Goal: Task Accomplishment & Management: Manage account settings

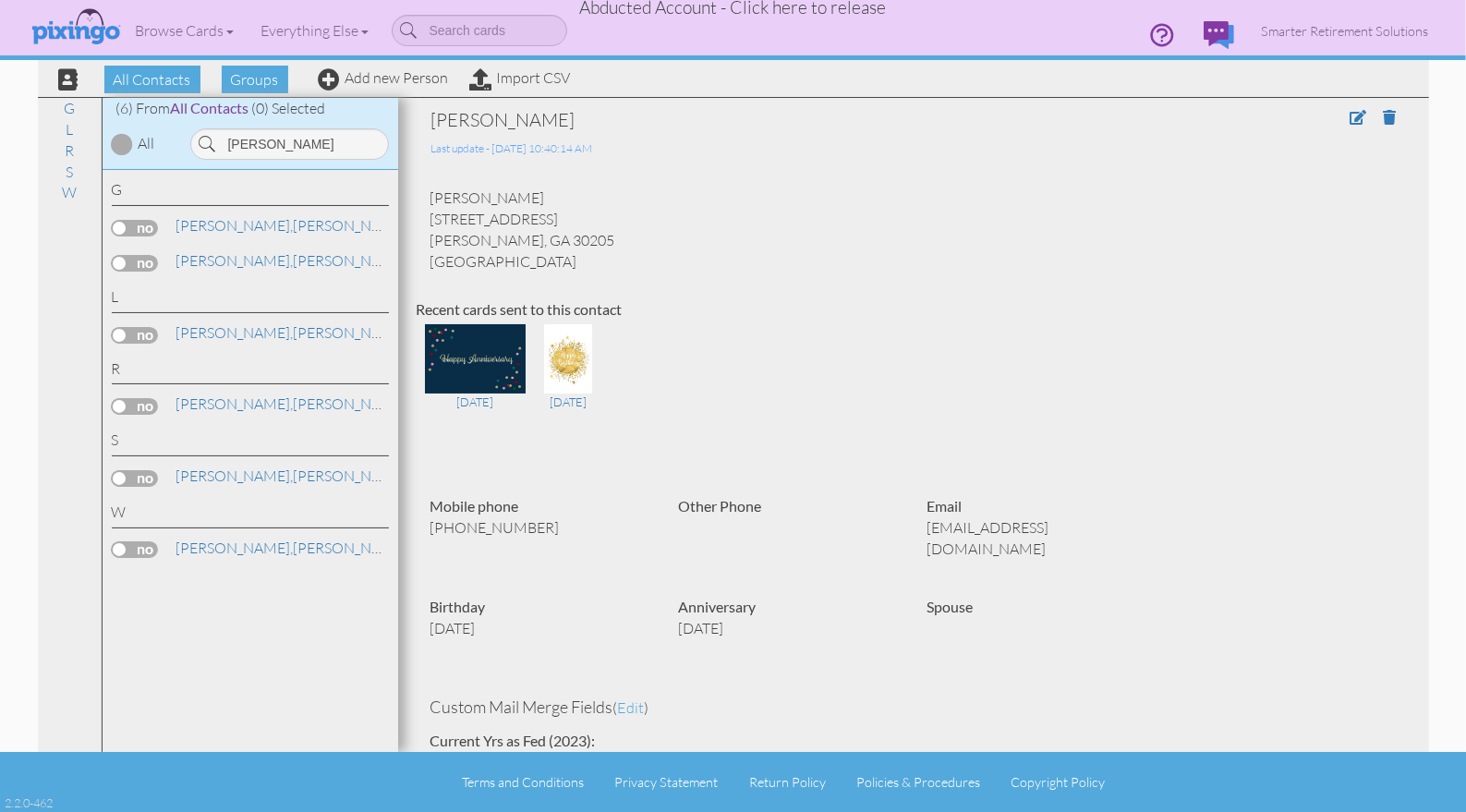
click at [793, 16] on span "Abducted Account - Click here to release" at bounding box center [733, 7] width 307 height 22
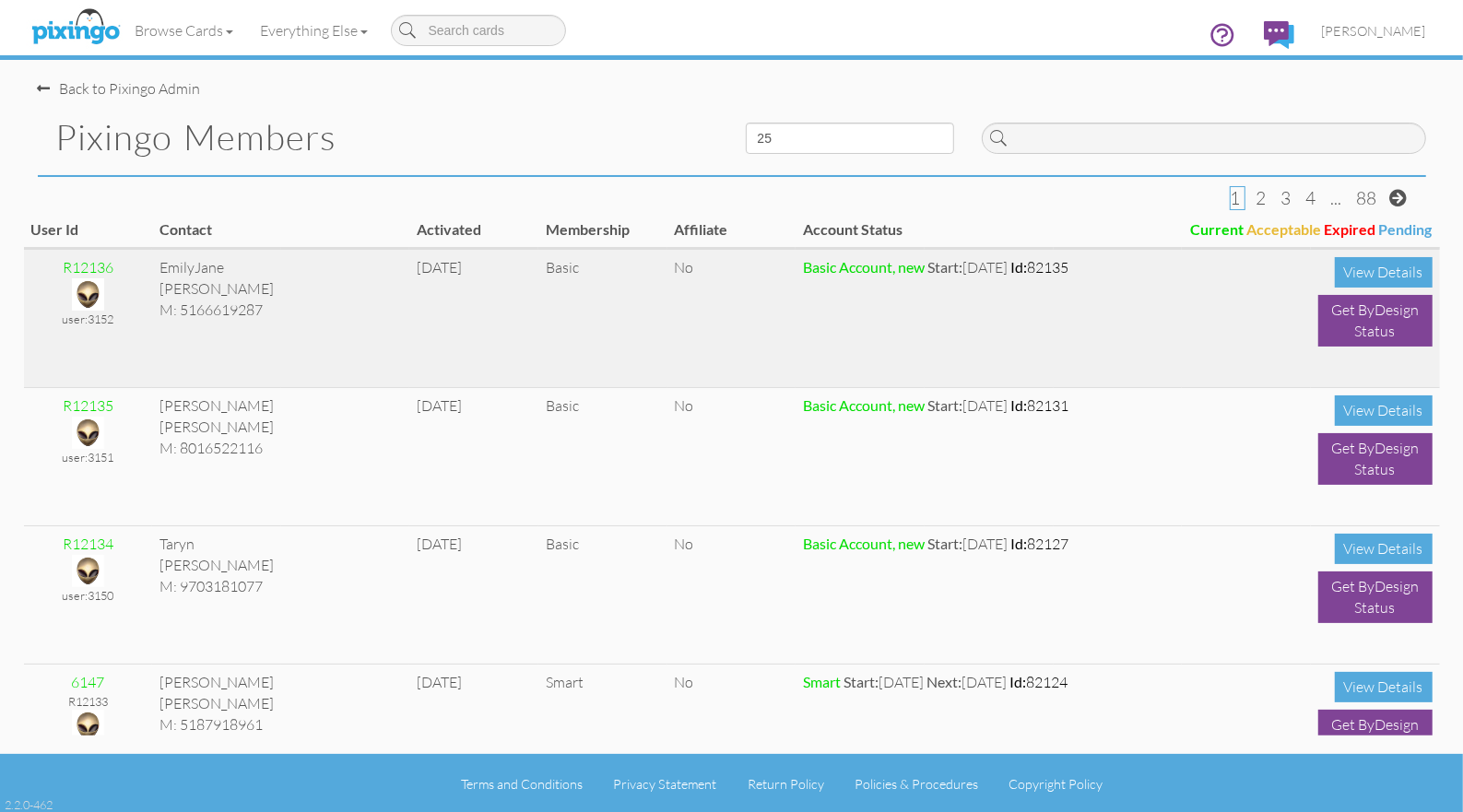
click at [95, 291] on img at bounding box center [88, 294] width 32 height 32
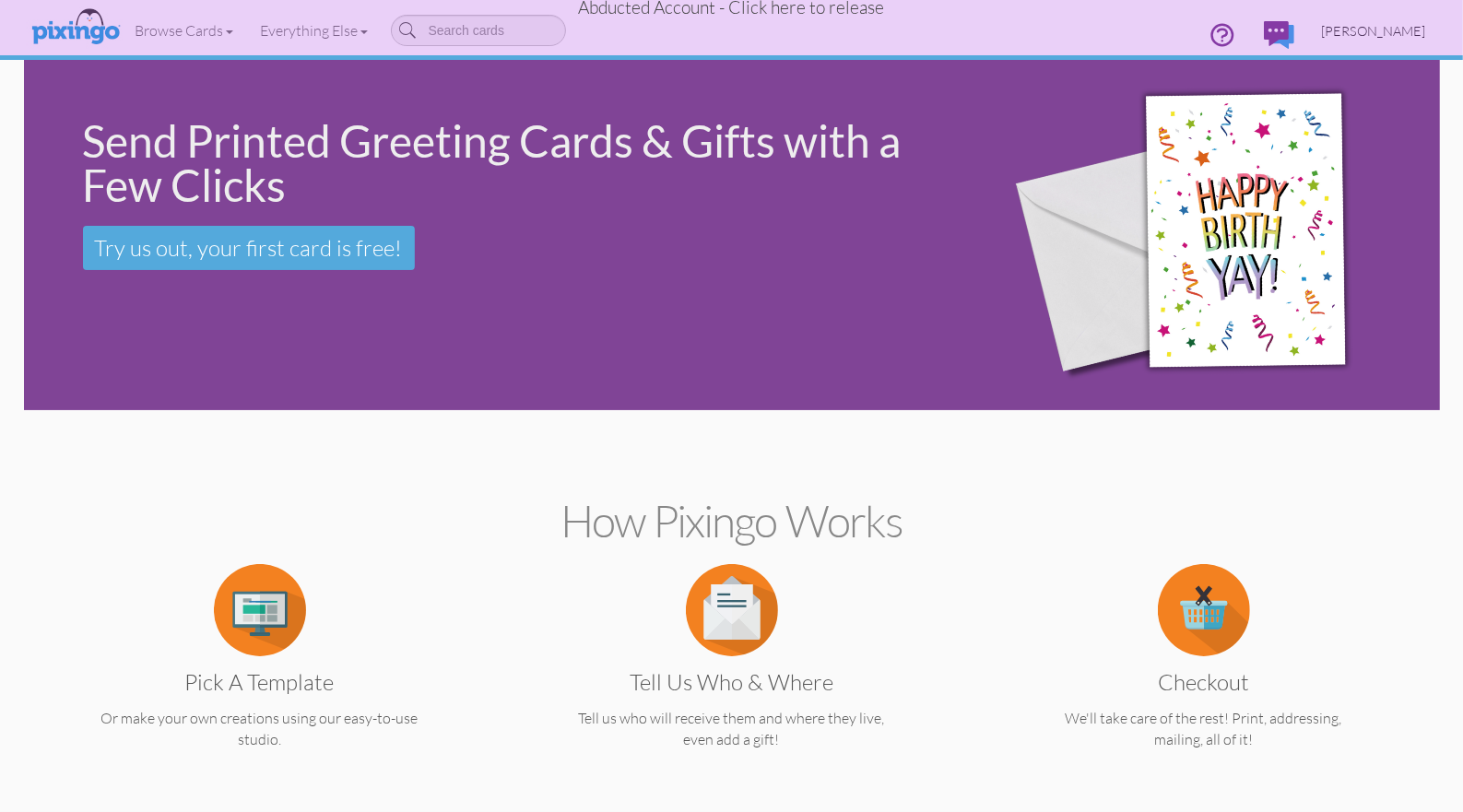
click at [1356, 31] on span "EmilyJane Rizzo" at bounding box center [1374, 31] width 104 height 16
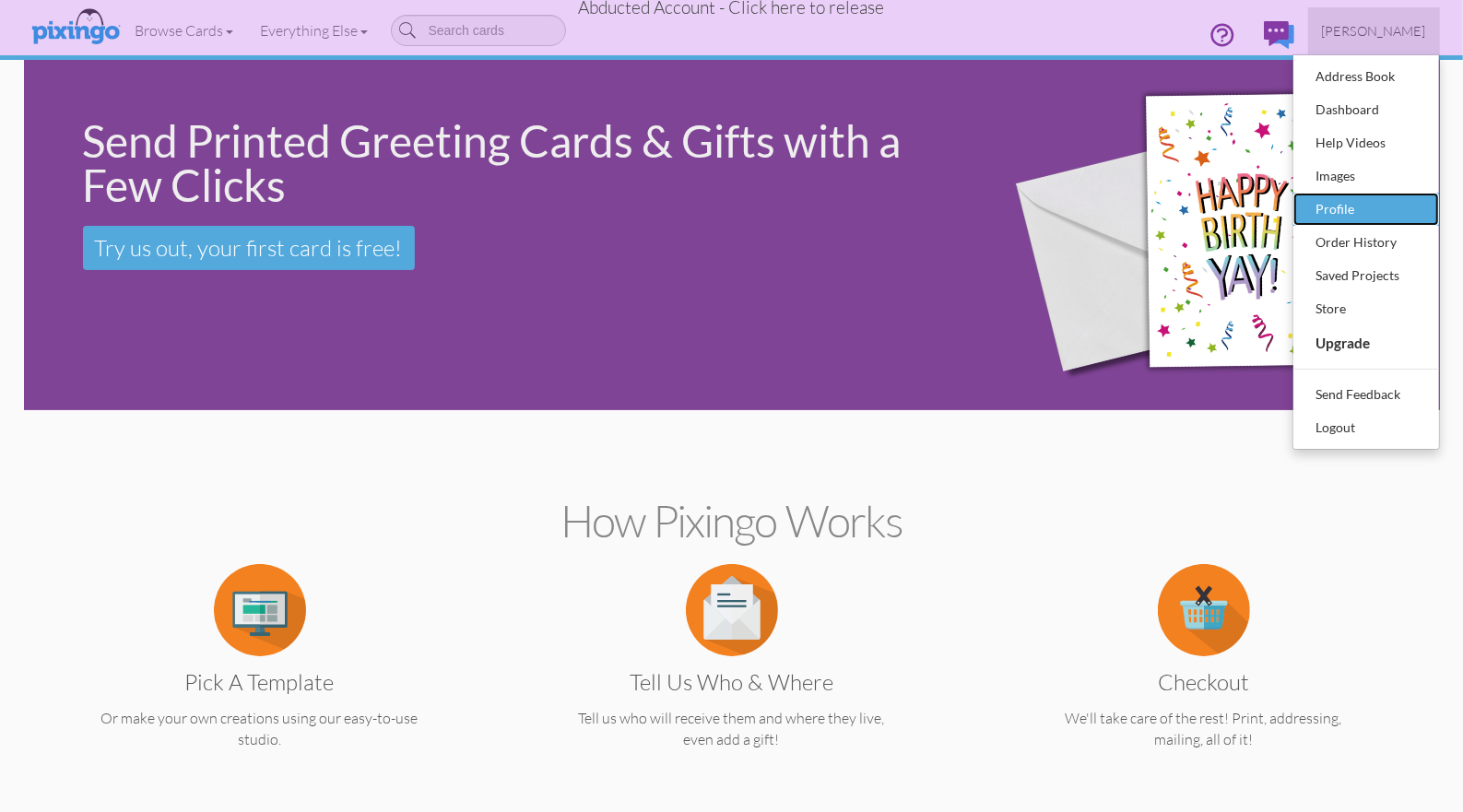
click at [1338, 215] on div "Profile" at bounding box center [1367, 209] width 109 height 27
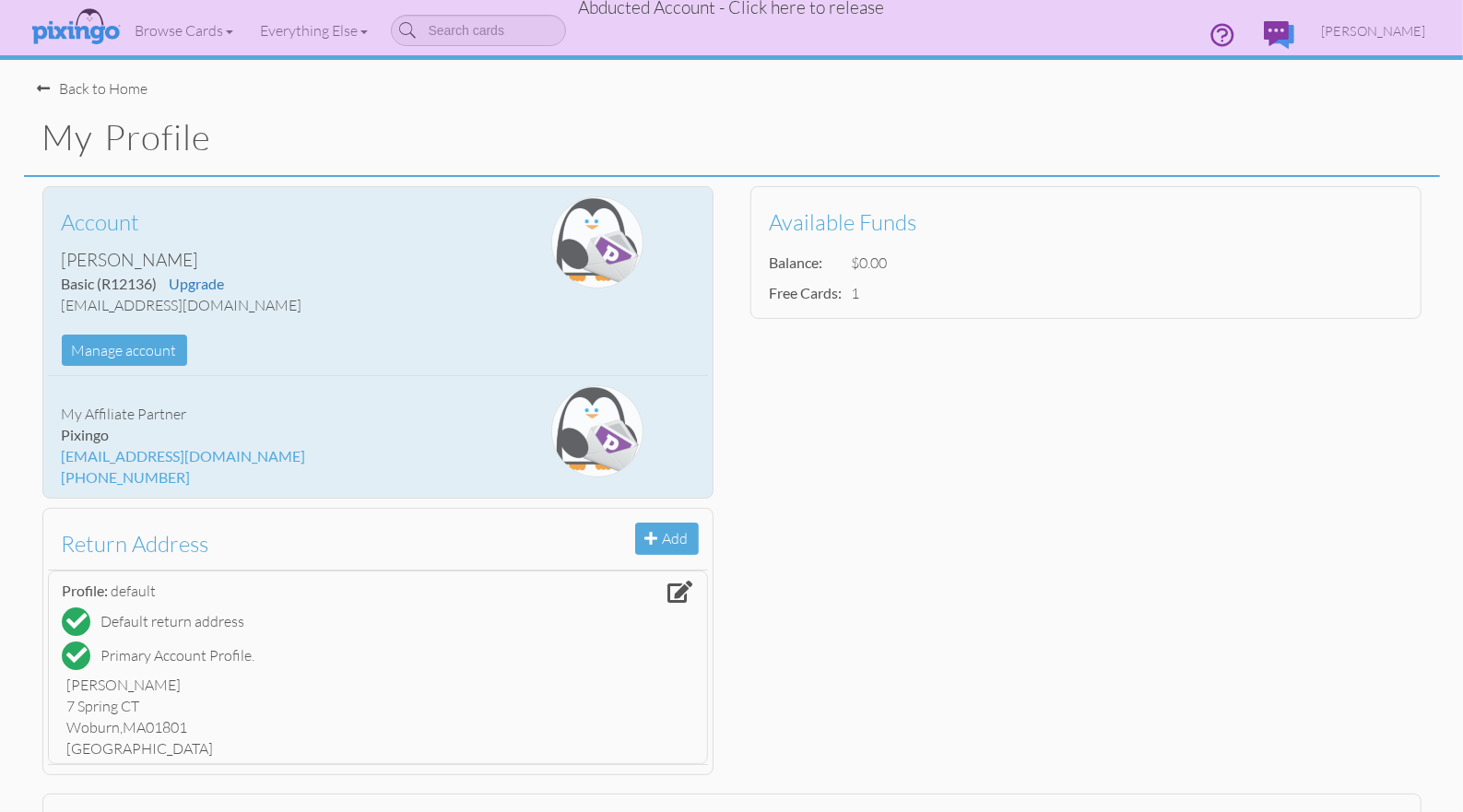
drag, startPoint x: 62, startPoint y: 304, endPoint x: 295, endPoint y: 307, distance: 233.0
click at [295, 307] on div "emjay@pinksandgreenstravel.com" at bounding box center [268, 305] width 412 height 21
copy div "emjay@pinksandgreenstravel.com"
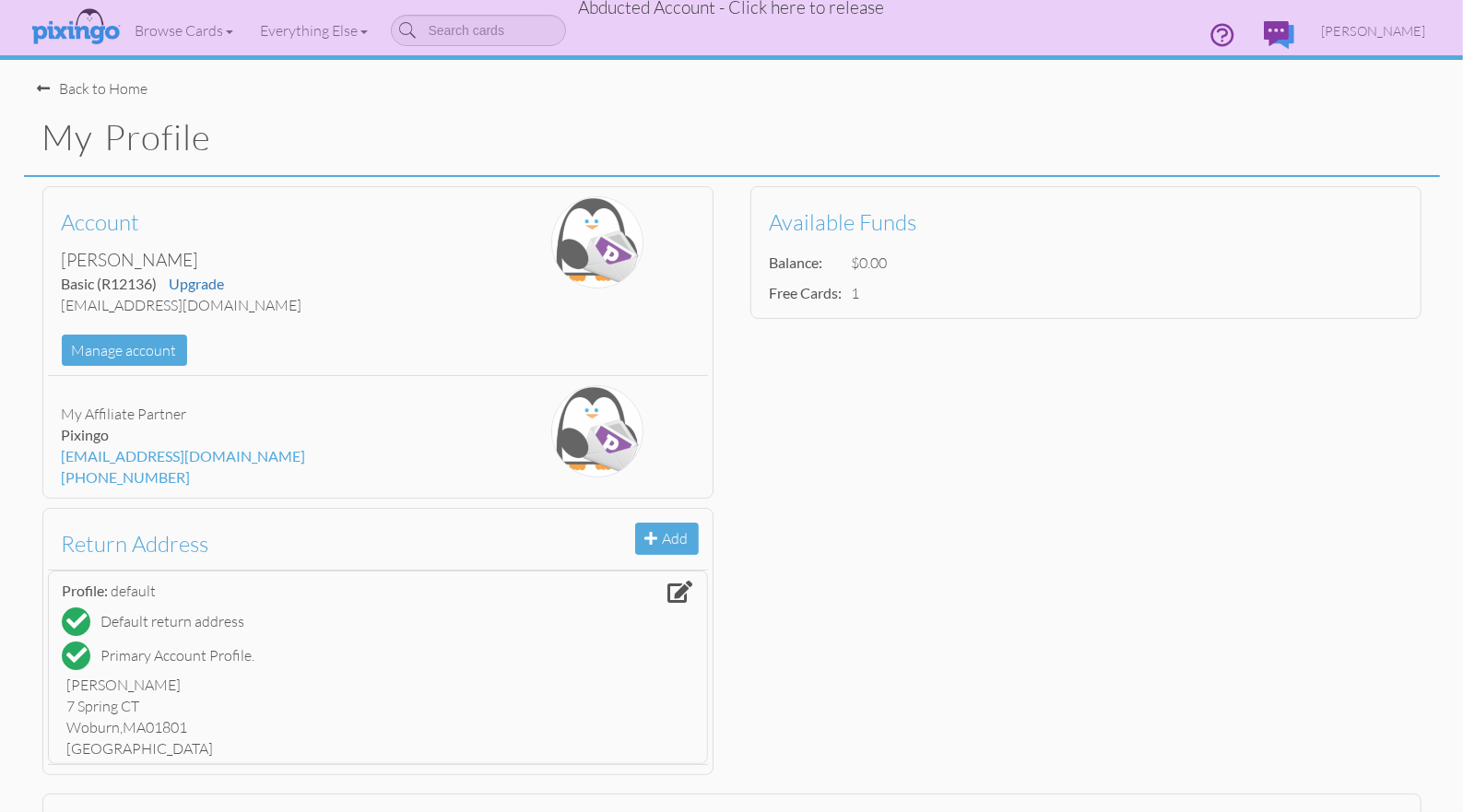
click at [755, 10] on span "Abducted Account - Click here to release" at bounding box center [732, 7] width 306 height 22
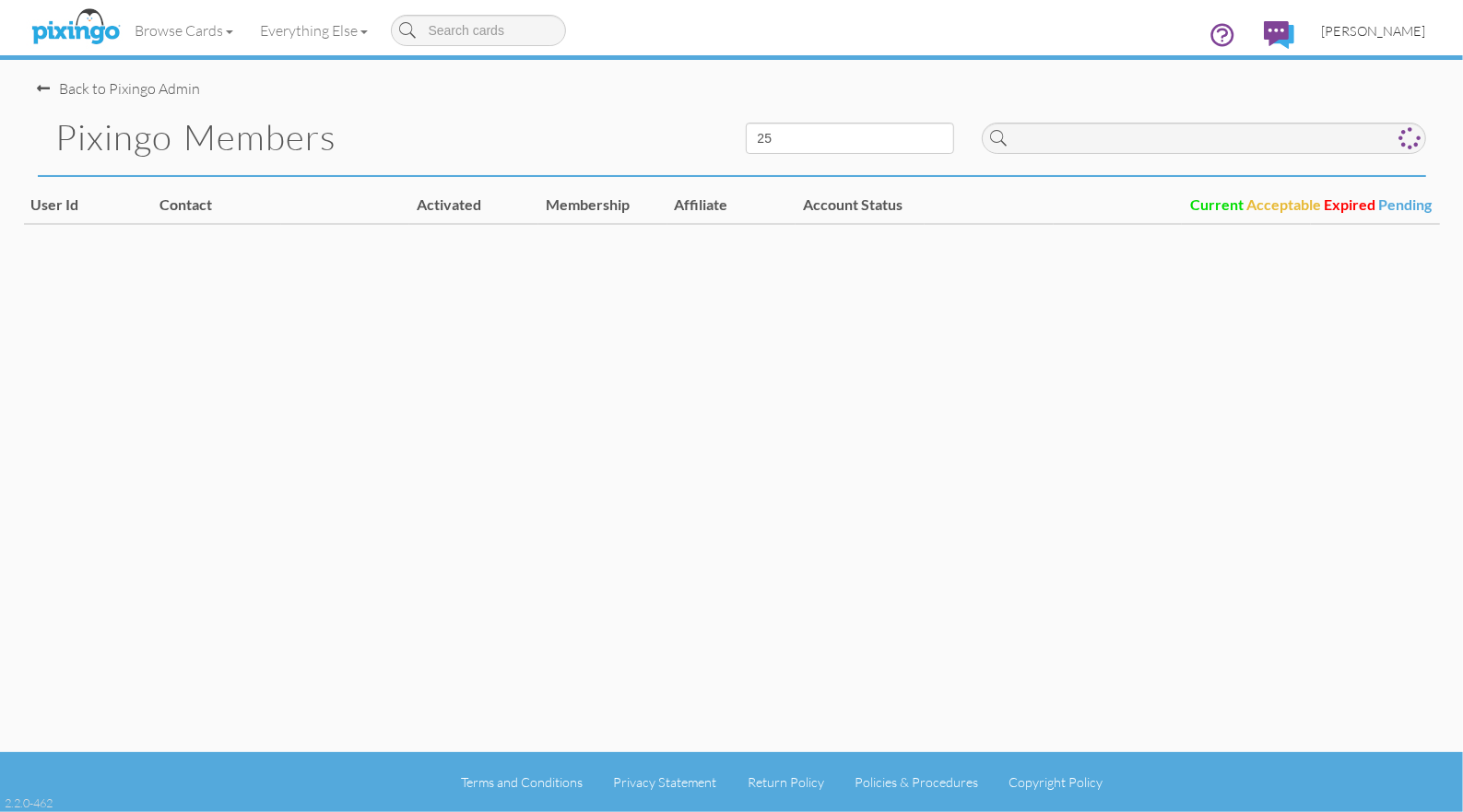
click at [1388, 32] on span "[PERSON_NAME]" at bounding box center [1374, 31] width 104 height 16
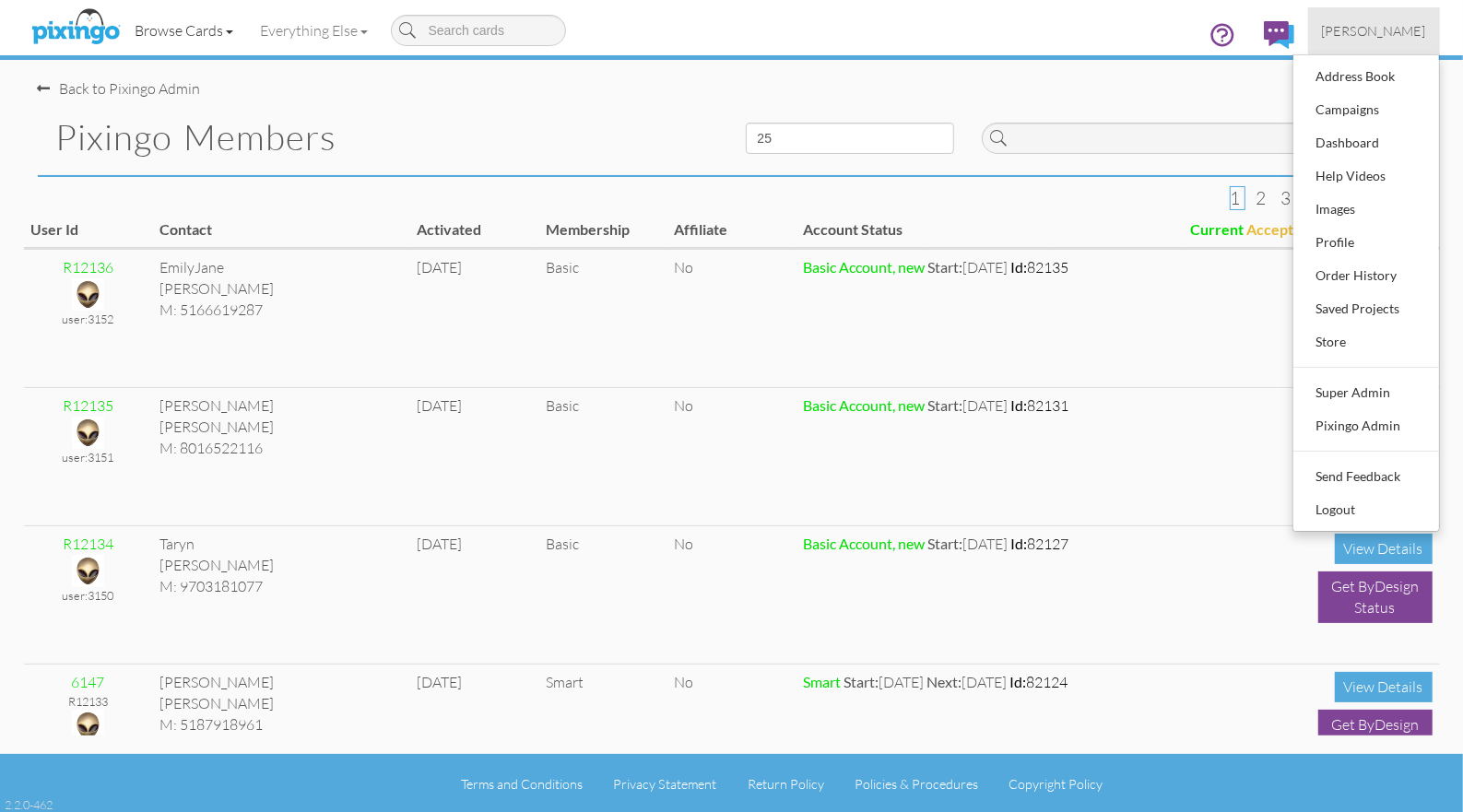
click at [184, 28] on link "Browse Cards" at bounding box center [184, 30] width 125 height 46
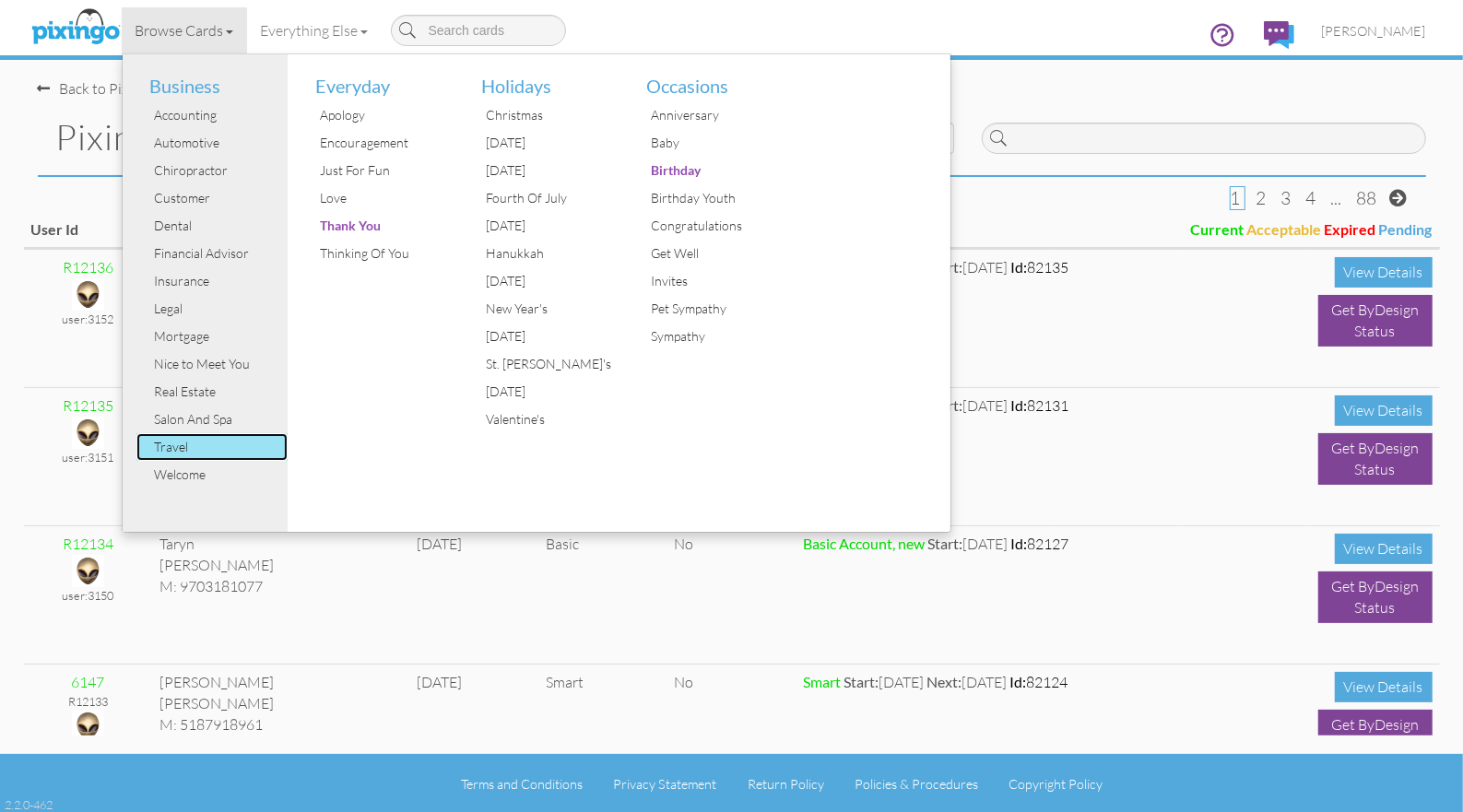
click at [169, 448] on div "Travel" at bounding box center [219, 446] width 138 height 27
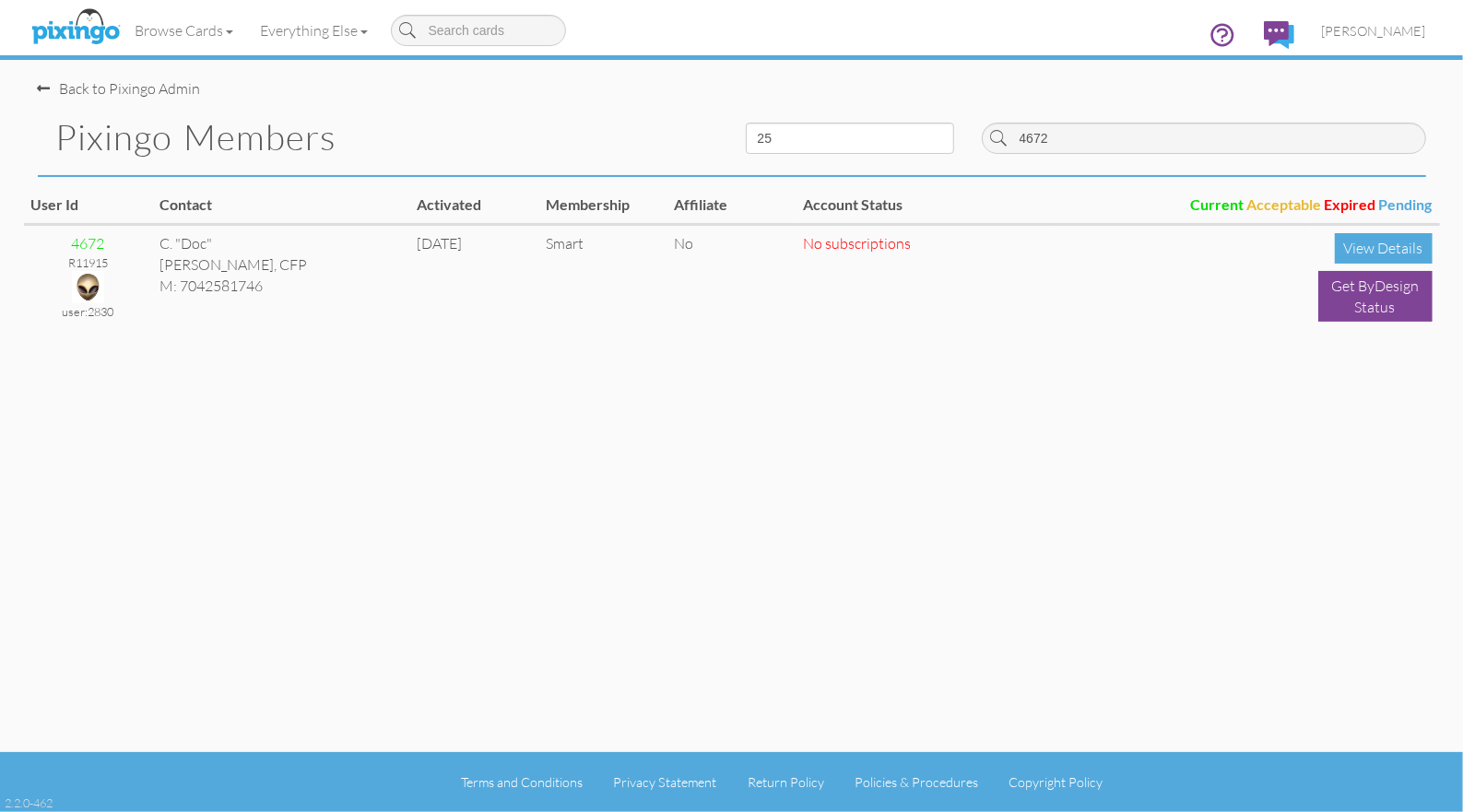
click at [81, 15] on img at bounding box center [75, 27] width 97 height 46
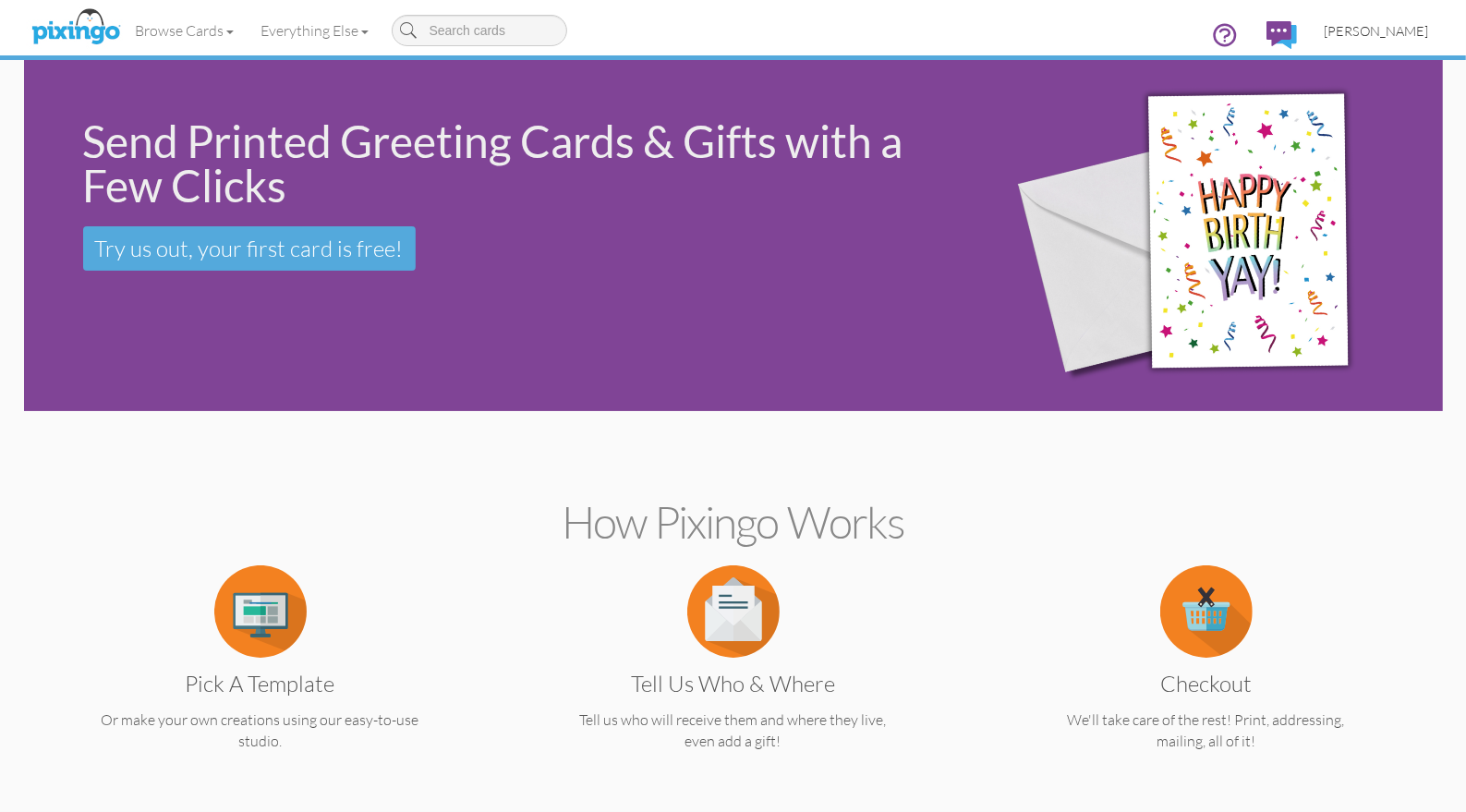
drag, startPoint x: 1359, startPoint y: 30, endPoint x: 1365, endPoint y: 53, distance: 23.8
click at [1360, 30] on span "[PERSON_NAME]" at bounding box center [1376, 31] width 104 height 16
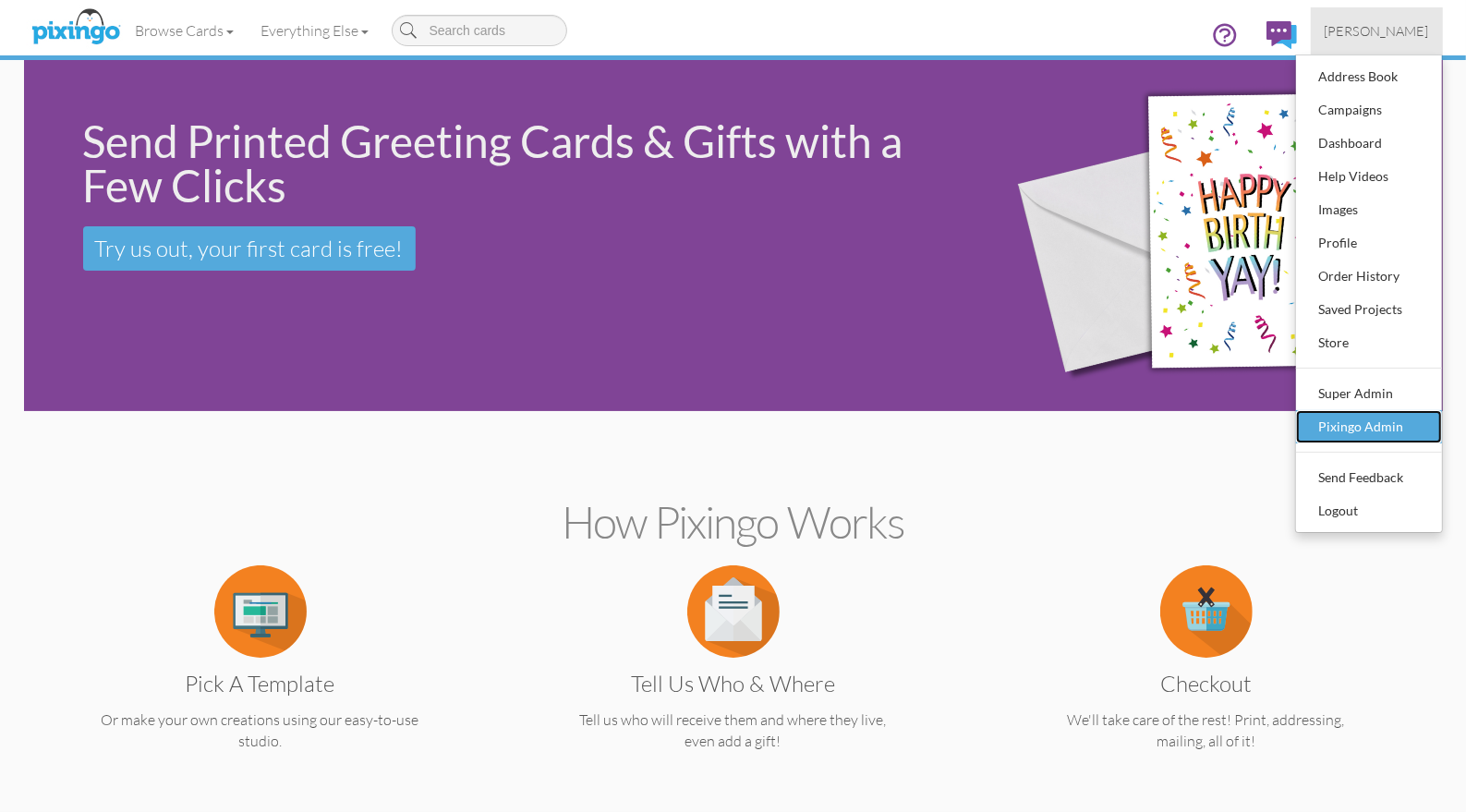
click at [1351, 431] on div "Pixingo Admin" at bounding box center [1370, 427] width 109 height 27
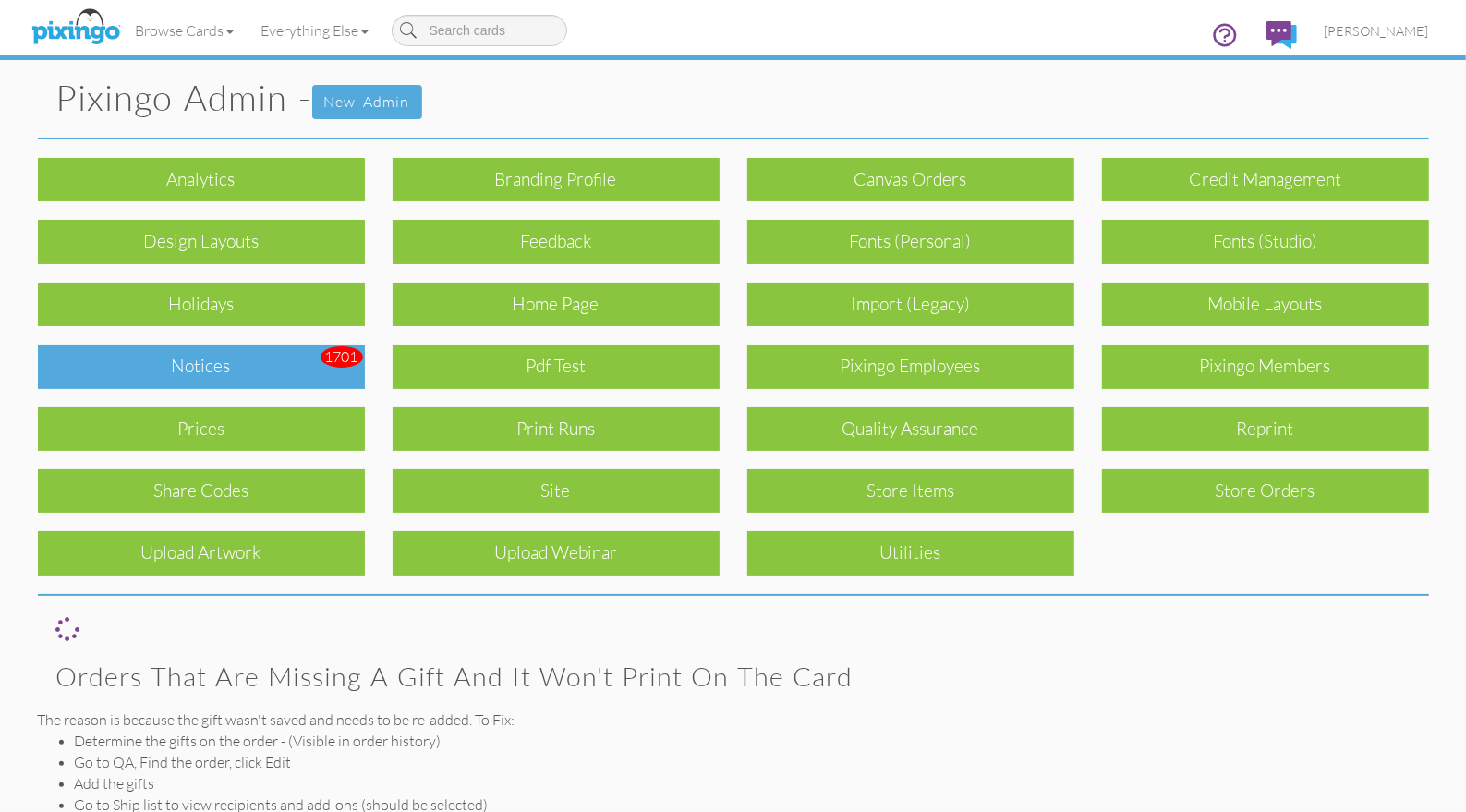
click at [204, 369] on div "Notices" at bounding box center [202, 367] width 328 height 44
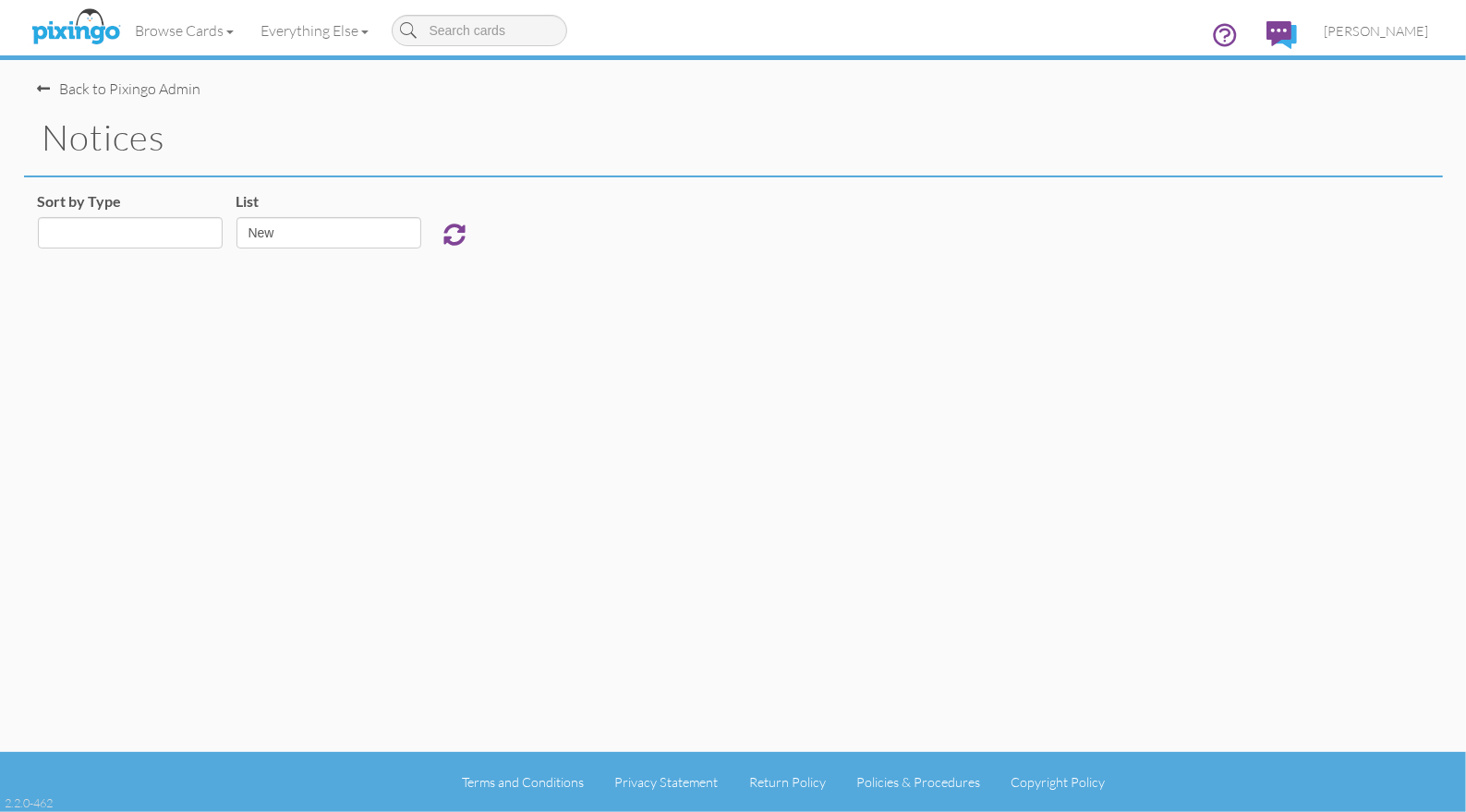
select select "object:2796"
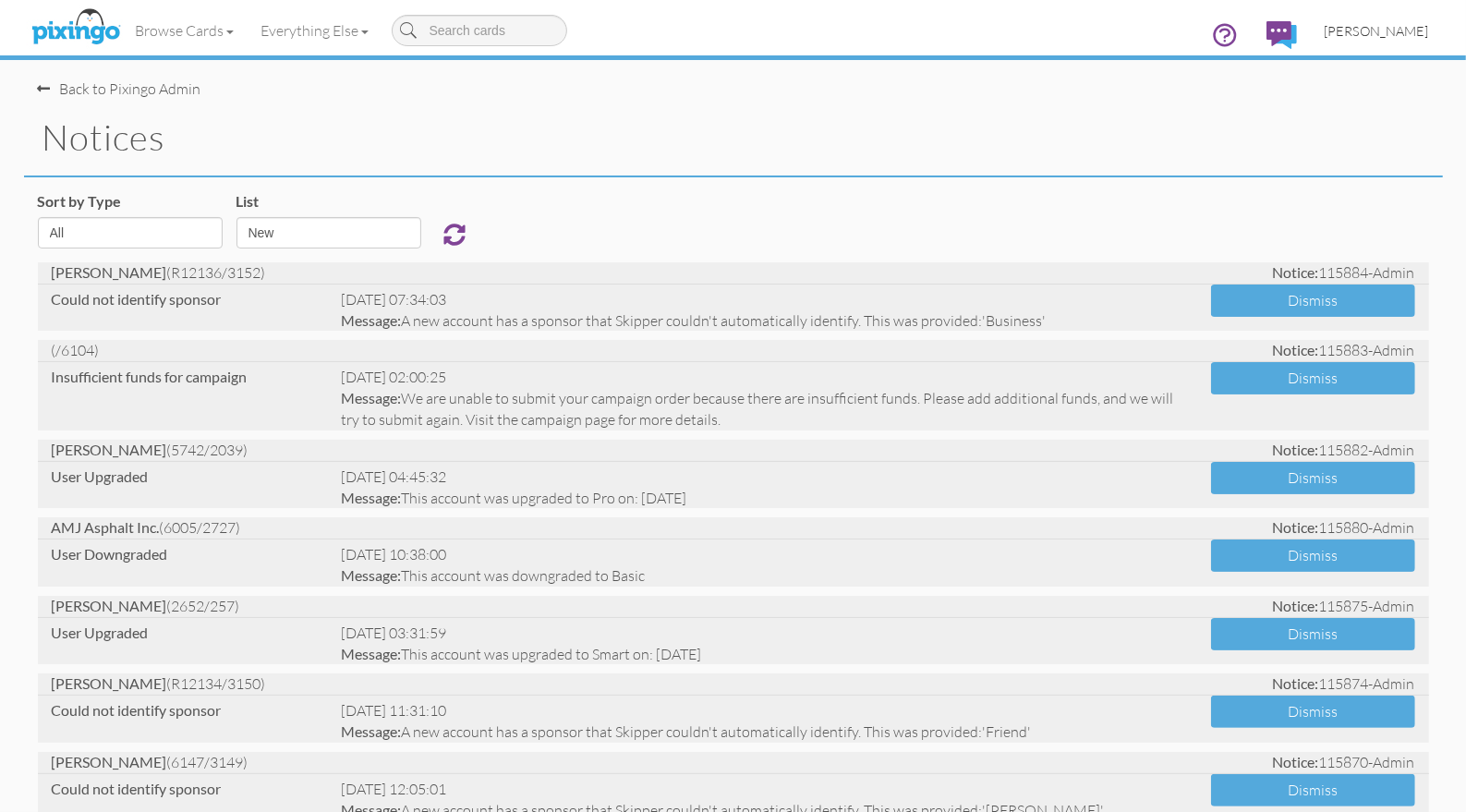
click at [1365, 42] on link "[PERSON_NAME]" at bounding box center [1377, 31] width 133 height 47
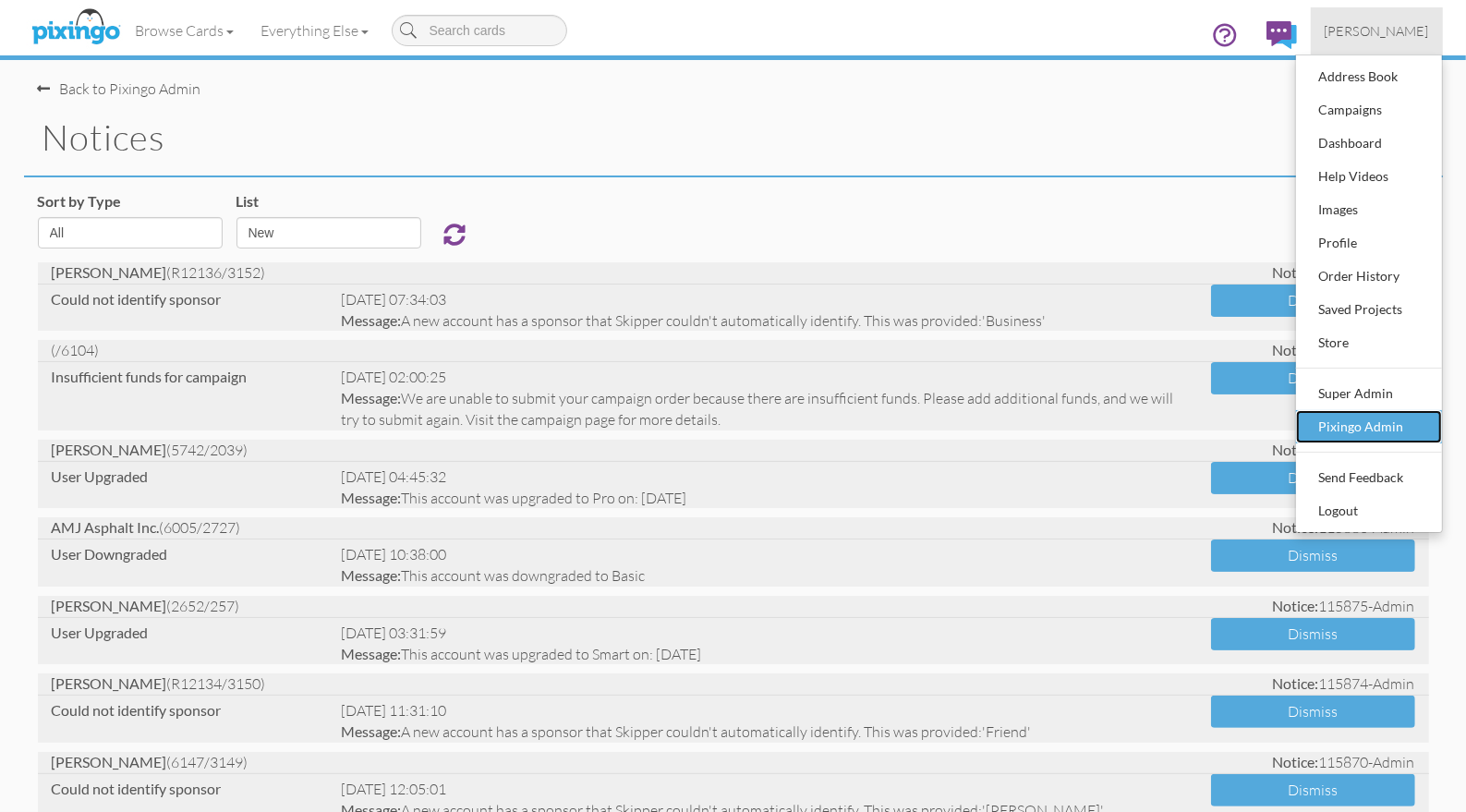
click at [1363, 426] on div "Pixingo Admin" at bounding box center [1370, 427] width 109 height 27
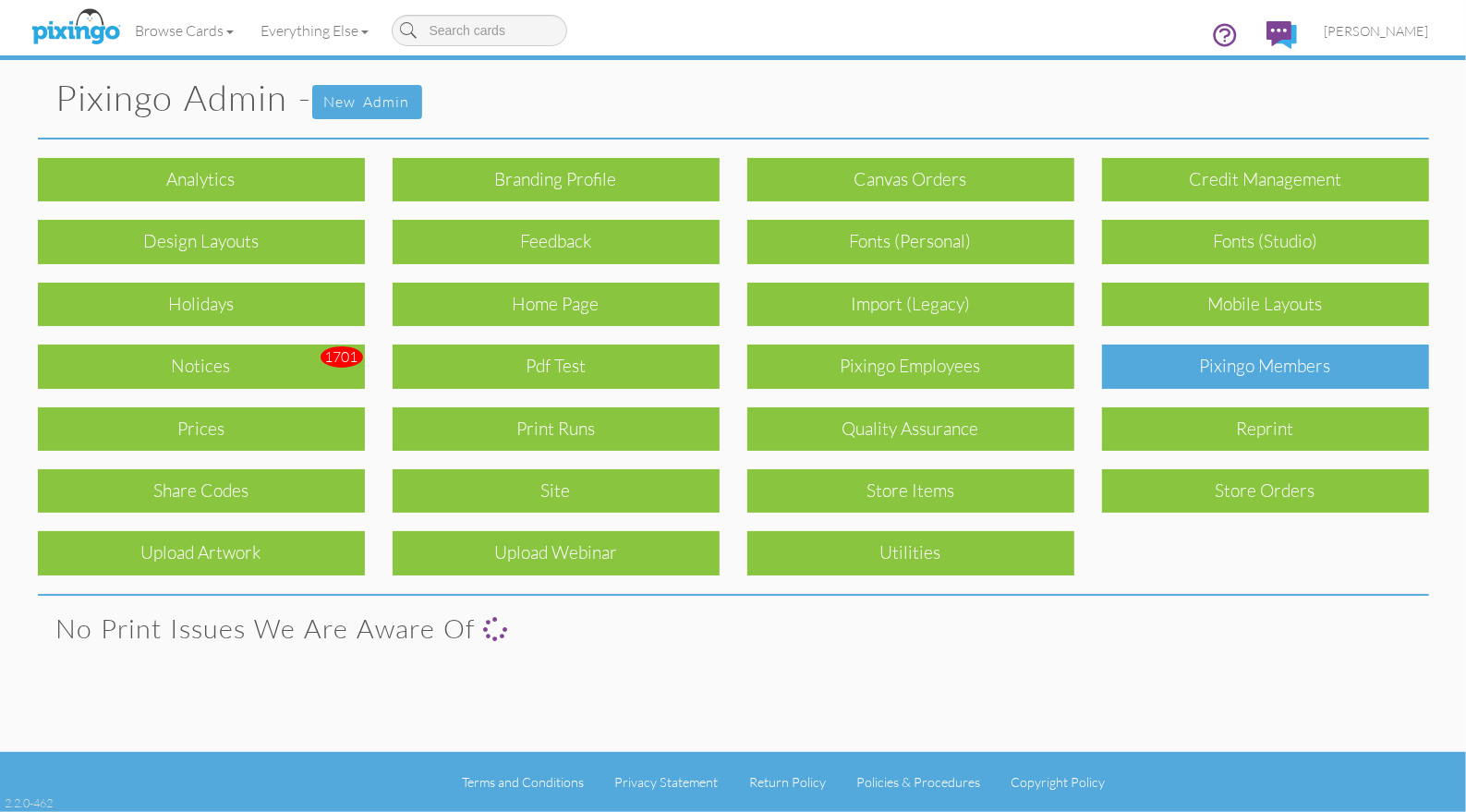
click at [1244, 352] on div "Pixingo Members" at bounding box center [1266, 367] width 328 height 44
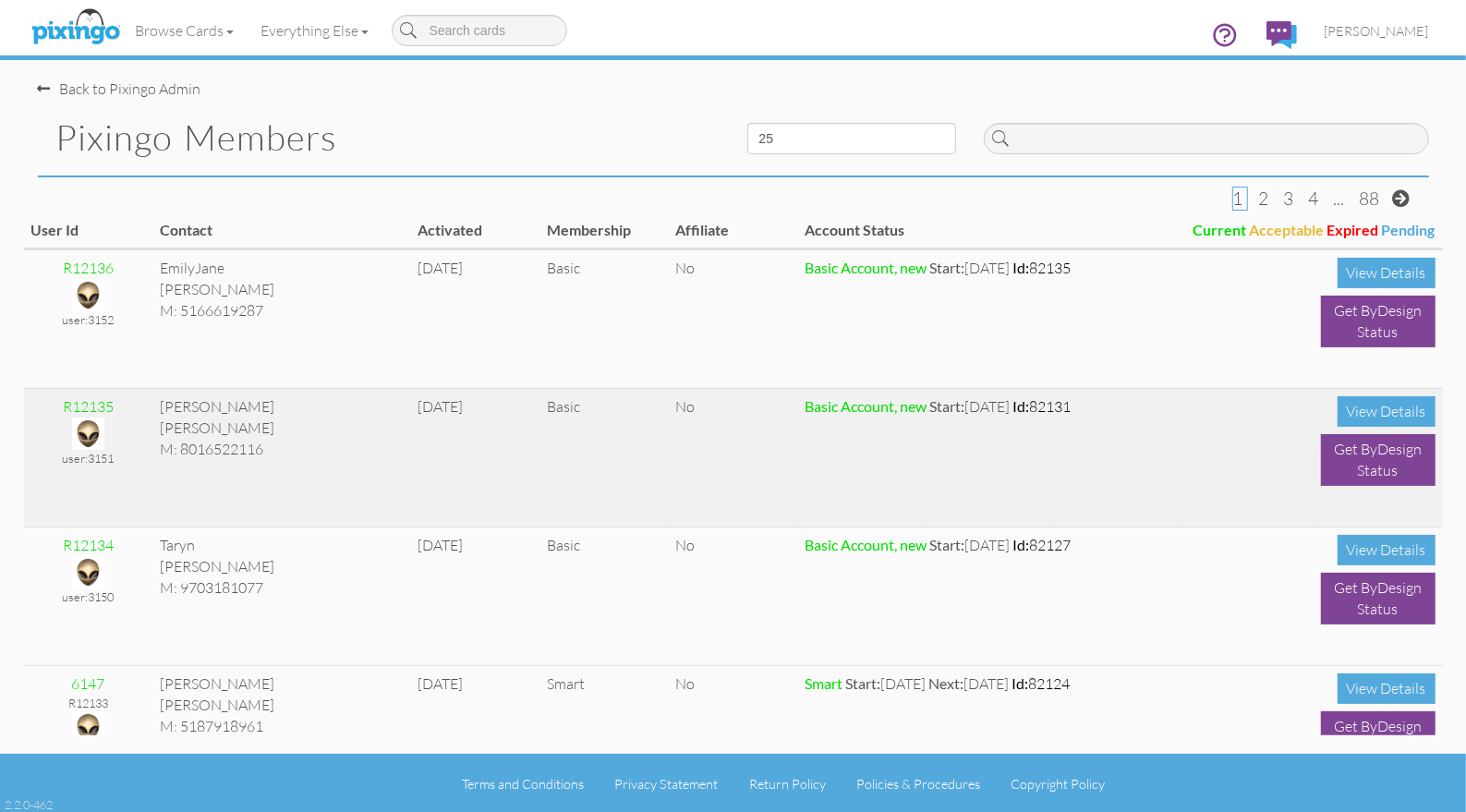
click at [87, 430] on img at bounding box center [88, 433] width 32 height 32
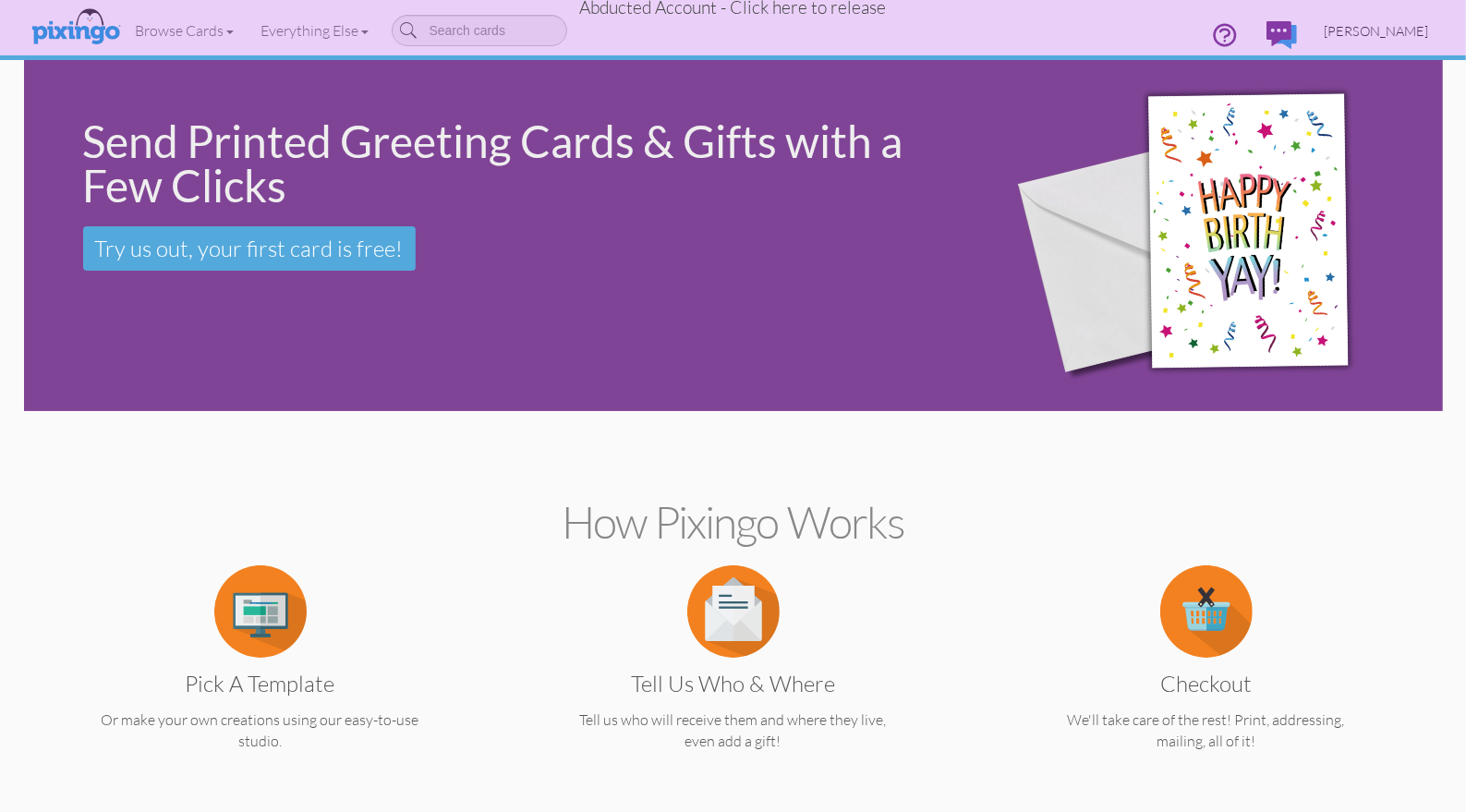
click at [1390, 29] on span "Brianne Taggart" at bounding box center [1376, 31] width 104 height 16
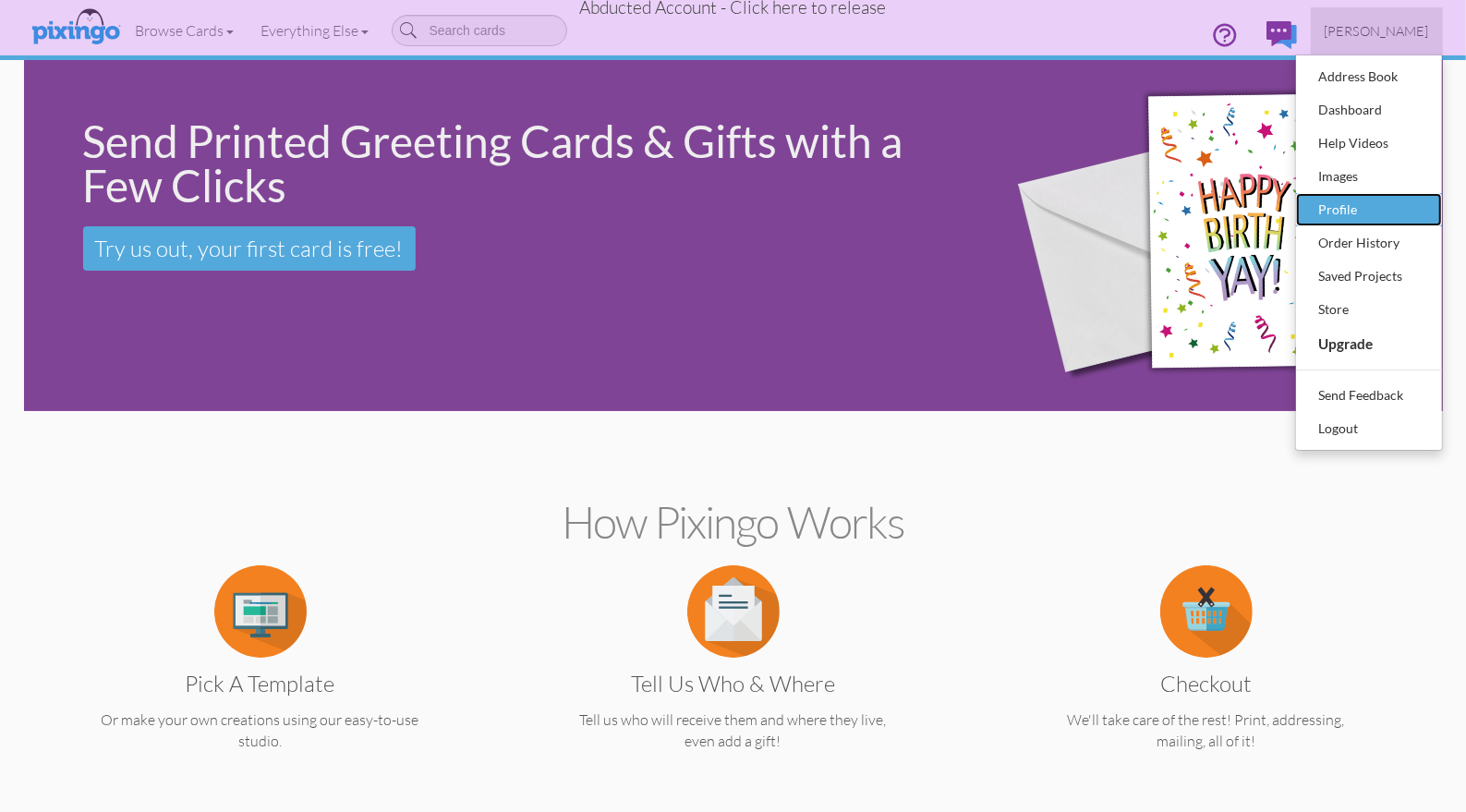
click at [1340, 210] on div "Profile" at bounding box center [1370, 210] width 109 height 27
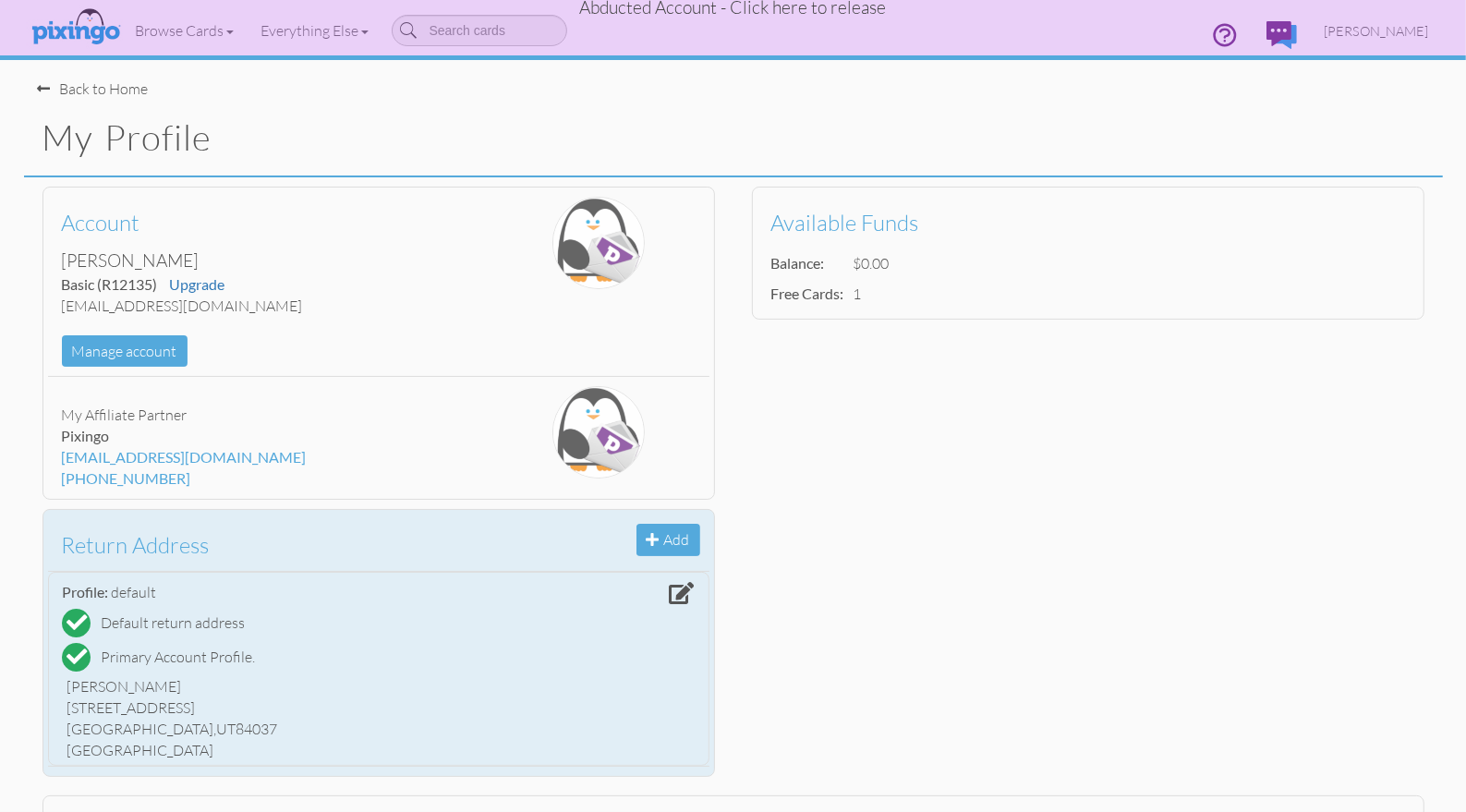
drag, startPoint x: 68, startPoint y: 705, endPoint x: 194, endPoint y: 706, distance: 126.0
click at [194, 706] on div "1223 E Green Road" at bounding box center [378, 709] width 623 height 21
copy div "1223 E Green Road"
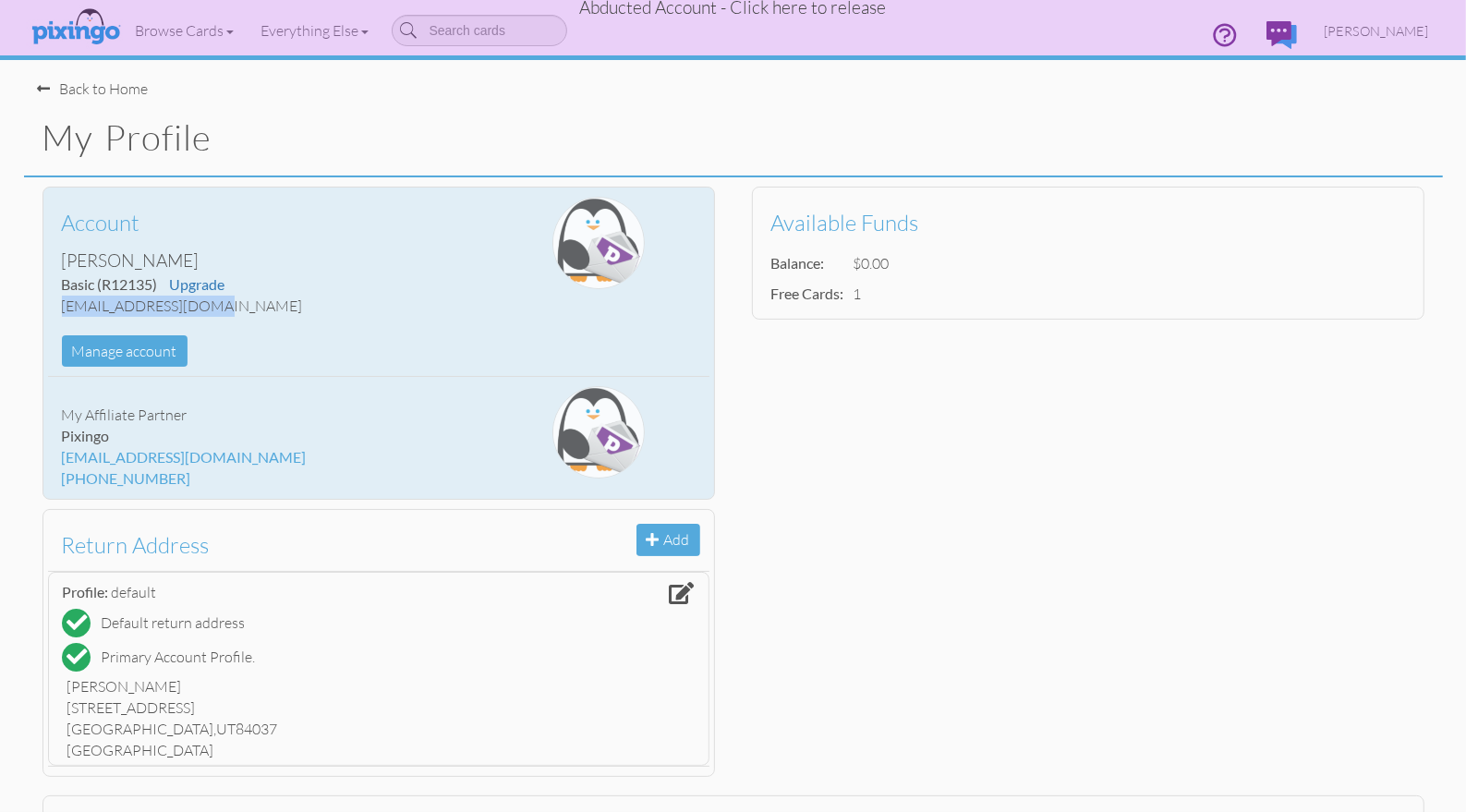
drag, startPoint x: 66, startPoint y: 309, endPoint x: 236, endPoint y: 309, distance: 170.0
click at [236, 309] on div "bri@breezybabies.com" at bounding box center [269, 306] width 413 height 21
copy div "bri@breezybabies.com"
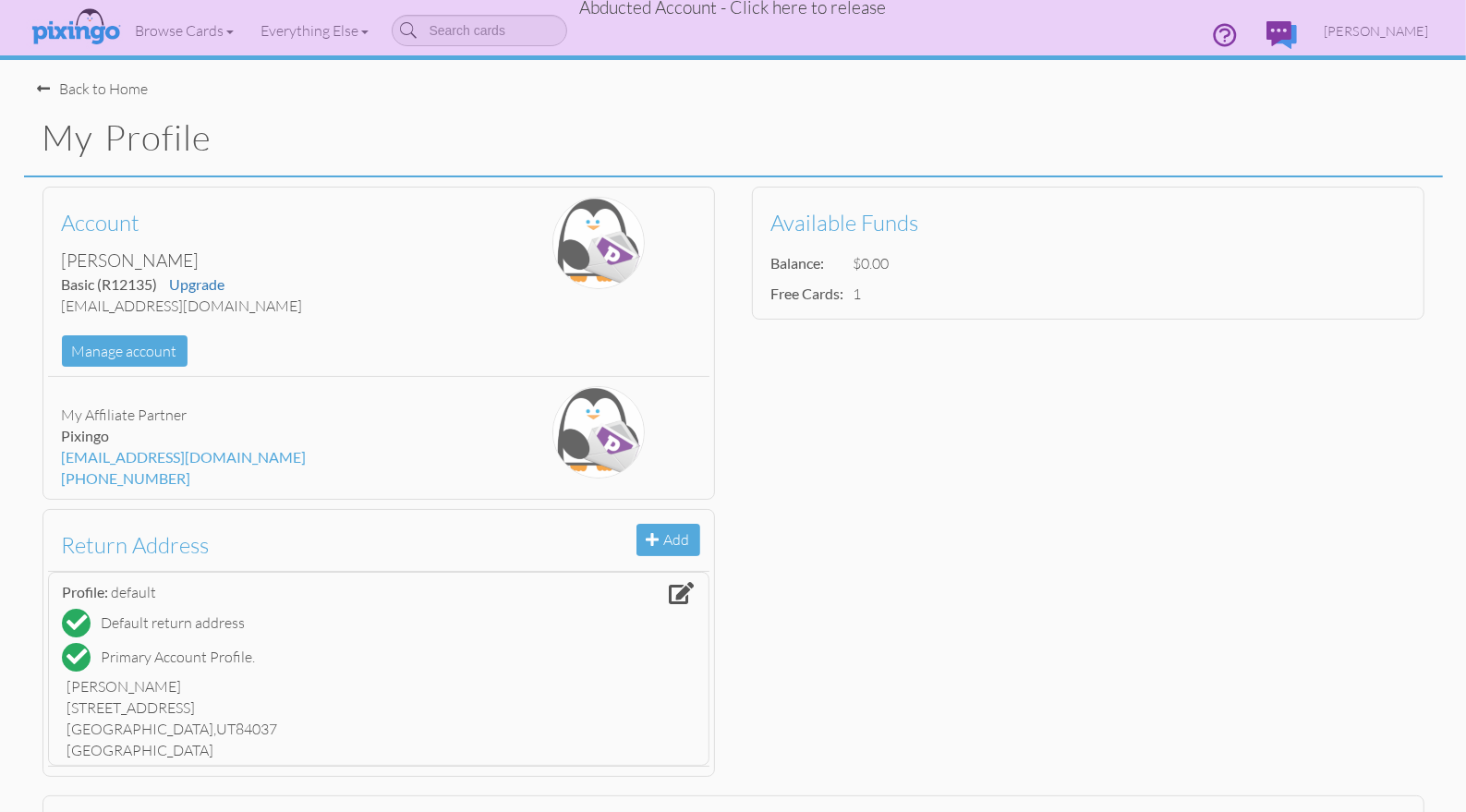
click at [823, 11] on span "Abducted Account - Click here to release" at bounding box center [733, 7] width 307 height 22
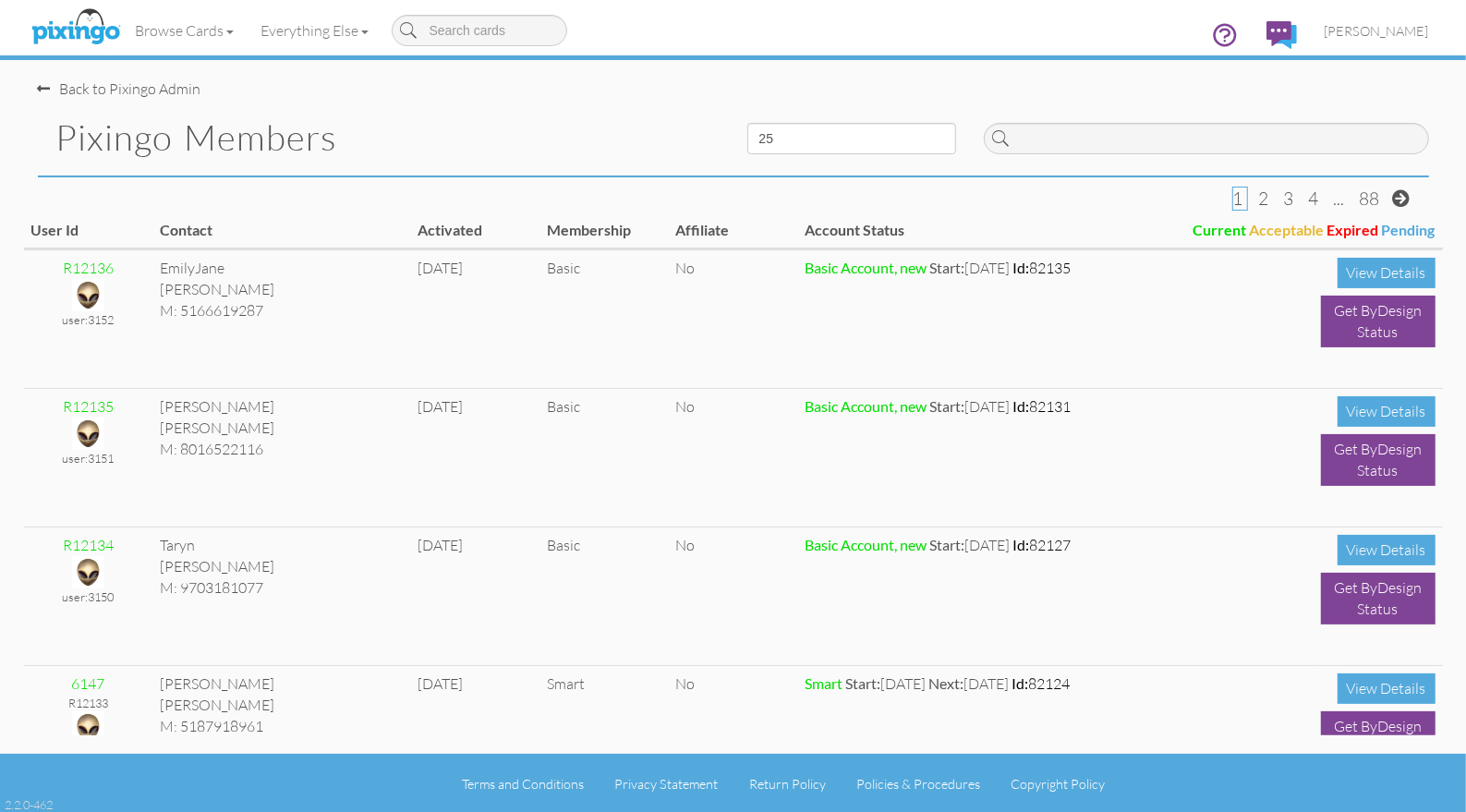
click at [483, 131] on h1 "Pixingo Members" at bounding box center [388, 137] width 664 height 39
click at [504, 135] on h1 "Pixingo Members" at bounding box center [388, 137] width 664 height 39
click at [1128, 142] on input at bounding box center [1206, 138] width 445 height 31
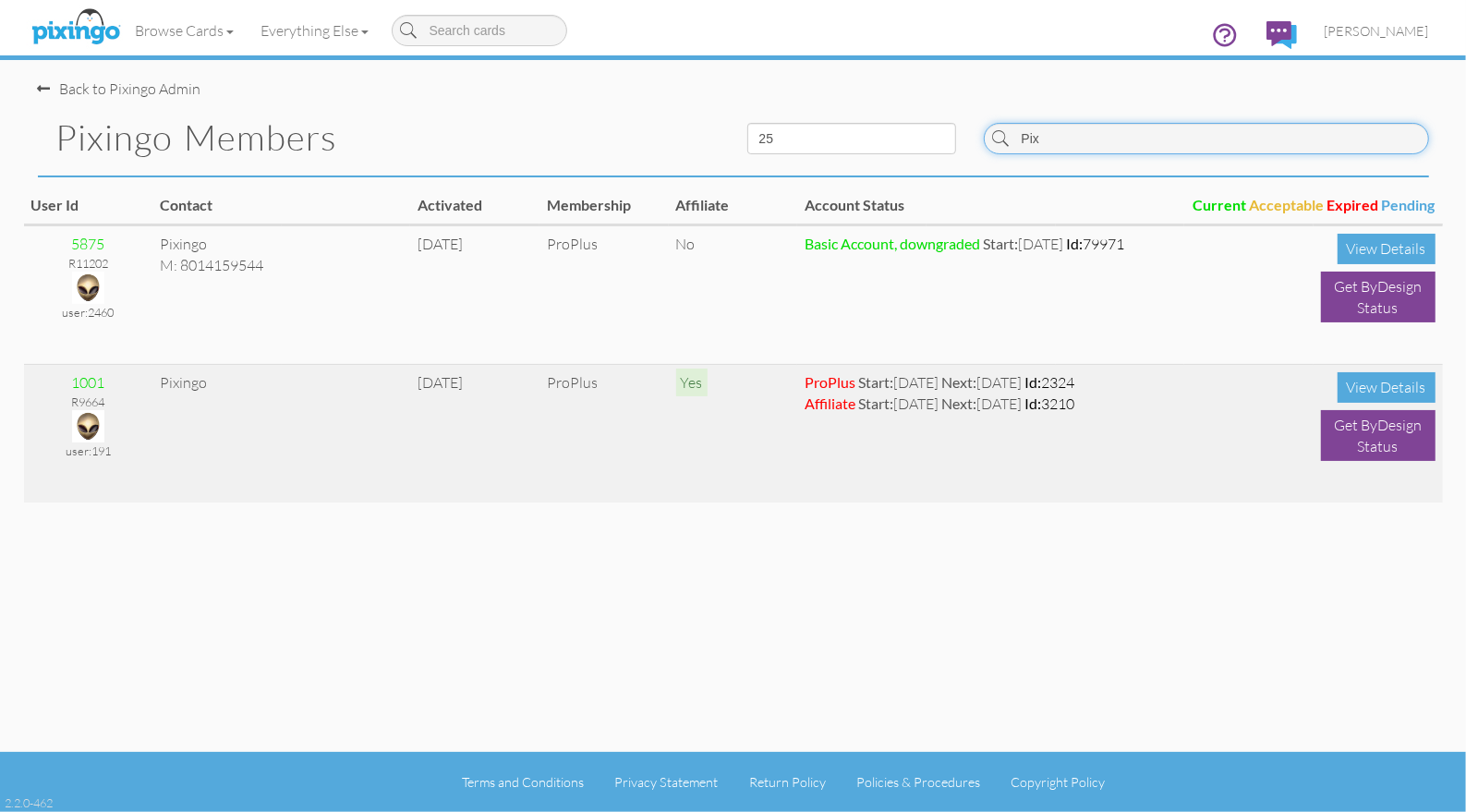
type input "Pix"
click at [95, 424] on img at bounding box center [88, 426] width 32 height 32
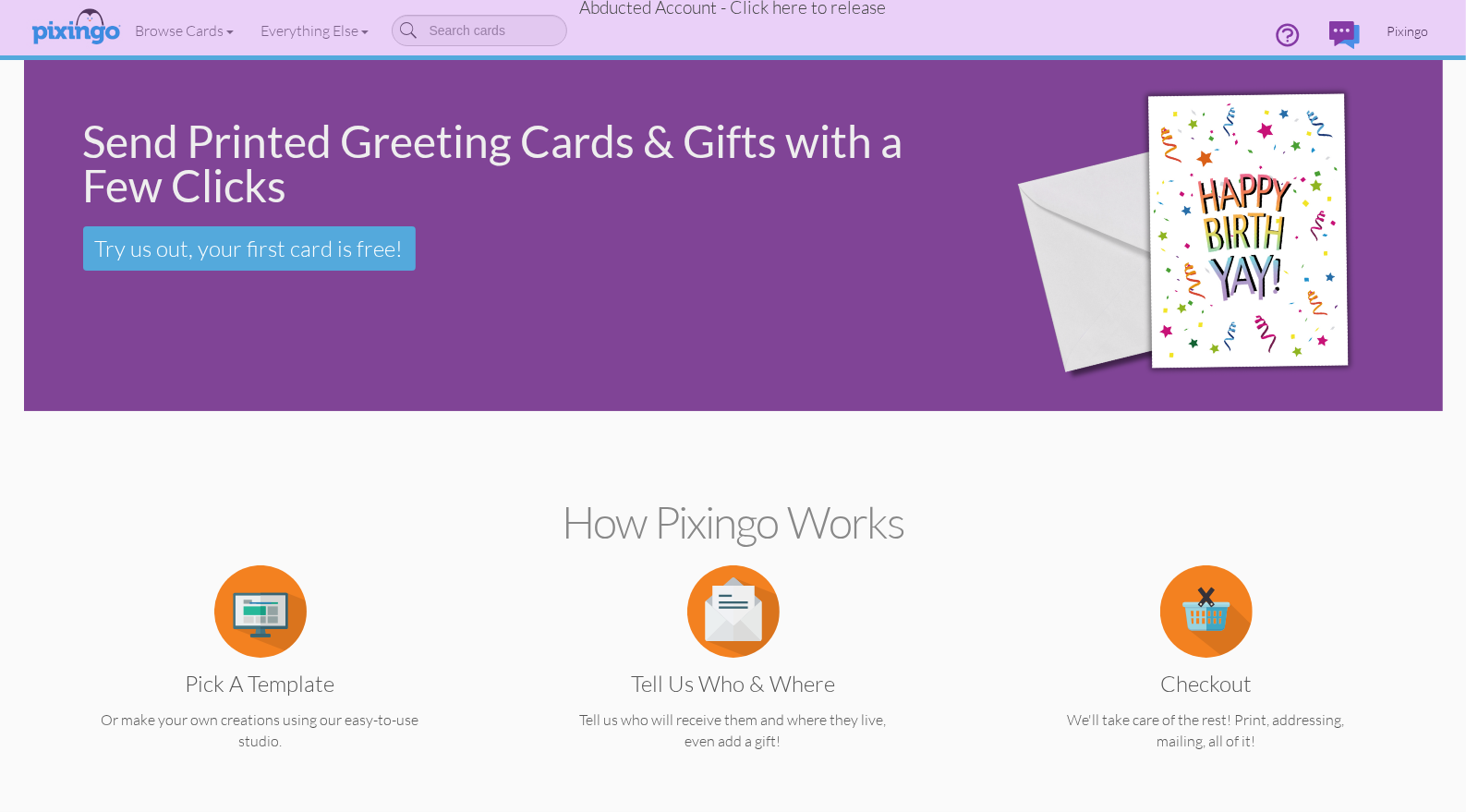
click at [1389, 29] on span "Pixingo" at bounding box center [1408, 31] width 42 height 16
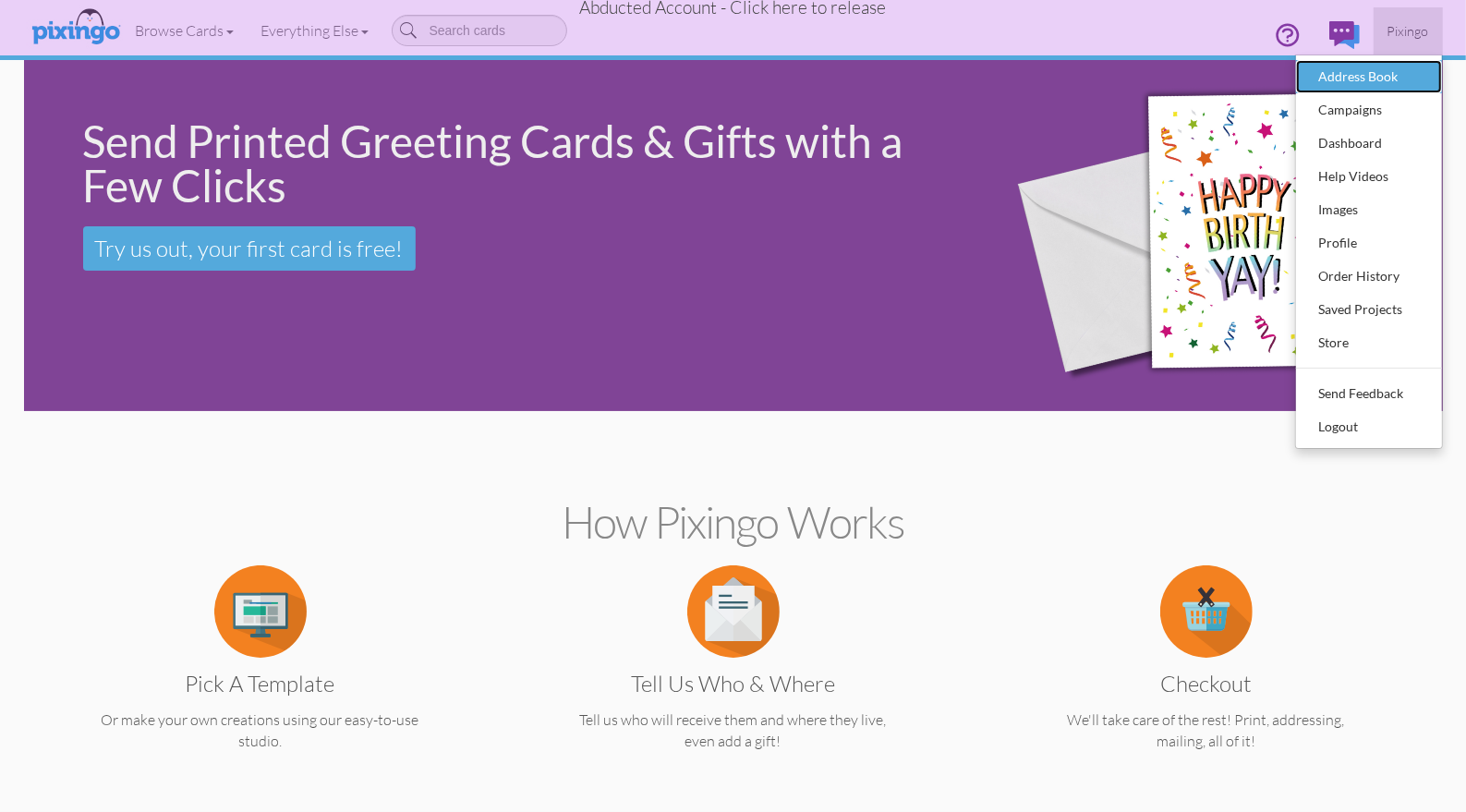
click at [1359, 70] on div "Address Book" at bounding box center [1370, 76] width 109 height 27
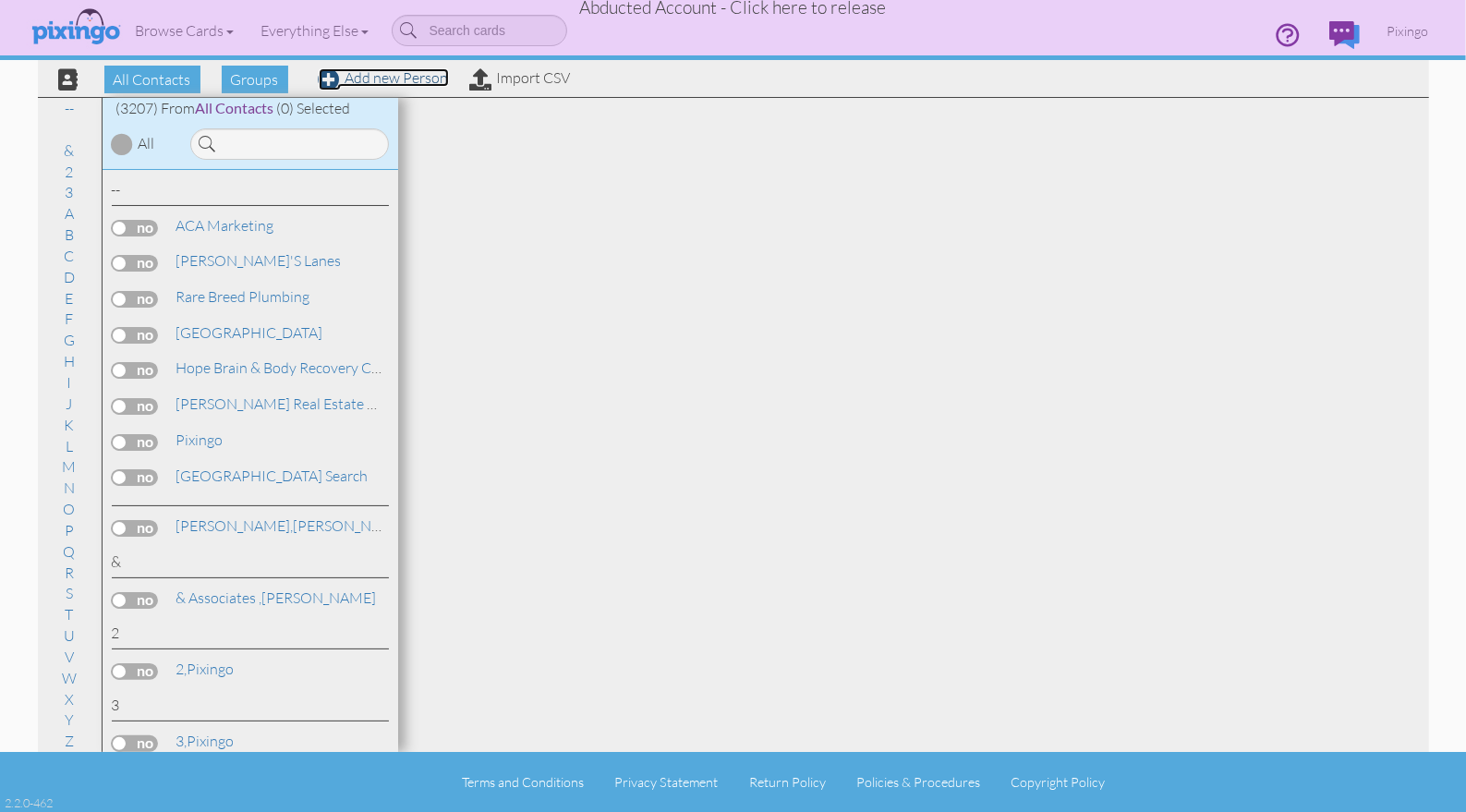
click at [376, 78] on link "Add new Person" at bounding box center [384, 77] width 131 height 19
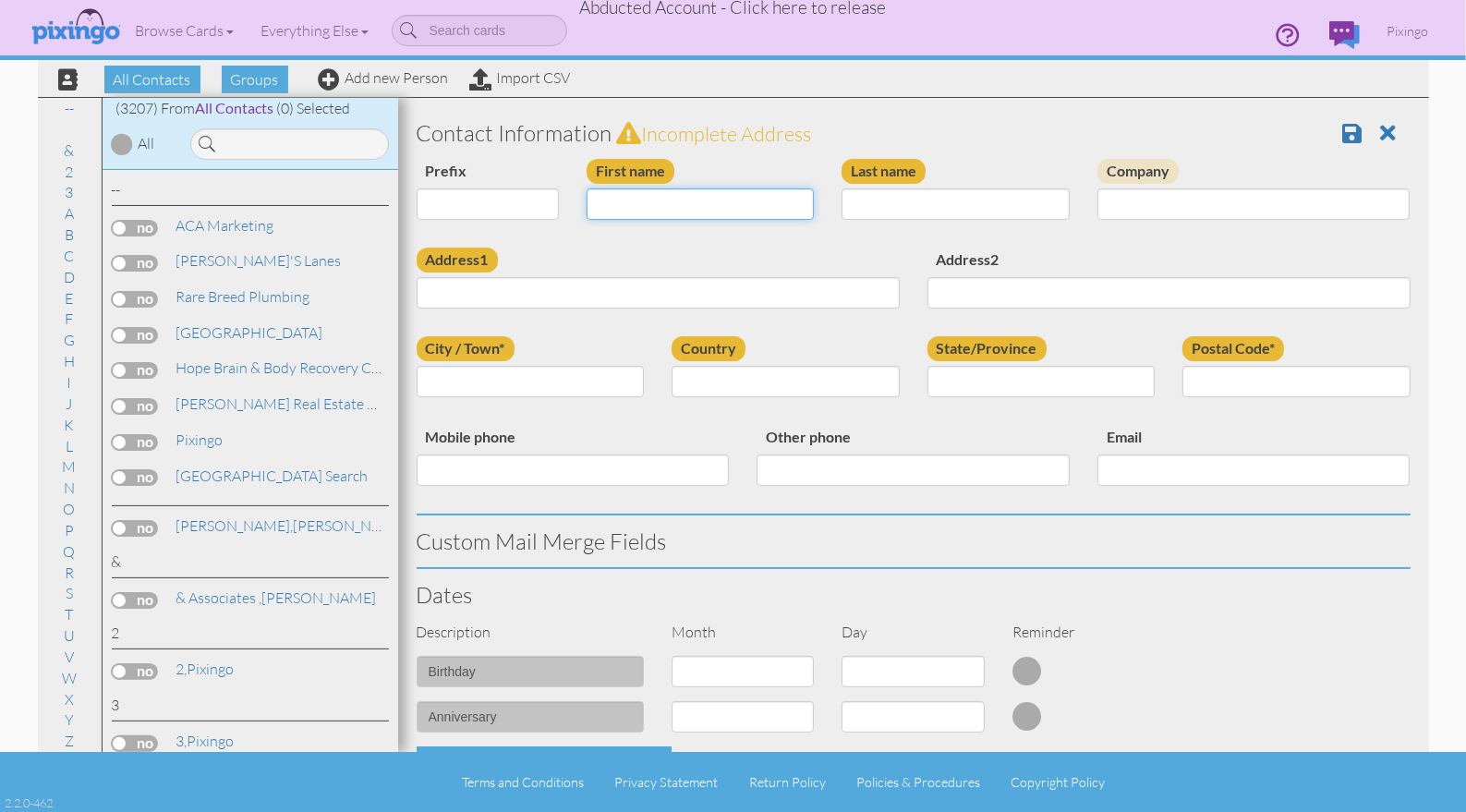
click at [648, 213] on input "First name" at bounding box center [701, 204] width 228 height 31
click at [860, 128] on h3 "Contact Information Incomplete address" at bounding box center [913, 133] width 994 height 24
click at [855, 126] on h3 "Contact Information Incomplete address" at bounding box center [913, 133] width 994 height 24
click at [608, 208] on input "First name" at bounding box center [701, 204] width 228 height 31
type input "Emily"
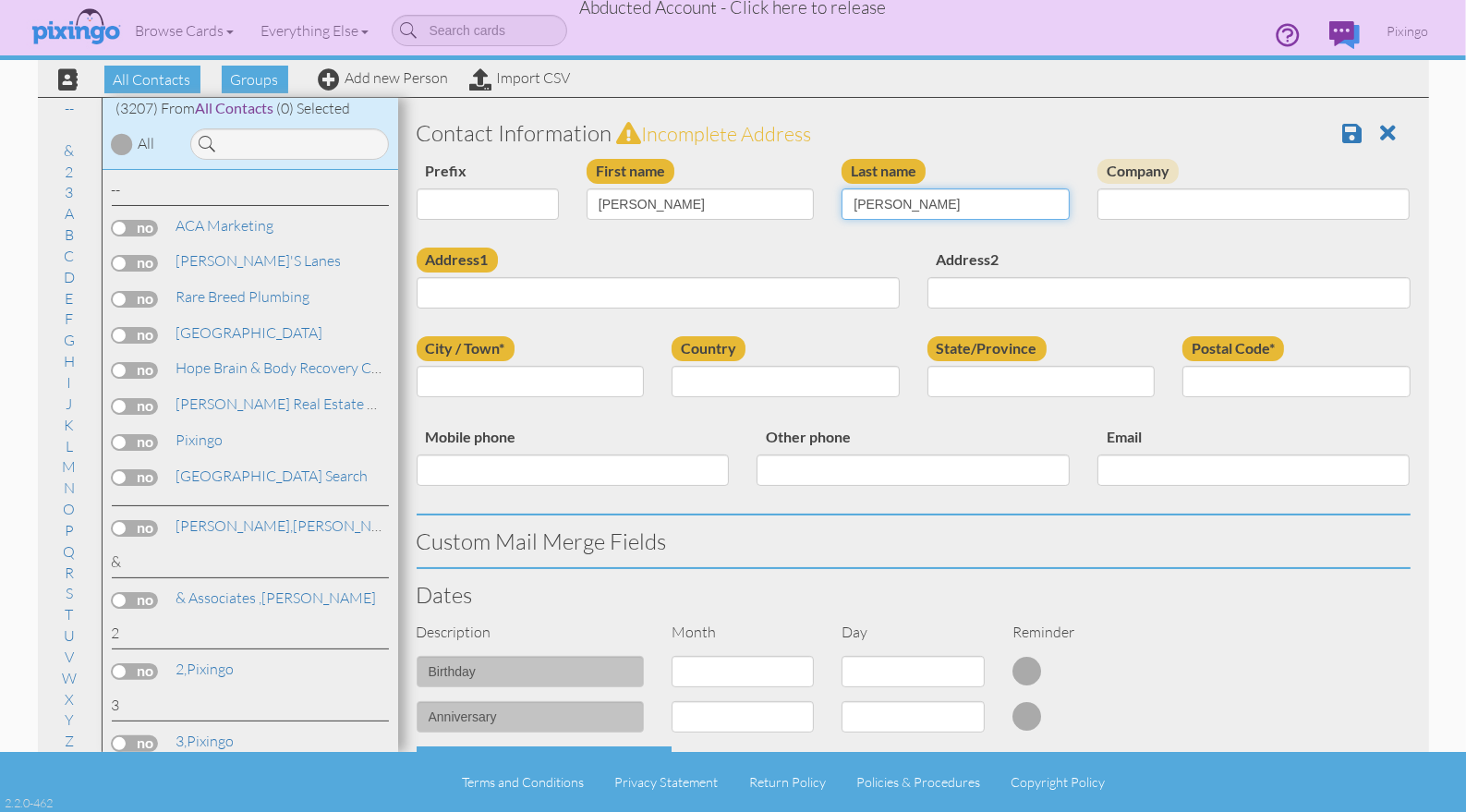
type input "Rizzo"
paste input "7 Spring CT"
type input "7 Spring CT"
type input "Woburn"
select select "object:22952"
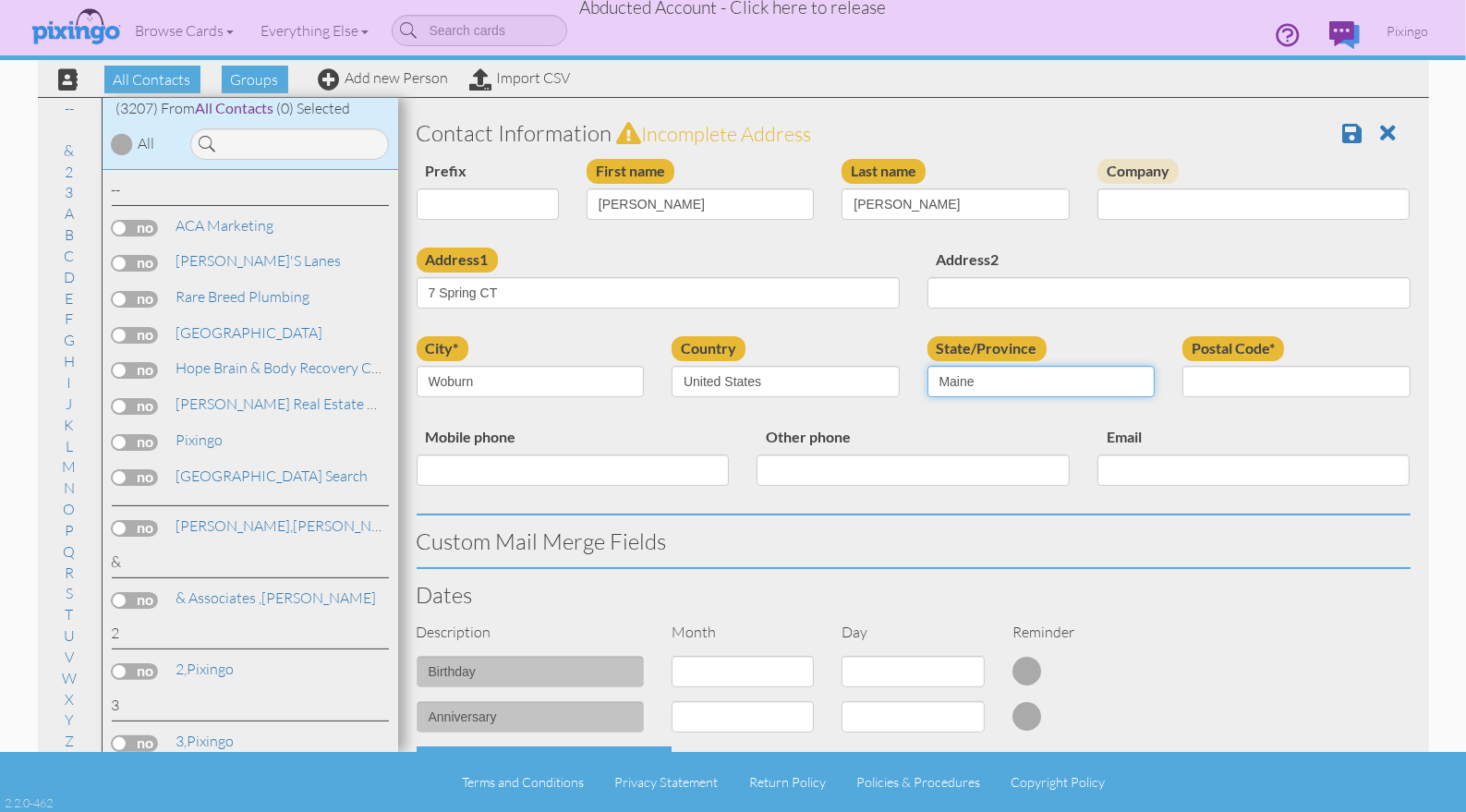
click at [1142, 379] on select "AA (Military) AE (Military) Alabama Alaska American Samoa AP (Military) Arizona…" at bounding box center [1042, 381] width 228 height 31
select select "object:23225"
click at [928, 366] on select "AA (Military) AE (Military) Alabama Alaska American Samoa AP (Military) Arizona…" at bounding box center [1042, 381] width 228 height 31
click at [1251, 380] on input "Postal Code*" at bounding box center [1296, 381] width 228 height 31
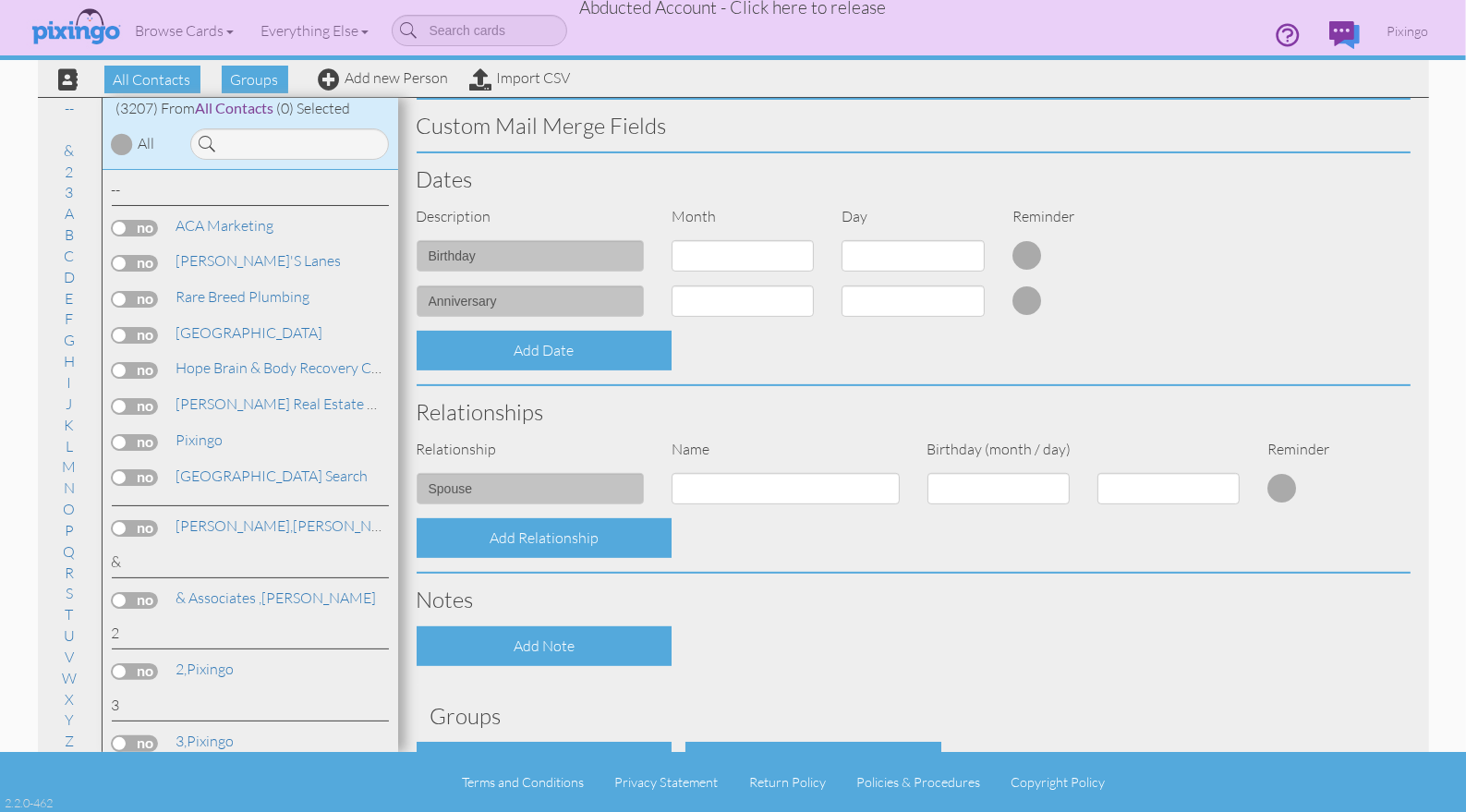
scroll to position [539, 0]
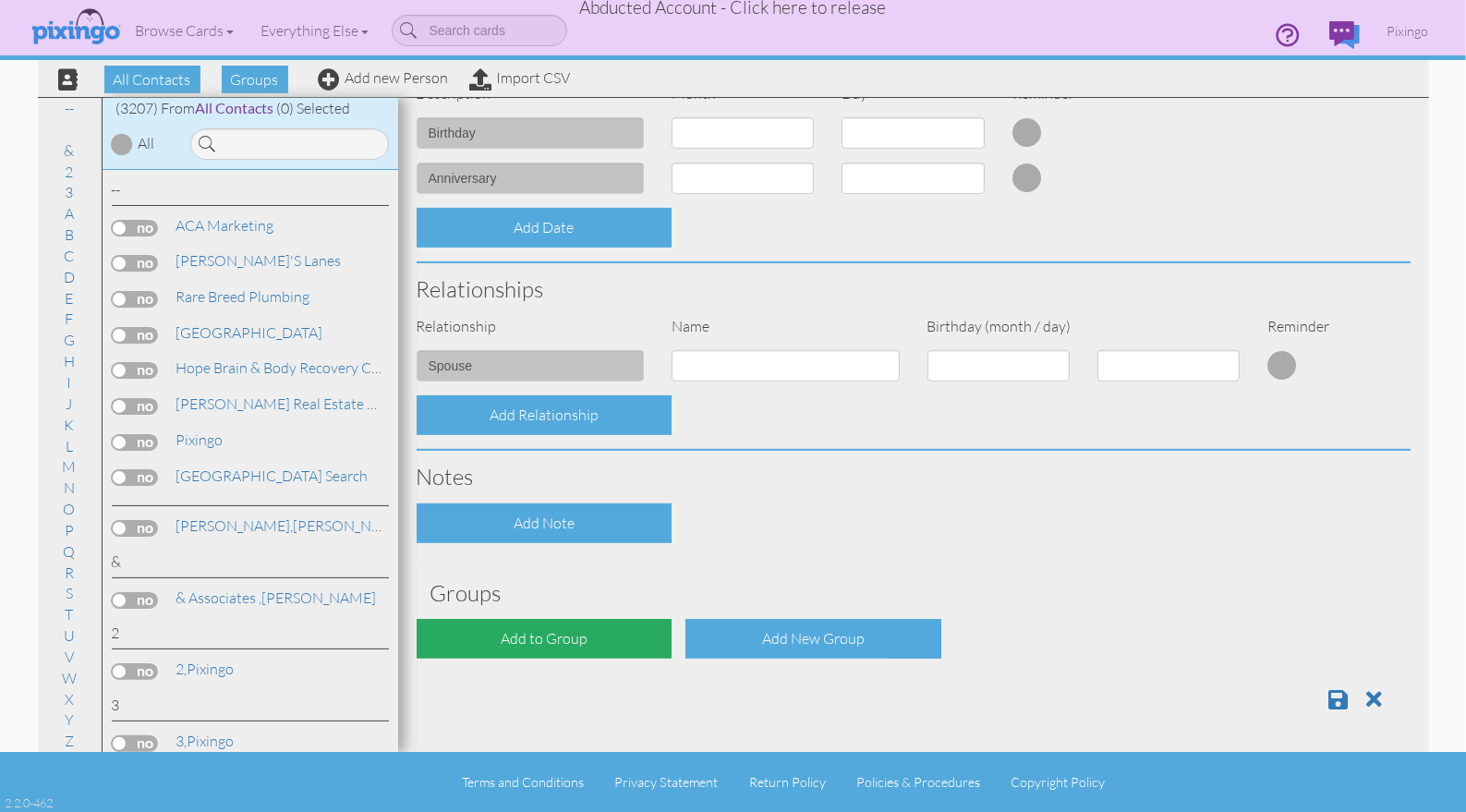
type input "01801"
click at [558, 638] on div "Add to Group" at bounding box center [544, 638] width 256 height 40
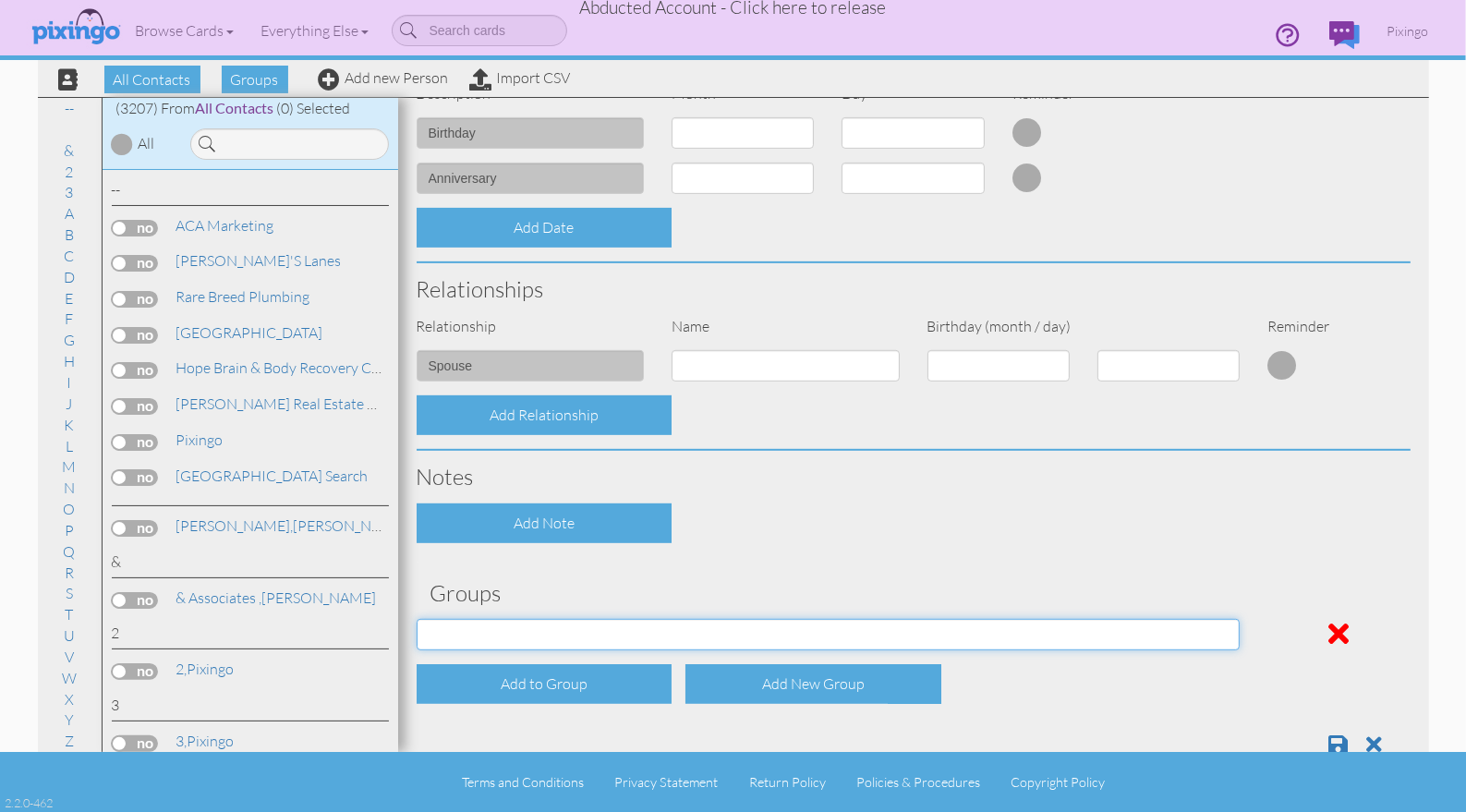
click at [569, 630] on select "Affiliates Basic Draper Biz name only PROSPECTS WHOLESALE" at bounding box center [828, 635] width 824 height 31
select select "object:23261"
click at [416, 619] on select "Affiliates Basic Draper Biz name only PROSPECTS WHOLESALE" at bounding box center [828, 635] width 824 height 31
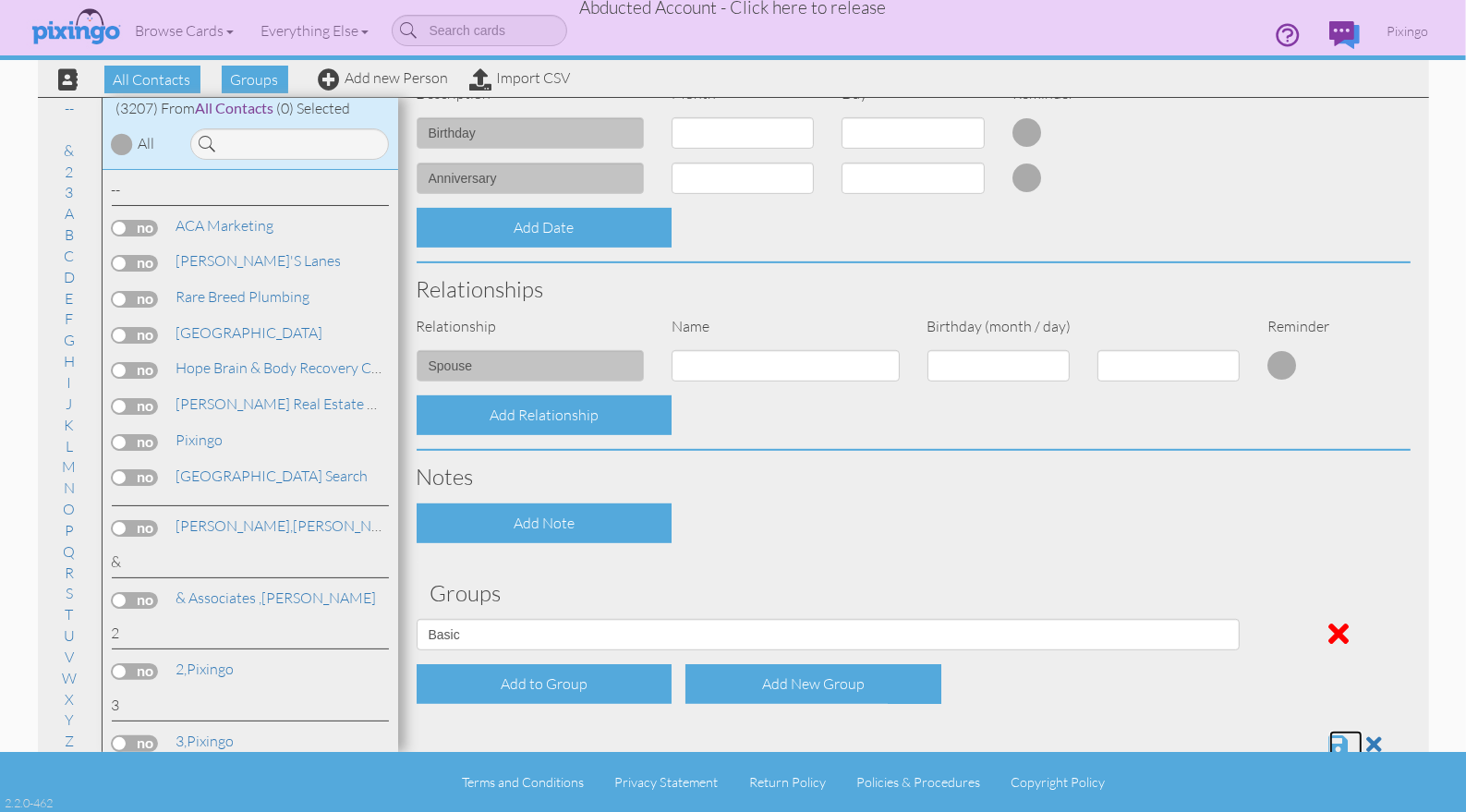
click at [1336, 740] on span at bounding box center [1339, 745] width 19 height 22
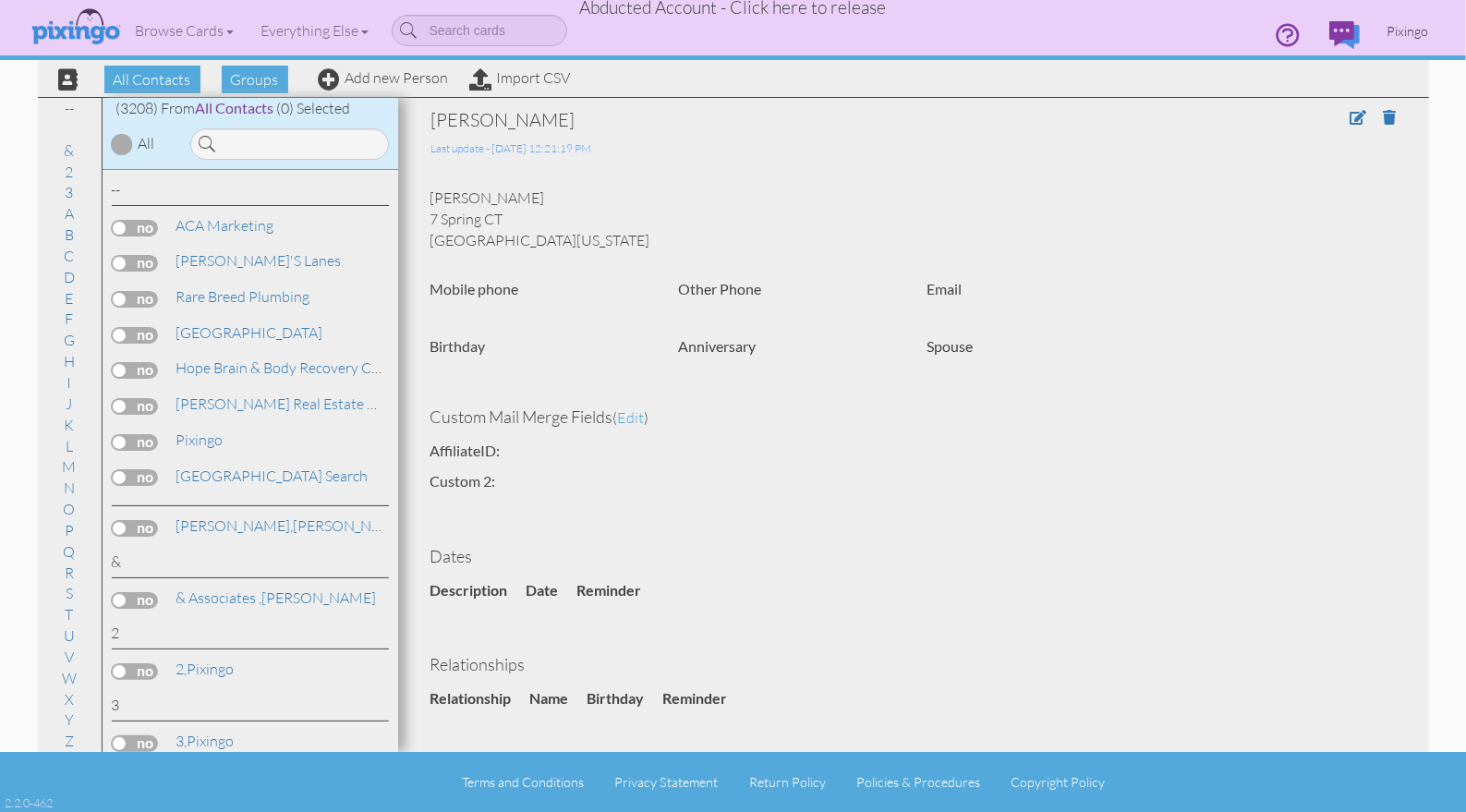
click at [1390, 31] on span "Pixingo" at bounding box center [1408, 31] width 42 height 16
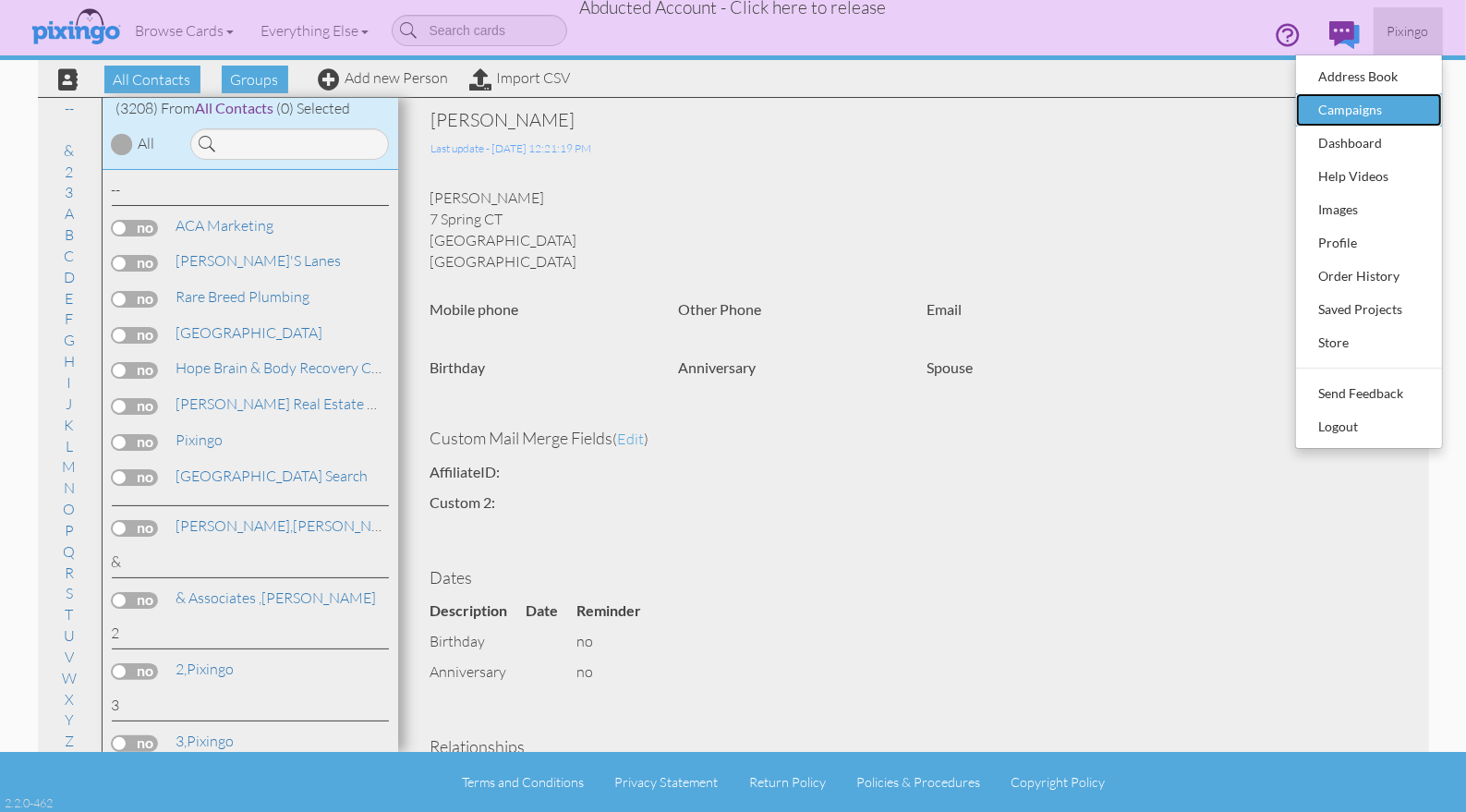
click at [1371, 114] on div "Campaigns" at bounding box center [1370, 110] width 109 height 27
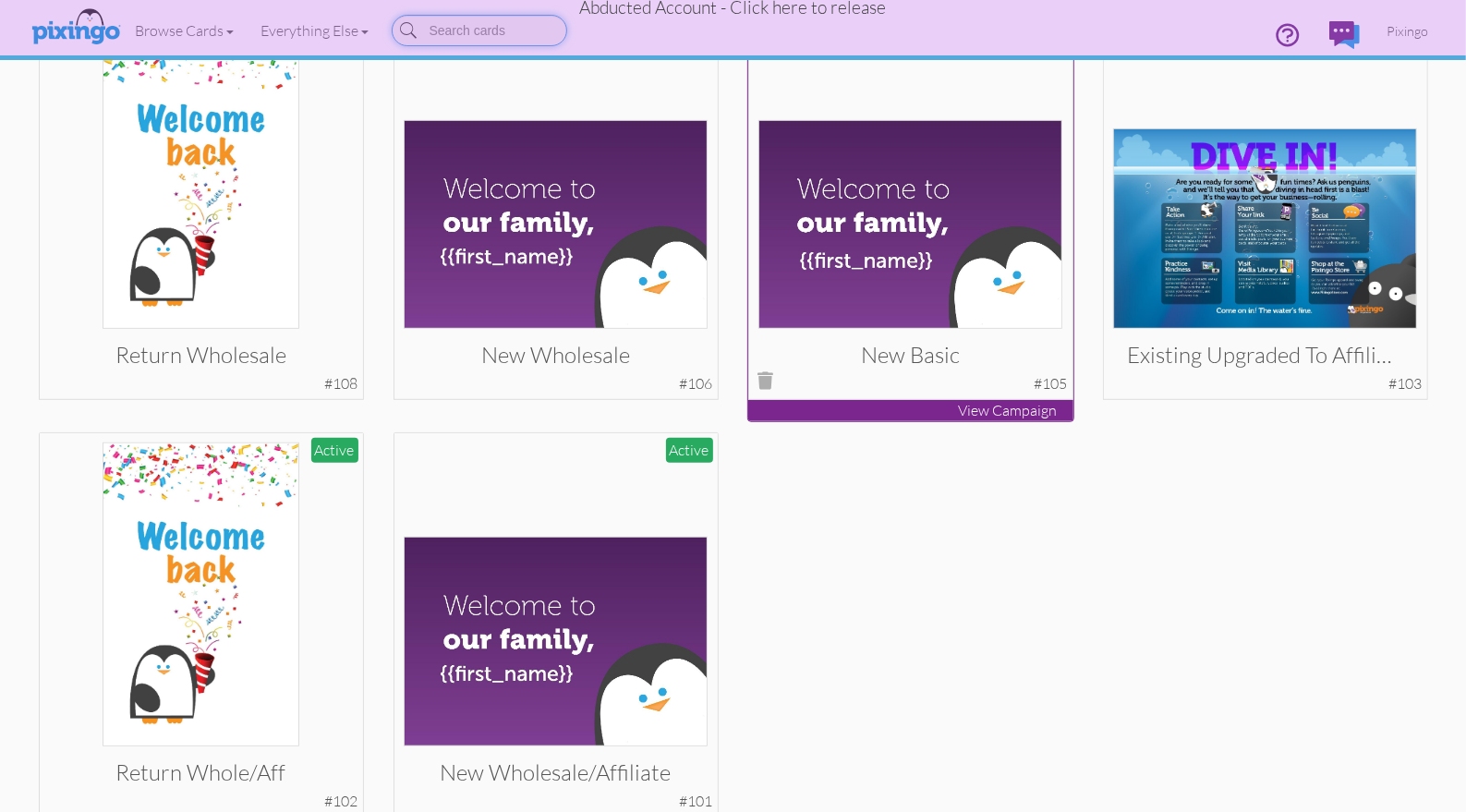
scroll to position [735, 0]
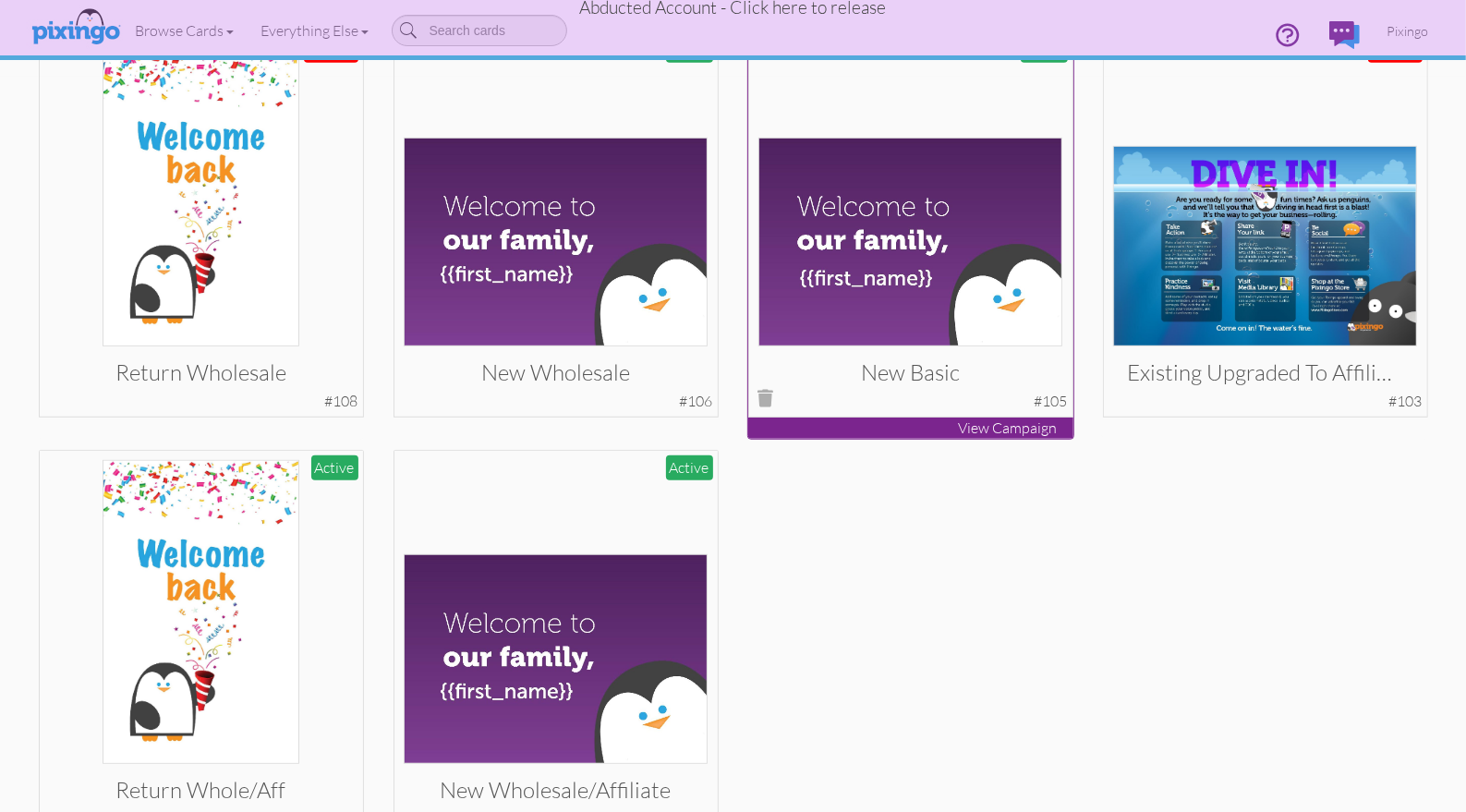
click at [956, 296] on img at bounding box center [910, 242] width 304 height 210
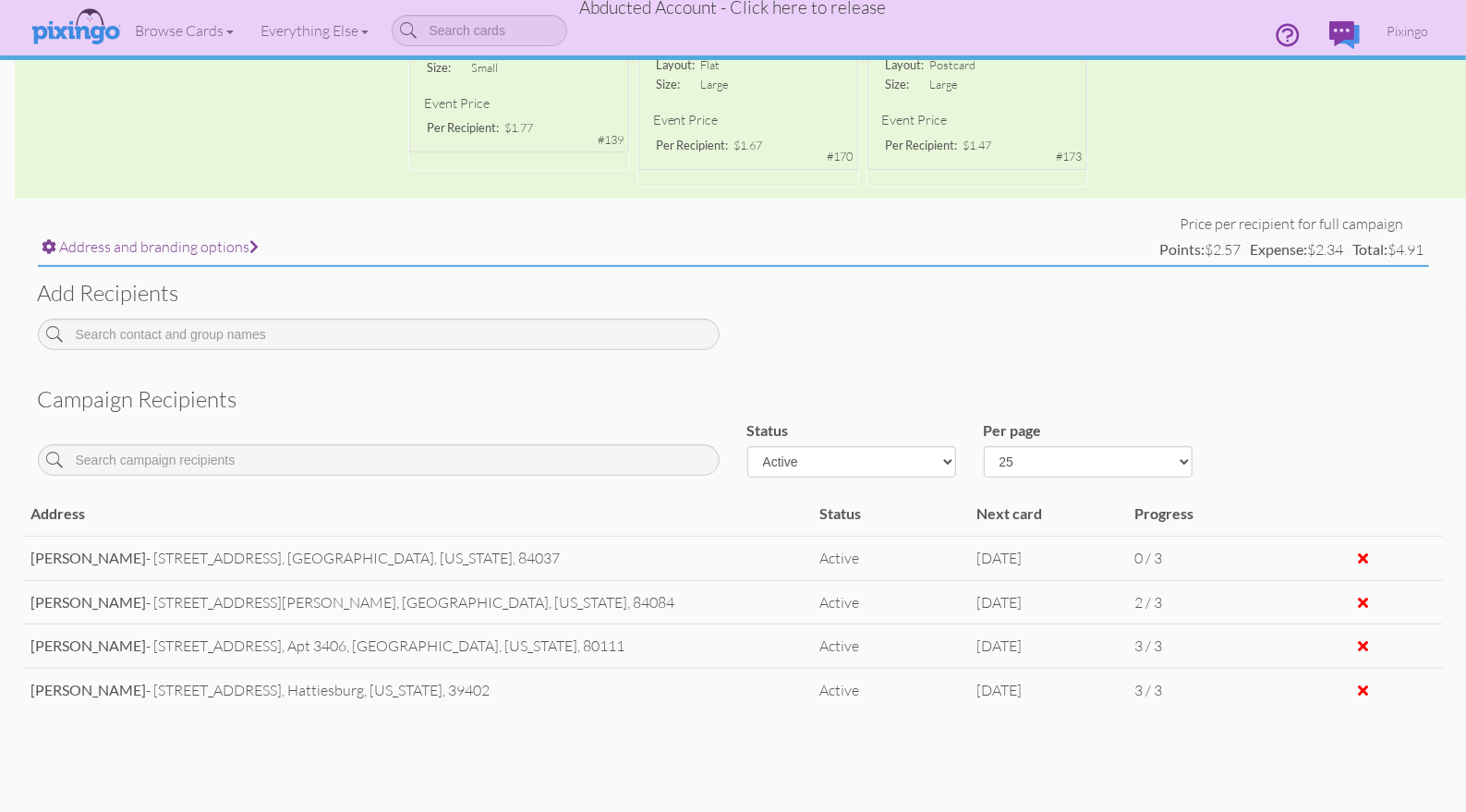
scroll to position [576, 0]
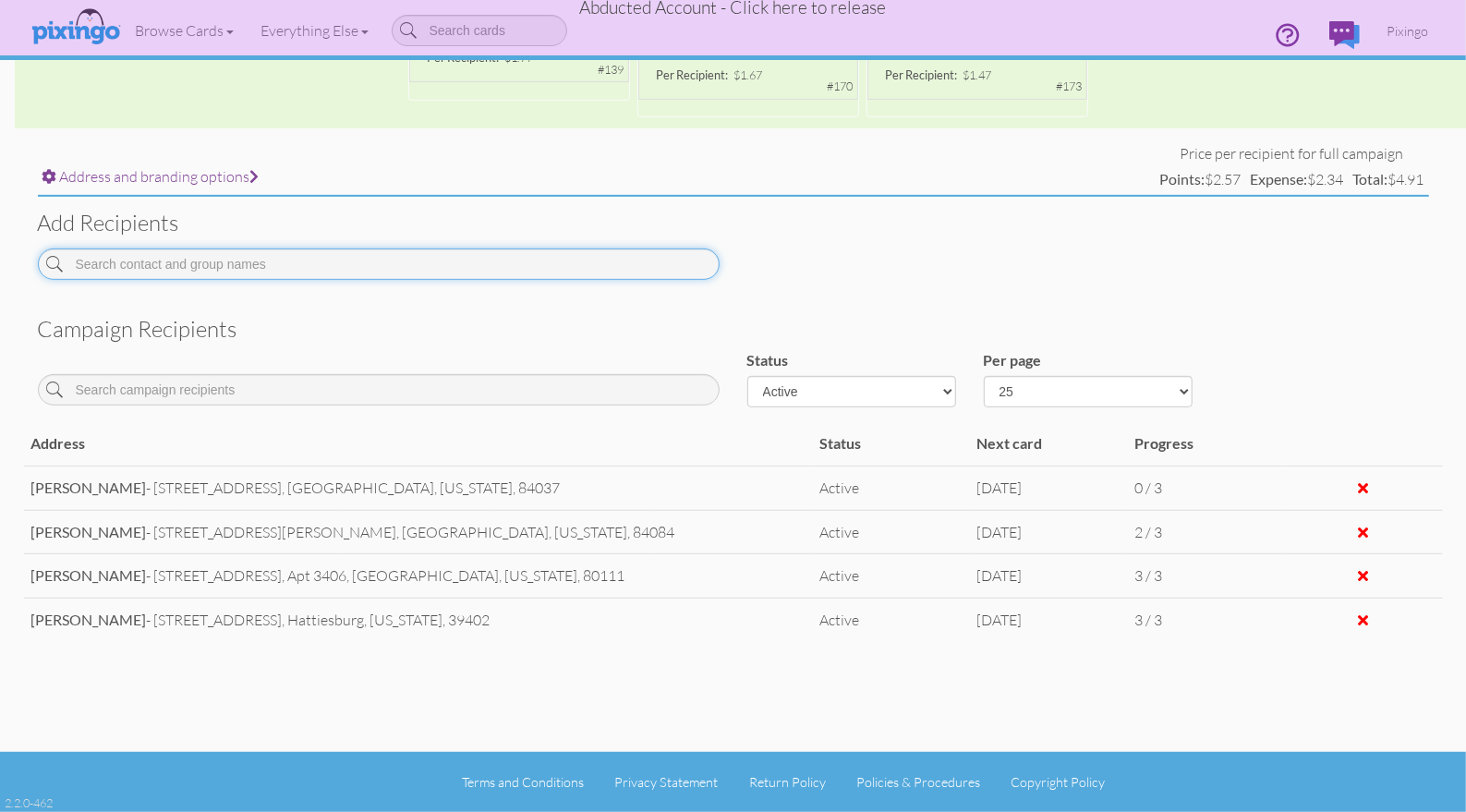
click at [147, 270] on input at bounding box center [378, 264] width 681 height 31
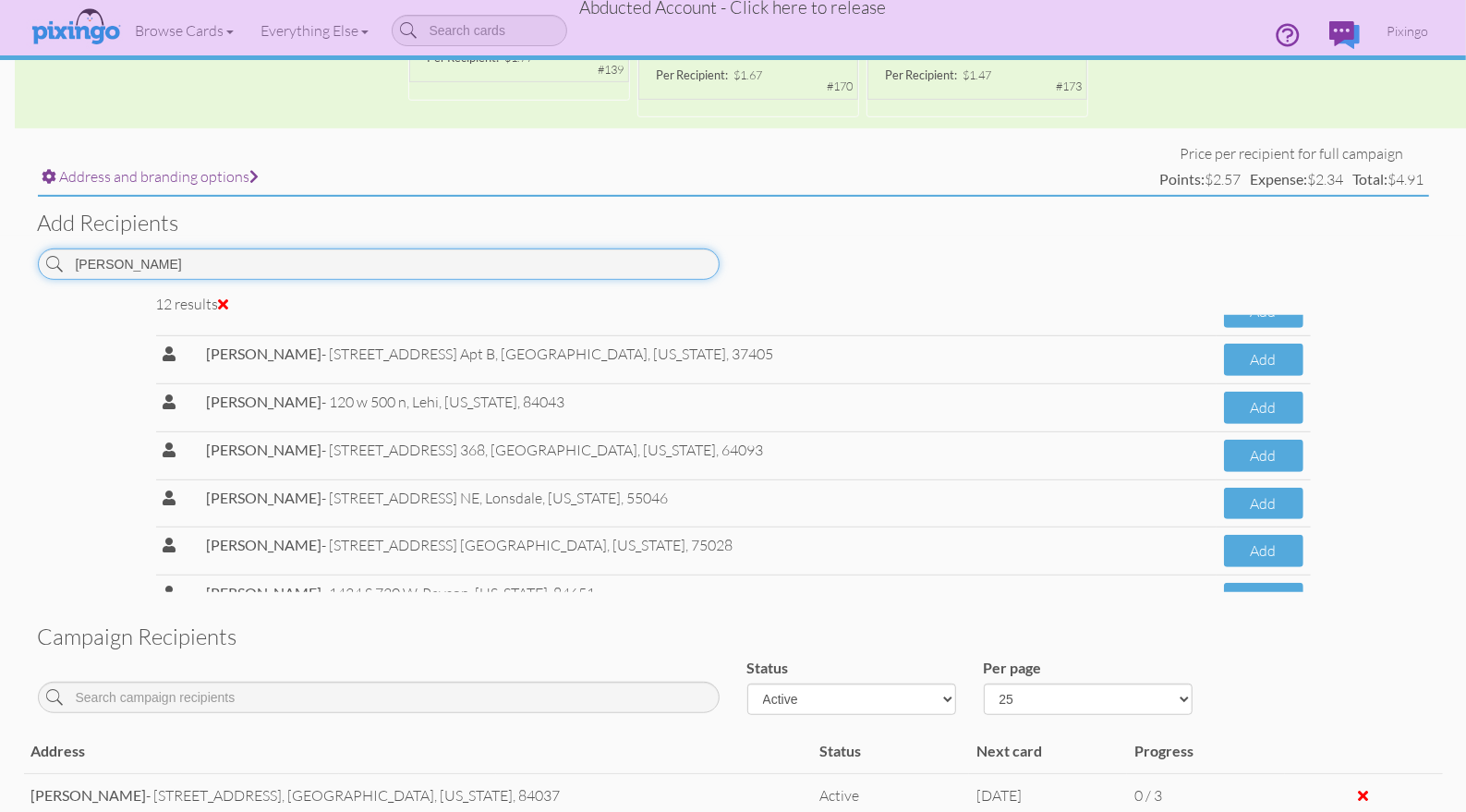
scroll to position [312, 0]
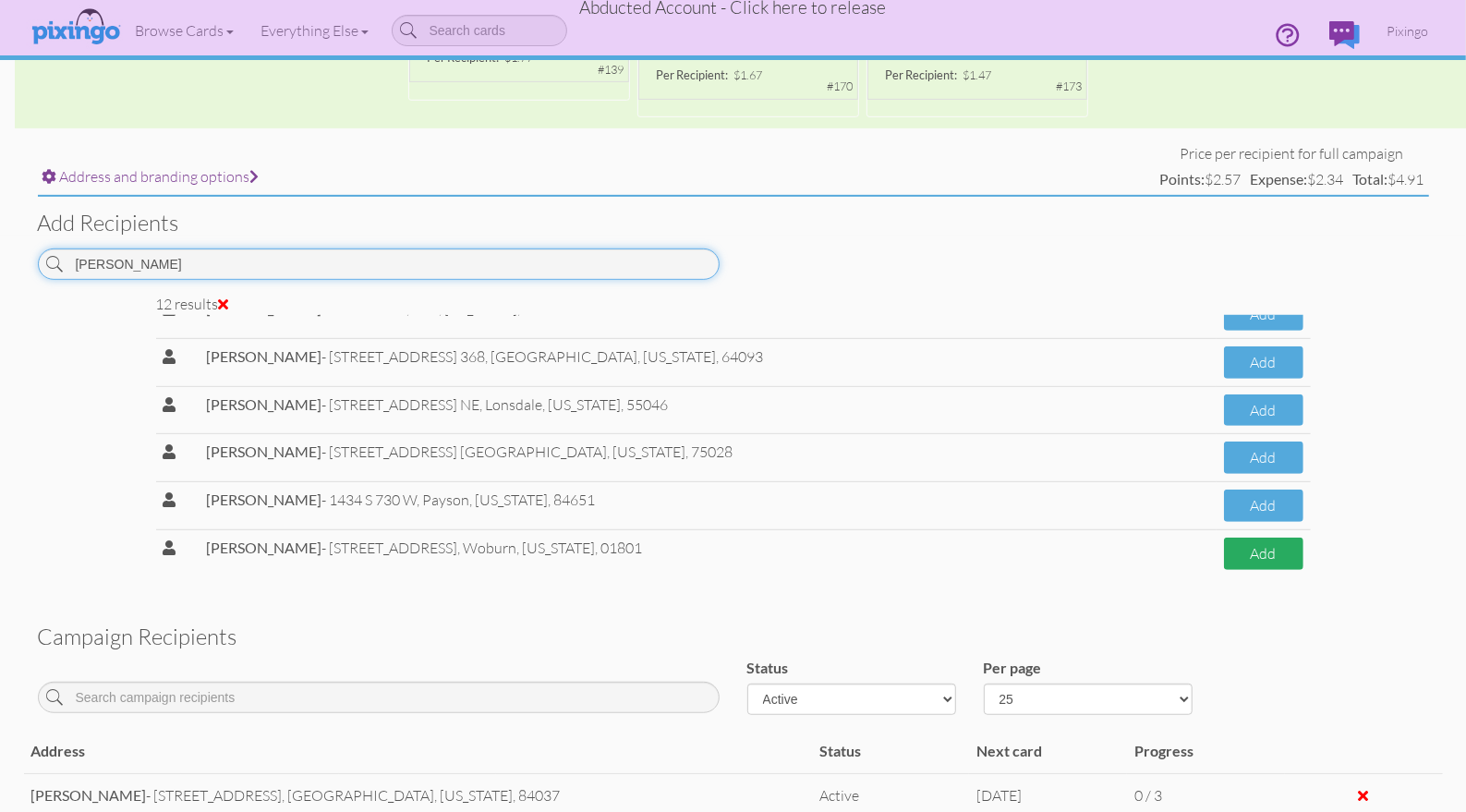
type input "emil"
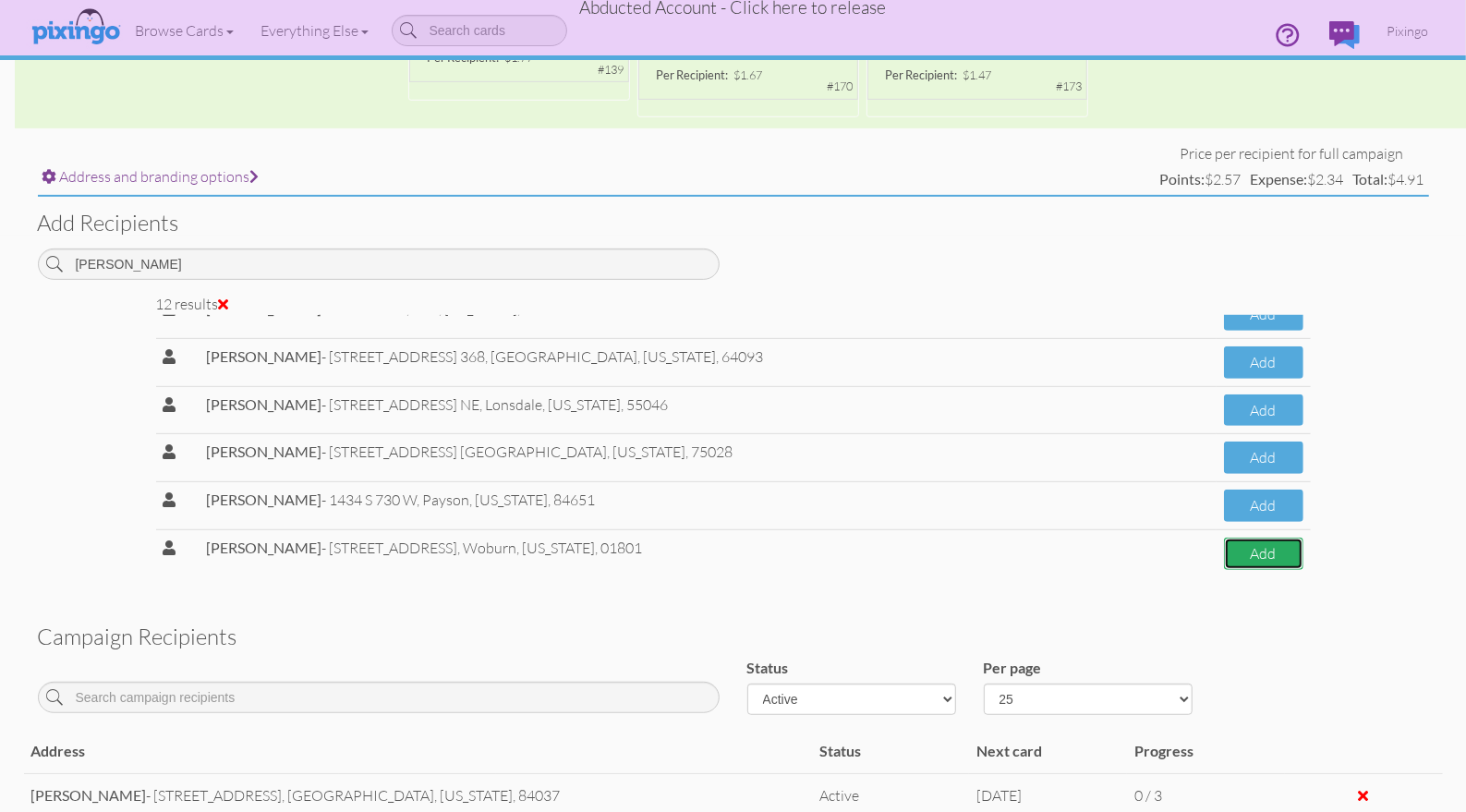
click at [1234, 558] on button "Add" at bounding box center [1264, 554] width 80 height 32
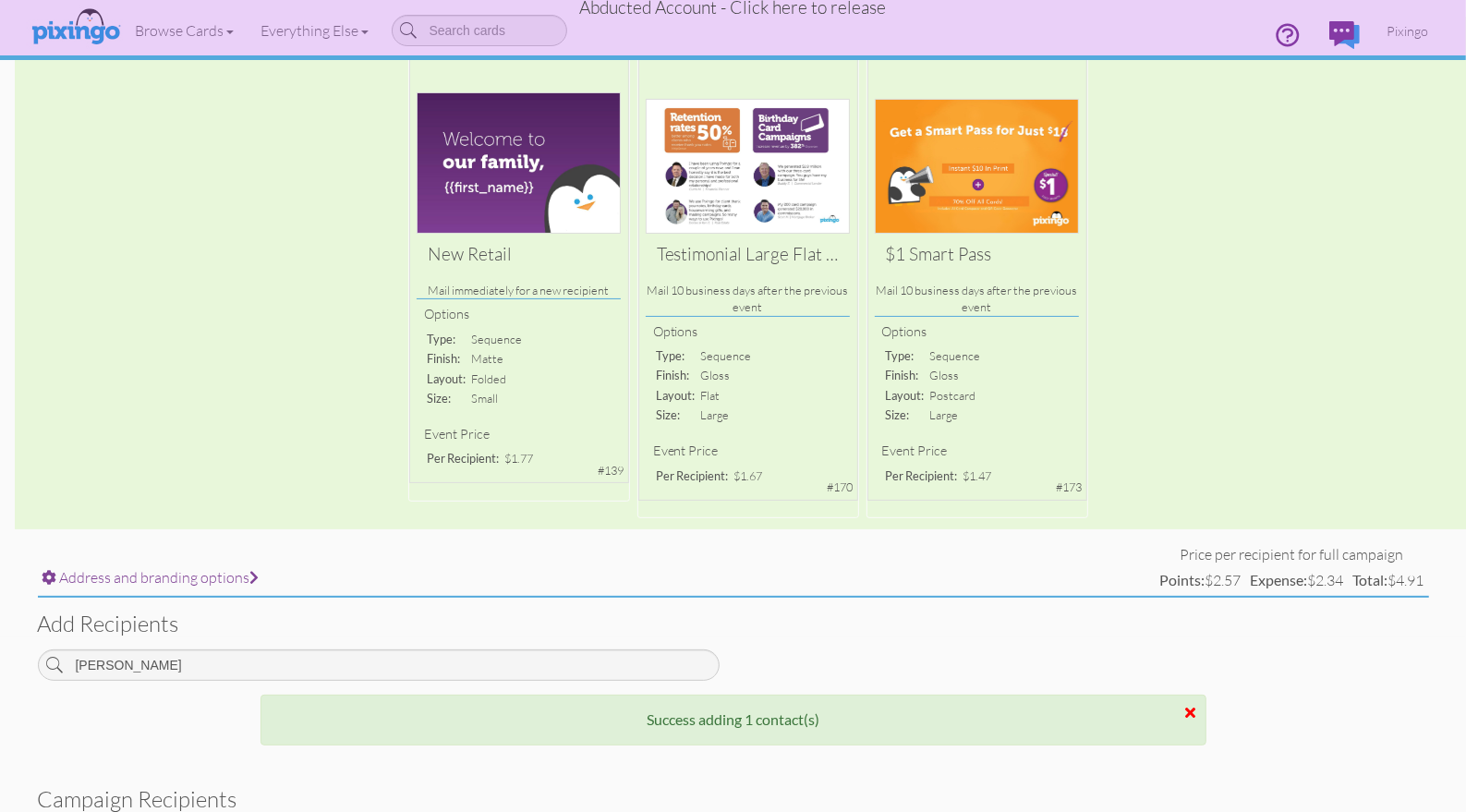
scroll to position [0, 0]
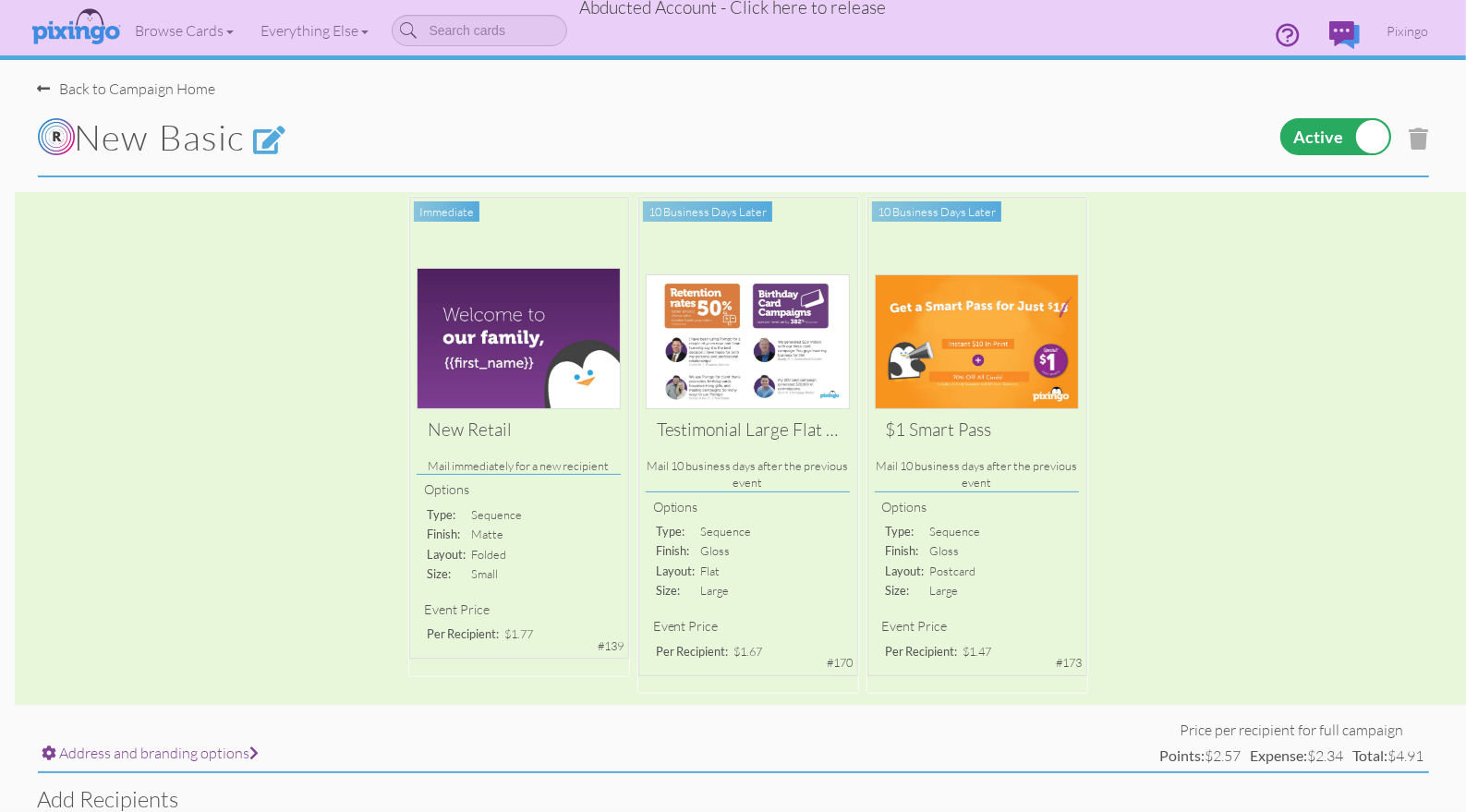
click at [116, 82] on div "Back to Campaign Home" at bounding box center [127, 90] width 178 height 21
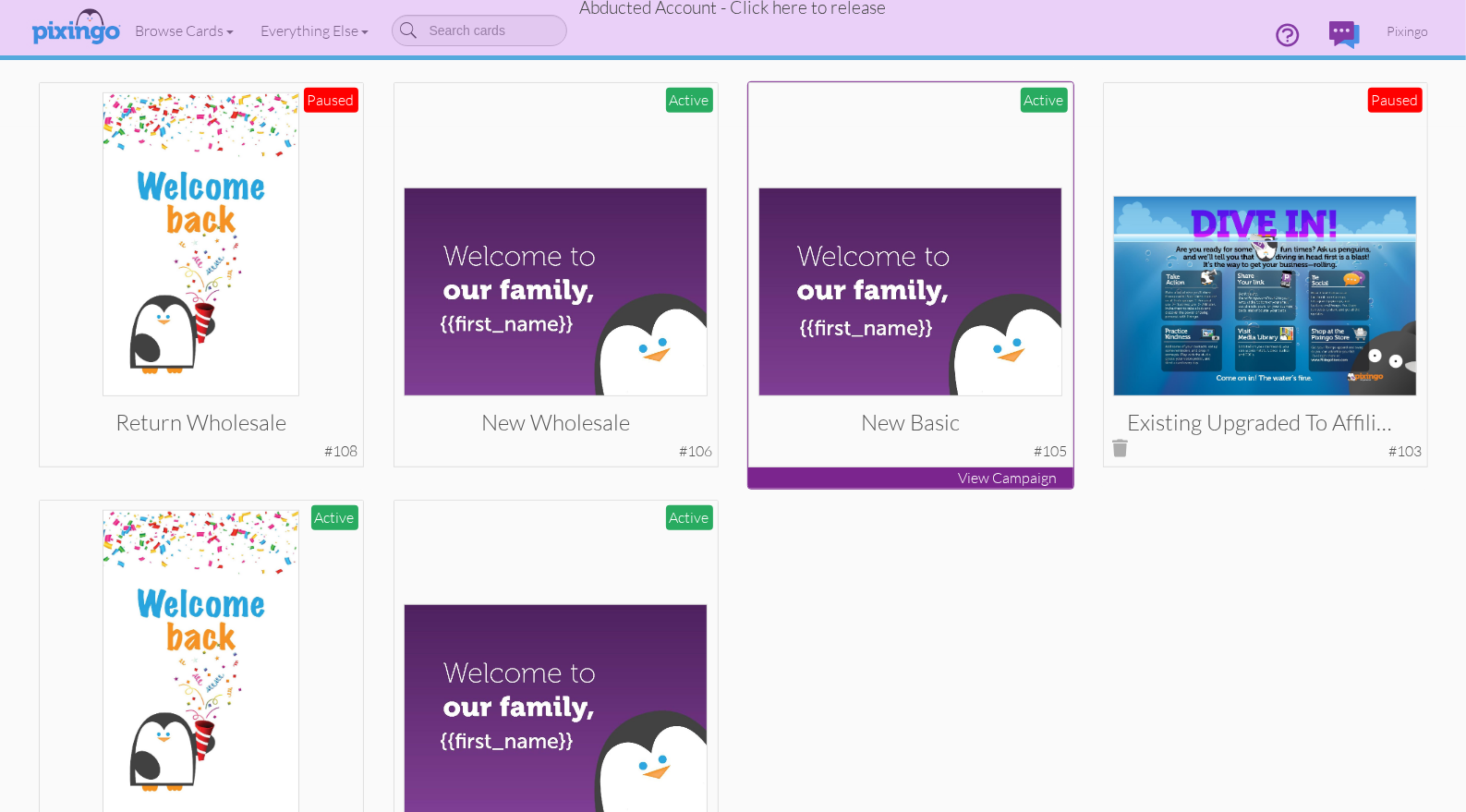
scroll to position [671, 0]
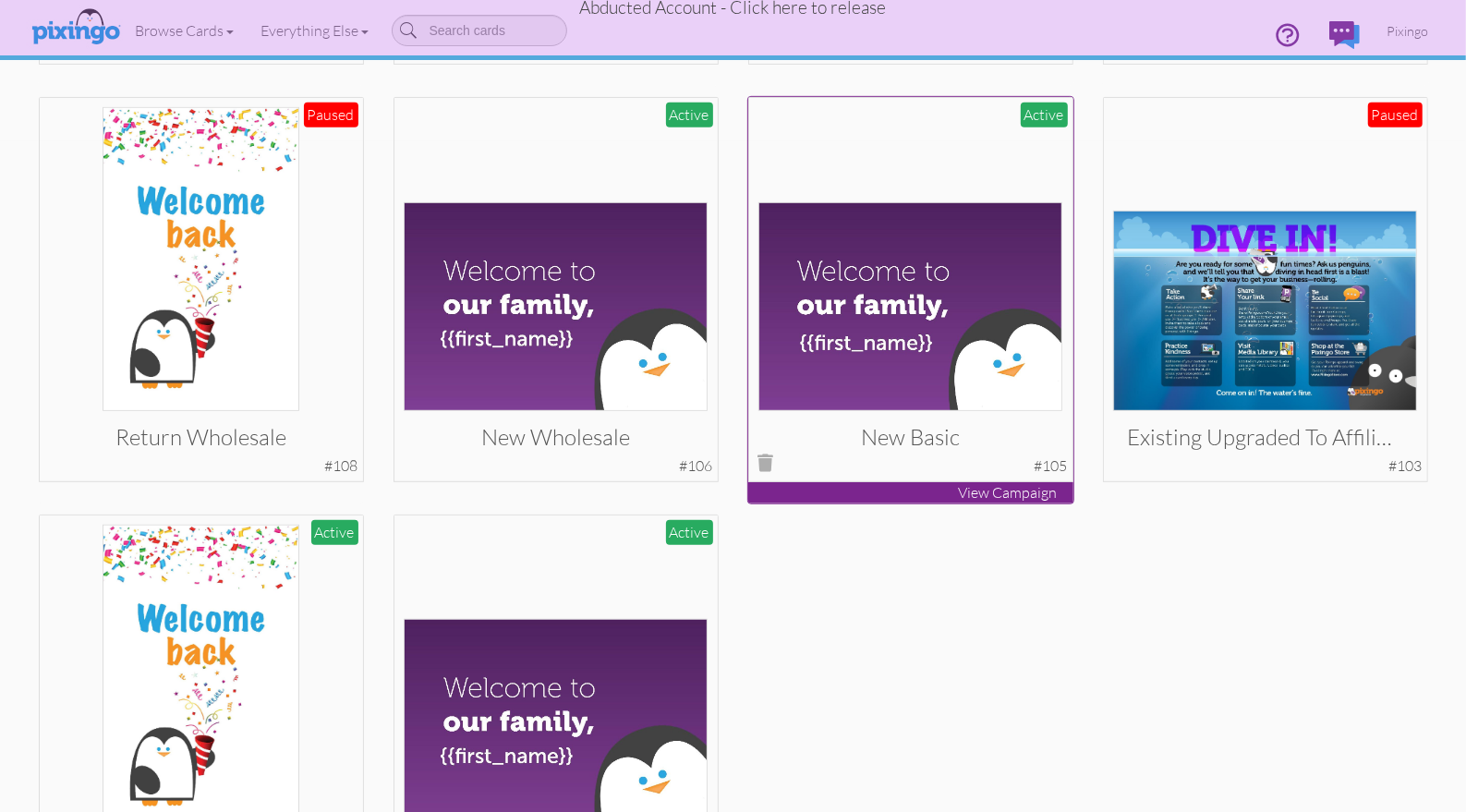
click at [916, 324] on img at bounding box center [910, 307] width 304 height 210
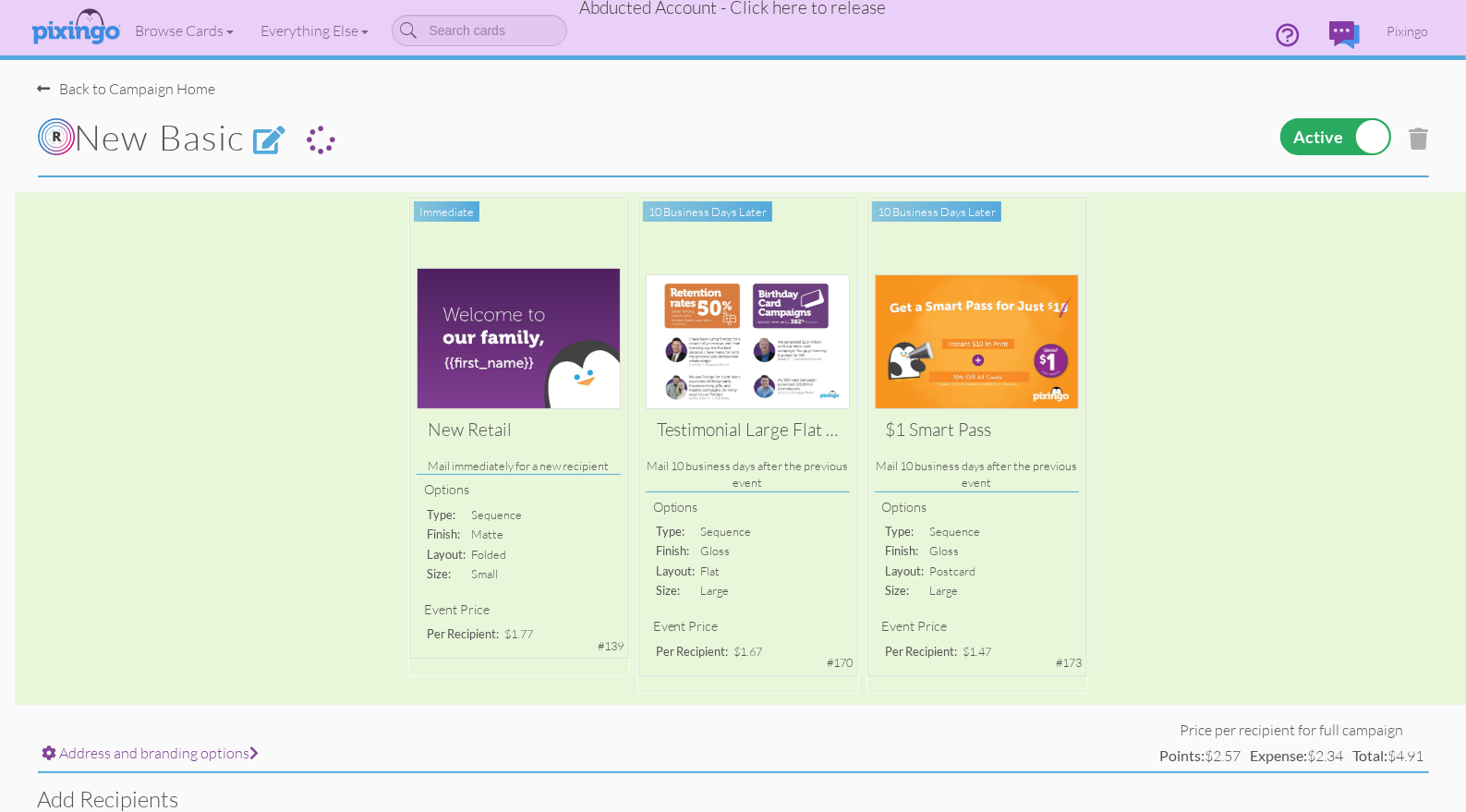
select select "object:10878"
select select "number:25"
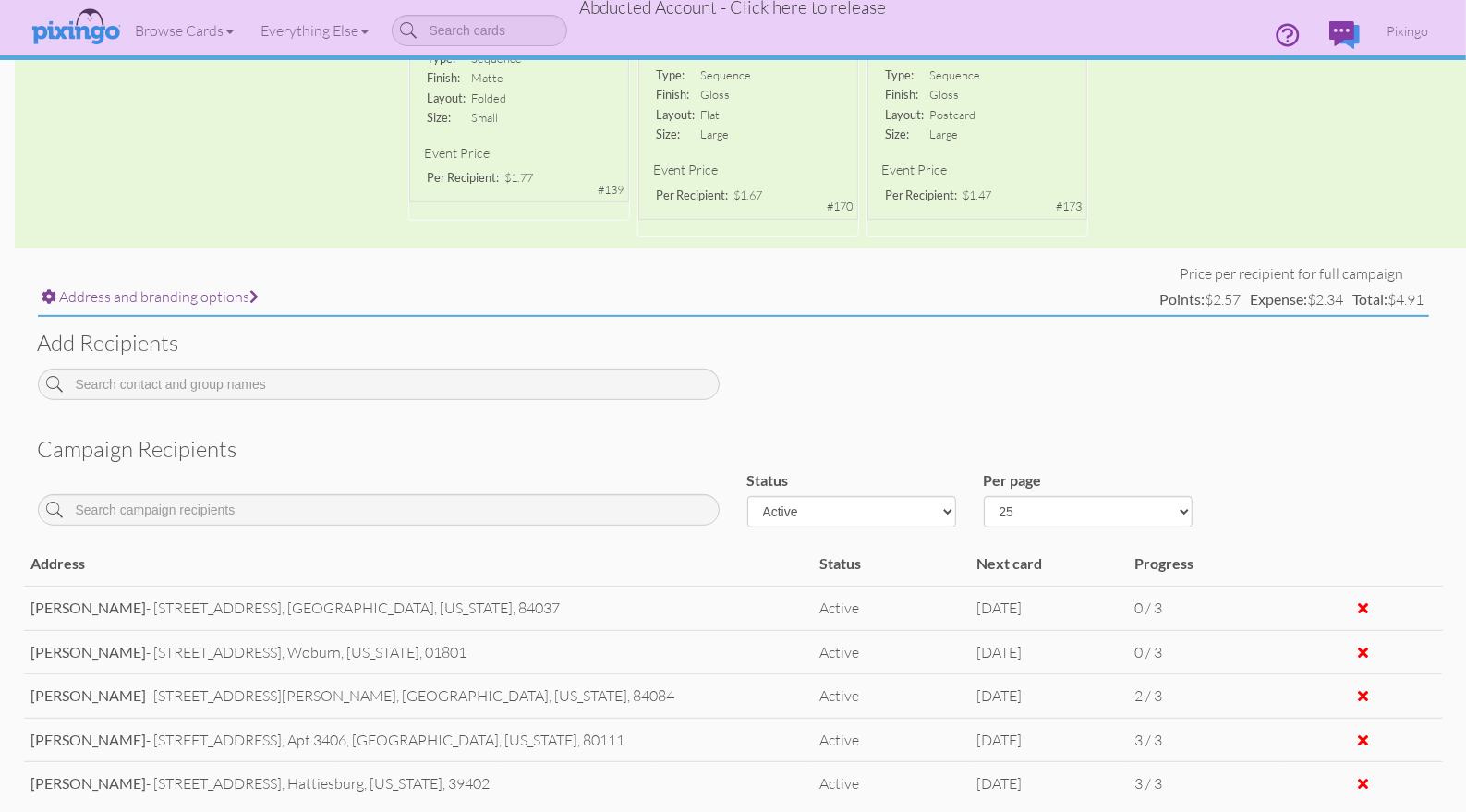
scroll to position [620, 0]
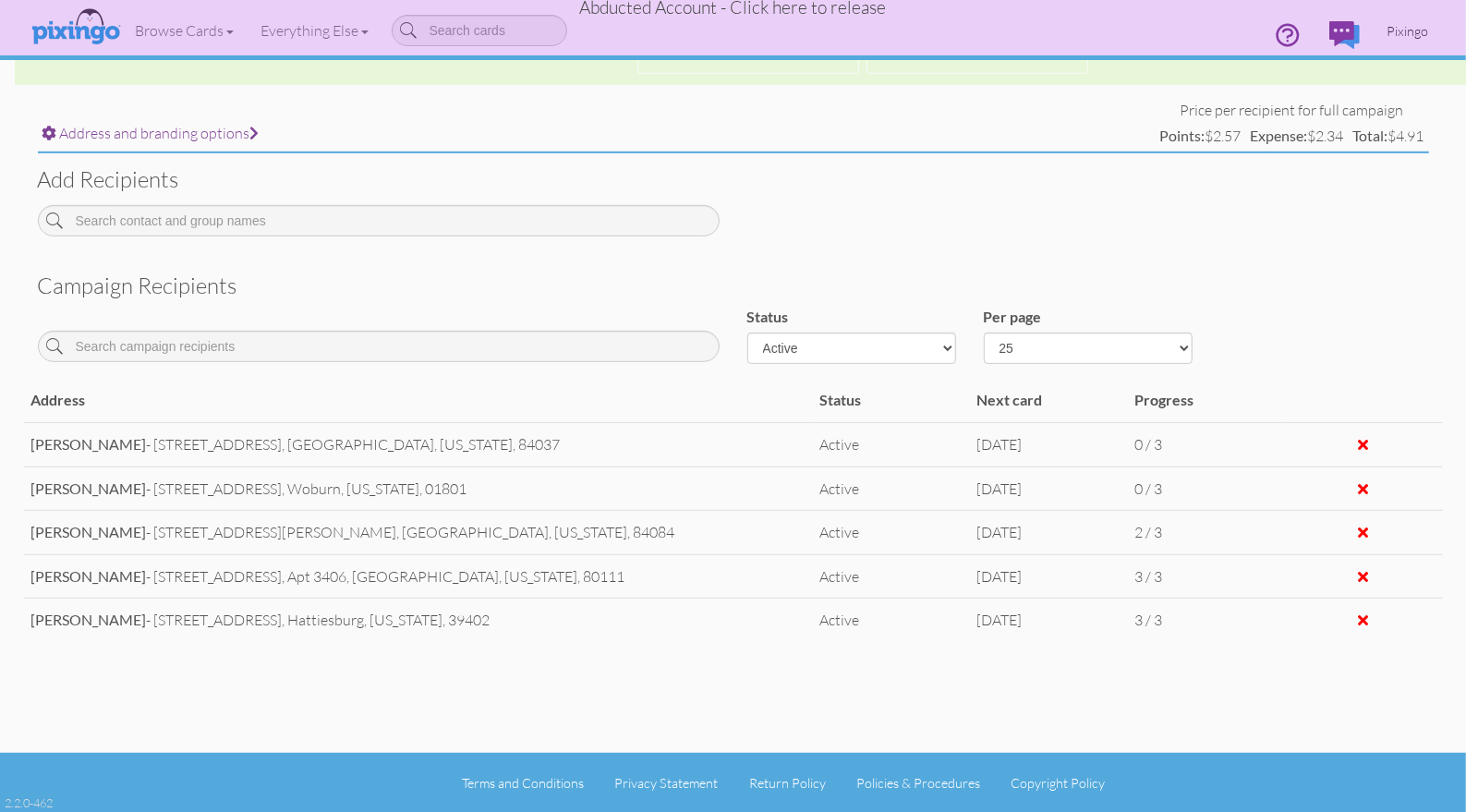
click at [1405, 29] on span "Pixingo" at bounding box center [1408, 31] width 42 height 16
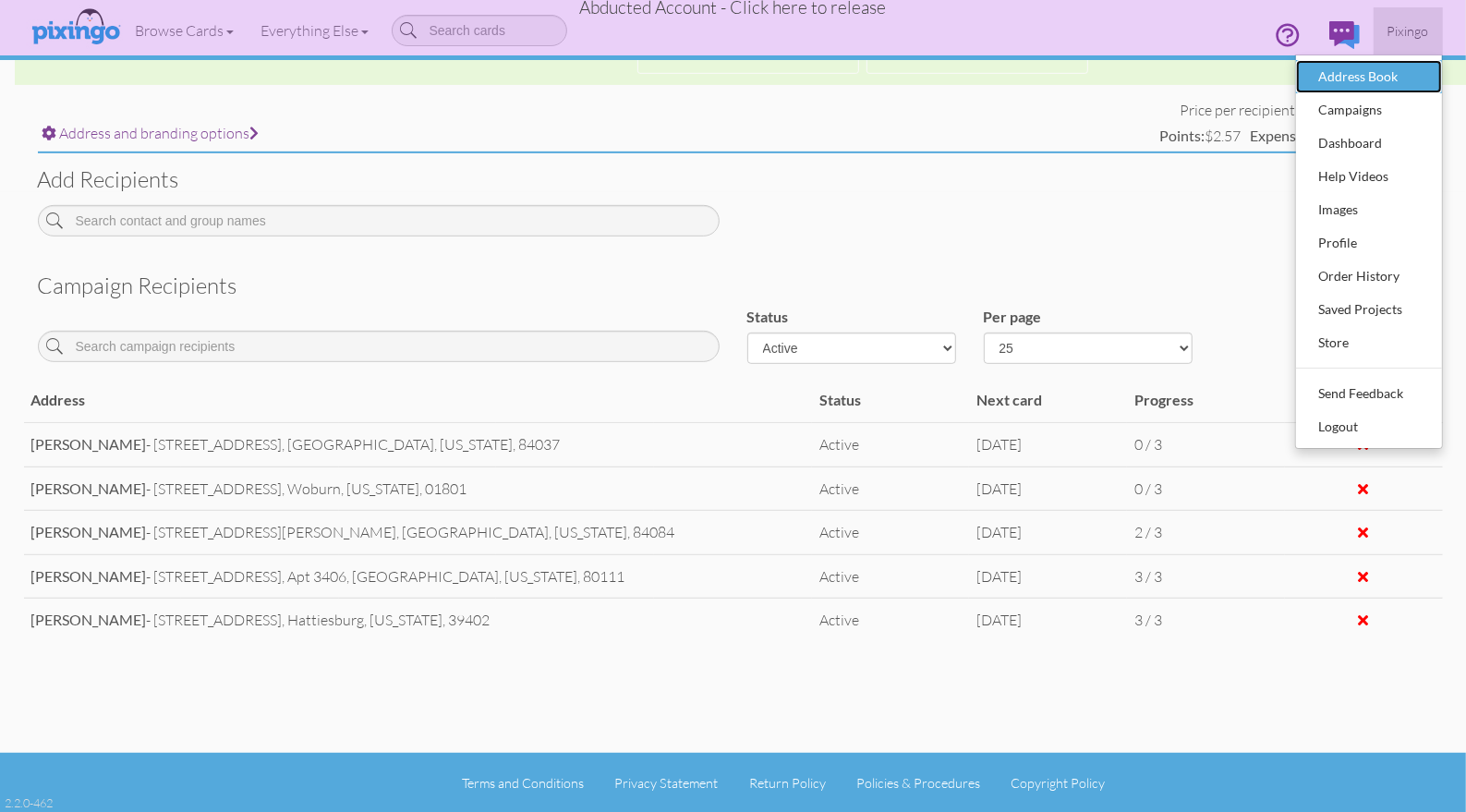
click at [1350, 80] on div "Address Book" at bounding box center [1370, 76] width 109 height 27
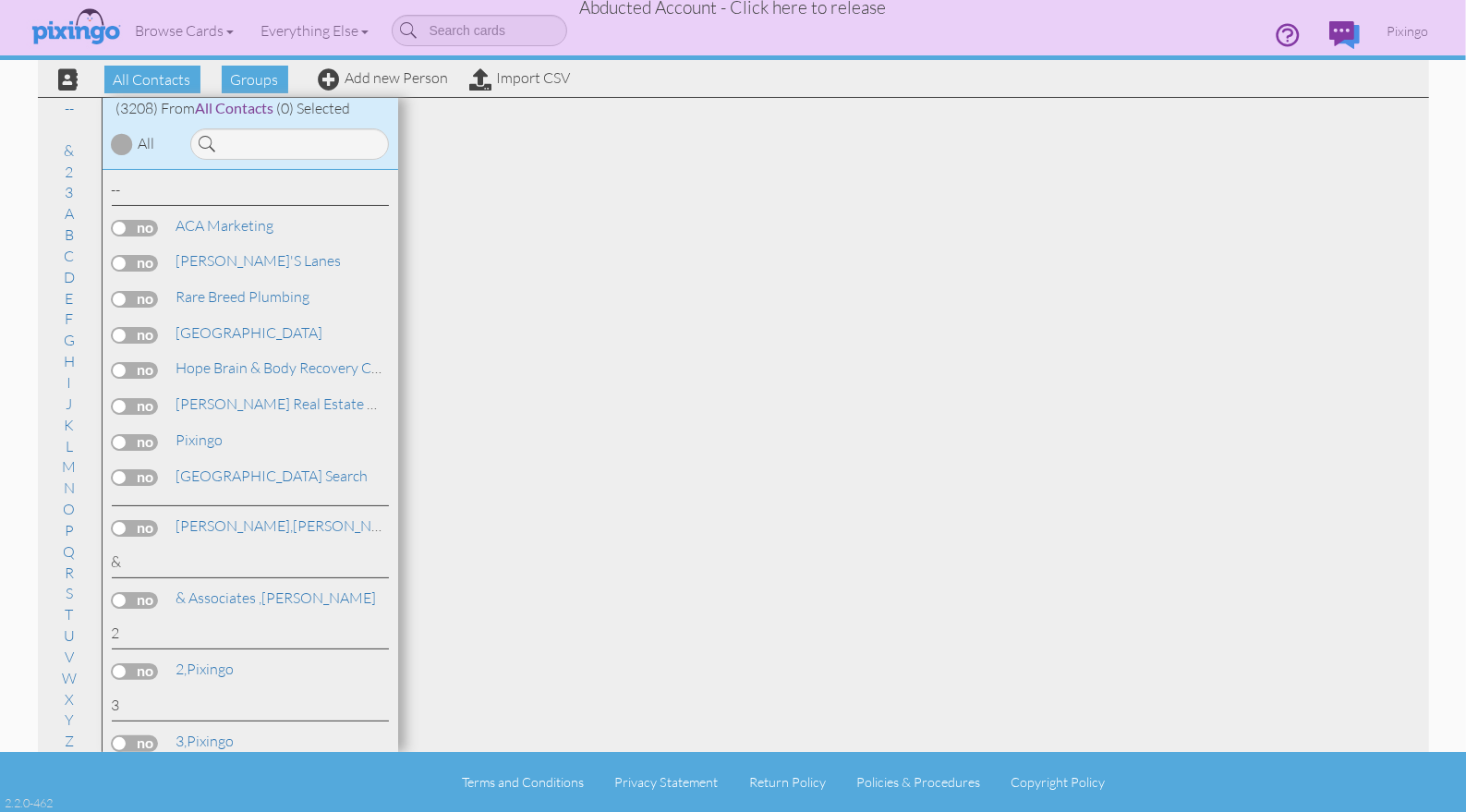
click at [788, 17] on span "Abducted Account - Click here to release" at bounding box center [733, 7] width 307 height 22
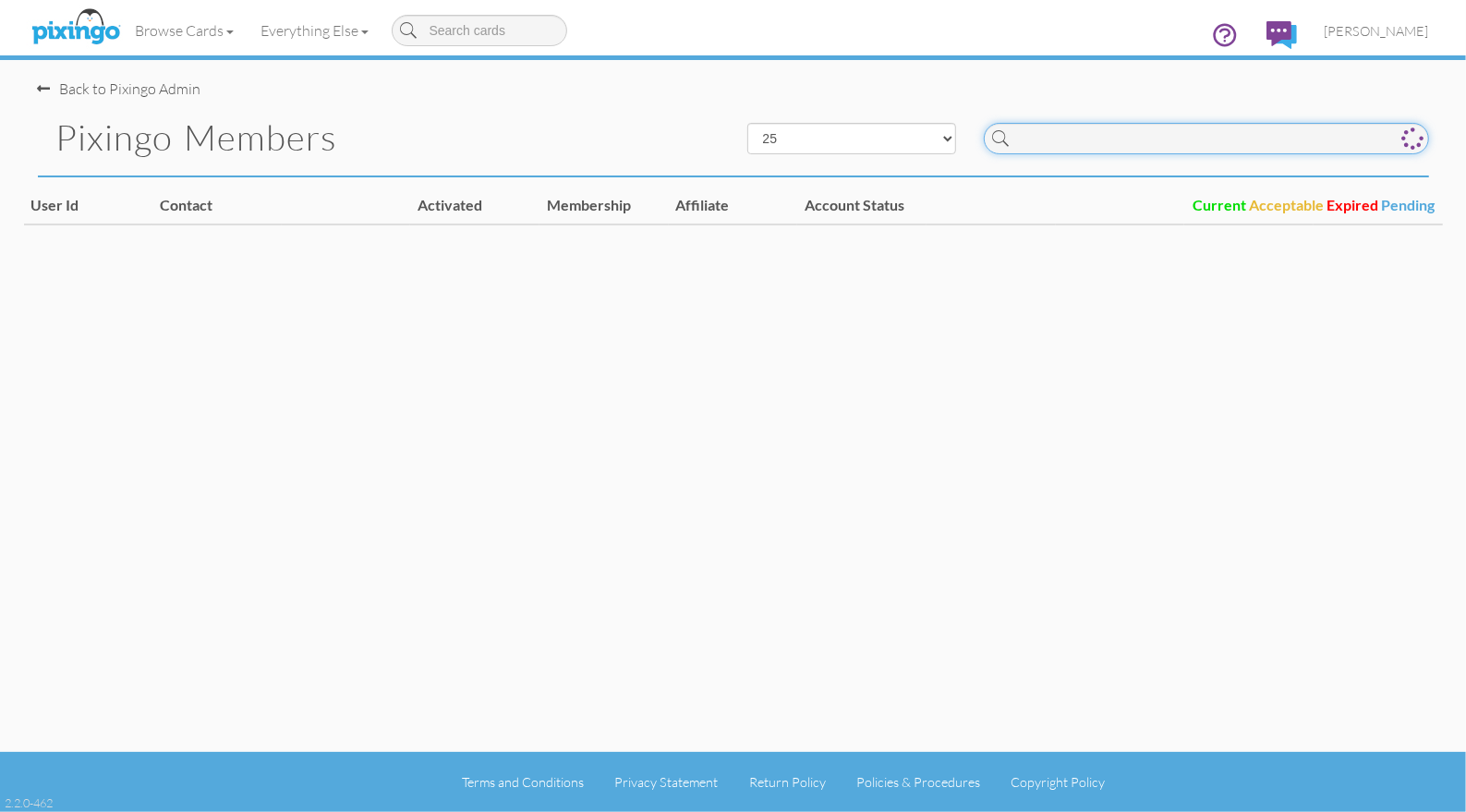
click at [1124, 140] on input at bounding box center [1206, 138] width 445 height 31
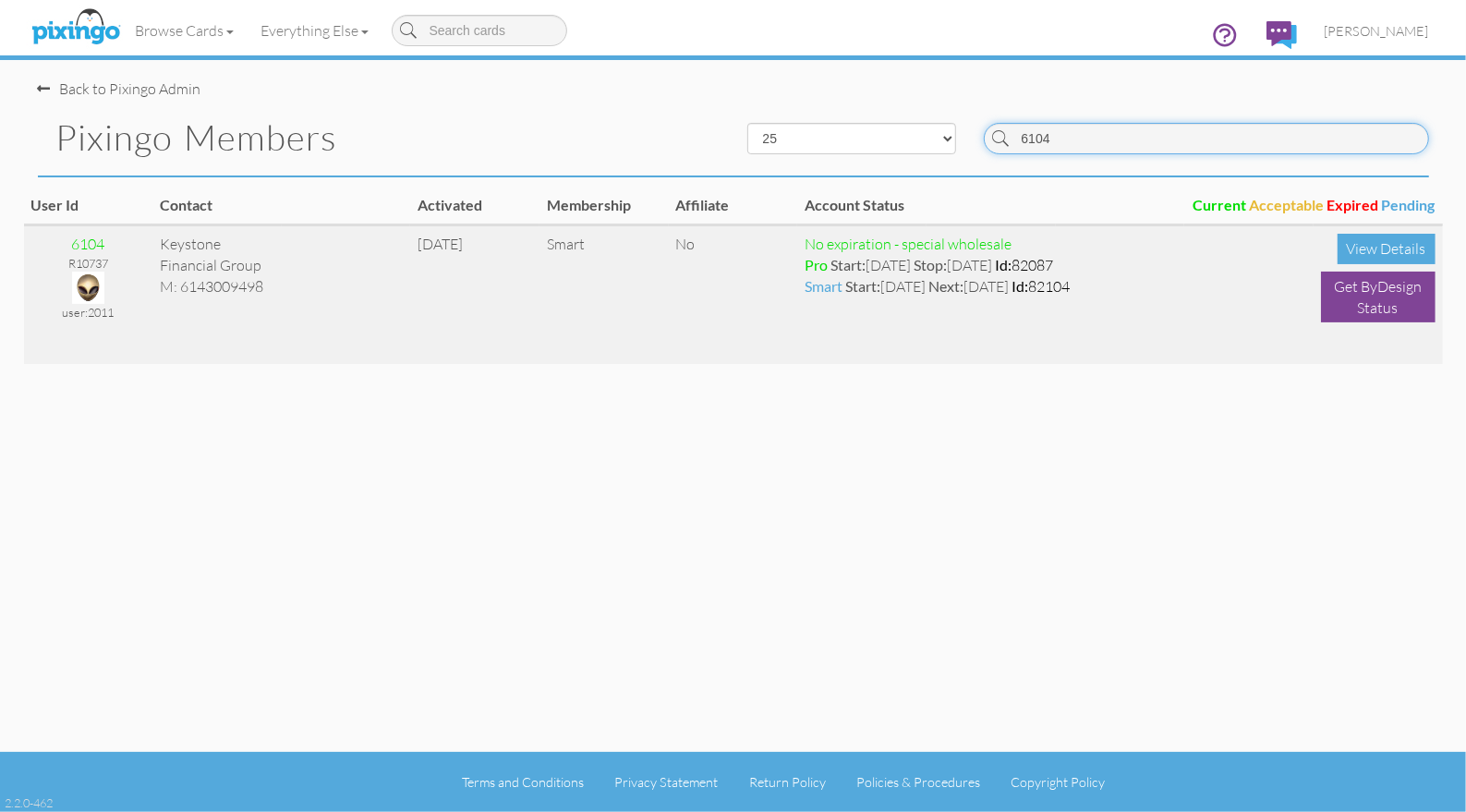
type input "6104"
click at [92, 289] on img at bounding box center [88, 288] width 32 height 32
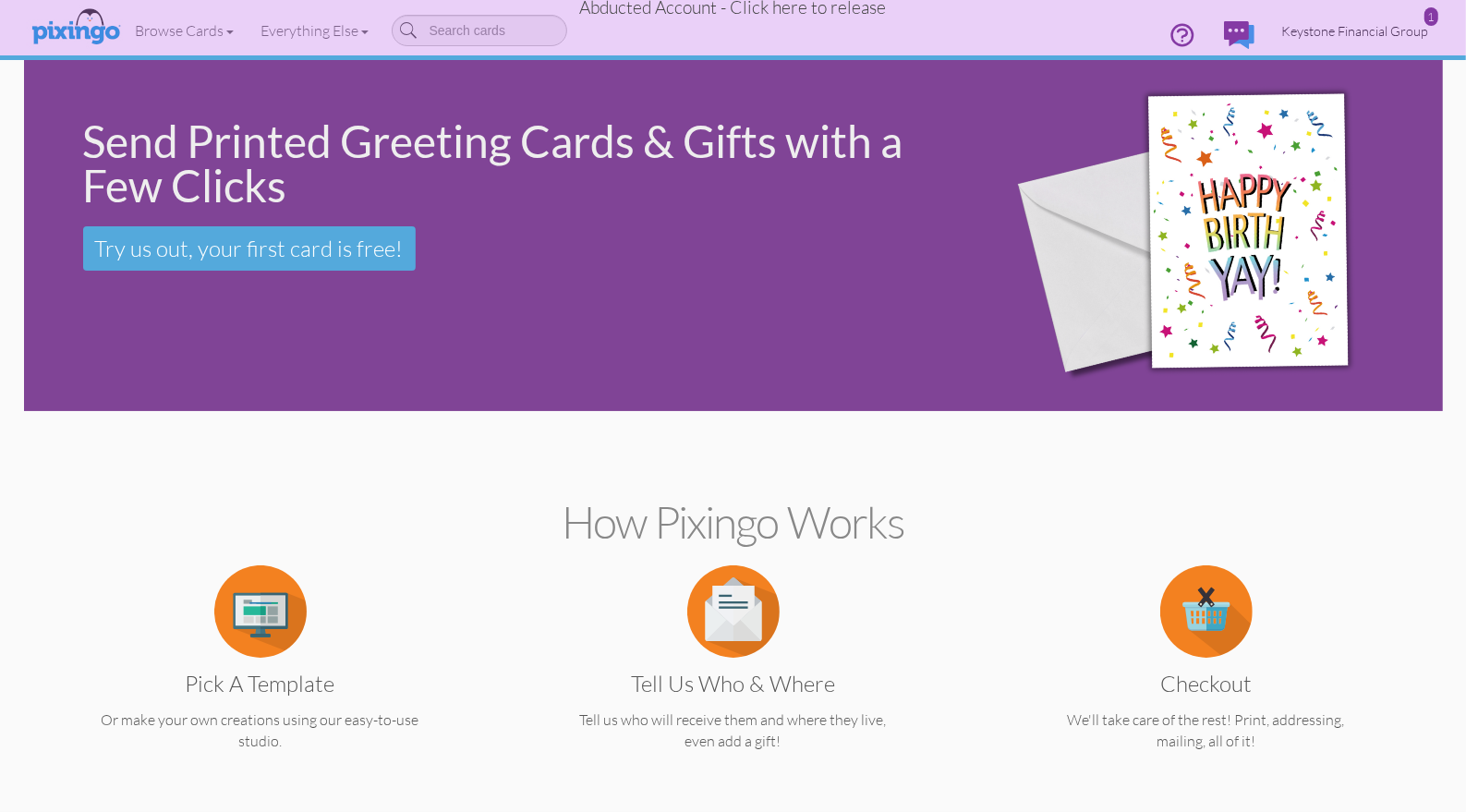
click at [1336, 21] on link "Keystone Financial Group 1" at bounding box center [1355, 31] width 174 height 47
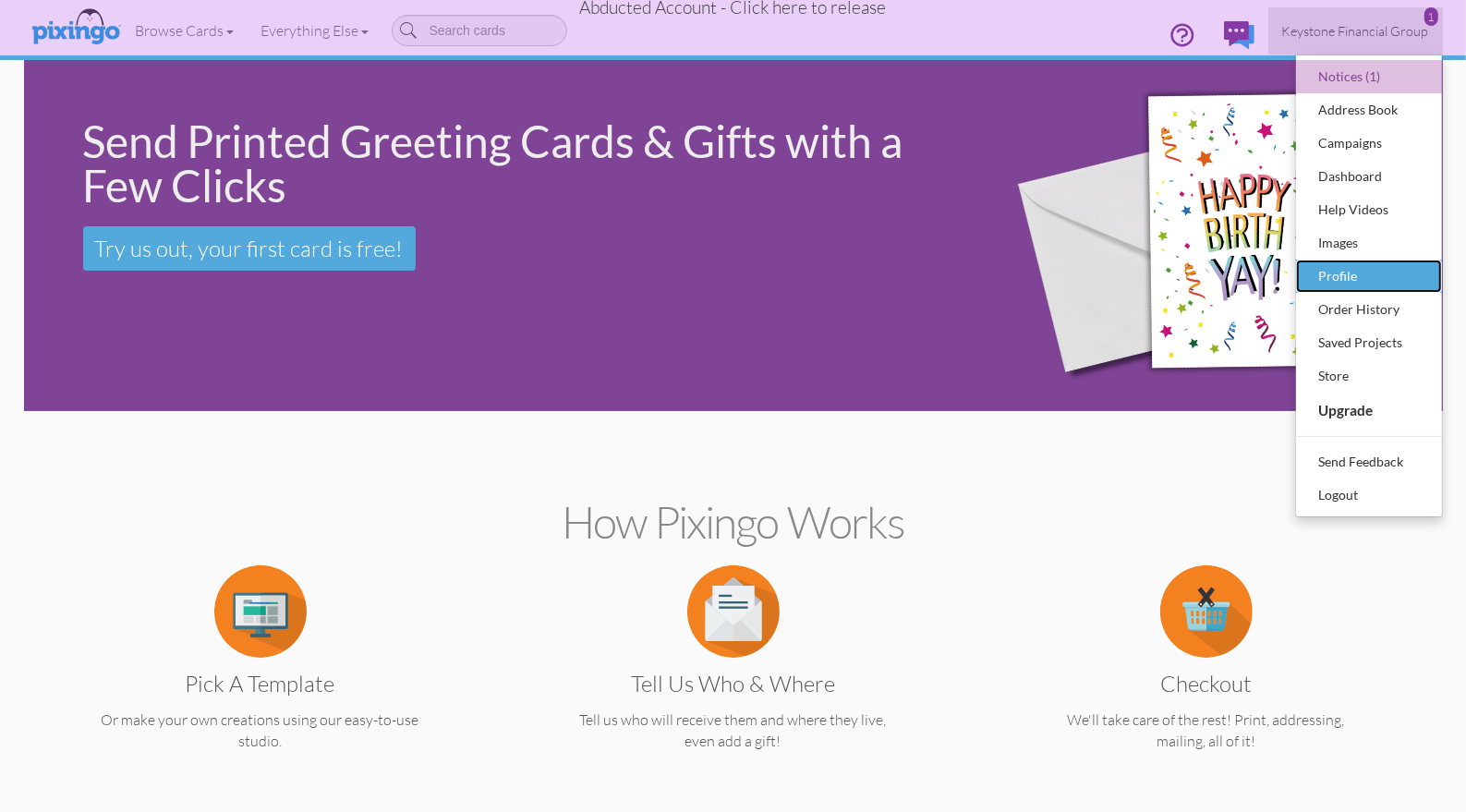
click at [1370, 274] on div "Profile" at bounding box center [1370, 276] width 109 height 27
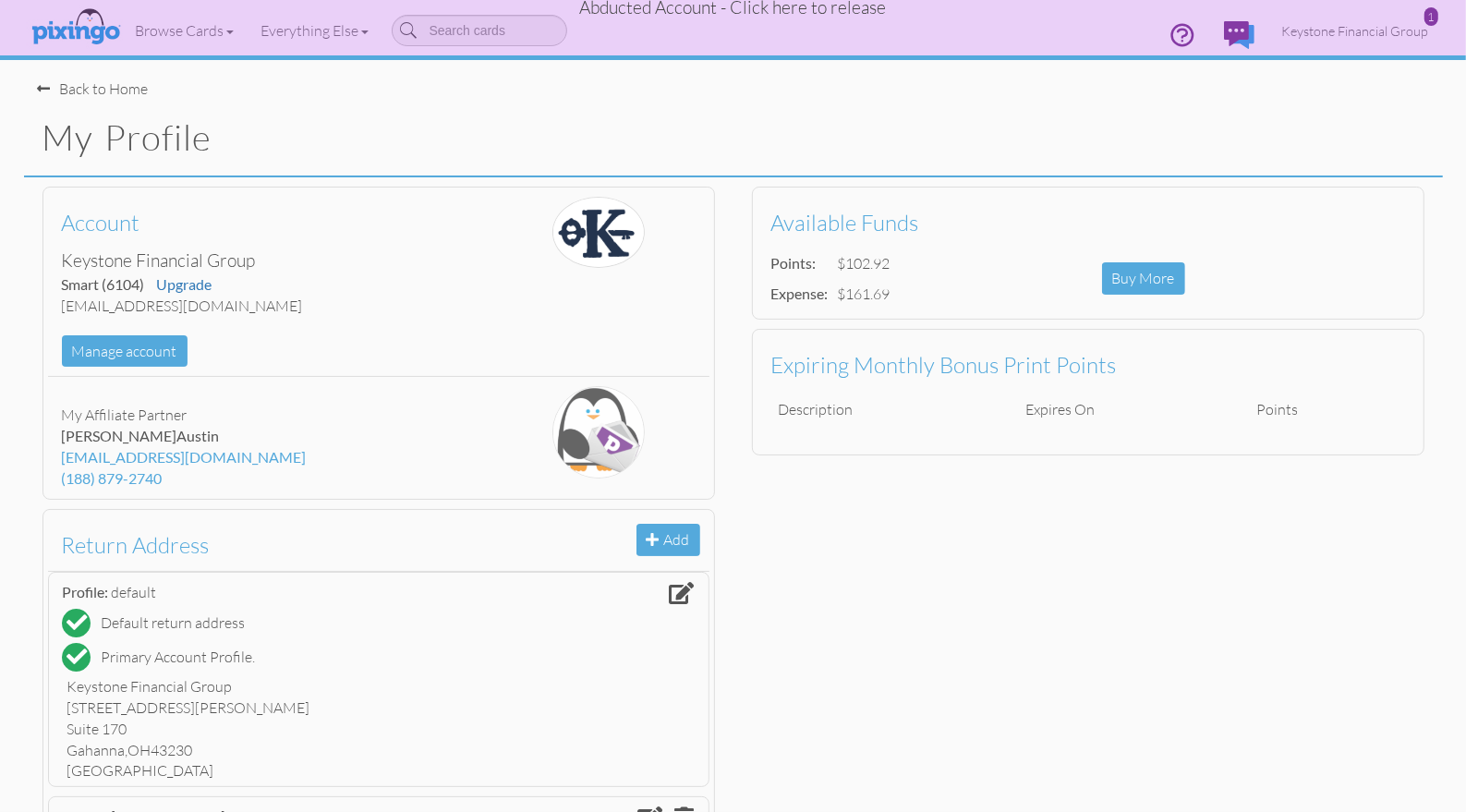
click at [796, 11] on span "Abducted Account - Click here to release" at bounding box center [733, 7] width 307 height 22
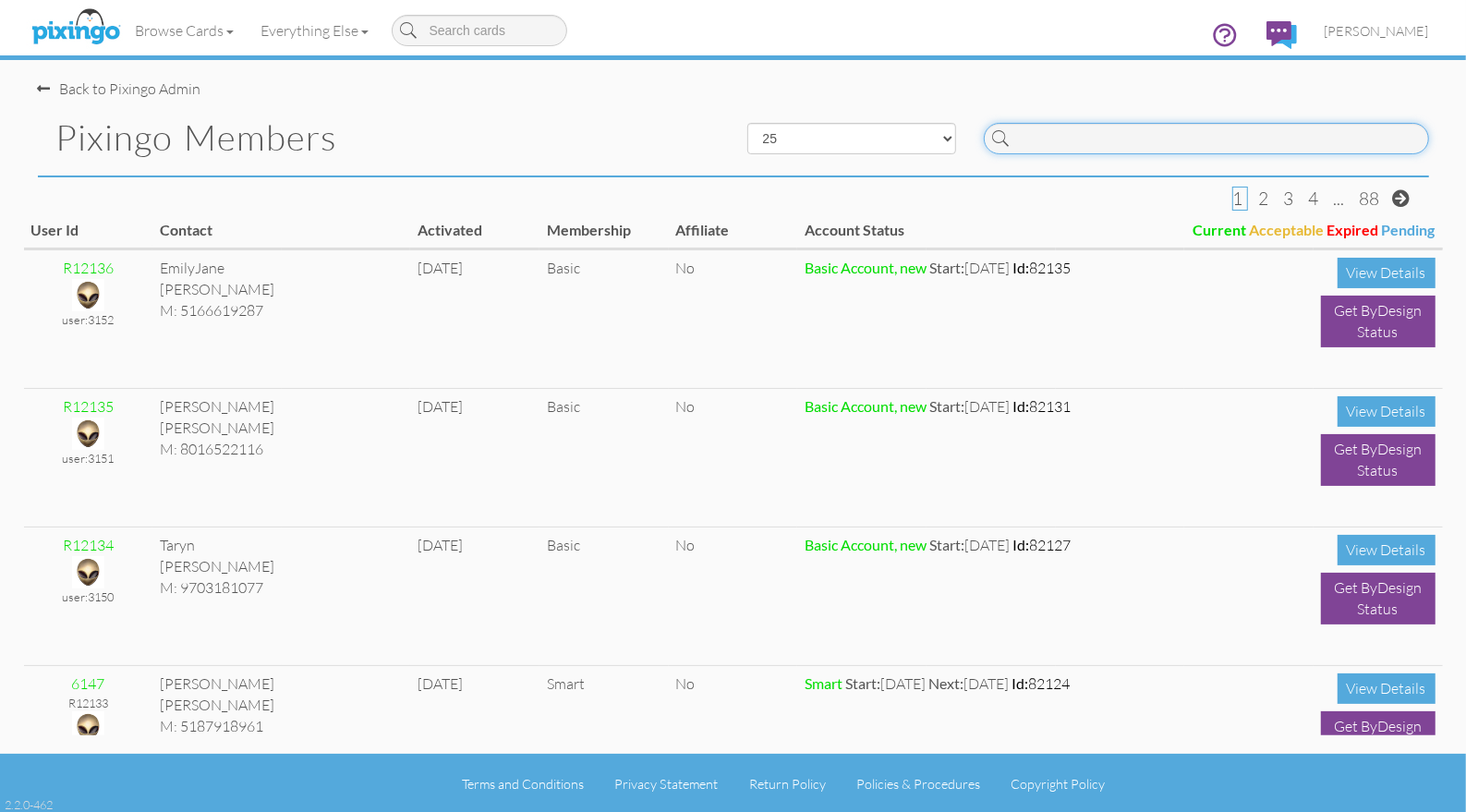
click at [1158, 150] on input at bounding box center [1206, 138] width 445 height 31
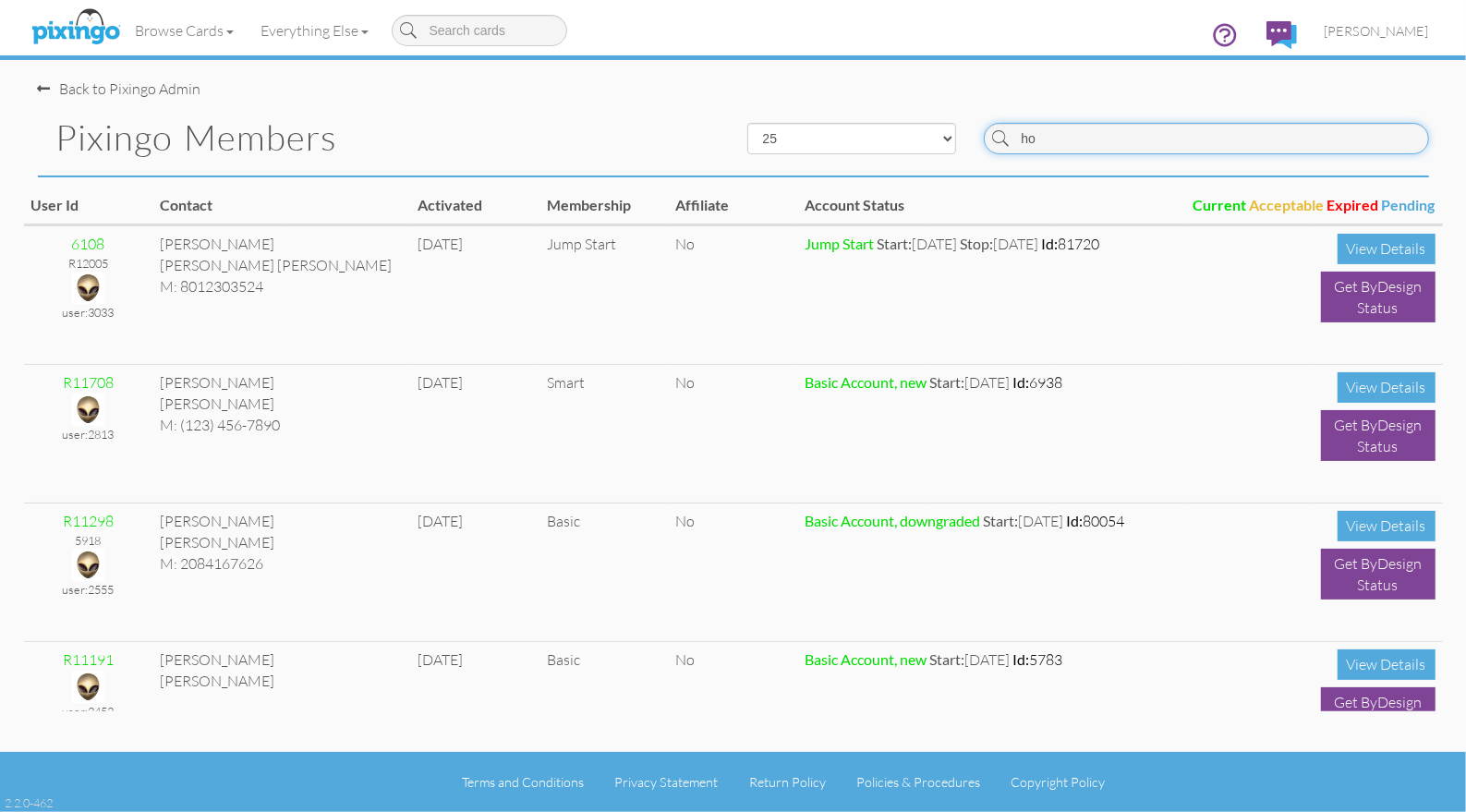
type input "h"
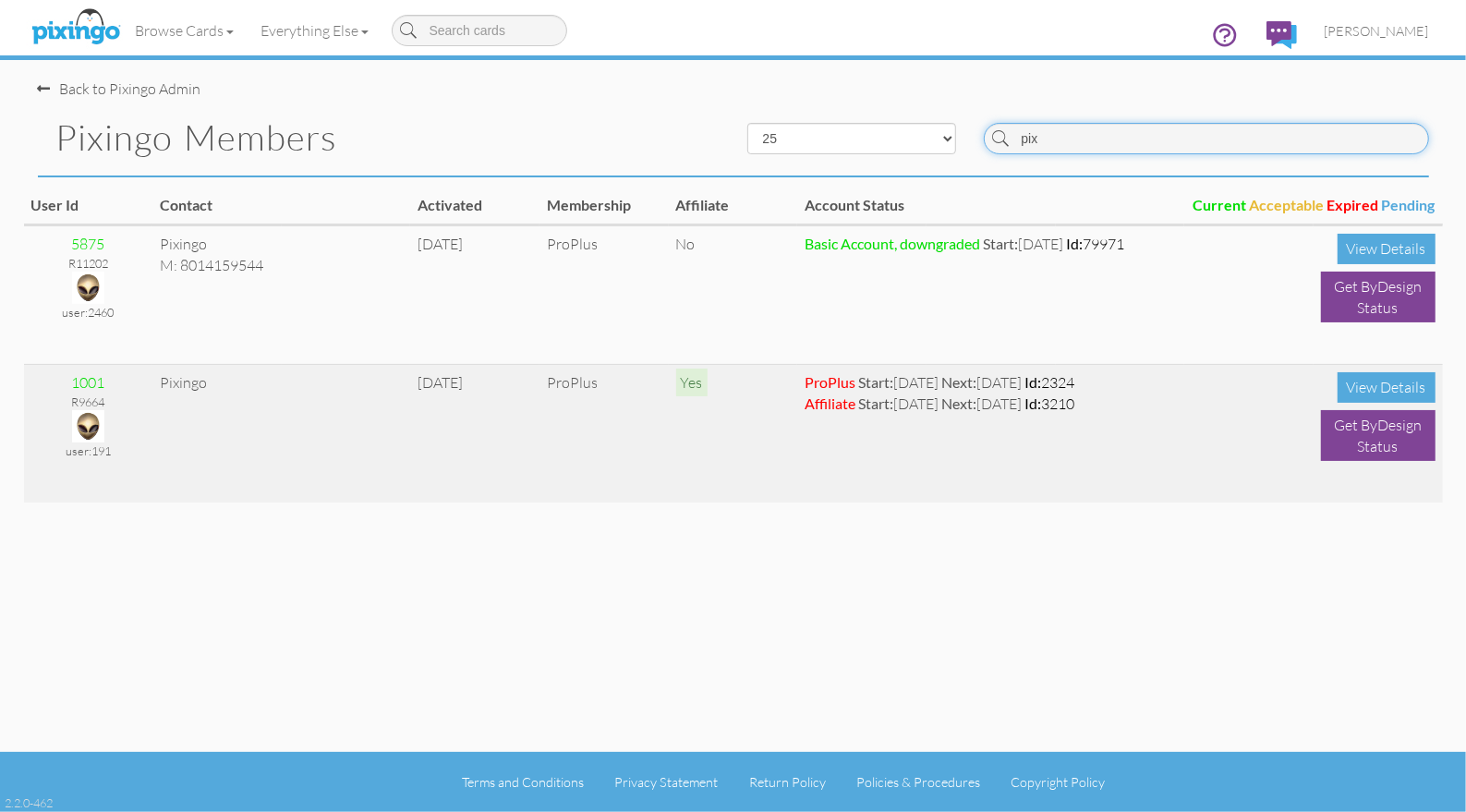
type input "pix"
click at [92, 427] on img at bounding box center [88, 426] width 32 height 32
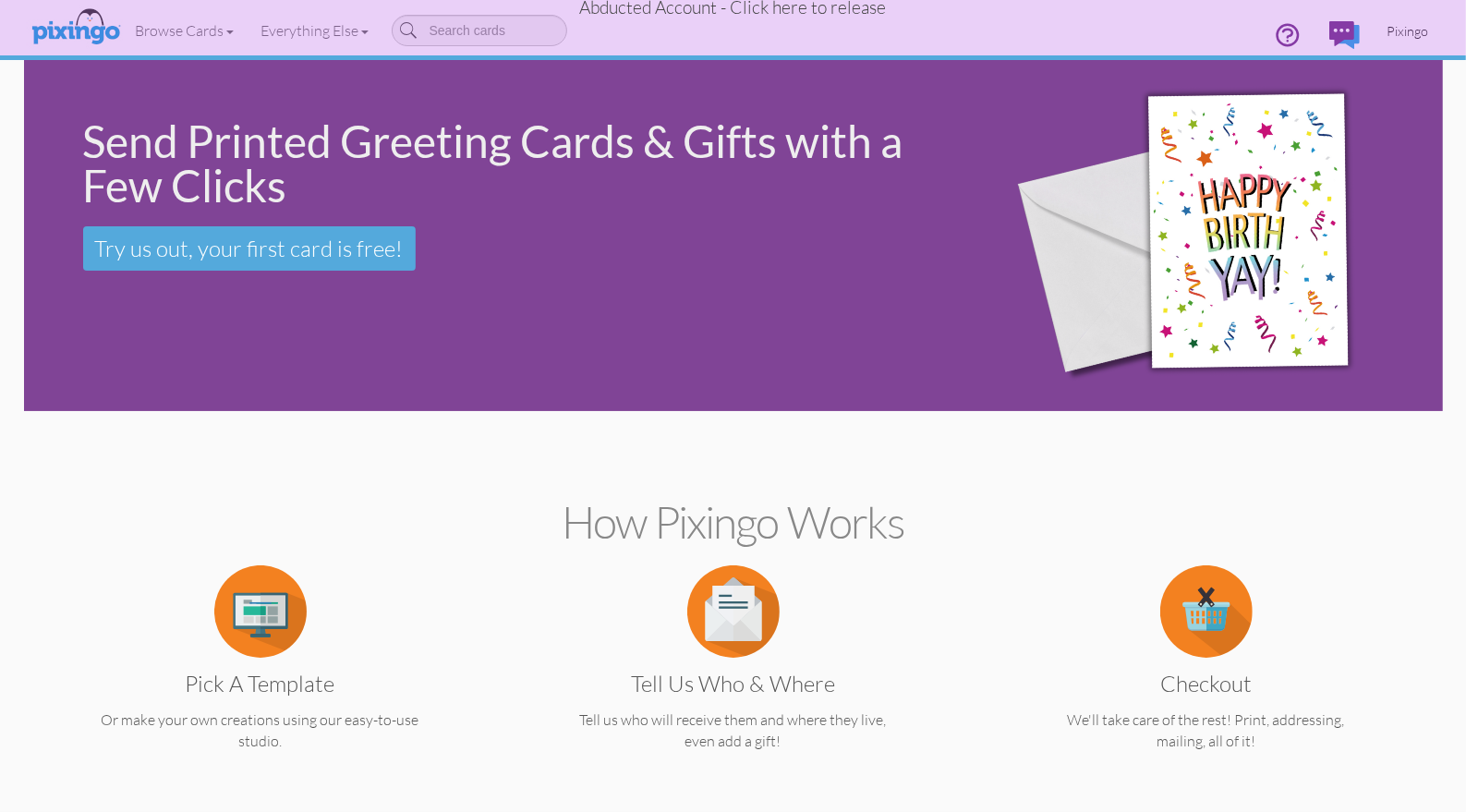
click at [1399, 32] on span "Pixingo" at bounding box center [1408, 31] width 42 height 16
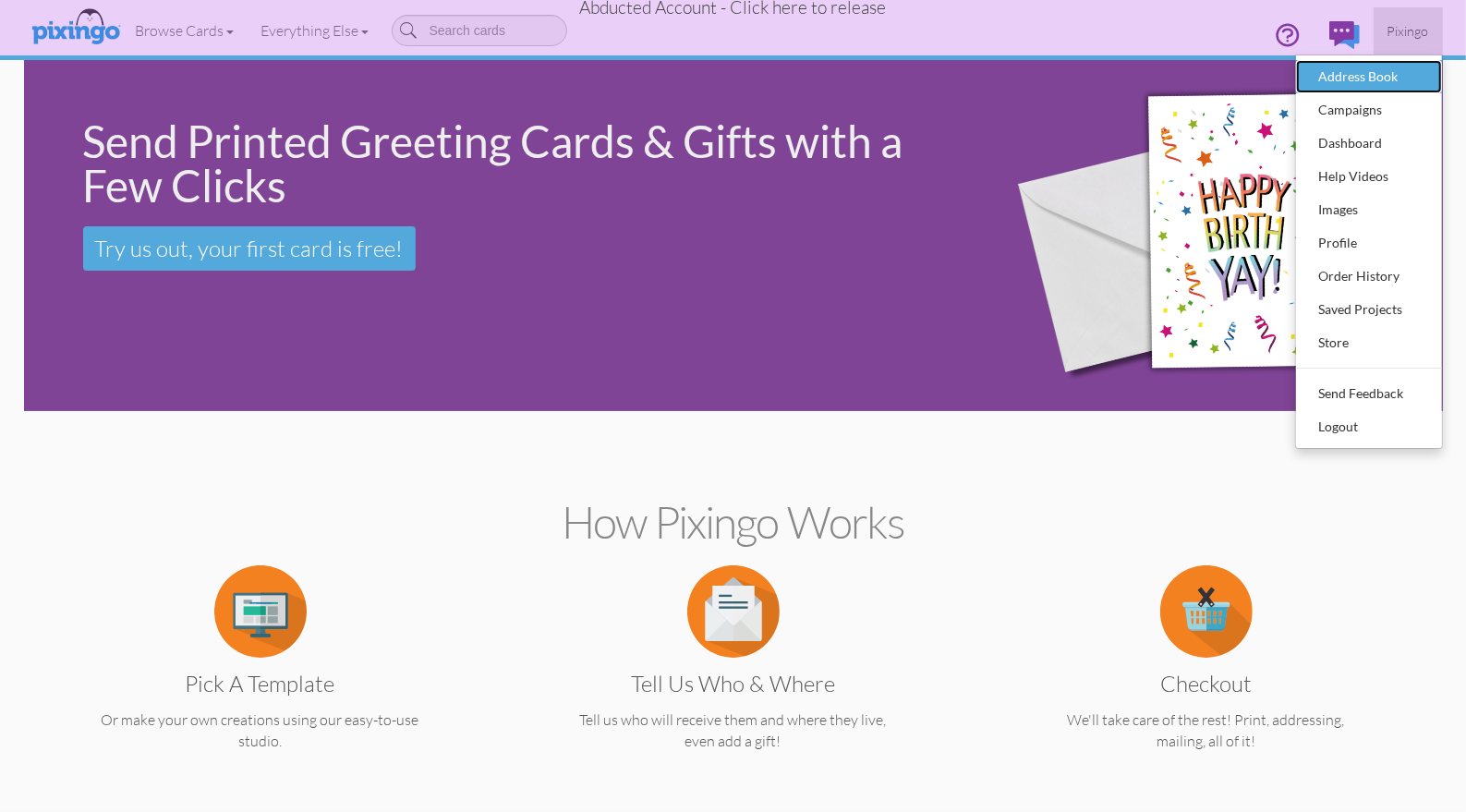
click at [1356, 73] on div "Address Book" at bounding box center [1370, 76] width 109 height 27
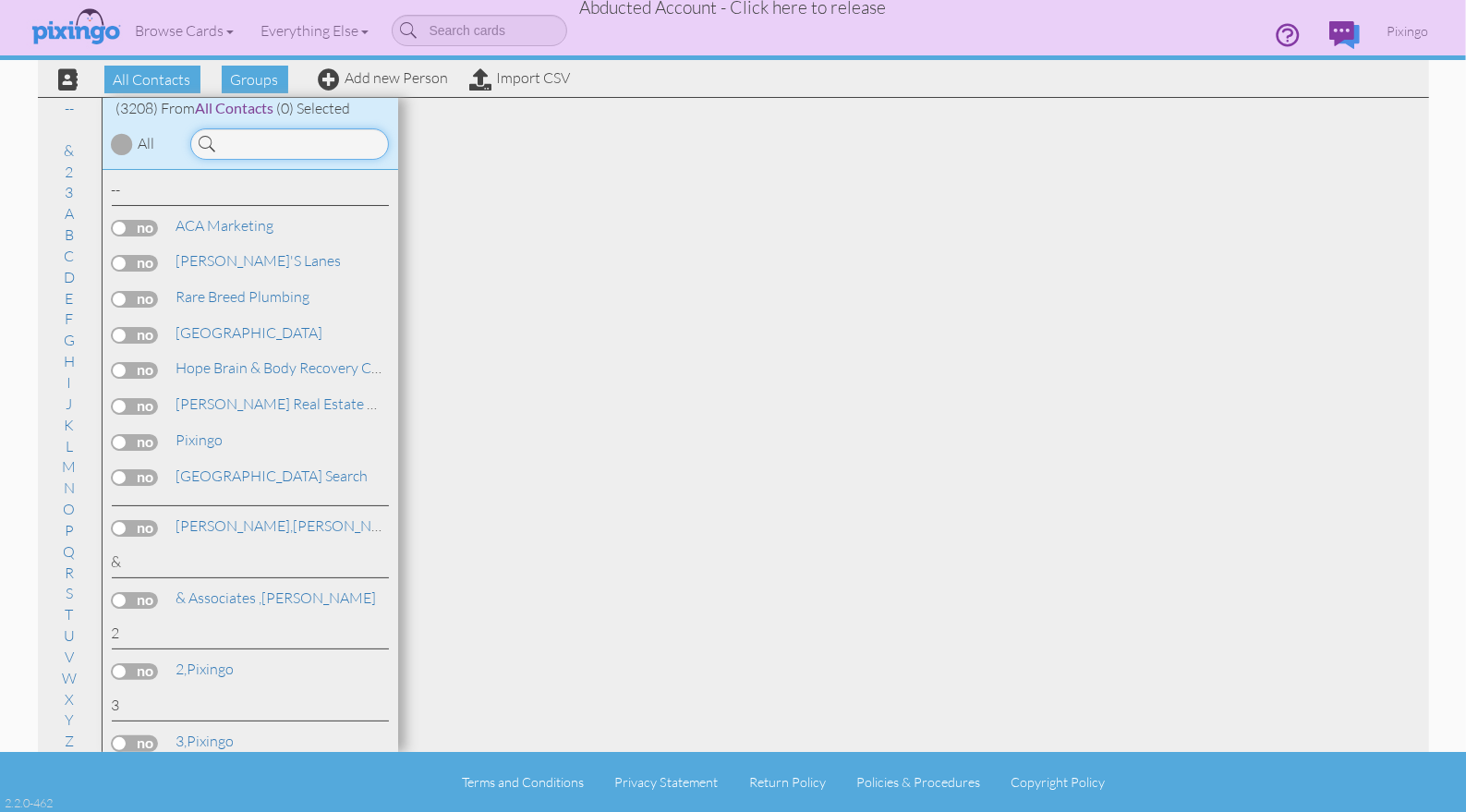
click at [241, 139] on input at bounding box center [289, 144] width 199 height 31
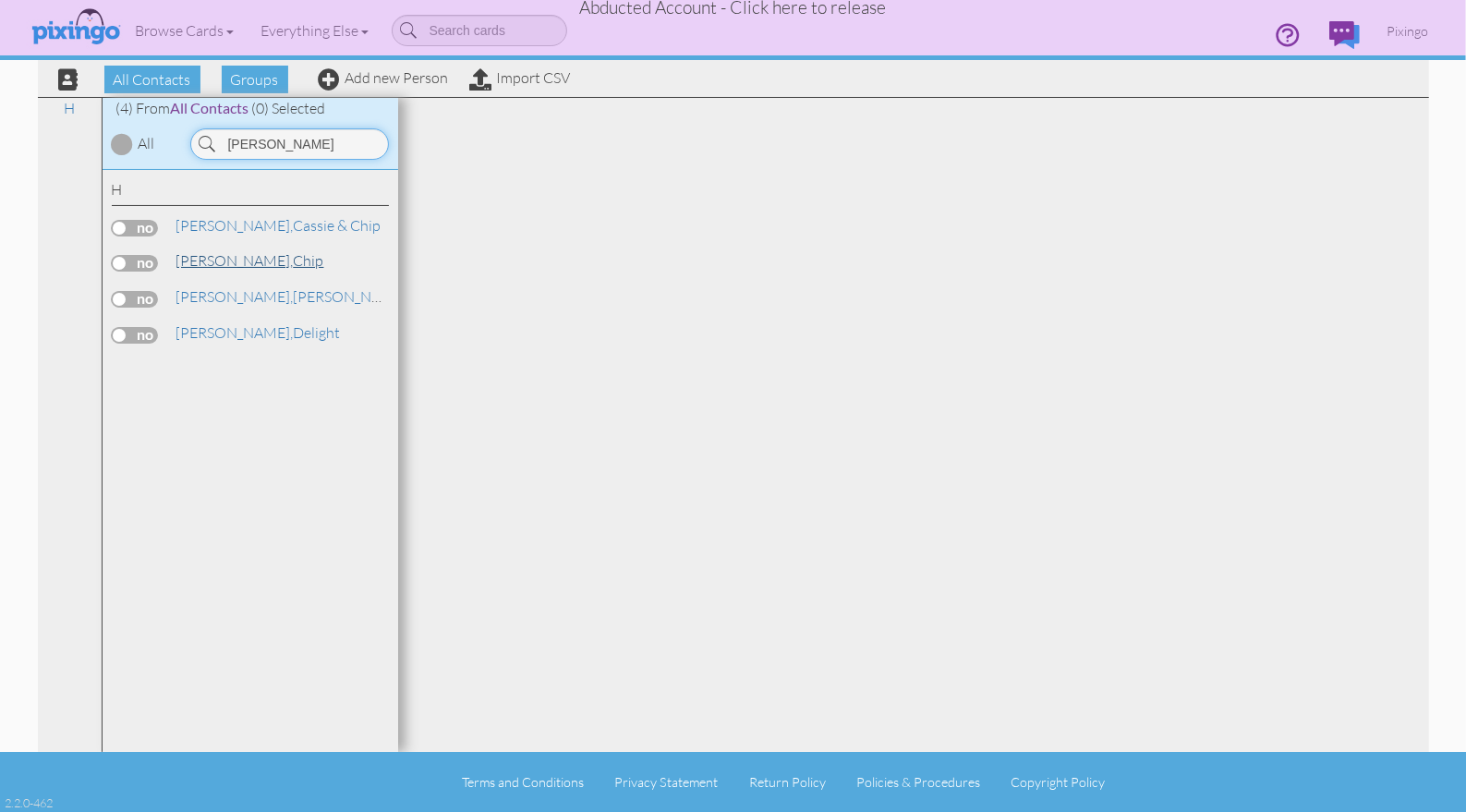
type input "howell"
click at [193, 264] on span "Howell," at bounding box center [235, 260] width 117 height 19
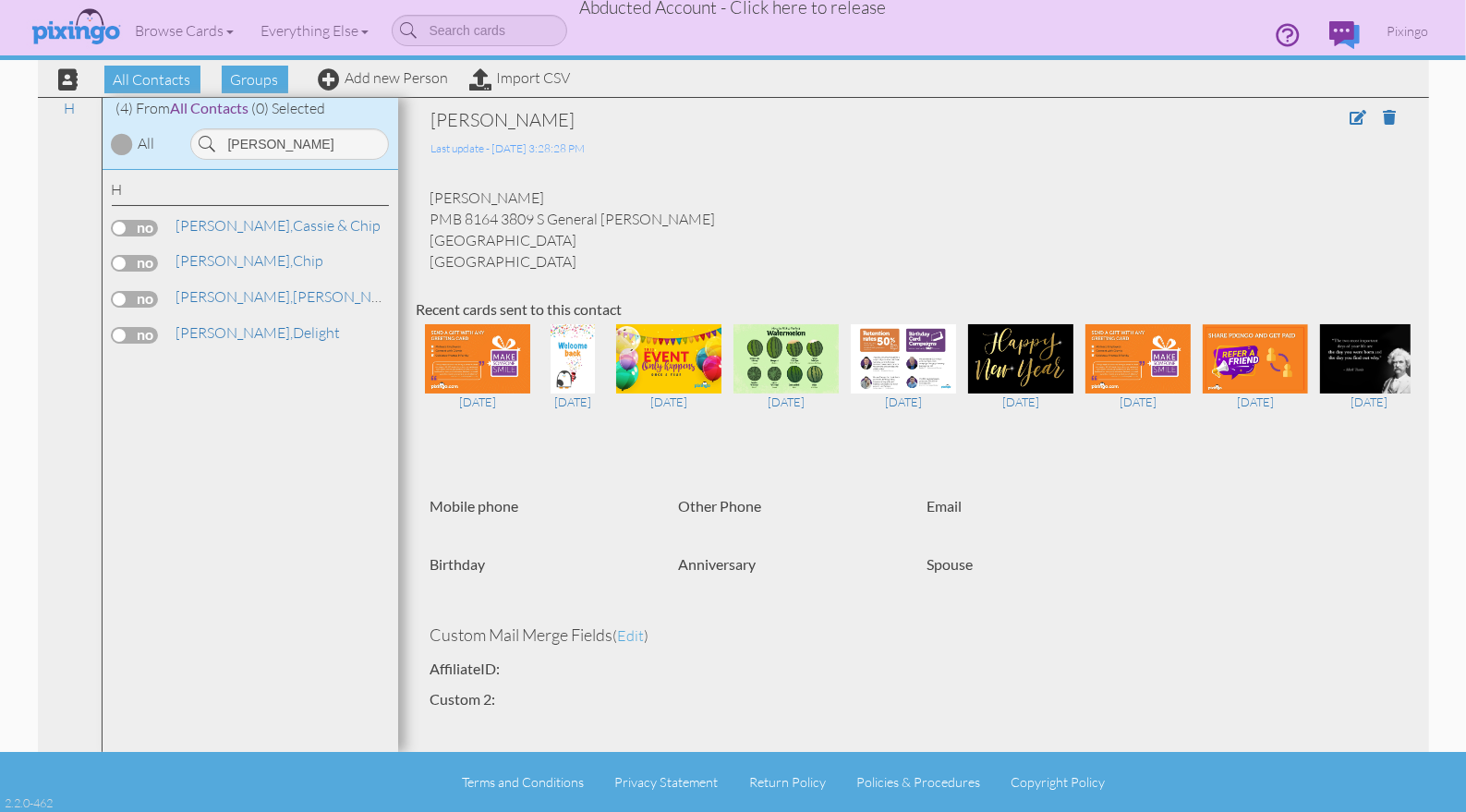
click at [804, 12] on span "Abducted Account - Click here to release" at bounding box center [733, 7] width 307 height 22
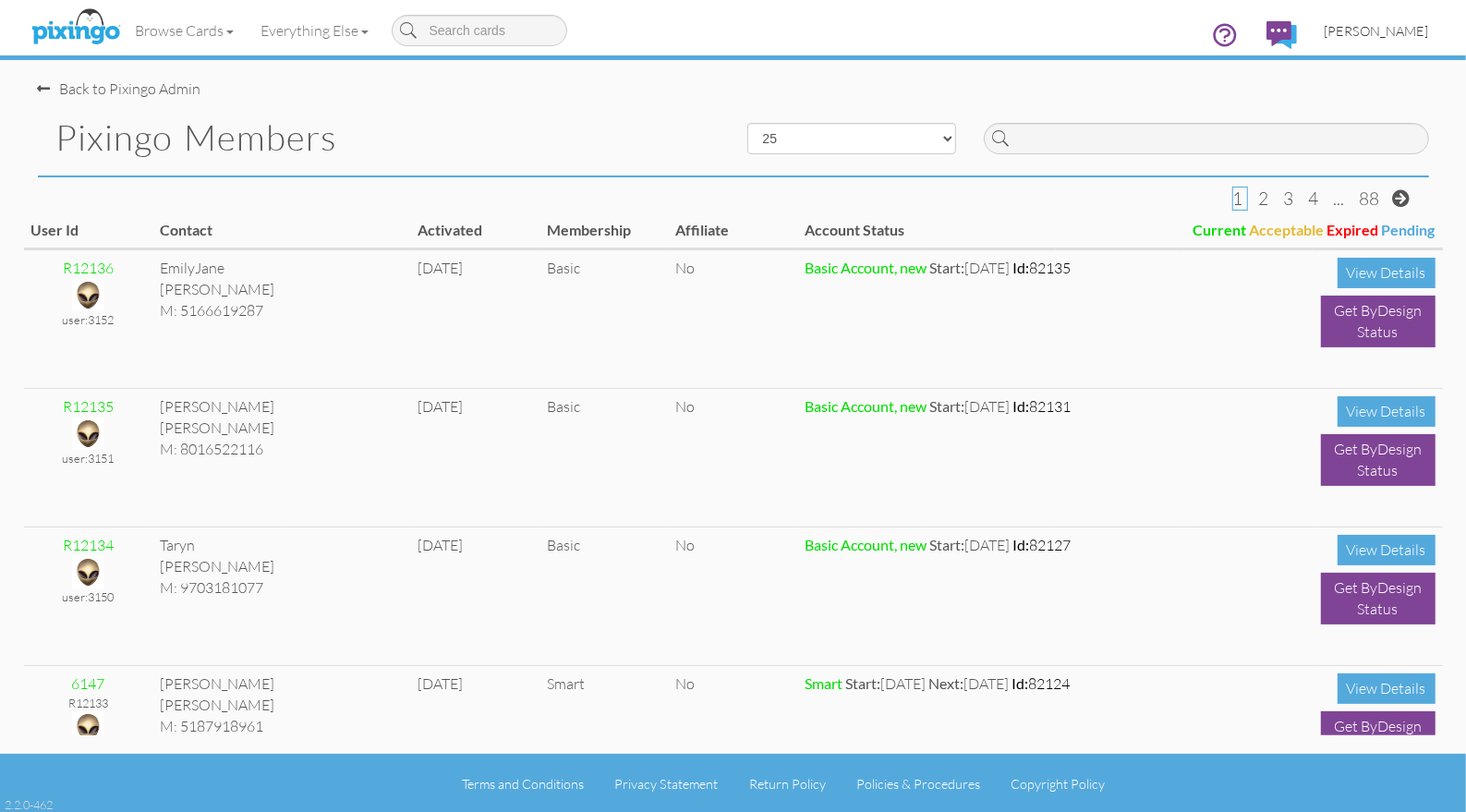
click at [1389, 30] on span "[PERSON_NAME]" at bounding box center [1376, 31] width 104 height 16
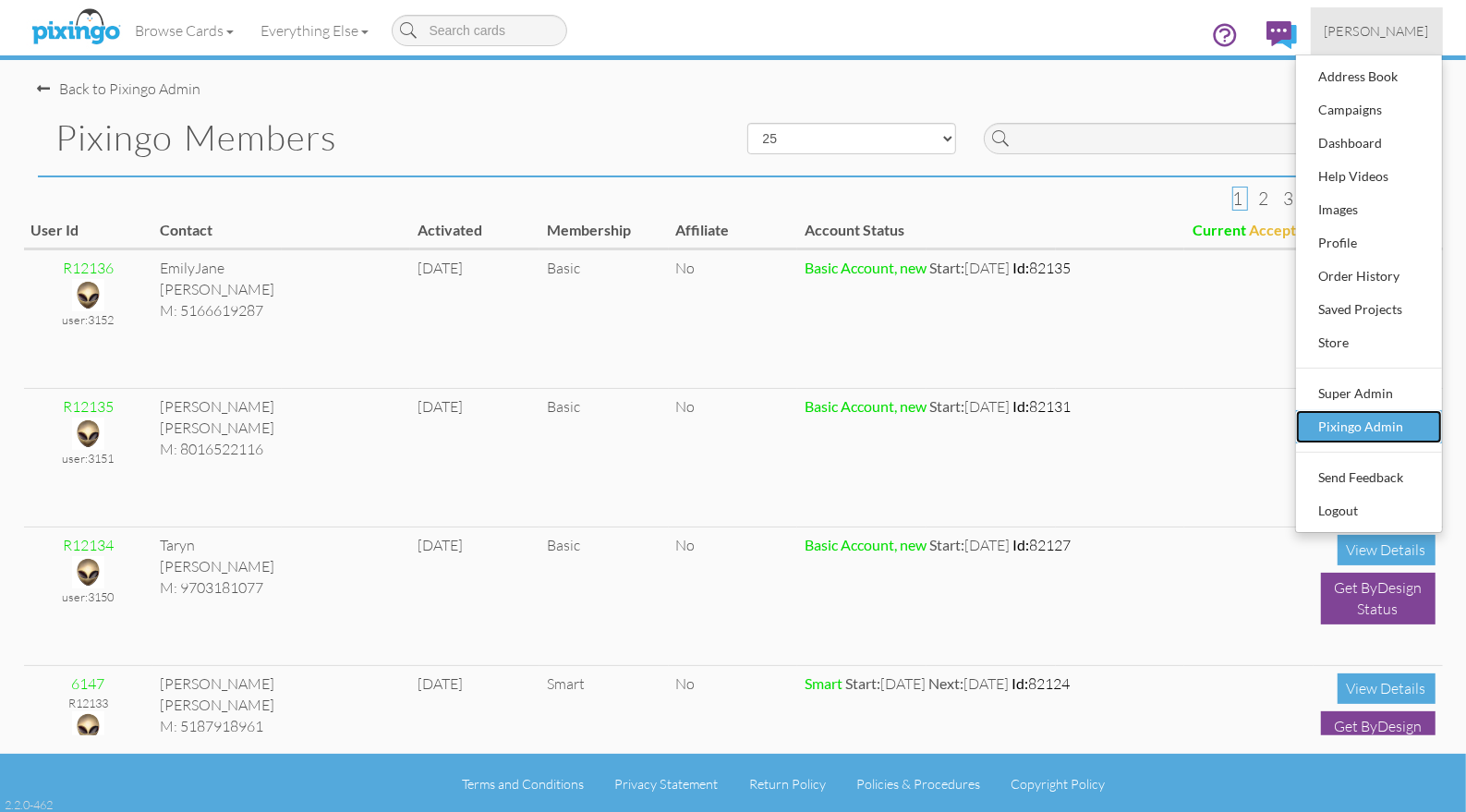
click at [1365, 432] on div "Pixingo Admin" at bounding box center [1370, 427] width 109 height 27
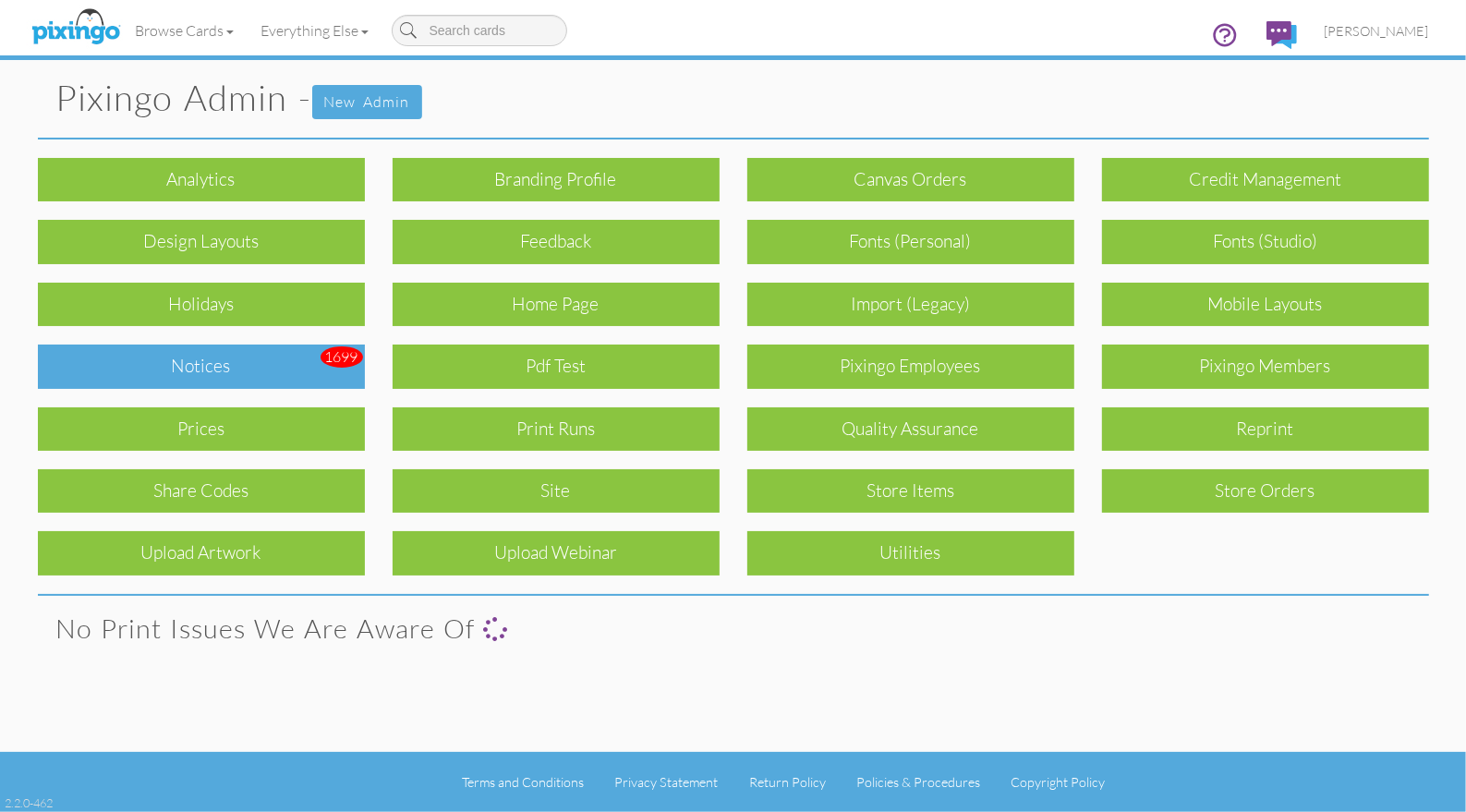
click at [154, 374] on div "Notices" at bounding box center [202, 367] width 328 height 44
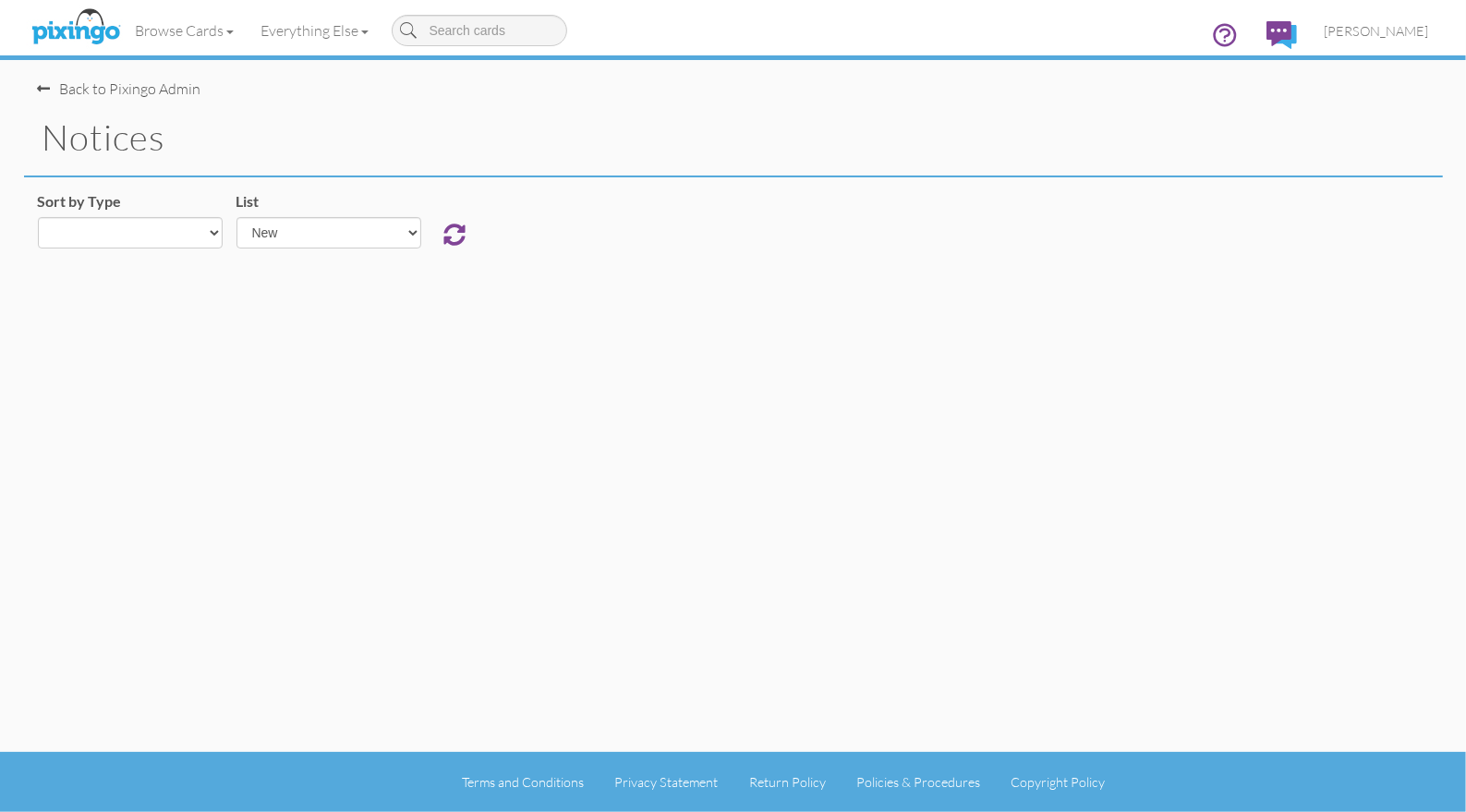
select select "object:30291"
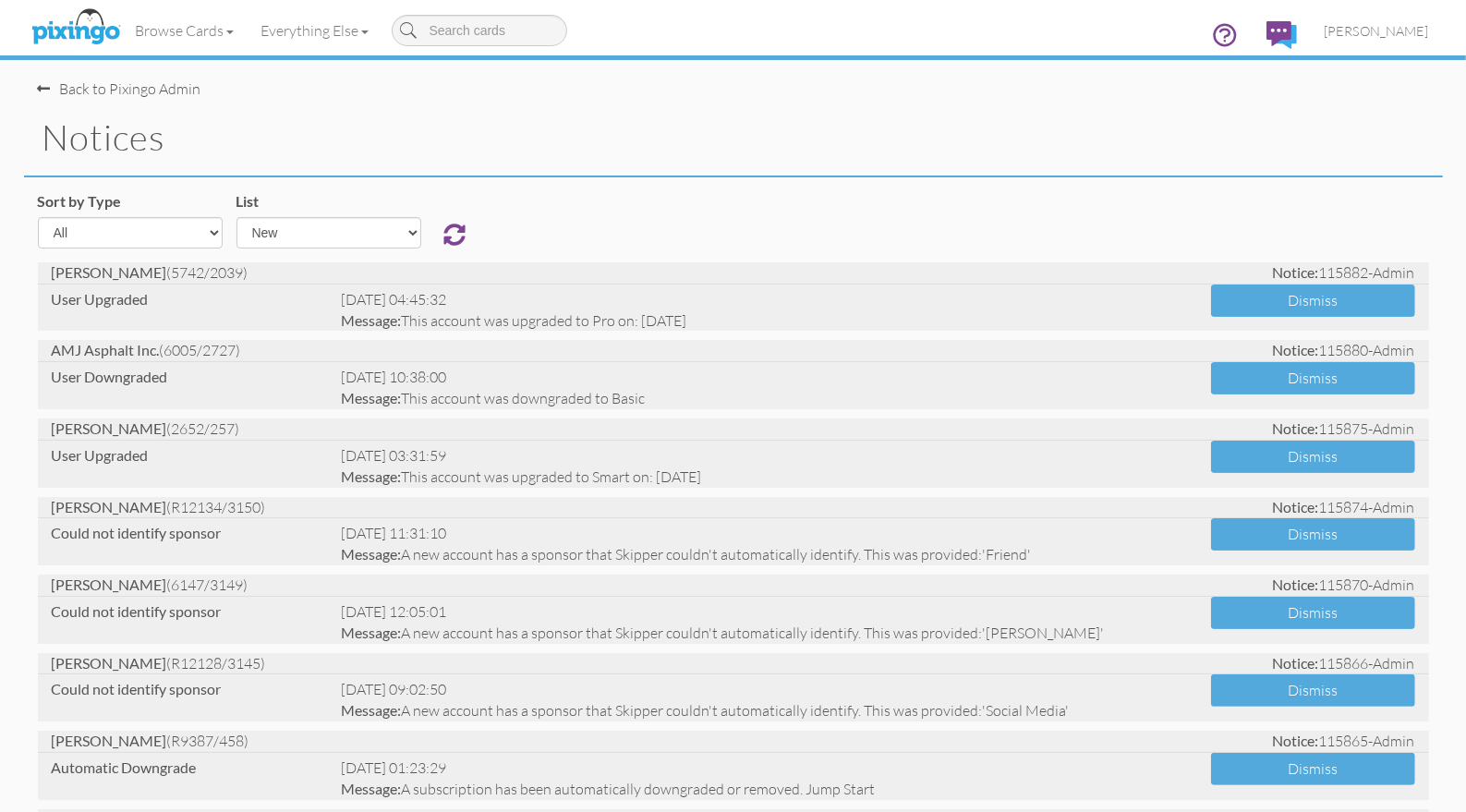
click at [625, 140] on h1 "notices" at bounding box center [743, 137] width 1401 height 39
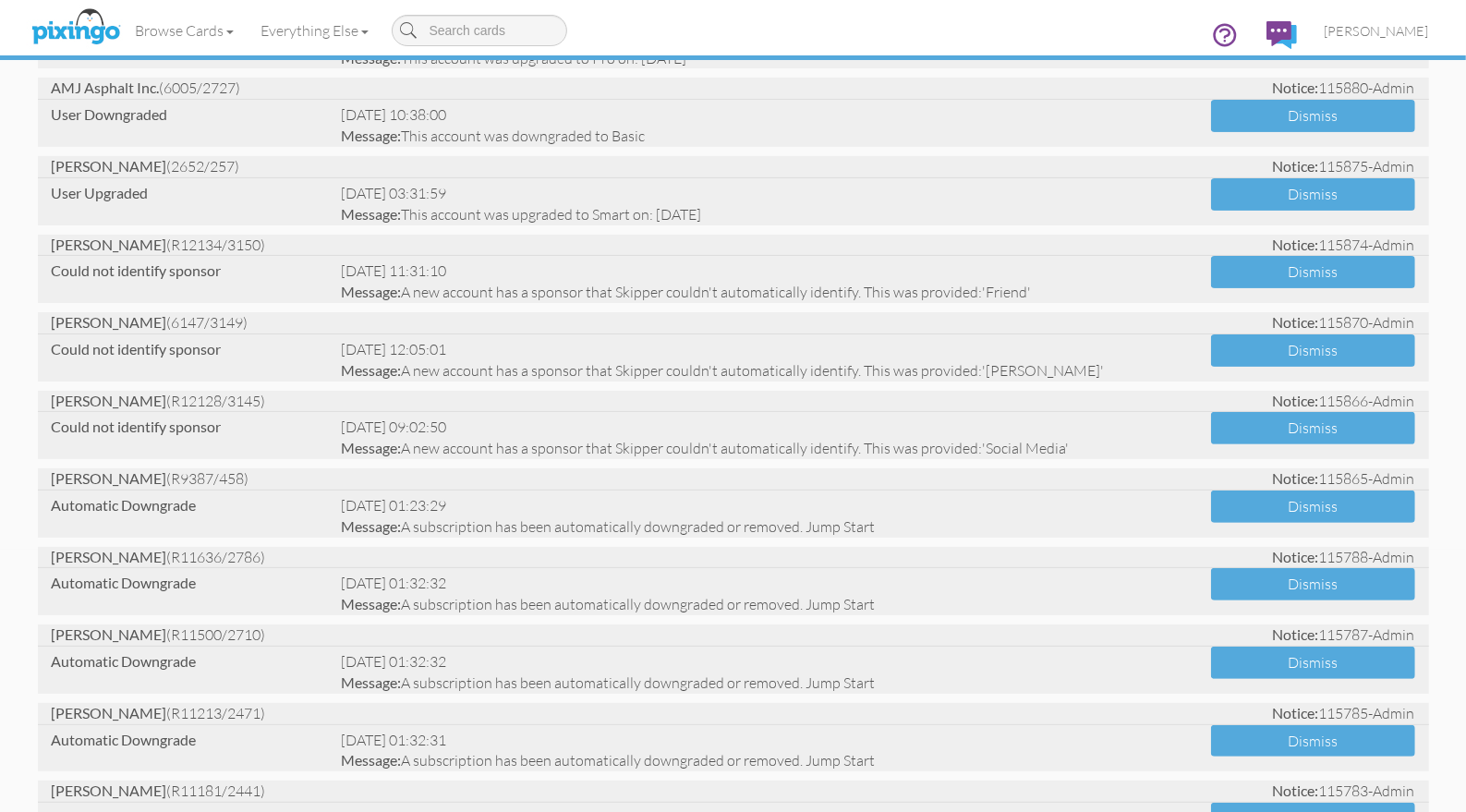
scroll to position [305, 0]
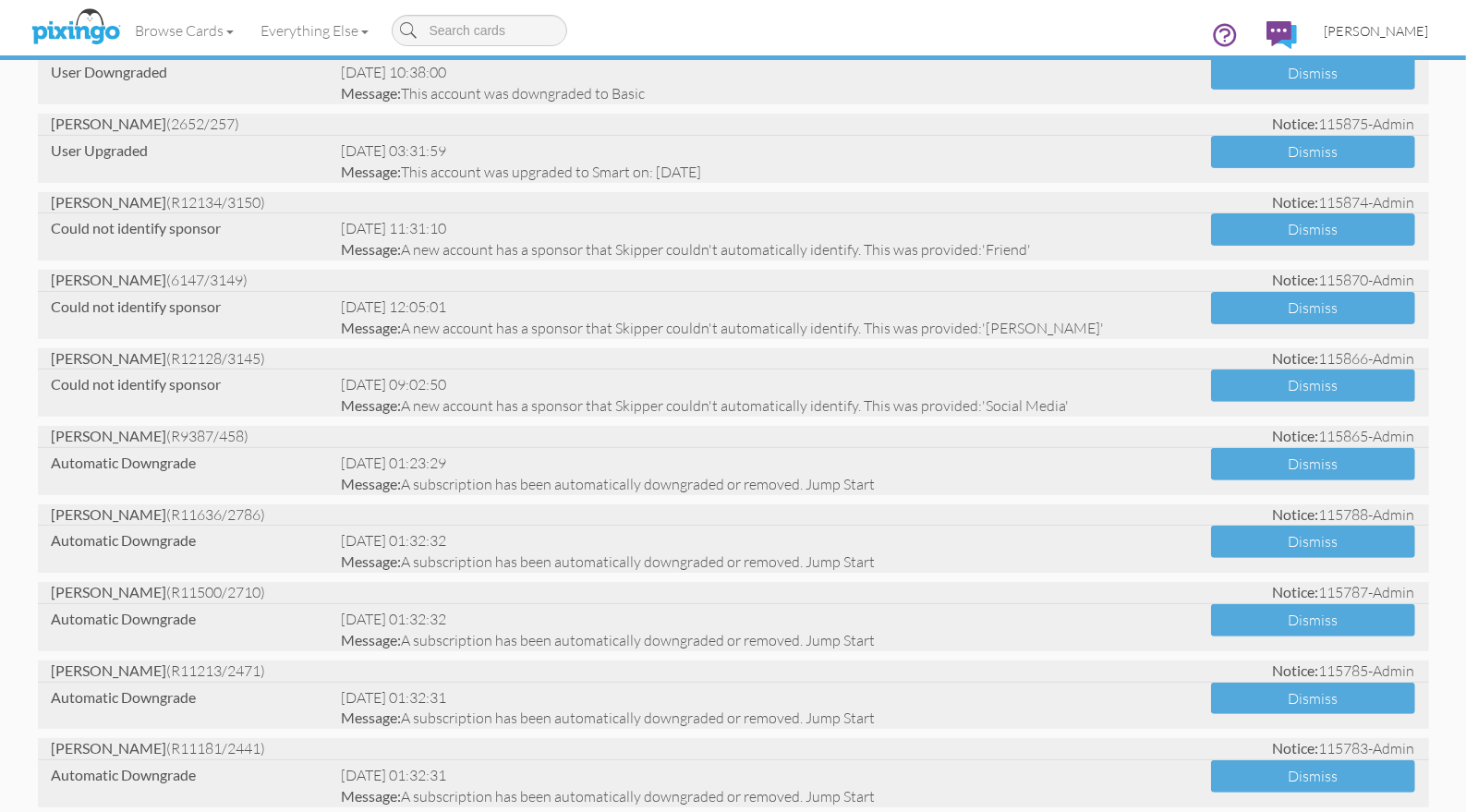
click at [1418, 32] on span "[PERSON_NAME]" at bounding box center [1376, 31] width 104 height 16
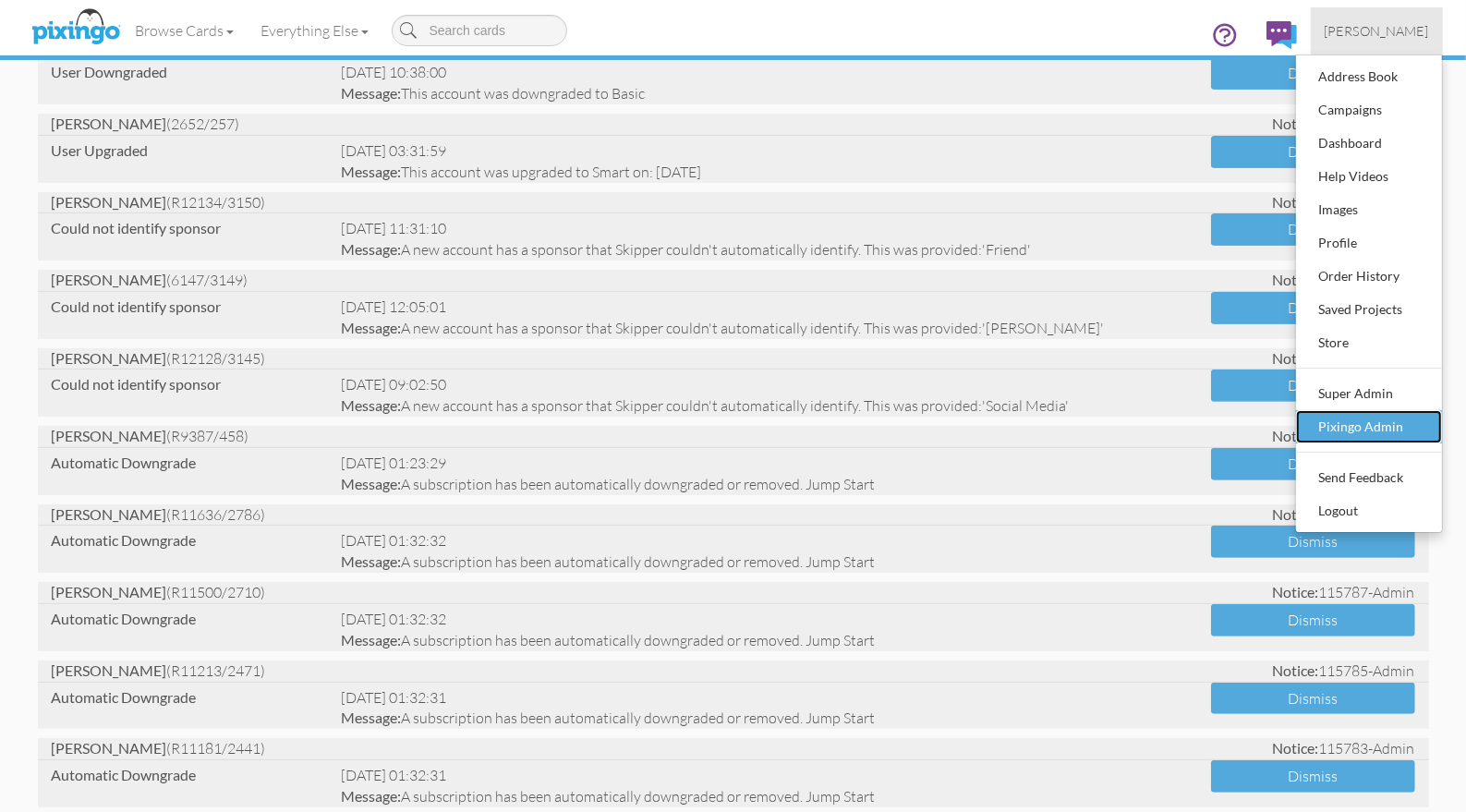
click at [1370, 418] on div "Pixingo Admin" at bounding box center [1370, 427] width 109 height 27
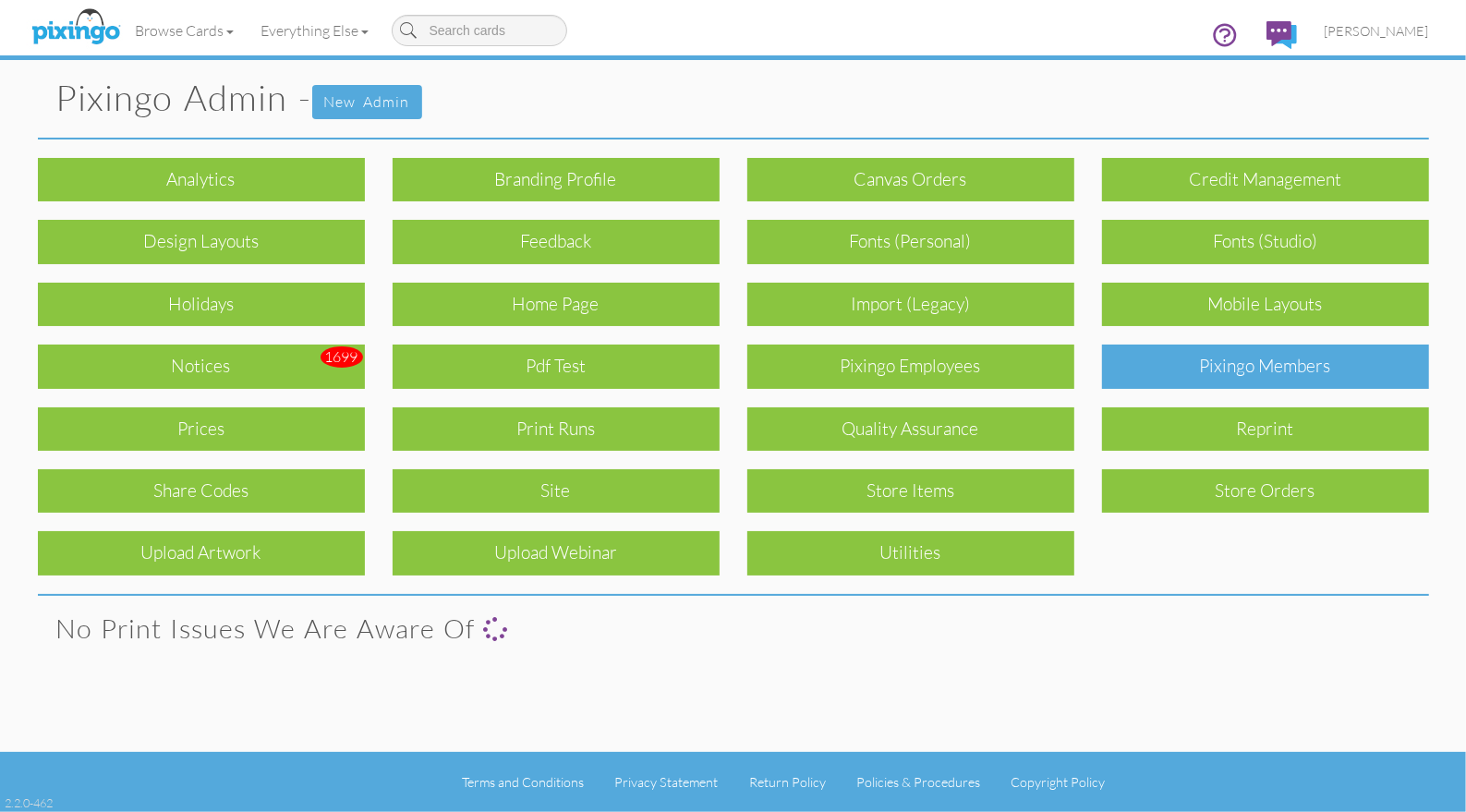
click at [1295, 361] on div "Pixingo Members" at bounding box center [1266, 367] width 328 height 44
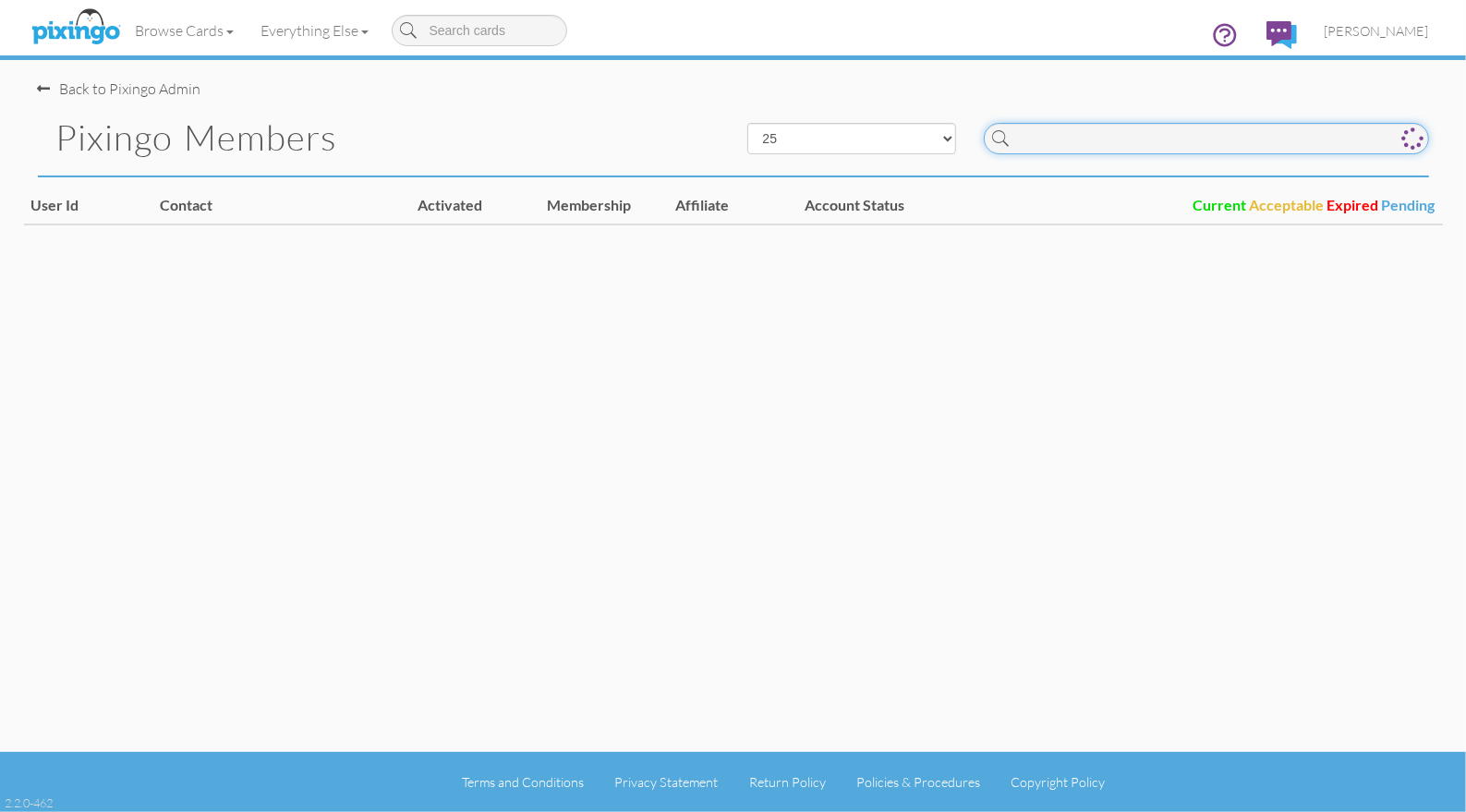
click at [1105, 145] on input at bounding box center [1206, 138] width 445 height 31
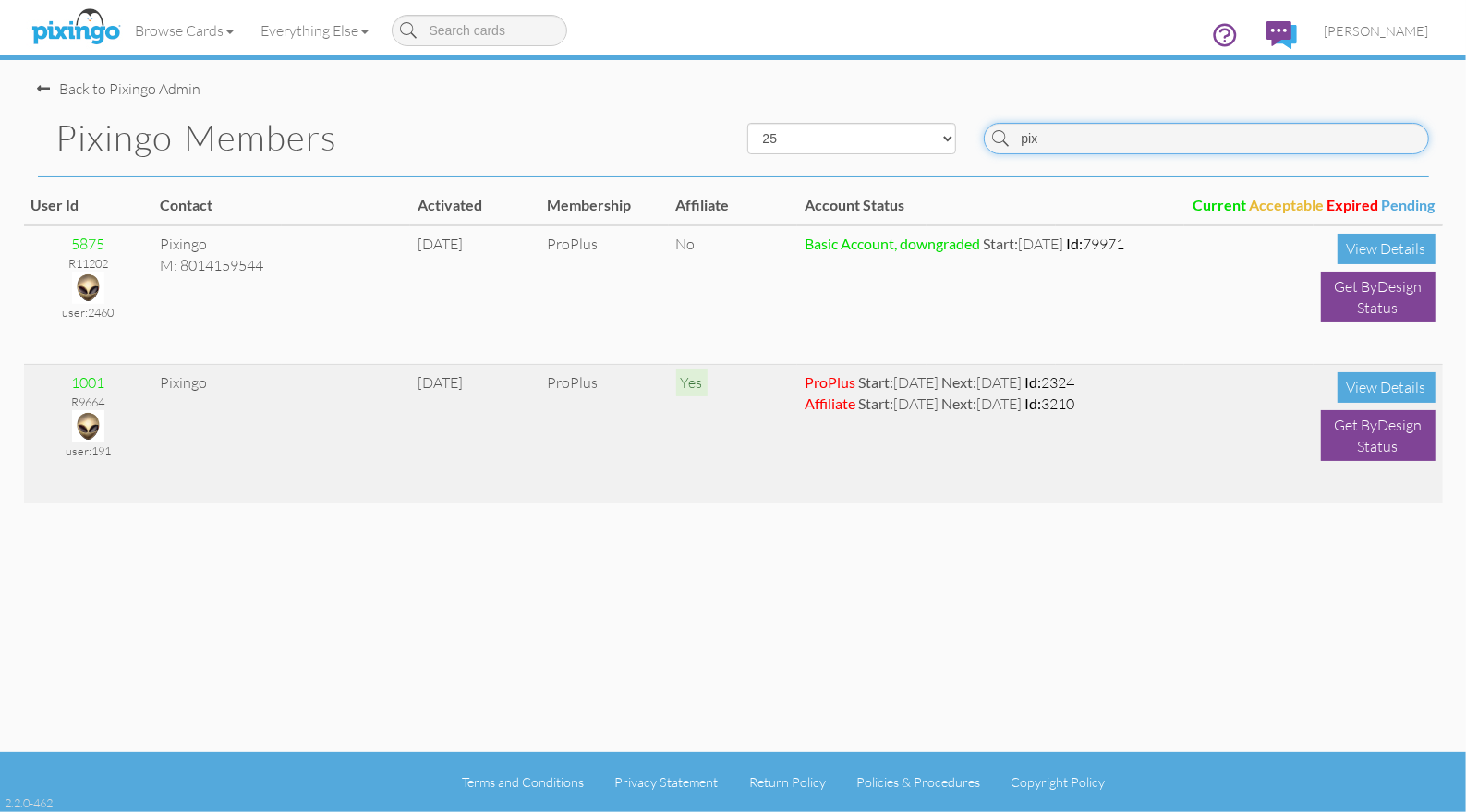
type input "pix"
click at [86, 422] on img at bounding box center [88, 426] width 32 height 32
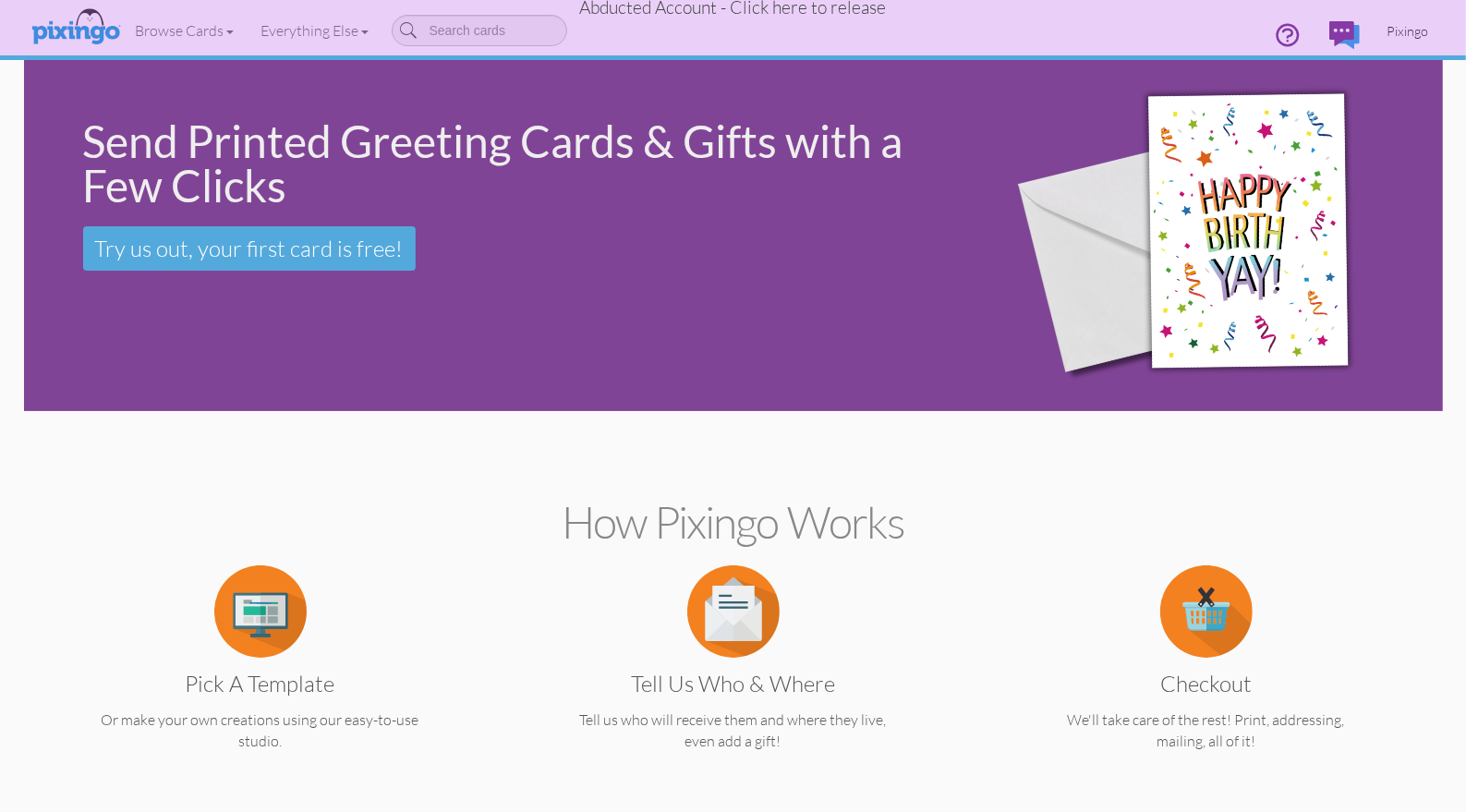
click at [1404, 28] on span "Pixingo" at bounding box center [1408, 31] width 42 height 16
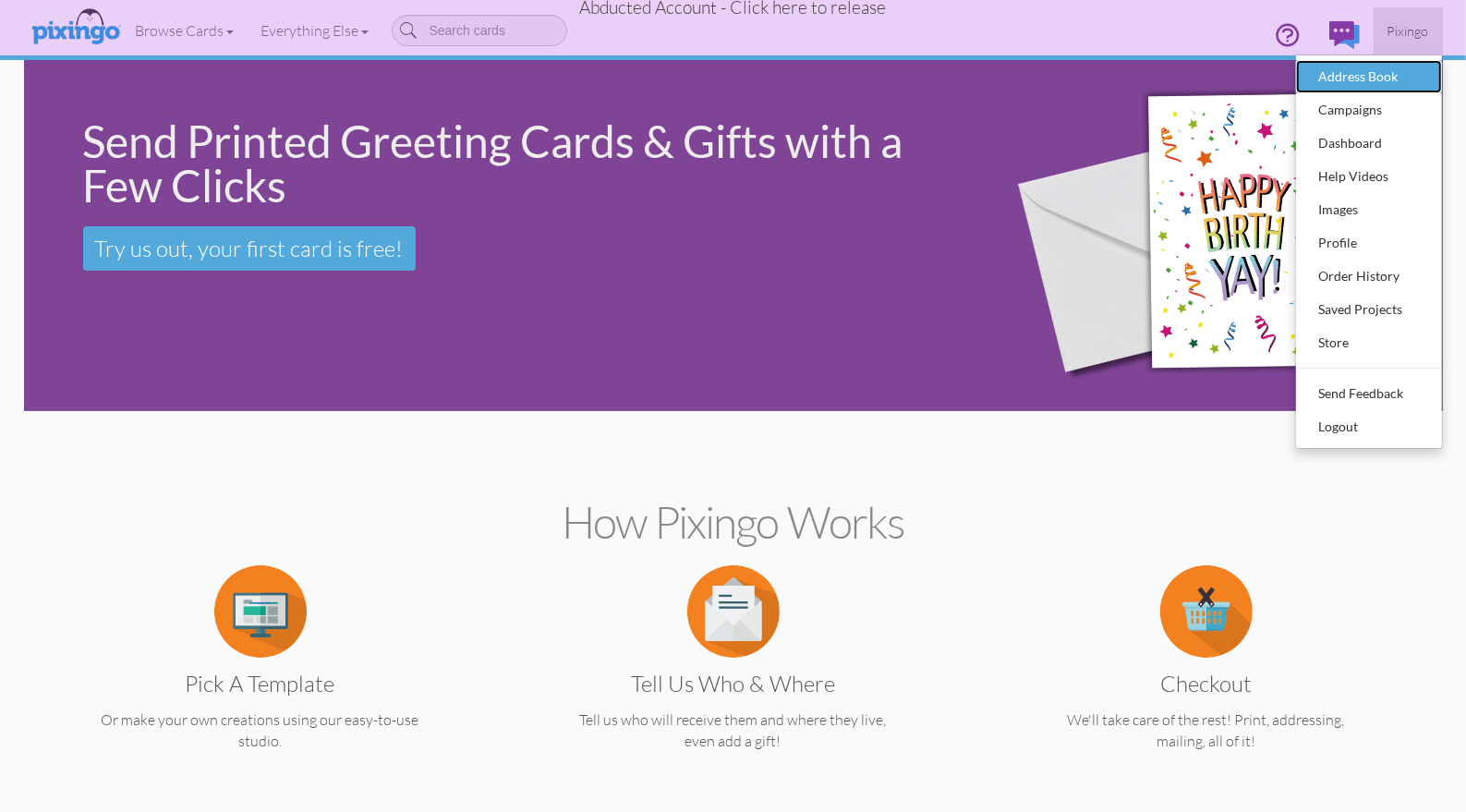
click at [1368, 68] on div "Address Book" at bounding box center [1370, 76] width 109 height 27
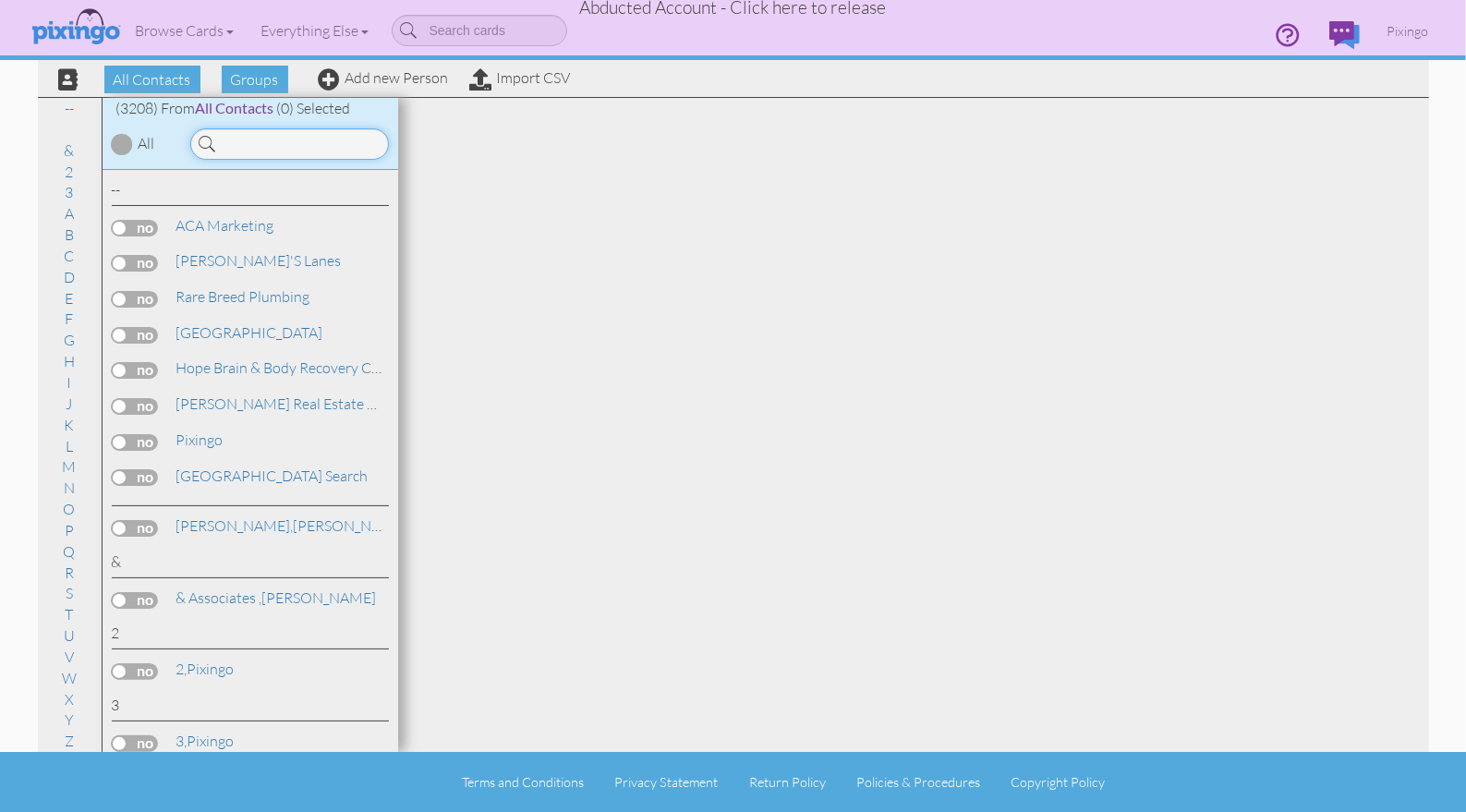
click at [304, 148] on input at bounding box center [289, 144] width 199 height 31
type input "lee"
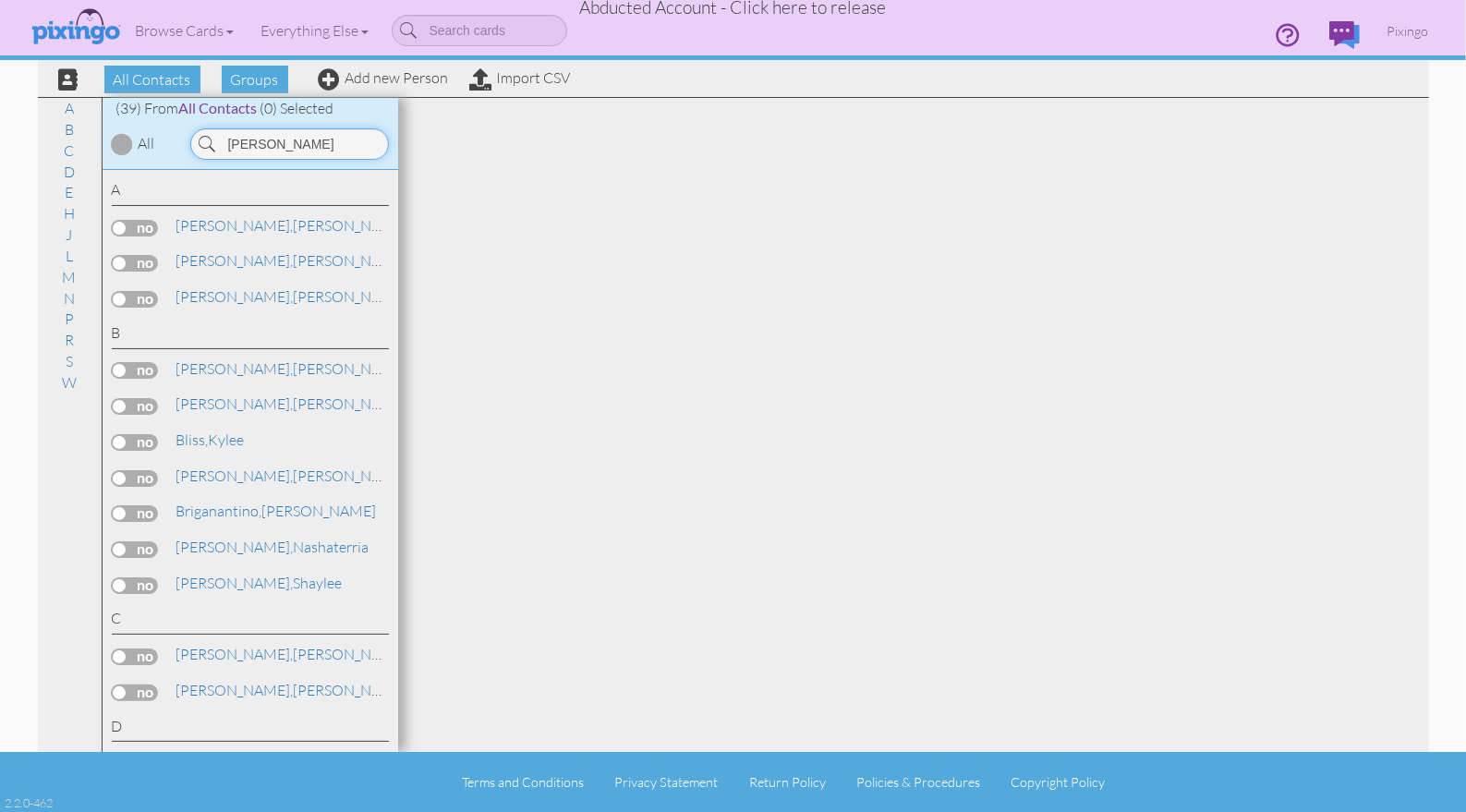
drag, startPoint x: 260, startPoint y: 147, endPoint x: 199, endPoint y: 143, distance: 61.1
click at [199, 143] on div "lee" at bounding box center [289, 144] width 199 height 31
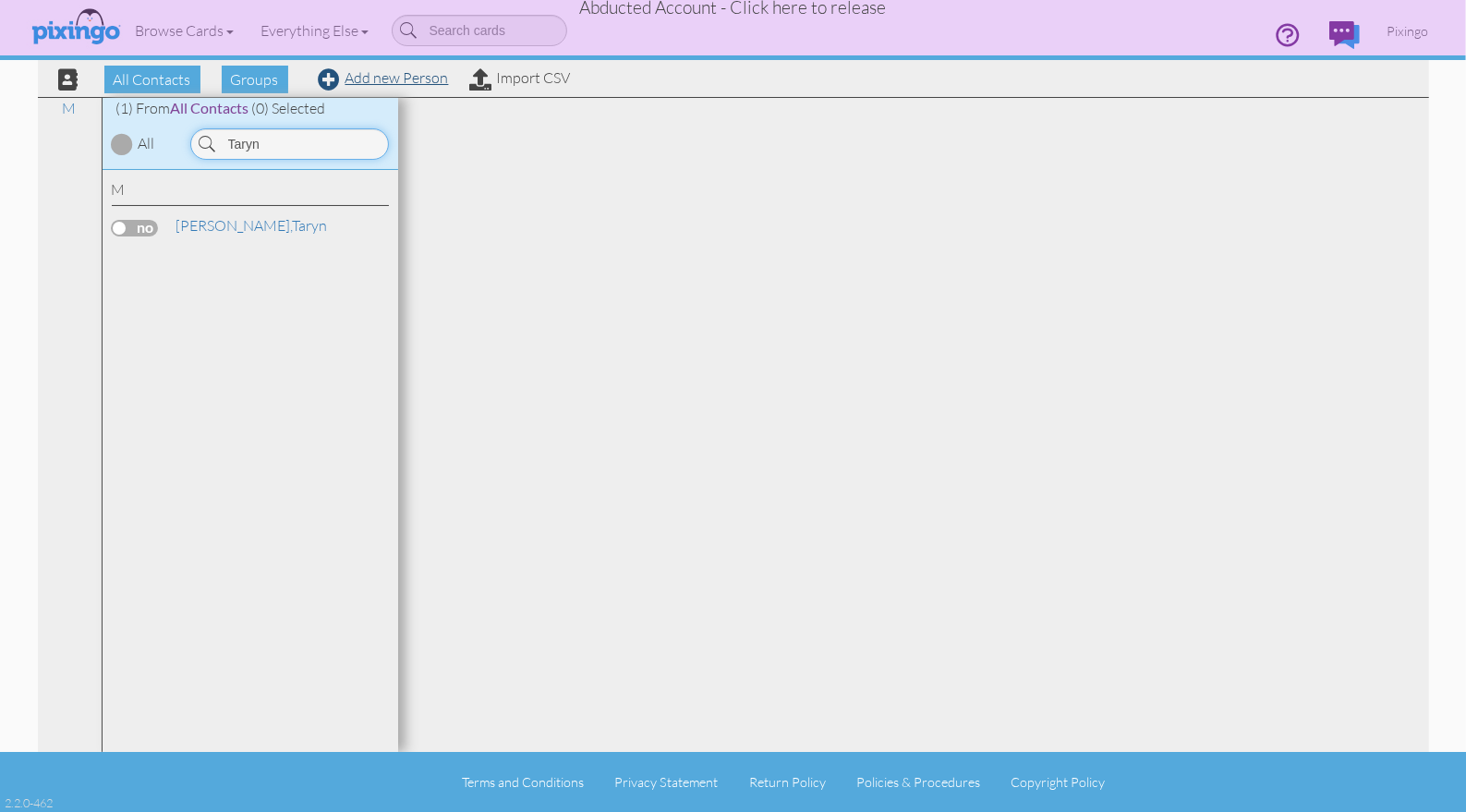
type input "Taryn"
click at [410, 75] on link "Add new Person" at bounding box center [384, 77] width 131 height 19
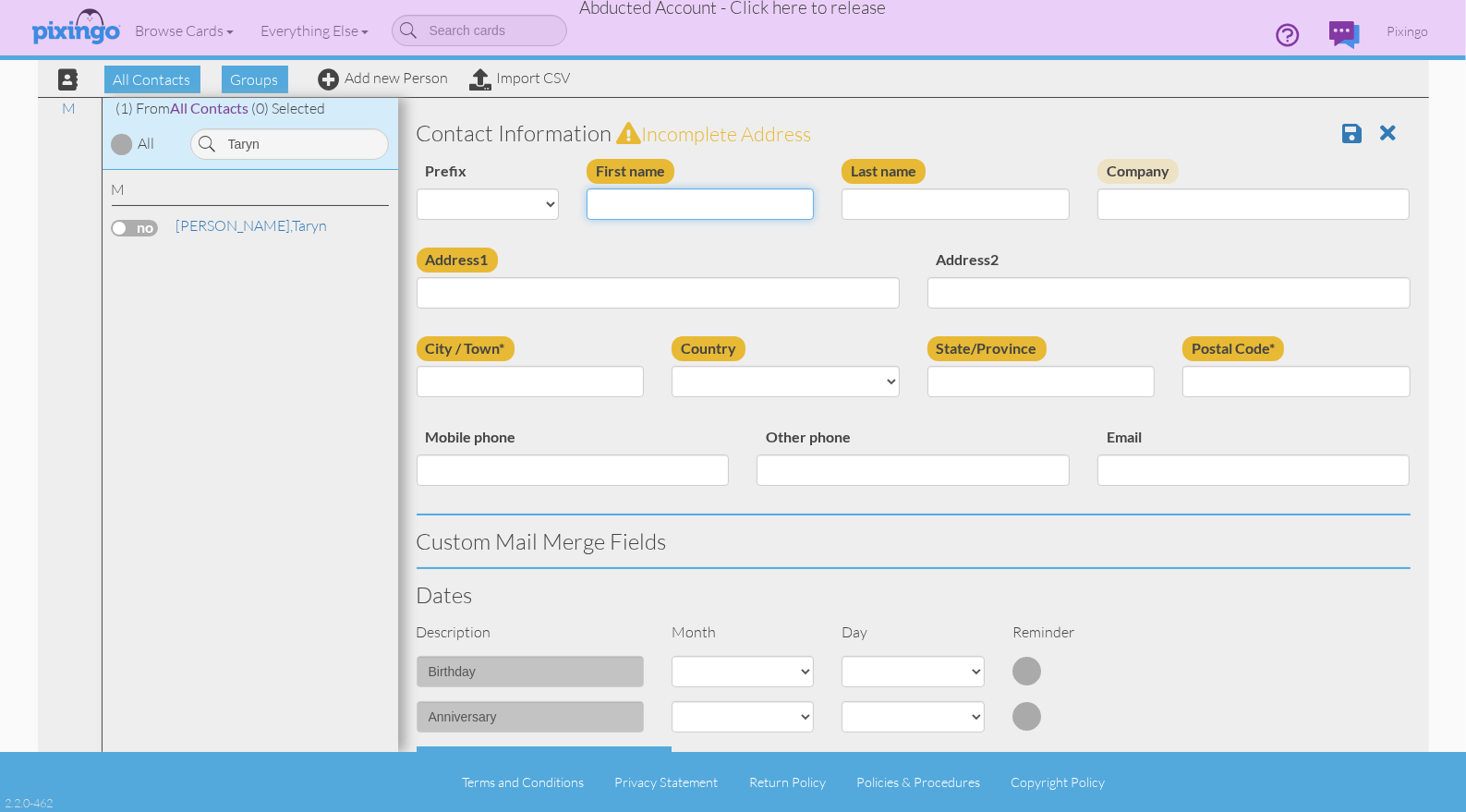
click at [662, 196] on input "First name" at bounding box center [701, 204] width 228 height 31
type input "Taryn"
type input "[PERSON_NAME]"
paste input "PO Box 1434"
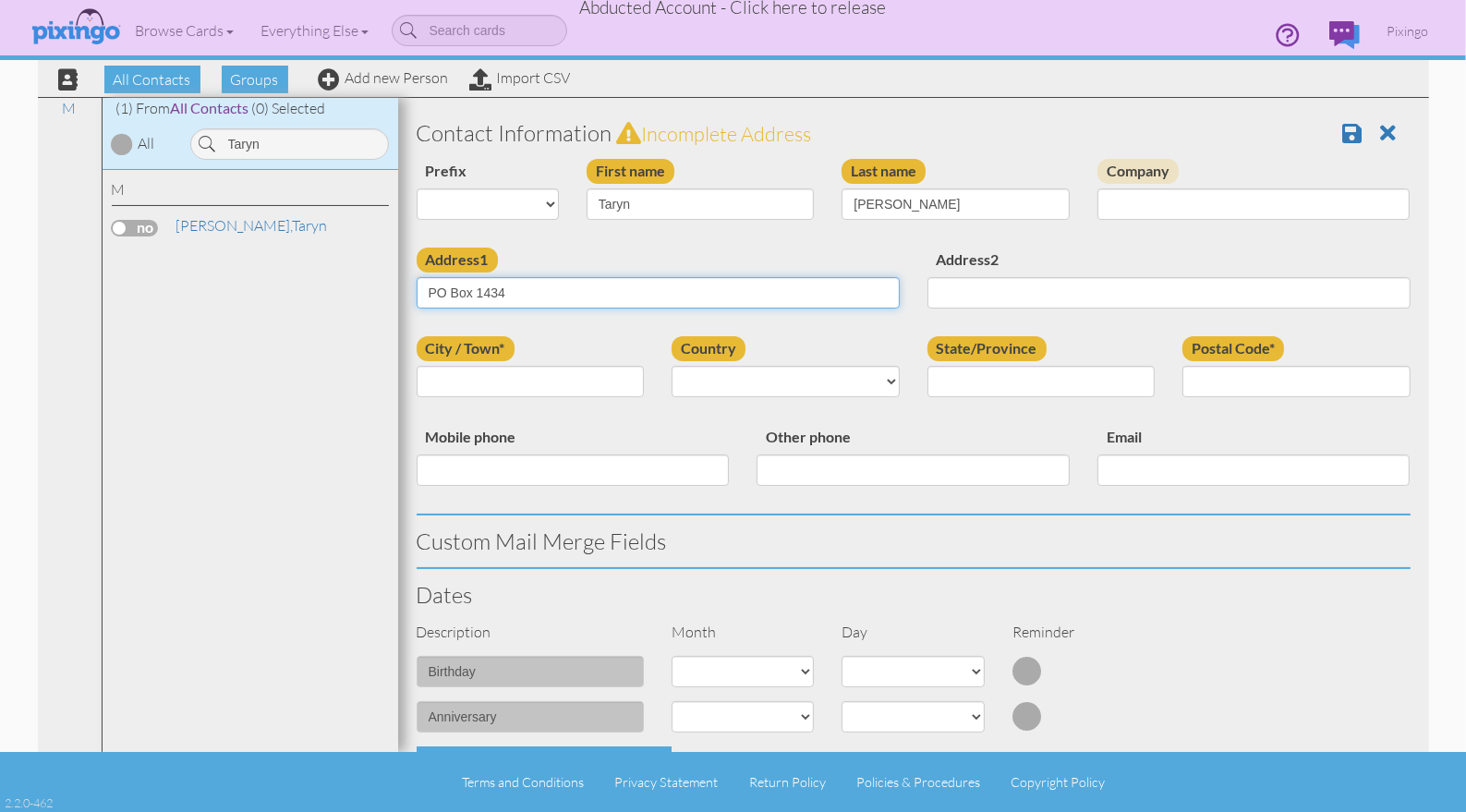
type input "PO Box 1434"
type input "Ridgway"
select select "object:56099"
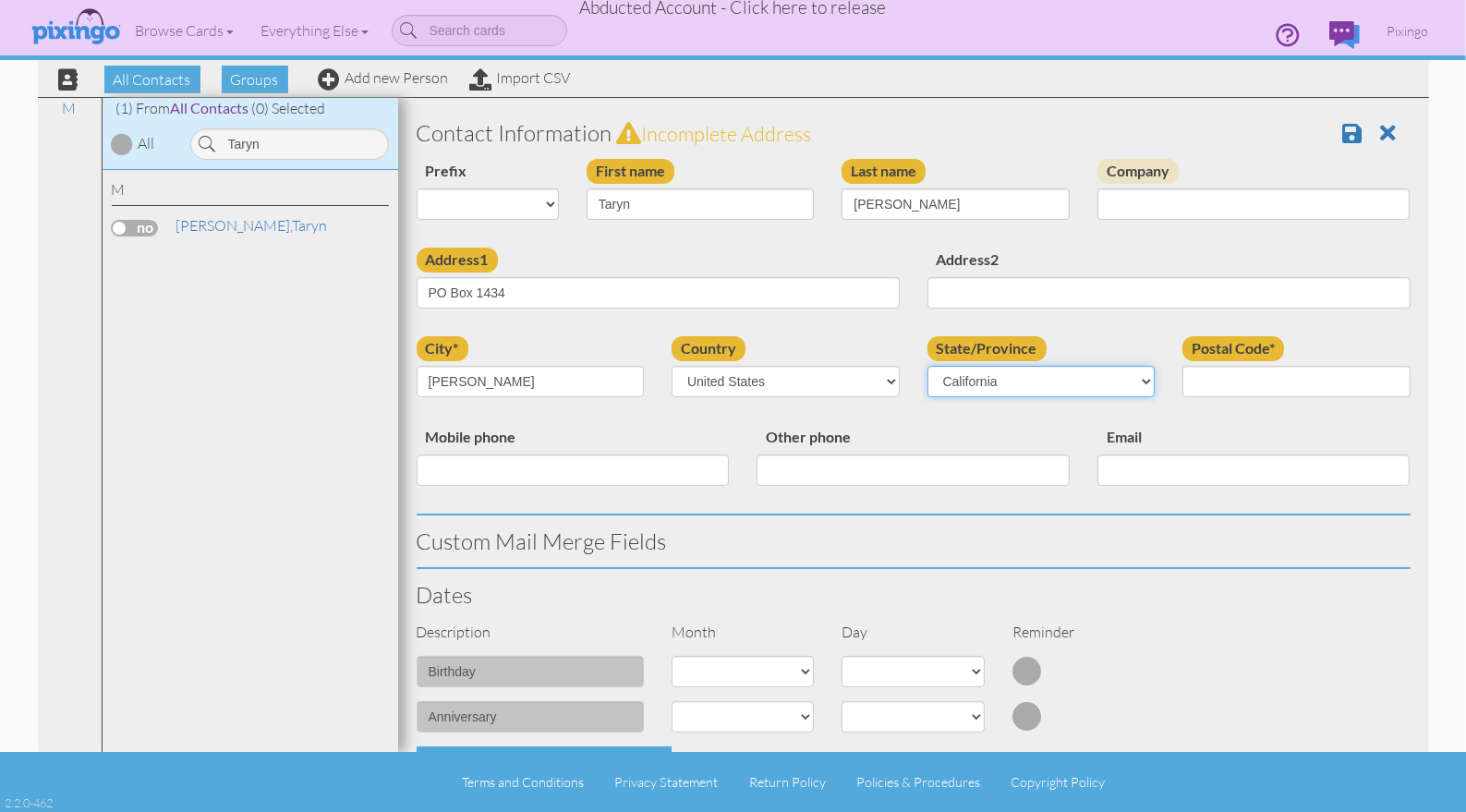
click at [1141, 380] on select "AA (Military) AE (Military) Alabama Alaska American Samoa AP (Military) Arizona…" at bounding box center [1042, 381] width 228 height 31
select select "object:56353"
click at [928, 366] on select "AA (Military) AE (Military) Alabama Alaska American Samoa AP (Military) Arizona…" at bounding box center [1042, 381] width 228 height 31
click at [1231, 388] on input "Postal Code*" at bounding box center [1296, 381] width 228 height 31
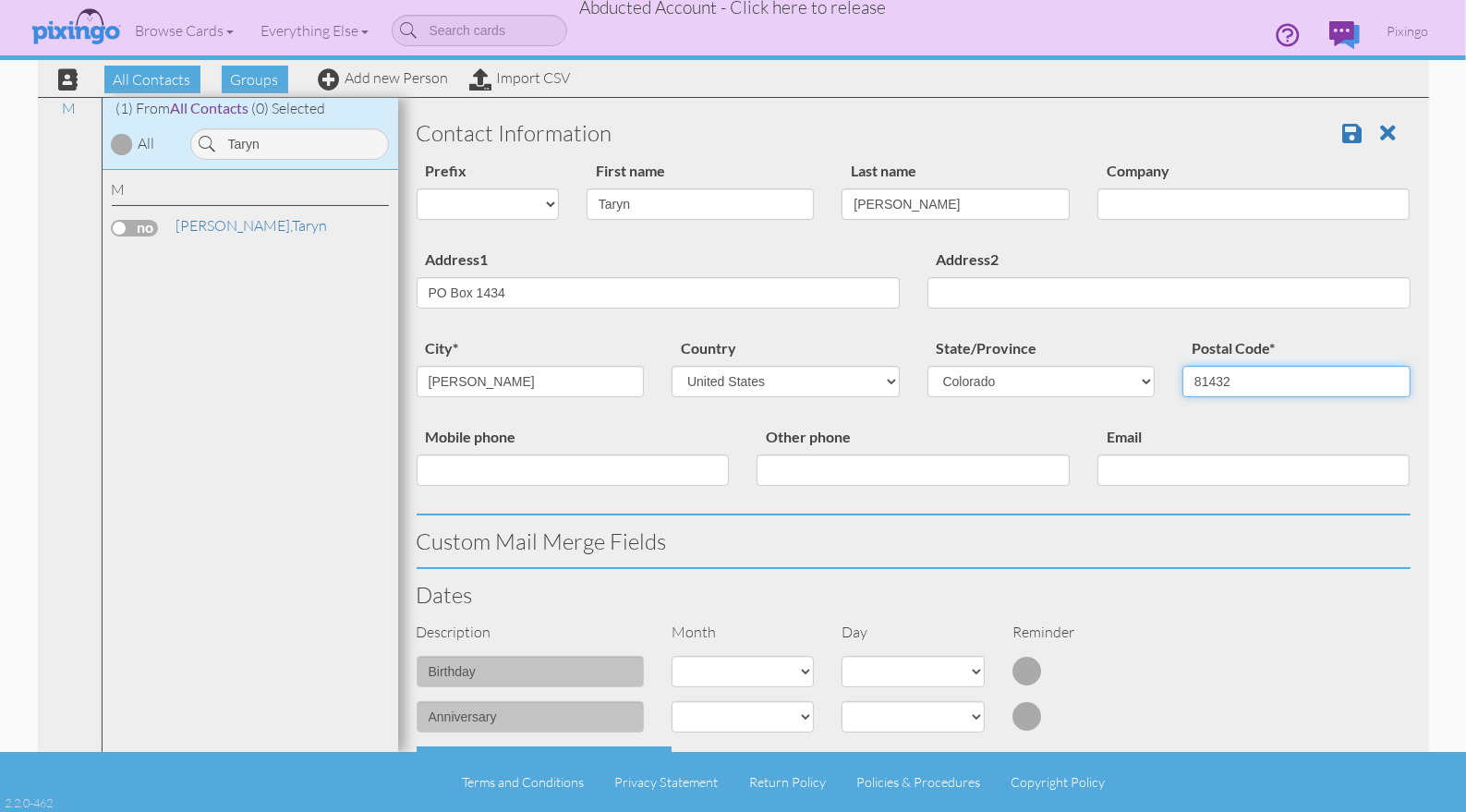
type input "81432"
click at [1309, 561] on div "Custom Mail Merge Fields" at bounding box center [913, 541] width 1022 height 52
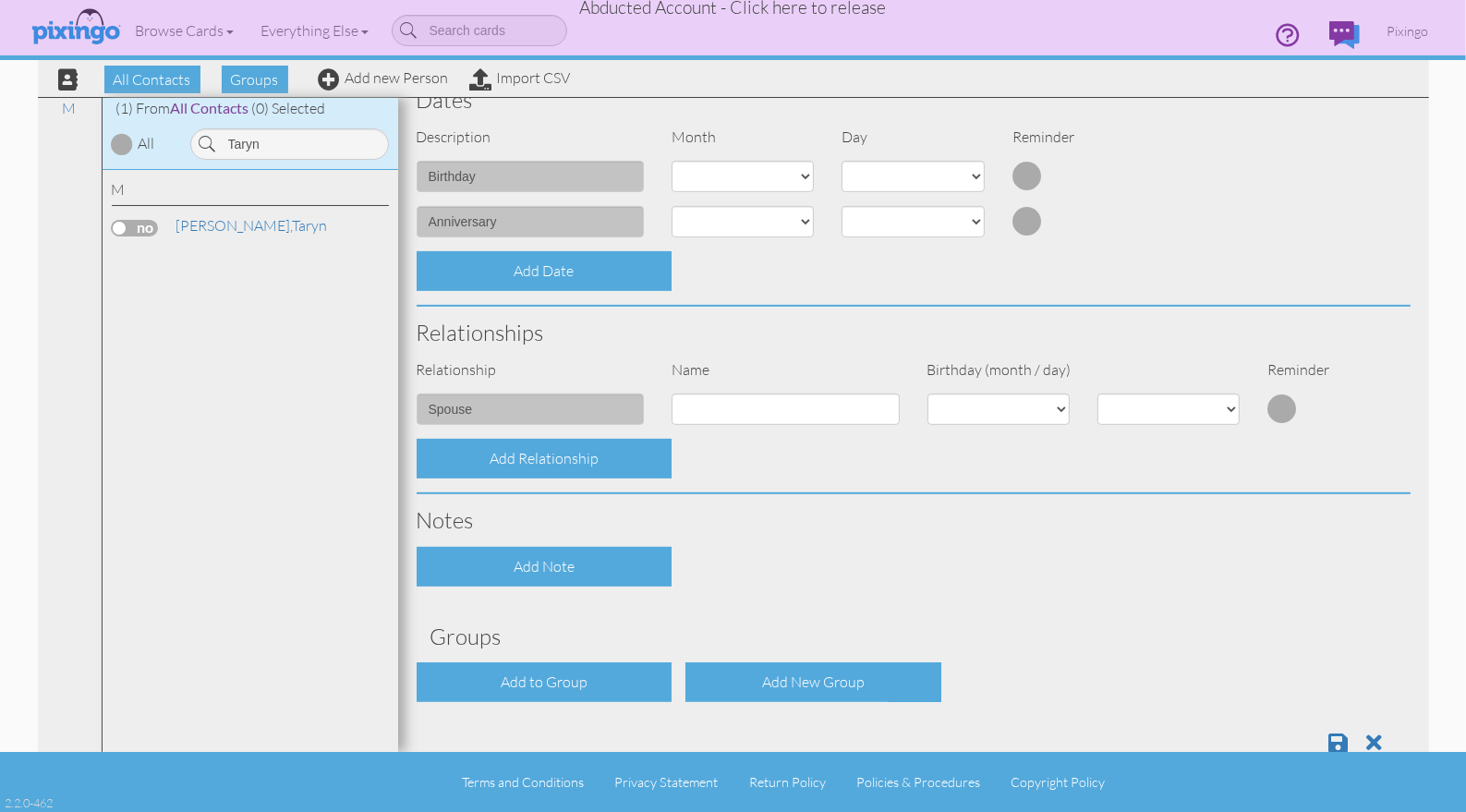
scroll to position [539, 0]
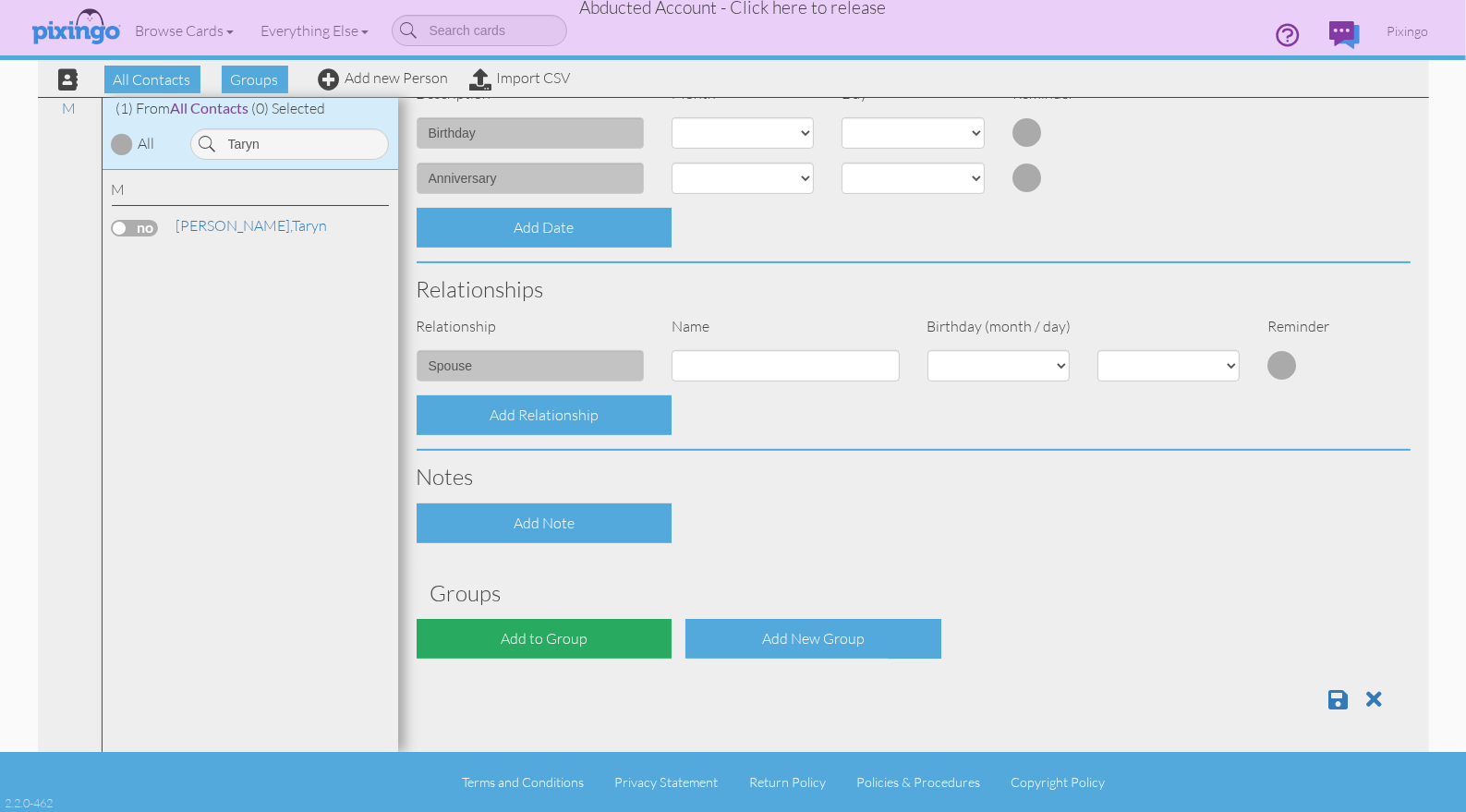
click at [540, 645] on div "Add to Group" at bounding box center [544, 638] width 256 height 40
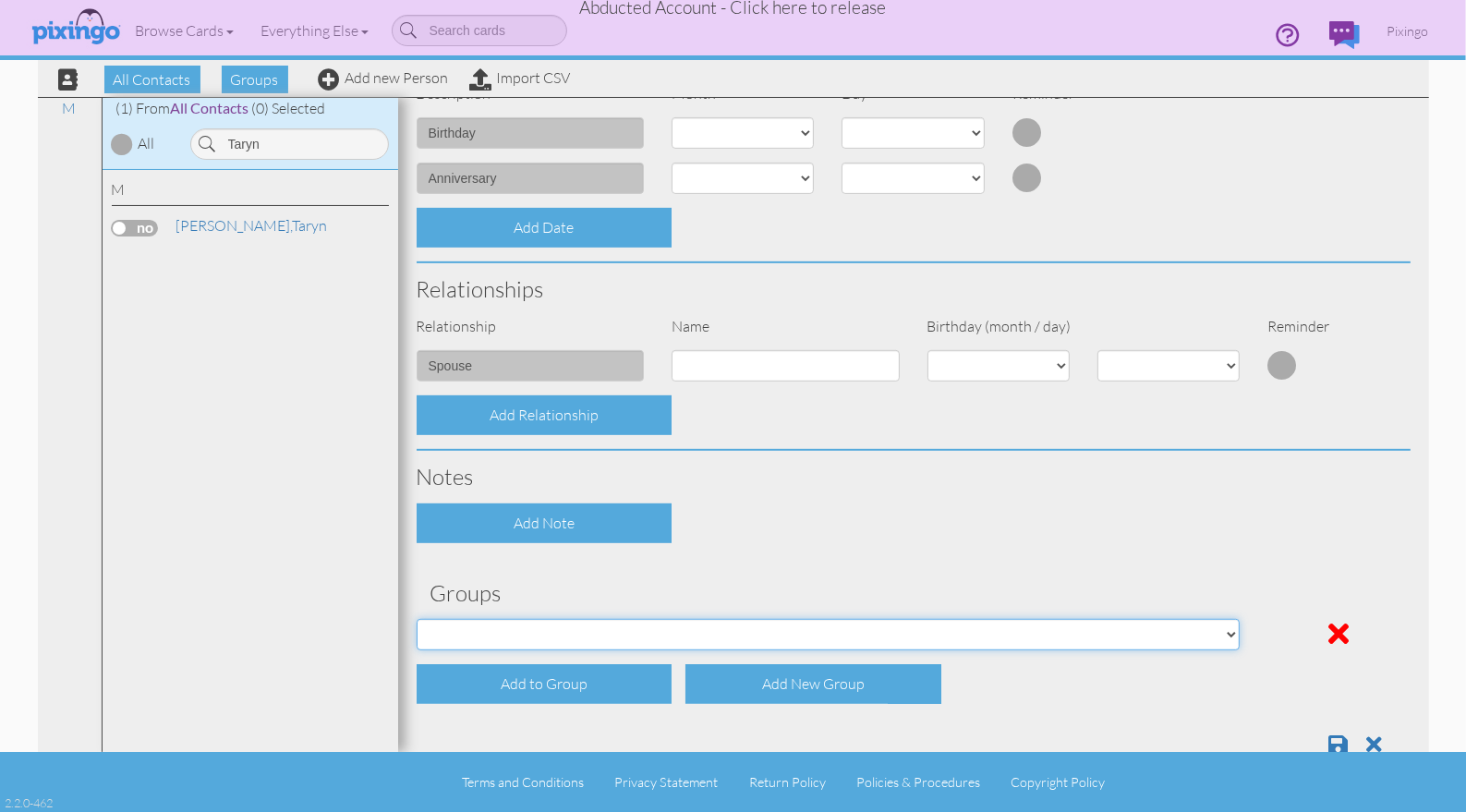
click at [570, 642] on select "Affiliates Basic Draper Biz name only PROSPECTS WHOLESALE" at bounding box center [828, 635] width 824 height 31
select select "object:56408"
click at [416, 619] on select "Affiliates Basic Draper Biz name only PROSPECTS WHOLESALE" at bounding box center [828, 635] width 824 height 31
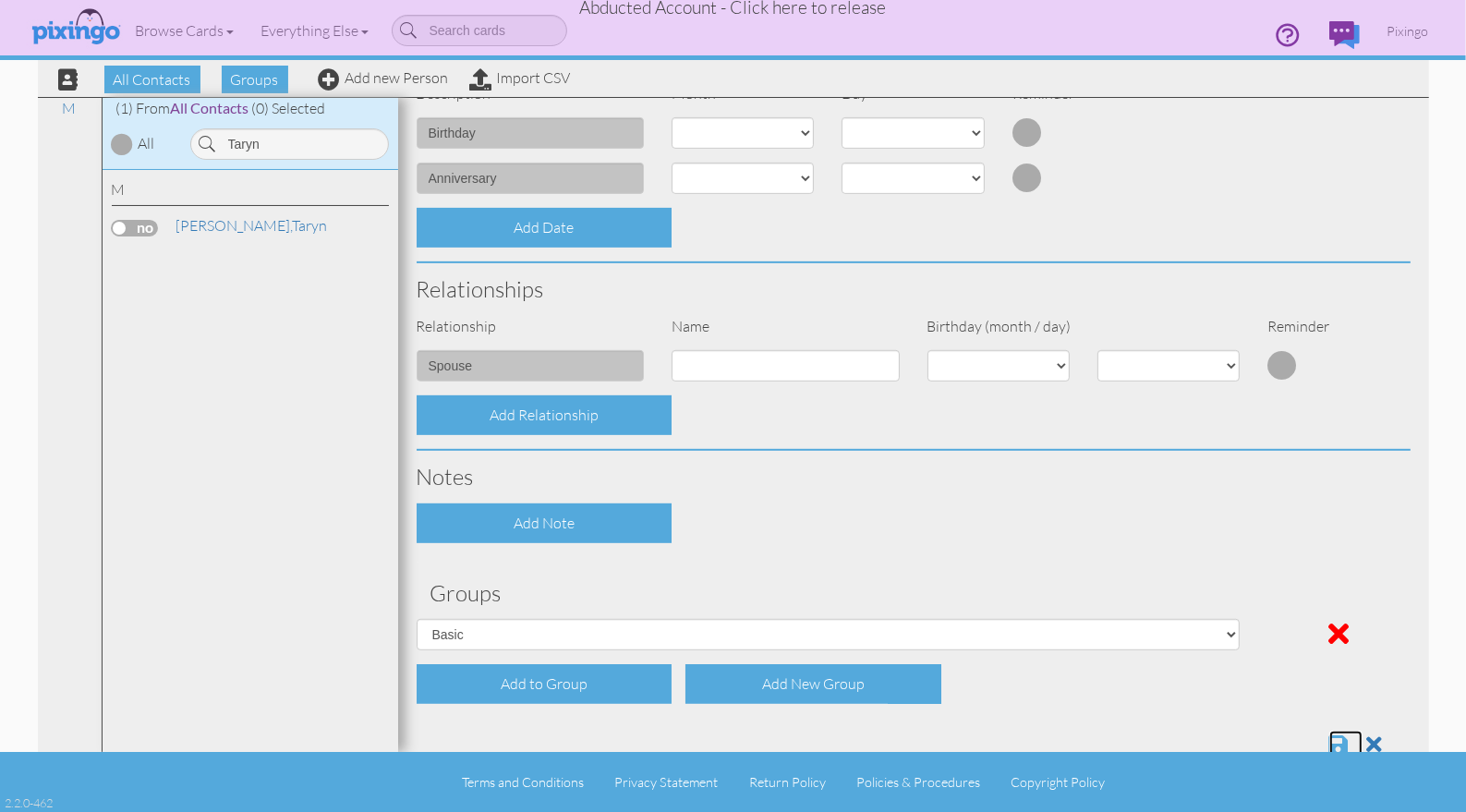
click at [1342, 738] on span at bounding box center [1339, 745] width 19 height 22
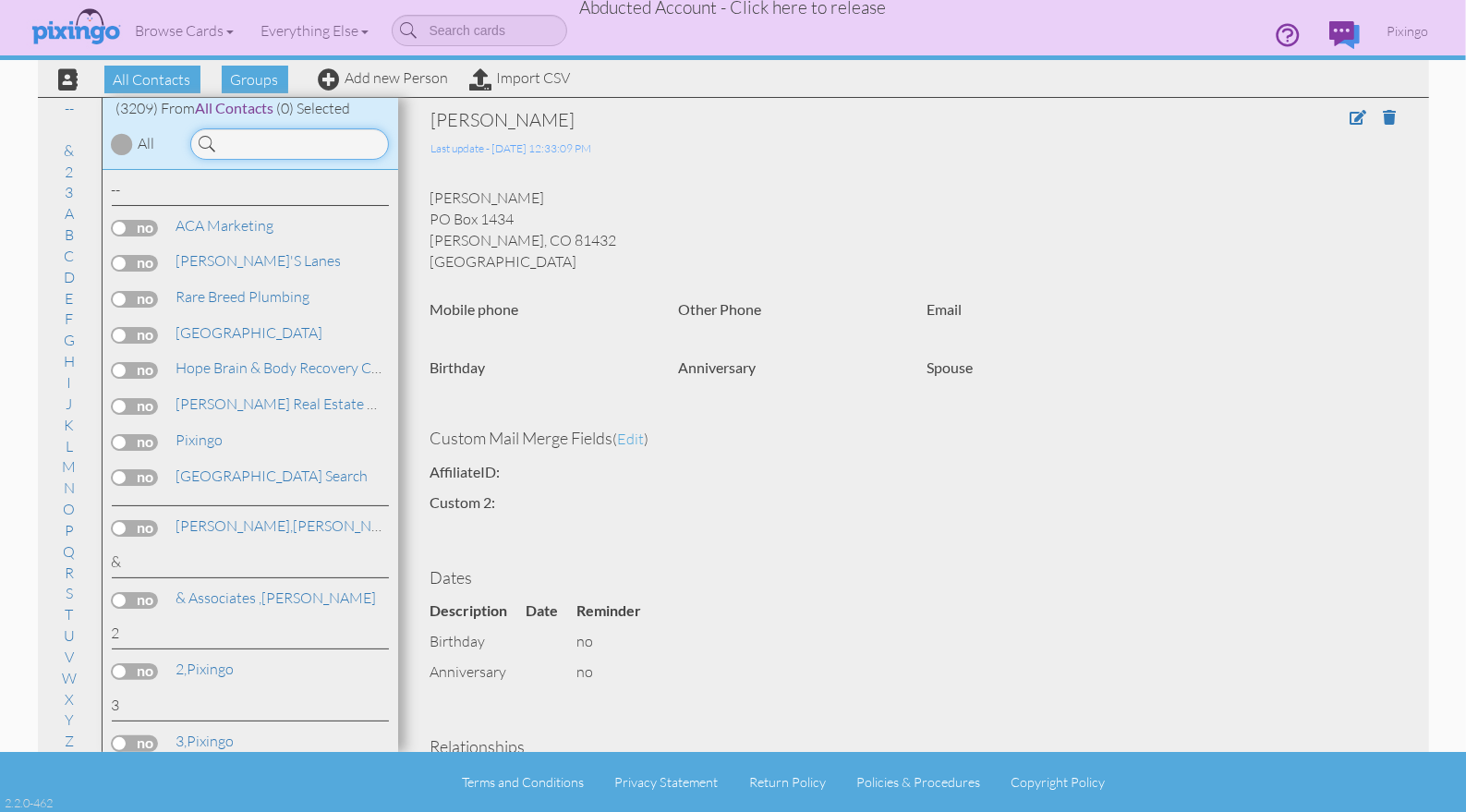
click at [270, 150] on input at bounding box center [289, 144] width 199 height 31
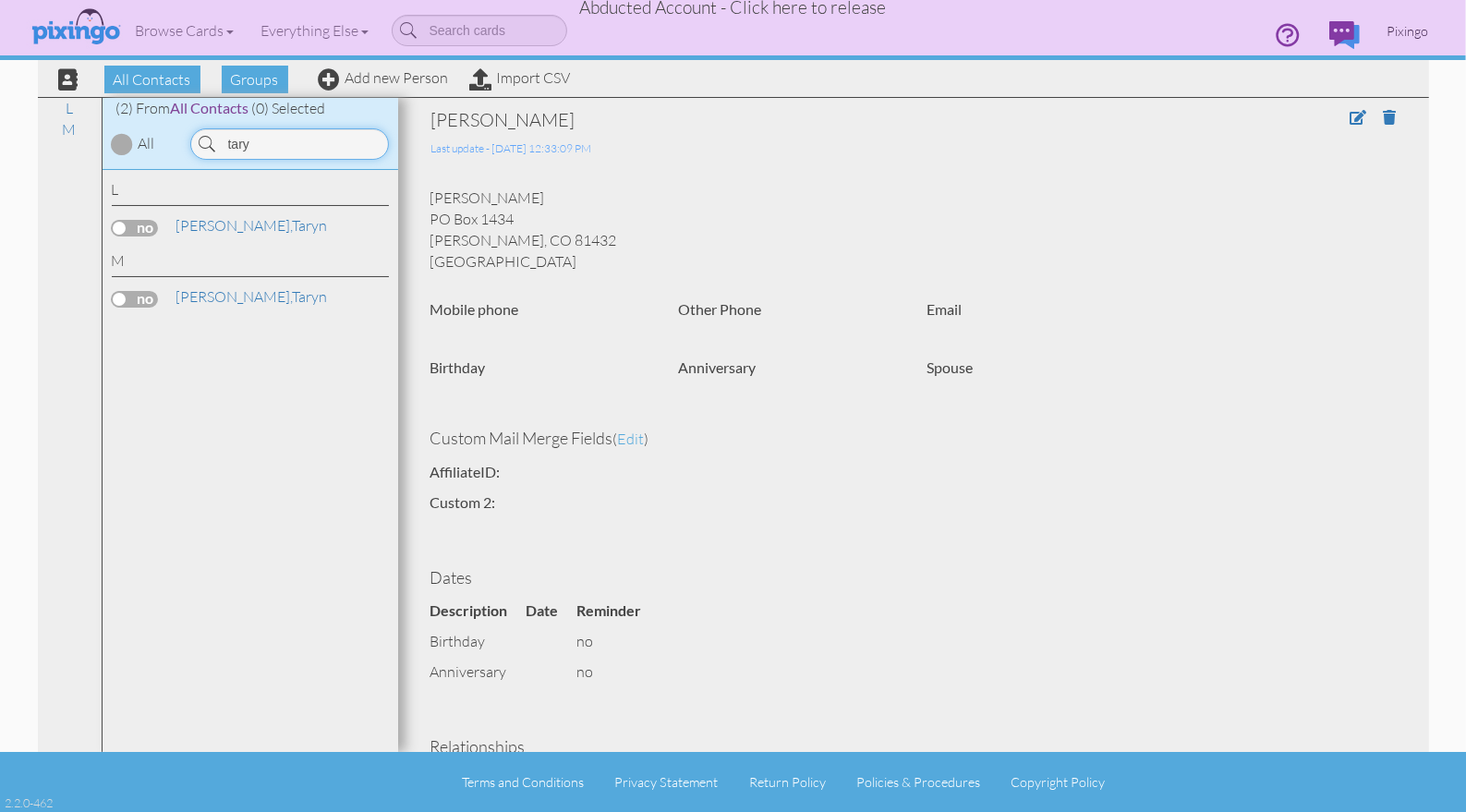
type input "tary"
click at [1418, 24] on span "Pixingo" at bounding box center [1408, 31] width 42 height 16
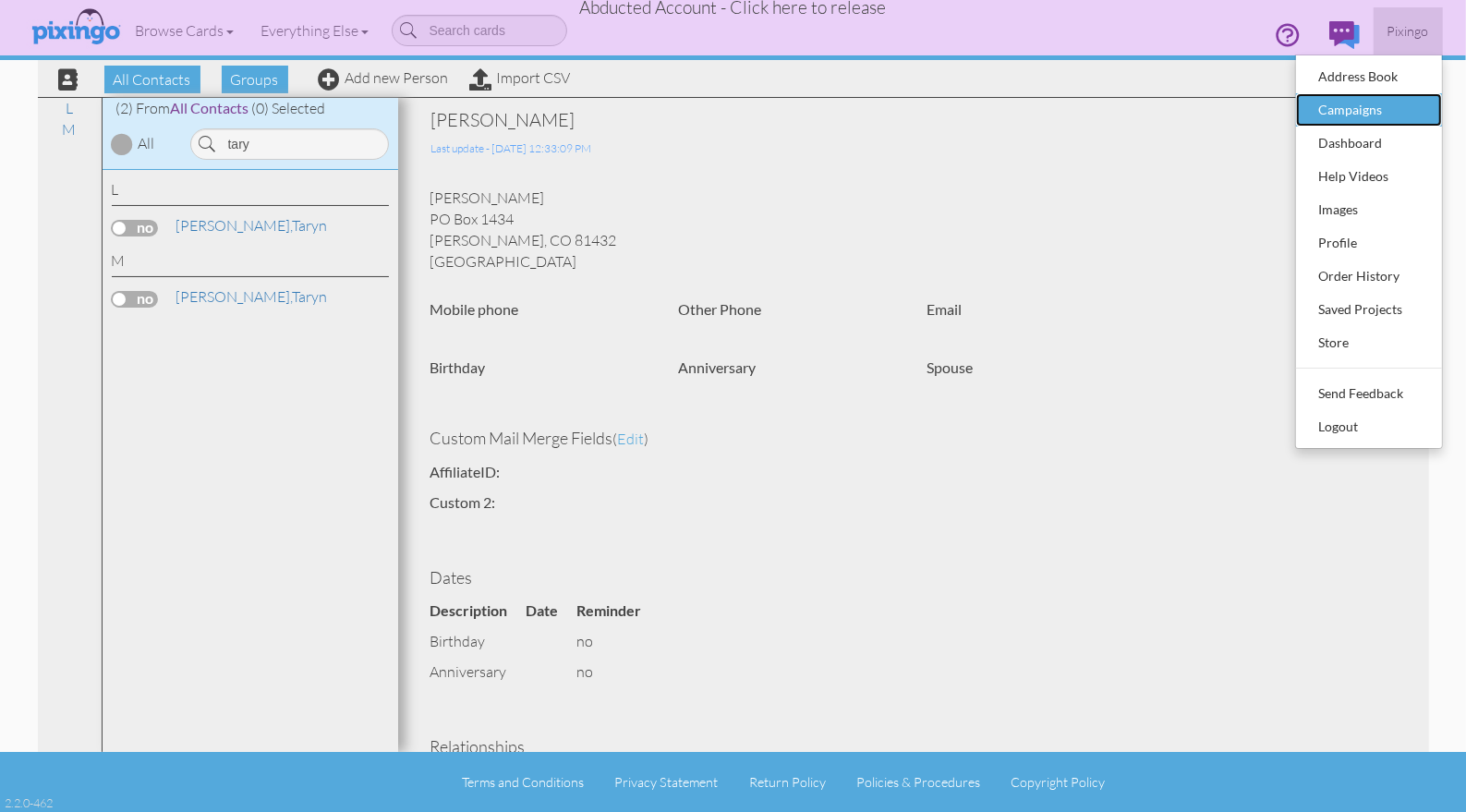
click at [1351, 103] on div "Campaigns" at bounding box center [1370, 110] width 109 height 27
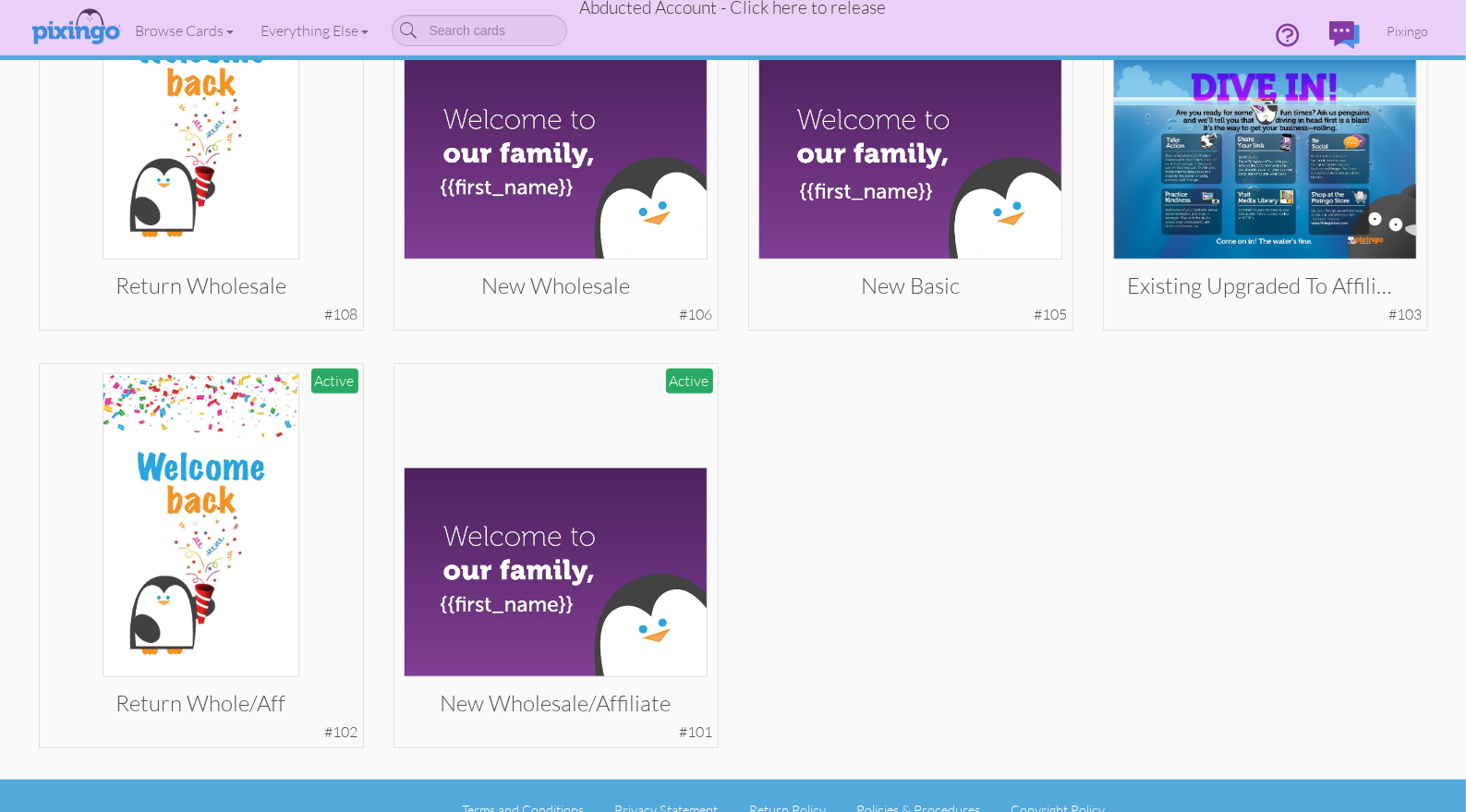
scroll to position [848, 0]
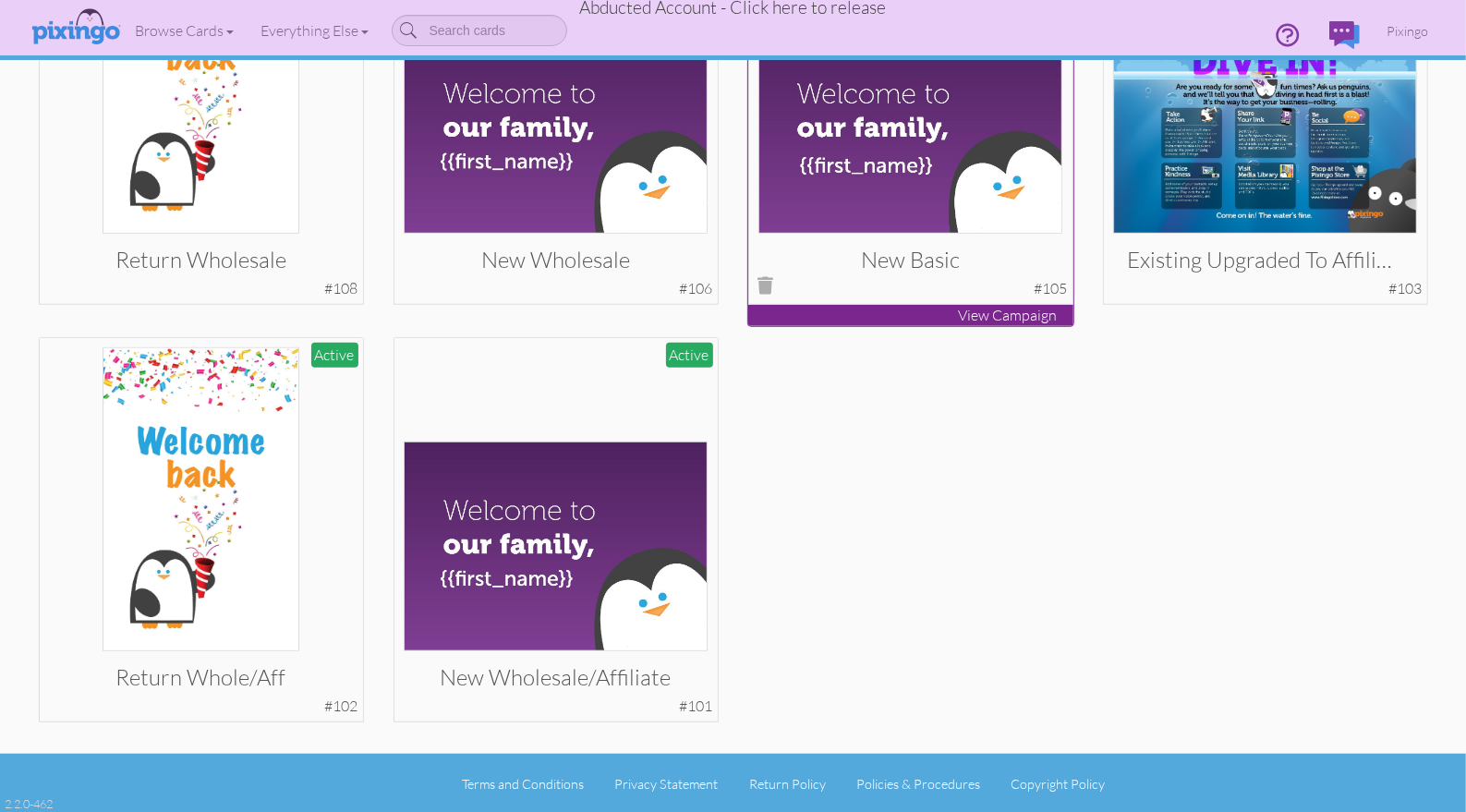
click at [895, 192] on img at bounding box center [910, 130] width 304 height 210
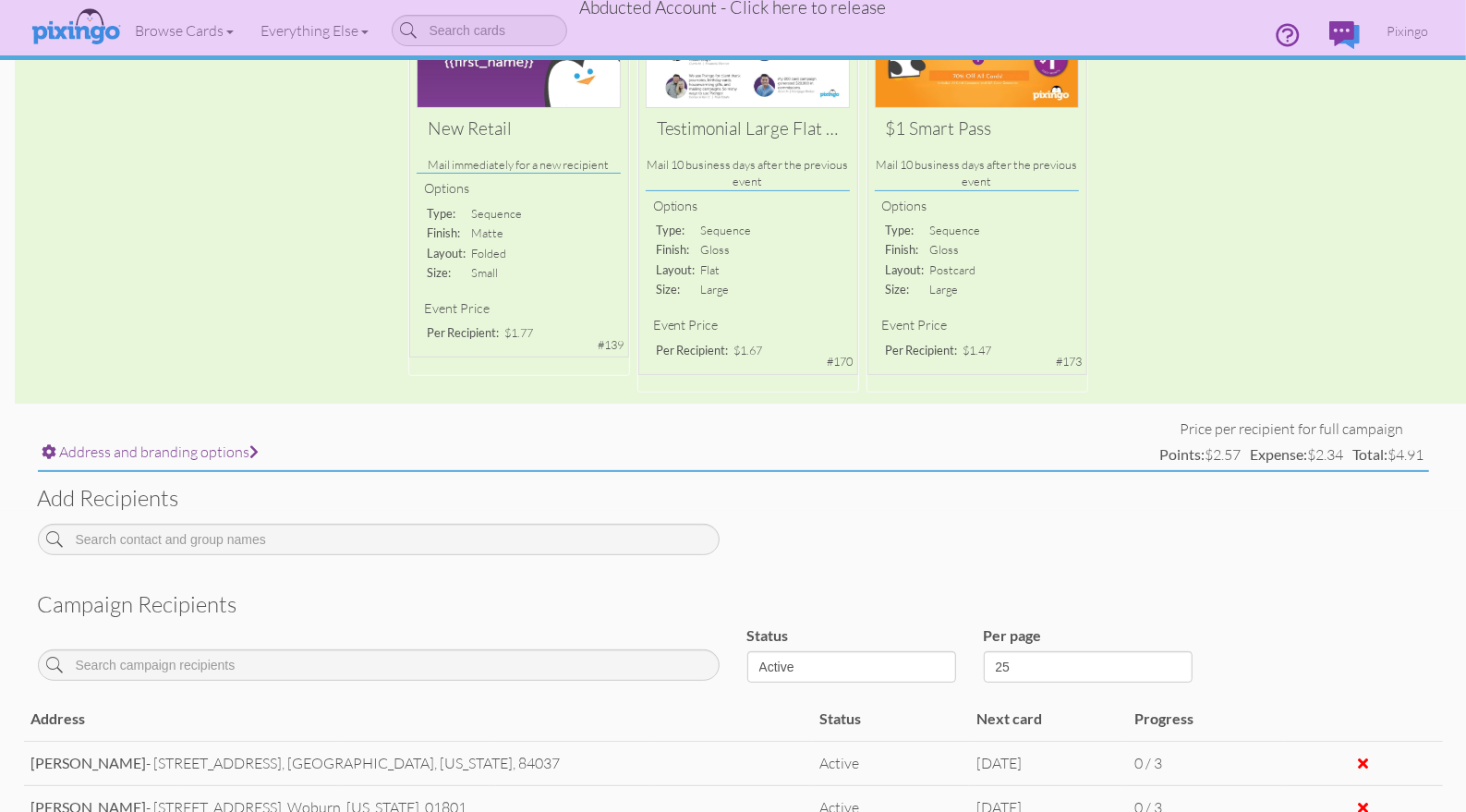
scroll to position [620, 0]
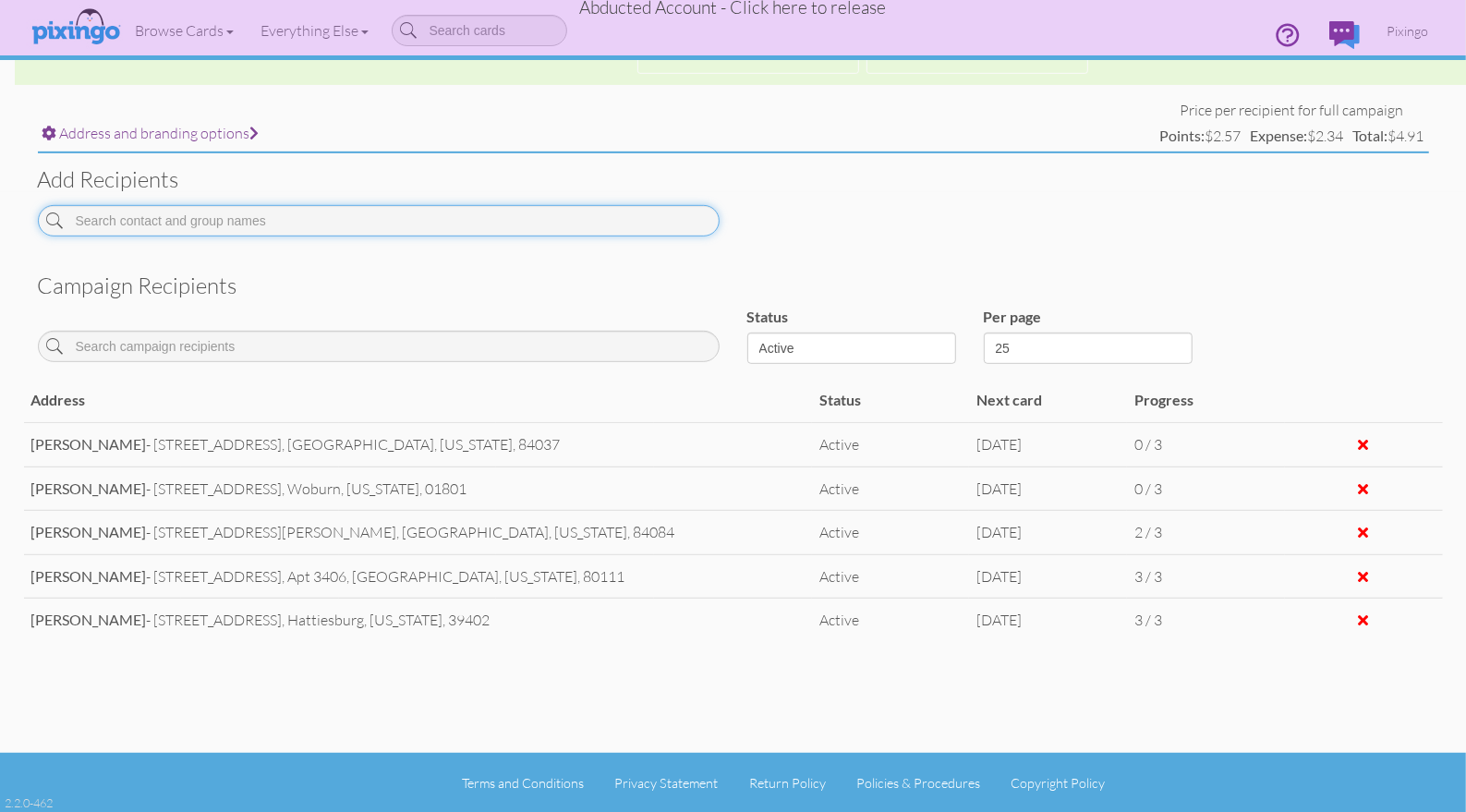
click at [150, 230] on input at bounding box center [378, 220] width 681 height 31
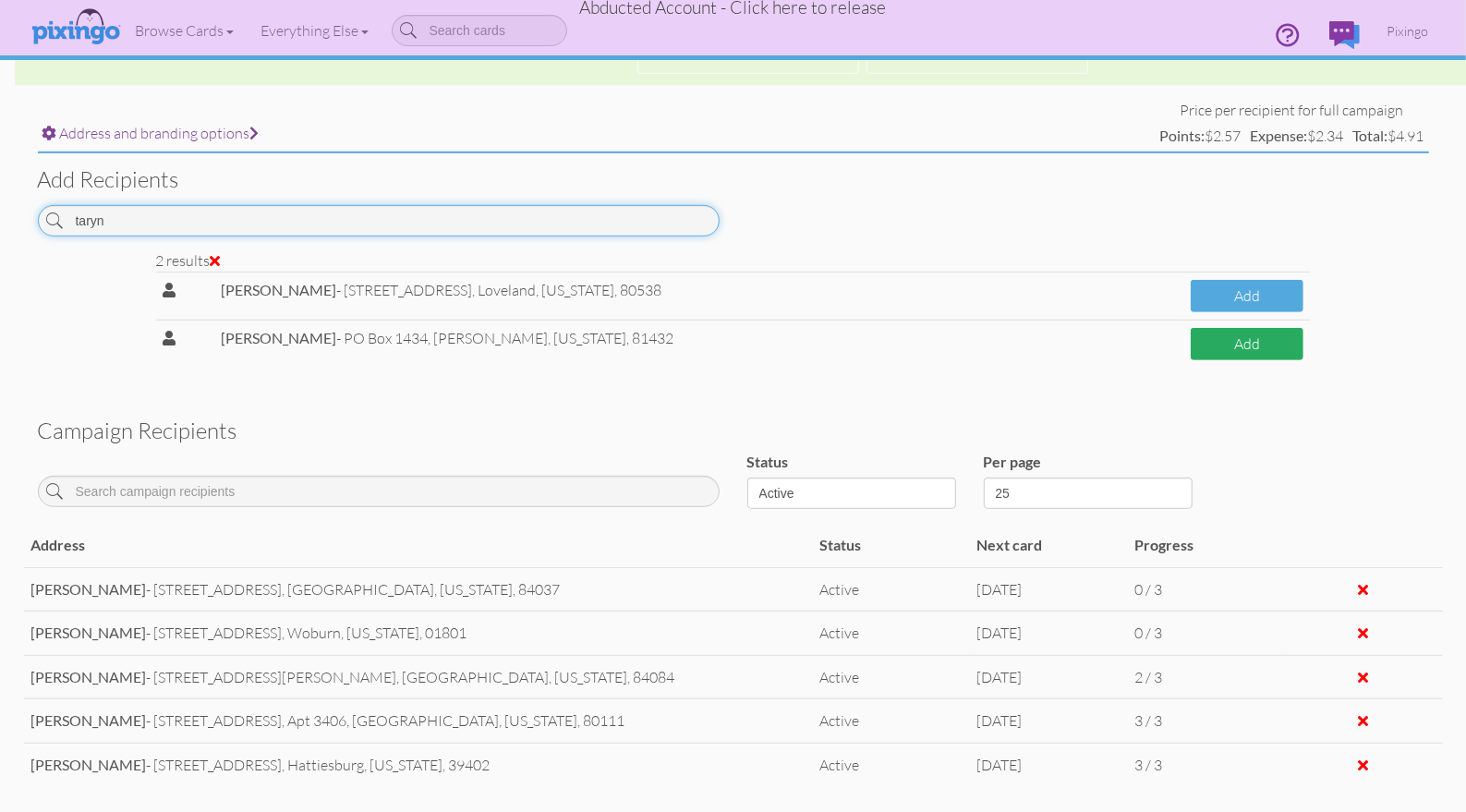
type input "taryn"
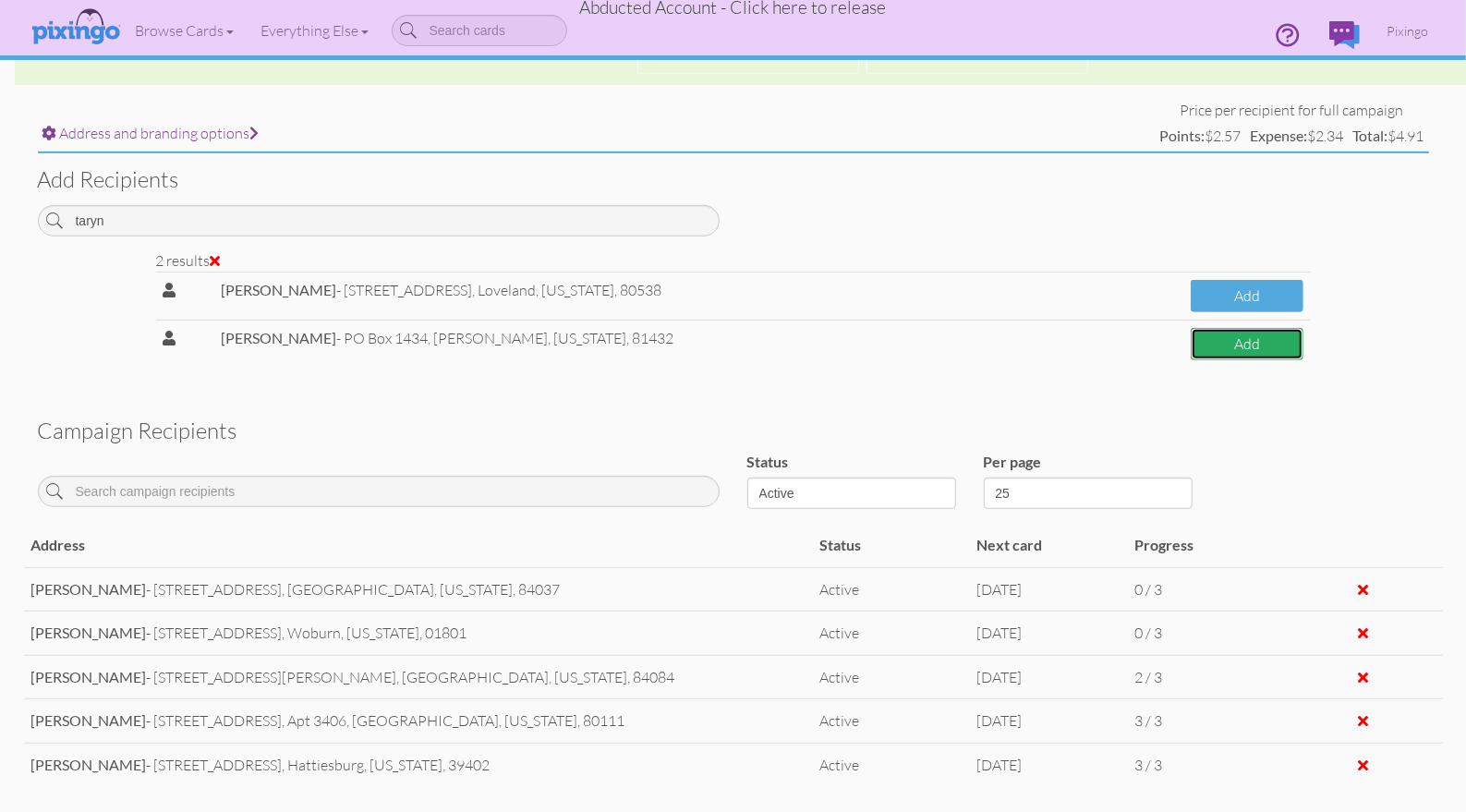
click at [1223, 347] on button "Add" at bounding box center [1247, 343] width 112 height 32
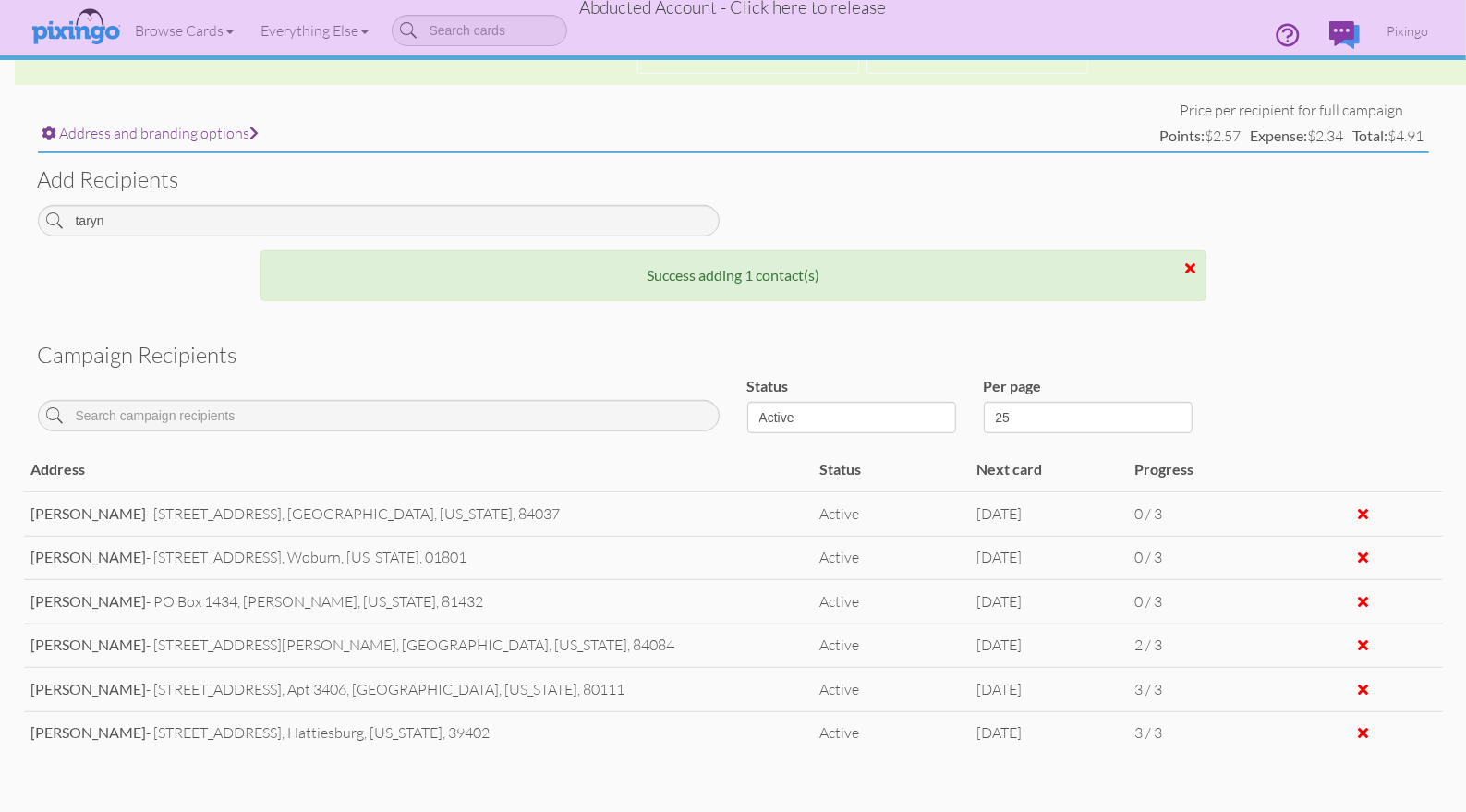
click at [823, 10] on span "Abducted Account - Click here to release" at bounding box center [733, 7] width 307 height 22
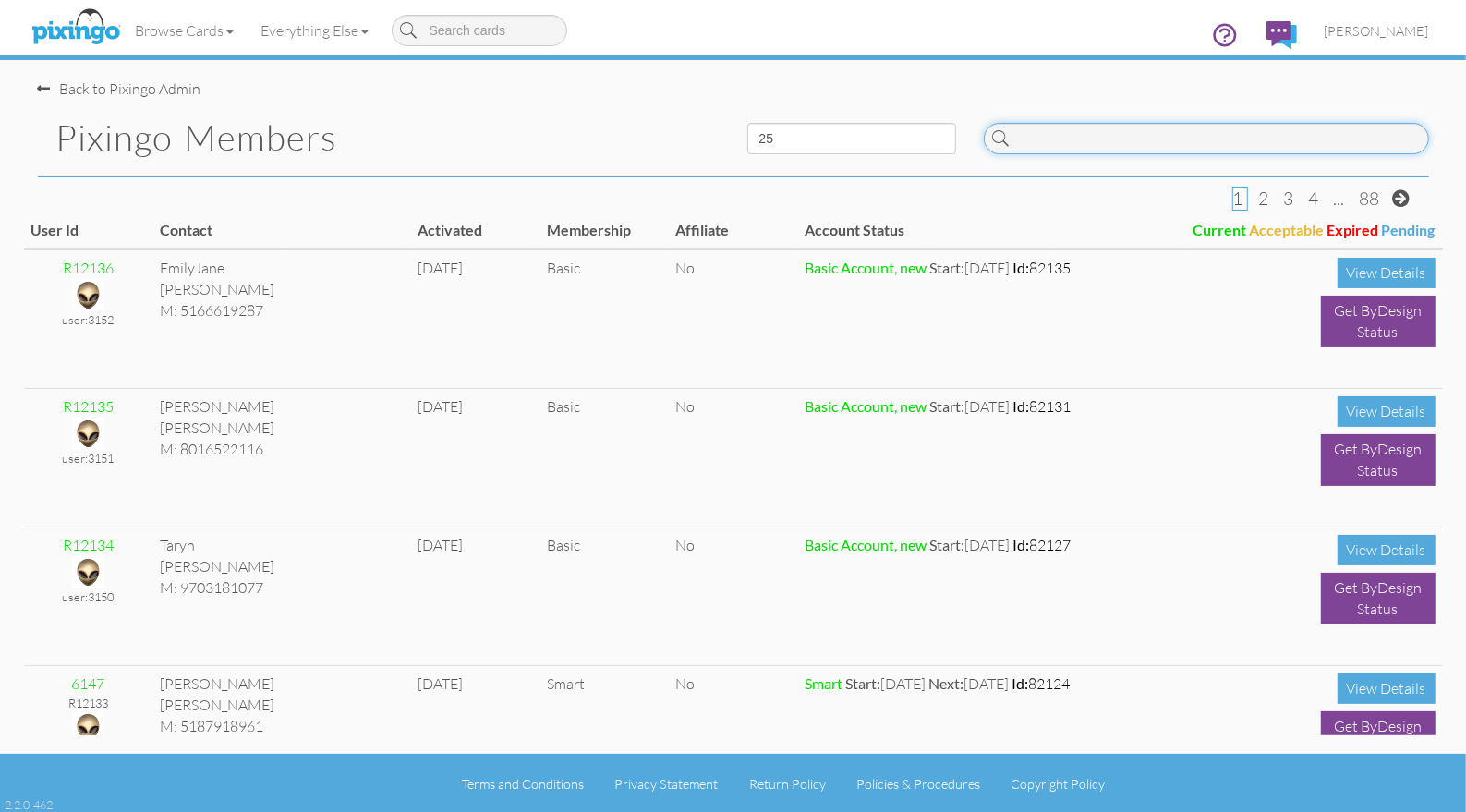
click at [1125, 137] on input at bounding box center [1206, 138] width 445 height 31
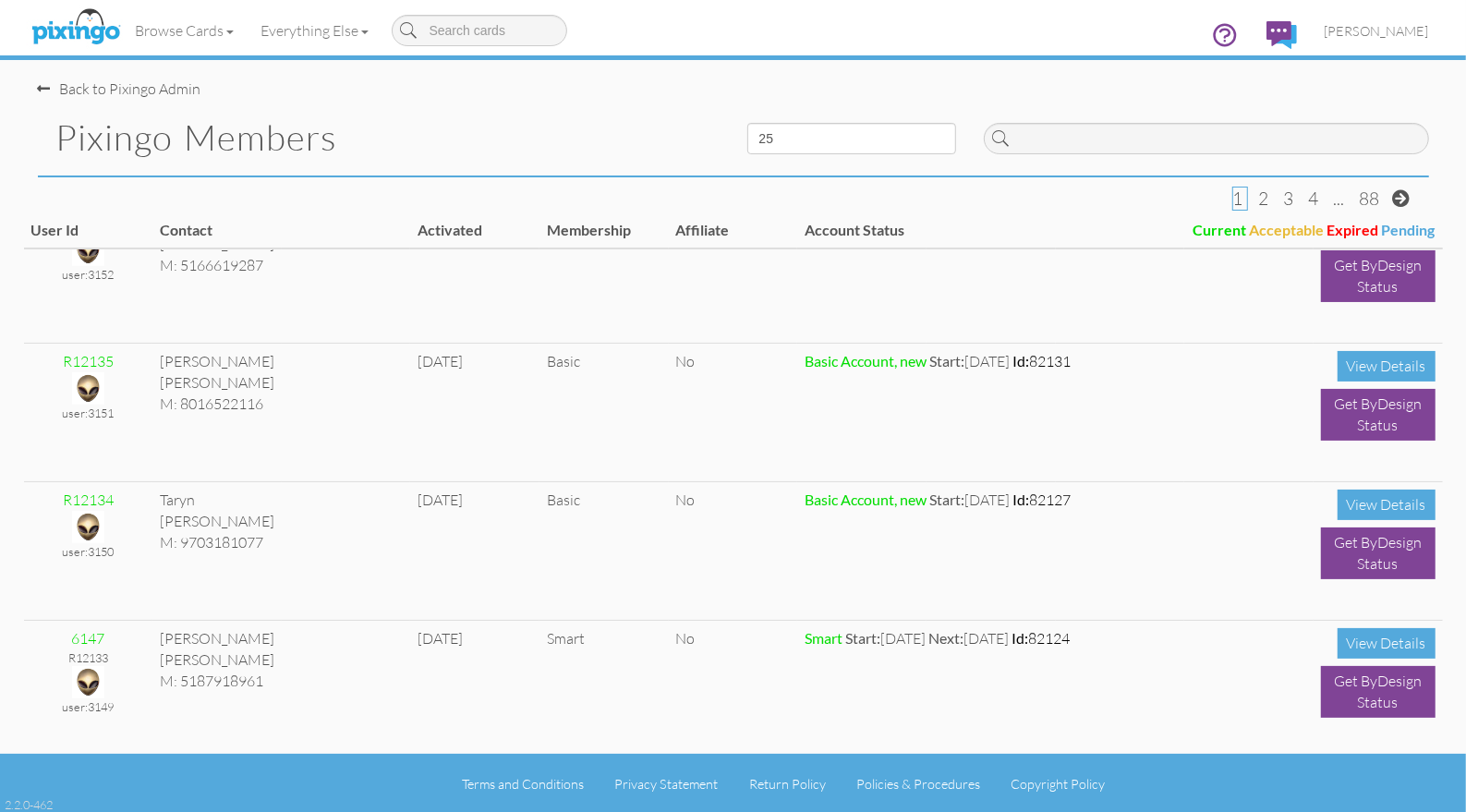
scroll to position [64, 0]
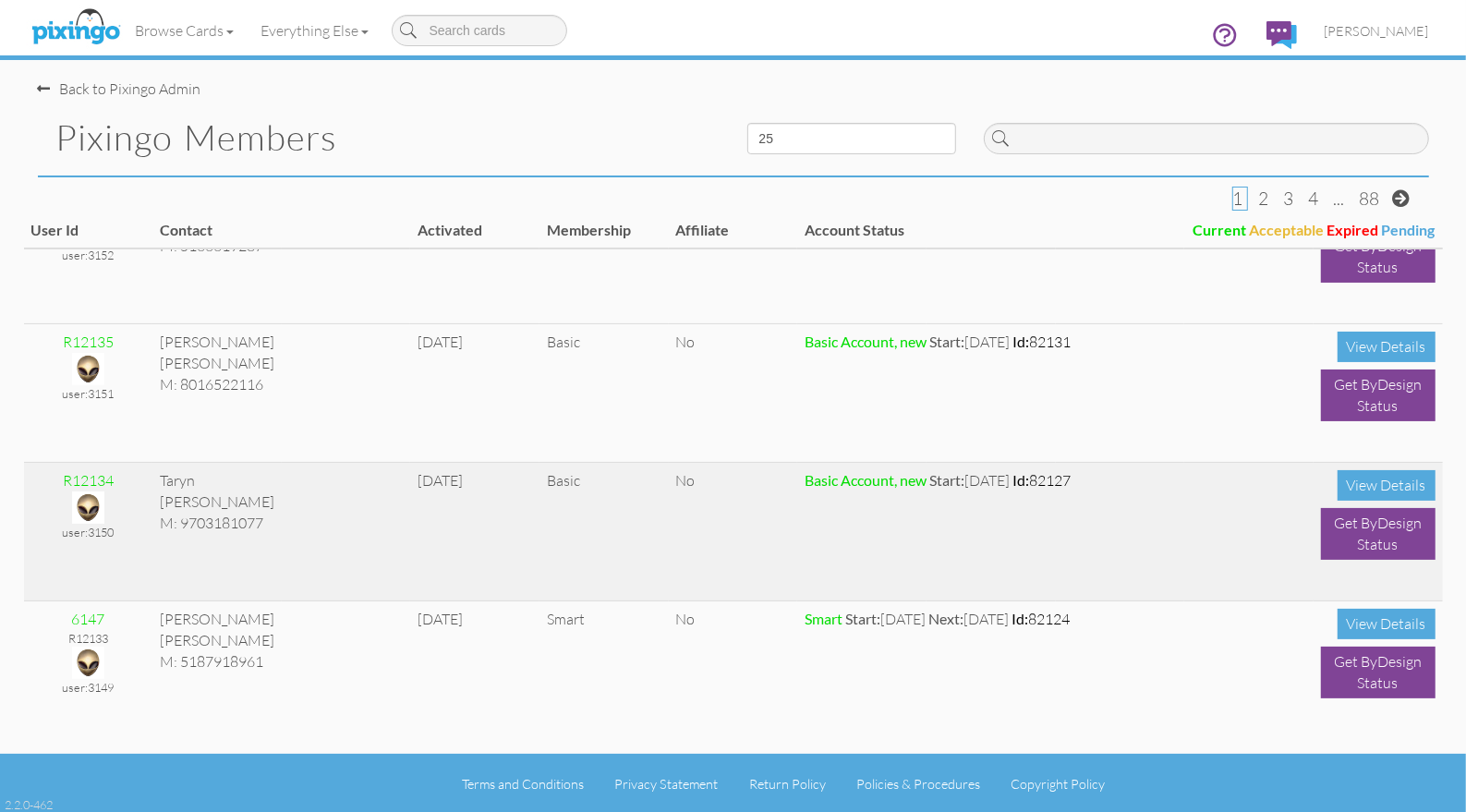
drag, startPoint x: 64, startPoint y: 479, endPoint x: 126, endPoint y: 481, distance: 62.0
click at [126, 481] on div "R12134" at bounding box center [89, 481] width 115 height 21
copy div "R12134"
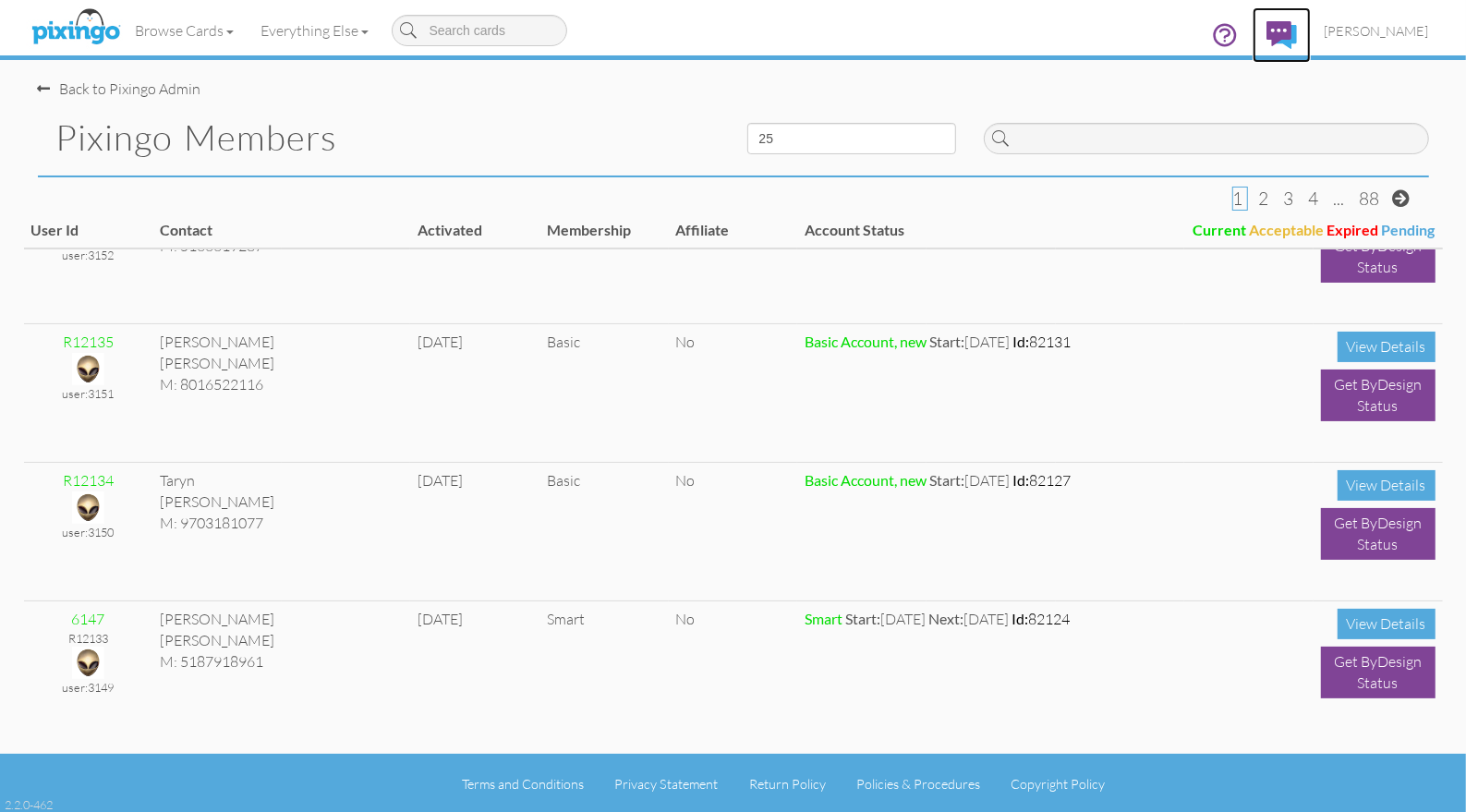
click at [1311, 33] on link at bounding box center [1282, 35] width 58 height 56
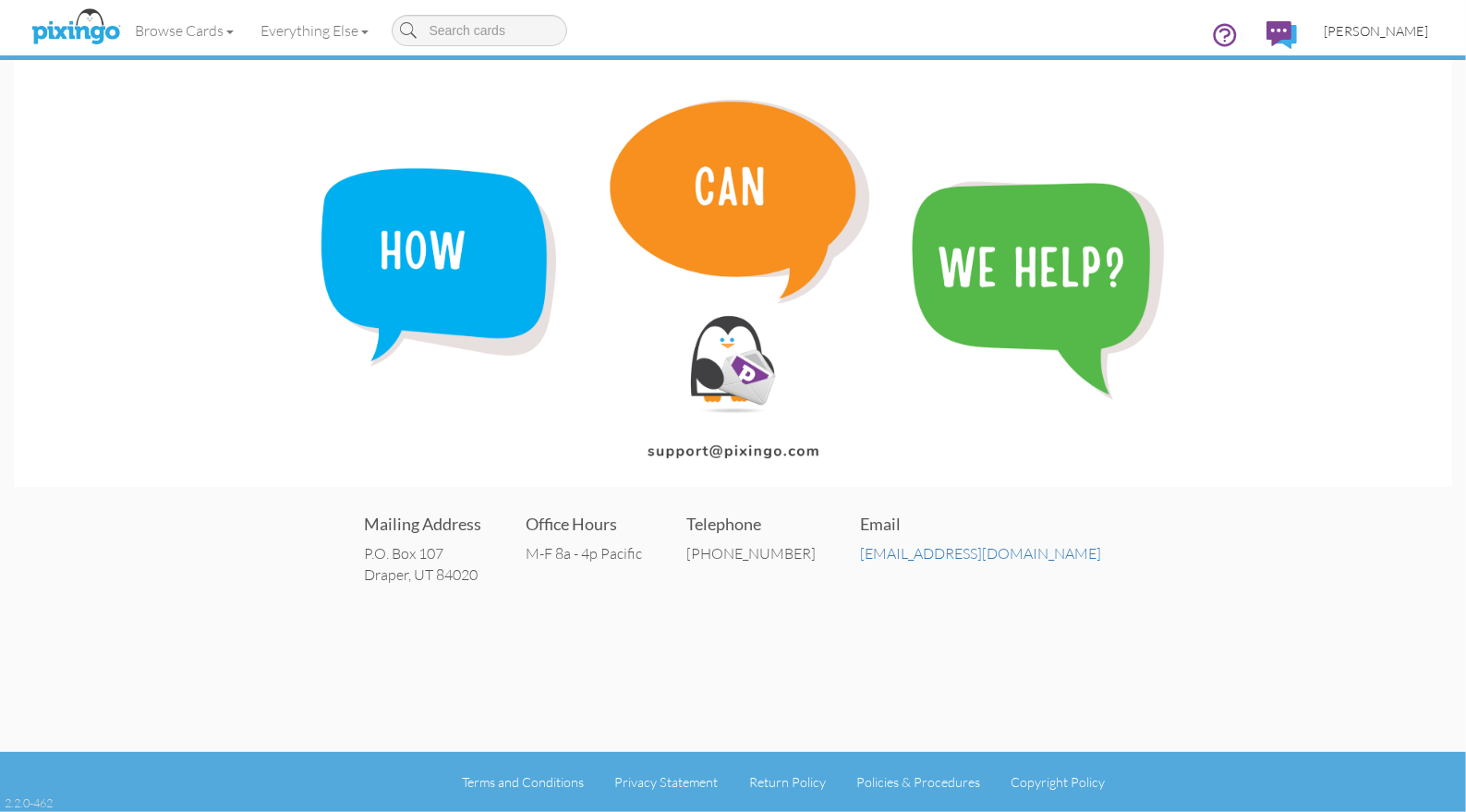
click at [1375, 34] on span "[PERSON_NAME]" at bounding box center [1376, 31] width 104 height 16
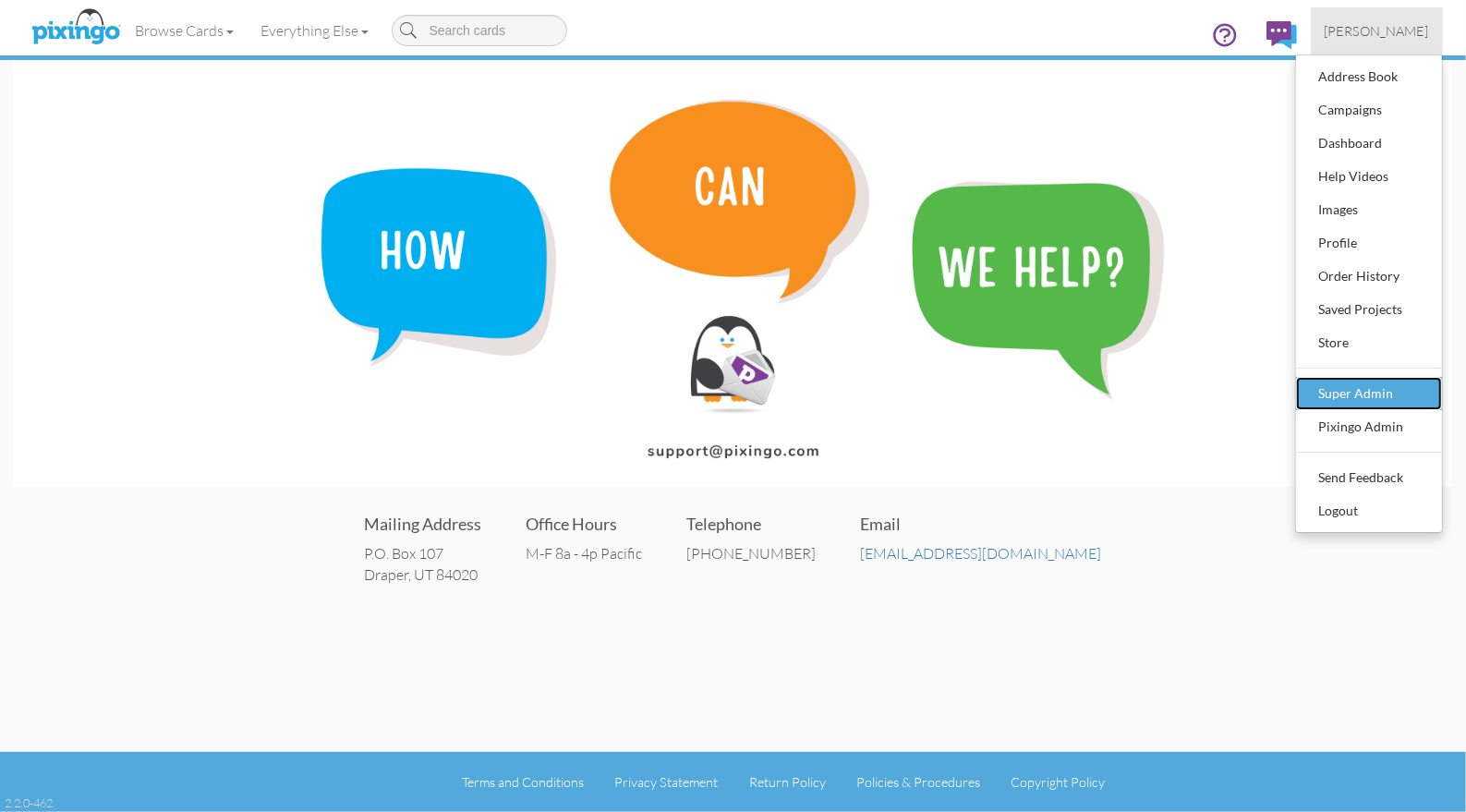
click at [1365, 385] on div "Super Admin" at bounding box center [1370, 394] width 109 height 27
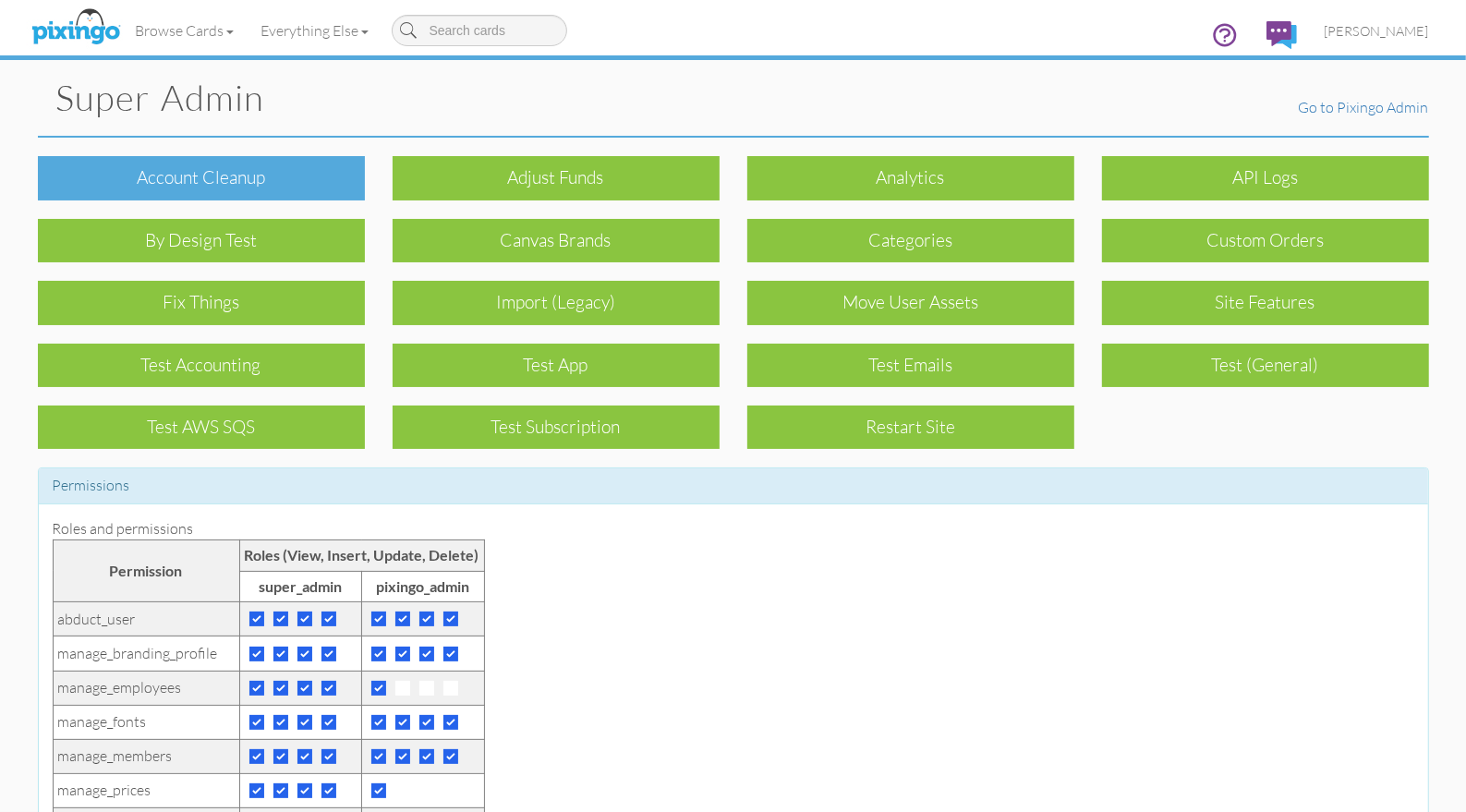
click at [221, 183] on div "Account cleanup" at bounding box center [202, 177] width 328 height 44
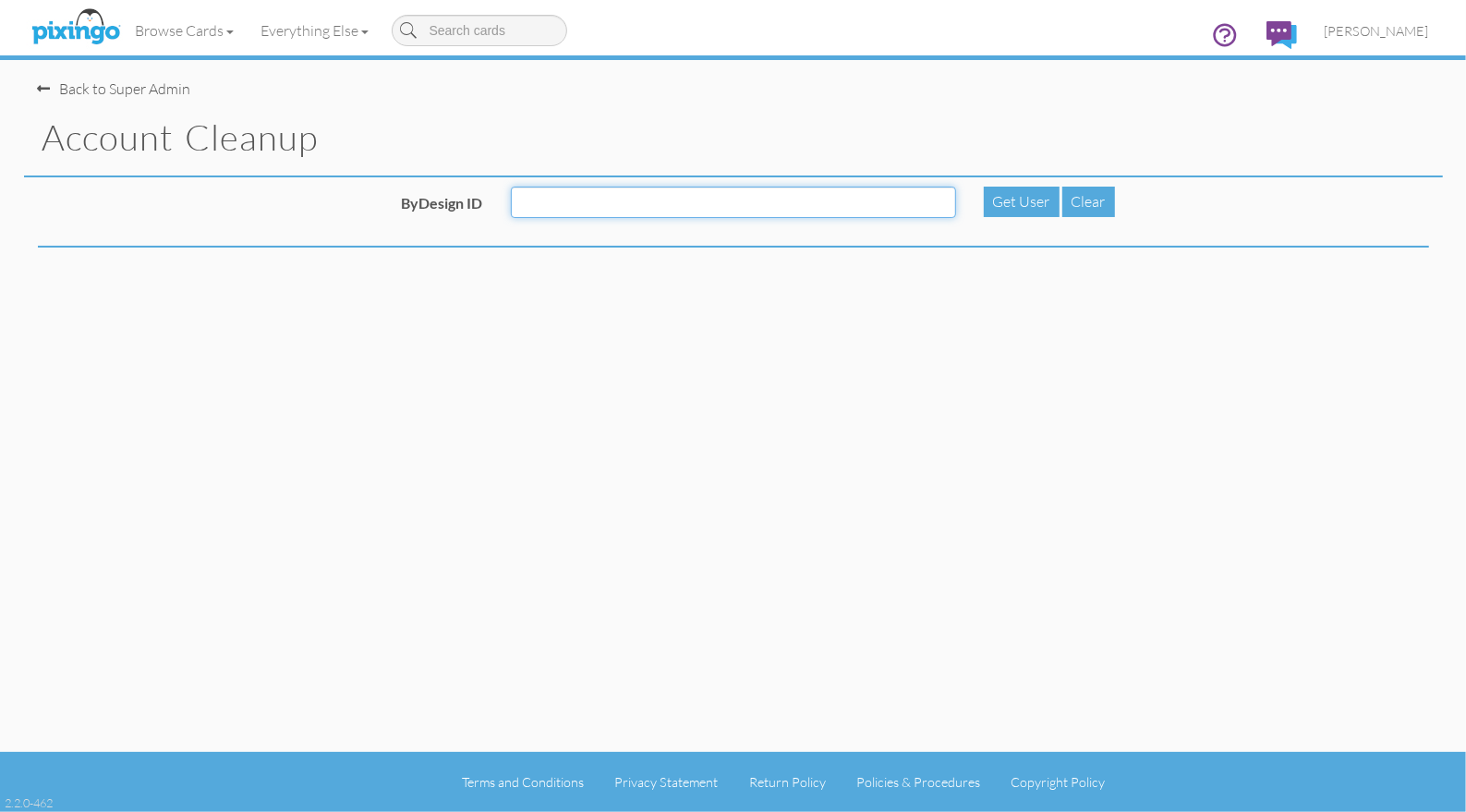
click at [633, 207] on input "ByDesign ID" at bounding box center [733, 202] width 445 height 31
paste input "R12134"
type input "R12134"
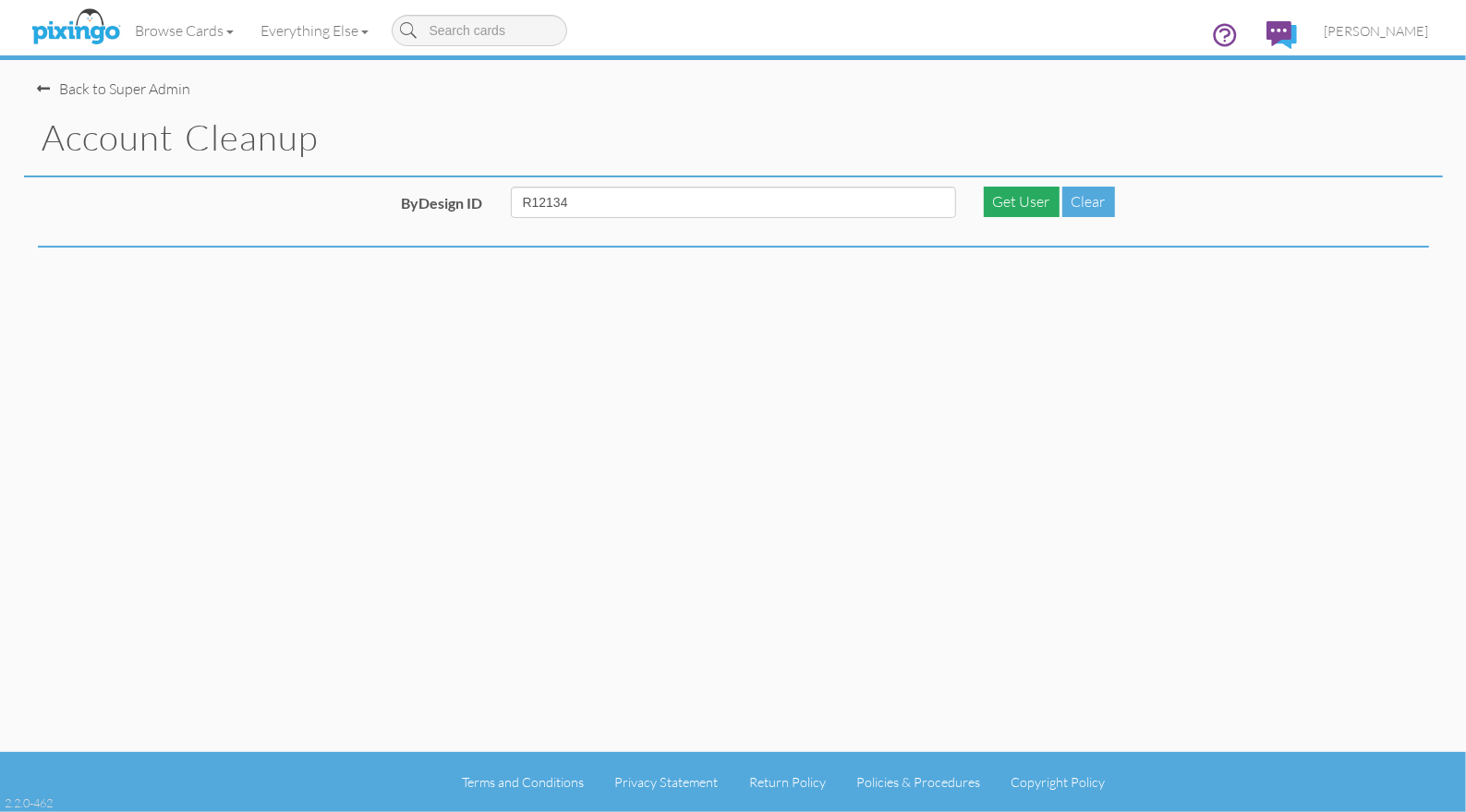
click at [1023, 208] on div "Get User" at bounding box center [1022, 201] width 76 height 30
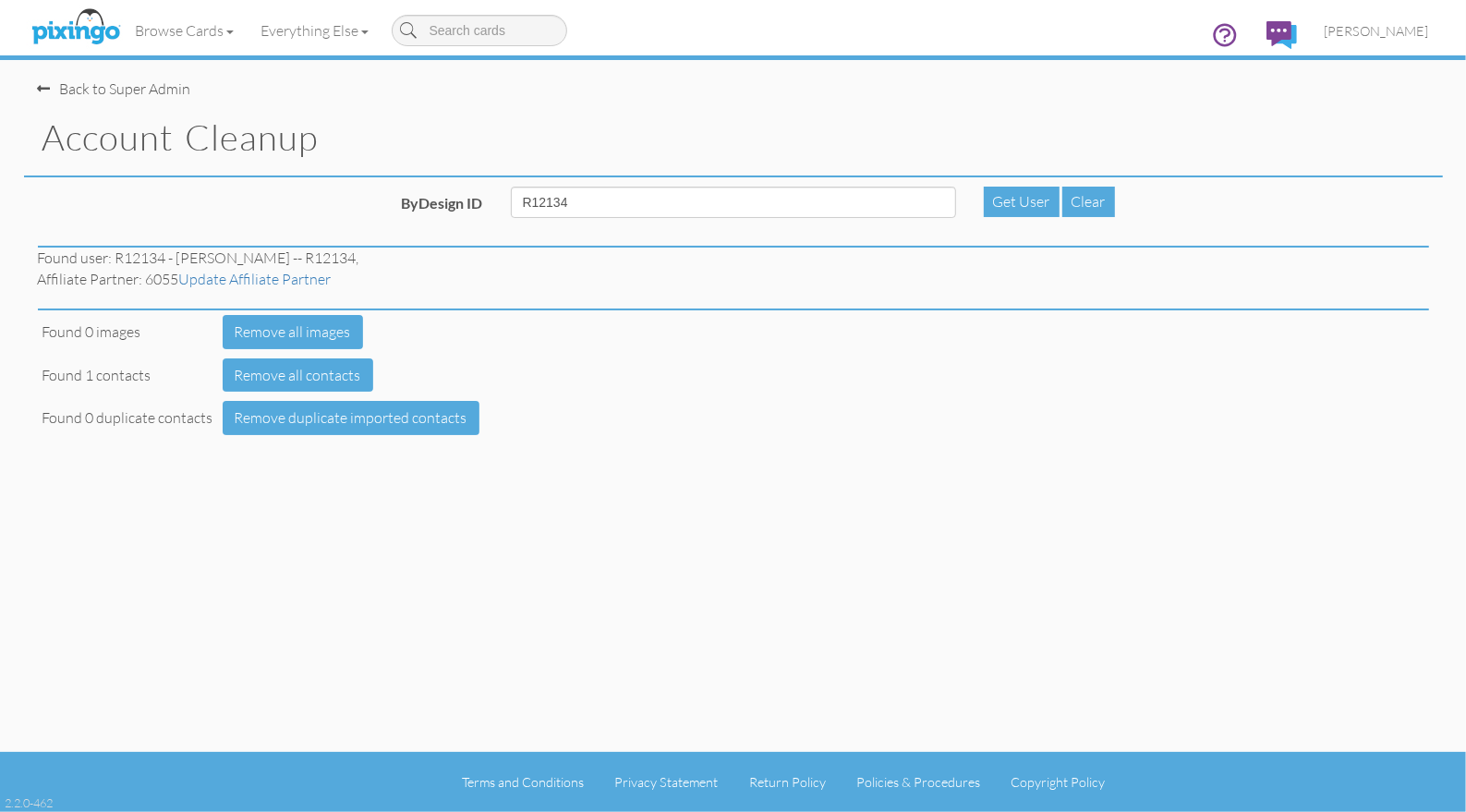
click at [483, 115] on div "Account Cleanup" at bounding box center [734, 138] width 1419 height 78
click at [1416, 28] on span "[PERSON_NAME]" at bounding box center [1376, 31] width 104 height 16
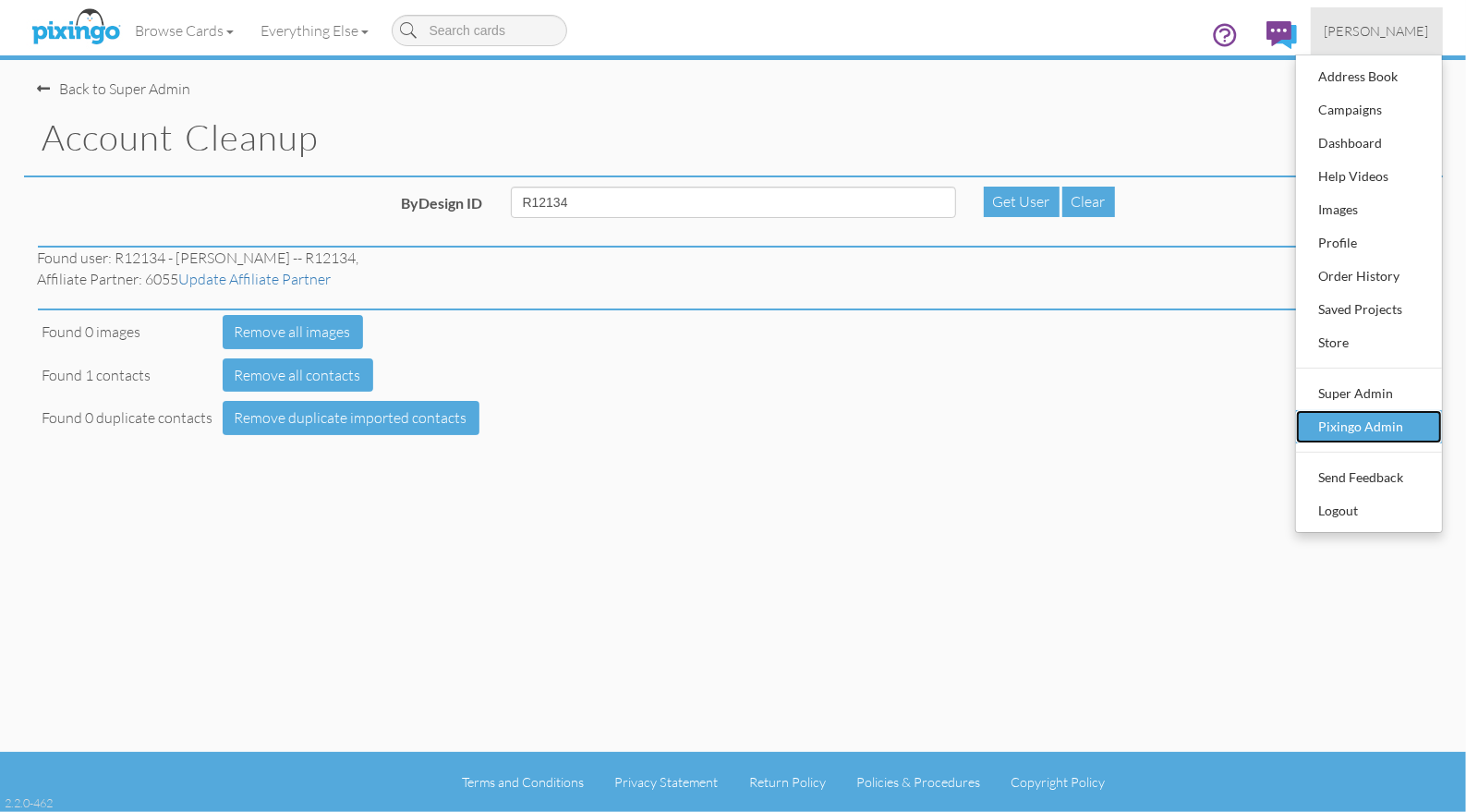
click at [1386, 416] on div "Pixingo Admin" at bounding box center [1370, 427] width 109 height 27
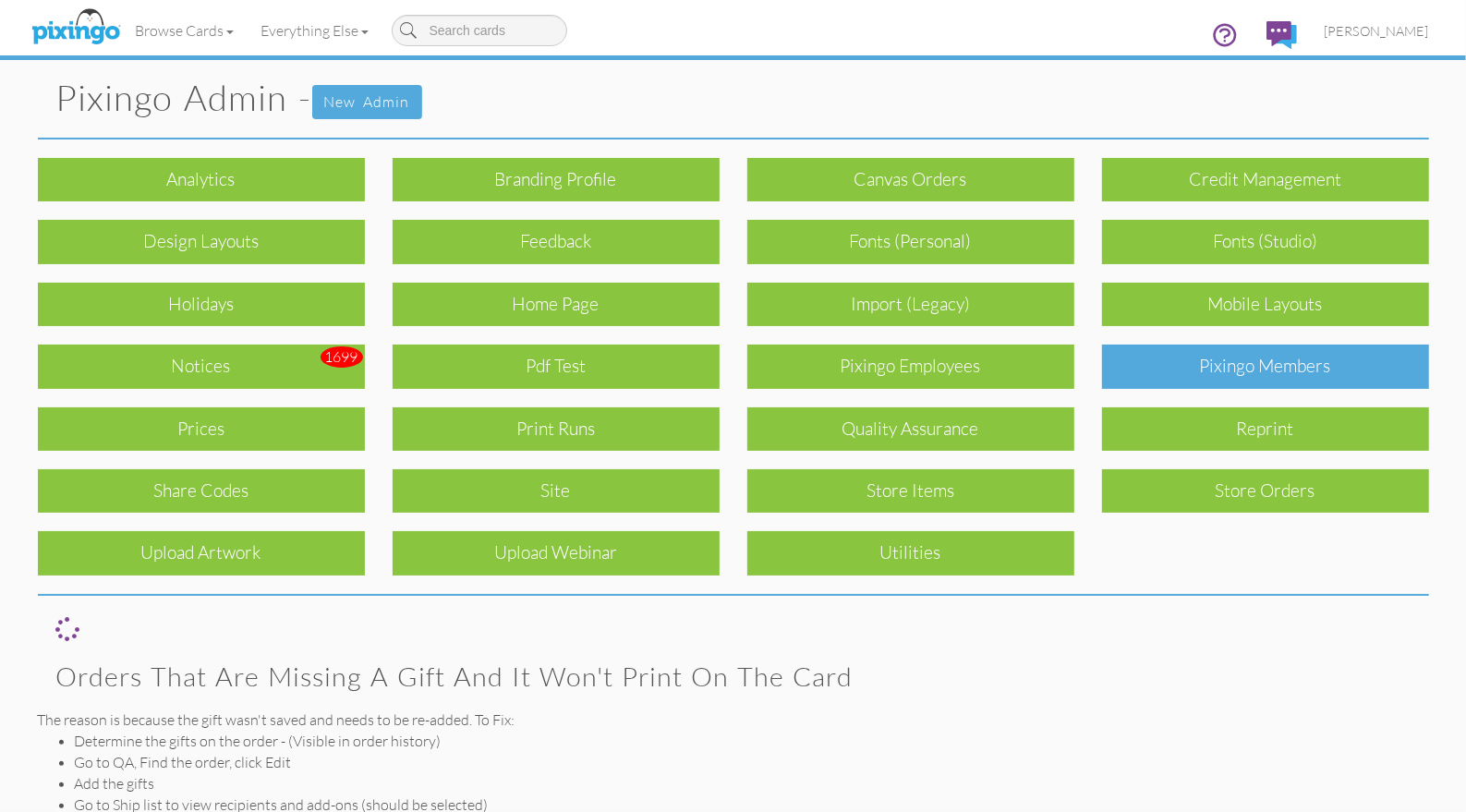
click at [1301, 375] on div "Pixingo Members" at bounding box center [1266, 367] width 328 height 44
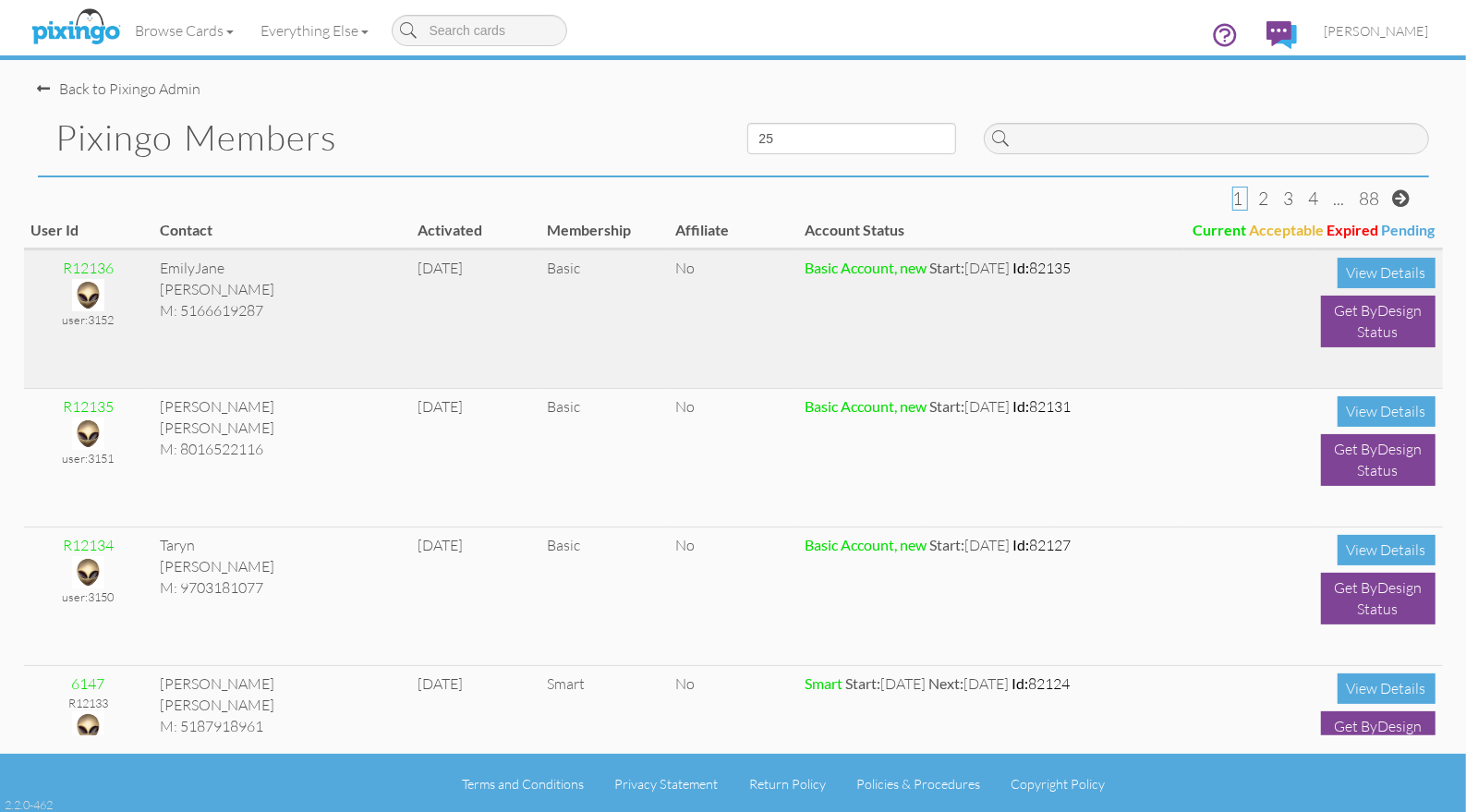
drag, startPoint x: 110, startPoint y: 271, endPoint x: 80, endPoint y: 273, distance: 30.1
click at [65, 274] on div "R12136" at bounding box center [89, 268] width 115 height 21
copy div "R12136"
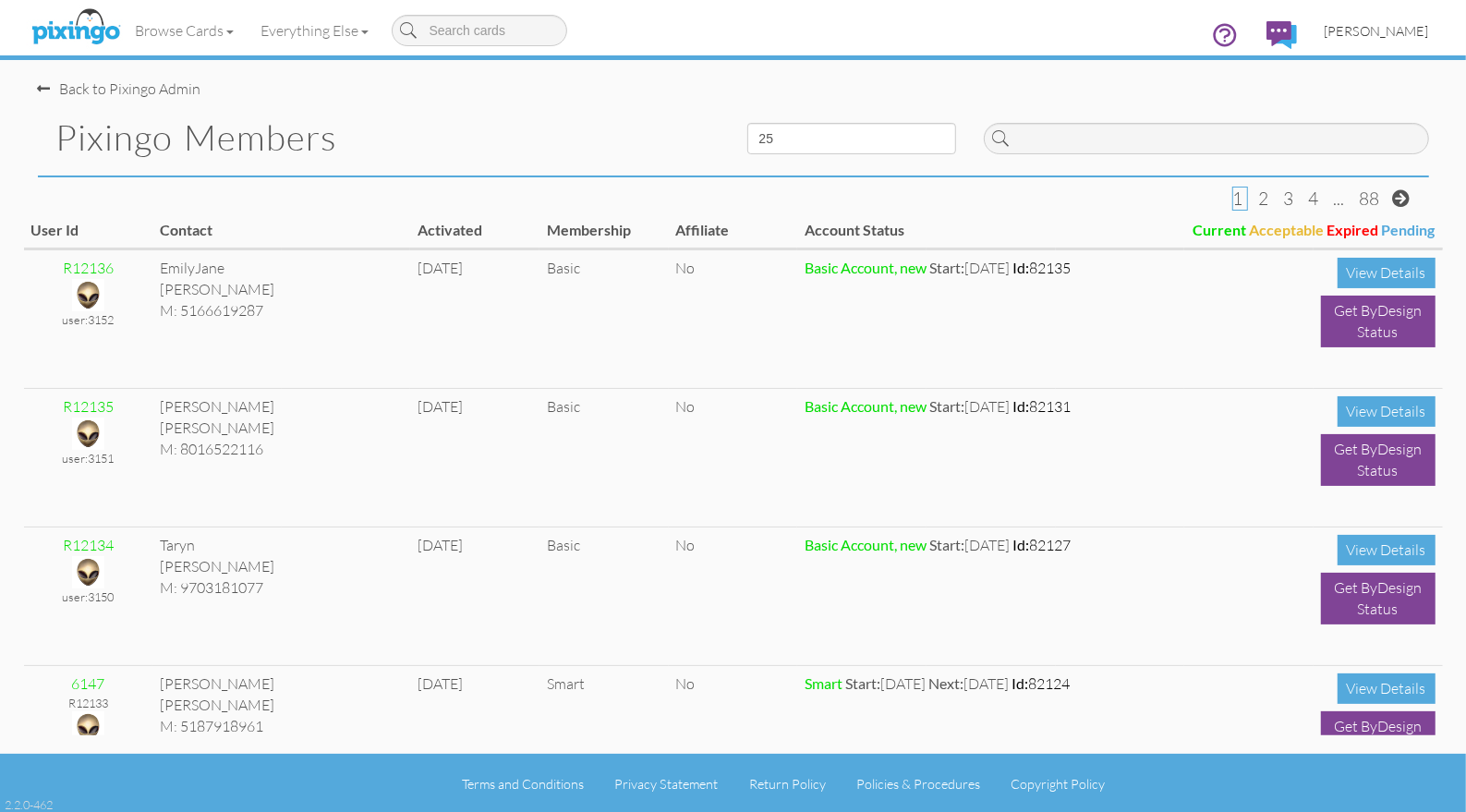
click at [1372, 31] on span "[PERSON_NAME]" at bounding box center [1376, 31] width 104 height 16
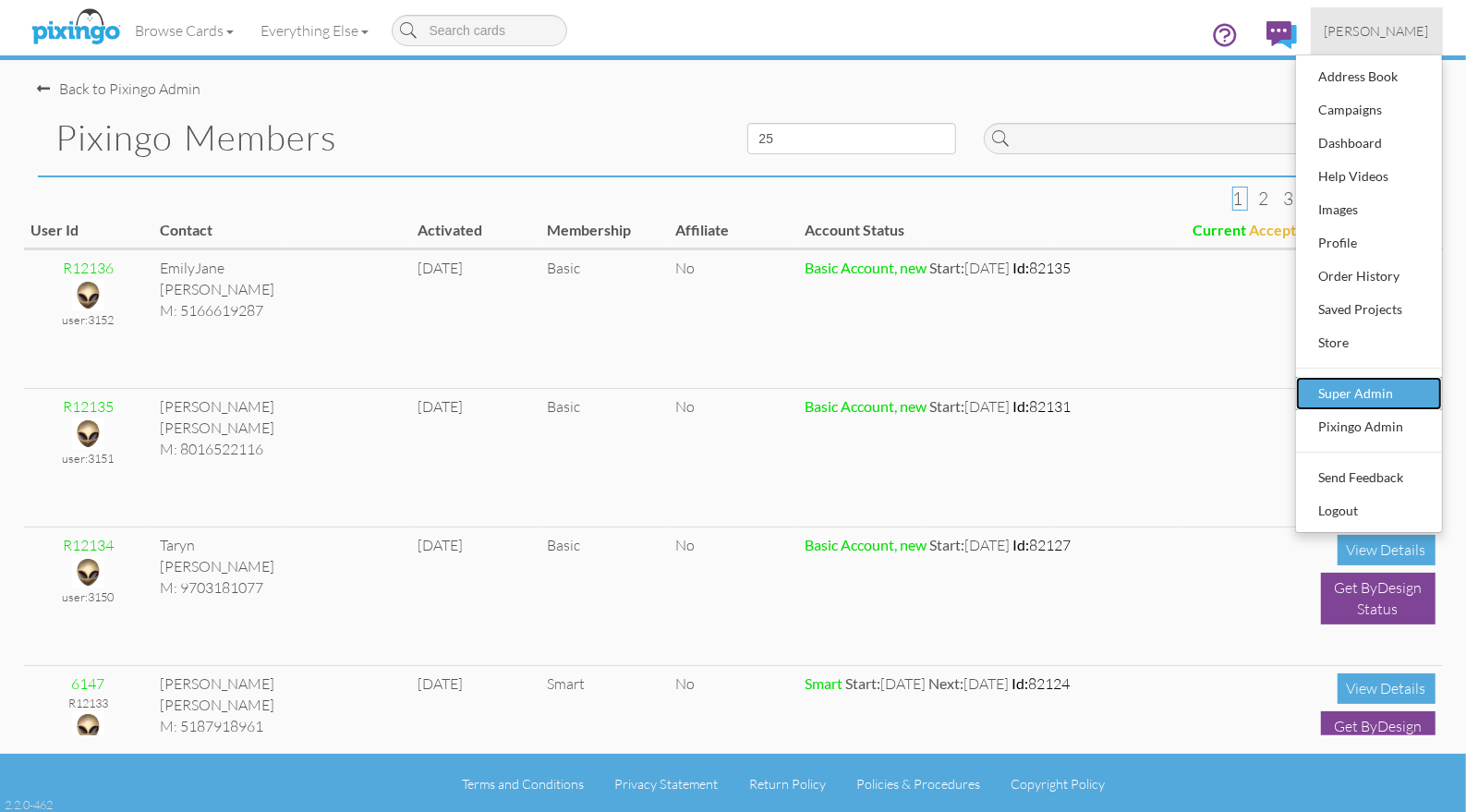
click at [1336, 398] on div "Super Admin" at bounding box center [1370, 394] width 109 height 27
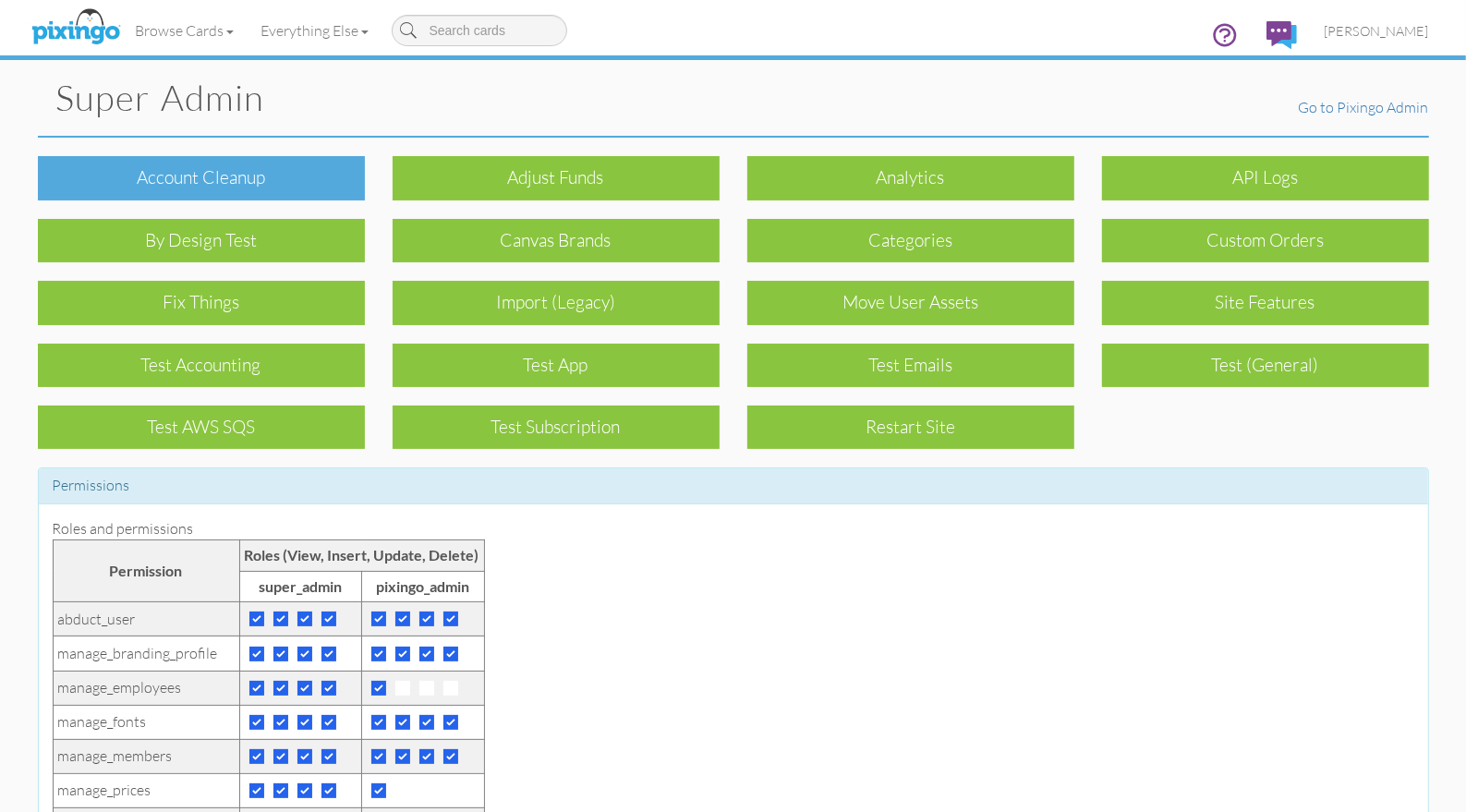
click at [286, 187] on div "Account cleanup" at bounding box center [202, 177] width 328 height 44
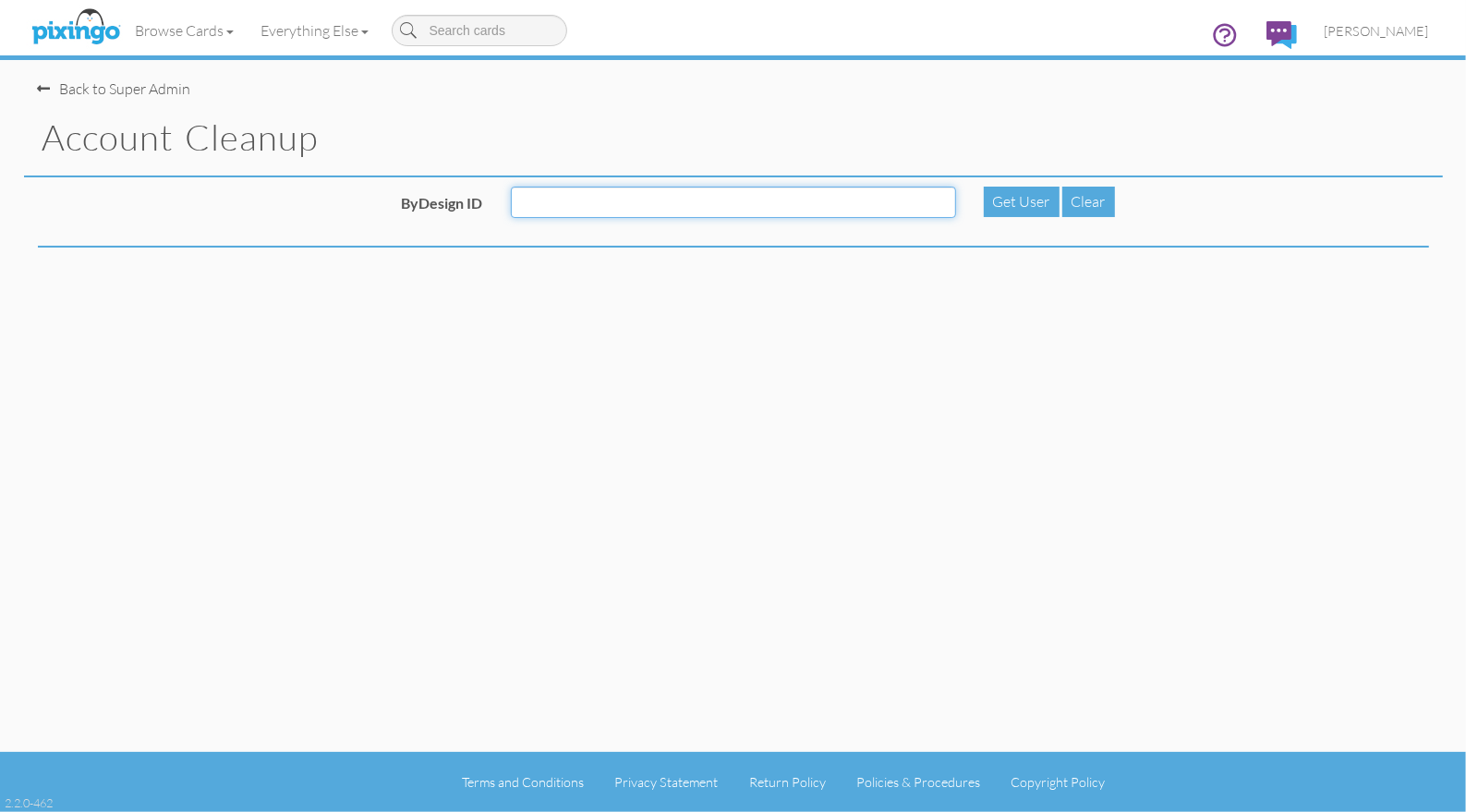
click at [570, 209] on input "ByDesign ID" at bounding box center [733, 202] width 445 height 31
paste input "R12136"
type input "R12136"
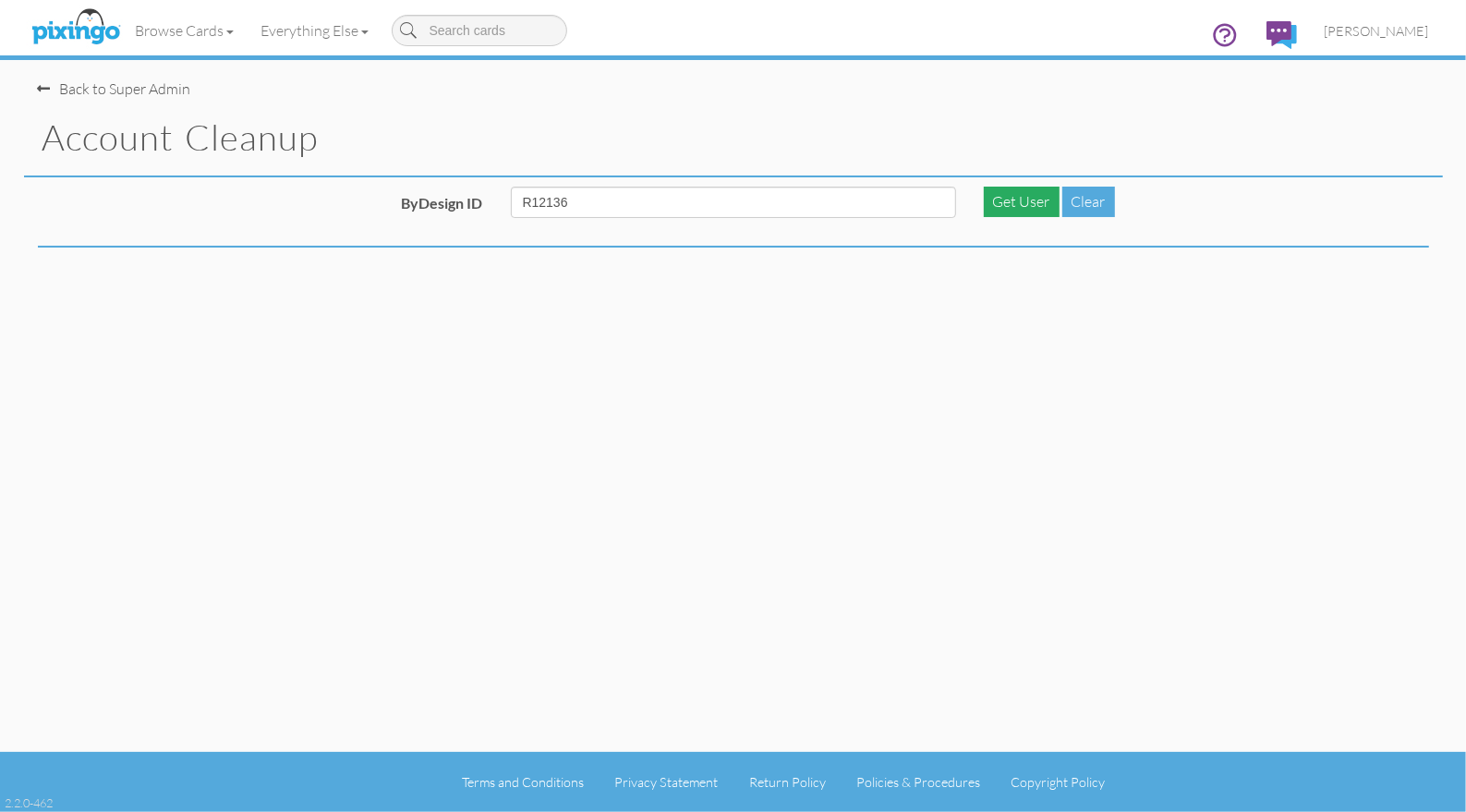
click at [1018, 204] on div "Get User" at bounding box center [1022, 201] width 76 height 30
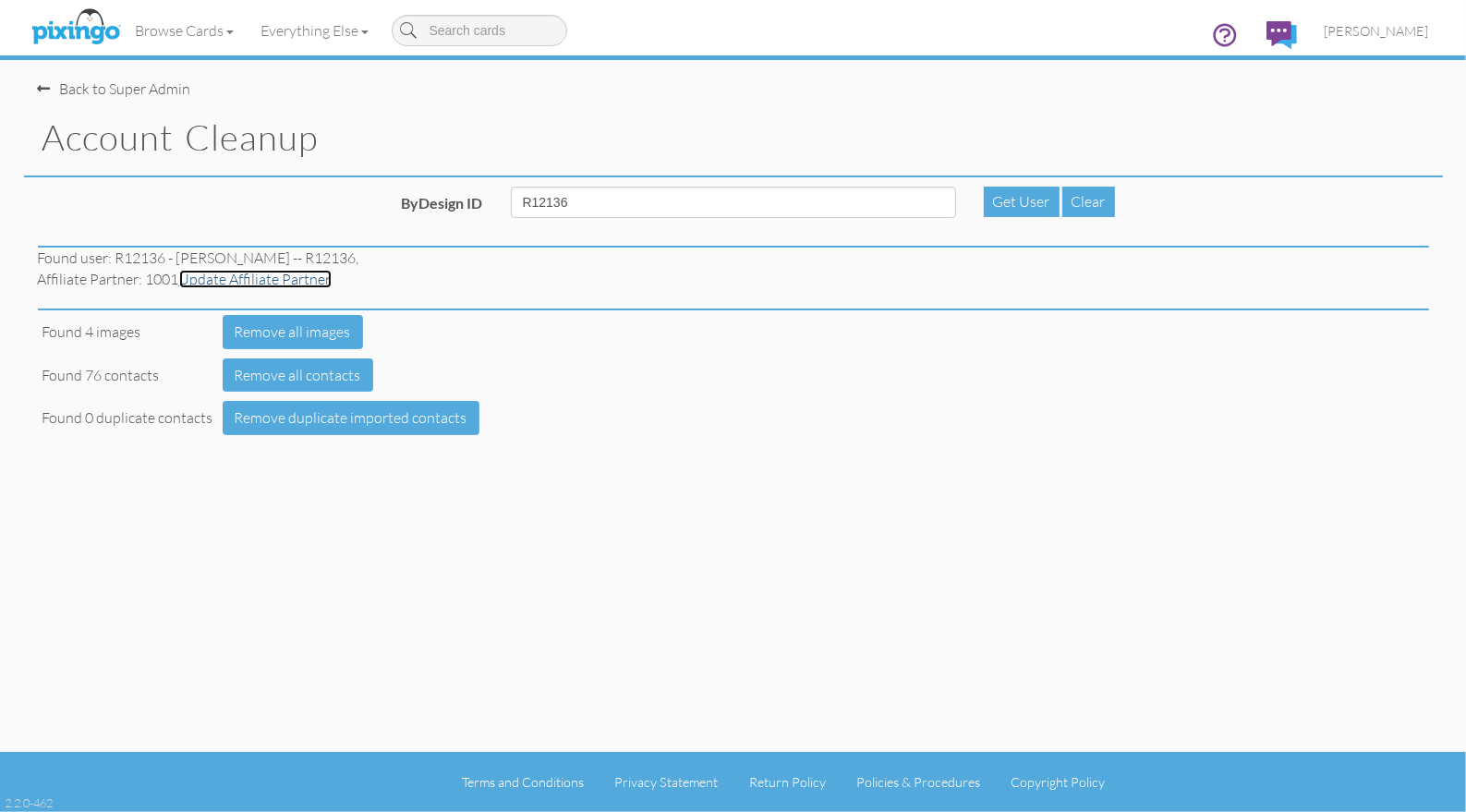
click at [273, 281] on link "Update Affiliate Partner" at bounding box center [255, 279] width 152 height 19
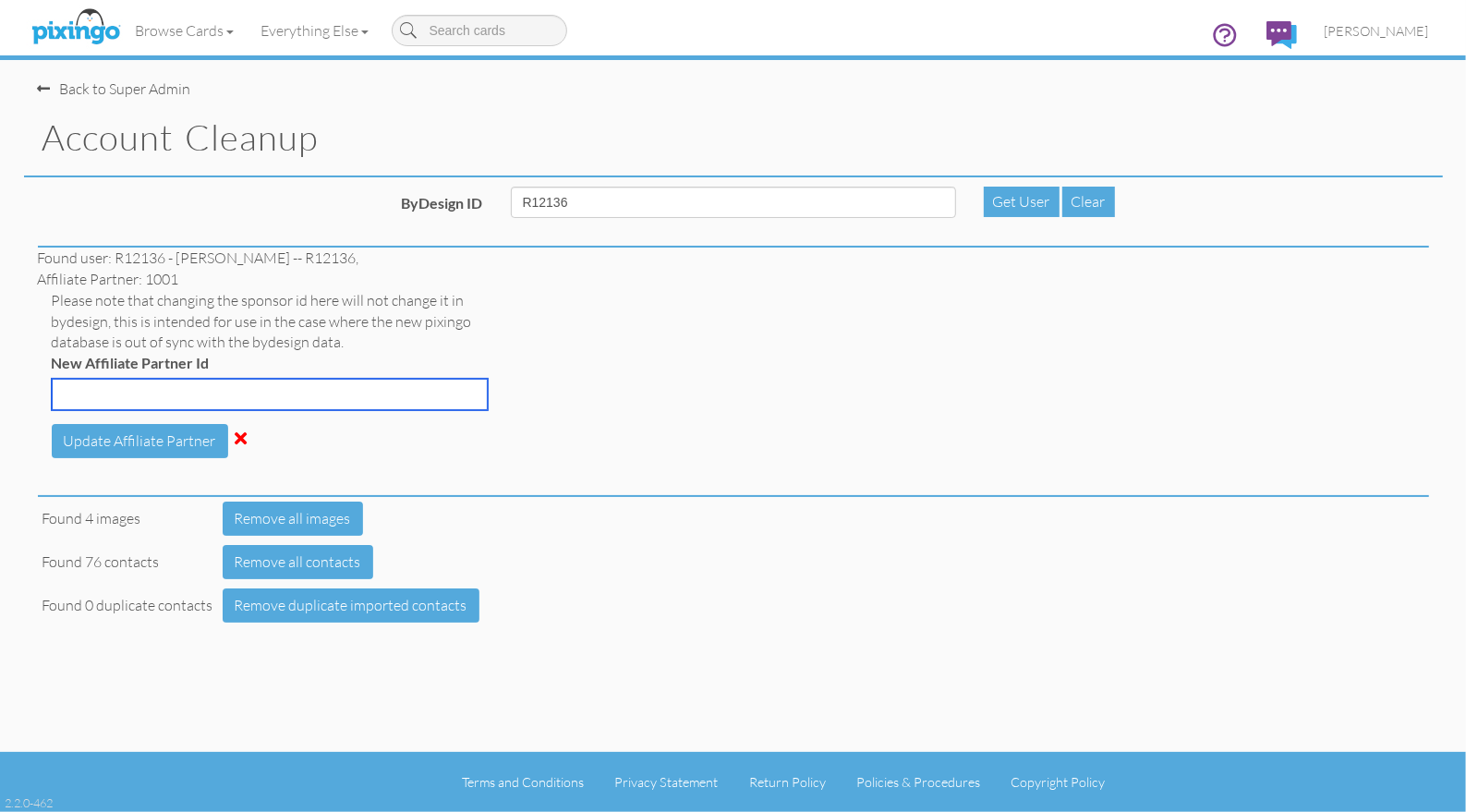
click at [144, 398] on input "New Affiliate Partner Id" at bounding box center [269, 395] width 436 height 31
type input "6055"
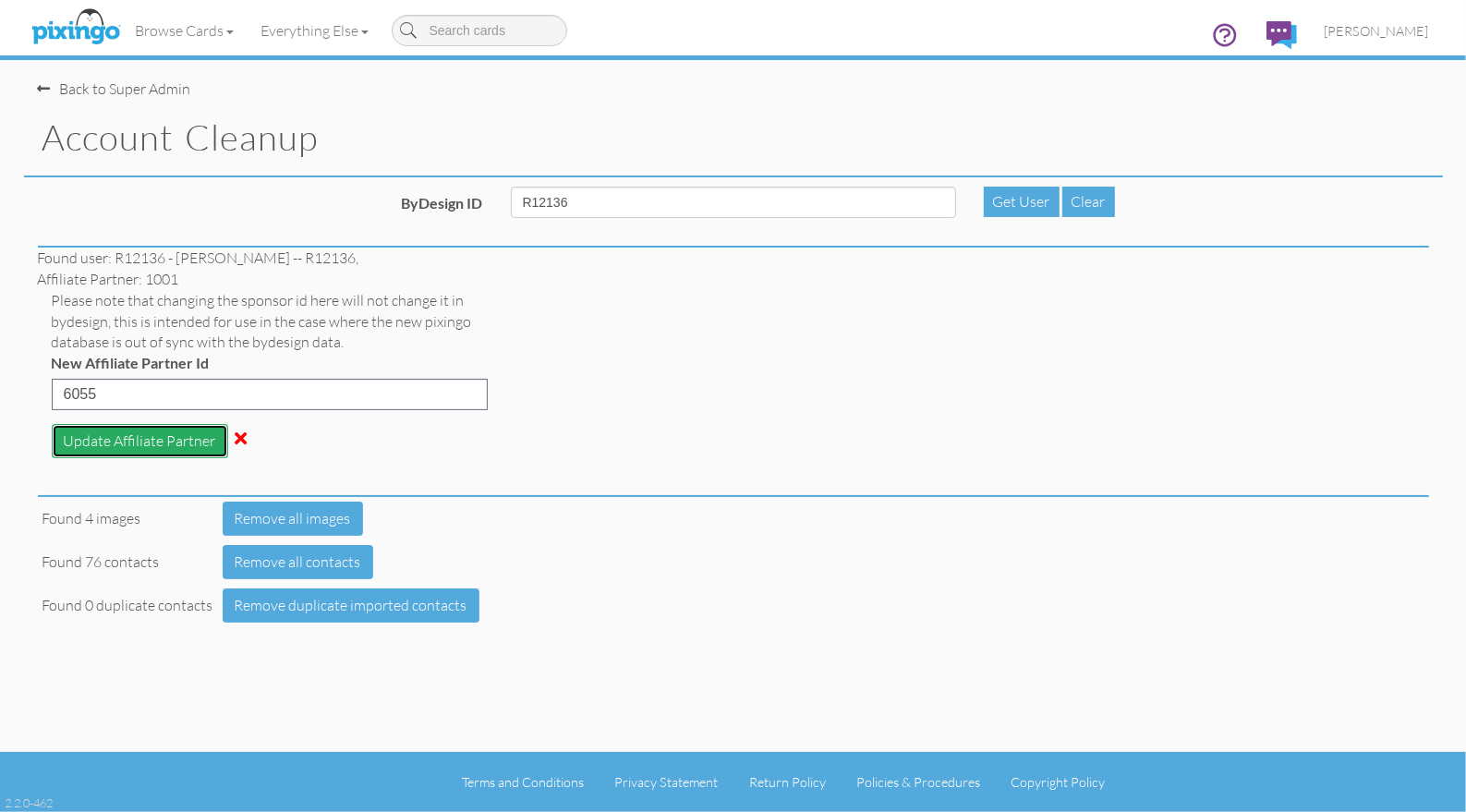
click at [123, 437] on button "Update Affiliate Partner" at bounding box center [139, 441] width 176 height 34
click at [624, 439] on div "Affiliate Partner: 6055 Please note that changing the sponsor id here will not …" at bounding box center [734, 372] width 1419 height 208
click at [1372, 34] on span "[PERSON_NAME]" at bounding box center [1376, 31] width 104 height 16
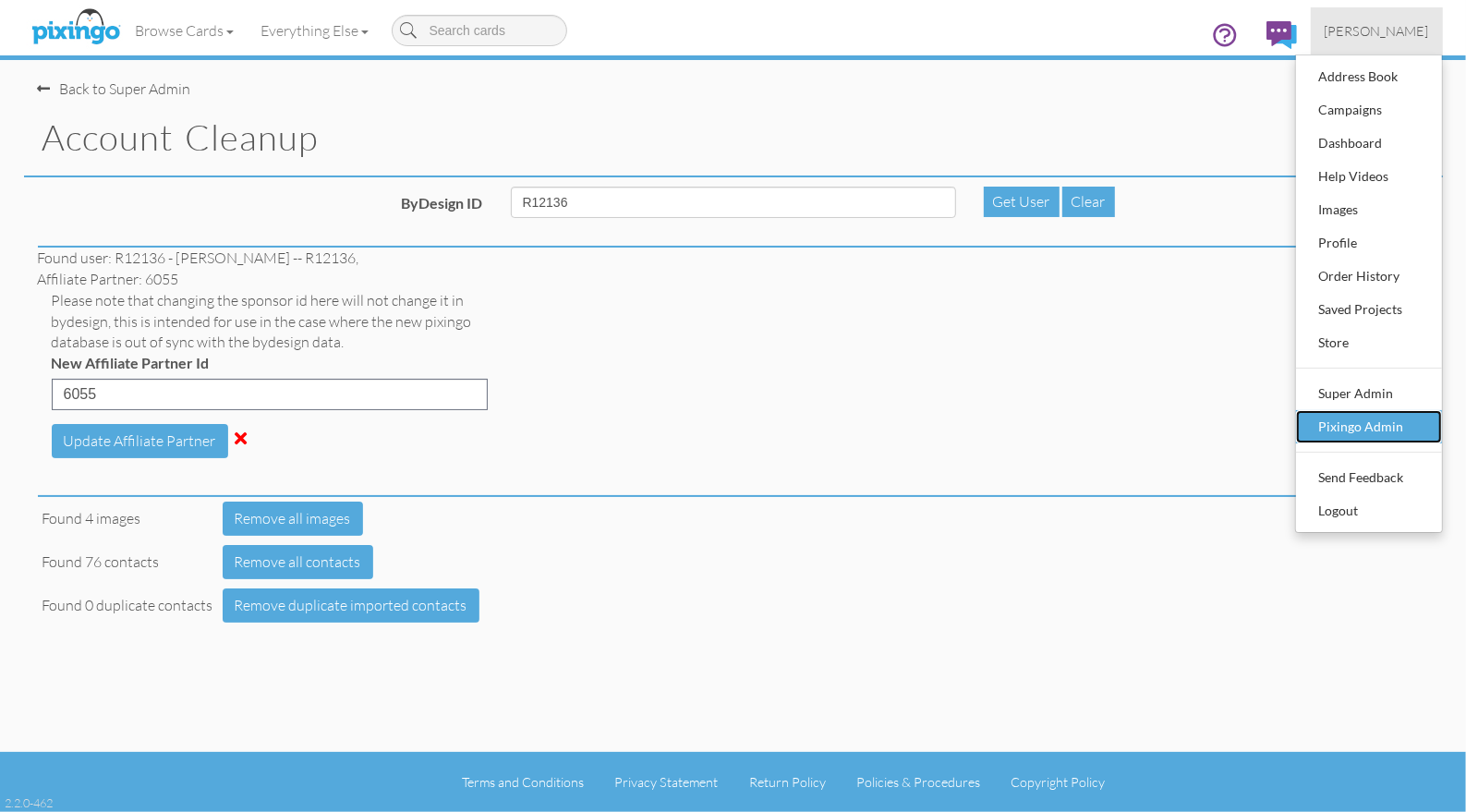
click at [1370, 418] on div "Pixingo Admin" at bounding box center [1370, 427] width 109 height 27
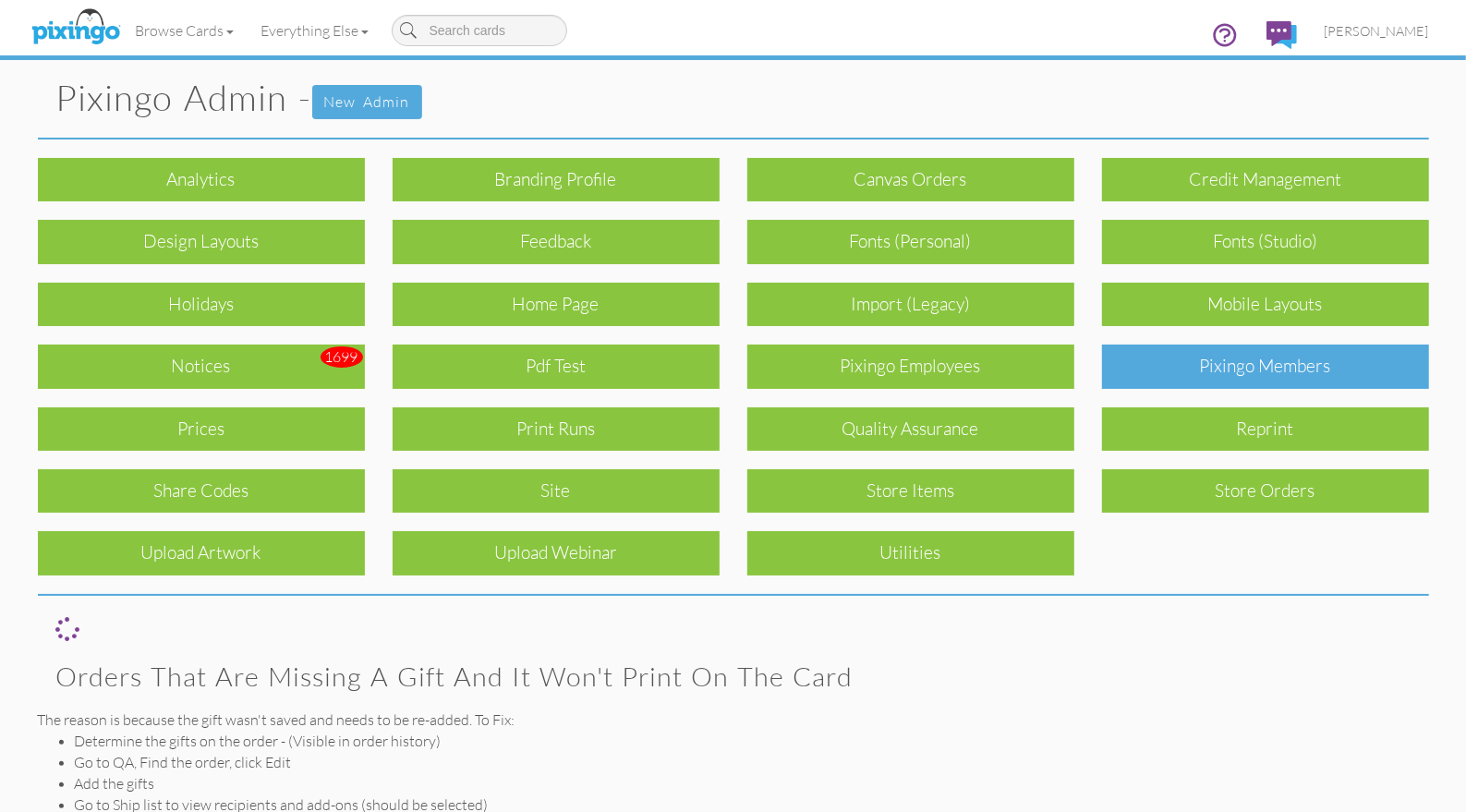
click at [1293, 370] on div "Pixingo Members" at bounding box center [1266, 367] width 328 height 44
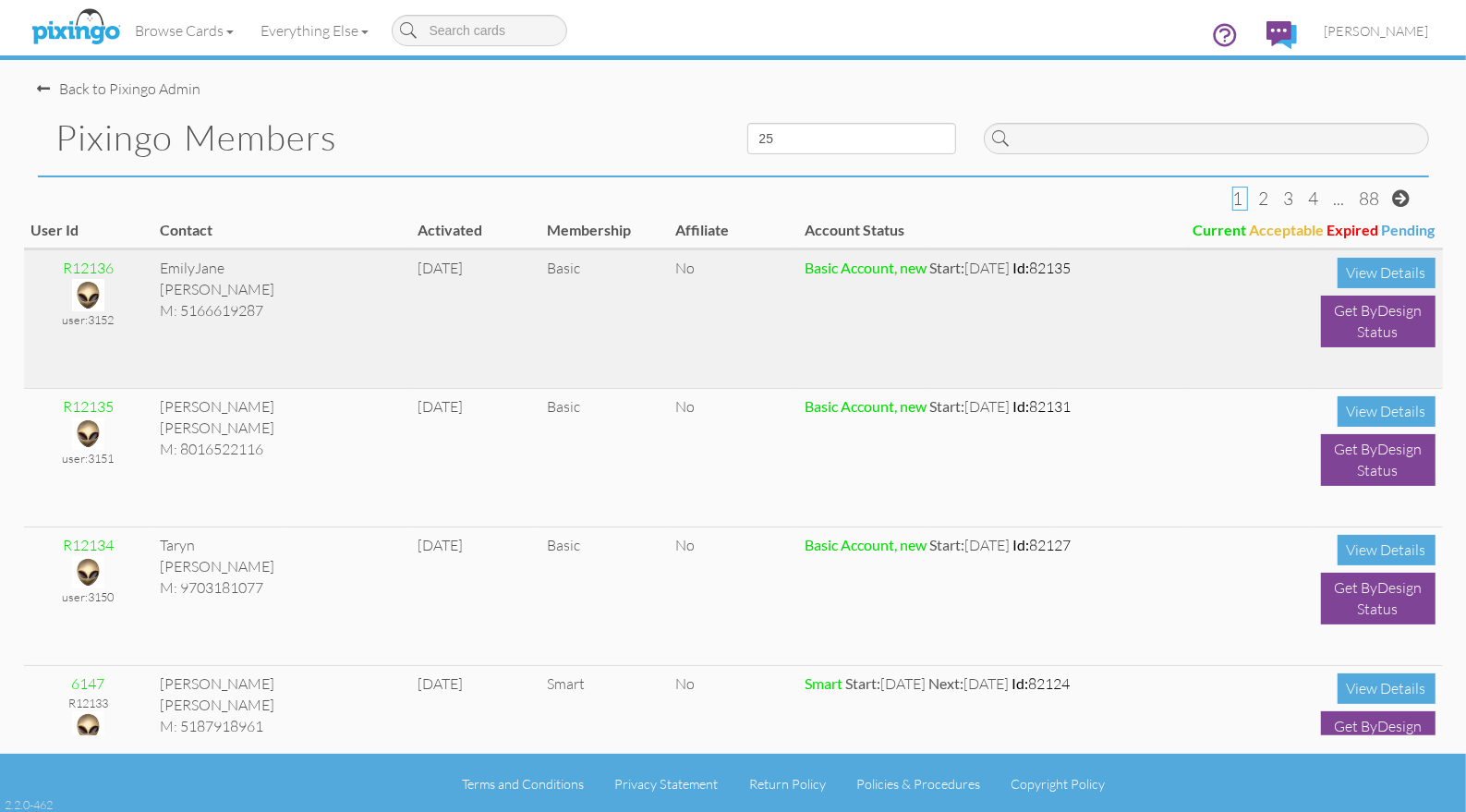
click at [90, 288] on img at bounding box center [88, 294] width 32 height 32
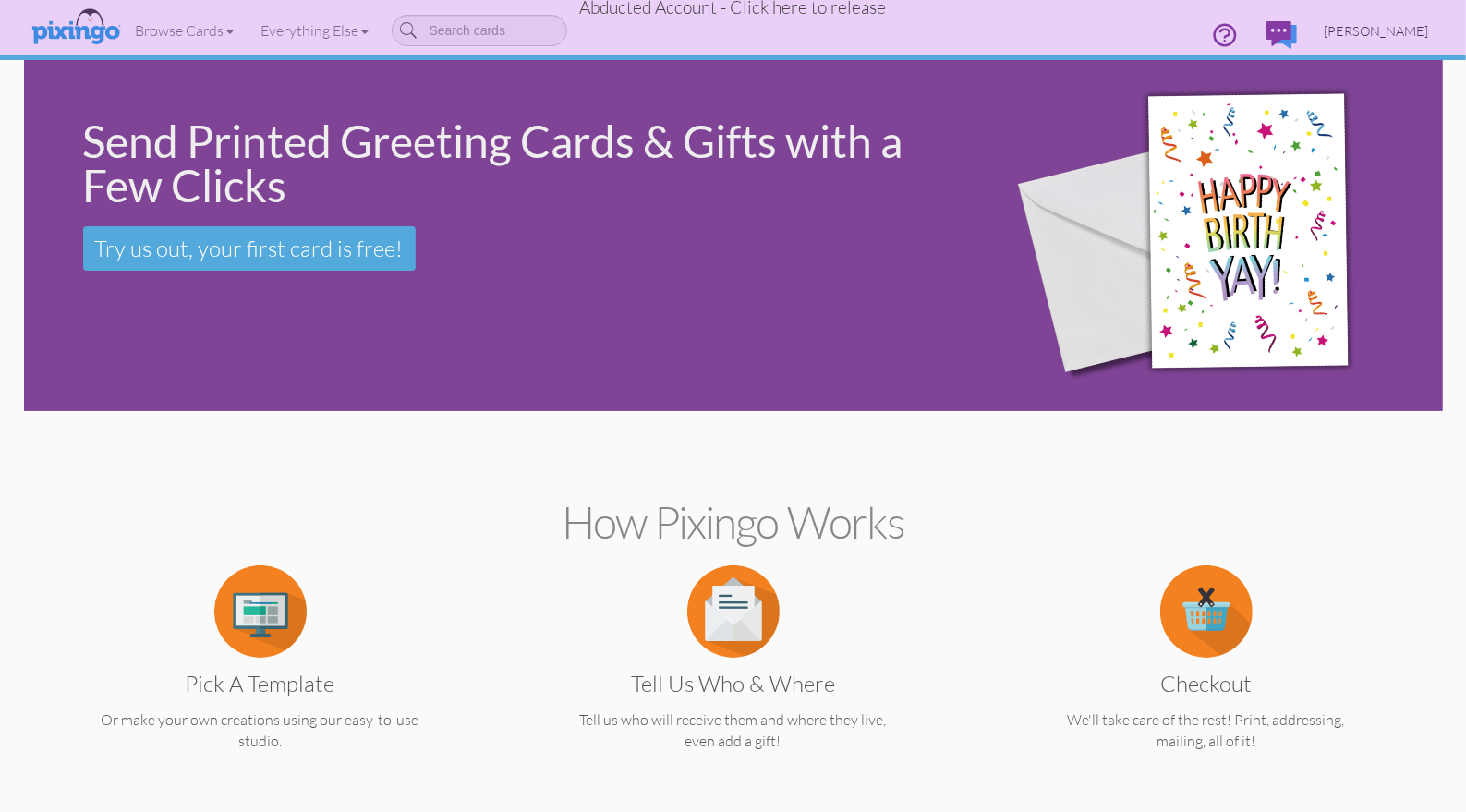
click at [1340, 28] on span "EmilyJane Rizzo" at bounding box center [1376, 31] width 104 height 16
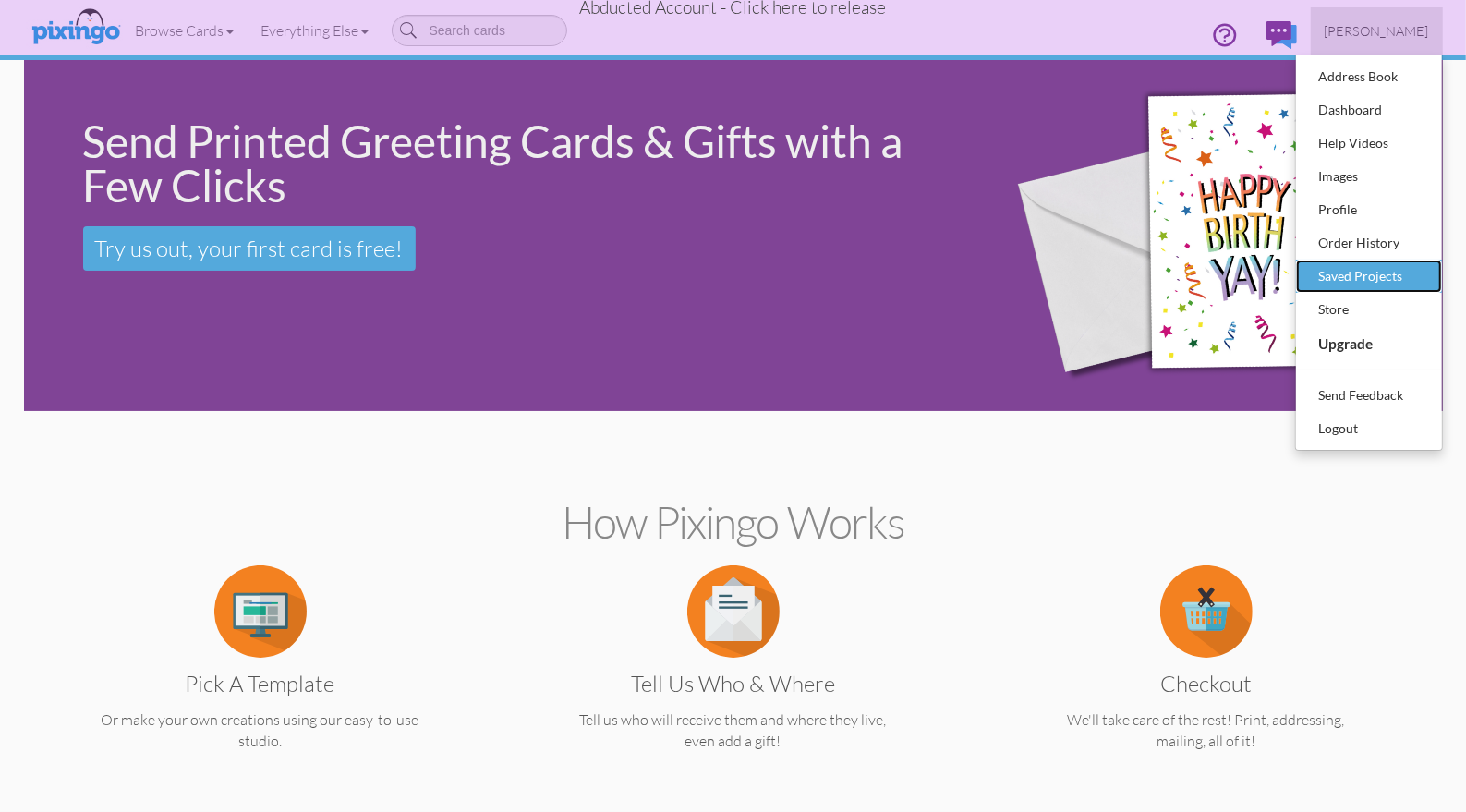
click at [1345, 278] on div "Saved Projects" at bounding box center [1370, 276] width 109 height 27
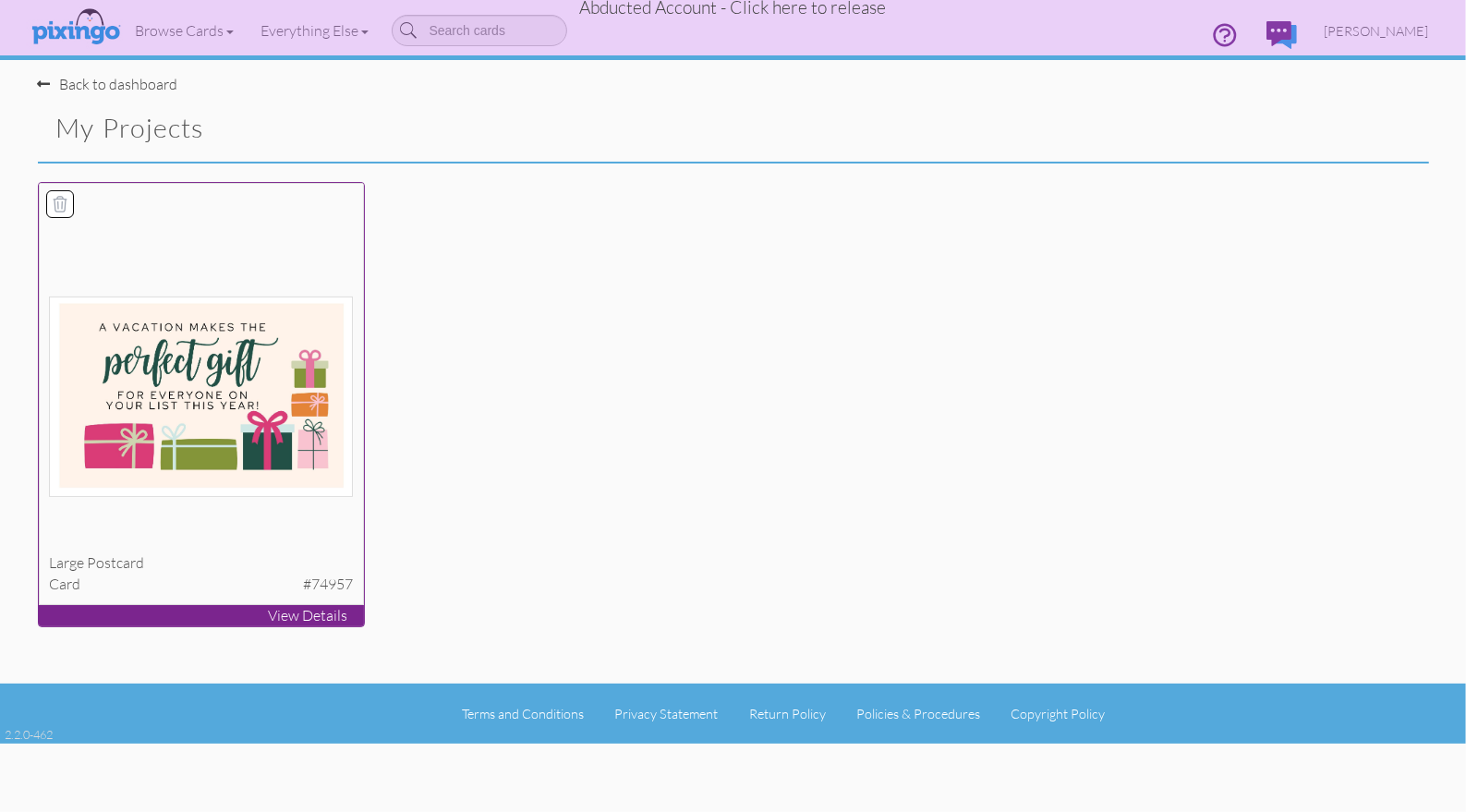
click at [300, 355] on img at bounding box center [201, 397] width 304 height 201
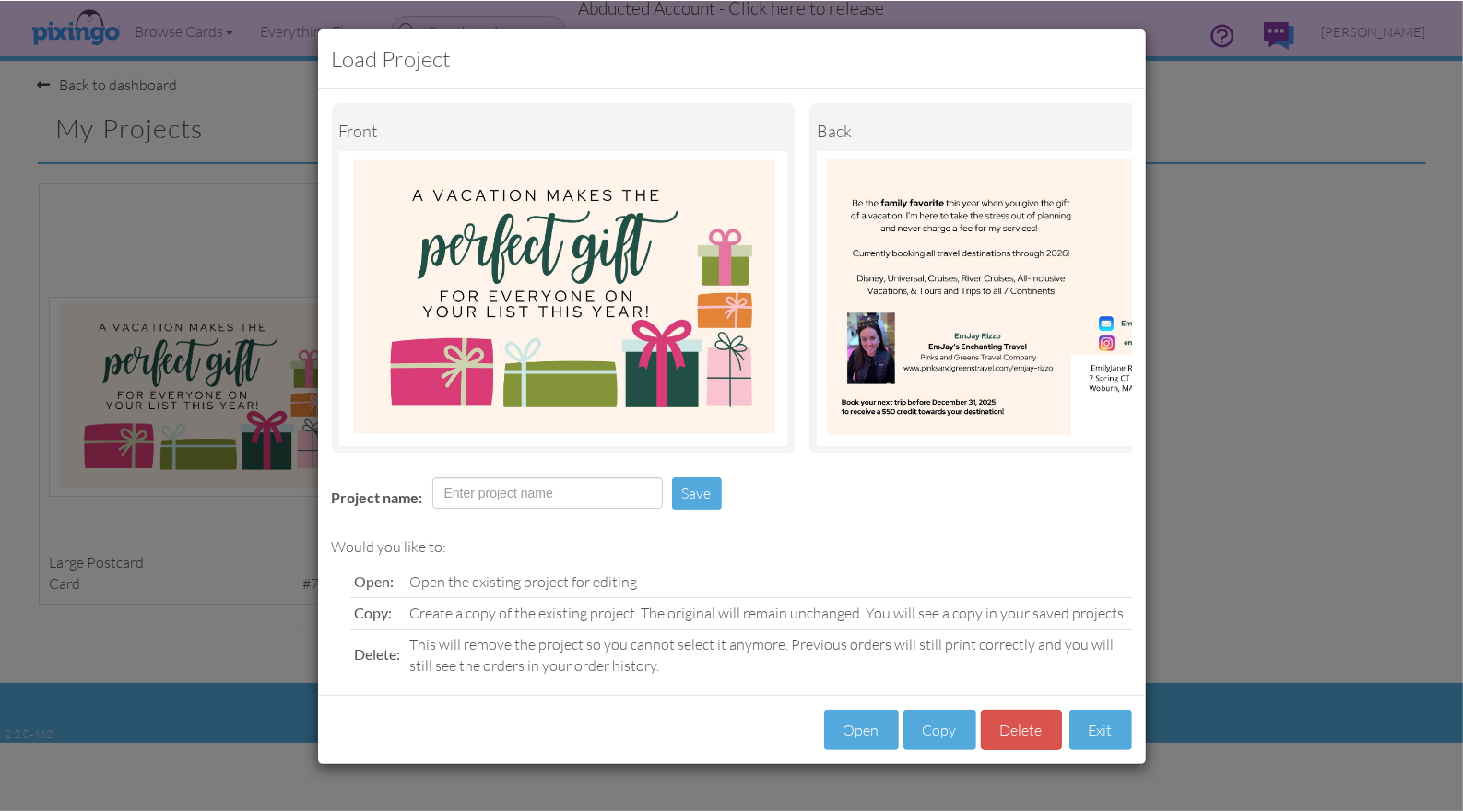
scroll to position [0, 141]
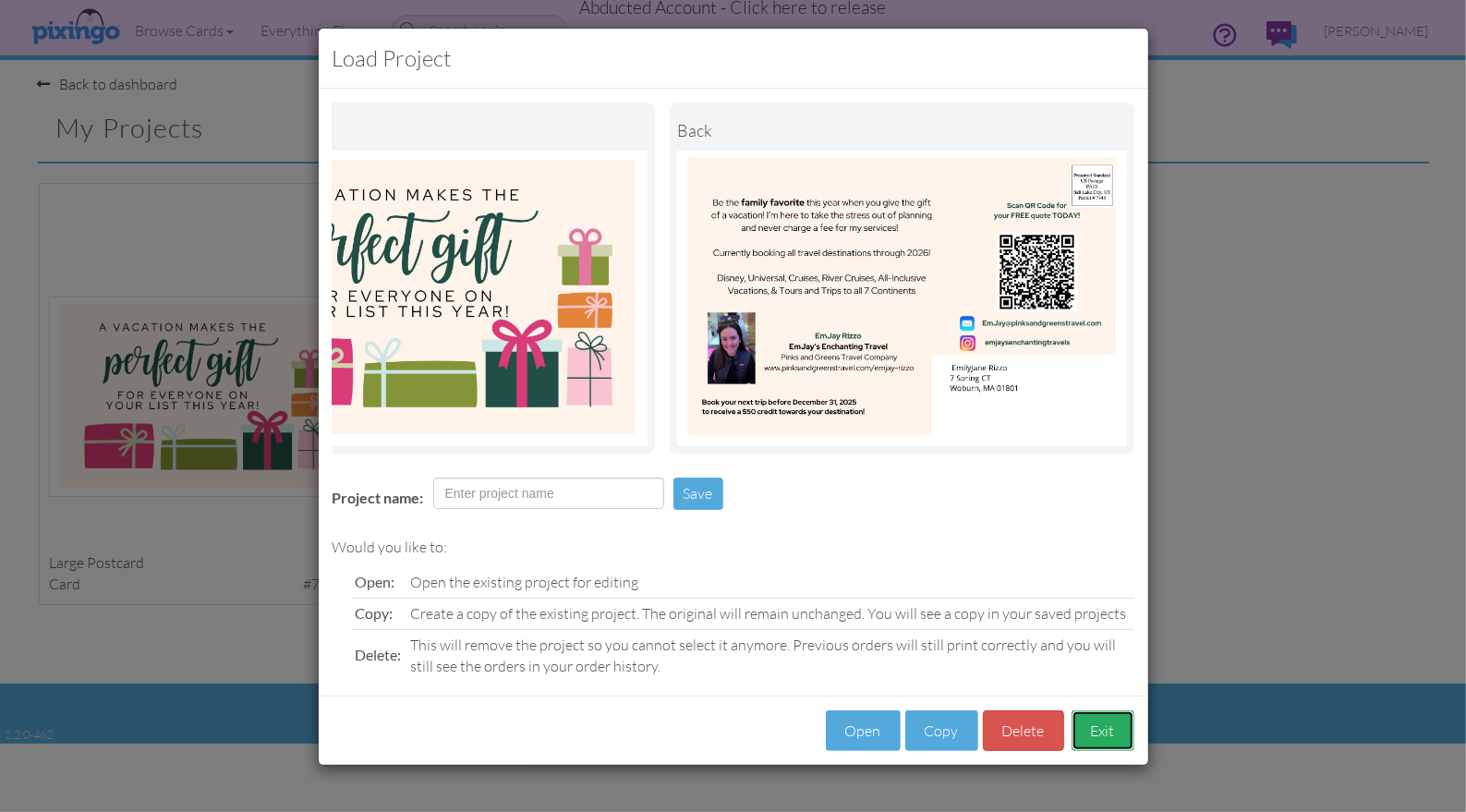
click at [1107, 738] on button "Exit" at bounding box center [1102, 731] width 62 height 42
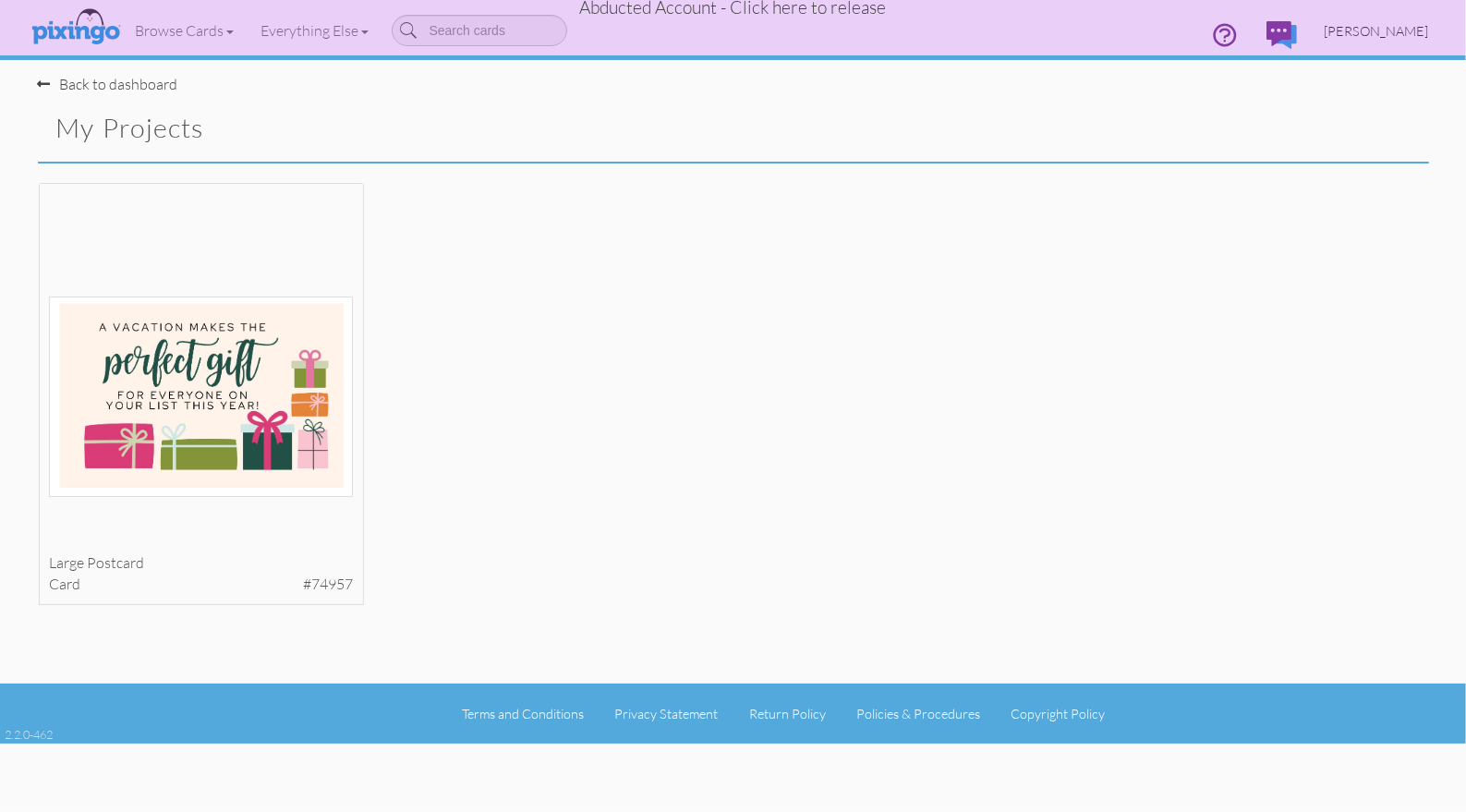
click at [1371, 22] on link "EmilyJane Rizzo" at bounding box center [1377, 31] width 133 height 47
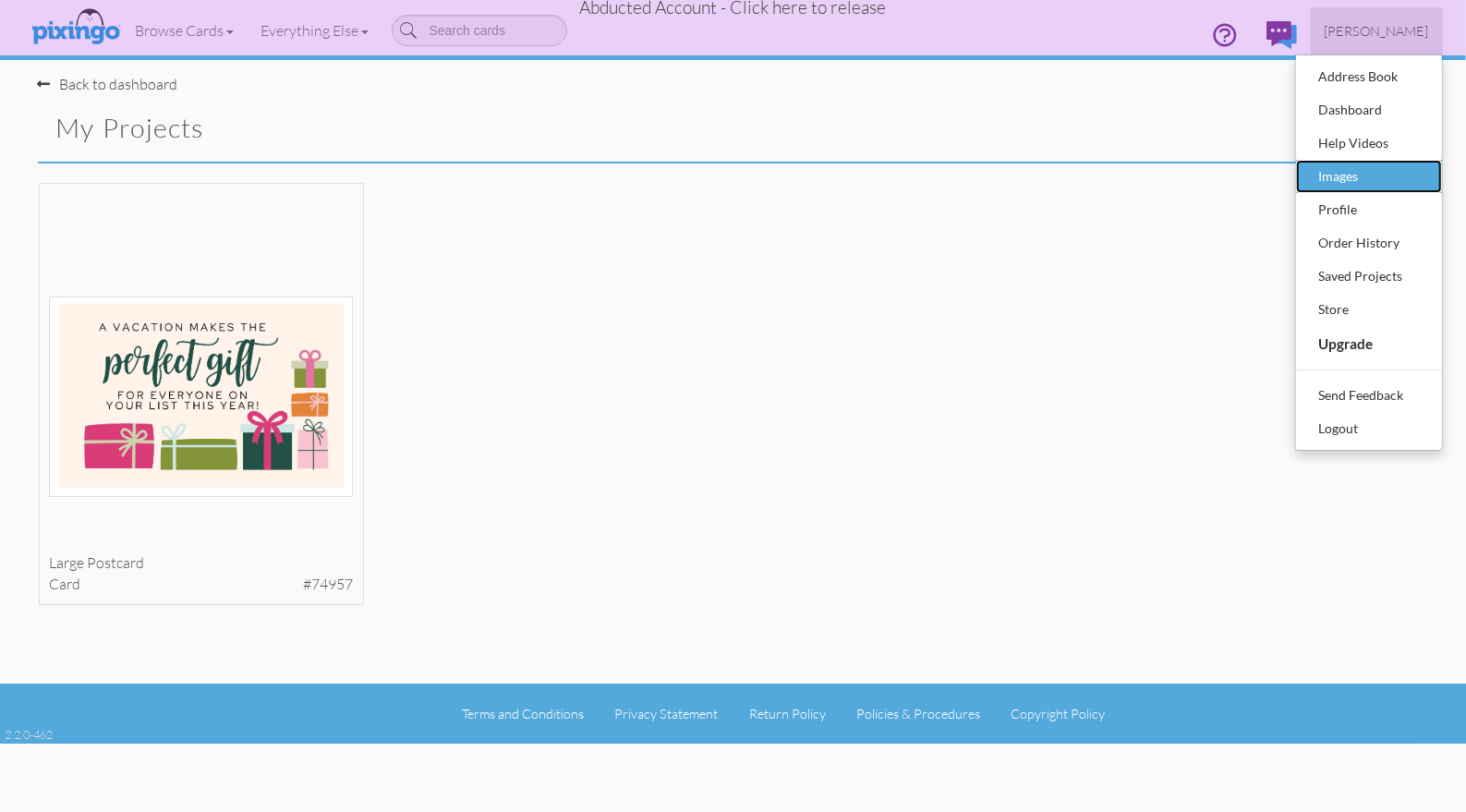
click at [1360, 173] on div "Images" at bounding box center [1370, 176] width 109 height 27
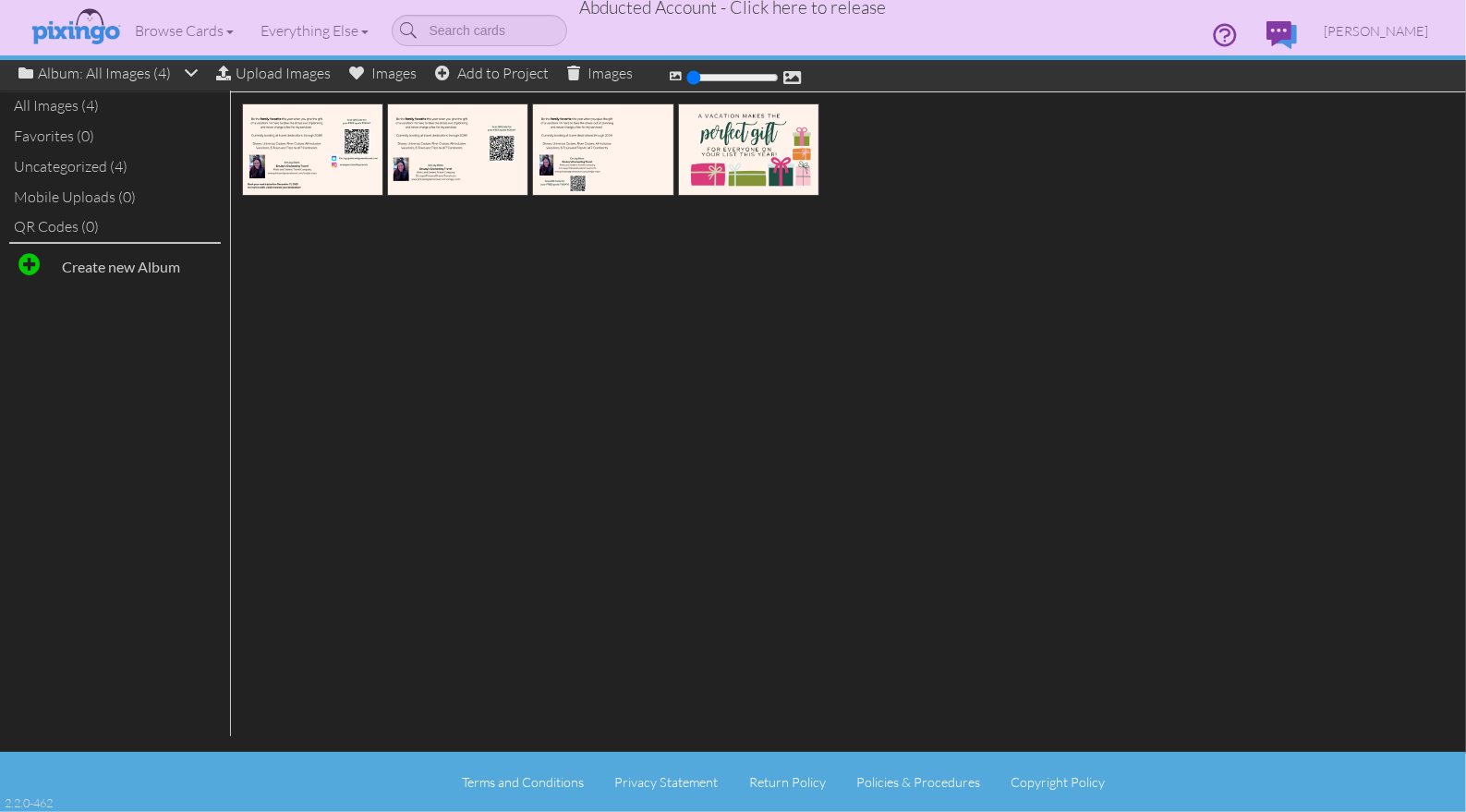
click at [830, 10] on span "Abducted Account - Click here to release" at bounding box center [733, 7] width 307 height 22
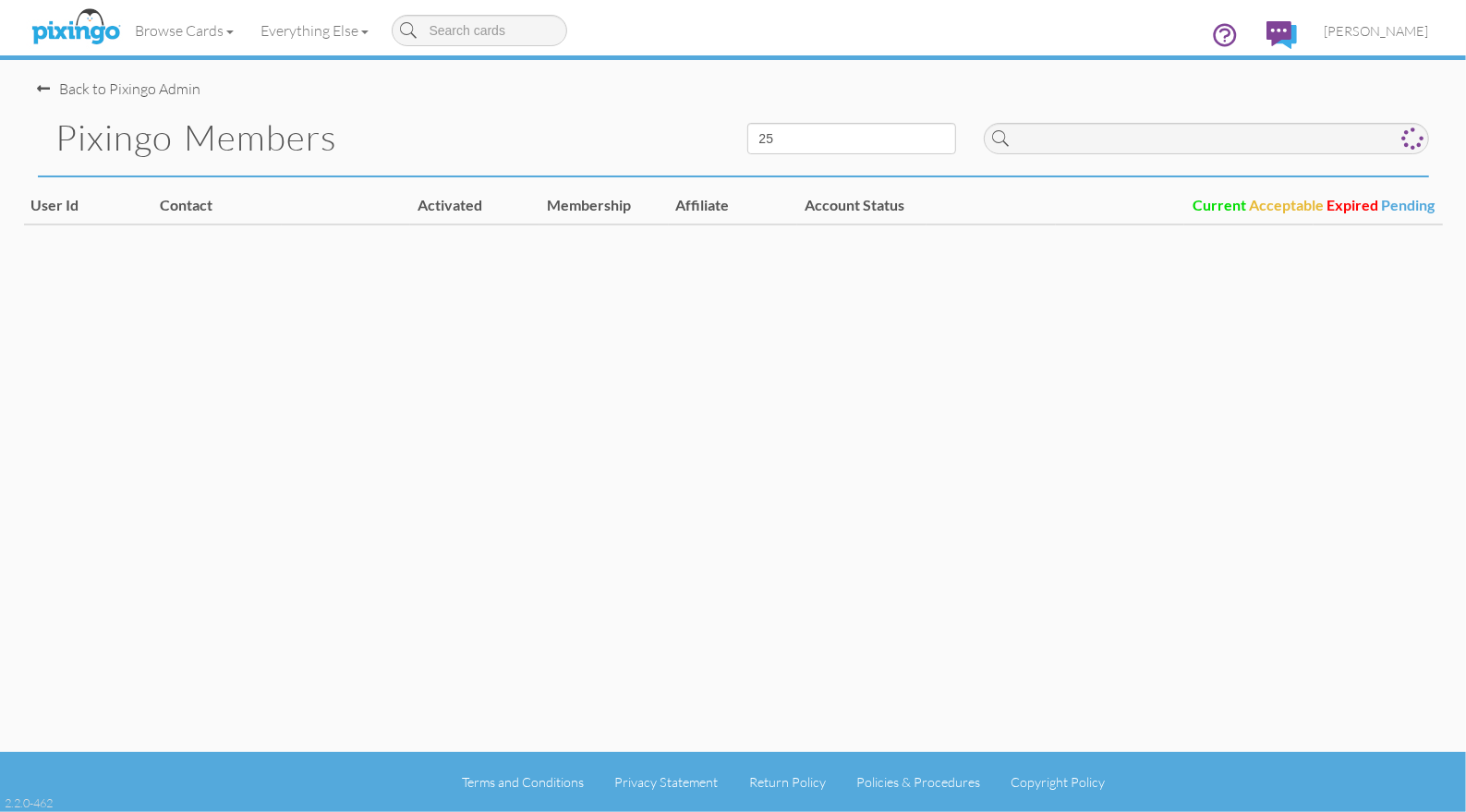
click at [1007, 27] on div "Browse Cards Business Accounting Automotive Chiropractor Customer Dental Financ…" at bounding box center [733, 36] width 1391 height 73
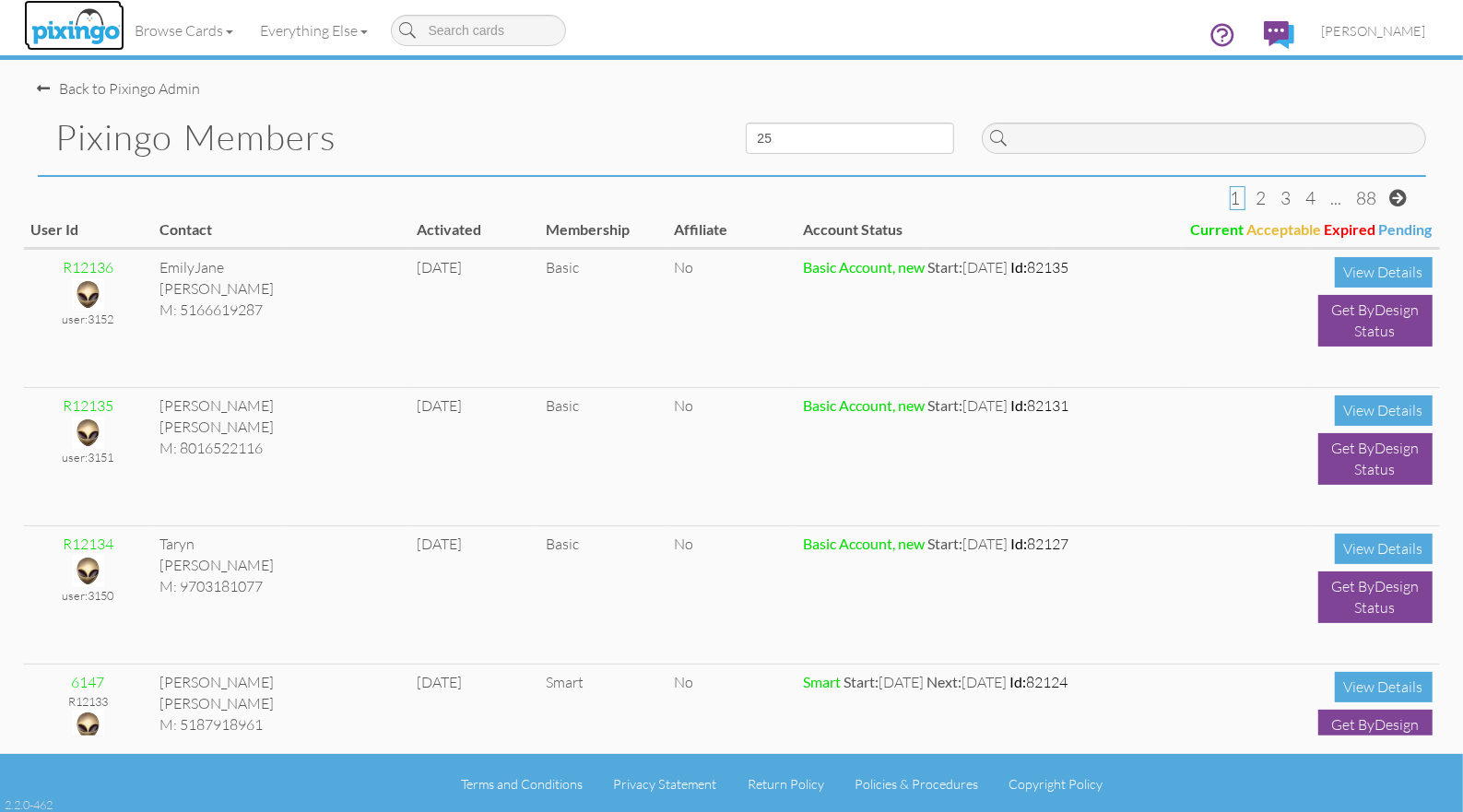
click at [62, 21] on img at bounding box center [75, 27] width 97 height 46
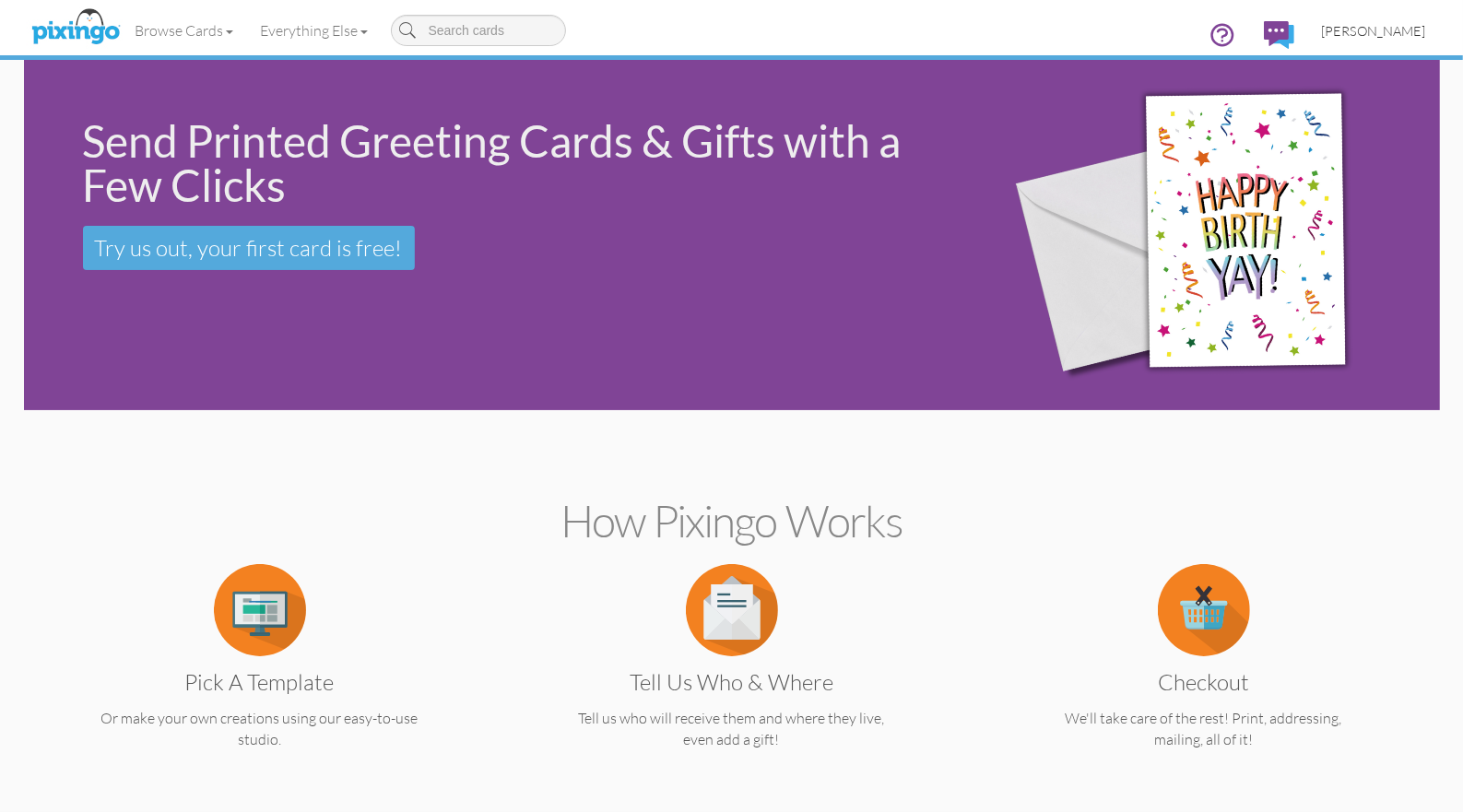
click at [1386, 33] on span "[PERSON_NAME]" at bounding box center [1374, 31] width 104 height 16
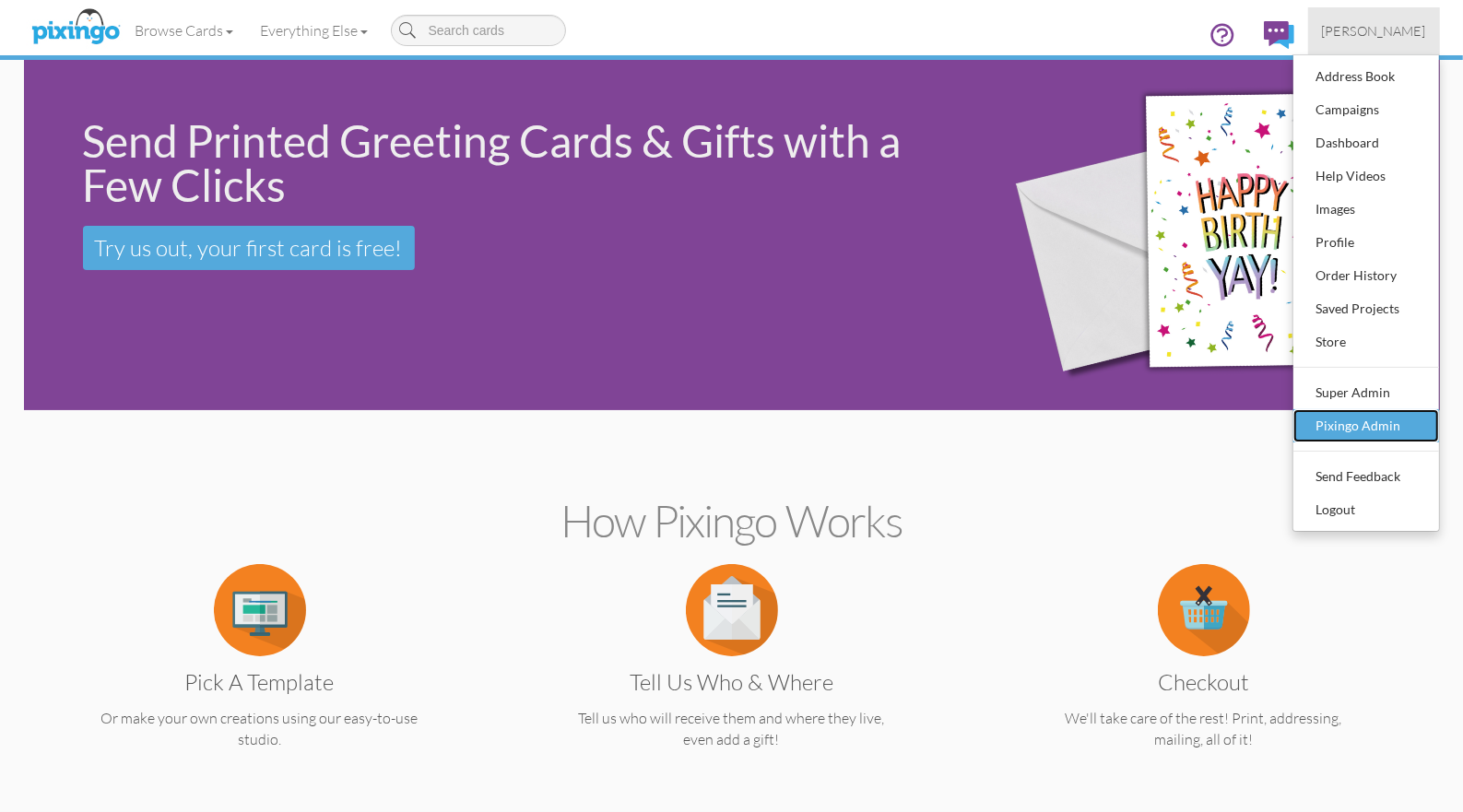
click at [1341, 438] on link "Pixingo Admin" at bounding box center [1367, 426] width 146 height 33
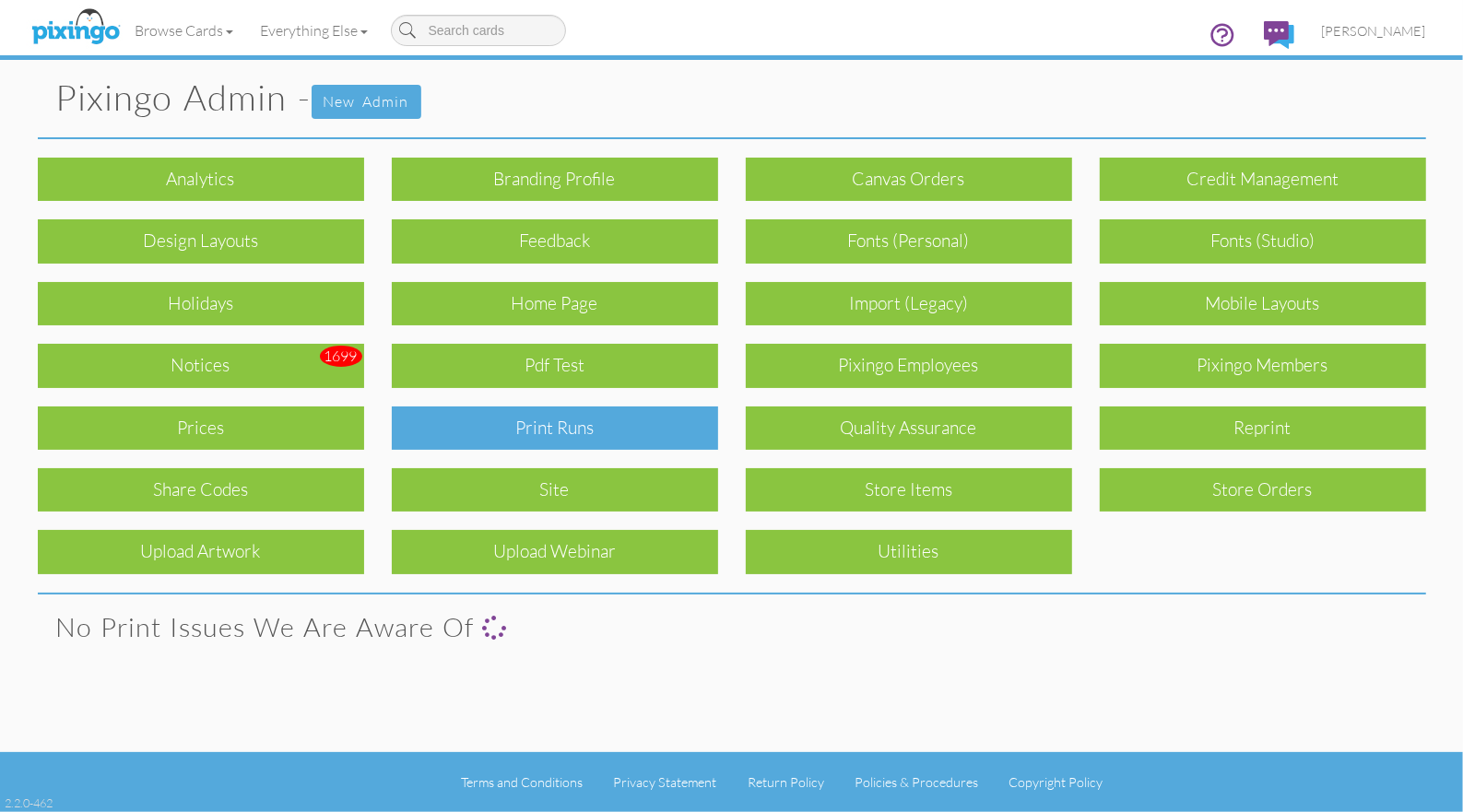
click at [629, 425] on div "Print Runs" at bounding box center [555, 428] width 327 height 44
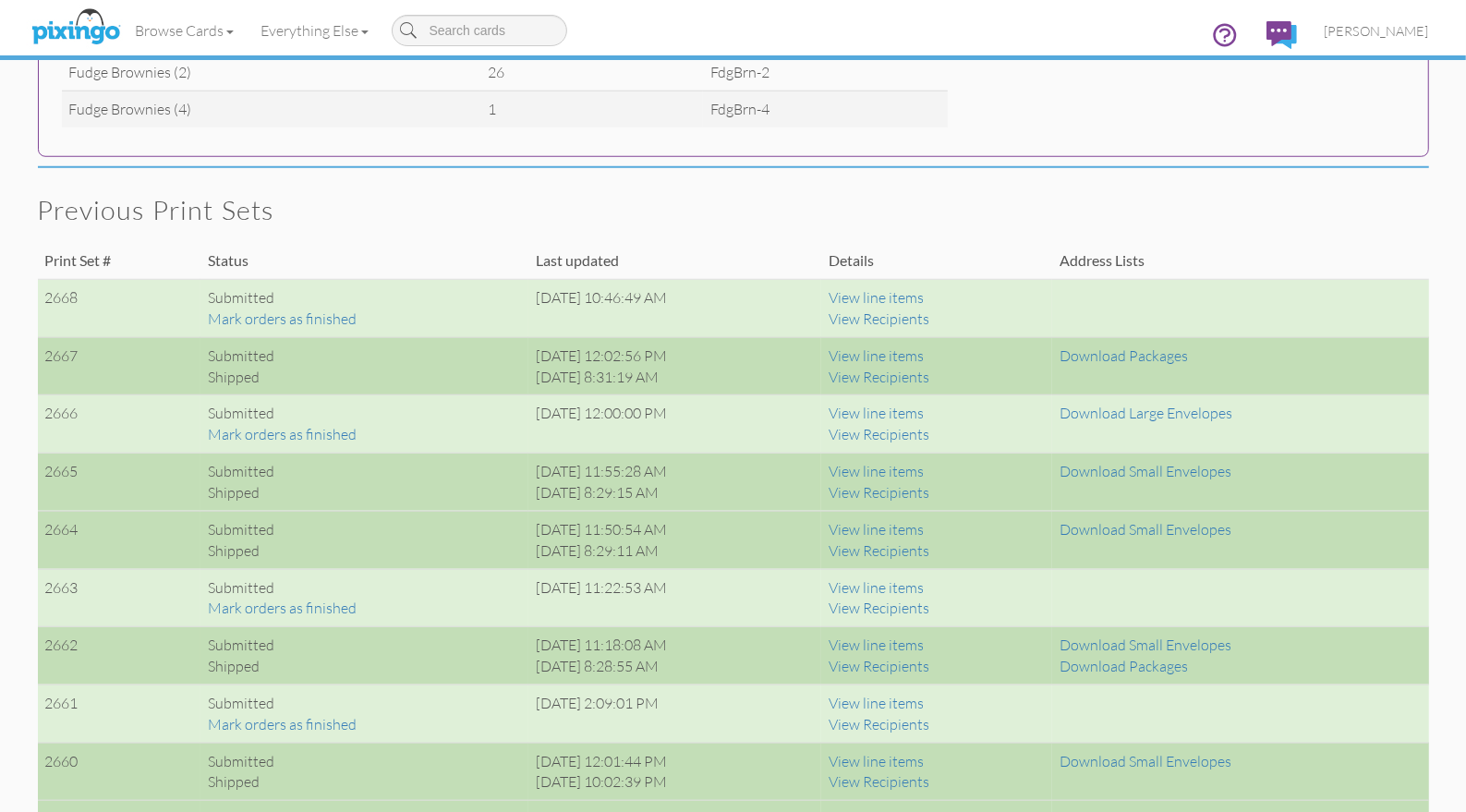
scroll to position [1184, 0]
click at [1365, 215] on h2 "Previous print sets" at bounding box center [724, 212] width 1372 height 29
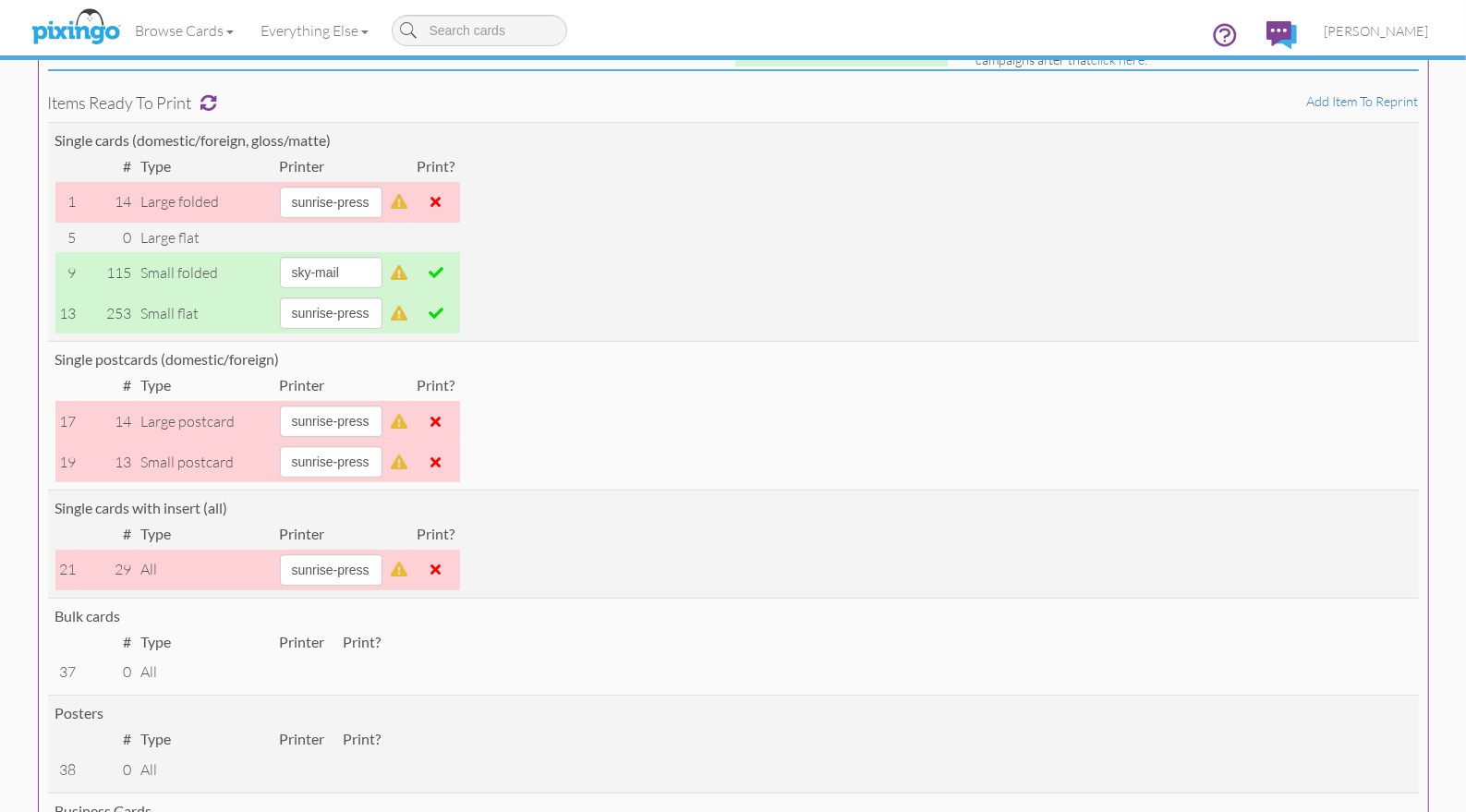
scroll to position [295, 0]
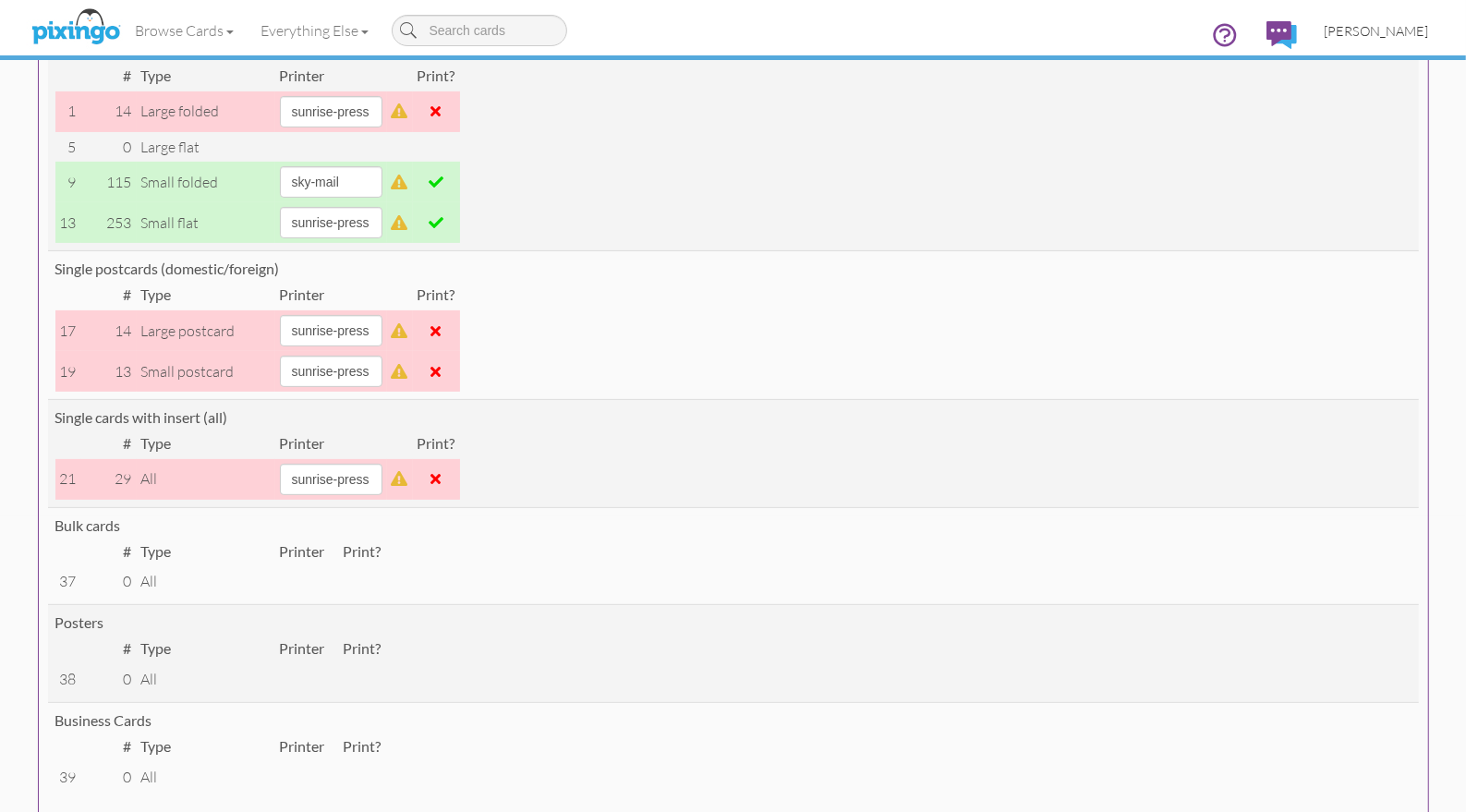
click at [1374, 35] on span "[PERSON_NAME]" at bounding box center [1376, 31] width 104 height 16
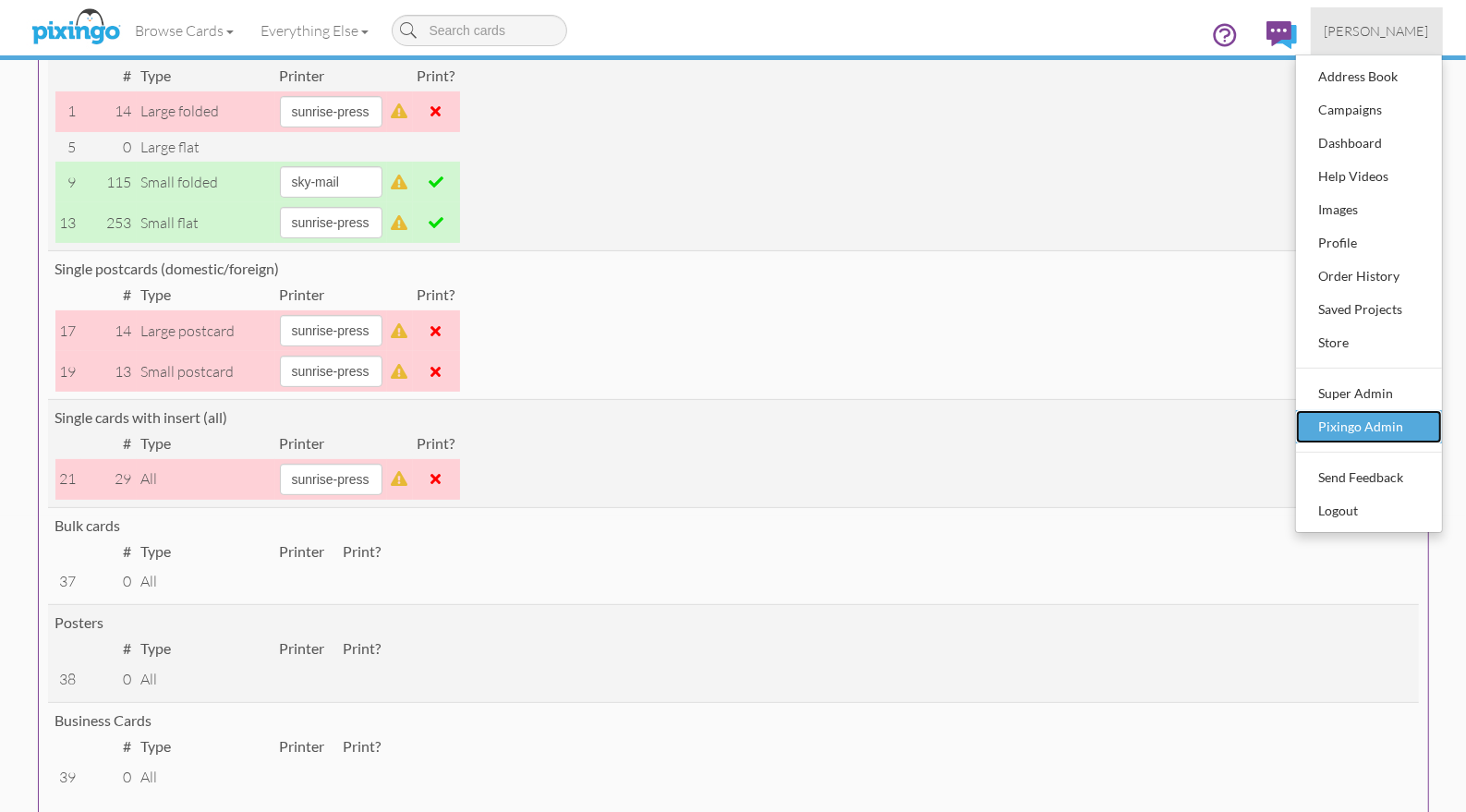
click at [1376, 426] on div "Pixingo Admin" at bounding box center [1370, 427] width 109 height 27
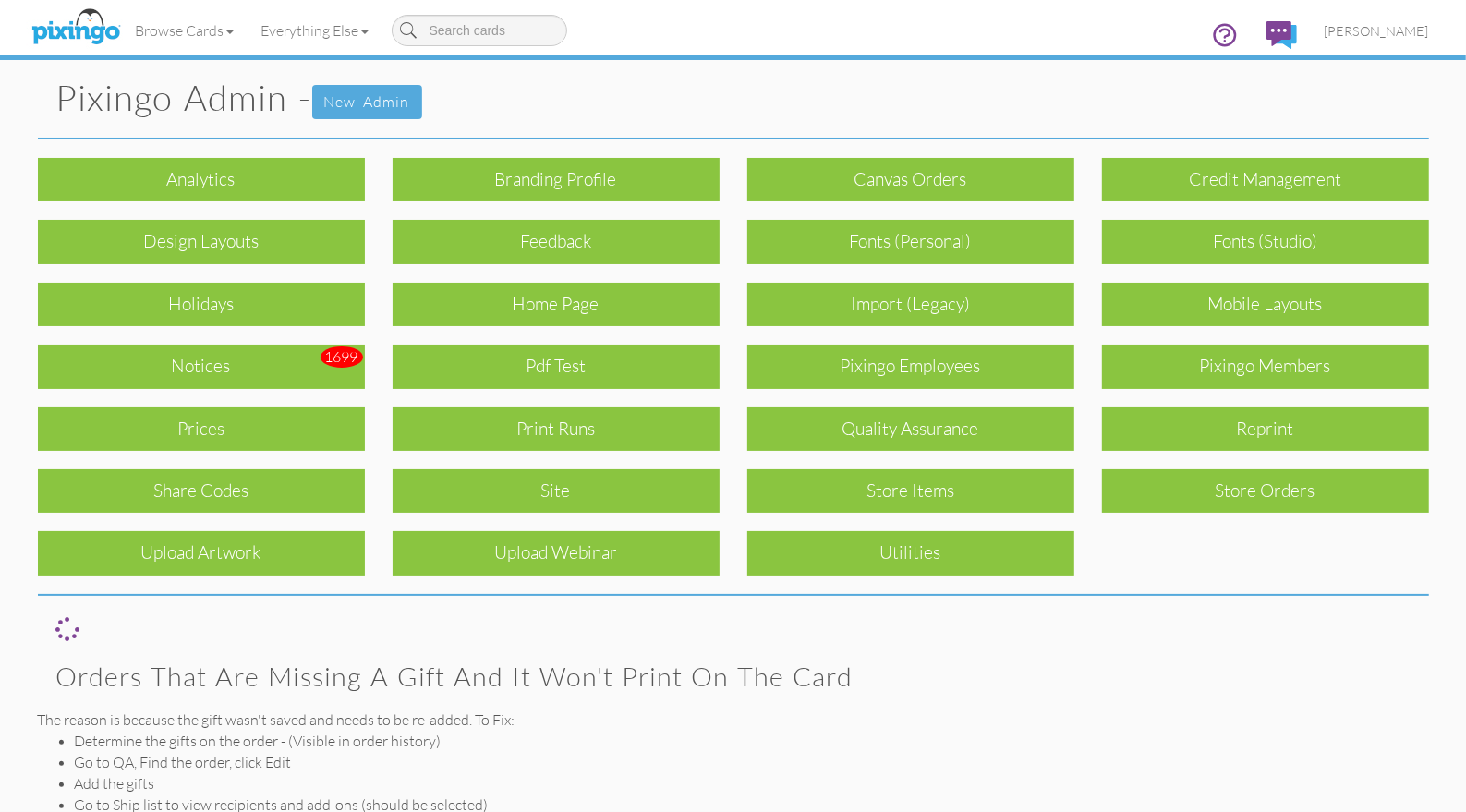
click at [909, 420] on div "Quality Assurance" at bounding box center [911, 429] width 328 height 44
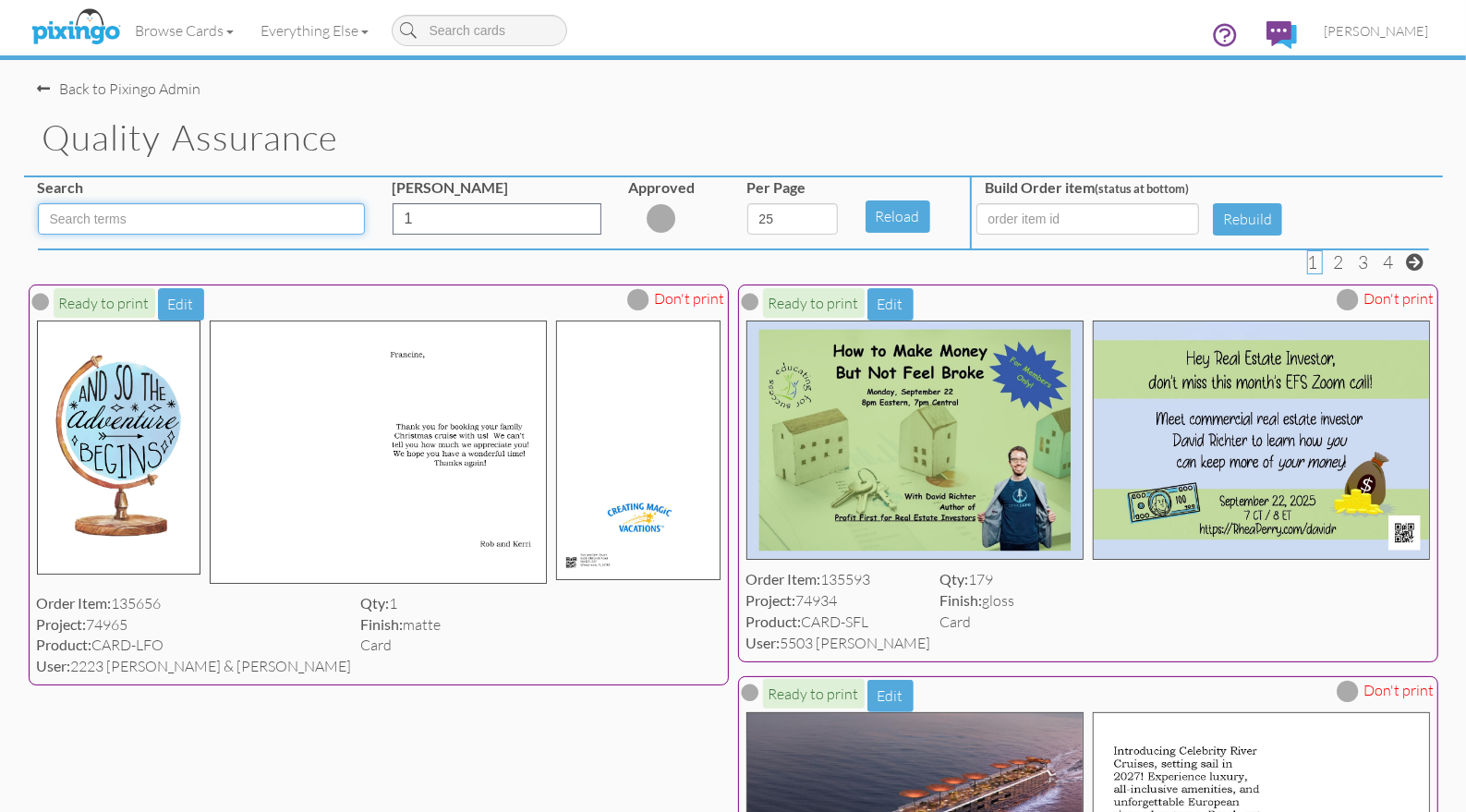
drag, startPoint x: 97, startPoint y: 219, endPoint x: 185, endPoint y: 226, distance: 88.3
click at [99, 219] on input at bounding box center [202, 219] width 328 height 31
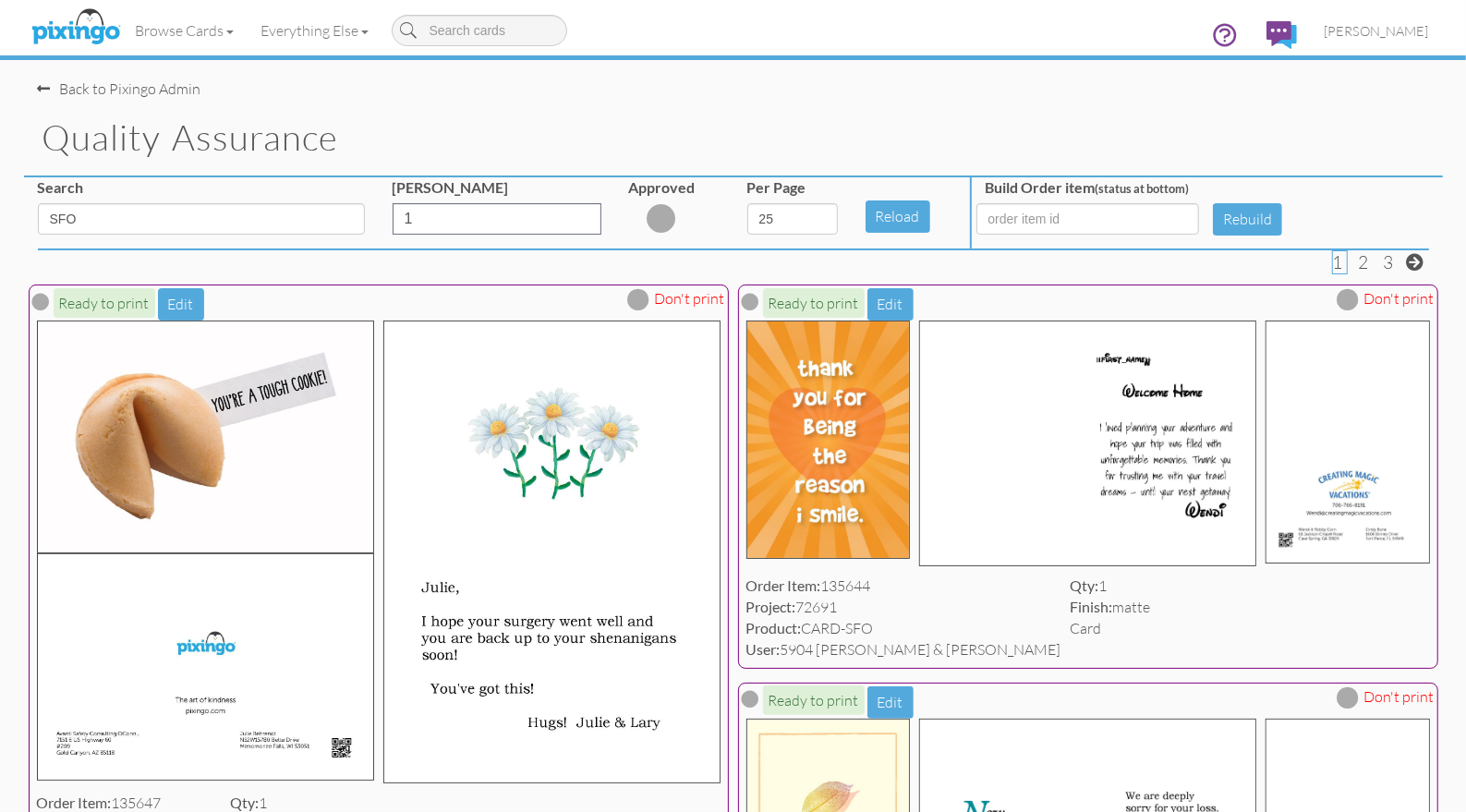
click at [535, 74] on div "Back to Pixingo Admin" at bounding box center [741, 80] width 1406 height 40
click at [874, 216] on button "Reload" at bounding box center [898, 216] width 64 height 32
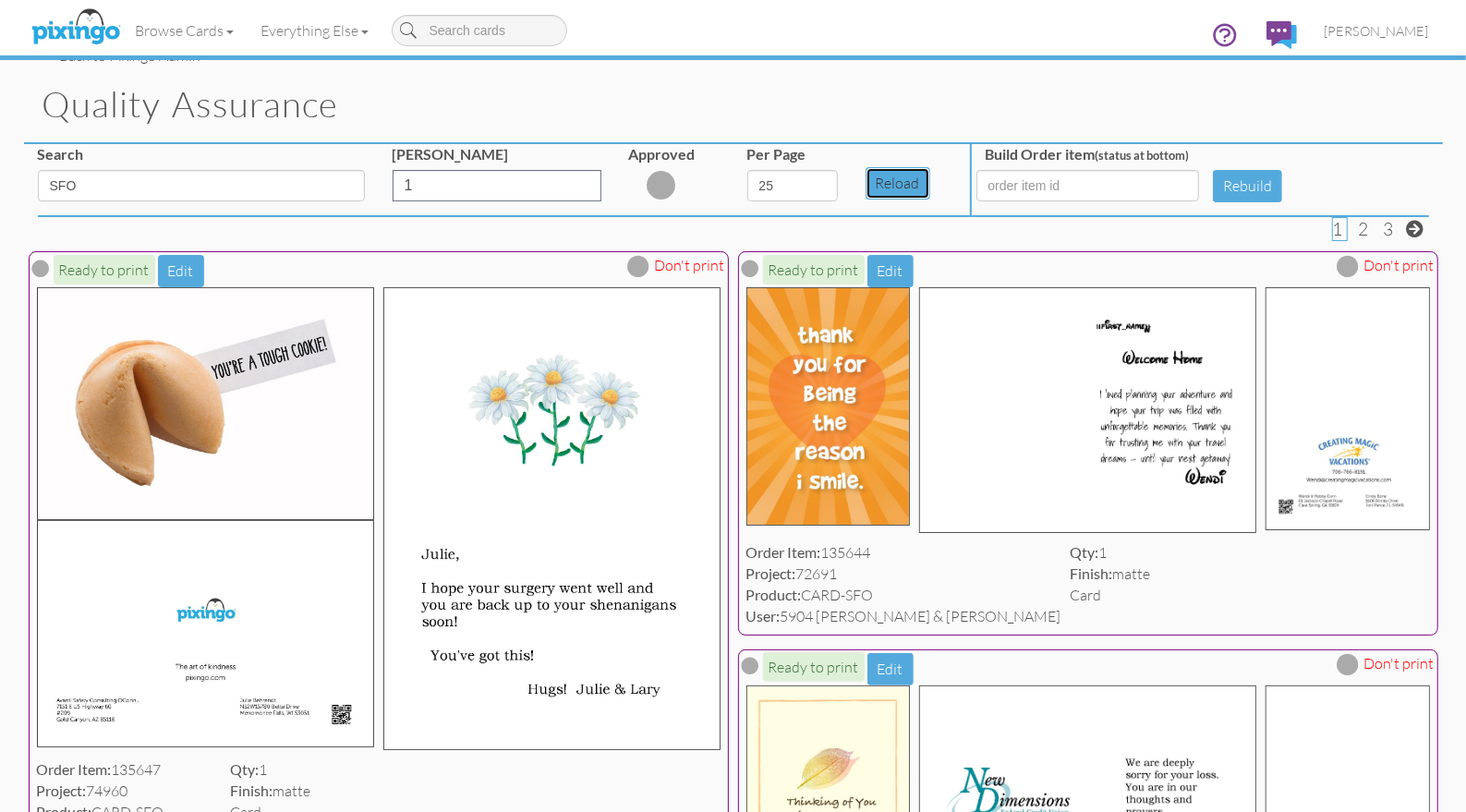
scroll to position [32, 0]
click at [195, 189] on input "SFO" at bounding box center [202, 186] width 328 height 31
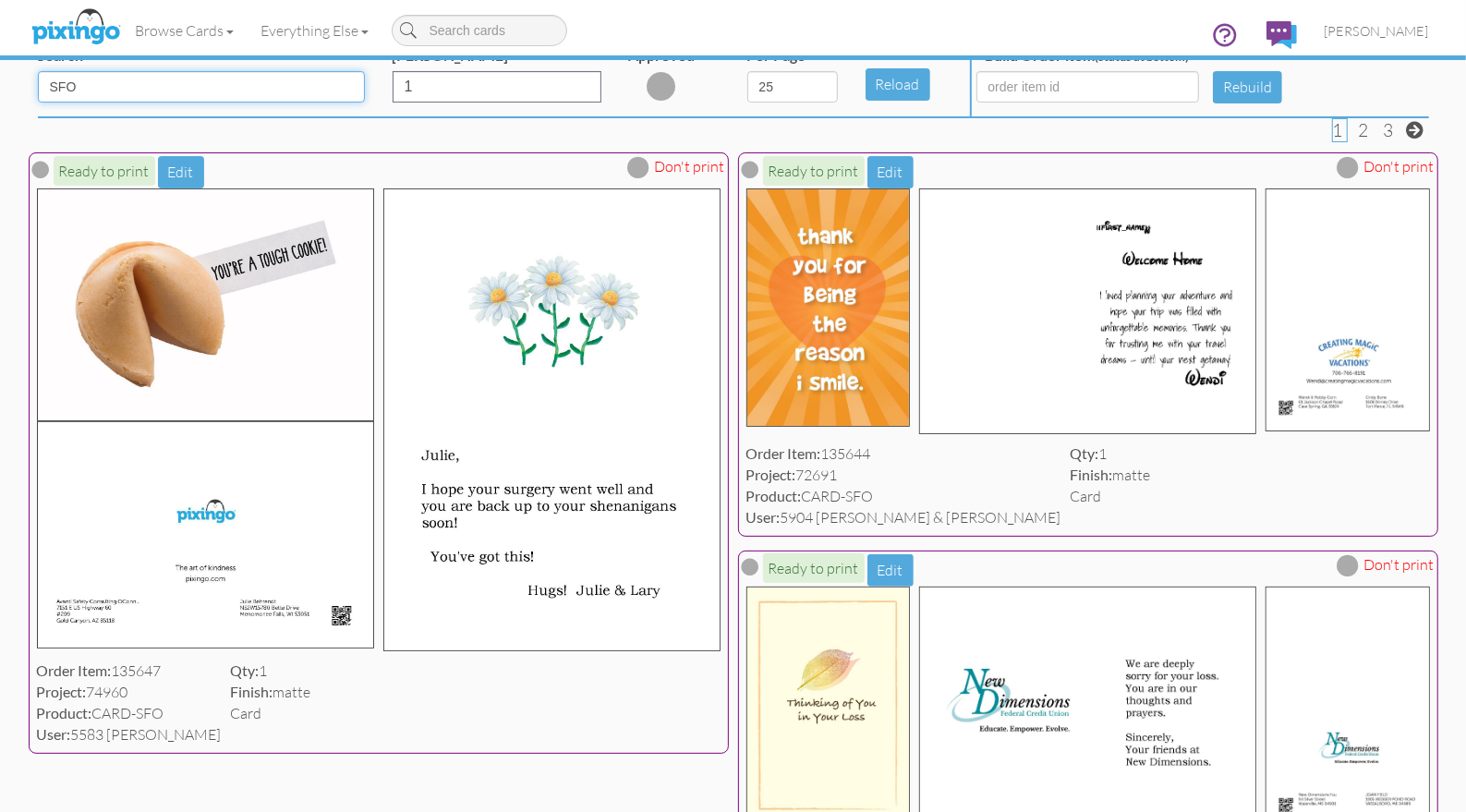
scroll to position [134, 0]
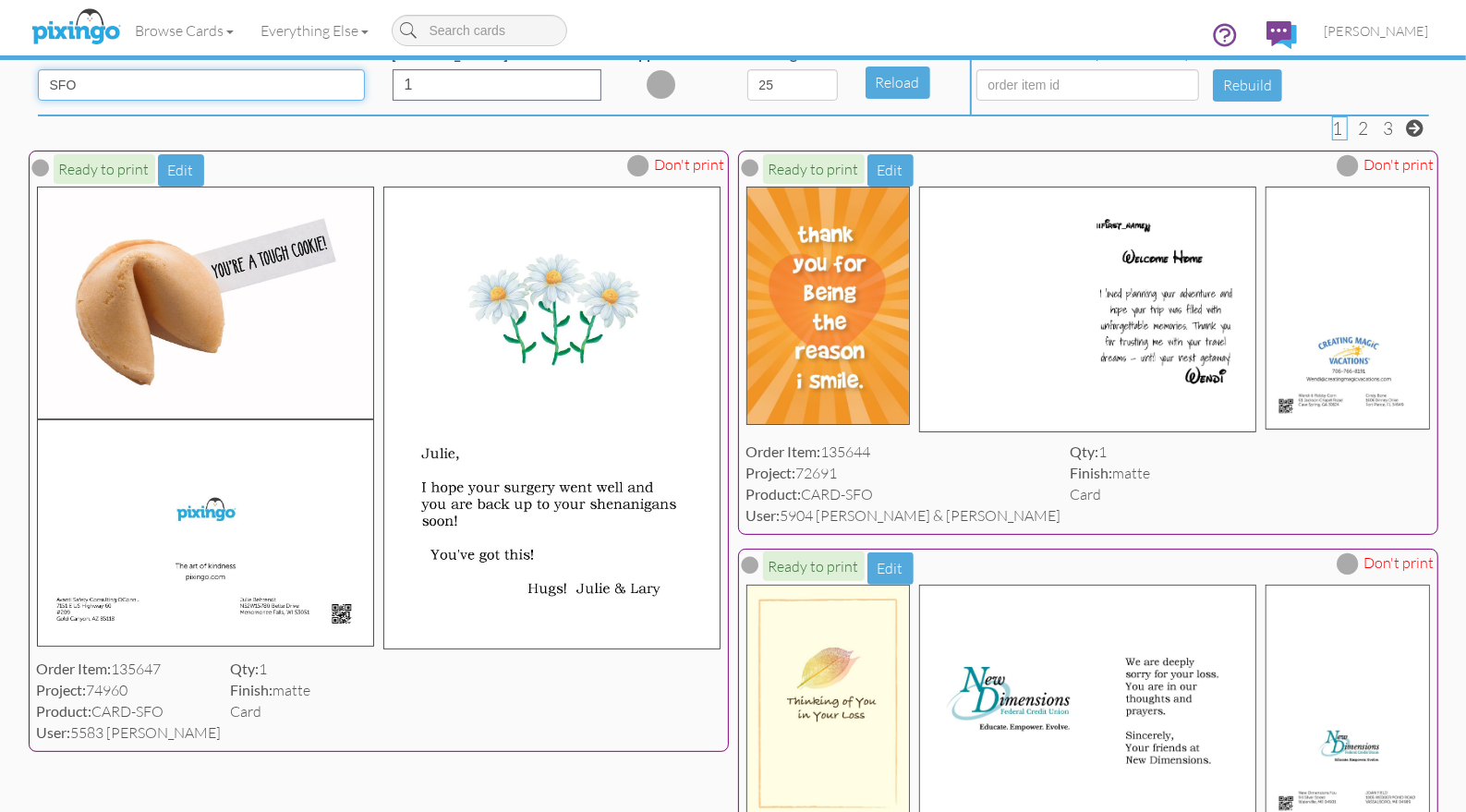
drag, startPoint x: 125, startPoint y: 88, endPoint x: 25, endPoint y: 79, distance: 100.4
click at [25, 79] on div "Search SFO" at bounding box center [202, 79] width 355 height 71
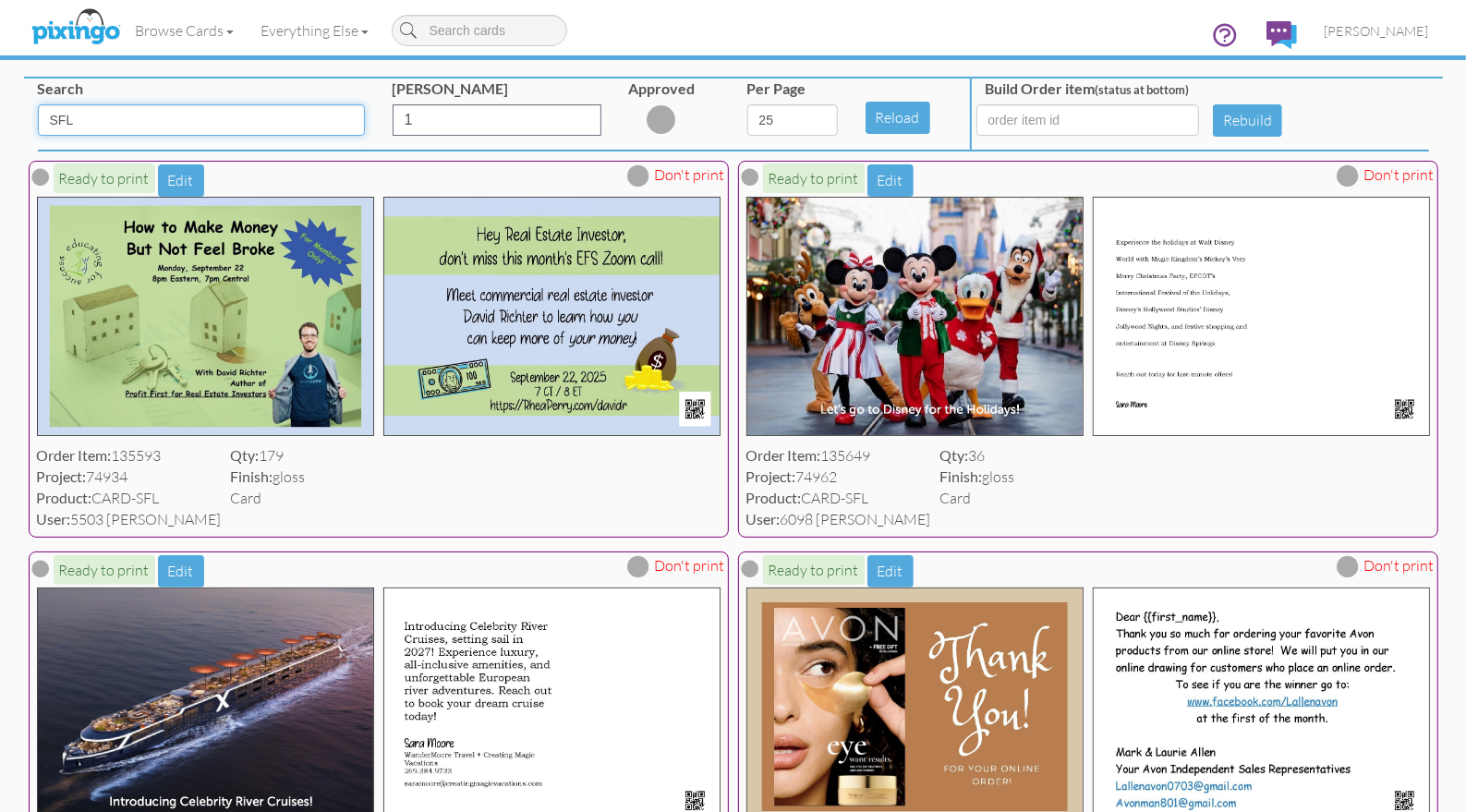
scroll to position [0, 0]
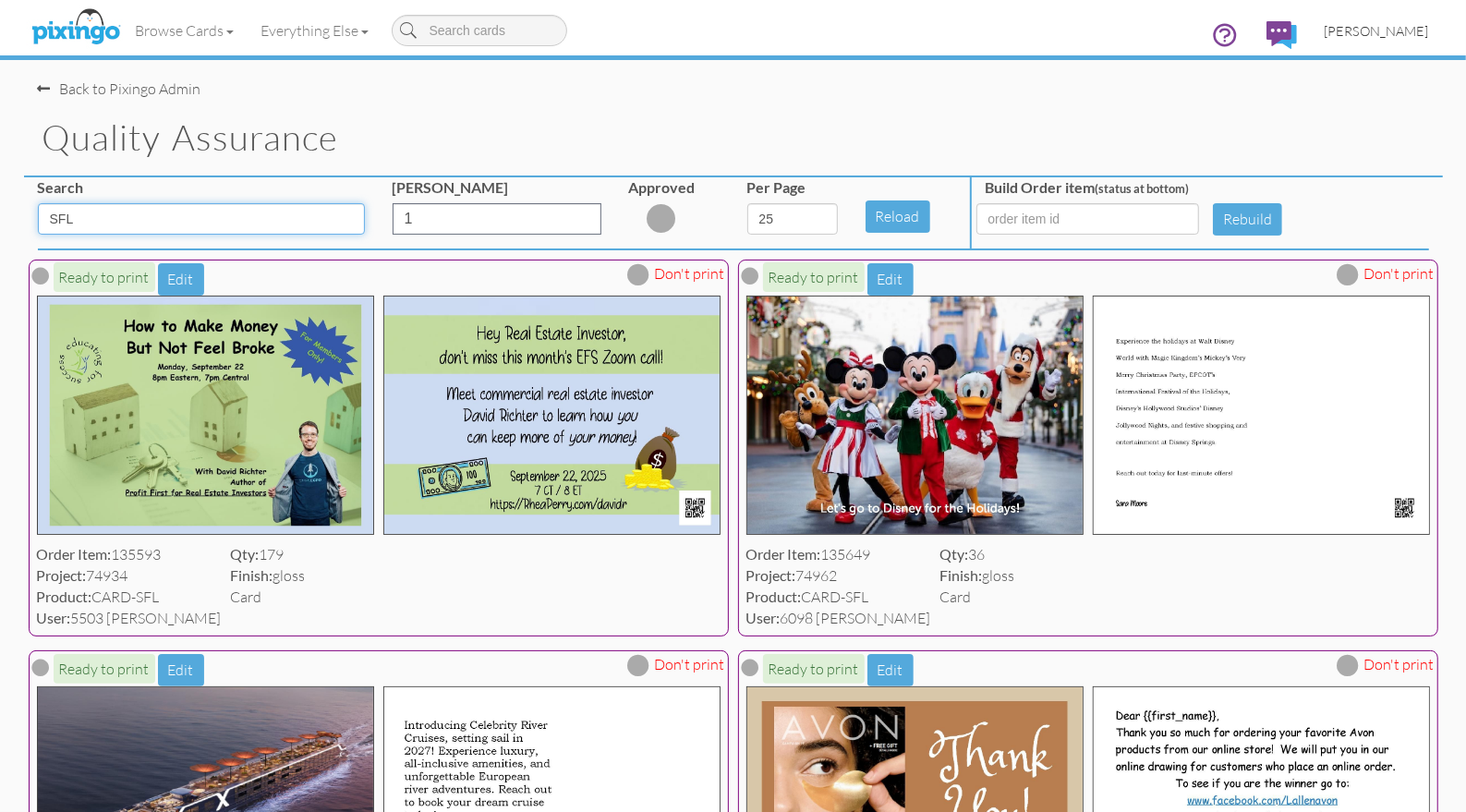
type input "SFL"
click at [1387, 38] on span "[PERSON_NAME]" at bounding box center [1376, 31] width 104 height 16
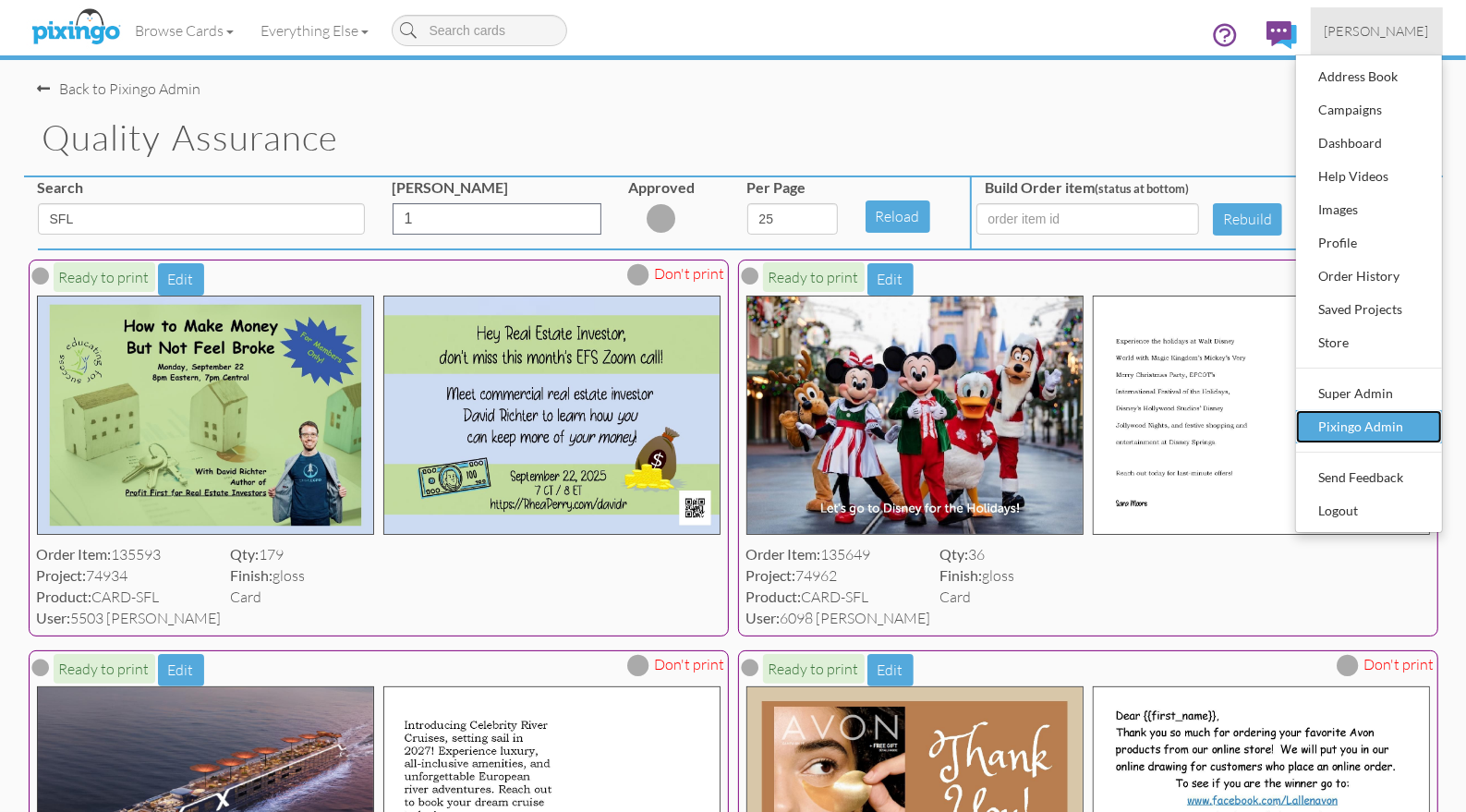
click at [1346, 423] on div "Pixingo Admin" at bounding box center [1370, 427] width 109 height 27
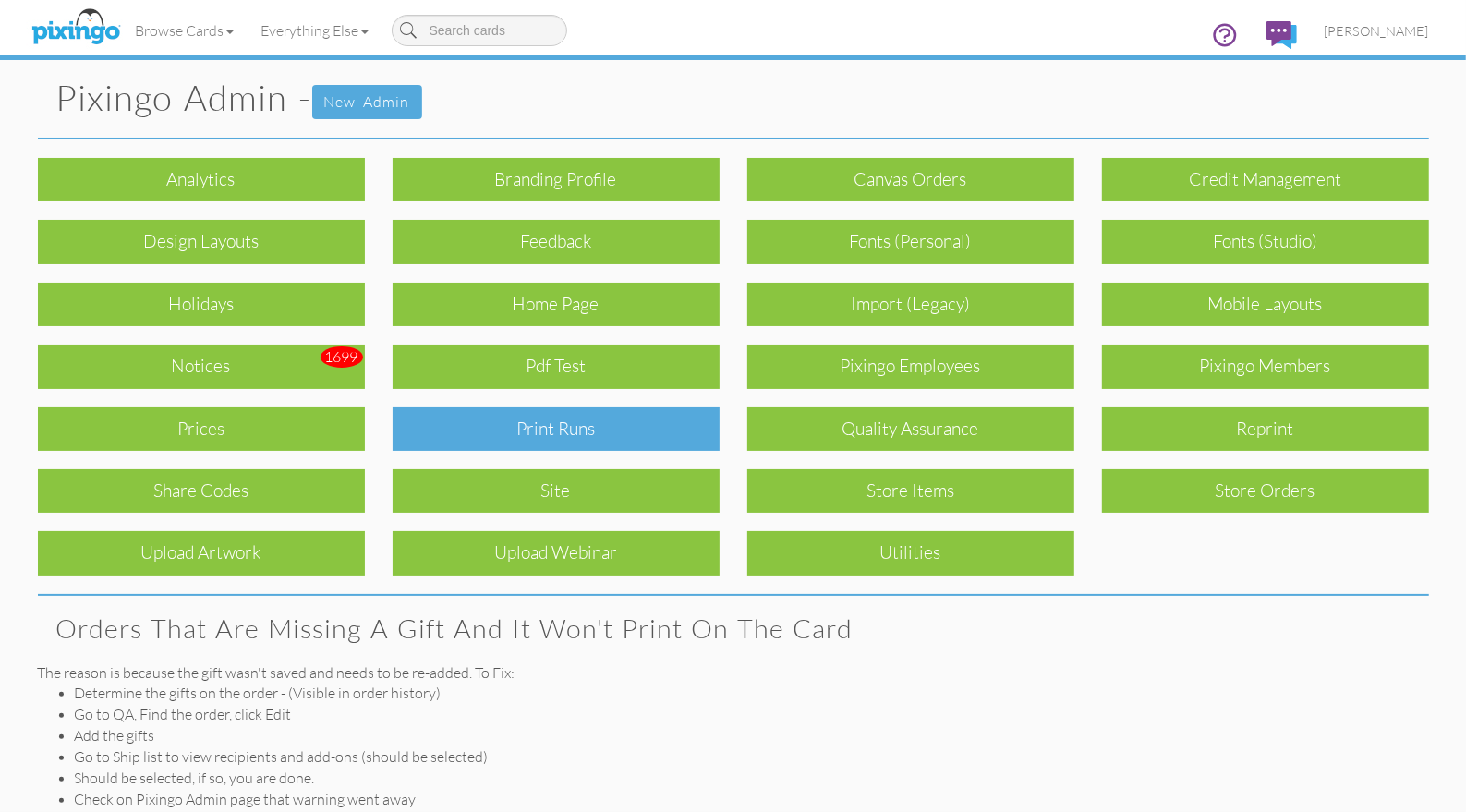
click at [646, 427] on div "Print Runs" at bounding box center [557, 429] width 328 height 44
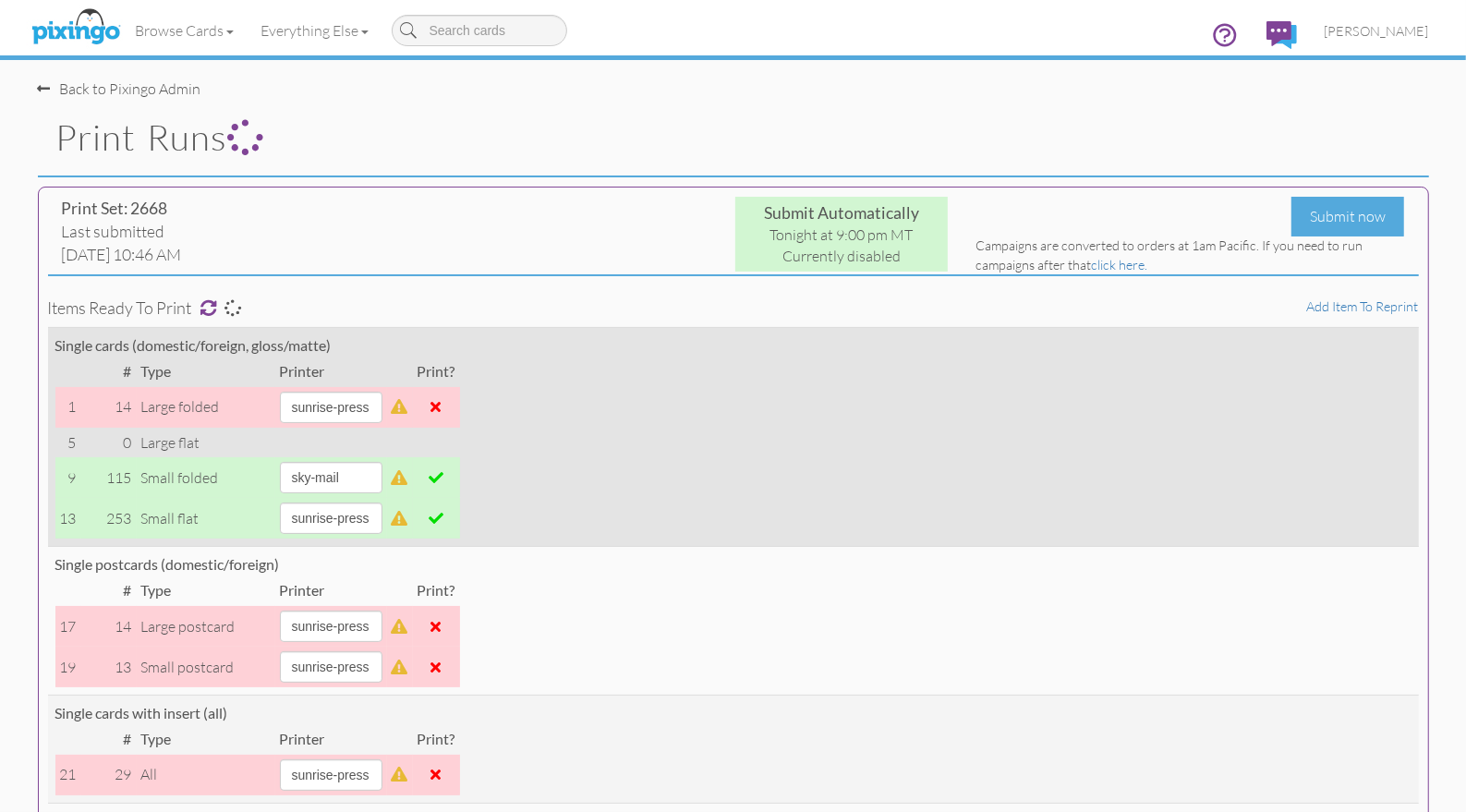
click at [444, 477] on span at bounding box center [436, 477] width 15 height 15
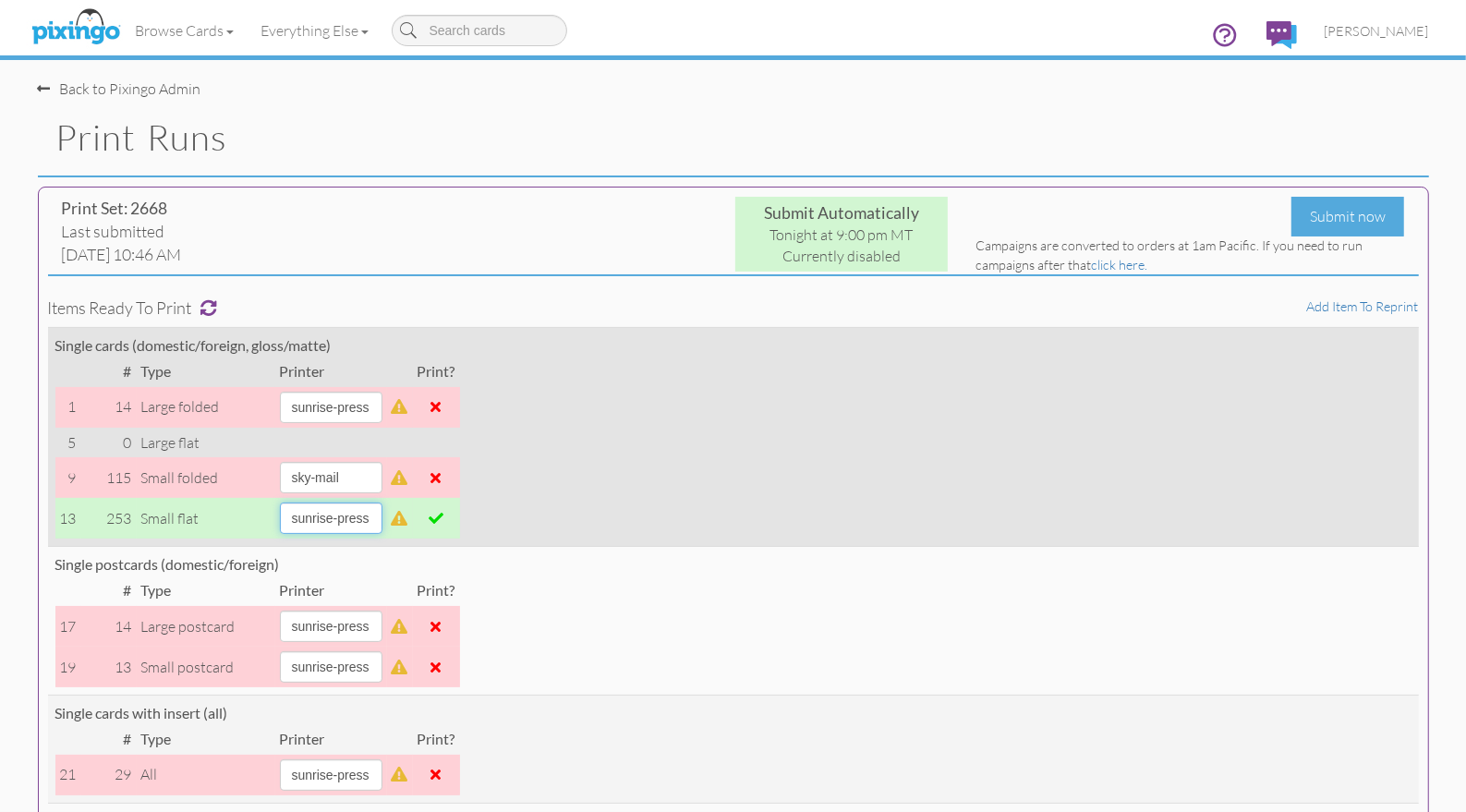
click at [372, 521] on select "alexanders sky-mail sunrise-press" at bounding box center [330, 519] width 102 height 31
select select "string:sky-mail"
click at [280, 503] on select "alexanders sky-mail sunrise-press" at bounding box center [330, 519] width 102 height 31
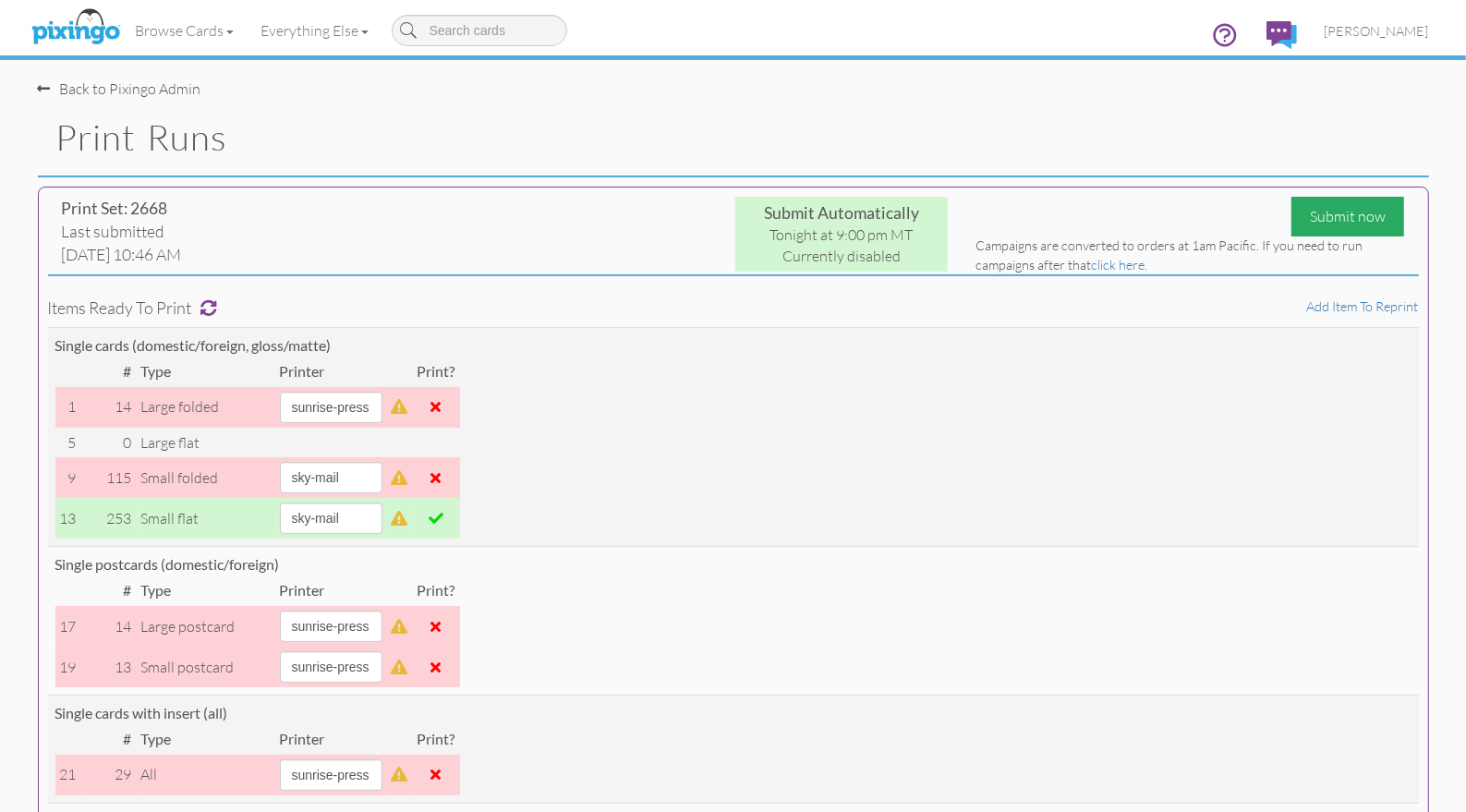
click at [1324, 213] on div "Submit now" at bounding box center [1348, 216] width 113 height 40
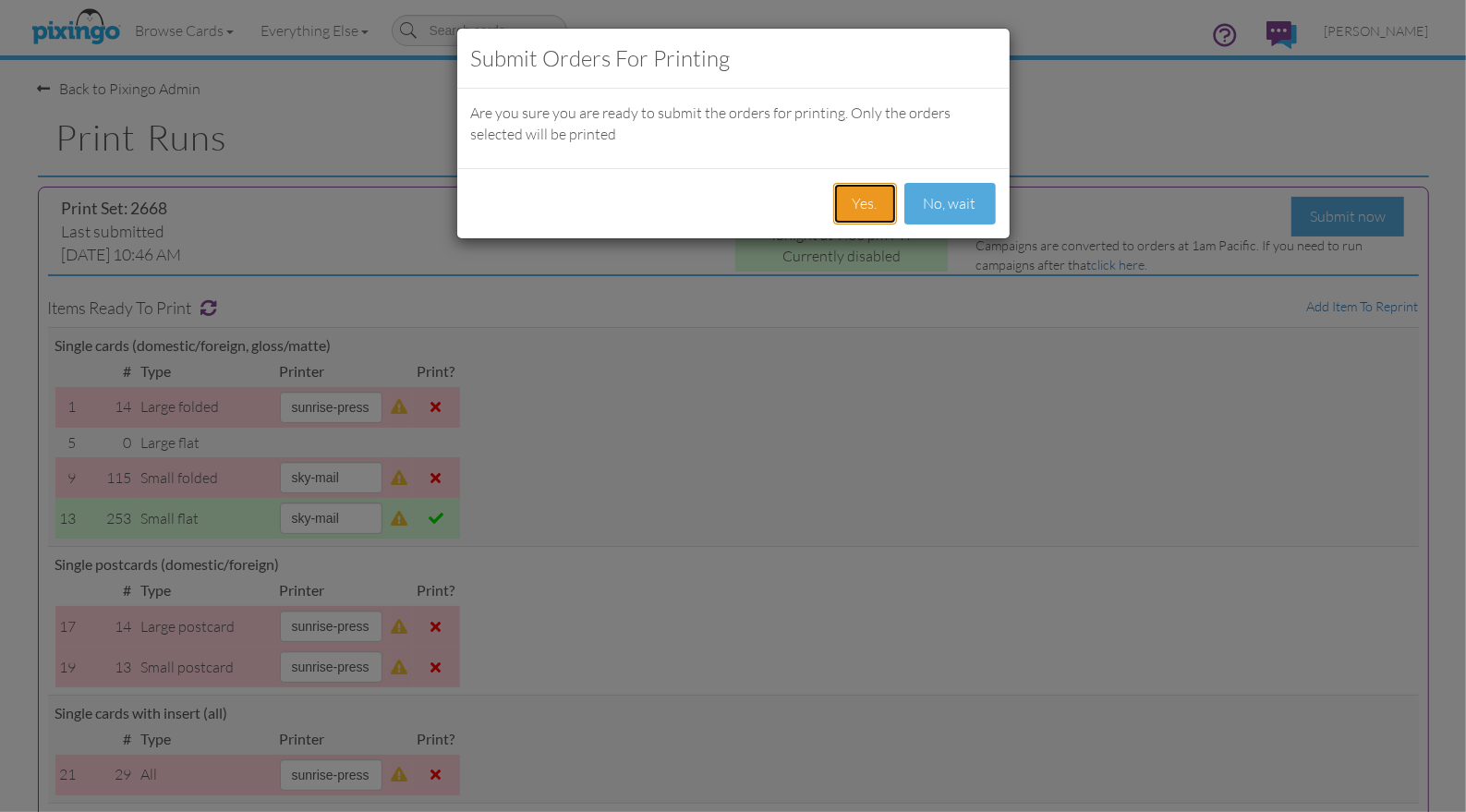
click at [874, 205] on button "Yes." at bounding box center [865, 204] width 63 height 42
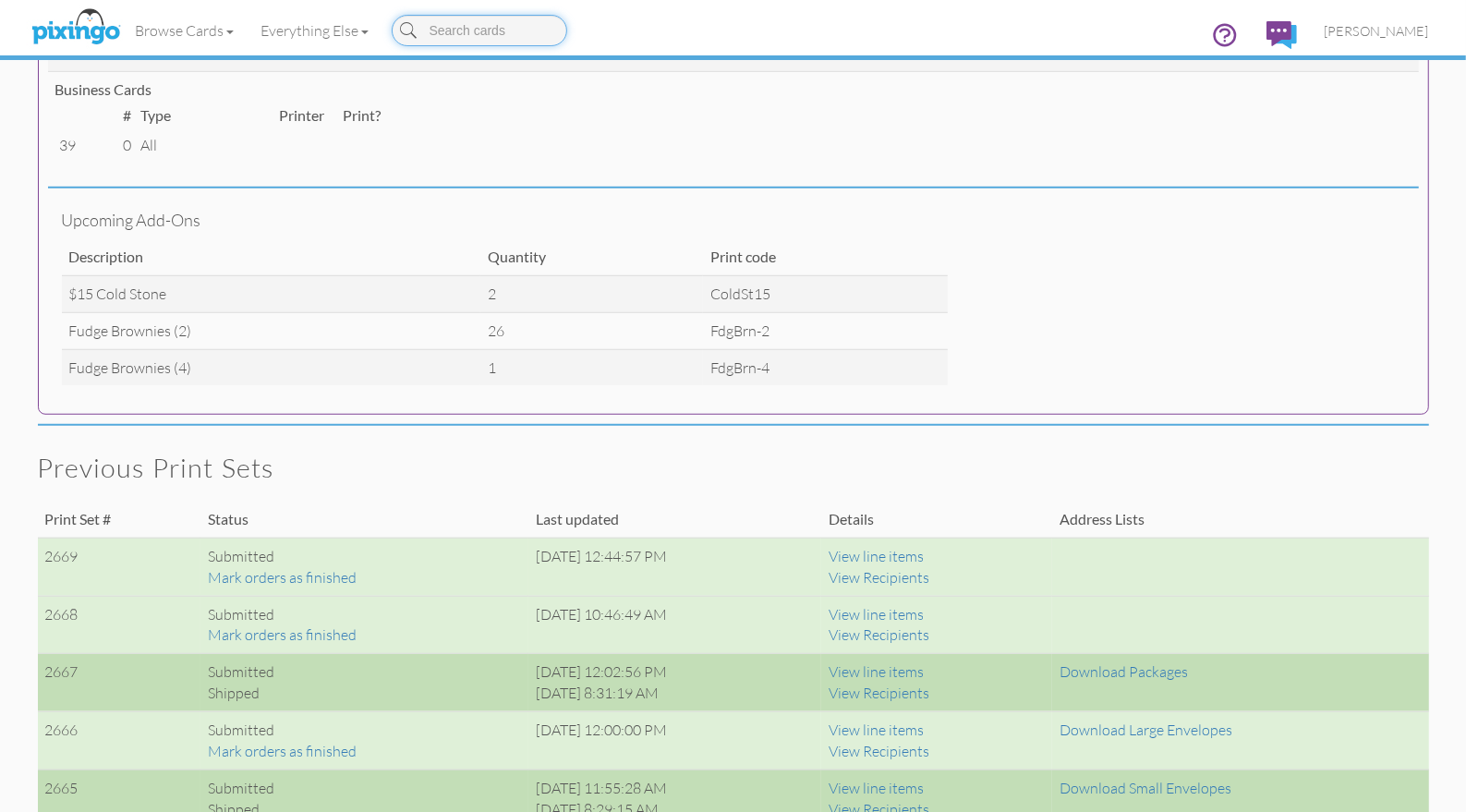
scroll to position [973, 0]
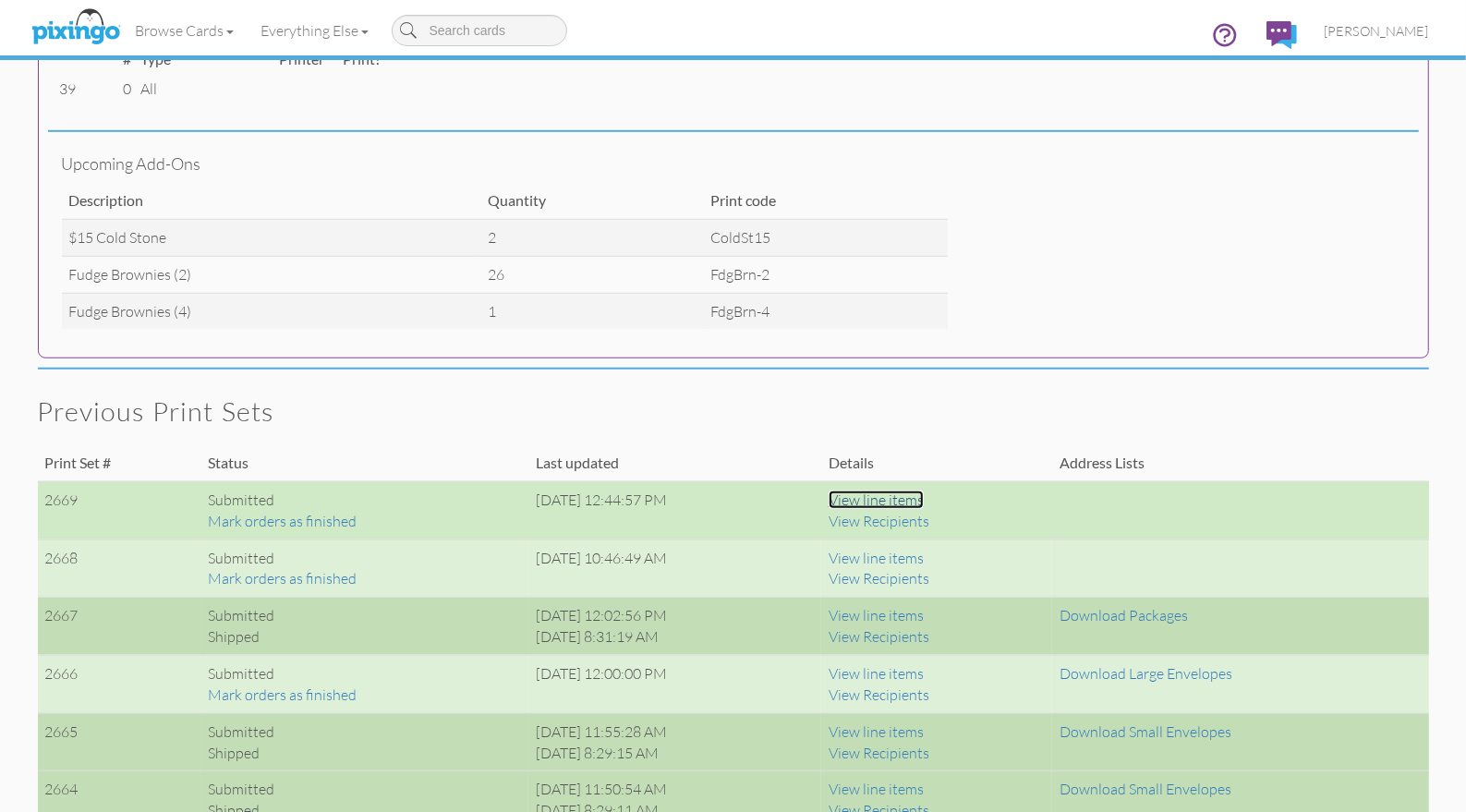
click at [924, 495] on link "View line items" at bounding box center [876, 499] width 96 height 19
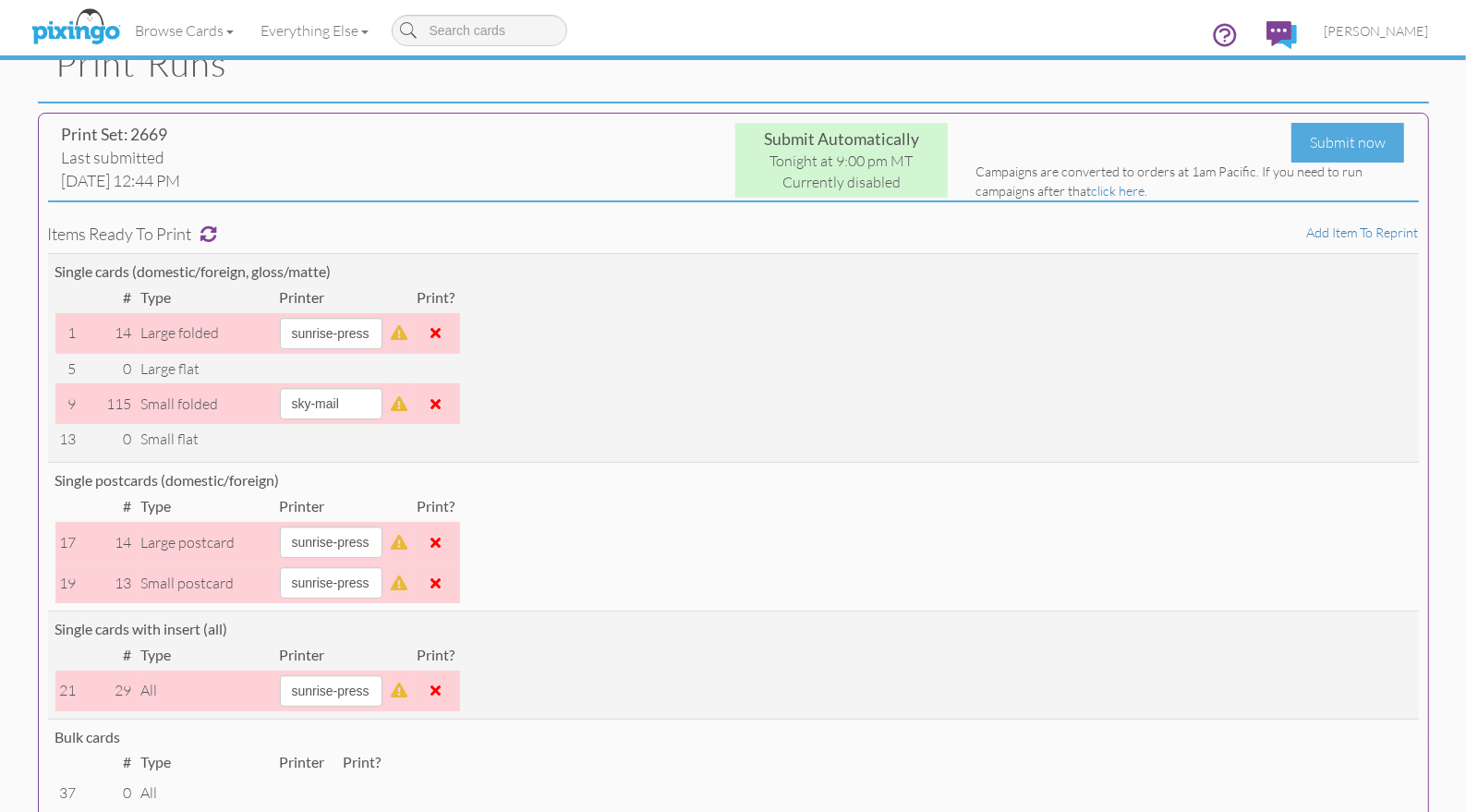
scroll to position [0, 0]
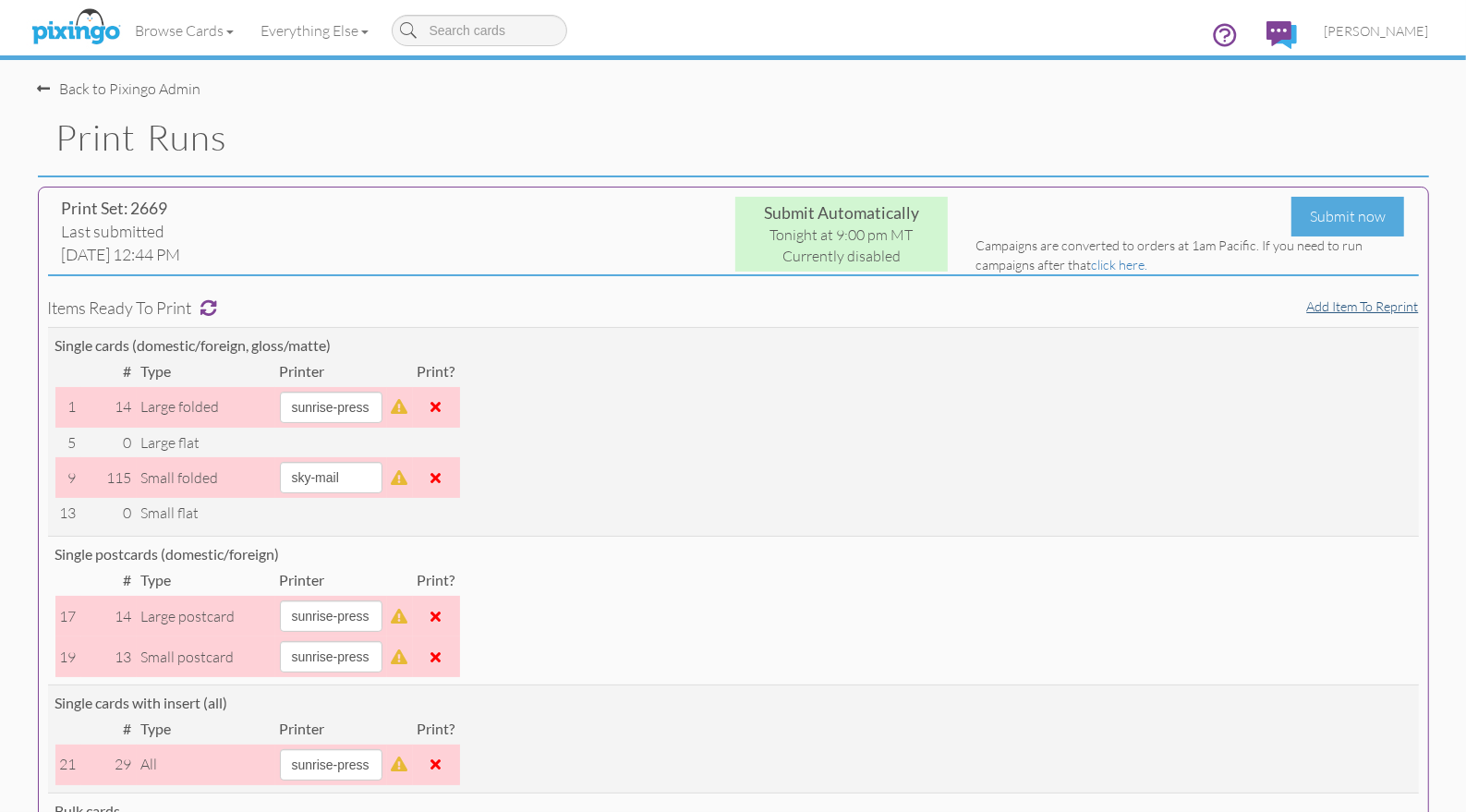
click at [1354, 296] on div "Print Set: 2669 Last submitted [DATE] 12:44 PM Submit Automatically Tonight at …" at bounding box center [733, 758] width 1391 height 1144
click at [1351, 304] on link "Add item to reprint" at bounding box center [1363, 306] width 112 height 16
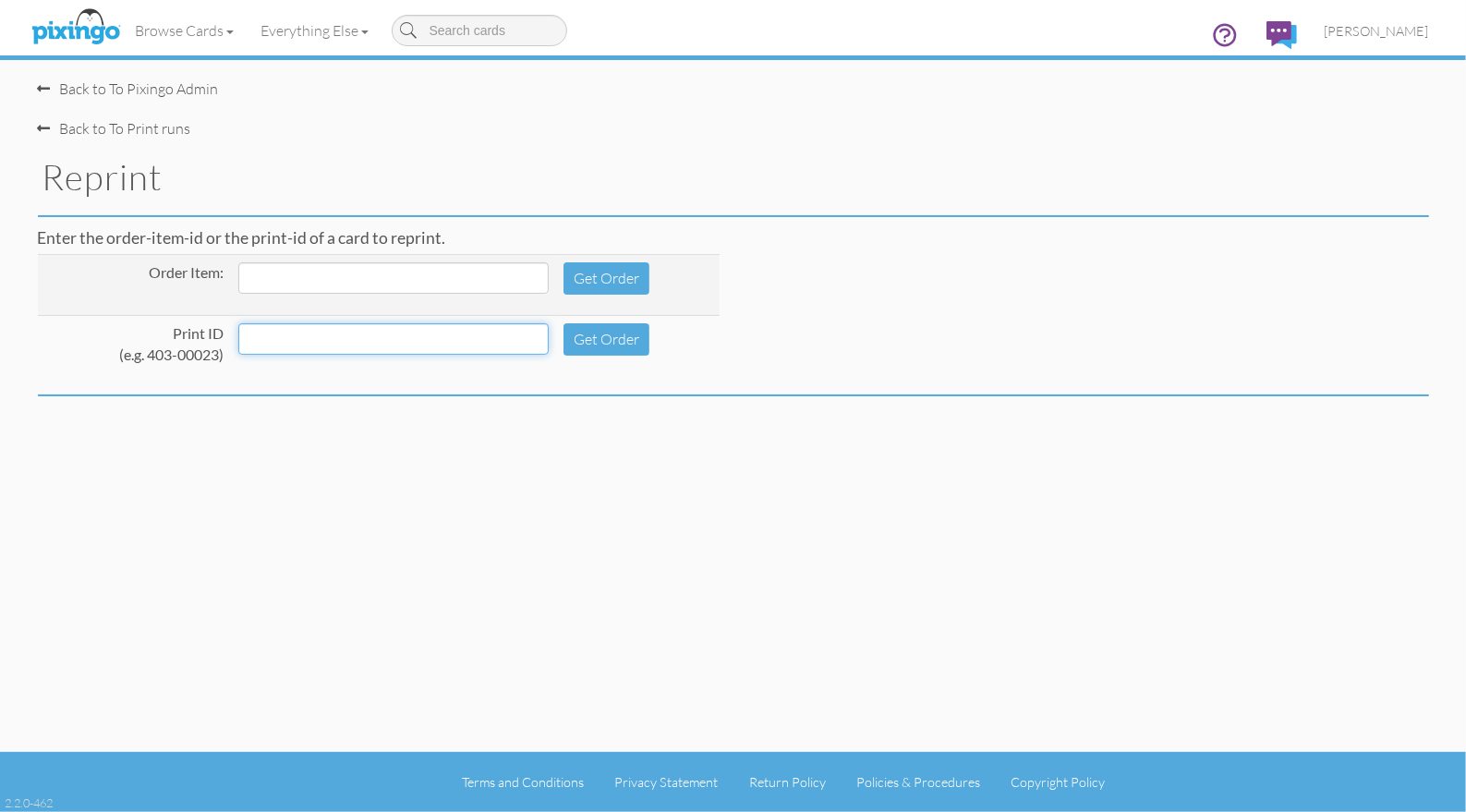
click at [281, 344] on input at bounding box center [394, 339] width 310 height 31
type input "820253"
click at [597, 329] on button "Get Order" at bounding box center [606, 339] width 86 height 32
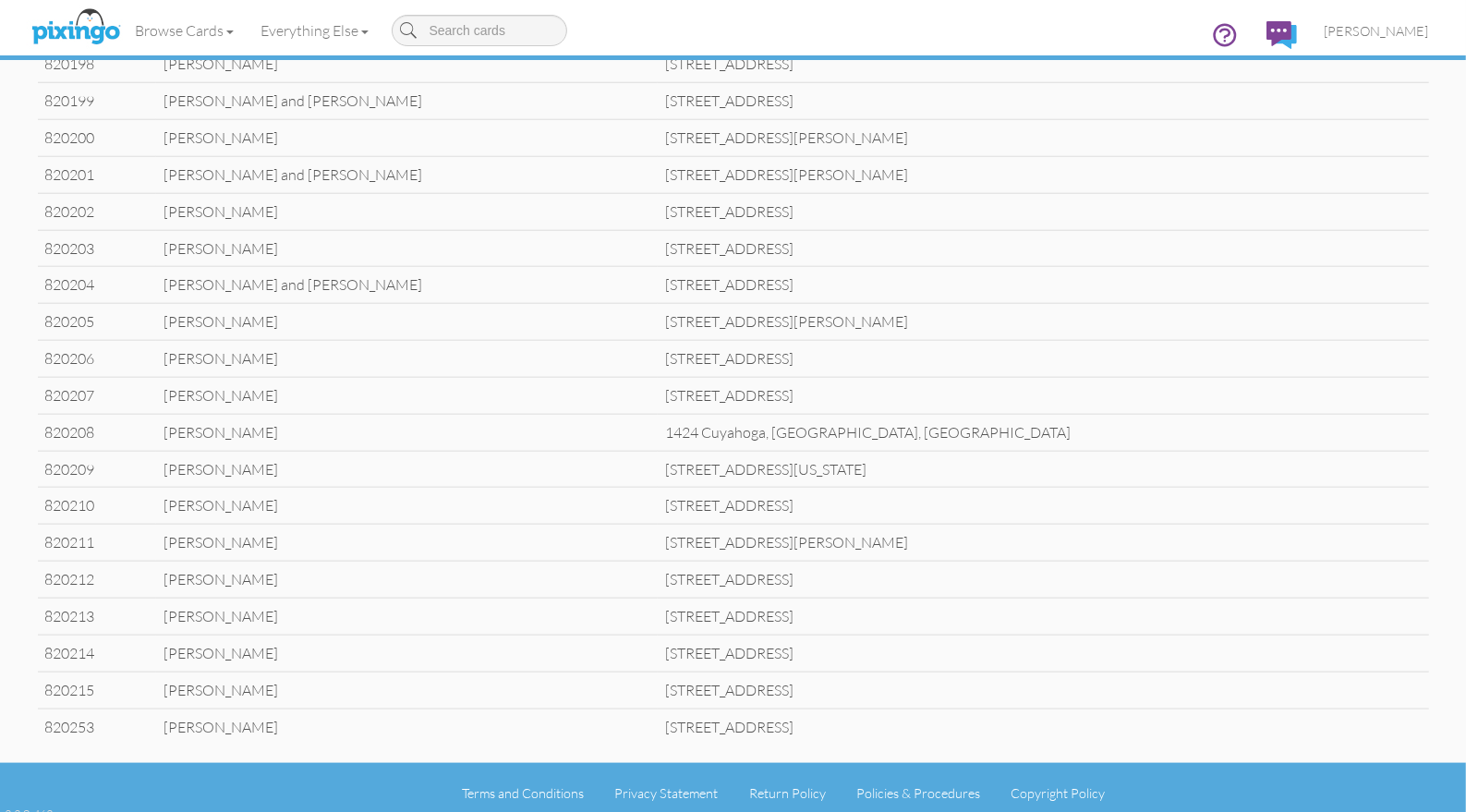
scroll to position [1486, 0]
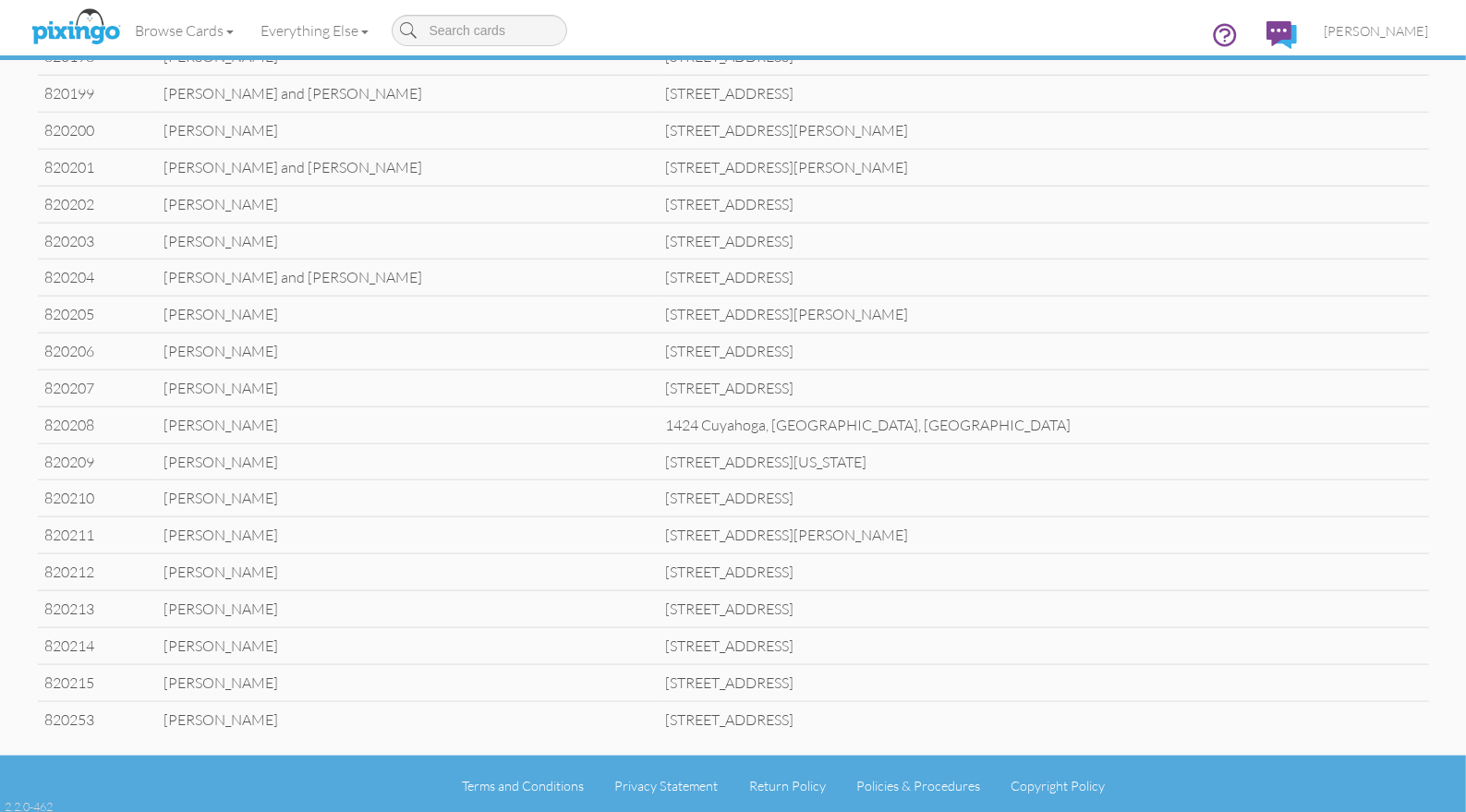
click at [320, 712] on td "[PERSON_NAME]" at bounding box center [406, 718] width 502 height 36
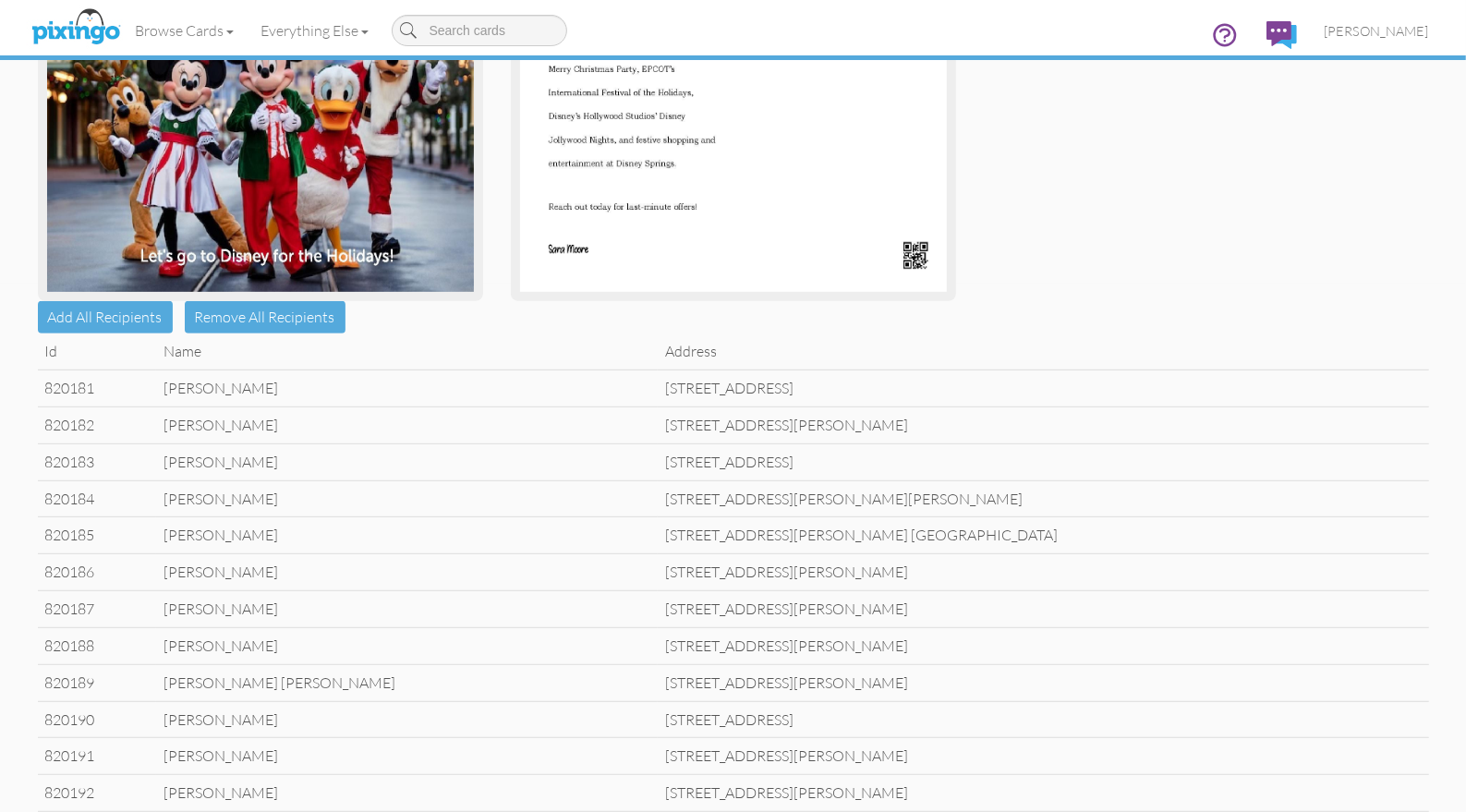
scroll to position [0, 0]
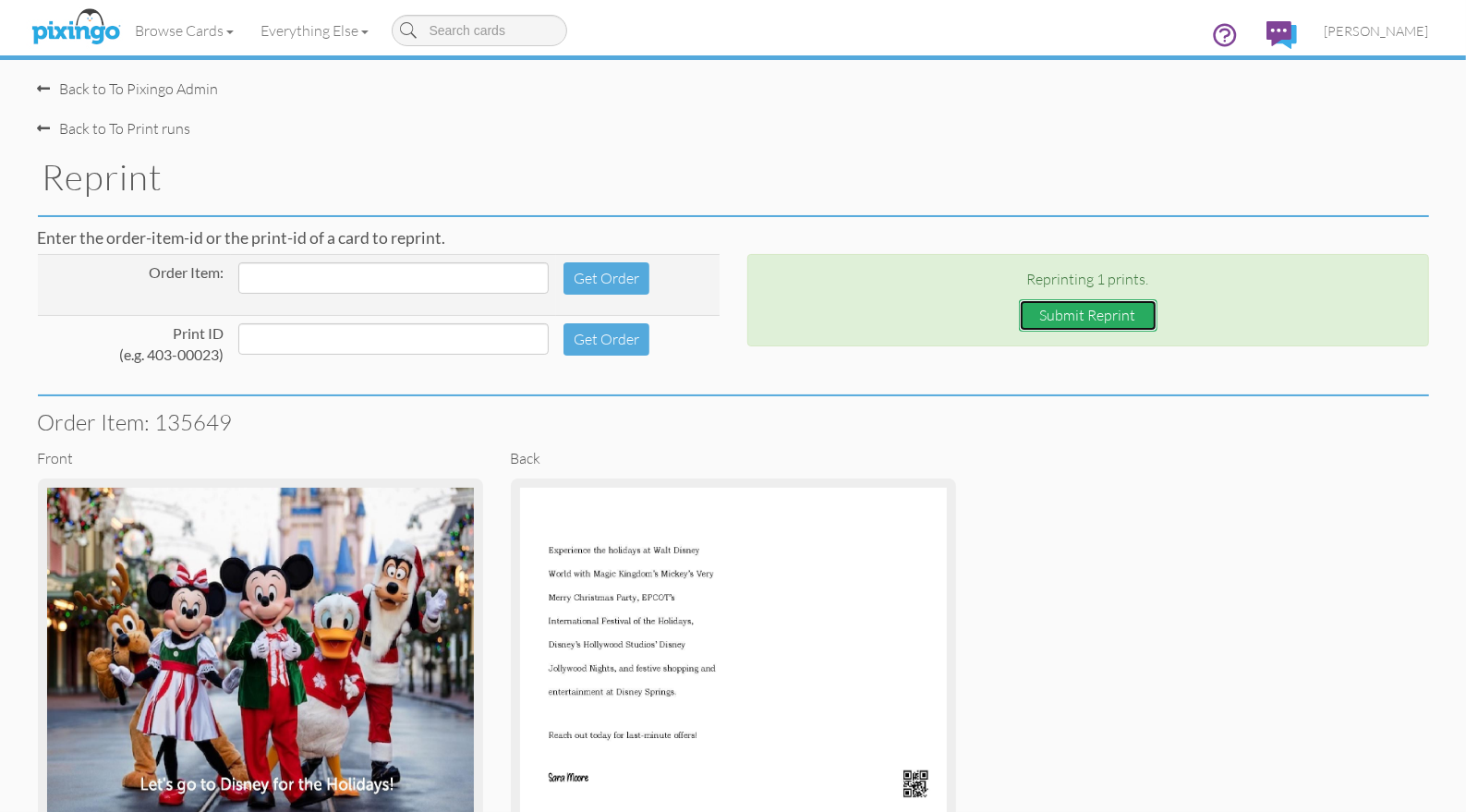
click at [1055, 305] on button "Submit Reprint" at bounding box center [1088, 315] width 138 height 32
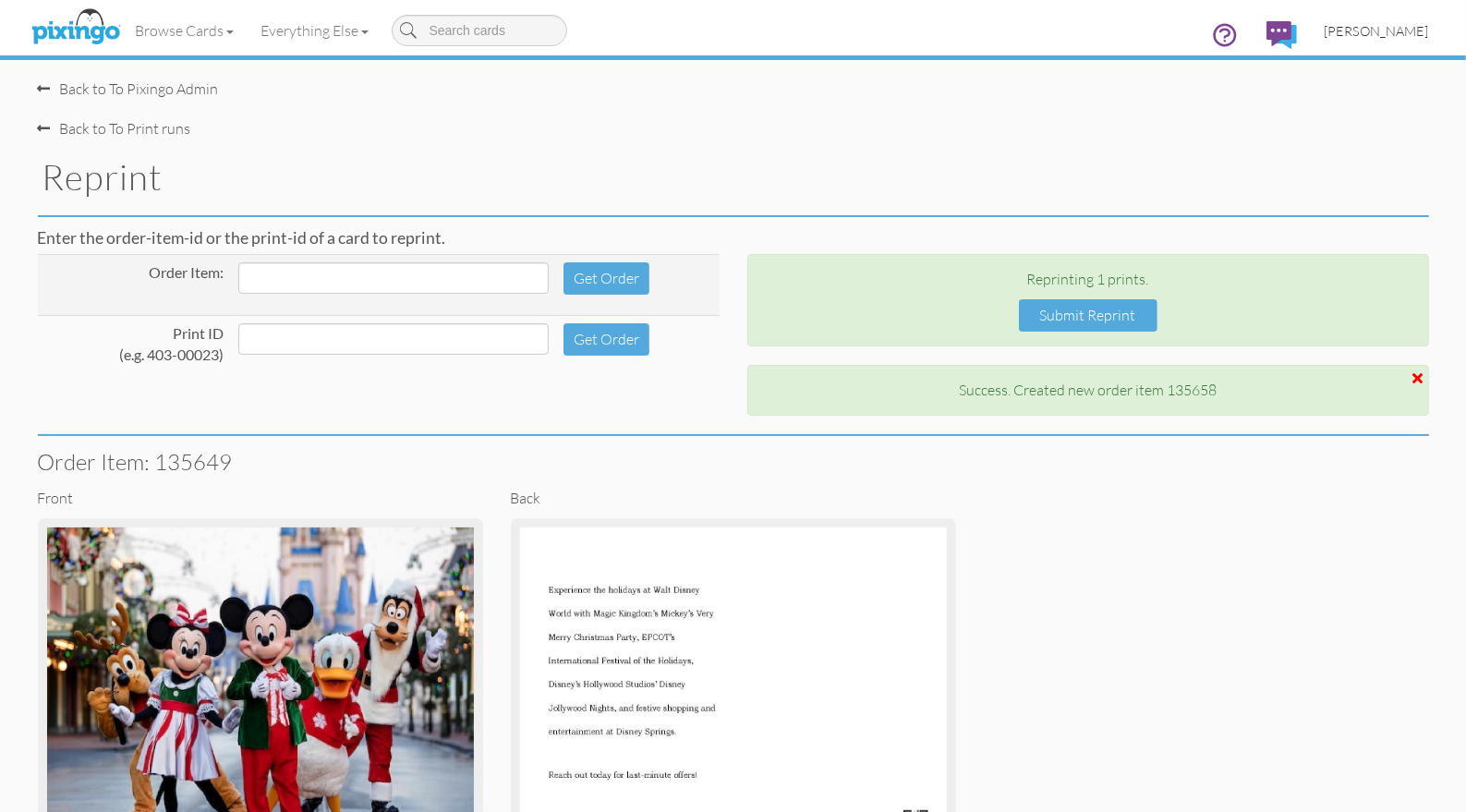
click at [1418, 32] on span "[PERSON_NAME]" at bounding box center [1376, 31] width 104 height 16
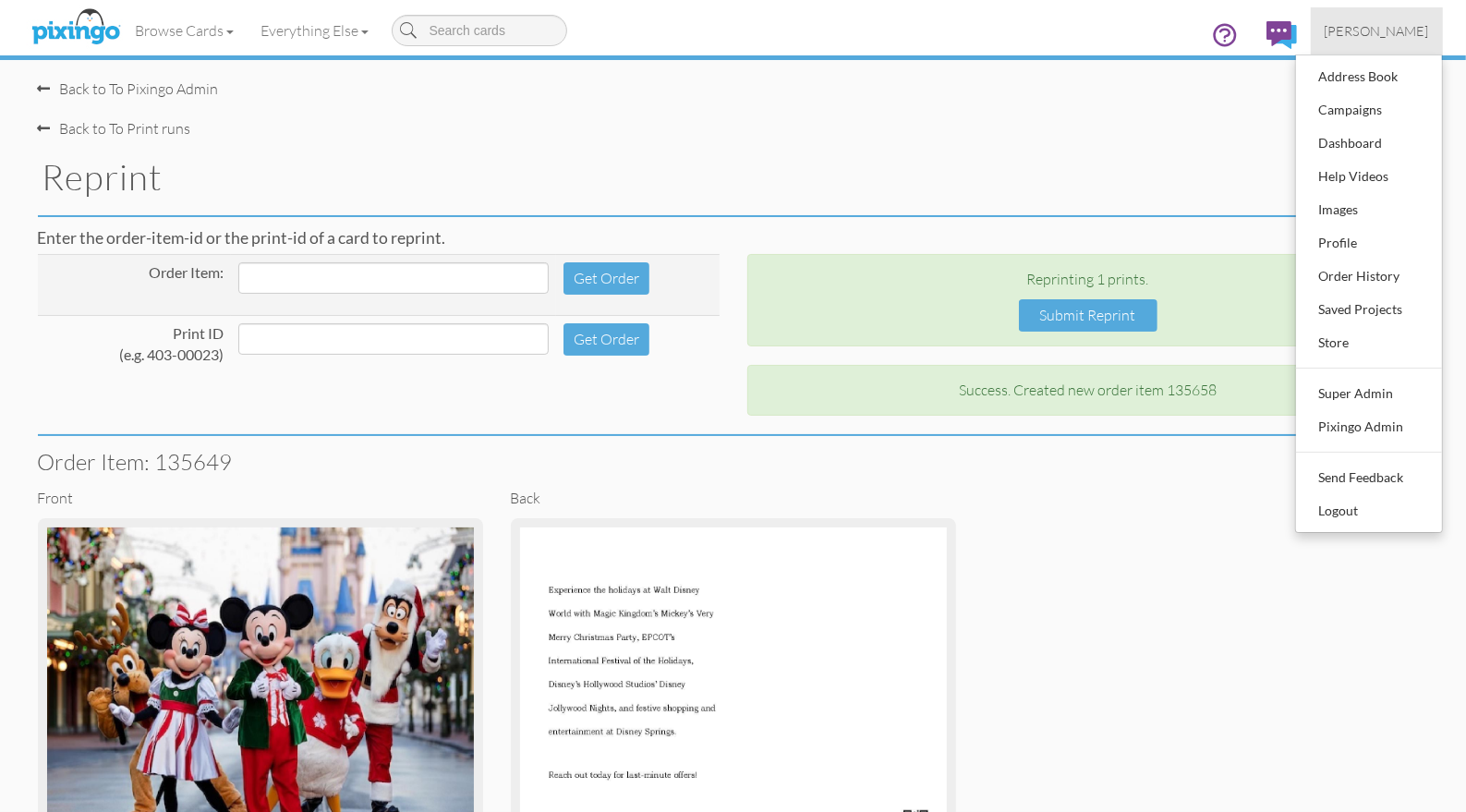
click at [1010, 174] on h1 "Reprint" at bounding box center [743, 177] width 1401 height 39
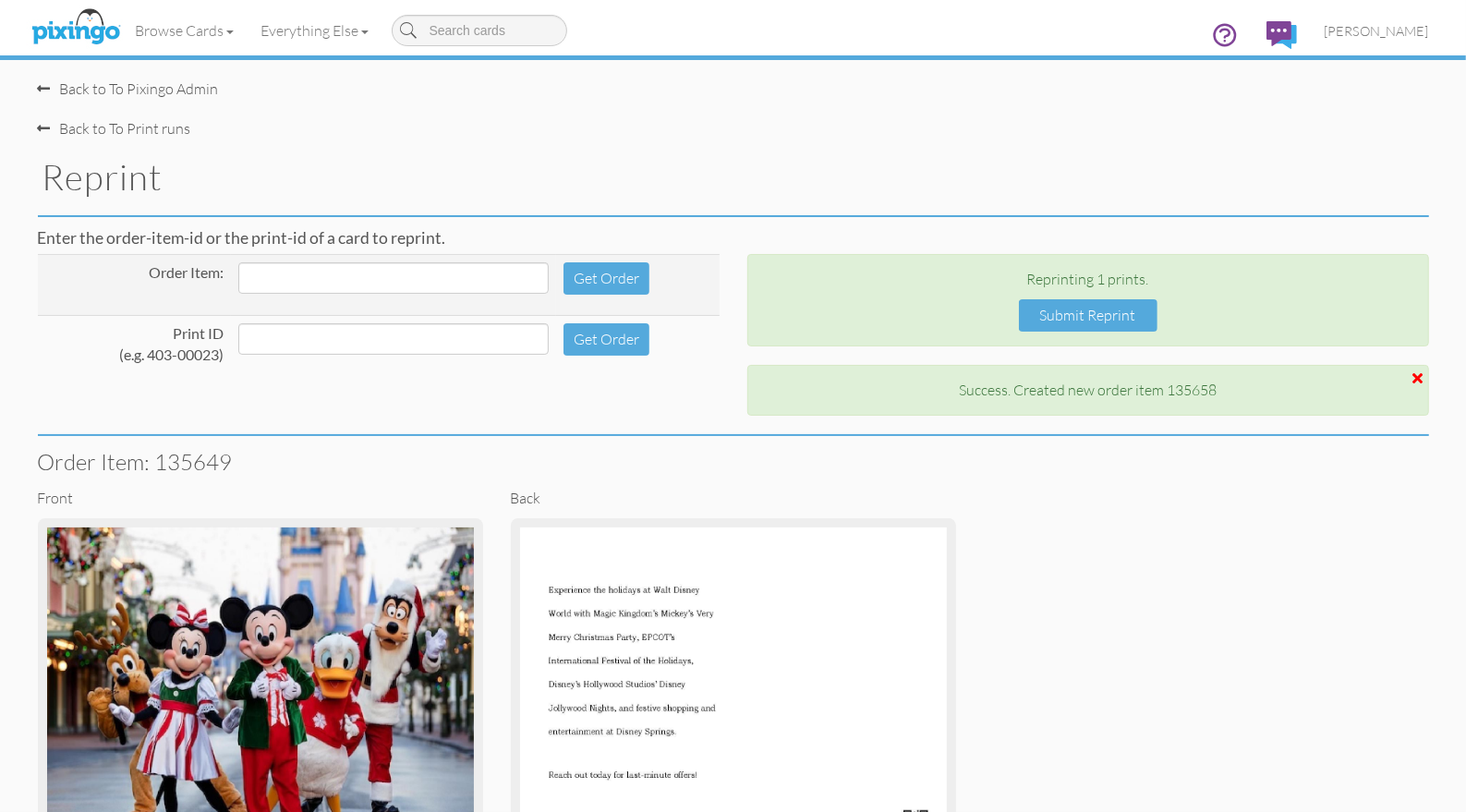
click at [149, 131] on div "Back to To Print runs" at bounding box center [114, 129] width 153 height 21
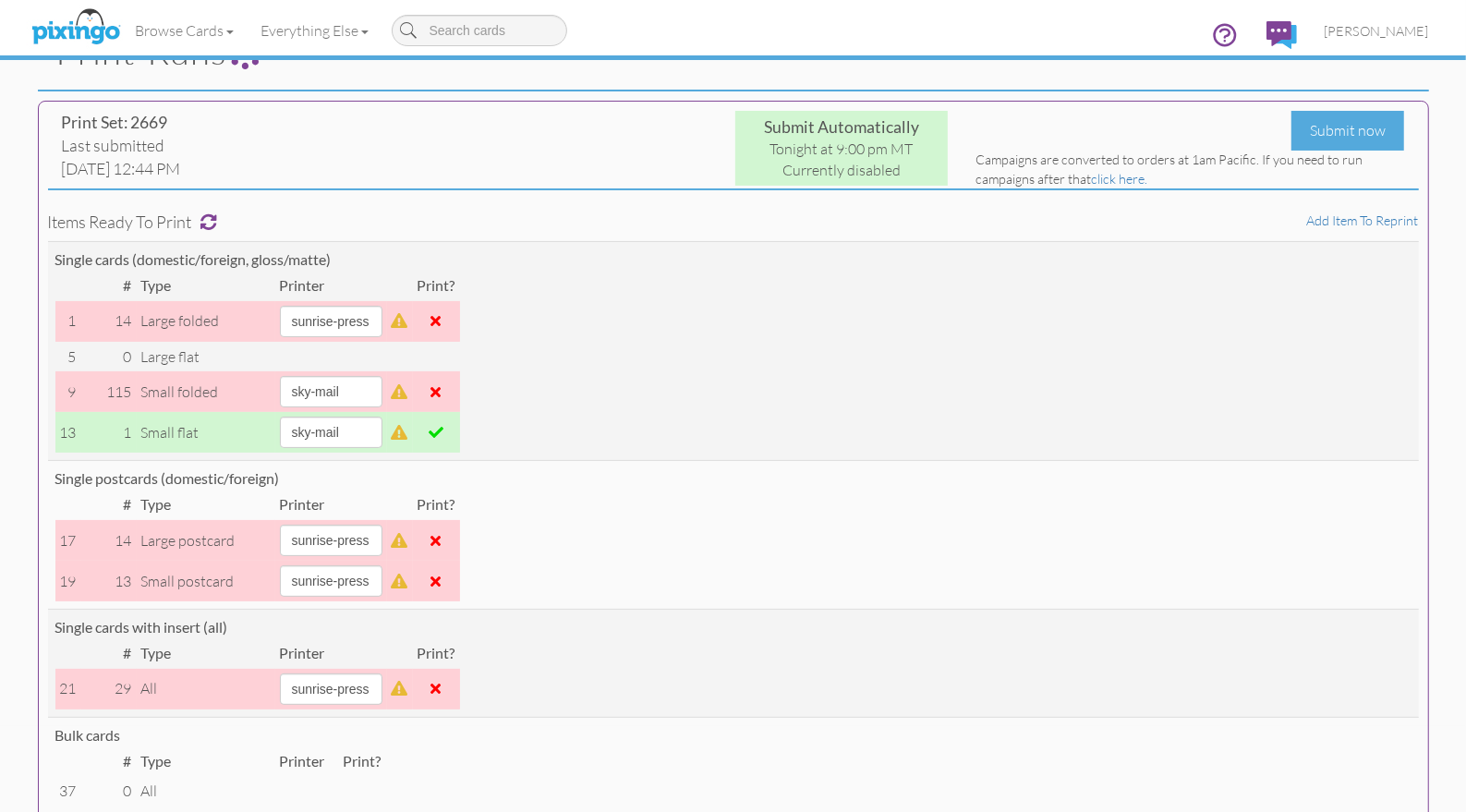
scroll to position [62, 0]
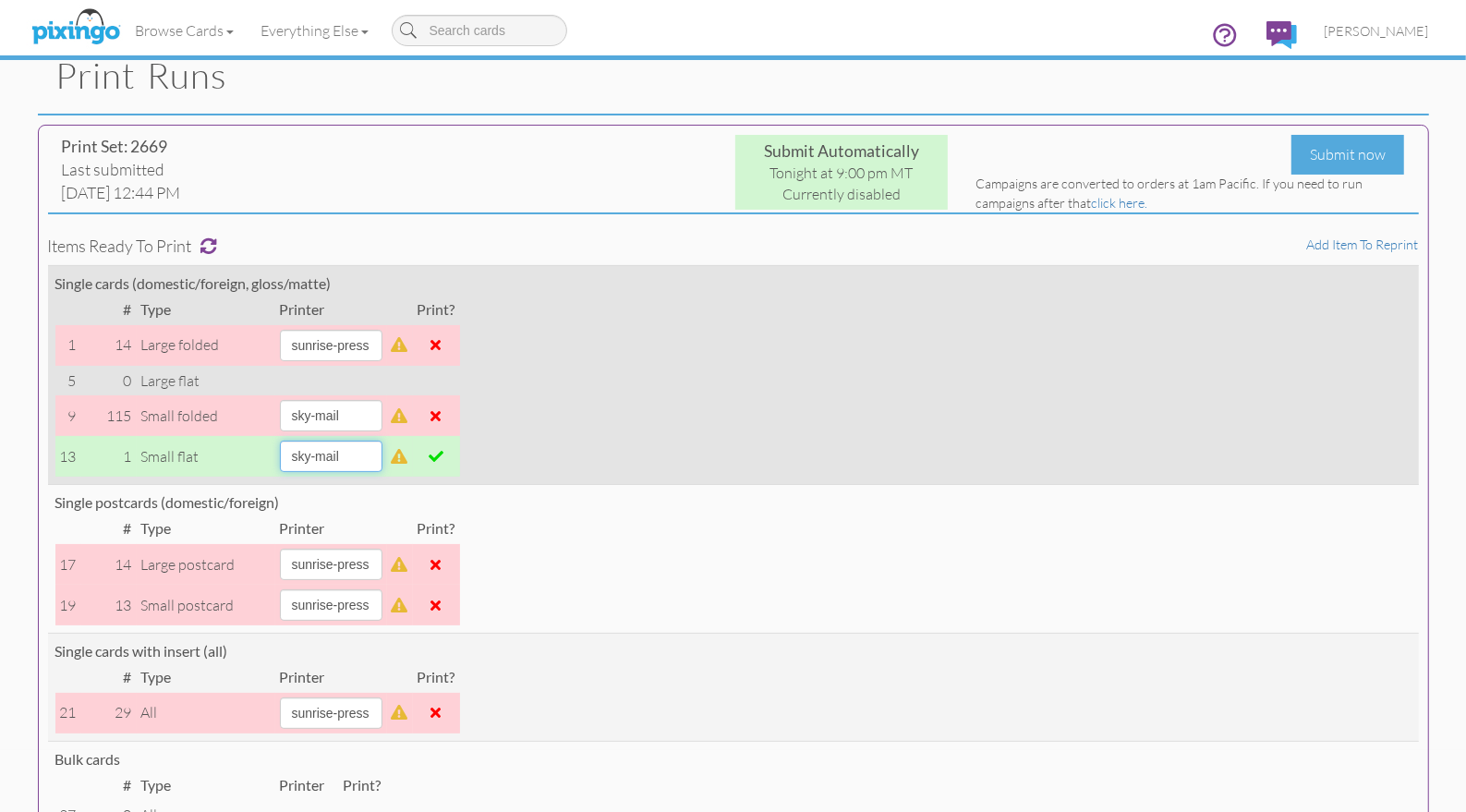
click at [378, 458] on select "[PERSON_NAME] sky-mail sunrise-press" at bounding box center [330, 456] width 102 height 31
select select "string:sunrise-press"
click at [280, 441] on select "[PERSON_NAME] sky-mail sunrise-press" at bounding box center [330, 456] width 102 height 31
click at [707, 471] on td "Single cards (domestic/foreign, gloss/matte) # Type Printer Print? 1 14 large f…" at bounding box center [733, 375] width 1371 height 220
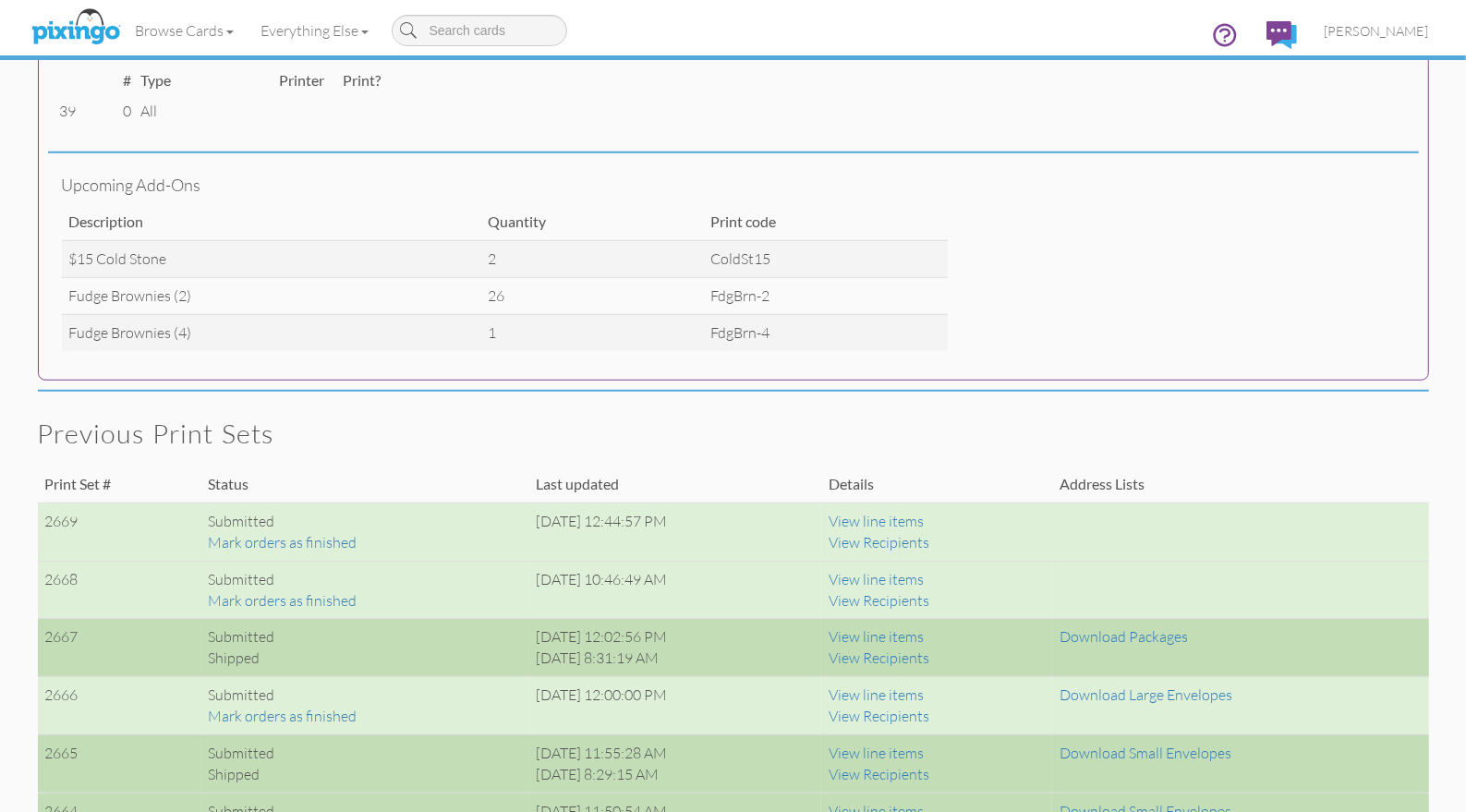
scroll to position [964, 0]
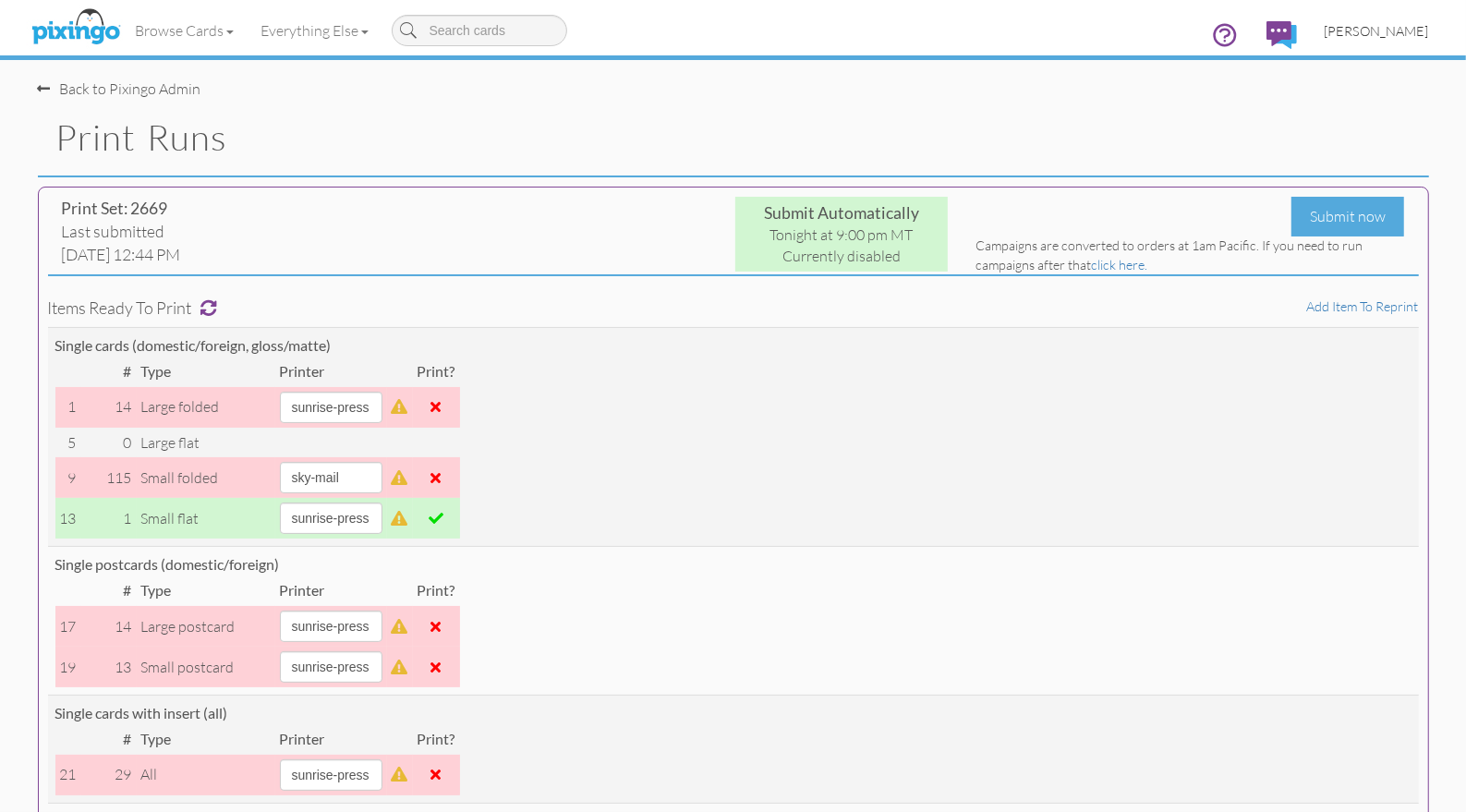
click at [1374, 26] on span "[PERSON_NAME]" at bounding box center [1376, 31] width 104 height 16
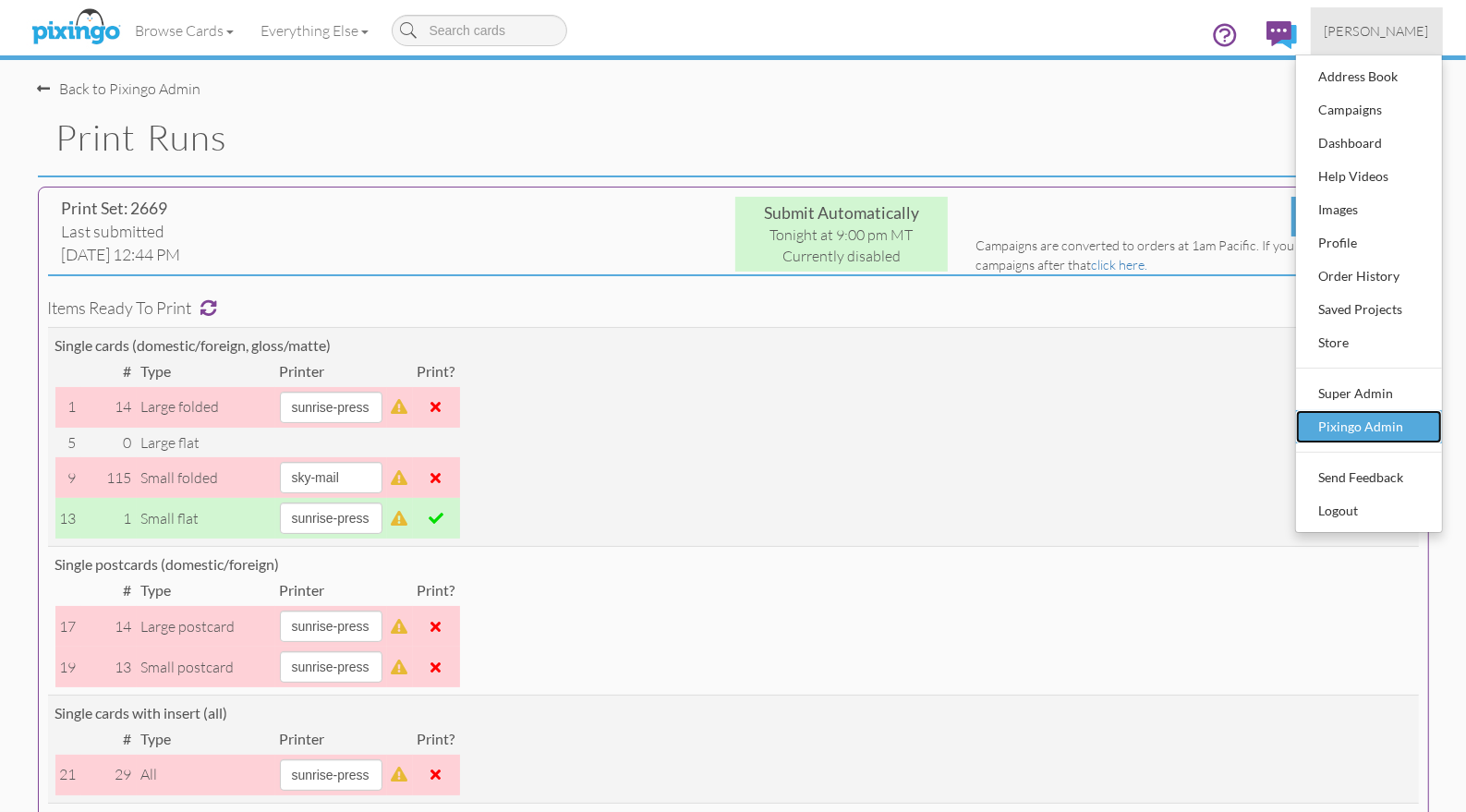
click at [1345, 431] on div "Pixingo Admin" at bounding box center [1370, 427] width 109 height 27
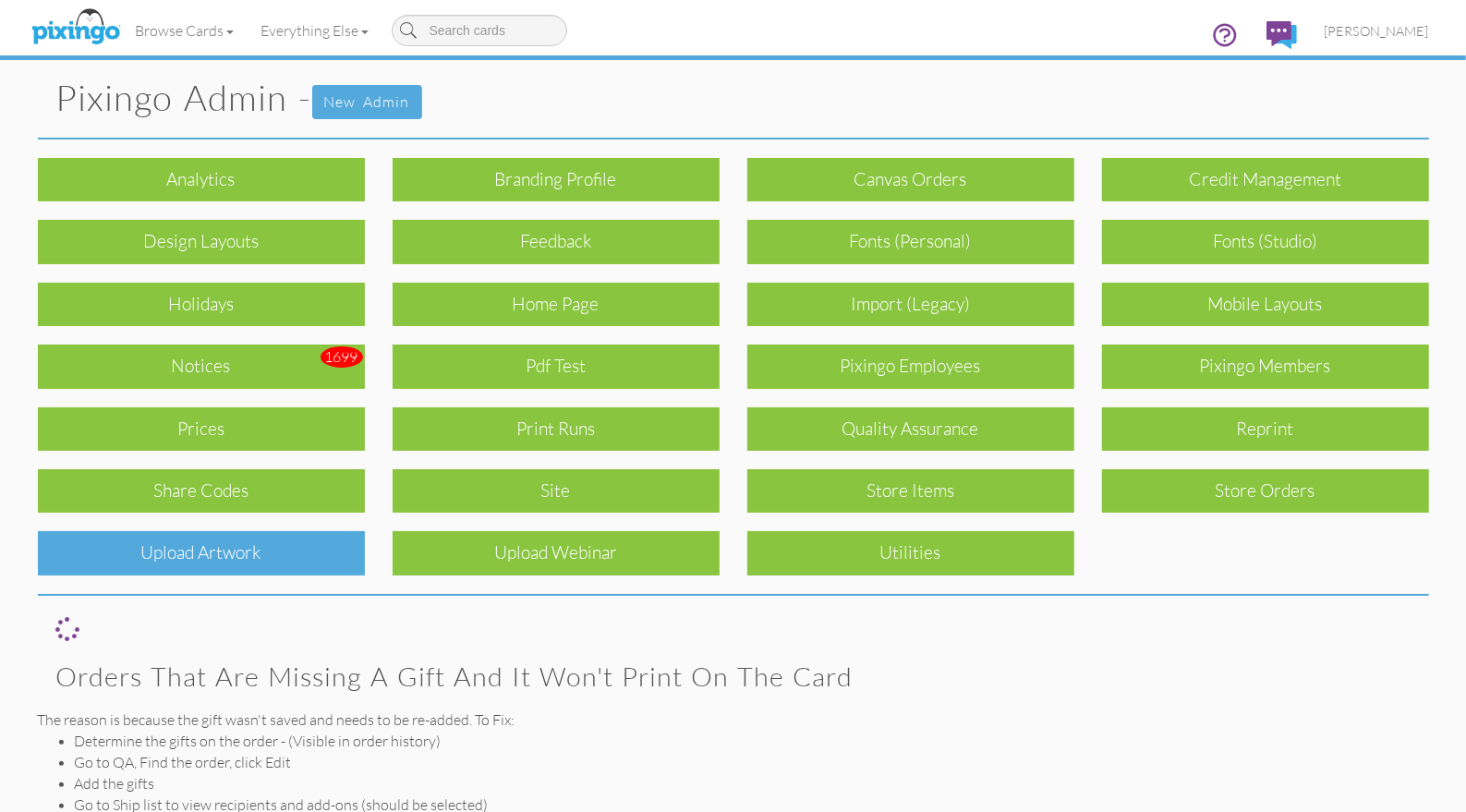
click at [191, 546] on div "Upload Artwork" at bounding box center [202, 553] width 328 height 44
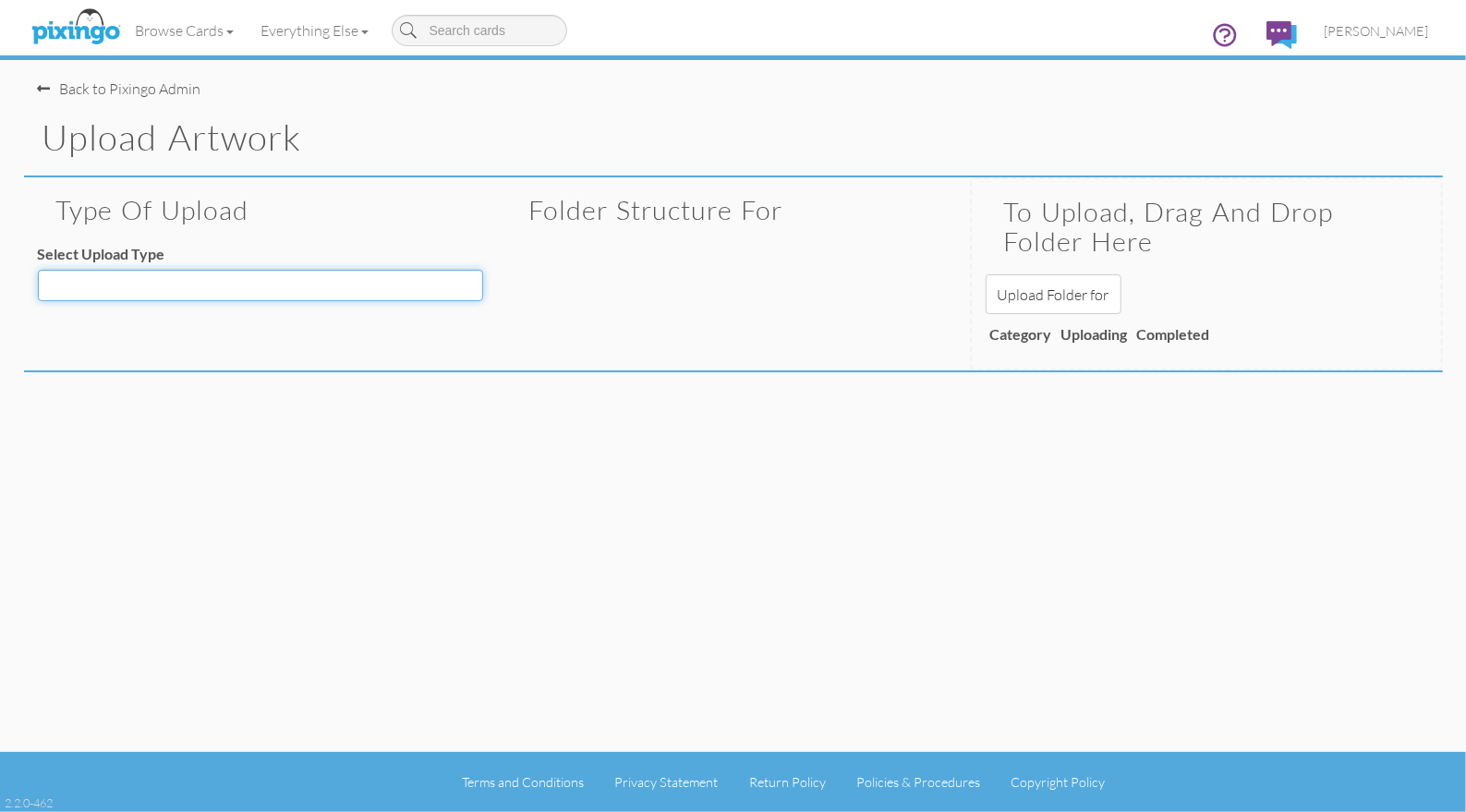
click at [217, 286] on select "Decoration - Backgrounds Decoration - Kits Decoration - Ready Texts Decoration …" at bounding box center [260, 286] width 445 height 31
select select "object:3588"
click at [38, 270] on select "Decoration - Backgrounds Decoration - Kits Decoration - Ready Texts Decoration …" at bounding box center [260, 286] width 445 height 31
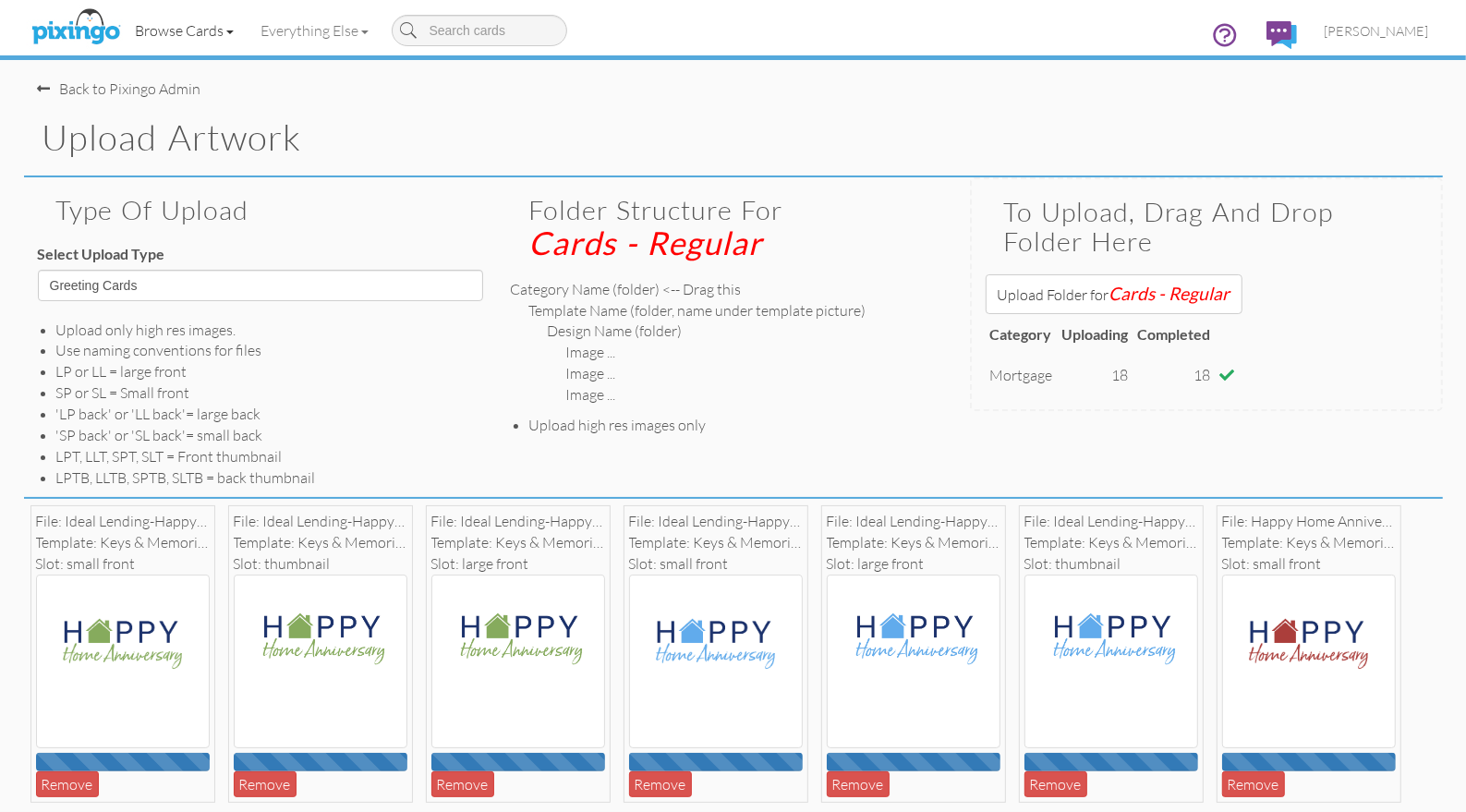
click at [198, 30] on link "Browse Cards" at bounding box center [184, 30] width 126 height 46
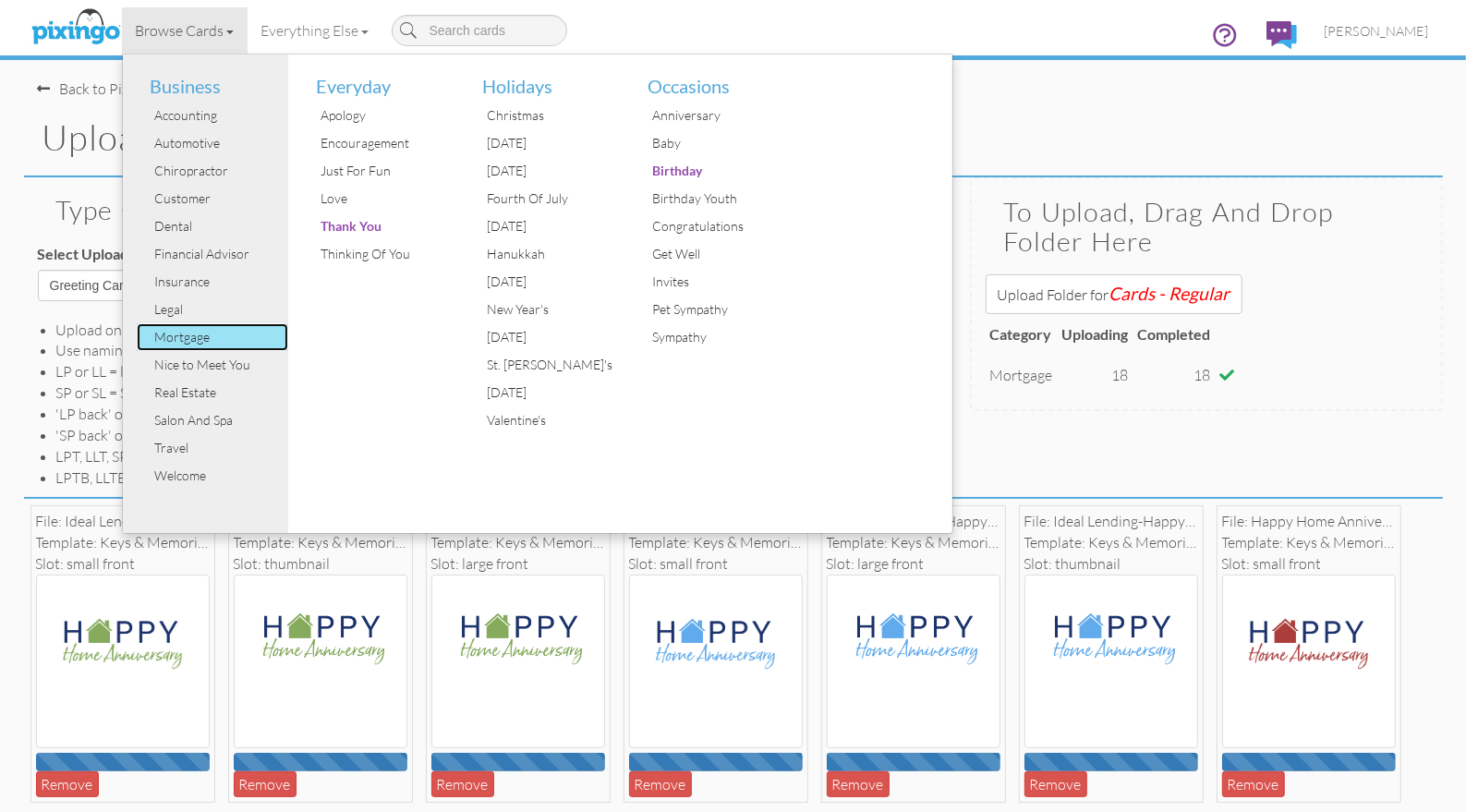
click at [197, 334] on div "Mortgage" at bounding box center [219, 337] width 138 height 27
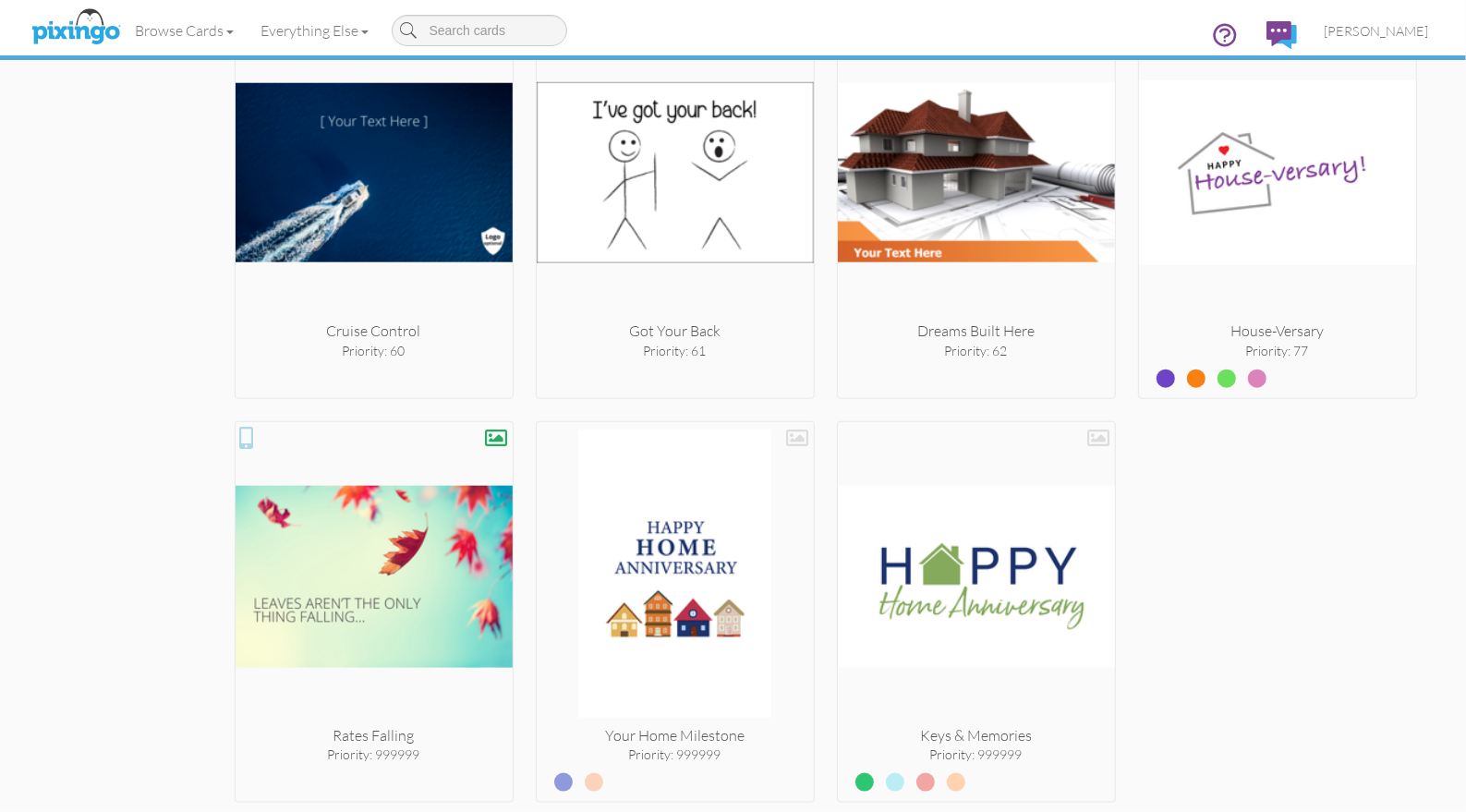
scroll to position [6911, 0]
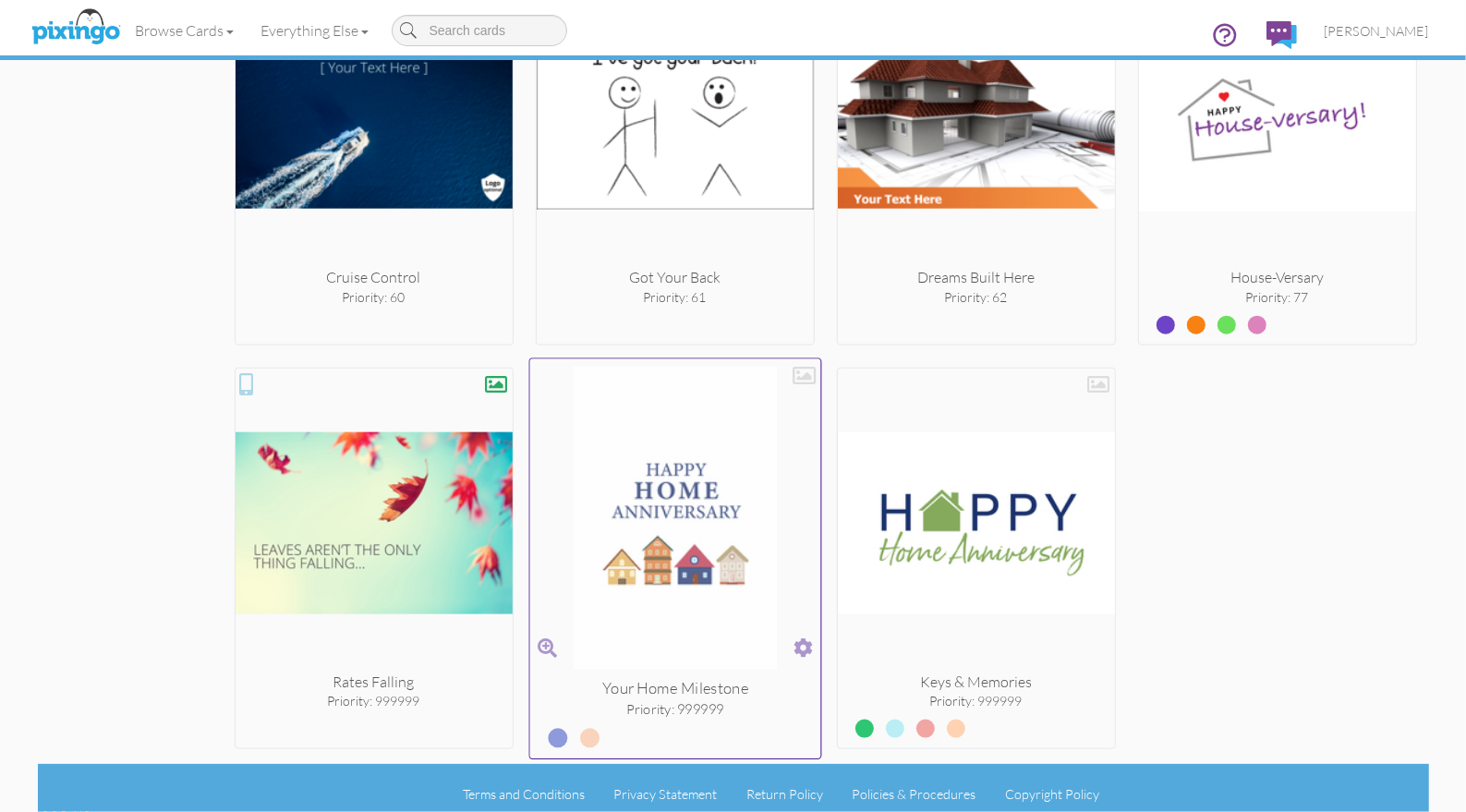
click at [803, 639] on span at bounding box center [803, 647] width 19 height 26
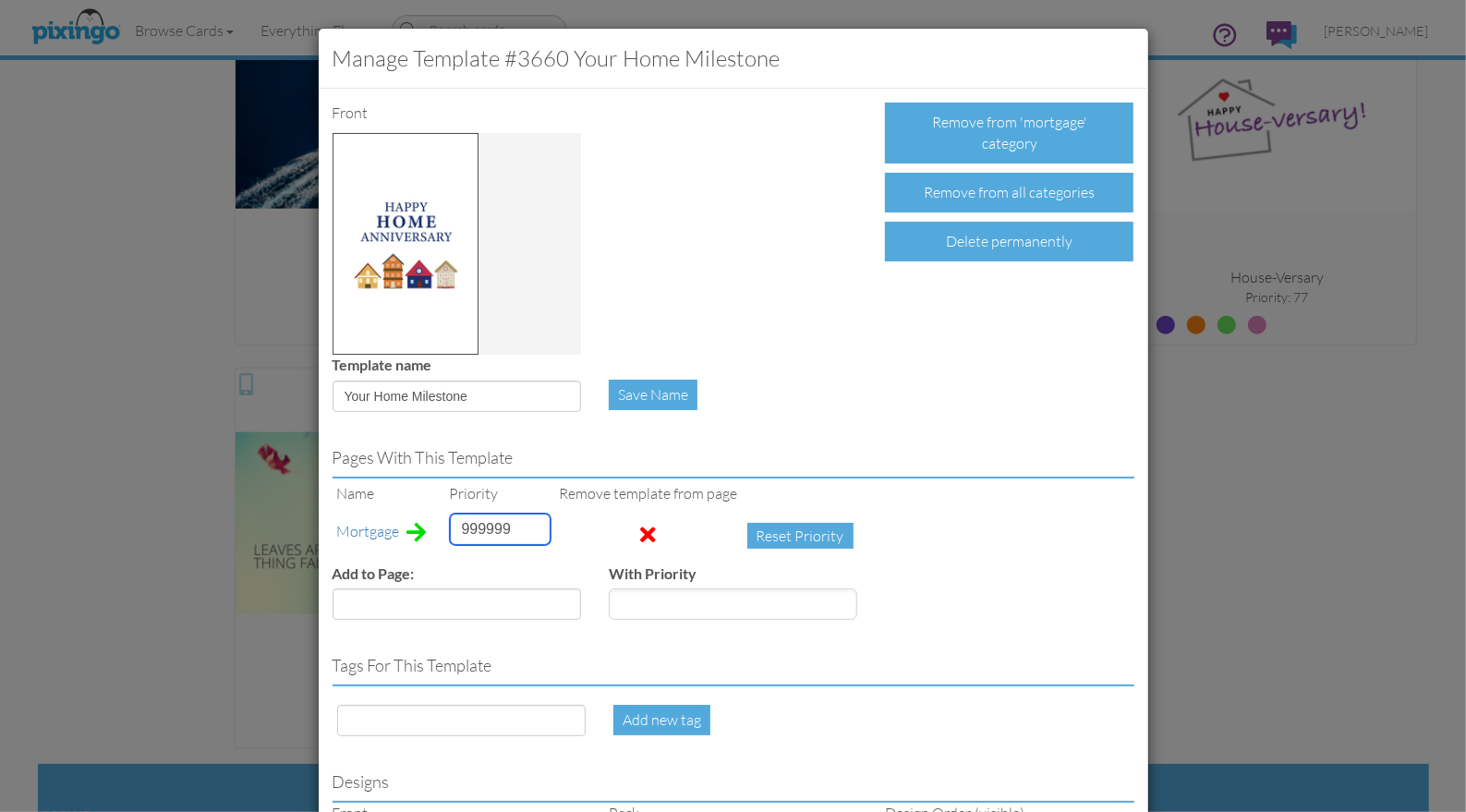
click at [477, 522] on input "999999" at bounding box center [500, 529] width 100 height 31
type input "1"
click at [988, 531] on div "Pages with this template Name Priority Remove template from page Mortgage 1 Res…" at bounding box center [733, 529] width 829 height 208
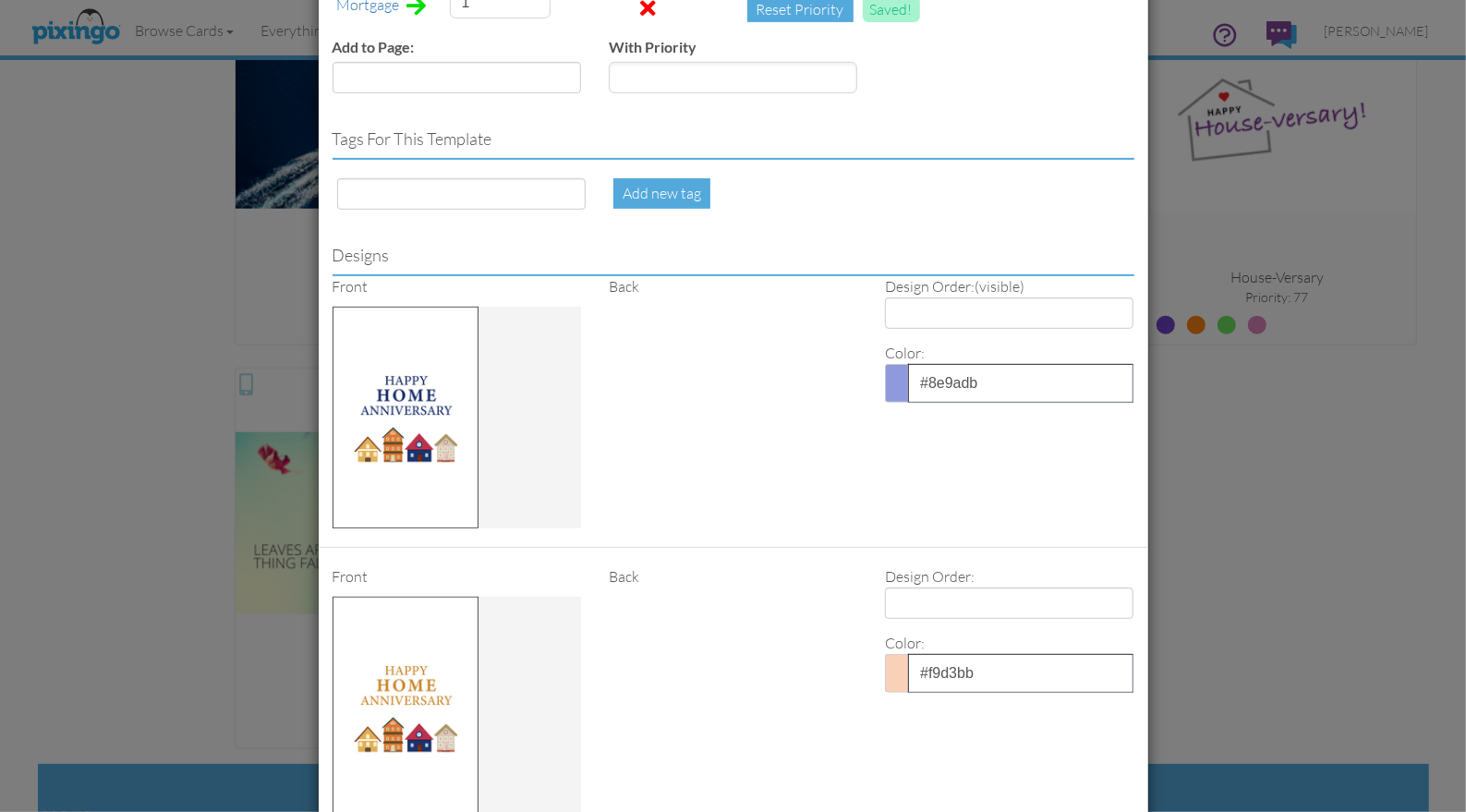
scroll to position [681, 0]
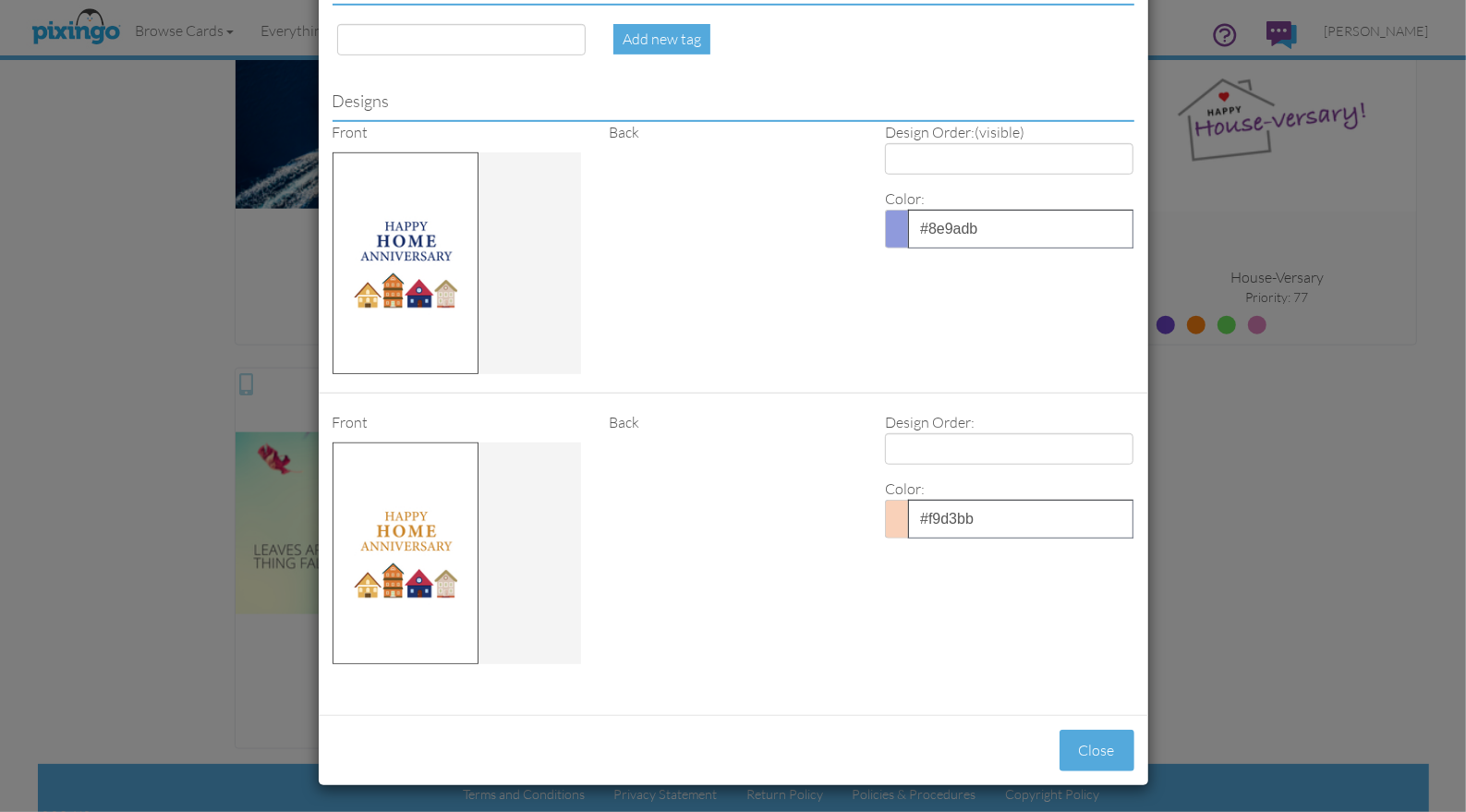
click at [904, 220] on span at bounding box center [897, 229] width 23 height 39
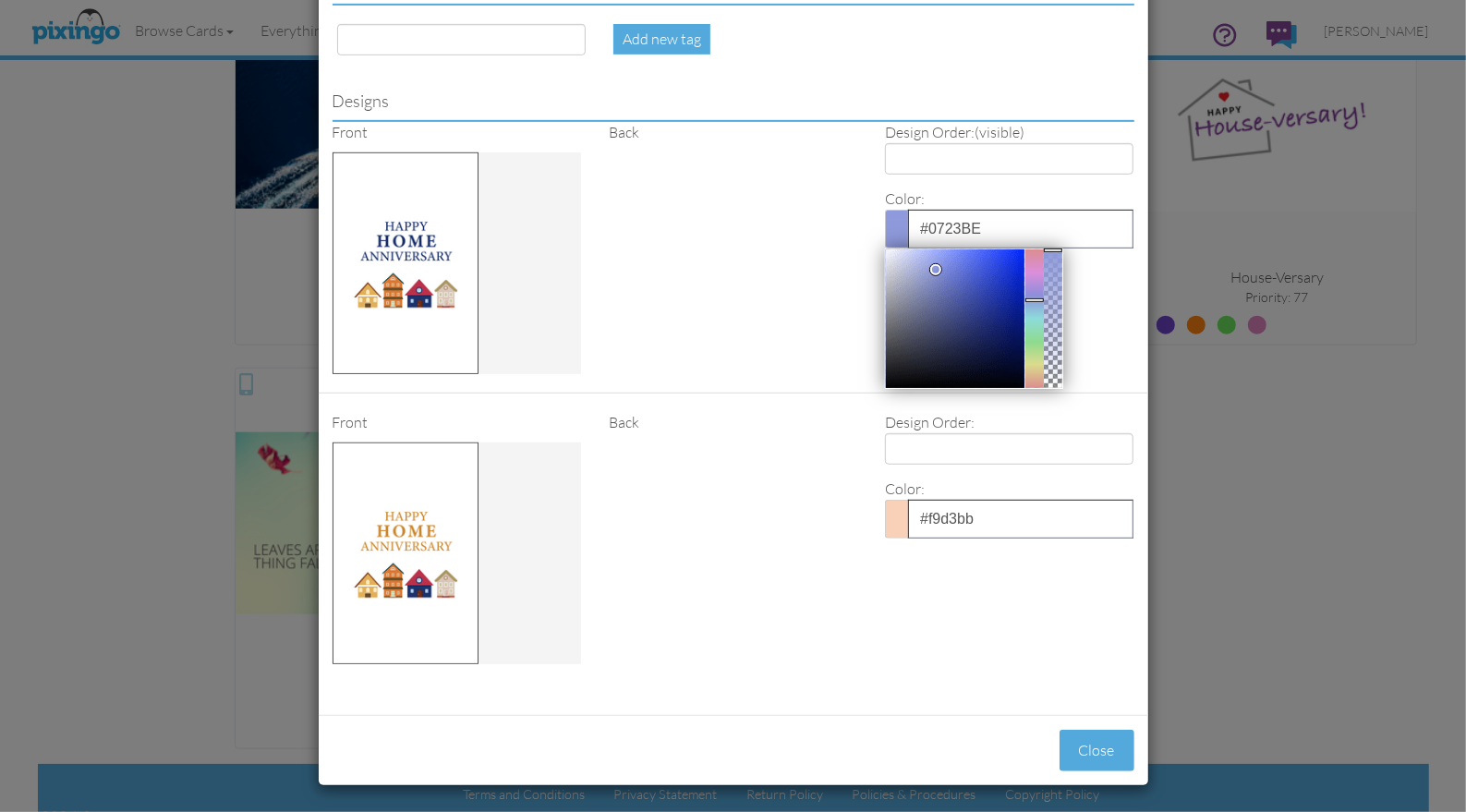
click at [1020, 265] on div at bounding box center [955, 319] width 138 height 138
click at [1013, 279] on div at bounding box center [955, 319] width 138 height 138
click at [995, 277] on div at bounding box center [955, 319] width 138 height 138
click at [1009, 298] on div at bounding box center [955, 319] width 138 height 138
type input "#0F2081"
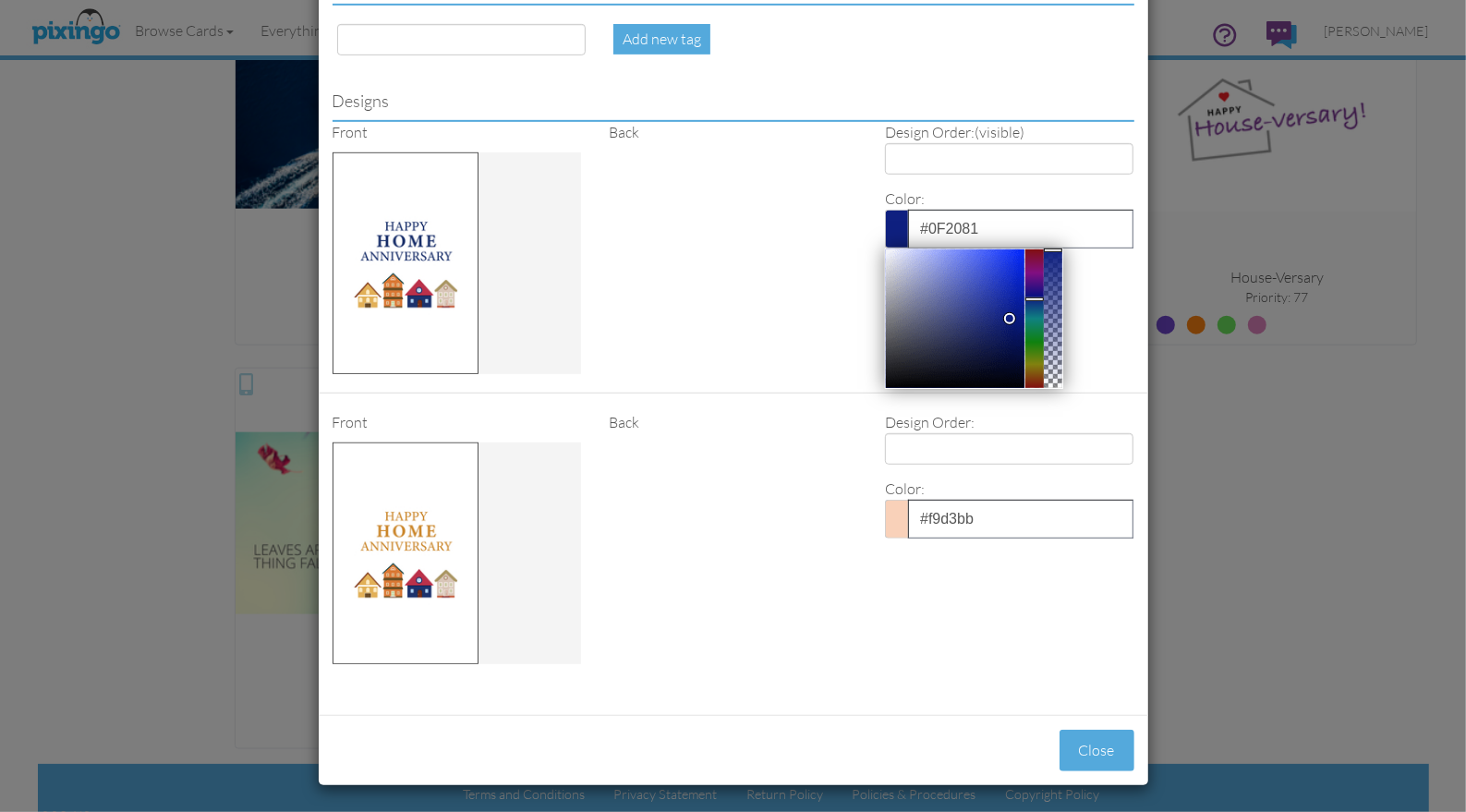
click at [801, 262] on div "Front Back Design Order: (visible) 1 2 Color: #0F2081 Clear Reset Close" at bounding box center [733, 257] width 829 height 272
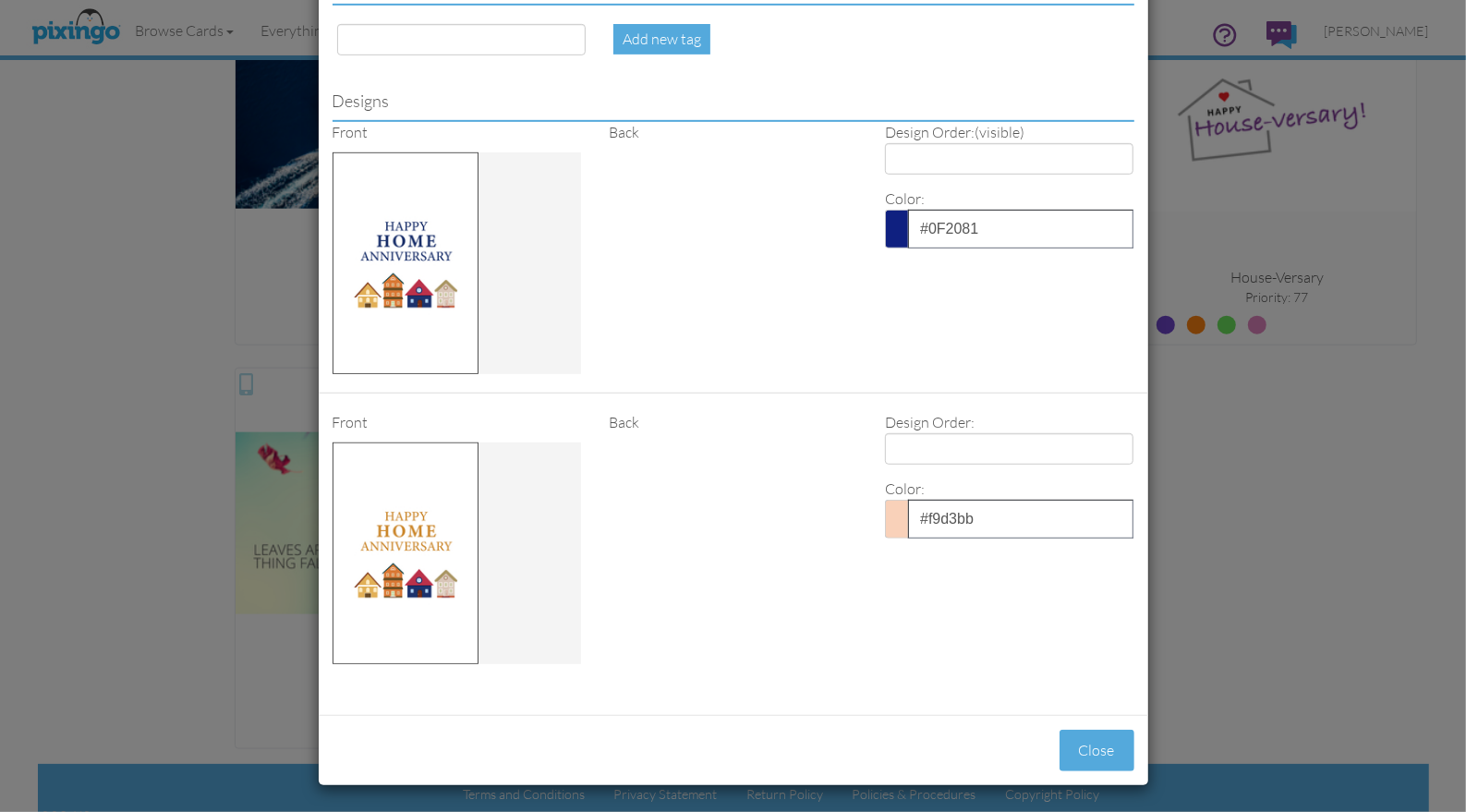
click at [889, 507] on span at bounding box center [897, 520] width 23 height 39
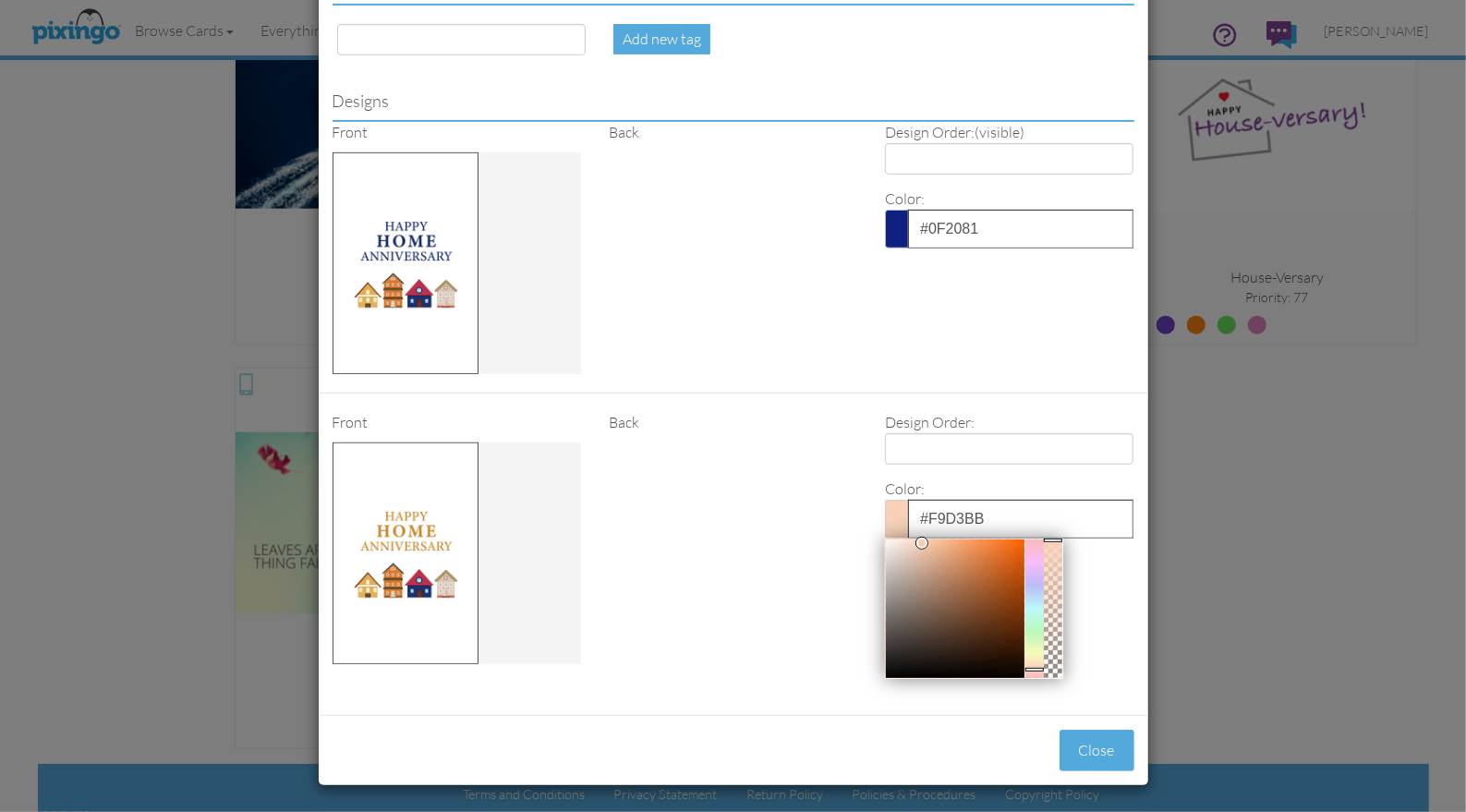
click at [1009, 540] on div at bounding box center [955, 609] width 138 height 138
click at [987, 540] on div at bounding box center [955, 609] width 138 height 138
click at [1005, 540] on div at bounding box center [955, 609] width 138 height 138
click at [1001, 552] on div at bounding box center [955, 609] width 138 height 138
type input "#DA783B"
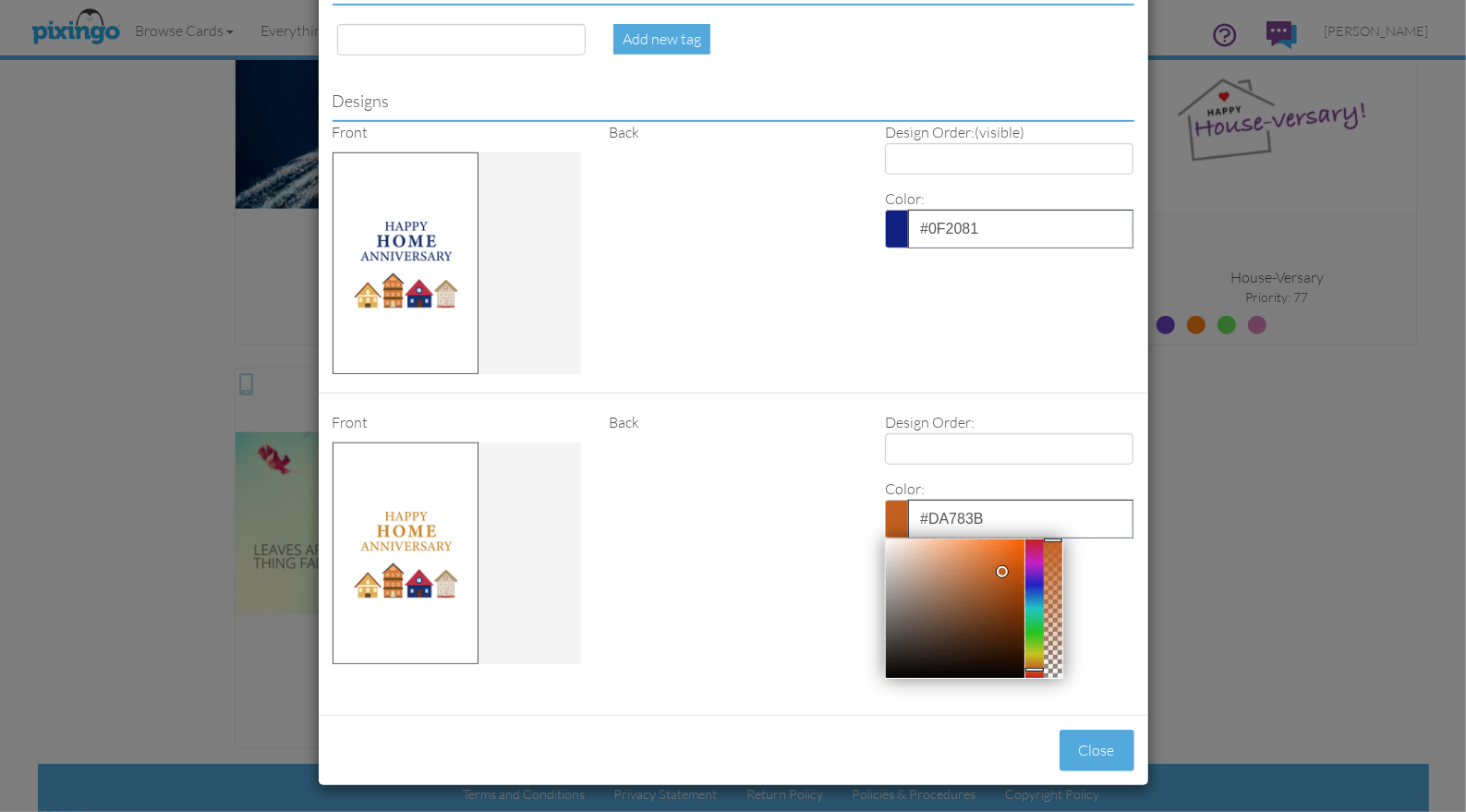
click at [987, 540] on div at bounding box center [955, 609] width 138 height 138
click at [728, 537] on div "Front Back Design Order: 1 2 Color: #DA783B Clear Reset Close" at bounding box center [733, 548] width 829 height 271
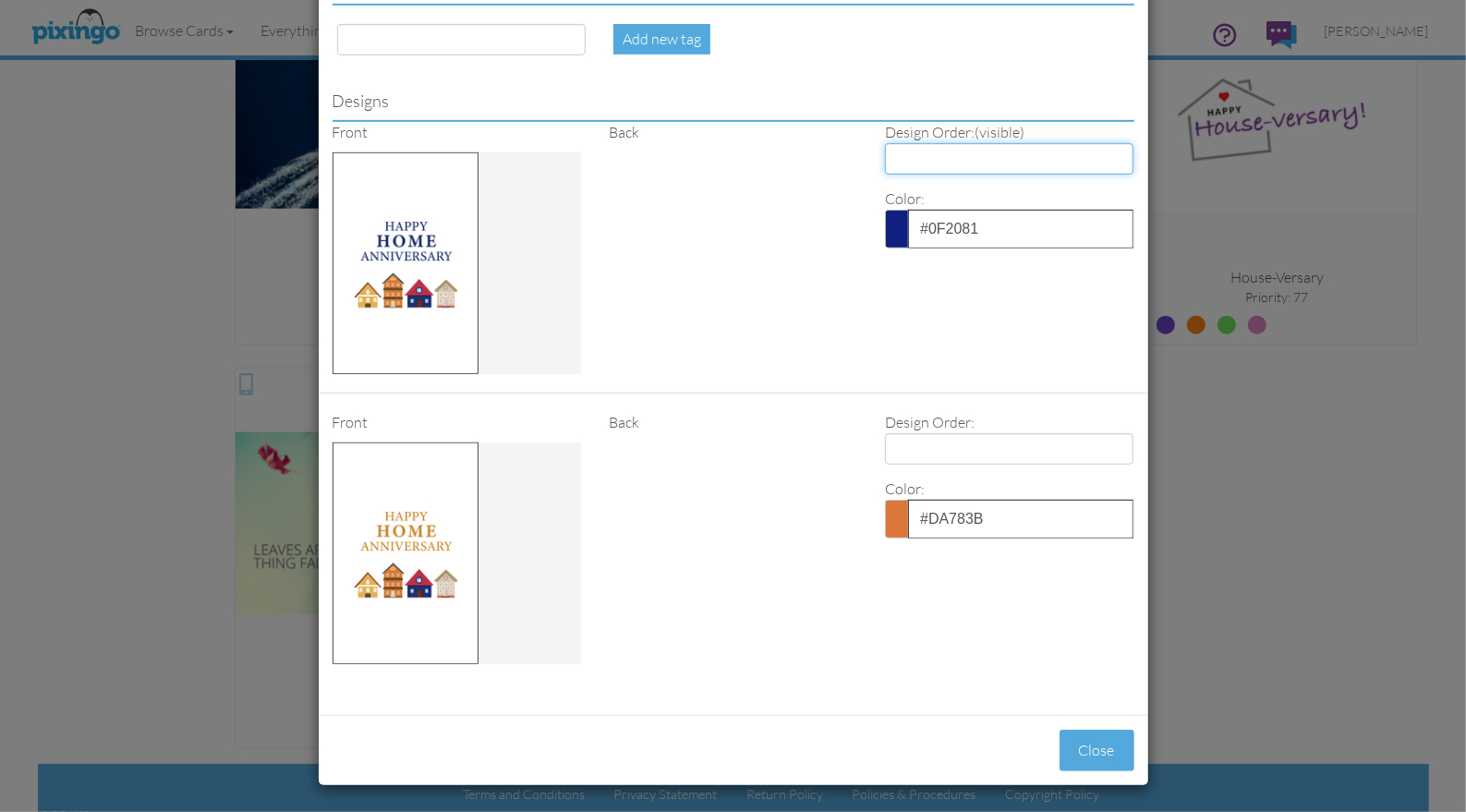
click at [921, 159] on select "1 2" at bounding box center [1009, 159] width 249 height 31
select select "number:1"
click at [885, 143] on select "1 2" at bounding box center [1009, 159] width 249 height 31
click at [919, 163] on select "1 2" at bounding box center [1009, 159] width 249 height 31
select select "number:2"
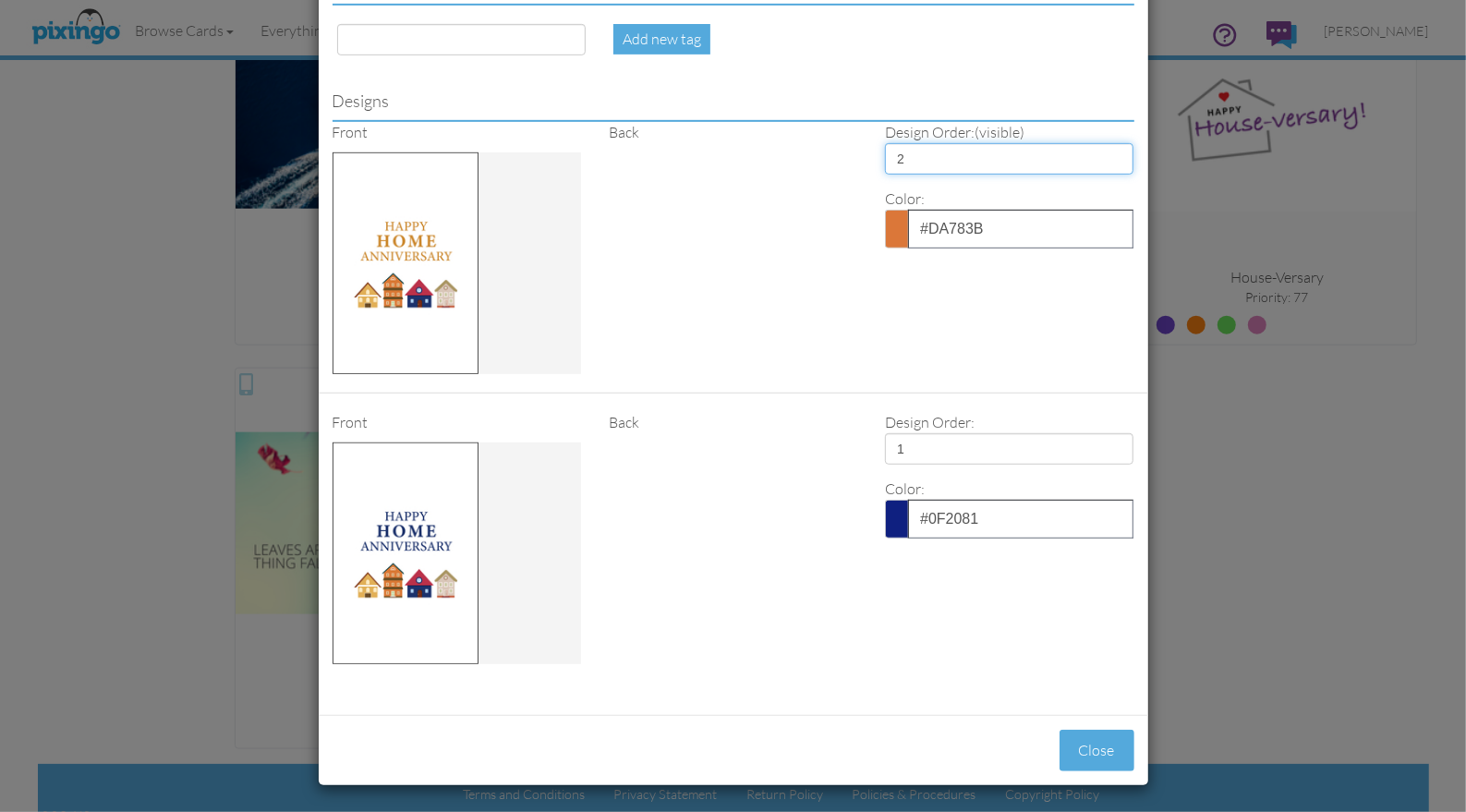
click at [885, 143] on select "1 2" at bounding box center [1009, 159] width 249 height 31
select select "?"
click at [915, 150] on select "1 2" at bounding box center [1009, 159] width 249 height 31
select select "number:1"
click at [885, 143] on select "1 2" at bounding box center [1009, 159] width 249 height 31
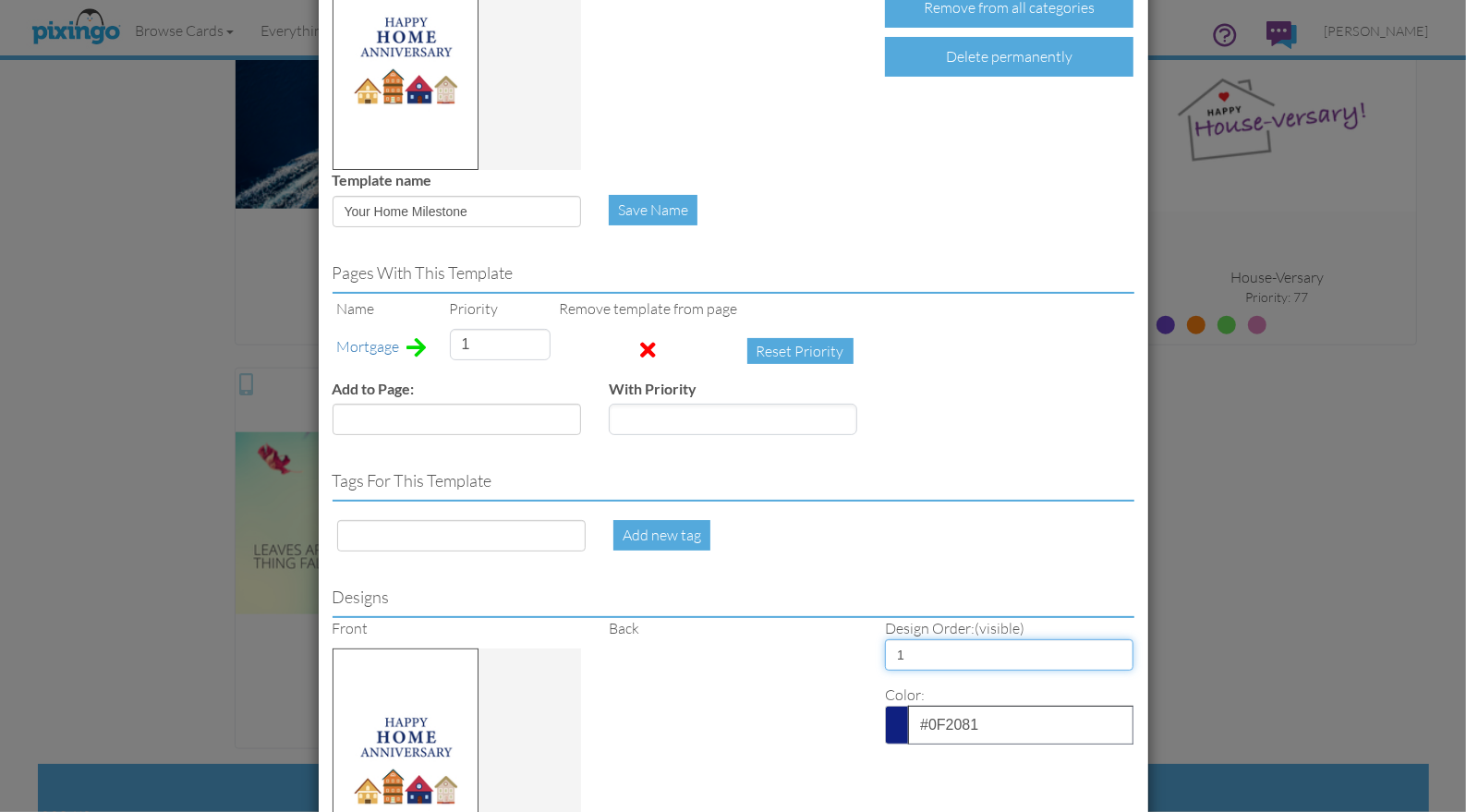
scroll to position [179, 0]
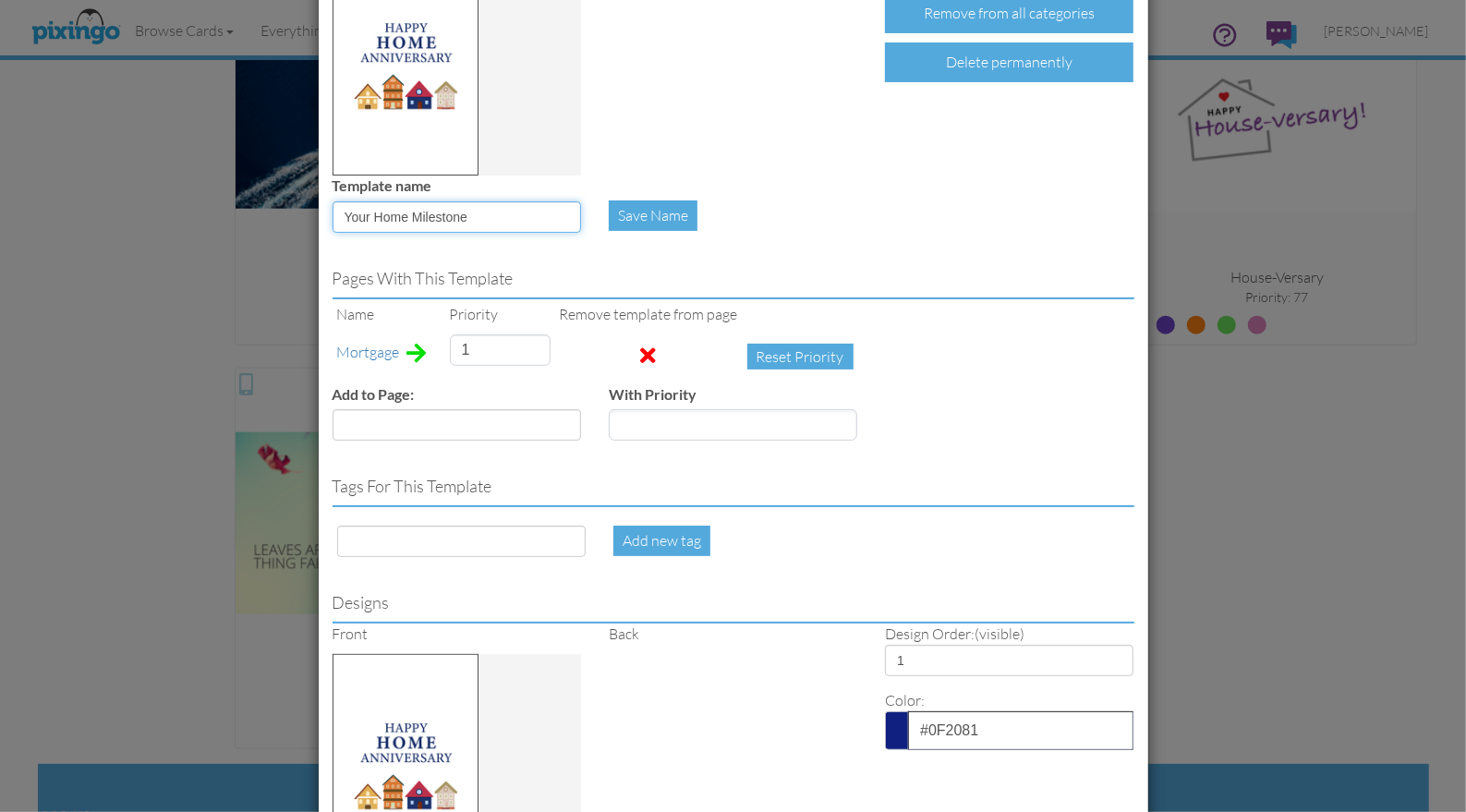
drag, startPoint x: 345, startPoint y: 217, endPoint x: 481, endPoint y: 219, distance: 136.0
click at [481, 219] on input "Your Home Milestone" at bounding box center [456, 217] width 249 height 31
click at [389, 544] on input at bounding box center [461, 541] width 249 height 31
paste input "Your Home Milestone"
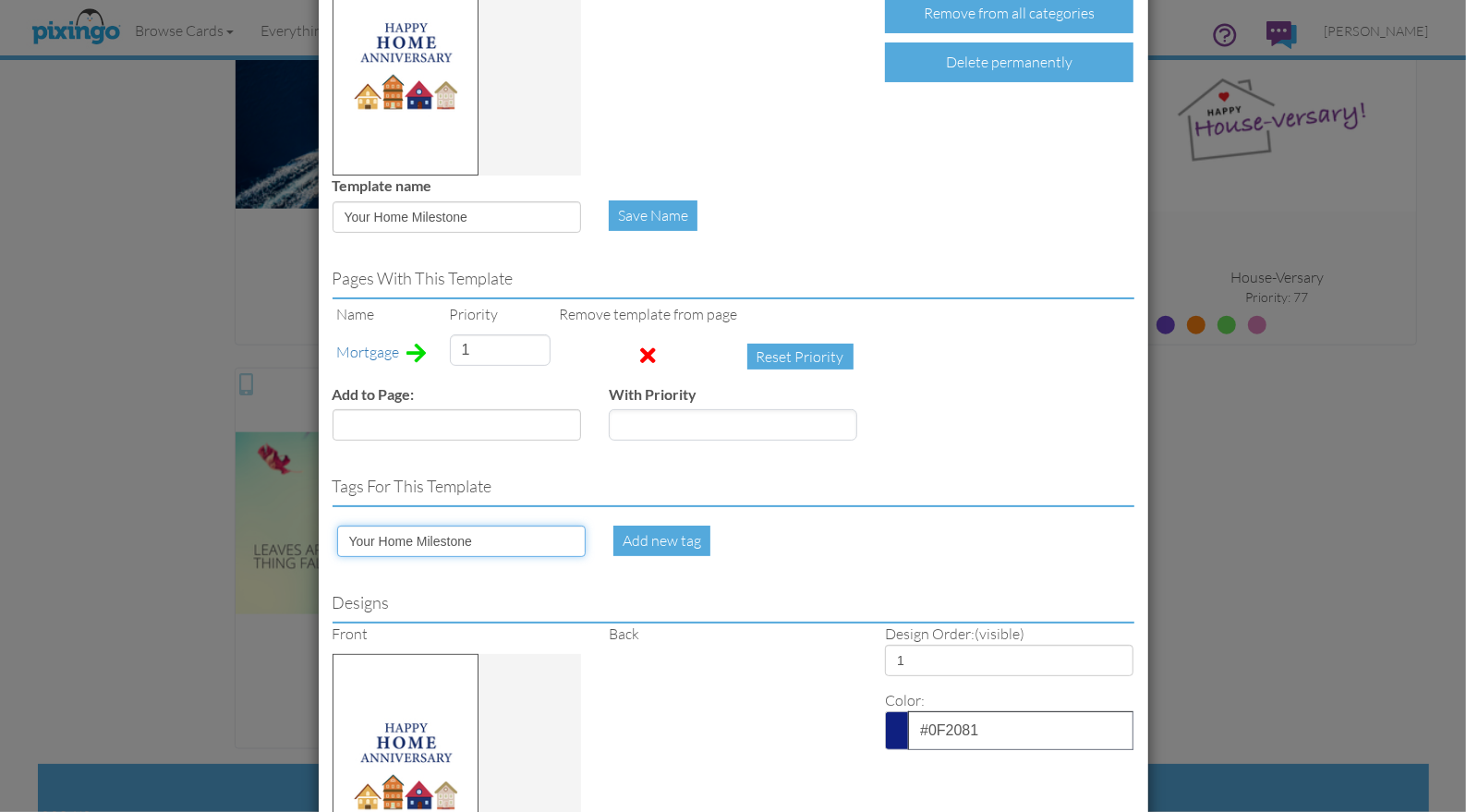
type input "Your Home Milestone"
click at [784, 542] on div "Add new tag" at bounding box center [733, 540] width 267 height 30
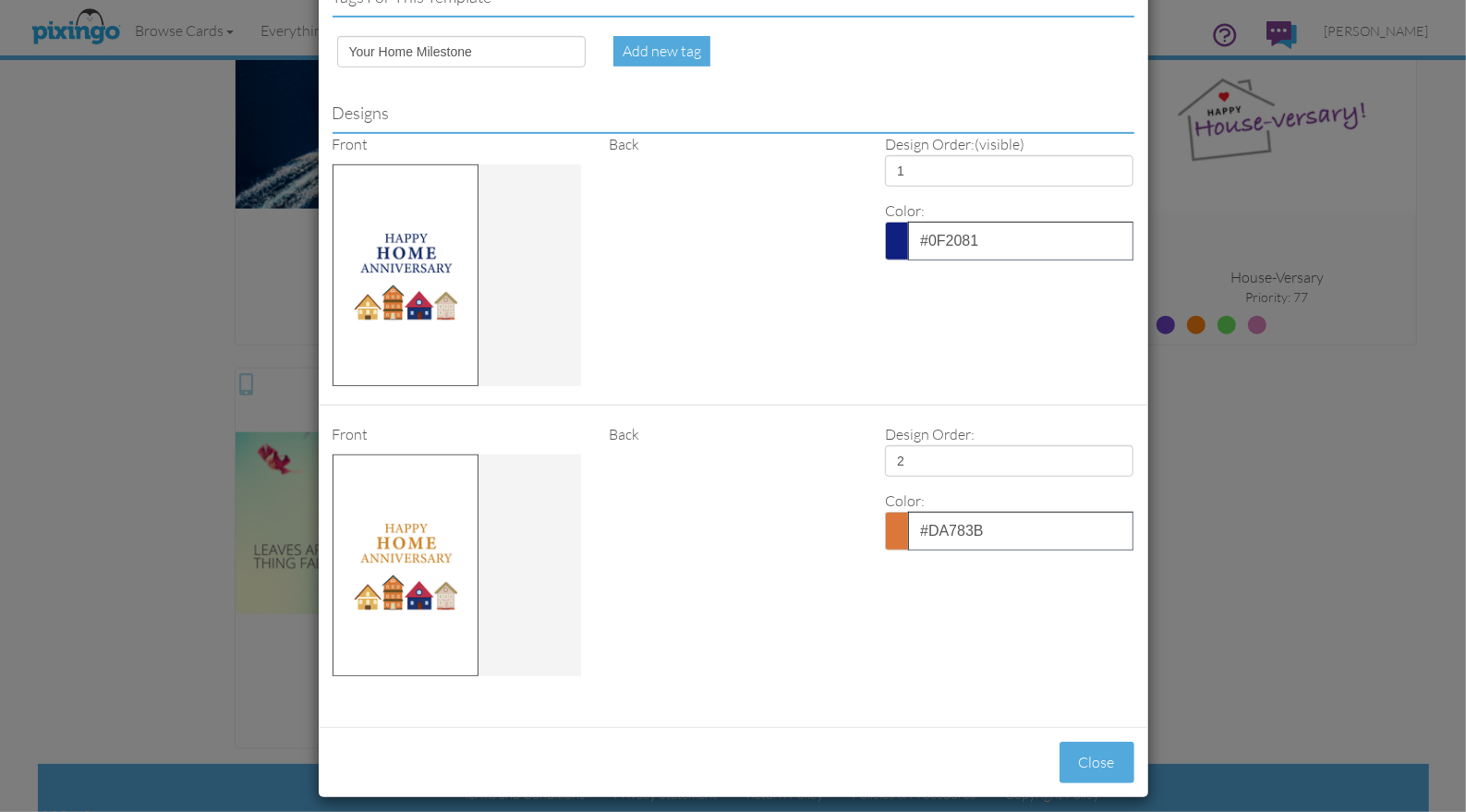
scroll to position [681, 0]
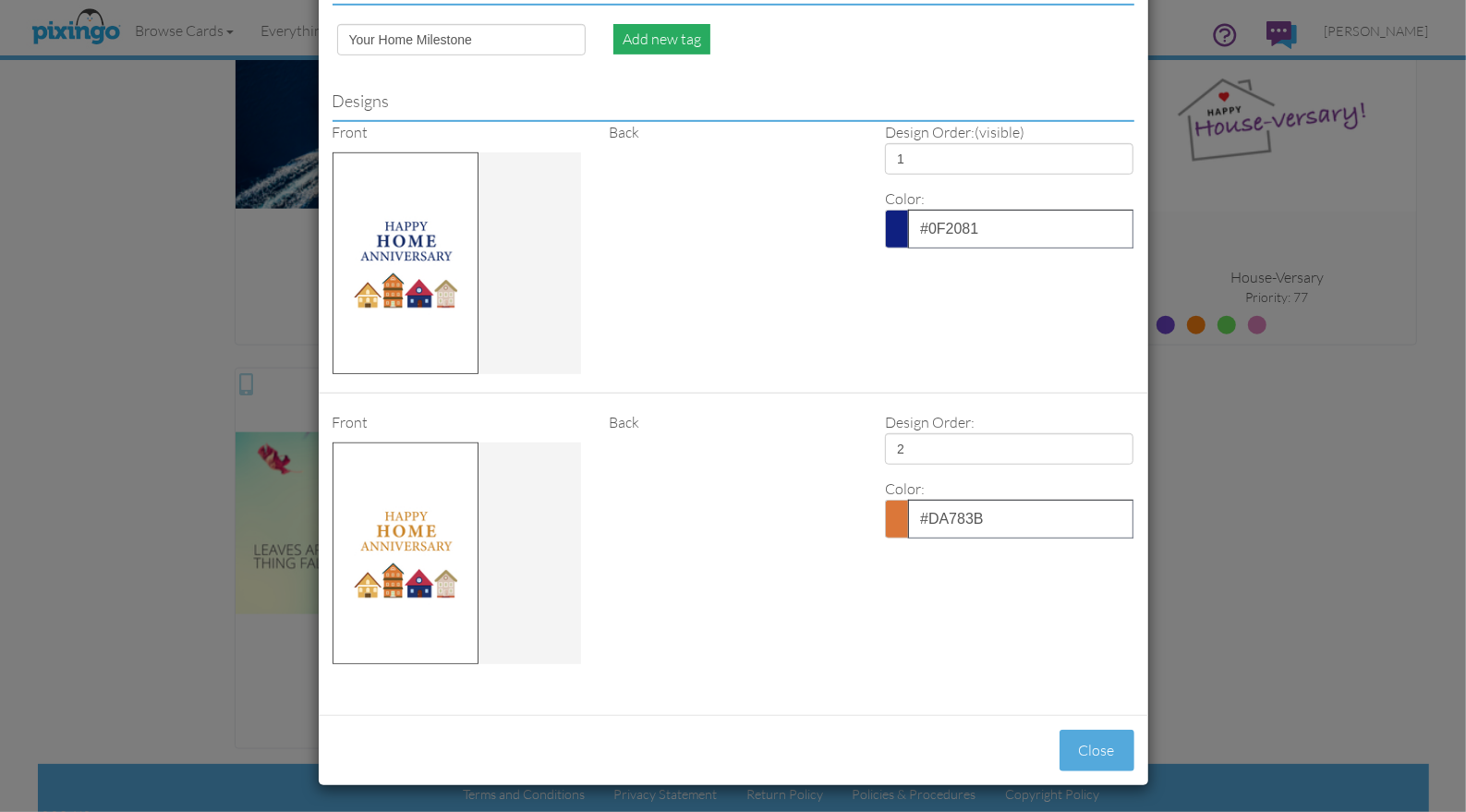
click at [671, 39] on div "Add new tag" at bounding box center [662, 39] width 97 height 30
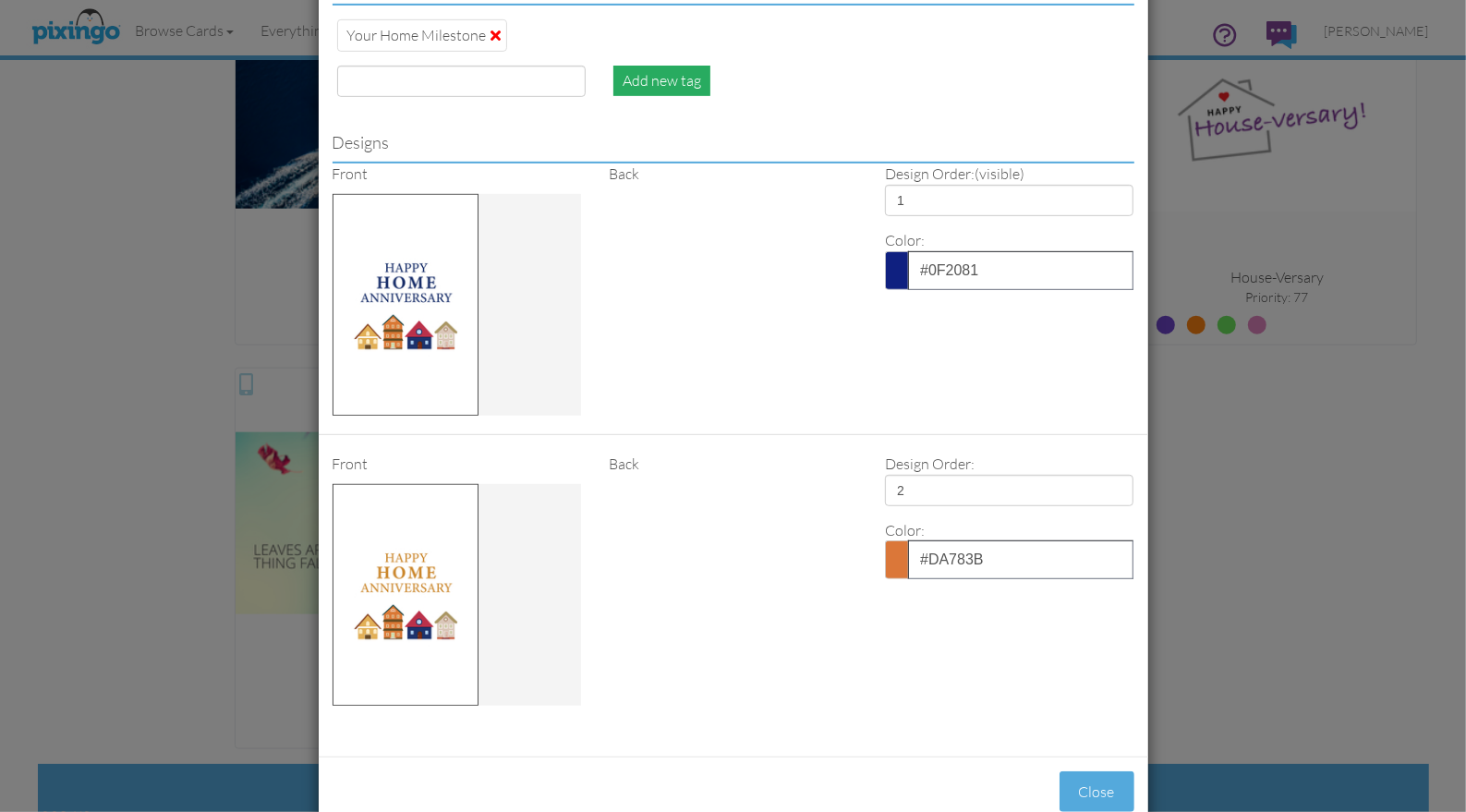
type input "1"
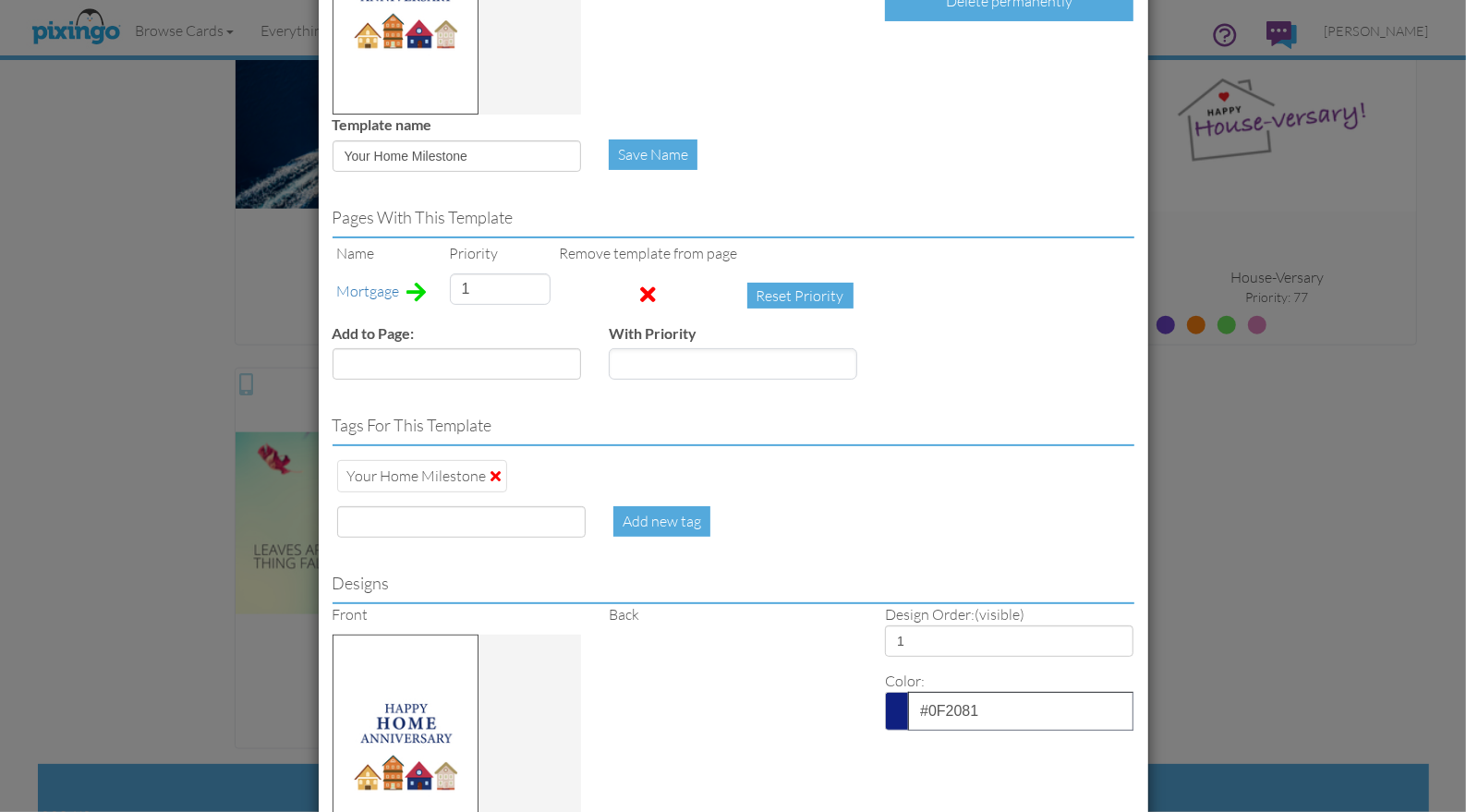
scroll to position [251, 0]
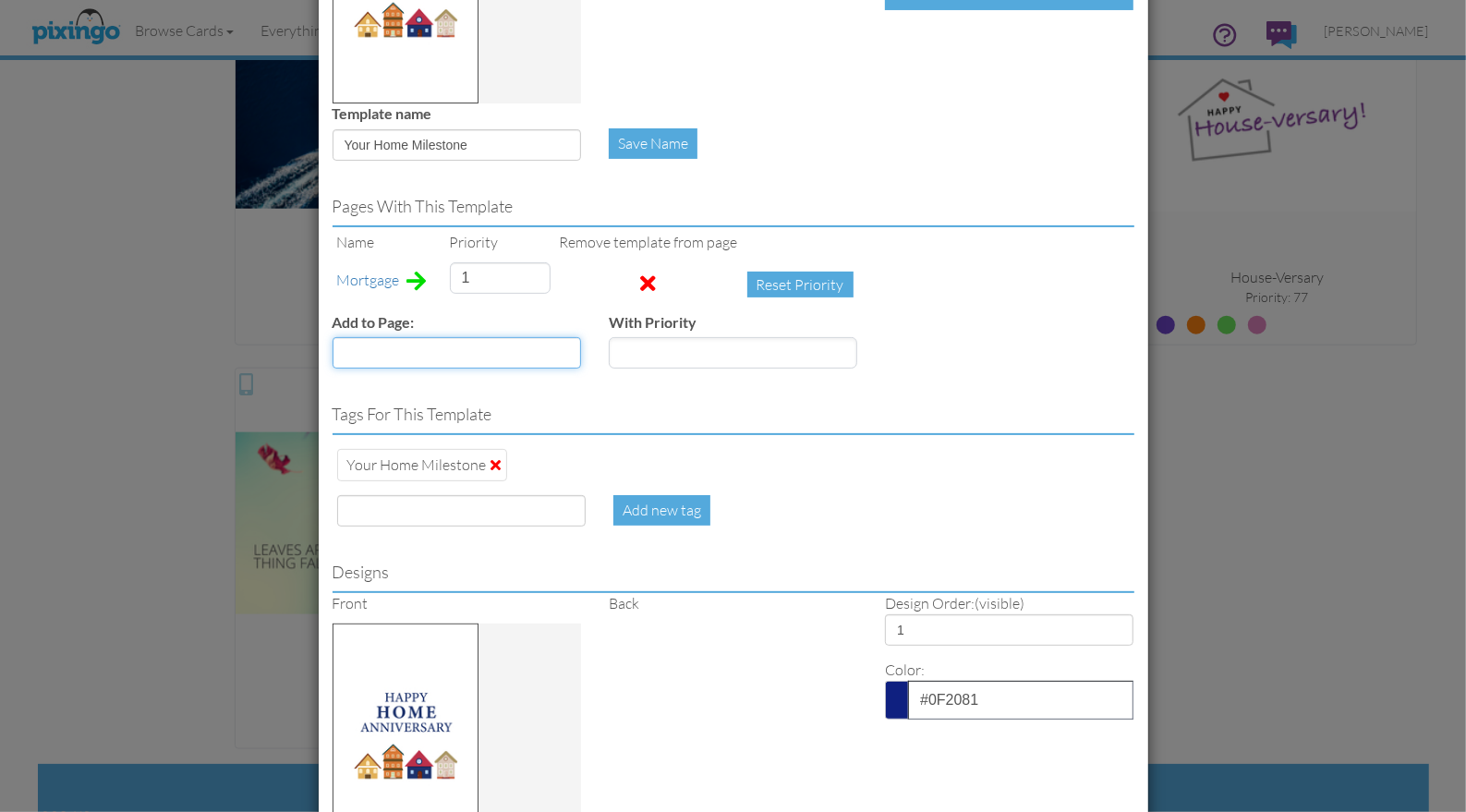
click at [575, 353] on select "Accounting Anniversary Apology Automotive Baby Baby Shower Birthday Birthday Yo…" at bounding box center [456, 353] width 249 height 31
select select "object:5028"
click at [332, 337] on select "Accounting Anniversary Apology Automotive Baby Baby Shower Birthday Birthday Yo…" at bounding box center [456, 353] width 249 height 31
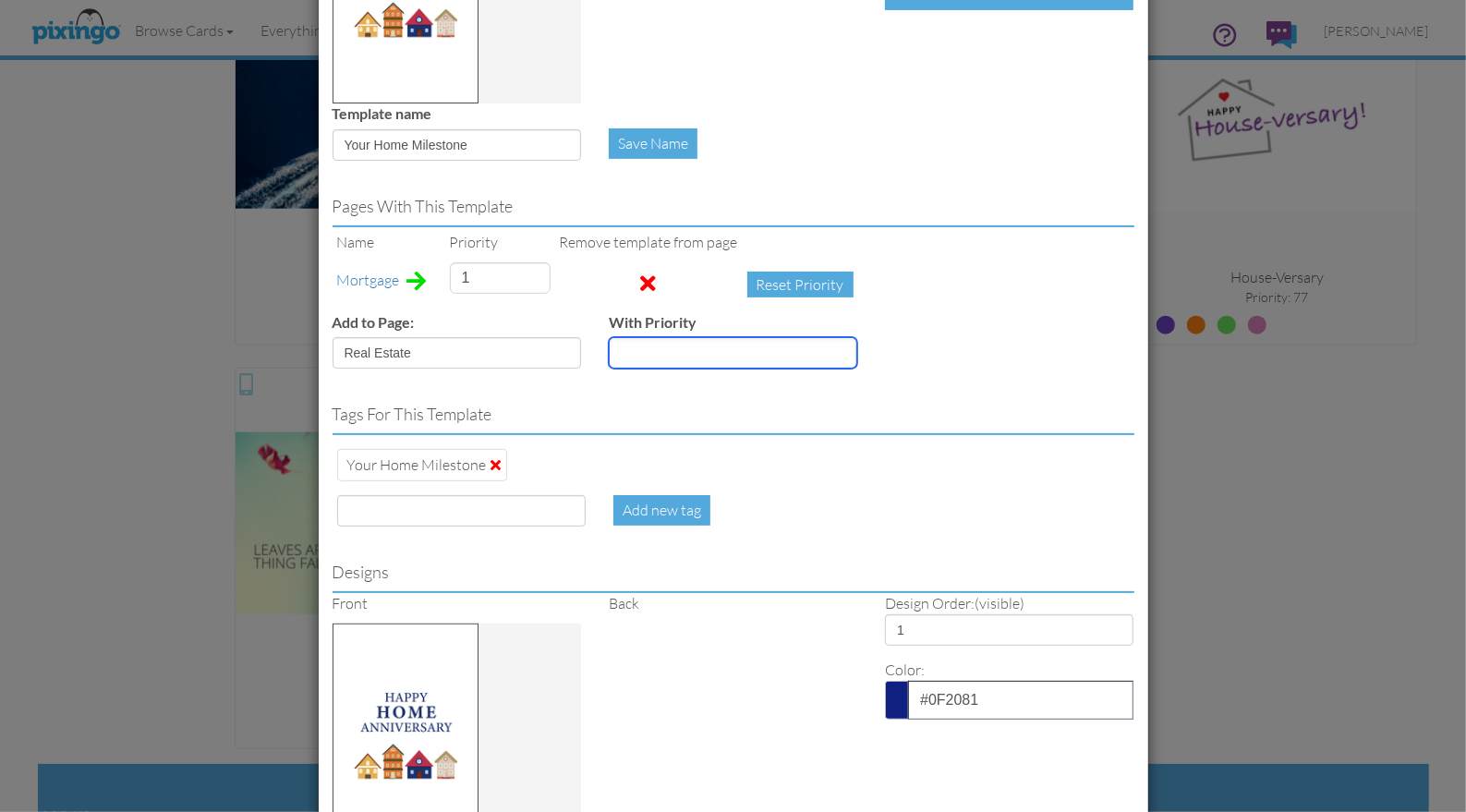
click at [693, 360] on input "number" at bounding box center [733, 353] width 249 height 31
type input "4"
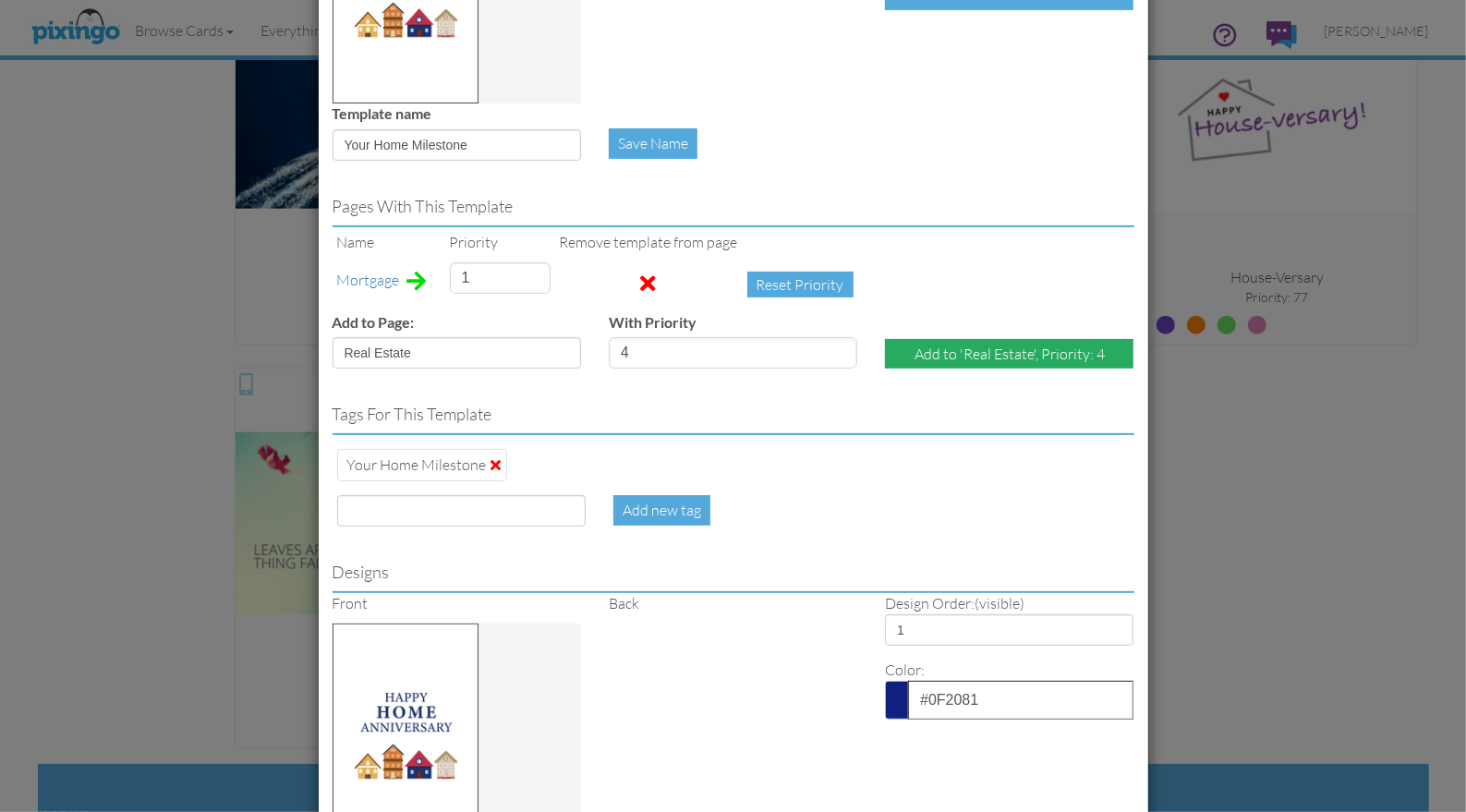
click at [989, 355] on div "Add to 'Real Estate', Priority: 4" at bounding box center [1009, 354] width 249 height 30
select select "?"
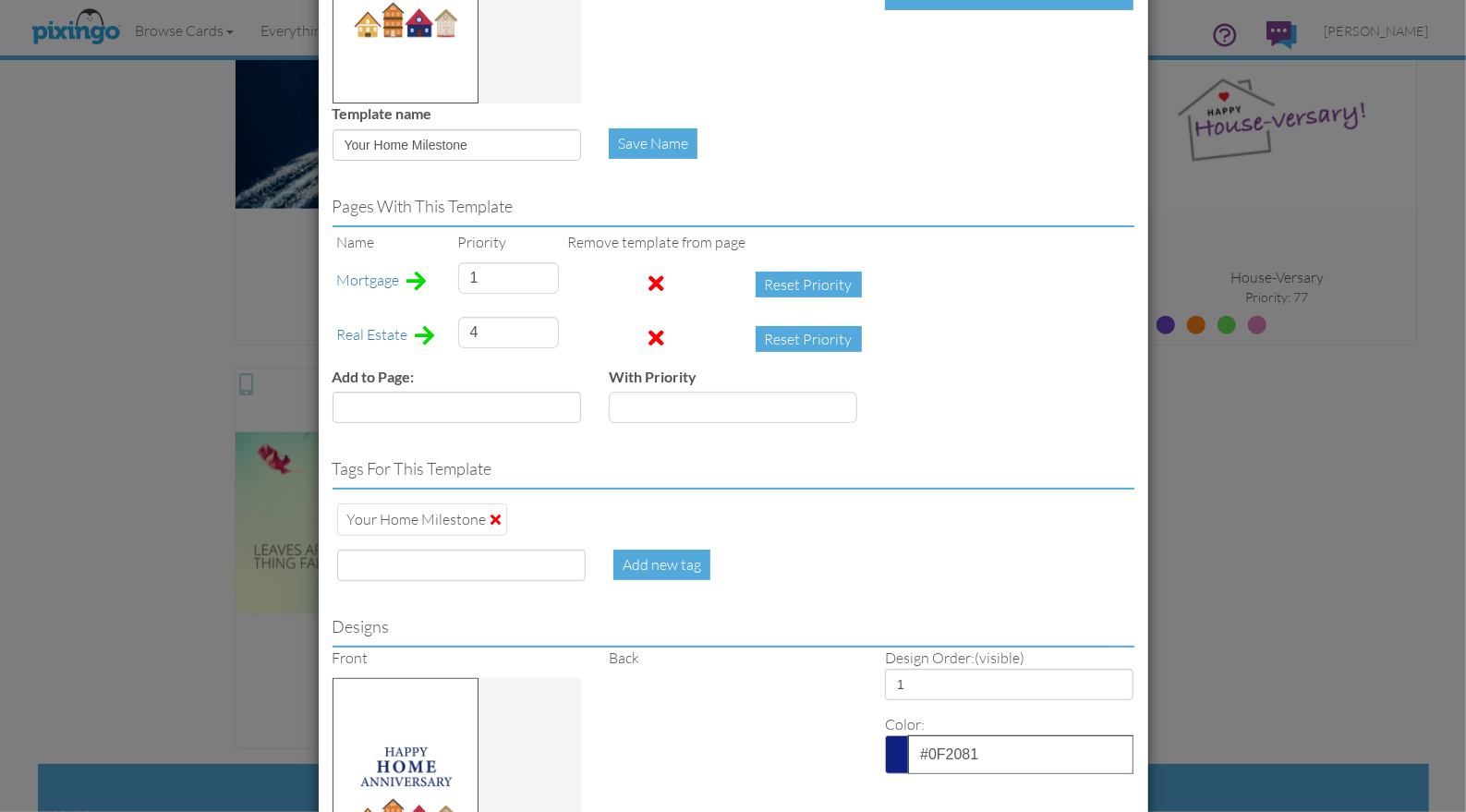
click at [986, 356] on div "Pages with this template Name Priority Remove template from page Mortgage 1 Res…" at bounding box center [733, 305] width 829 height 262
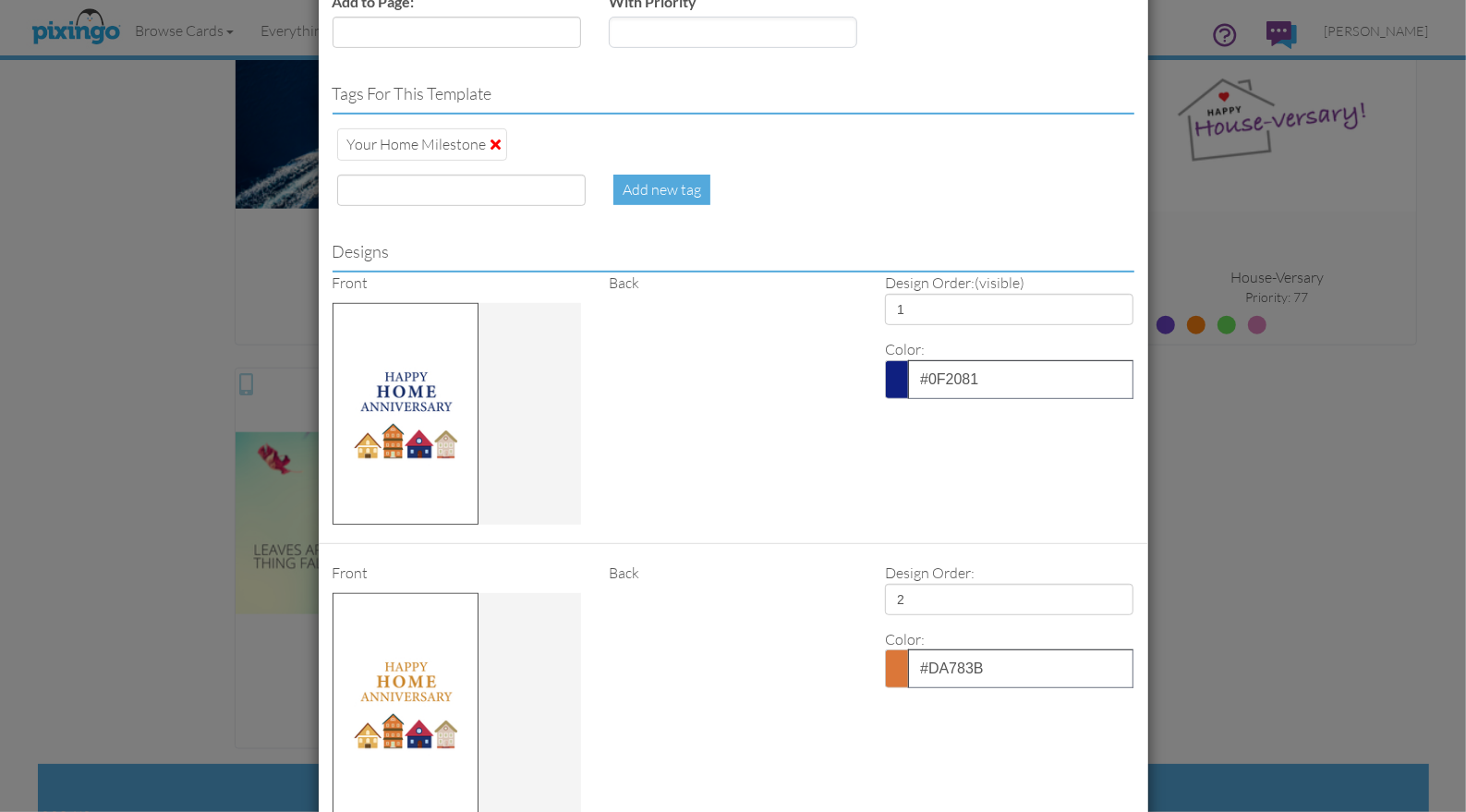
scroll to position [776, 0]
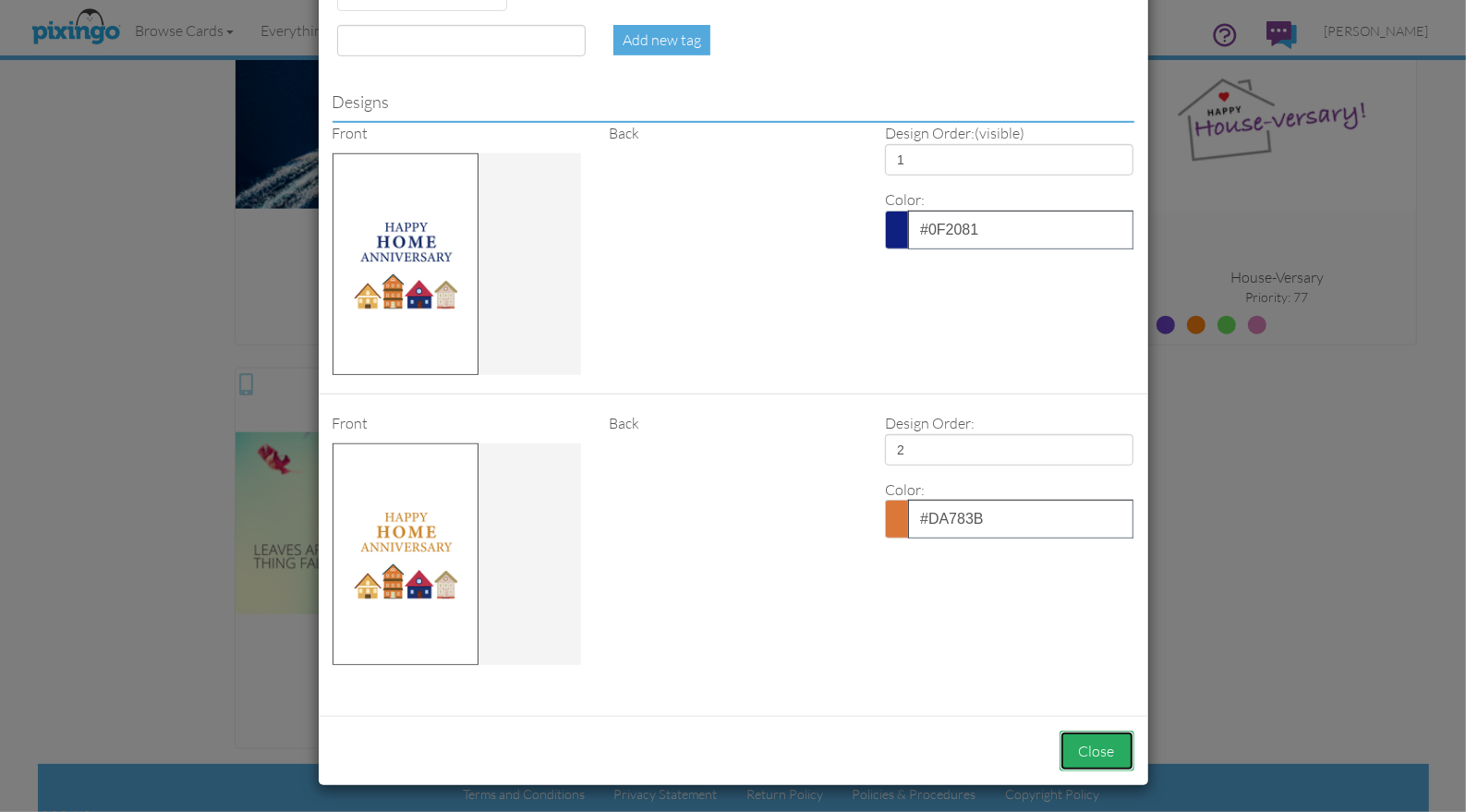
click at [1095, 750] on button "Close" at bounding box center [1097, 752] width 75 height 42
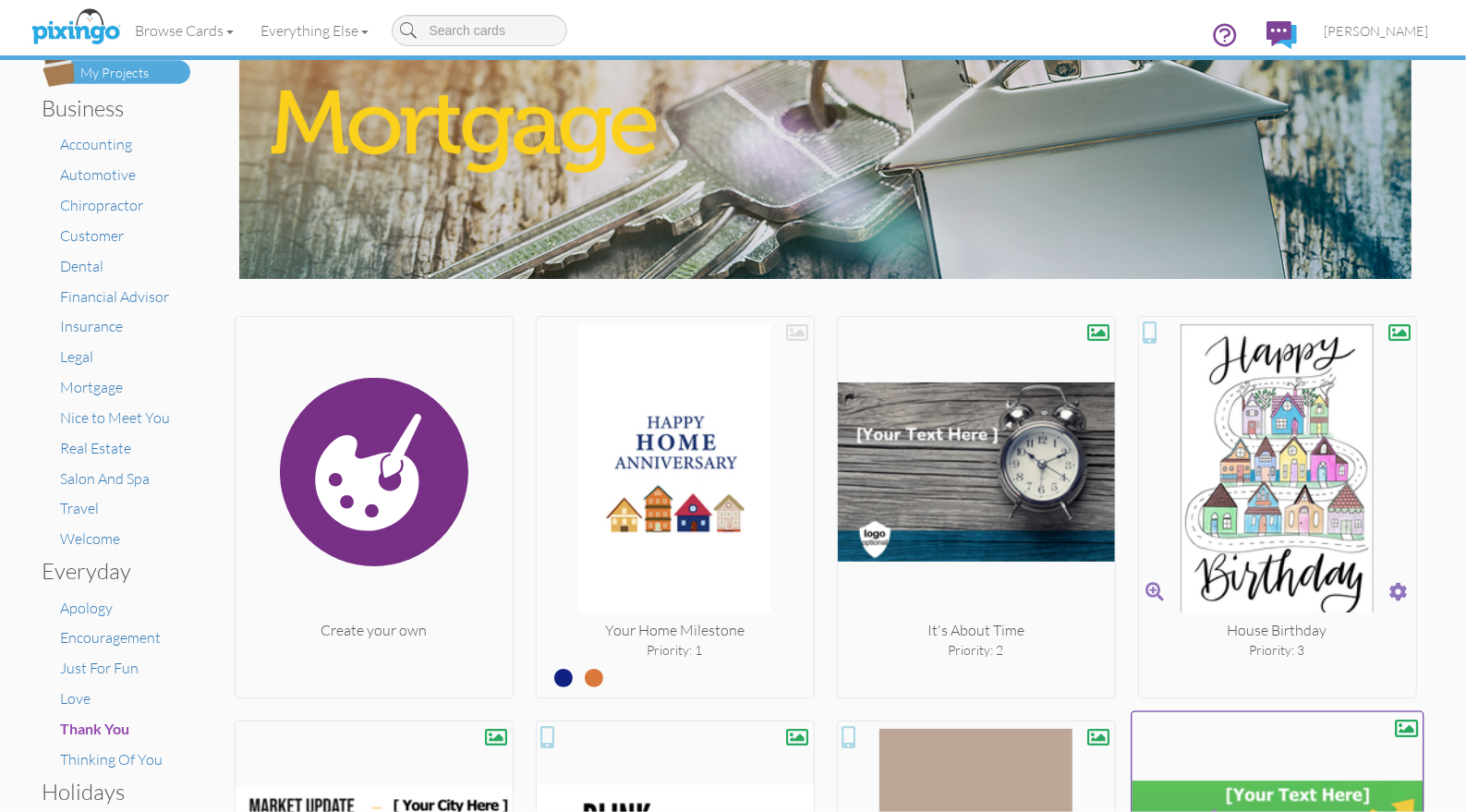
scroll to position [113, 0]
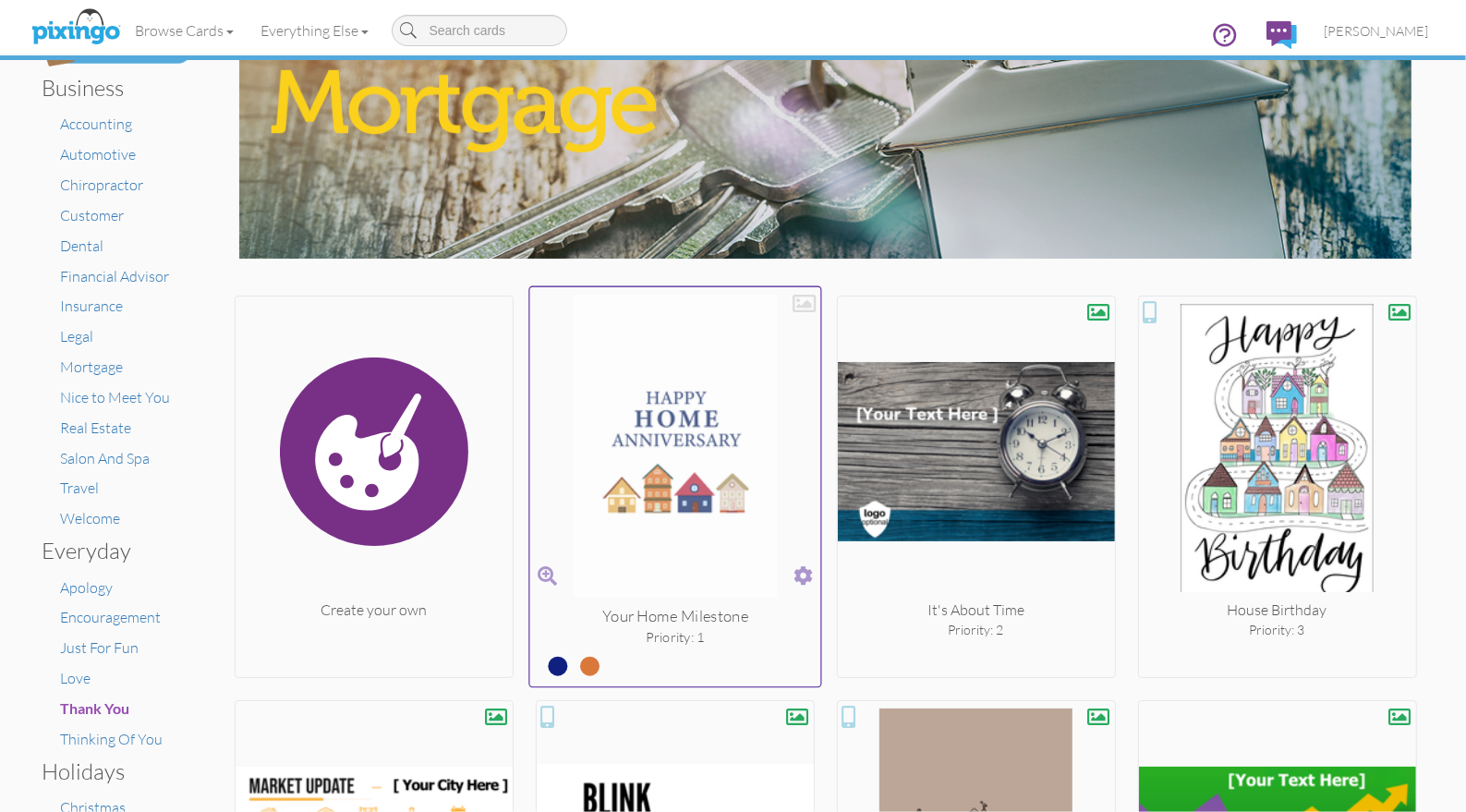
click at [804, 303] on div at bounding box center [804, 304] width 23 height 23
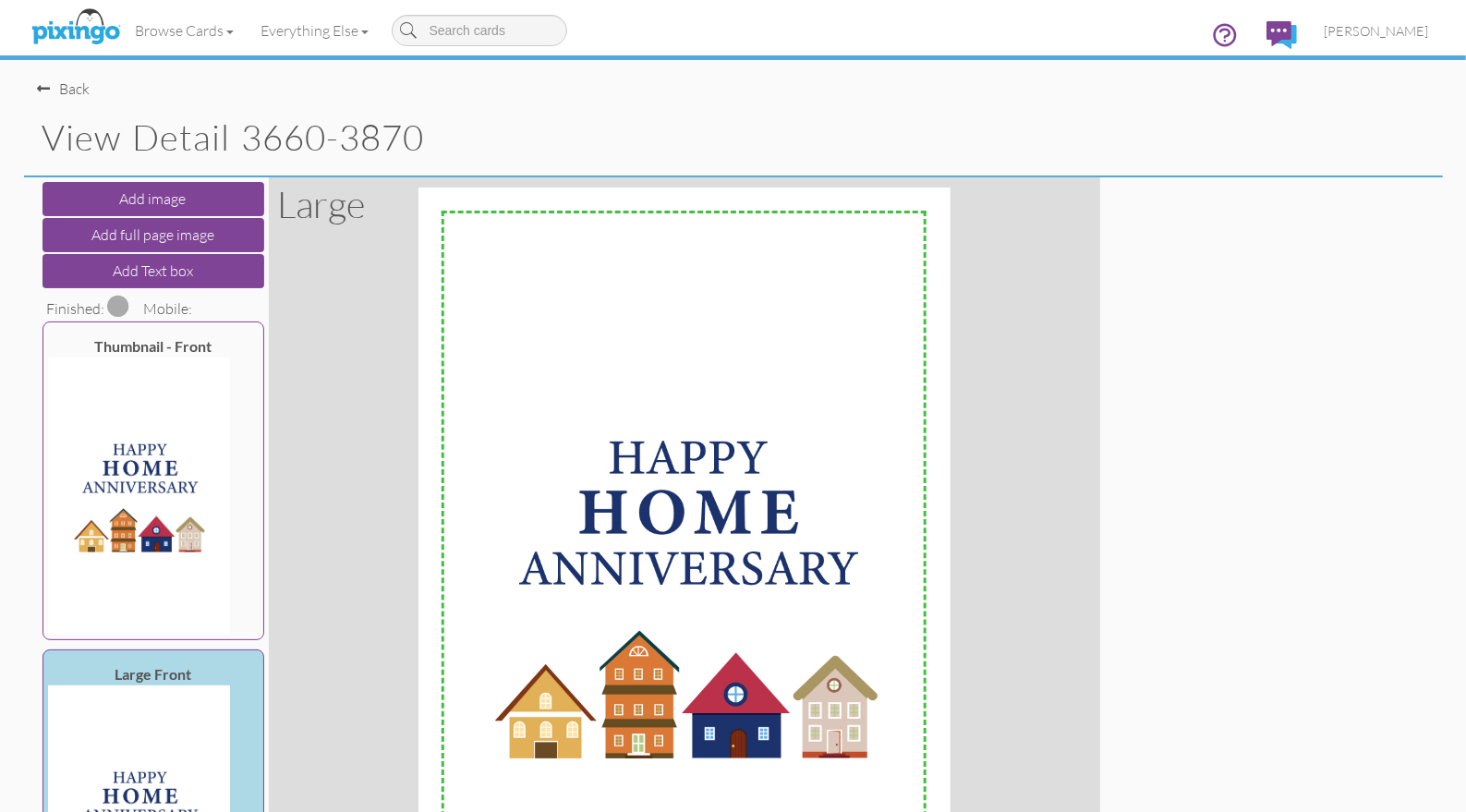
click at [124, 308] on span at bounding box center [119, 305] width 22 height 22
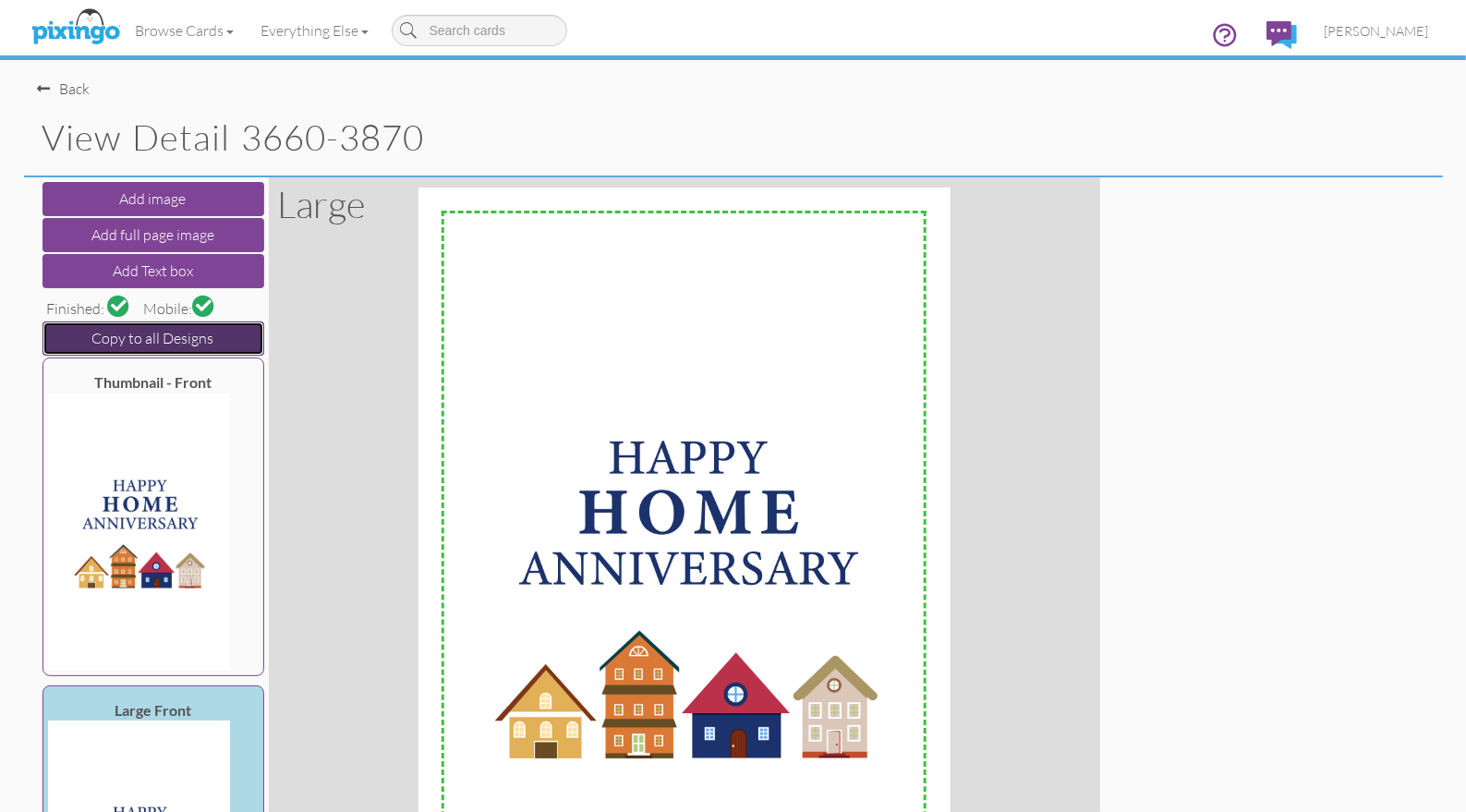
click at [123, 339] on button "Copy to all Designs" at bounding box center [153, 338] width 221 height 34
click at [80, 88] on div "Back" at bounding box center [64, 90] width 53 height 21
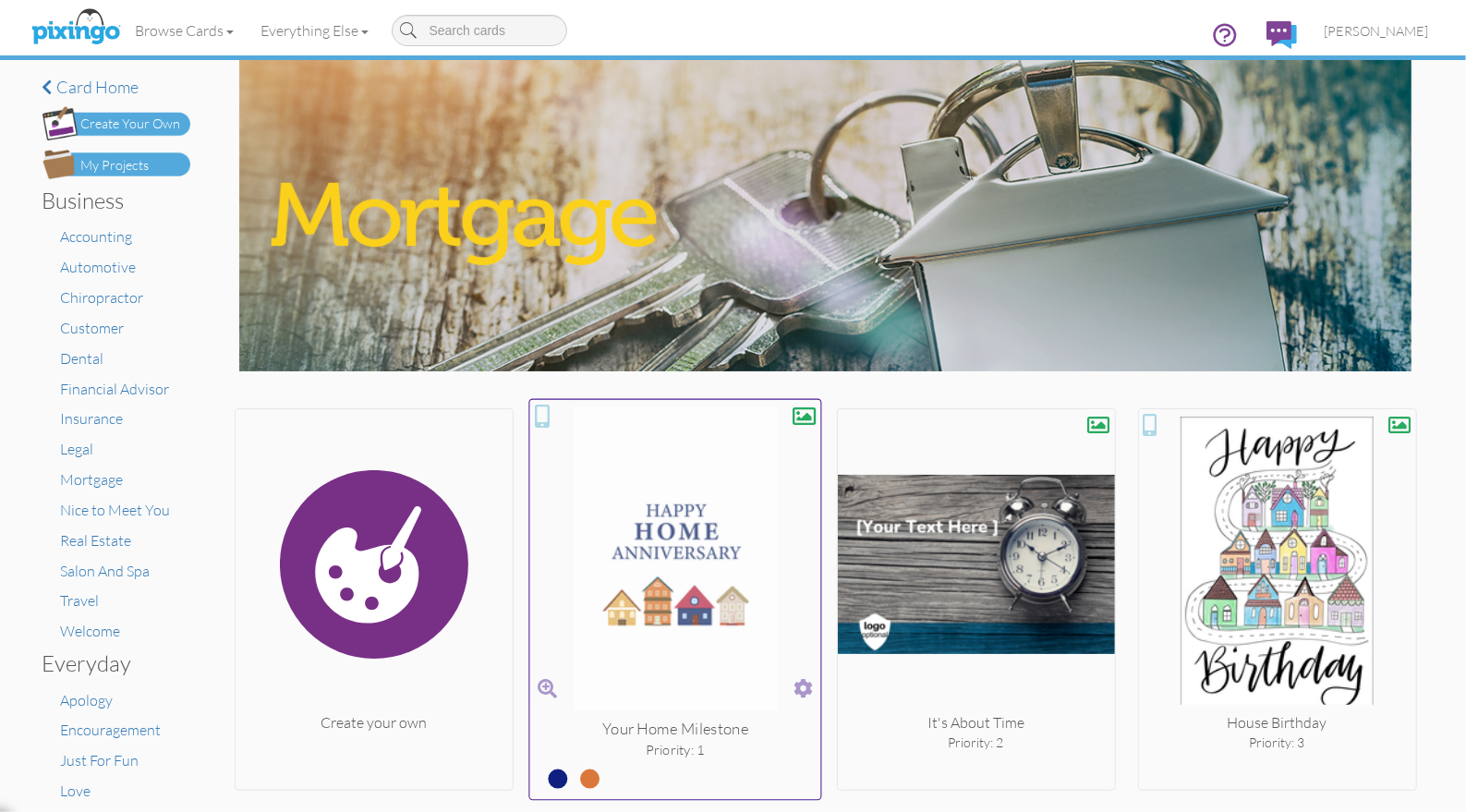
click at [575, 770] on label at bounding box center [575, 771] width 0 height 24
click at [0, 0] on input "radio" at bounding box center [0, 0] width 0 height 0
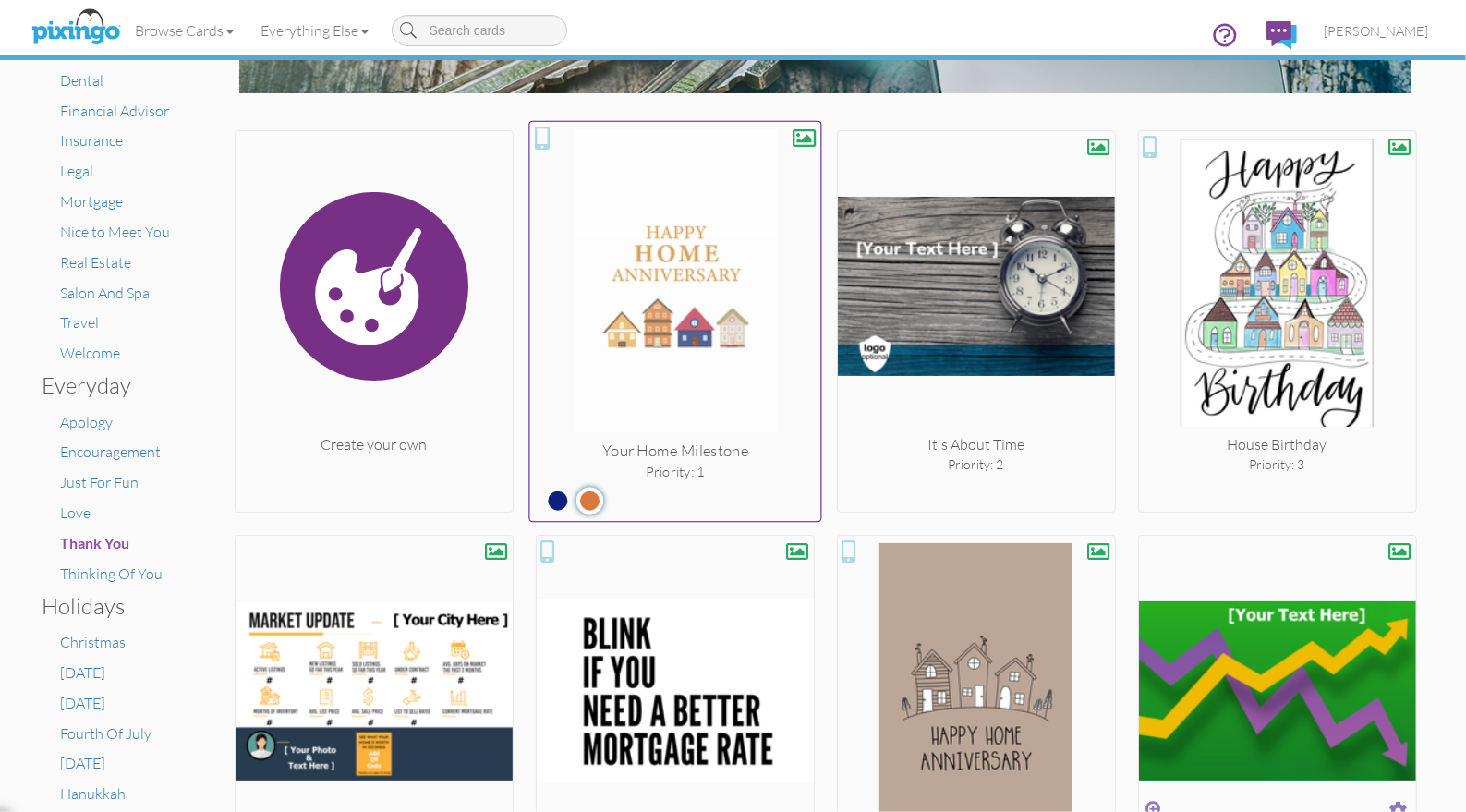
scroll to position [263, 0]
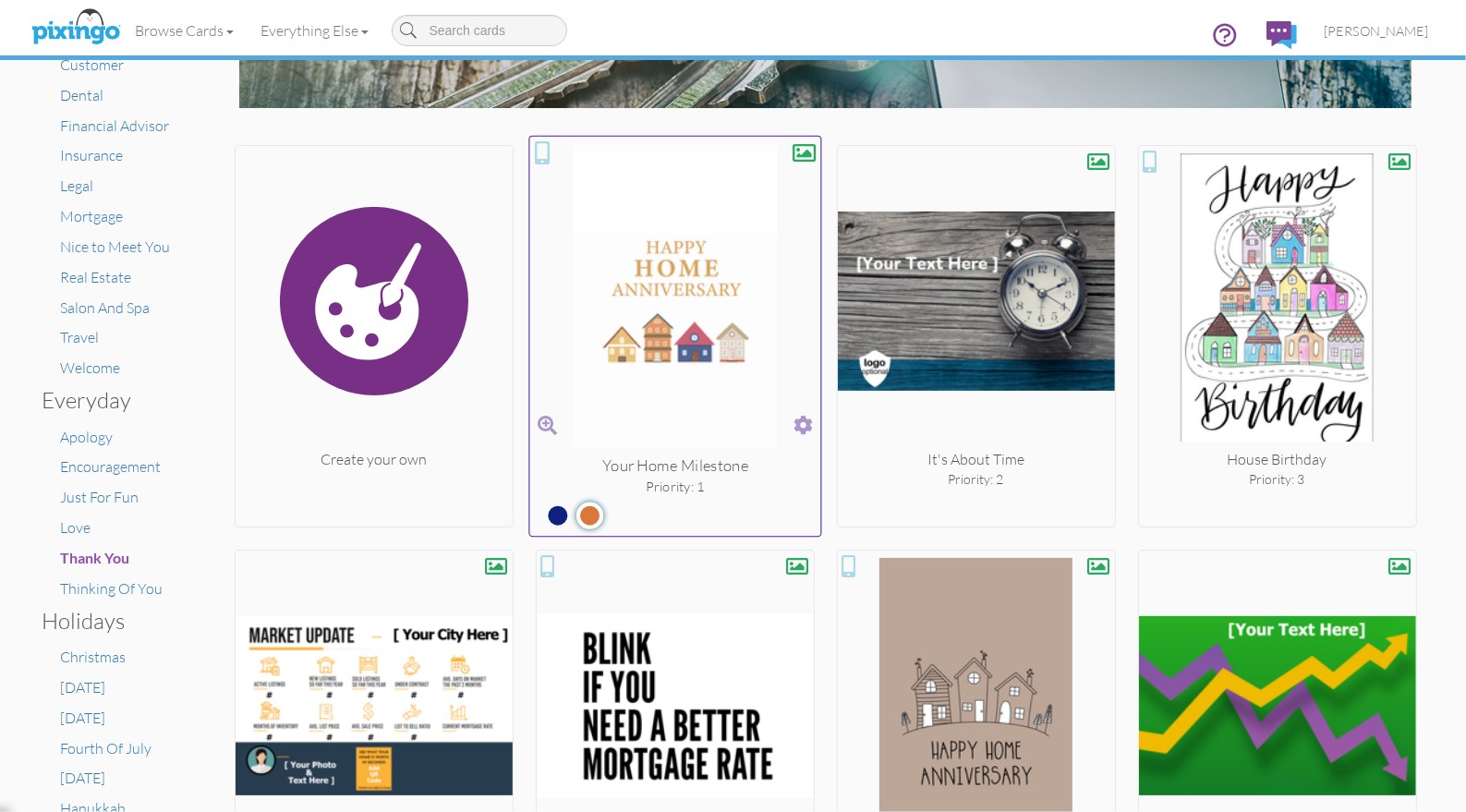
click at [544, 508] on label at bounding box center [544, 508] width 0 height 24
click at [0, 0] on input "radio" at bounding box center [0, 0] width 0 height 0
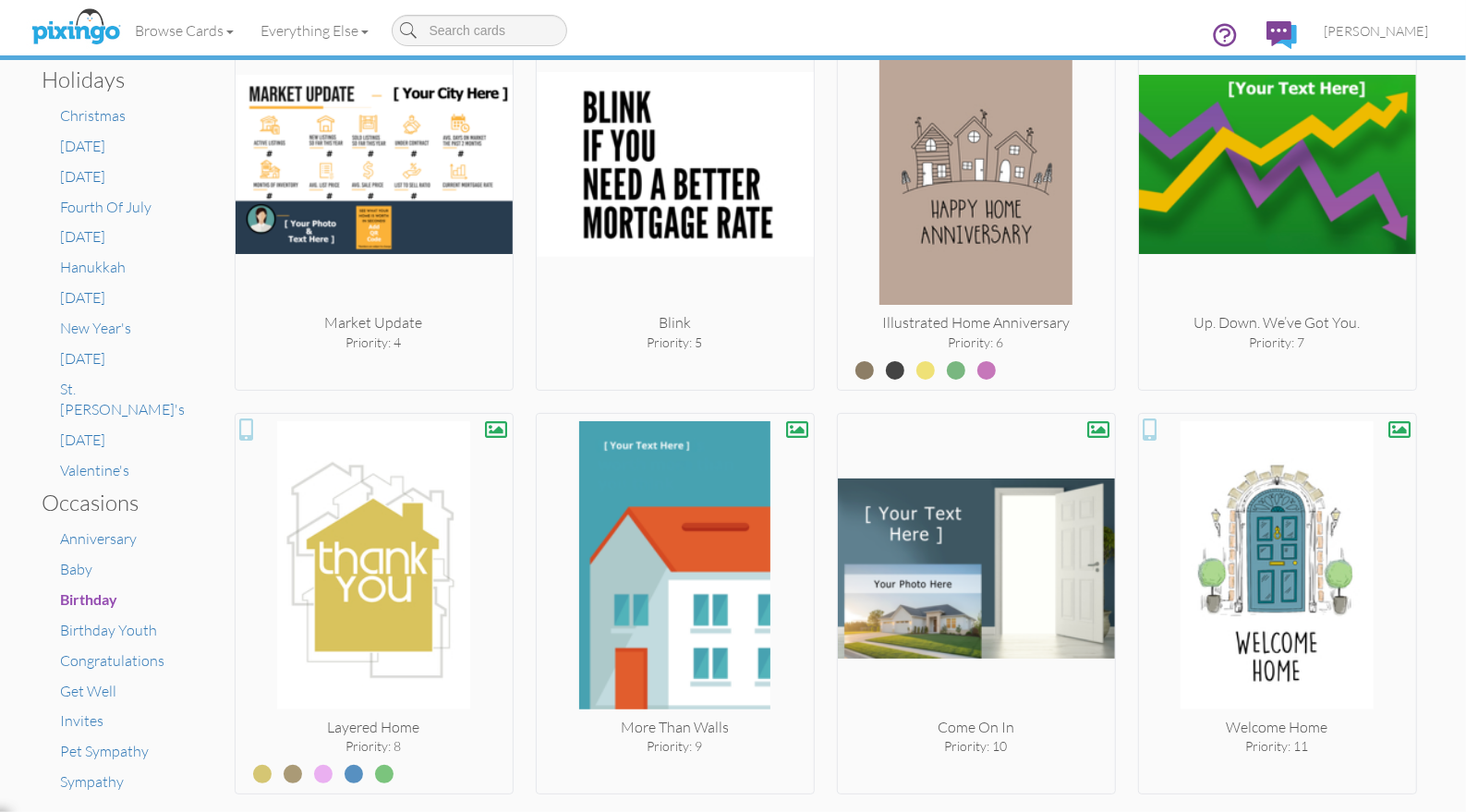
scroll to position [804, 0]
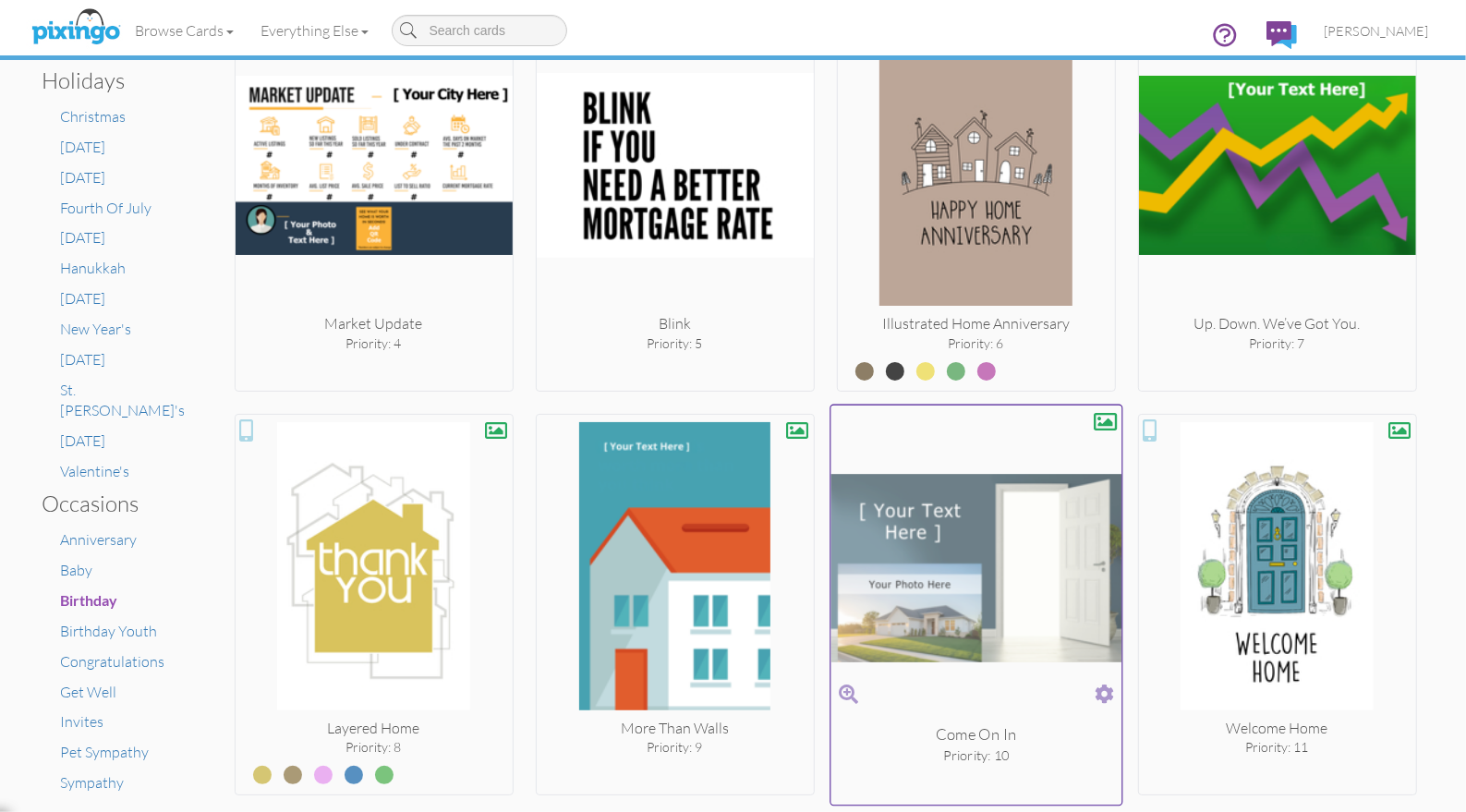
click at [1108, 691] on span at bounding box center [1104, 693] width 19 height 26
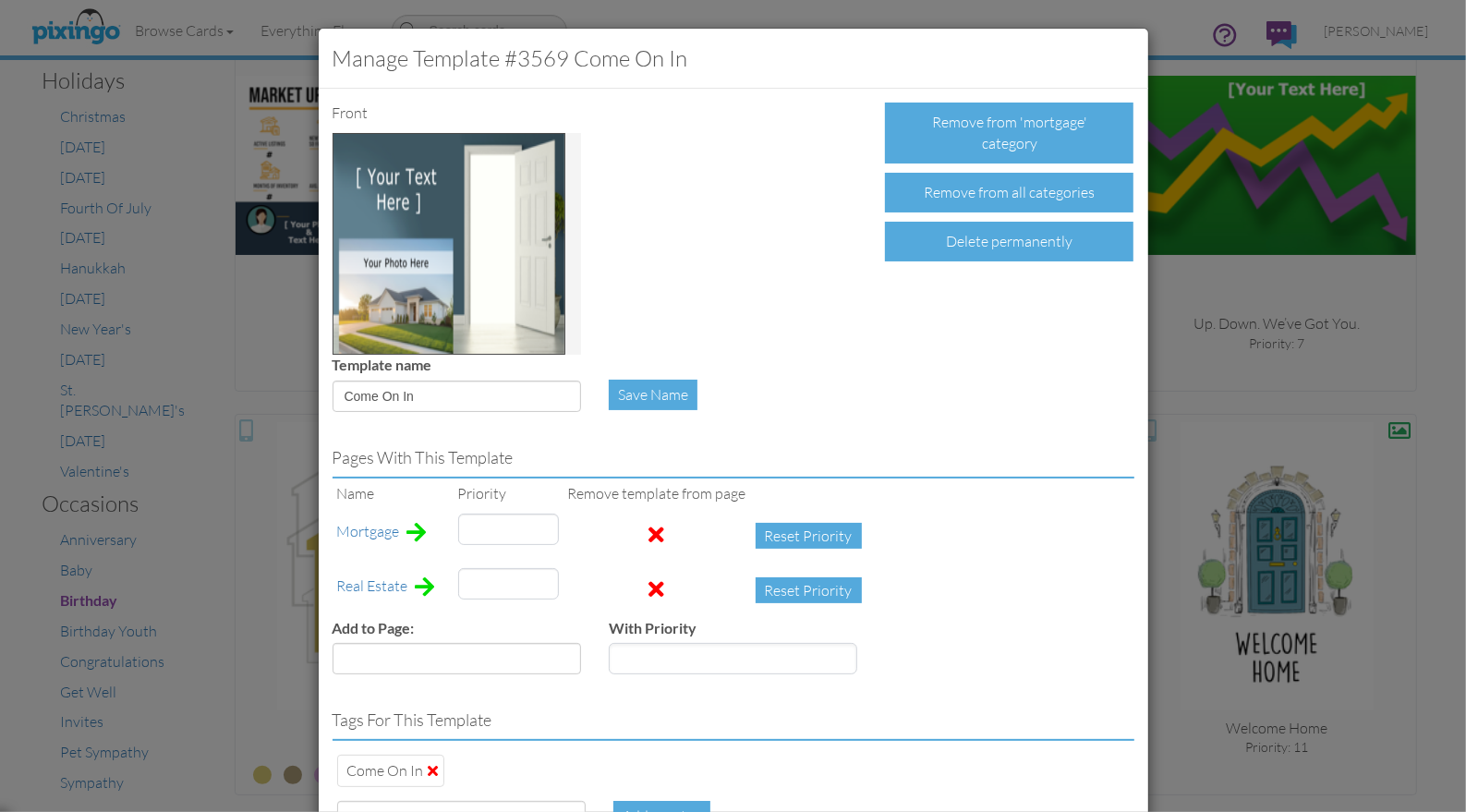
type input "10"
type input "6"
drag, startPoint x: 485, startPoint y: 530, endPoint x: 454, endPoint y: 529, distance: 31.0
click at [454, 529] on td "10" at bounding box center [508, 536] width 110 height 55
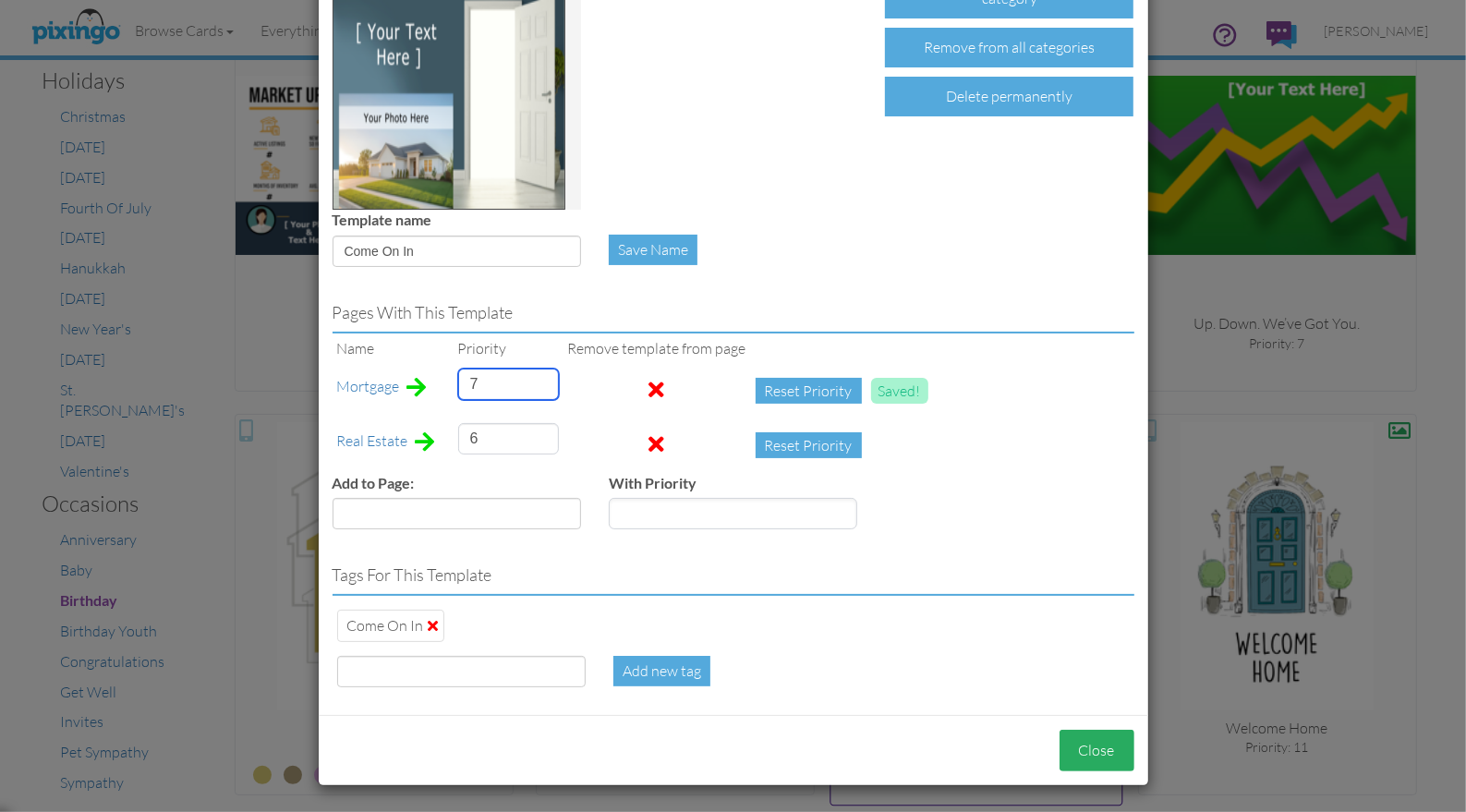
type input "7"
click at [1100, 764] on button "Close" at bounding box center [1097, 751] width 75 height 42
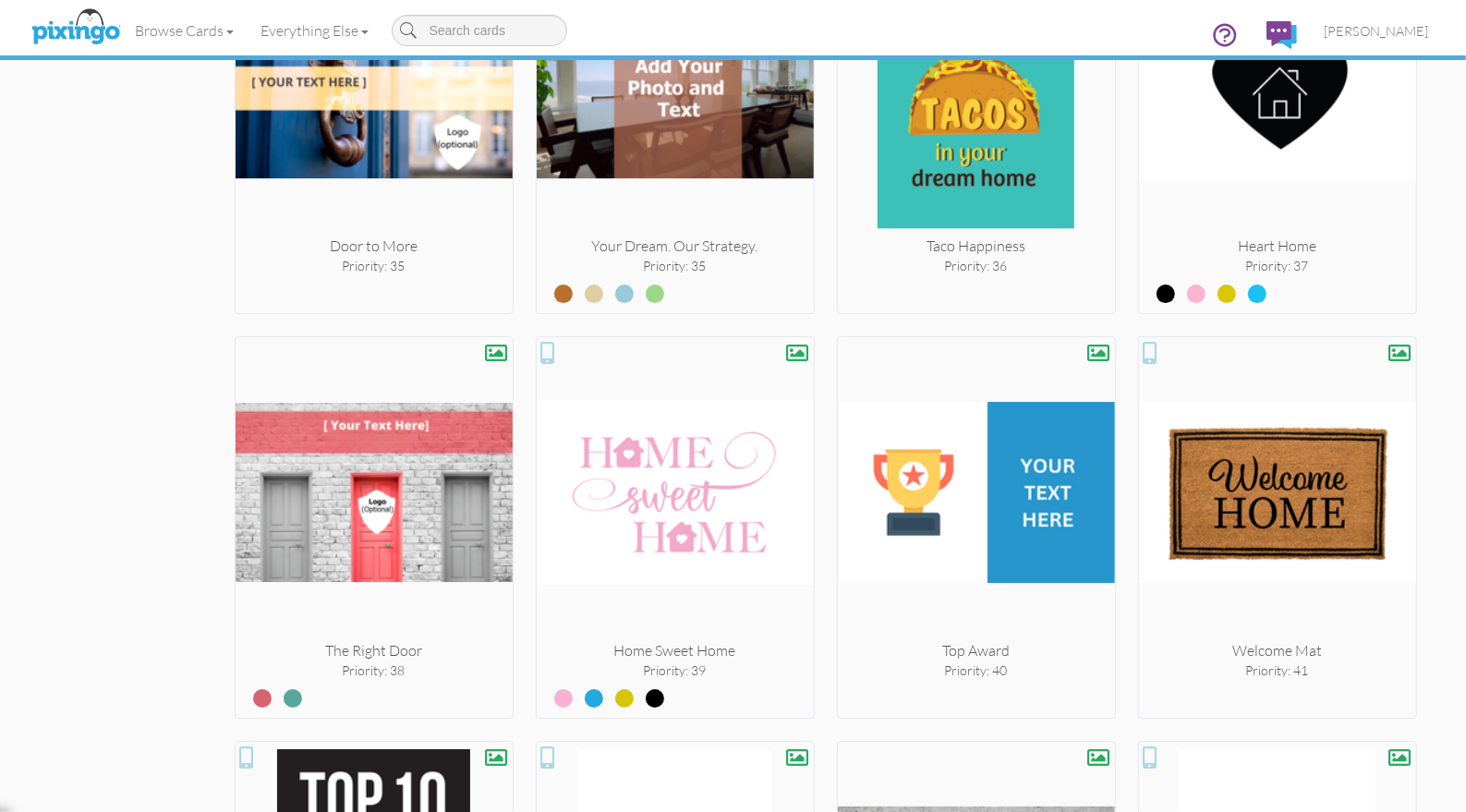
scroll to position [4604, 0]
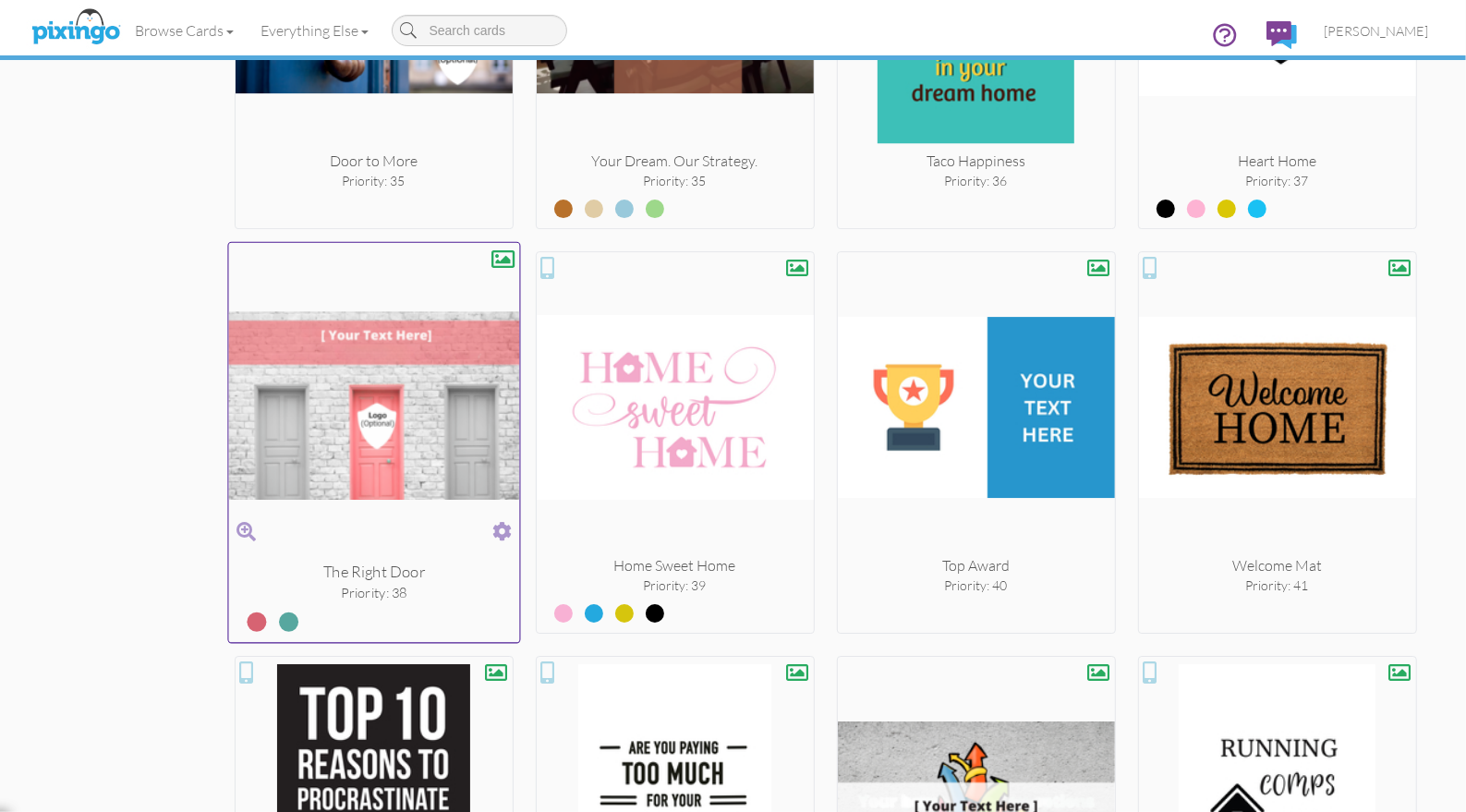
click at [274, 609] on label at bounding box center [274, 614] width 0 height 24
click at [0, 0] on input "radio" at bounding box center [0, 0] width 0 height 0
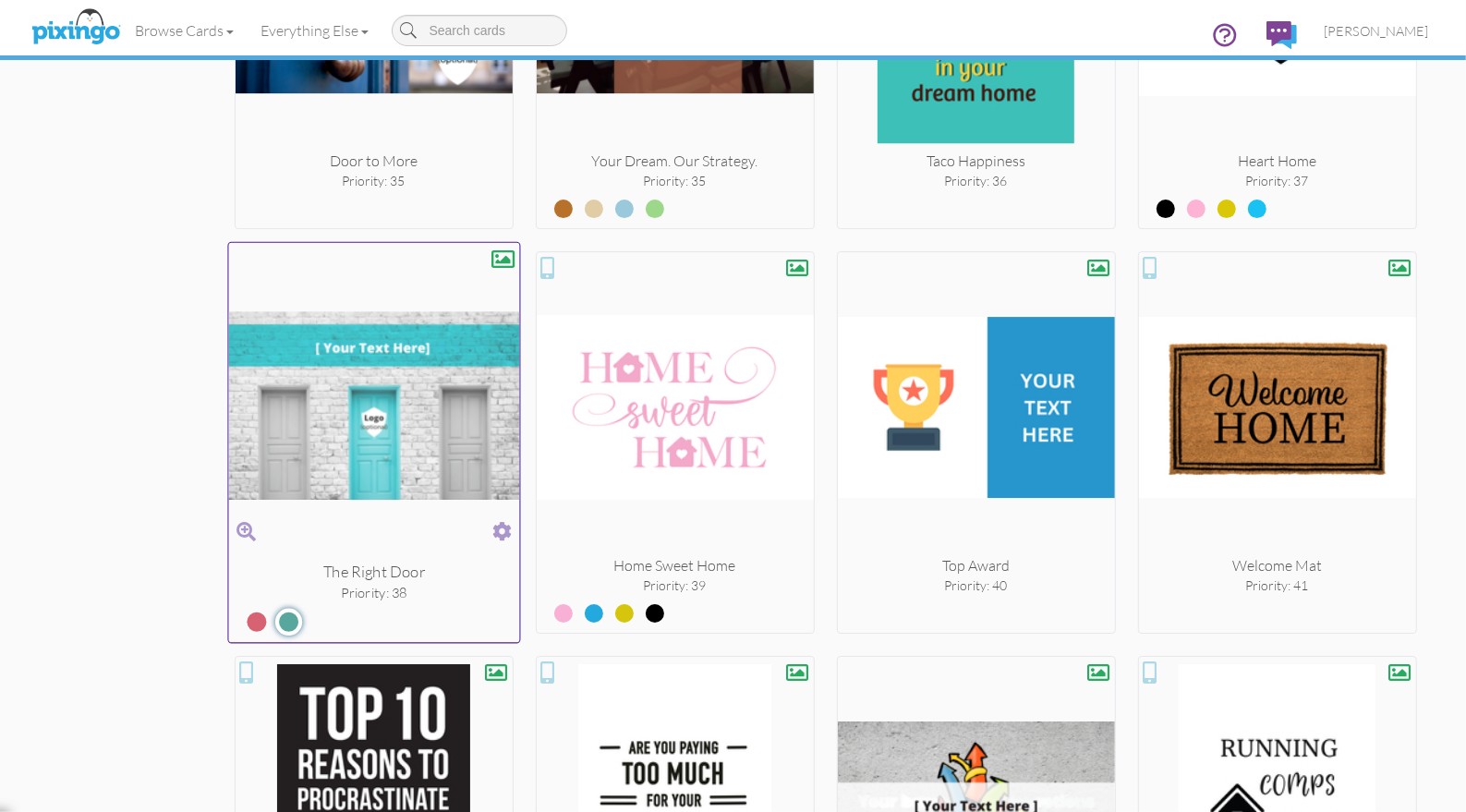
click at [267, 616] on span at bounding box center [275, 626] width 29 height 19
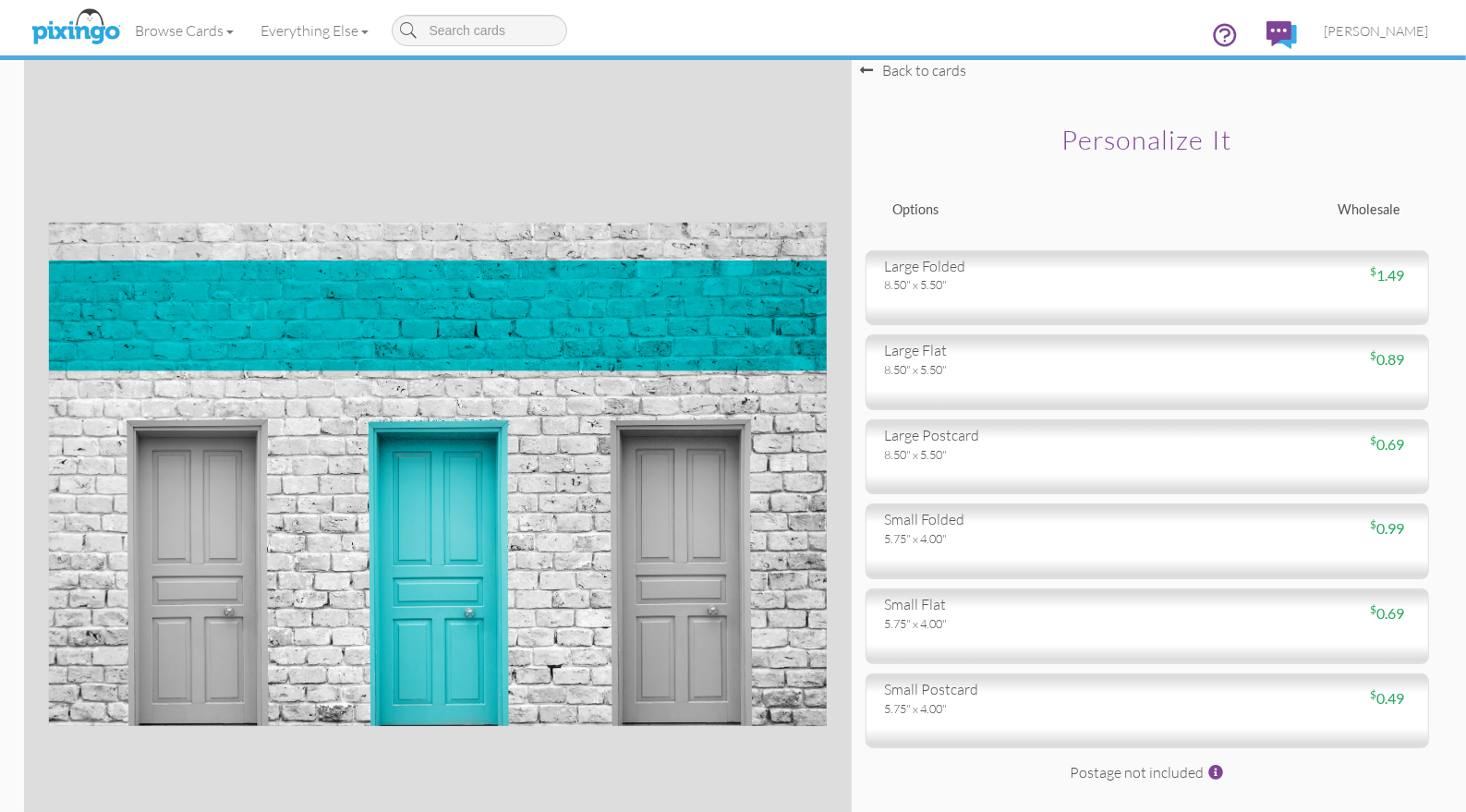
click at [916, 72] on div "Browse Cards Business Accounting Automotive Chiropractor Customer Dental Financ…" at bounding box center [733, 36] width 1391 height 73
click at [866, 72] on div "Browse Cards Business Accounting Automotive Chiropractor Customer Dental Financ…" at bounding box center [733, 36] width 1391 height 73
click at [874, 76] on div "Back to cards" at bounding box center [913, 71] width 106 height 21
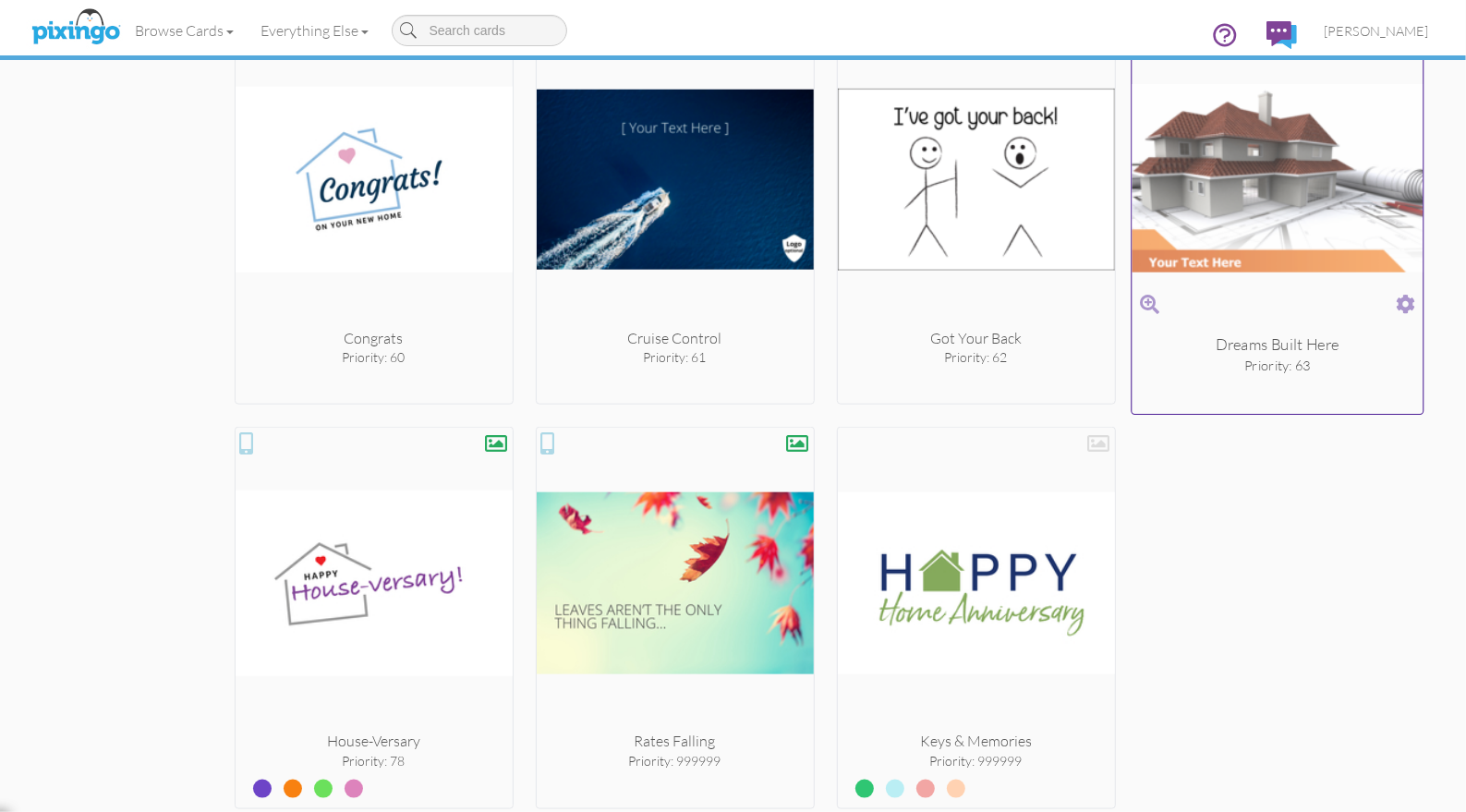
scroll to position [6911, 0]
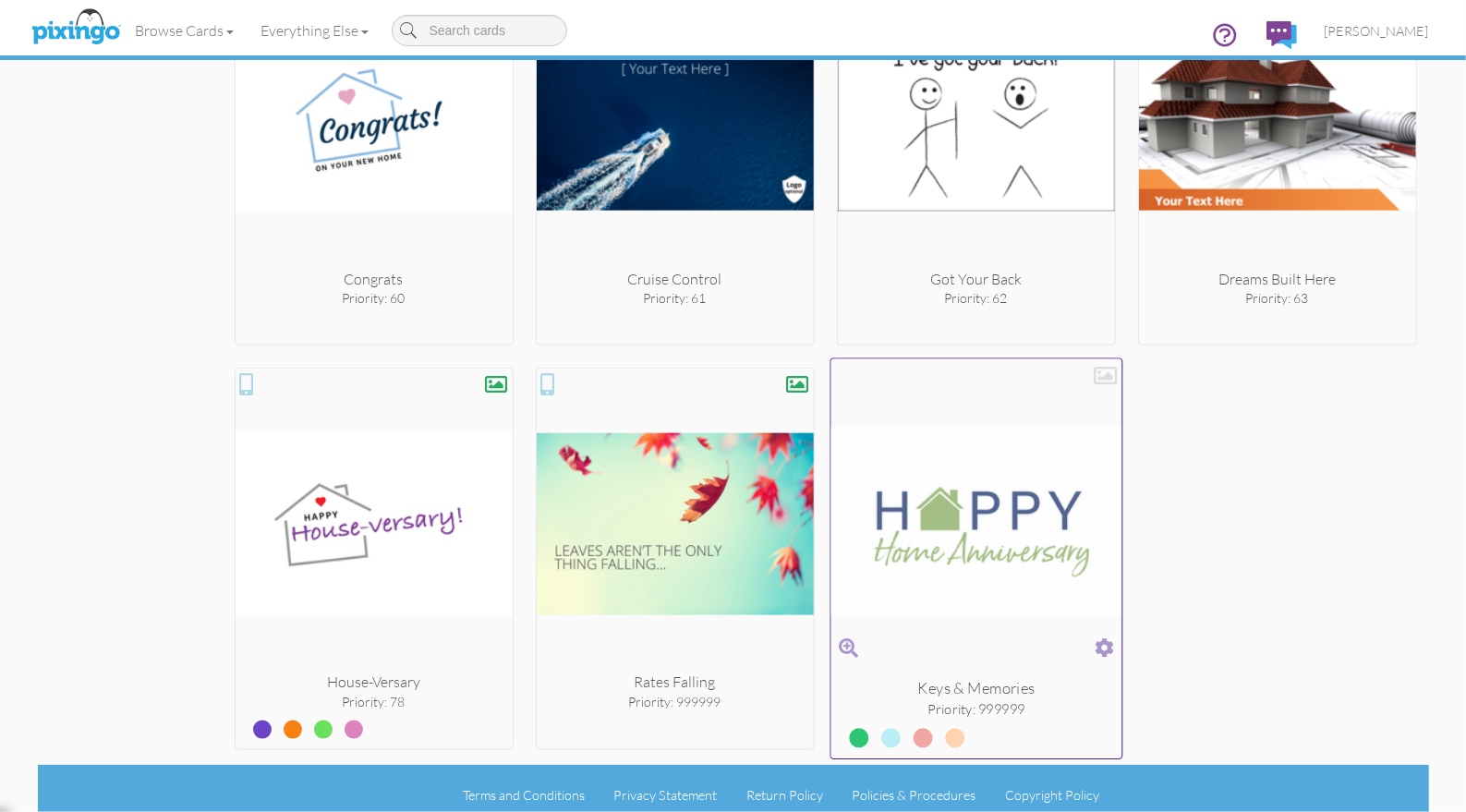
click at [1102, 637] on span at bounding box center [1104, 647] width 19 height 26
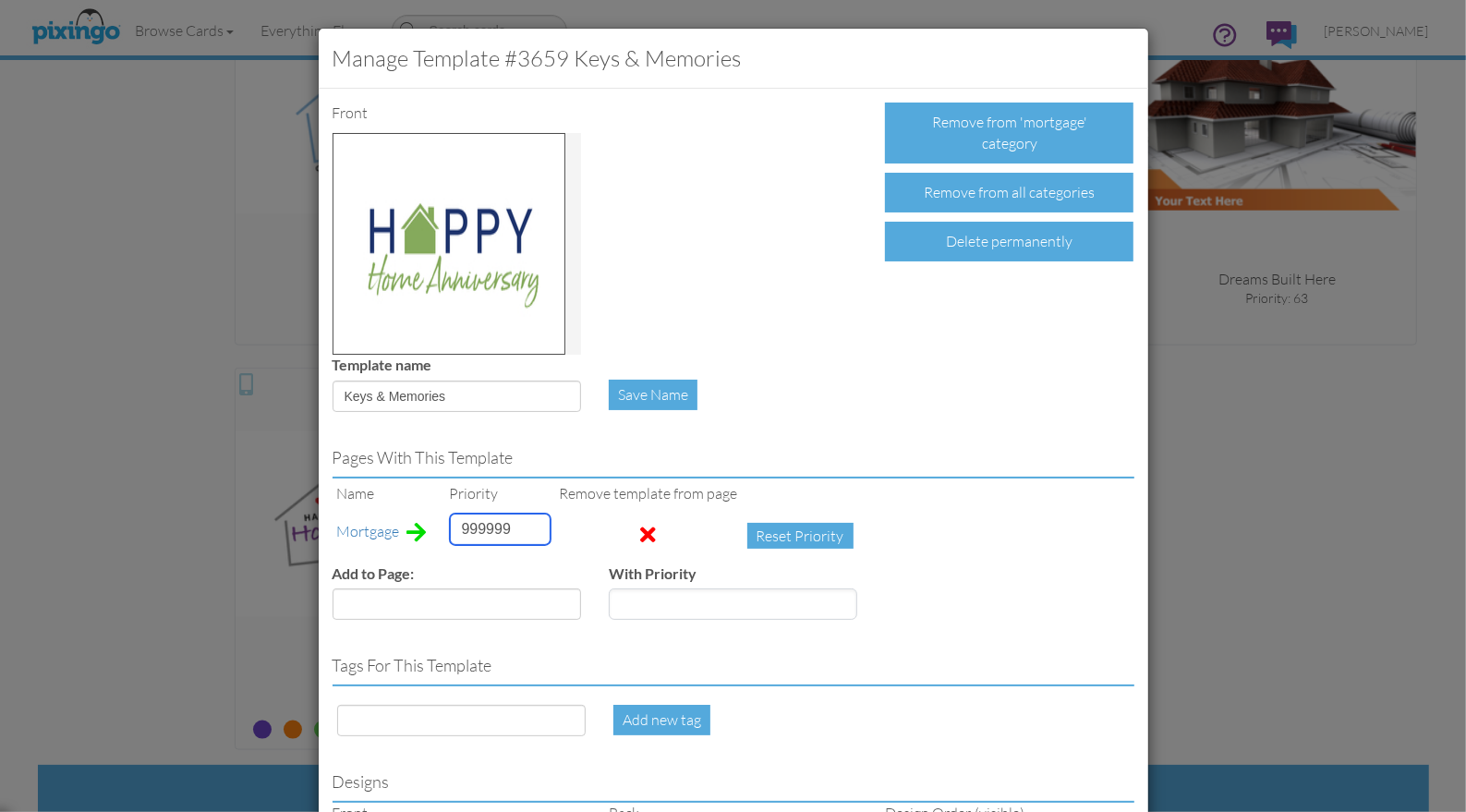
click at [477, 530] on input "999999" at bounding box center [500, 529] width 100 height 31
type input "3"
drag, startPoint x: 436, startPoint y: 398, endPoint x: 338, endPoint y: 393, distance: 98.1
click at [338, 393] on input "Keys & Memories" at bounding box center [456, 396] width 249 height 31
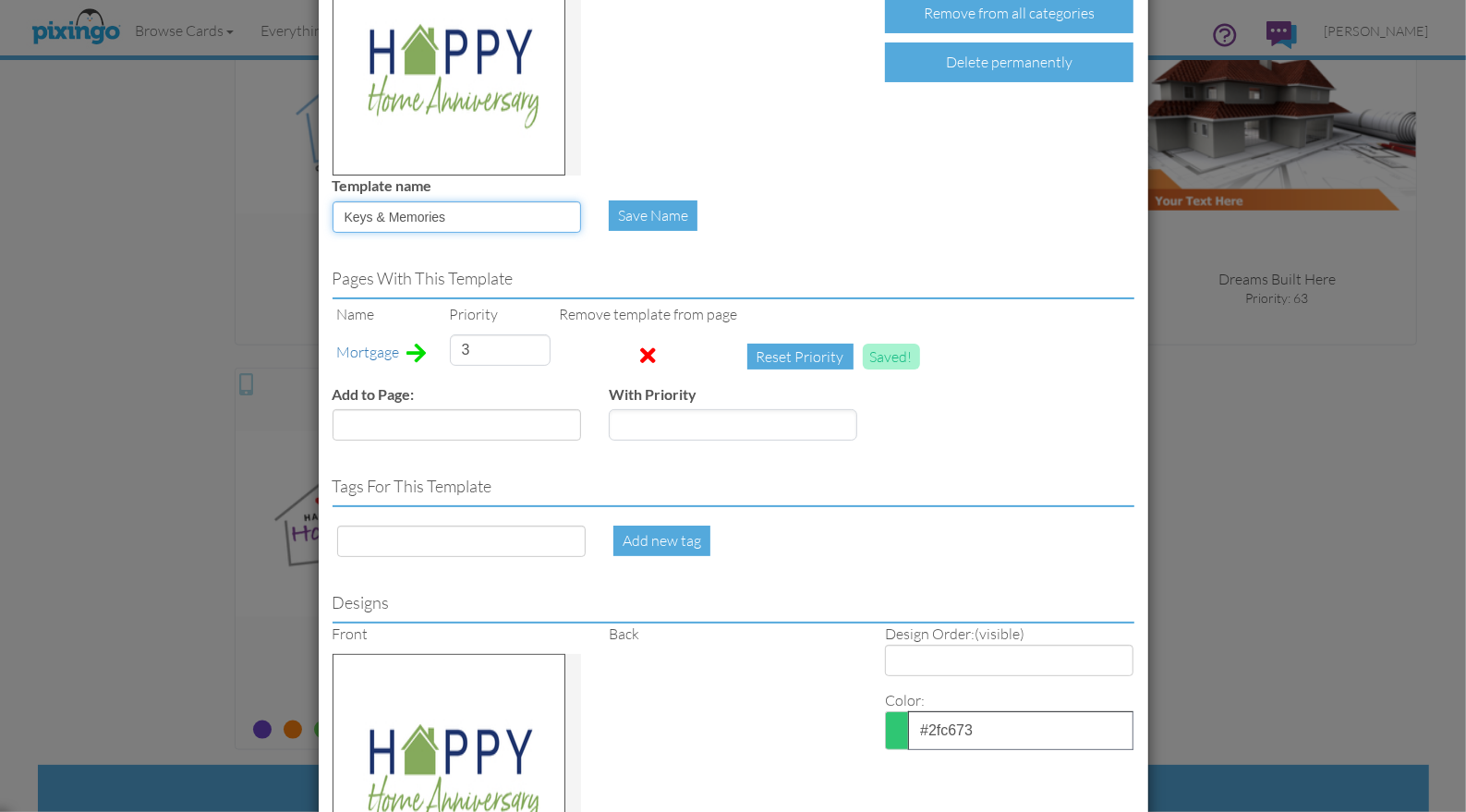
scroll to position [192, 0]
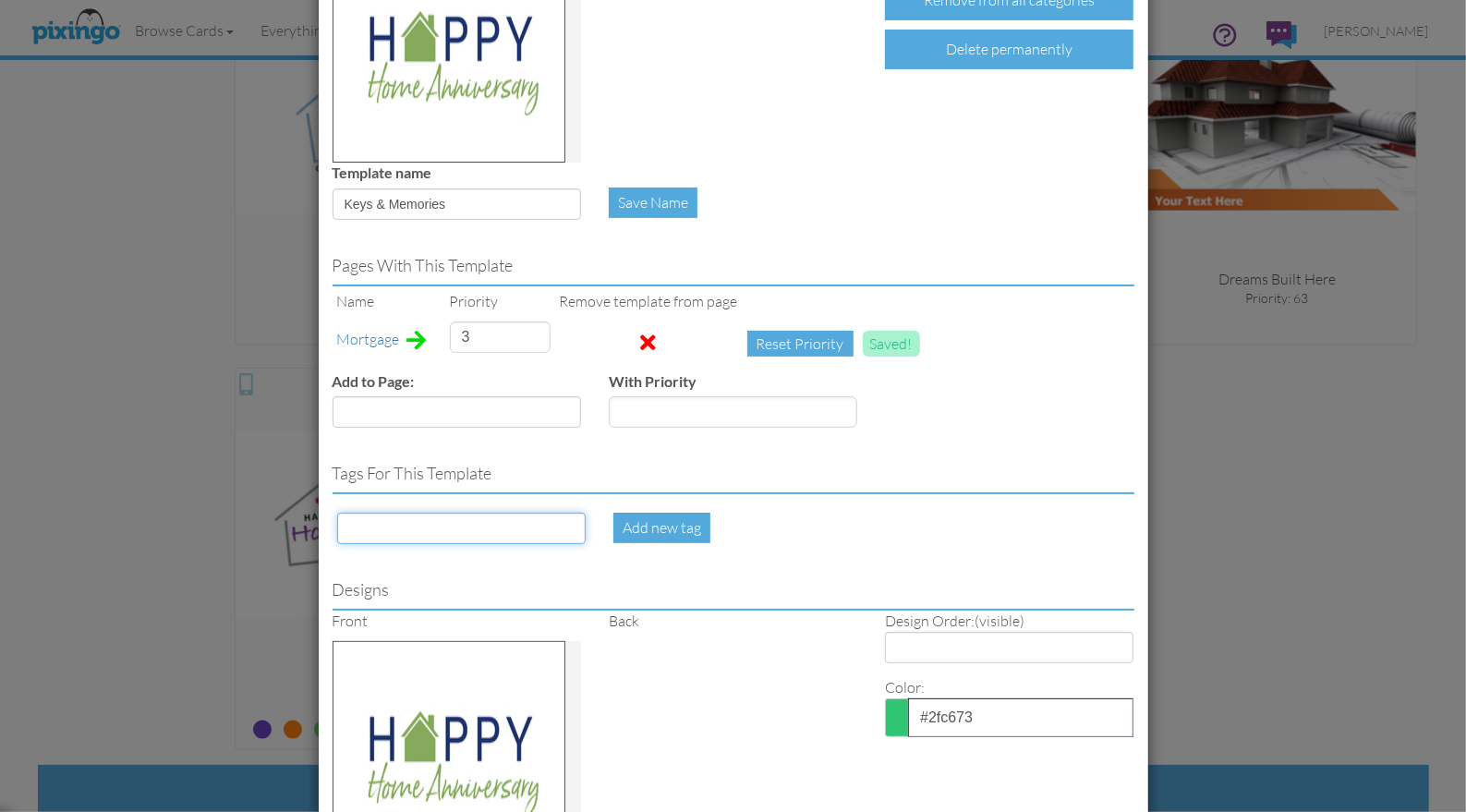
click at [415, 530] on input at bounding box center [461, 528] width 249 height 31
paste input "Keys & Memories"
type input "Keys & Memories"
click at [629, 535] on div "Add new tag" at bounding box center [662, 527] width 97 height 30
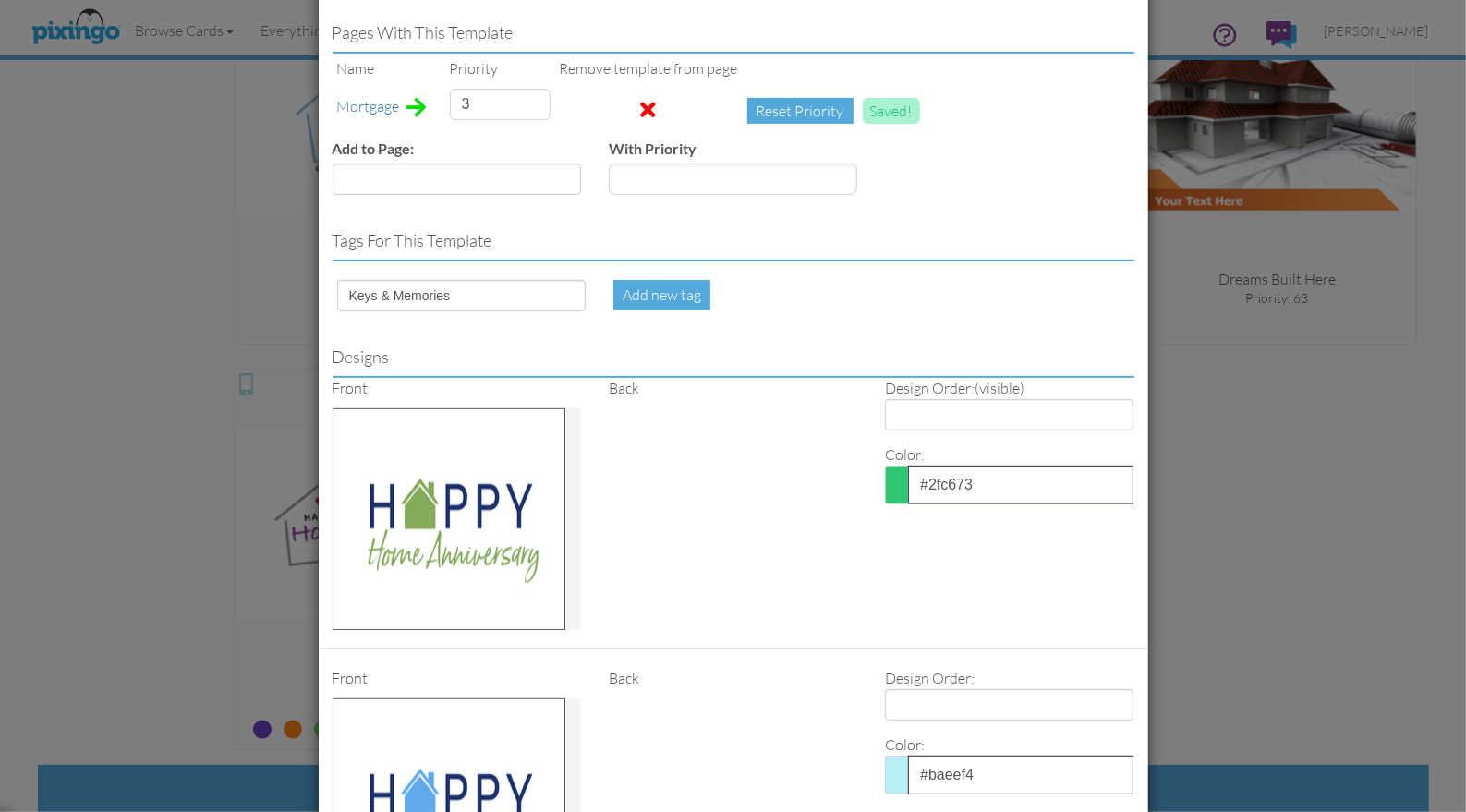
scroll to position [428, 0]
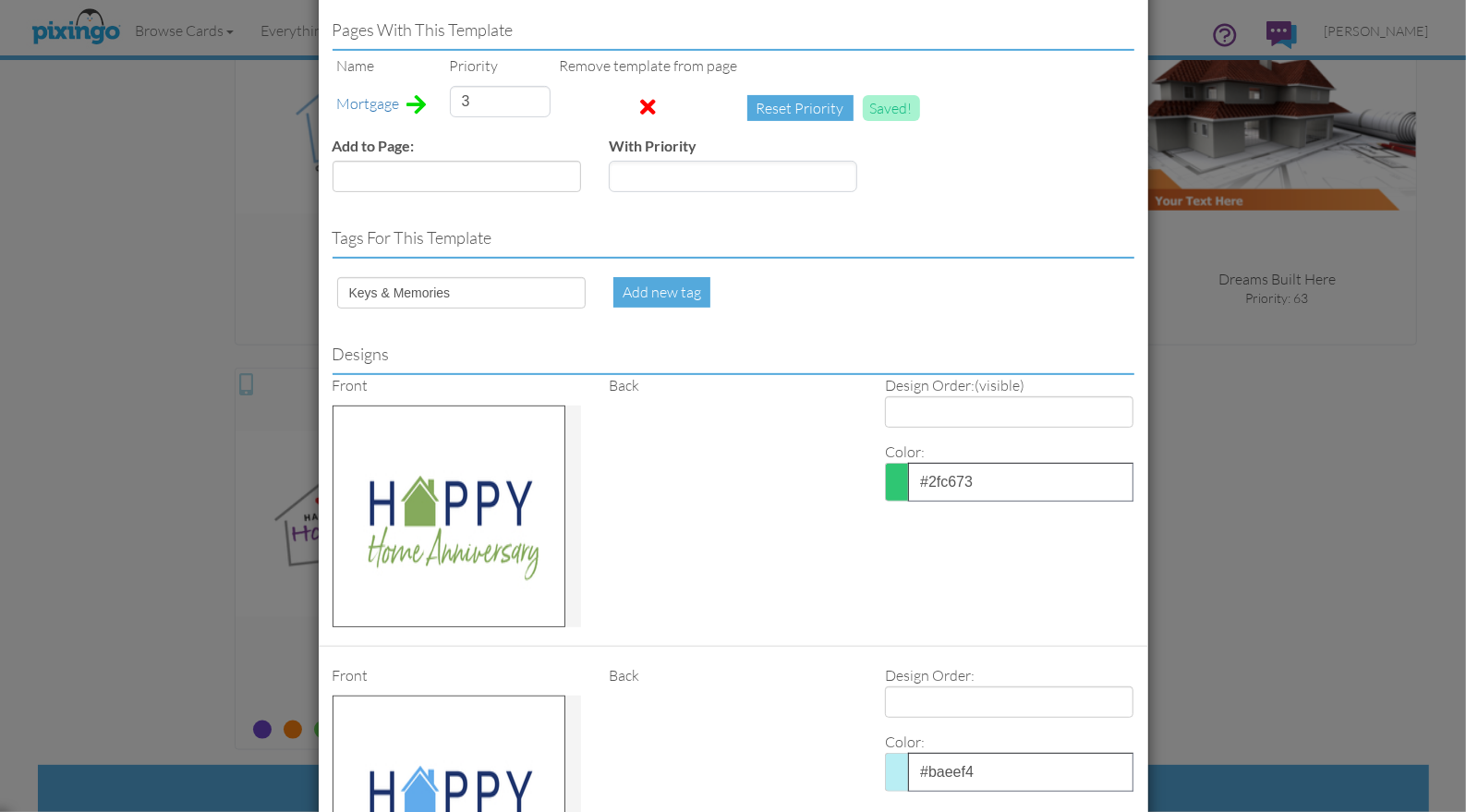
click at [899, 471] on span at bounding box center [897, 483] width 23 height 39
type input "#2FC673"
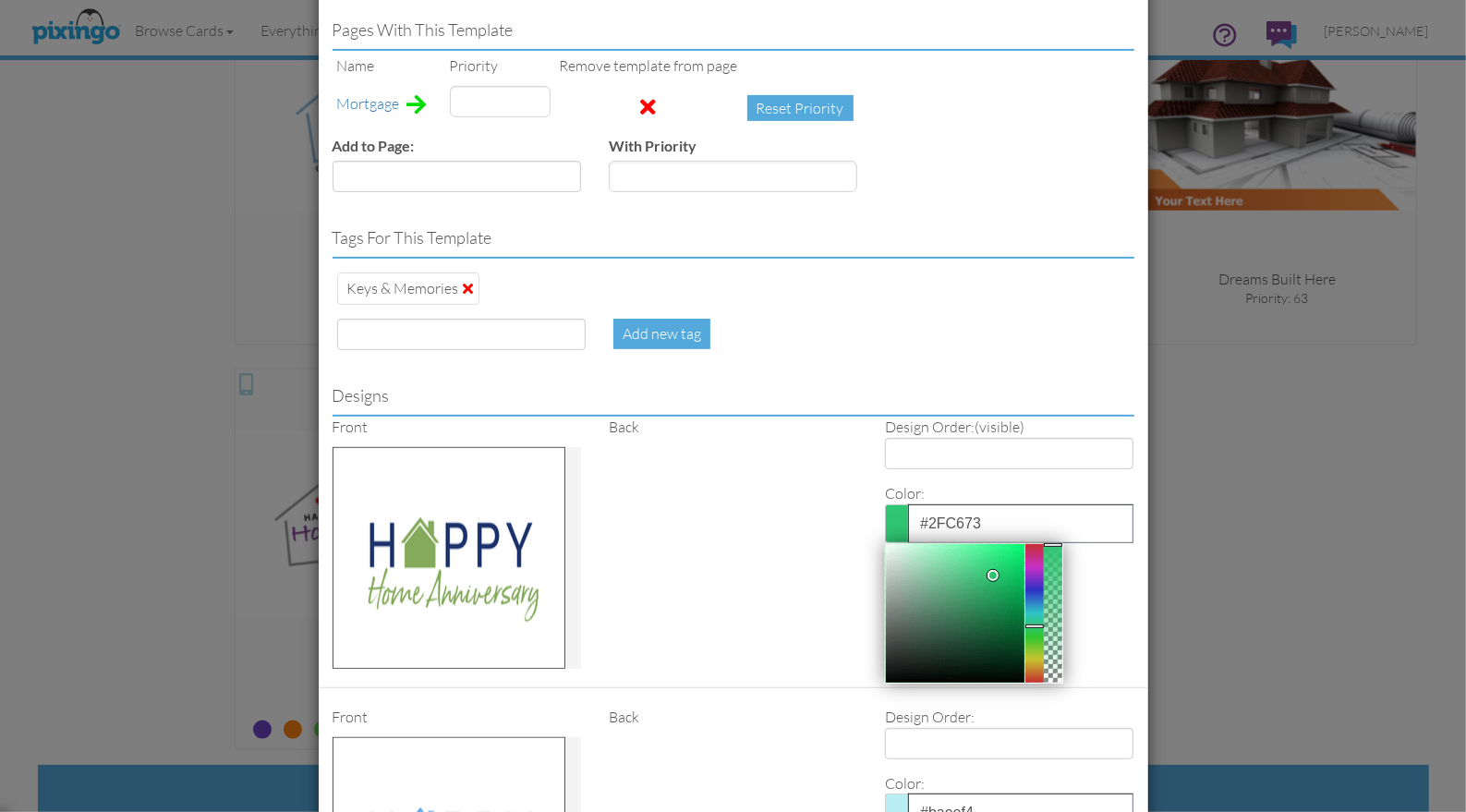
type input "3"
click at [969, 559] on div at bounding box center [955, 613] width 138 height 138
drag, startPoint x: 962, startPoint y: 581, endPoint x: 974, endPoint y: 586, distance: 13.0
click at [964, 582] on div at bounding box center [955, 613] width 138 height 138
click at [950, 578] on div at bounding box center [955, 613] width 138 height 138
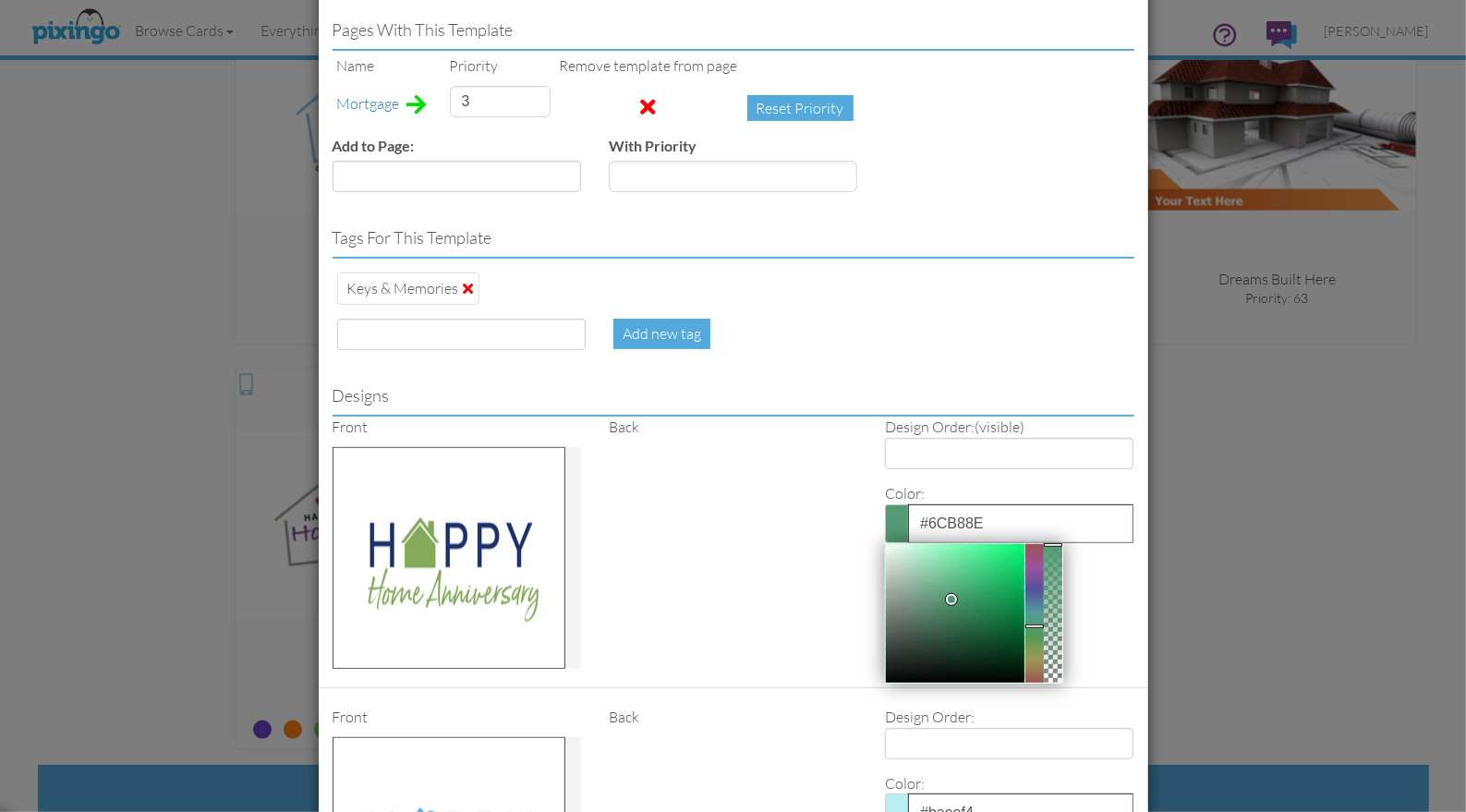
drag, startPoint x: 944, startPoint y: 562, endPoint x: 952, endPoint y: 572, distance: 12.8
click at [944, 562] on div at bounding box center [955, 613] width 138 height 138
click at [957, 553] on div at bounding box center [955, 613] width 138 height 138
click at [970, 581] on div at bounding box center [955, 613] width 138 height 138
drag, startPoint x: 982, startPoint y: 563, endPoint x: 991, endPoint y: 568, distance: 10.3
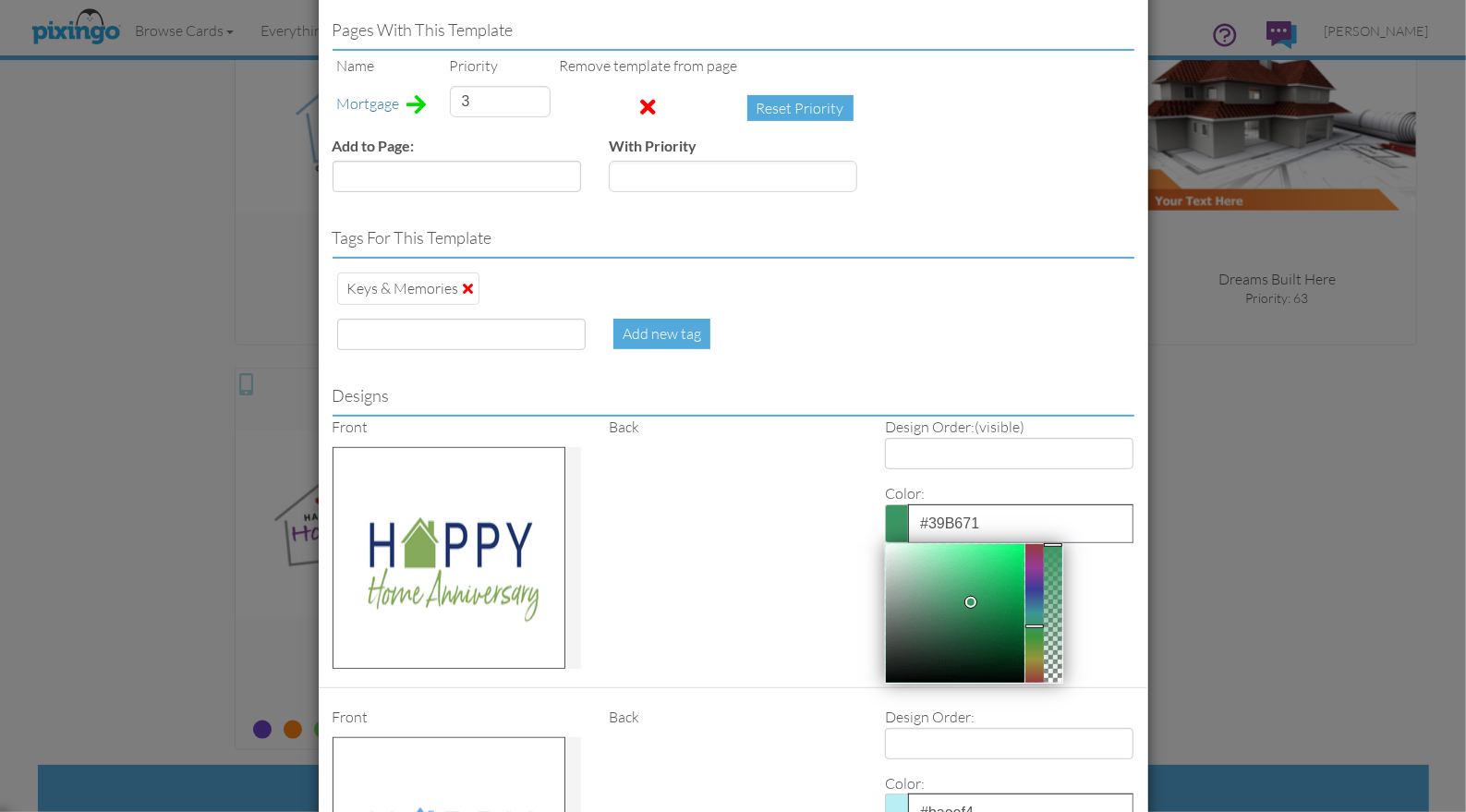
click at [982, 563] on div at bounding box center [955, 613] width 138 height 138
click at [988, 587] on div at bounding box center [955, 613] width 138 height 138
click at [997, 563] on div at bounding box center [955, 613] width 138 height 138
click at [984, 545] on div at bounding box center [955, 613] width 138 height 138
click at [1008, 593] on div at bounding box center [955, 613] width 138 height 138
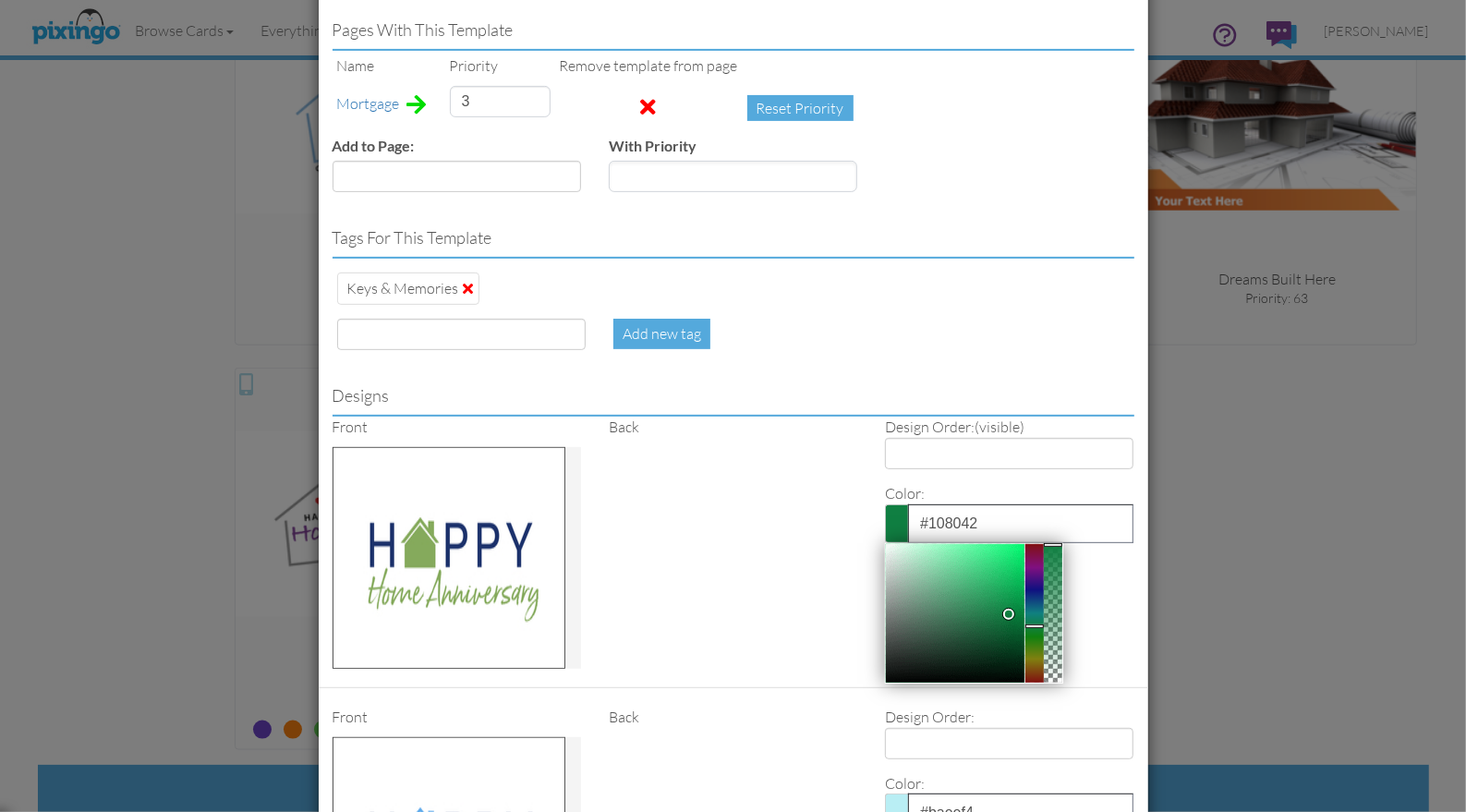
click at [1011, 577] on div at bounding box center [955, 613] width 138 height 138
click at [965, 591] on div at bounding box center [955, 613] width 138 height 138
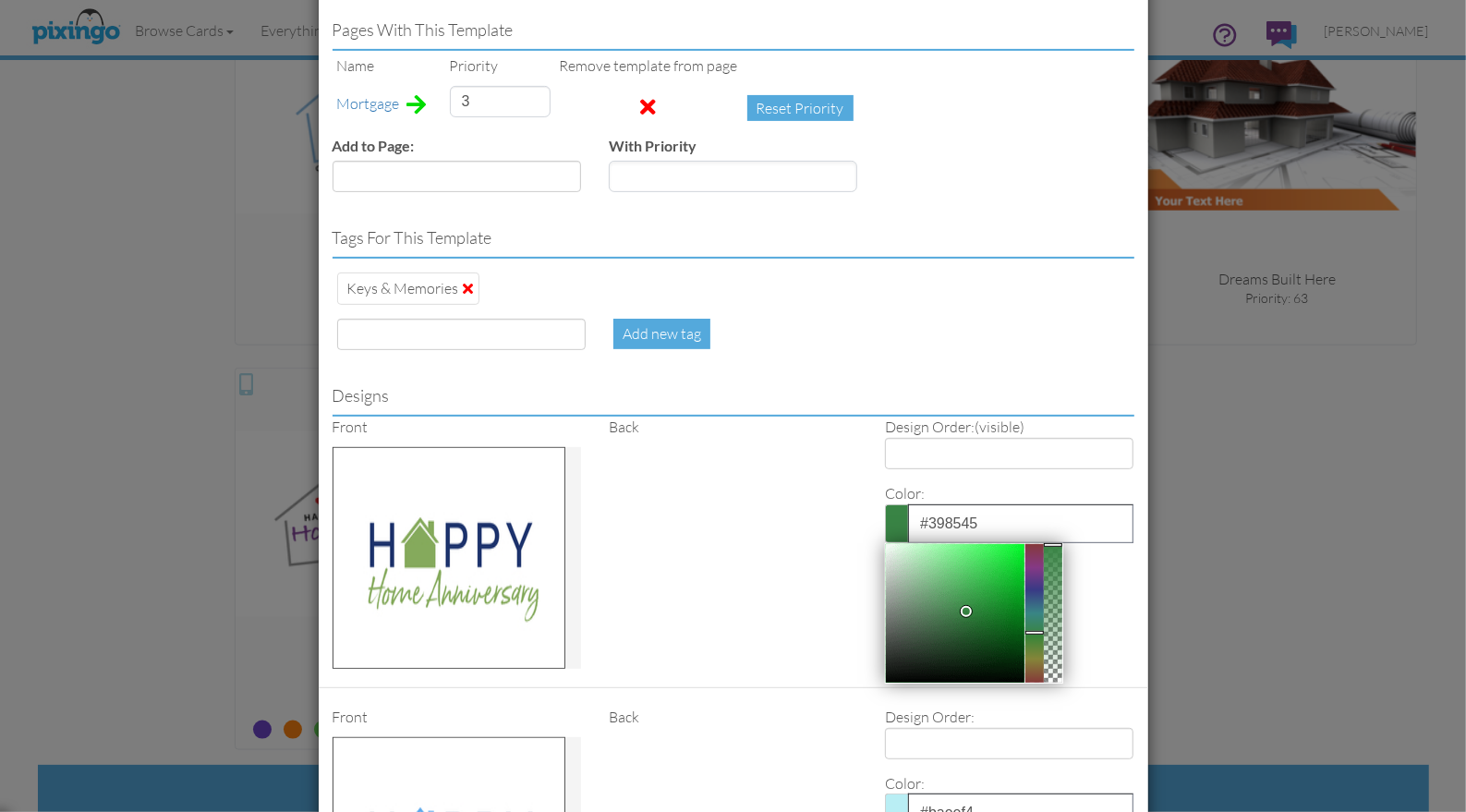
drag, startPoint x: 1034, startPoint y: 607, endPoint x: 993, endPoint y: 588, distance: 45.2
click at [1032, 631] on div at bounding box center [1034, 633] width 19 height 4
click at [988, 575] on div at bounding box center [955, 613] width 138 height 138
click at [982, 556] on div at bounding box center [955, 613] width 138 height 138
click at [1011, 575] on div at bounding box center [955, 613] width 138 height 138
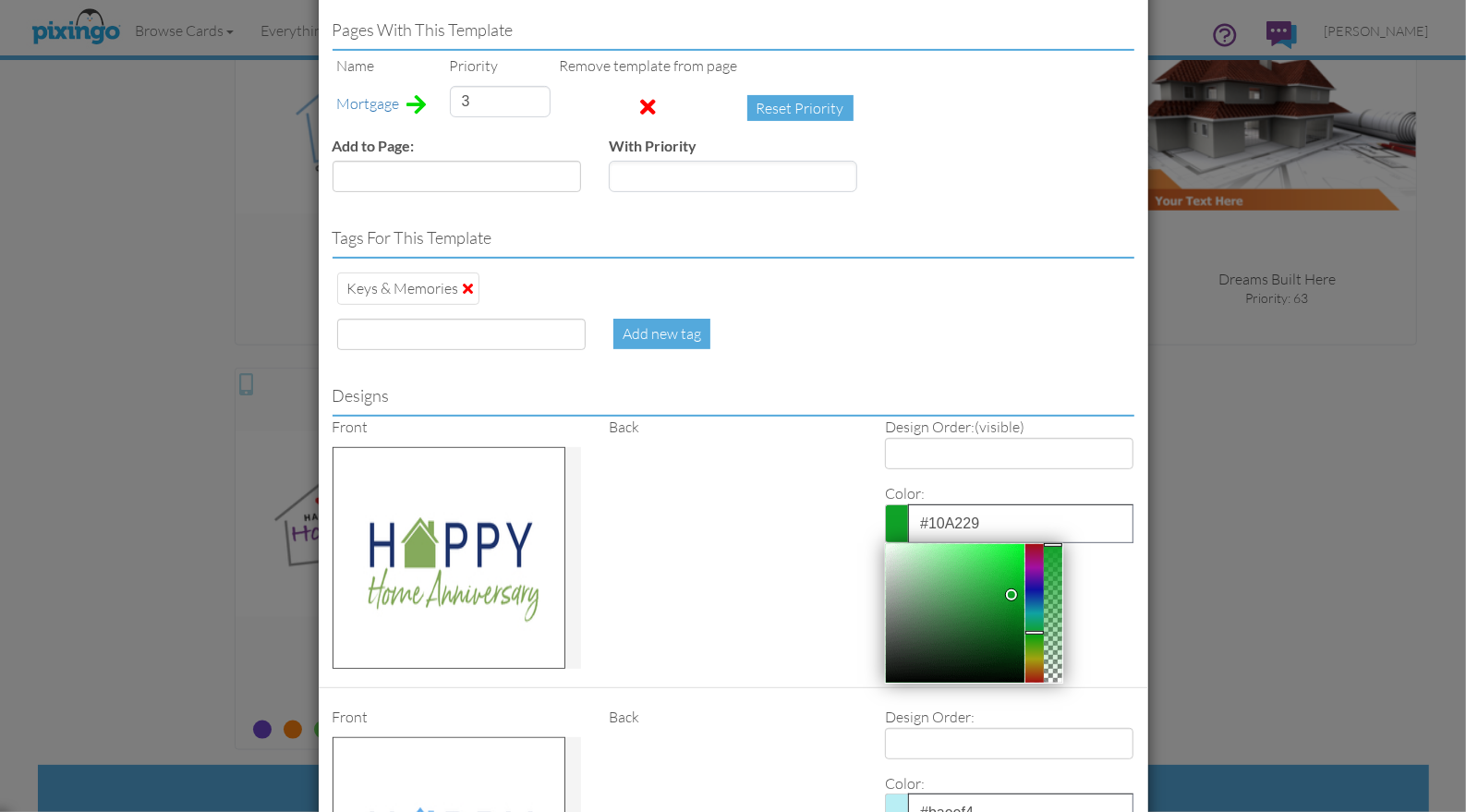
click at [984, 583] on div at bounding box center [955, 613] width 138 height 138
drag, startPoint x: 964, startPoint y: 576, endPoint x: 977, endPoint y: 603, distance: 30.0
click at [965, 578] on div at bounding box center [955, 613] width 138 height 138
type input "#429B52"
click at [752, 562] on div "Front Back Design Order: (visible) 1 2 3 4 Color: #429B52 Clear Reset Close" at bounding box center [733, 552] width 829 height 272
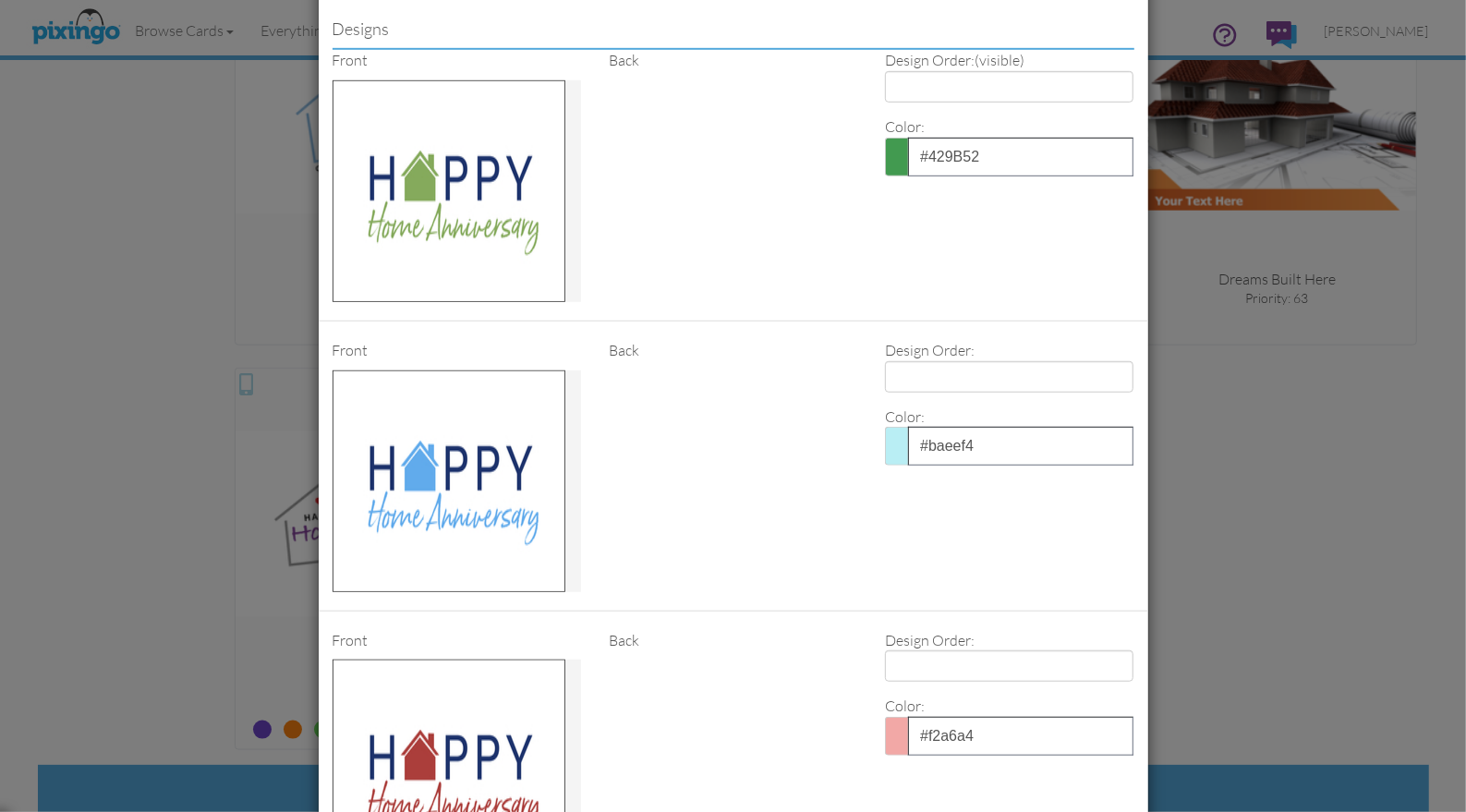
scroll to position [830, 0]
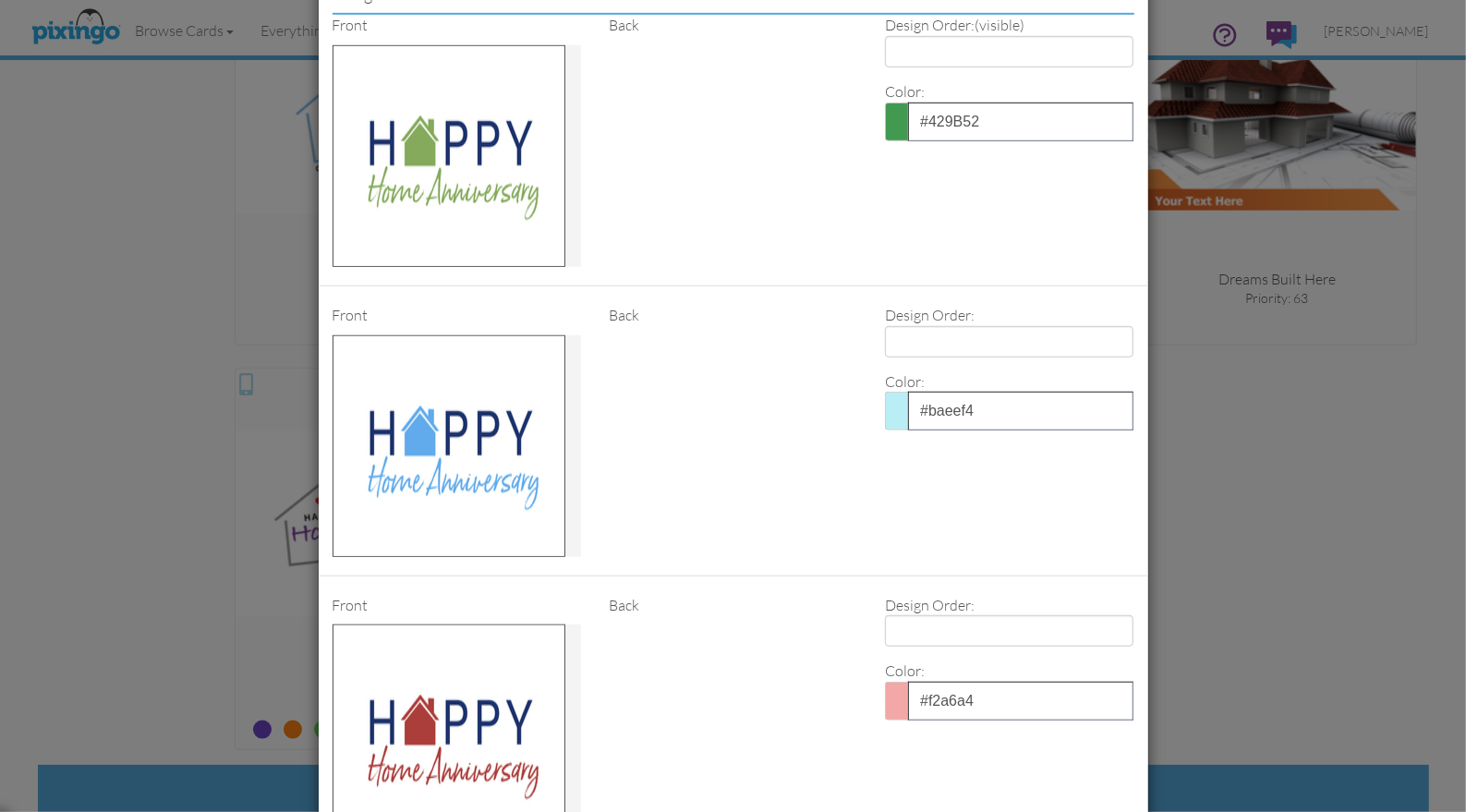
click at [903, 401] on span at bounding box center [897, 411] width 23 height 39
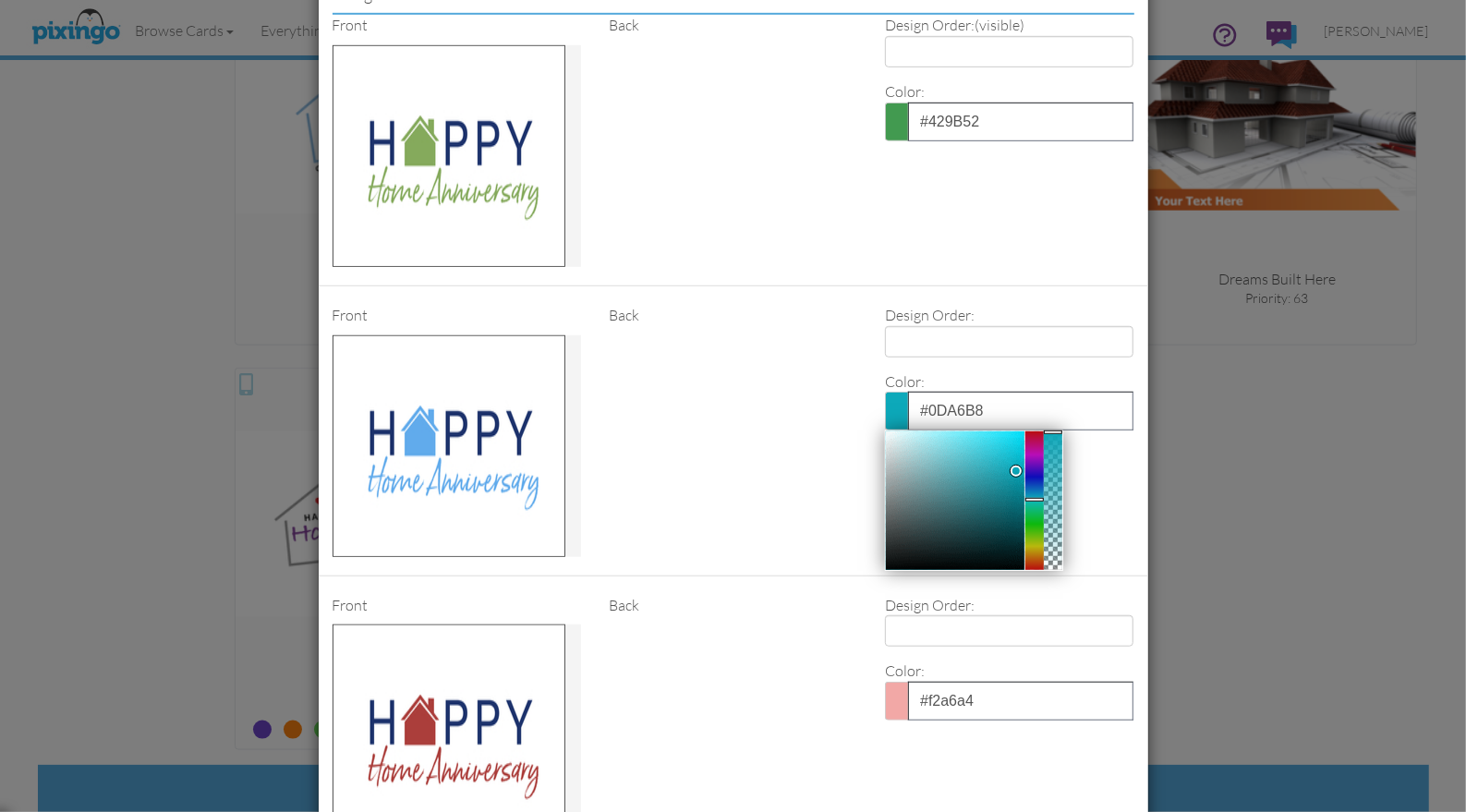
click at [1016, 451] on div at bounding box center [955, 501] width 138 height 138
click at [1037, 495] on div at bounding box center [1034, 497] width 19 height 4
drag, startPoint x: 1000, startPoint y: 429, endPoint x: 1002, endPoint y: 440, distance: 11.2
click at [1000, 432] on div at bounding box center [955, 501] width 138 height 138
click at [989, 443] on div at bounding box center [955, 501] width 138 height 138
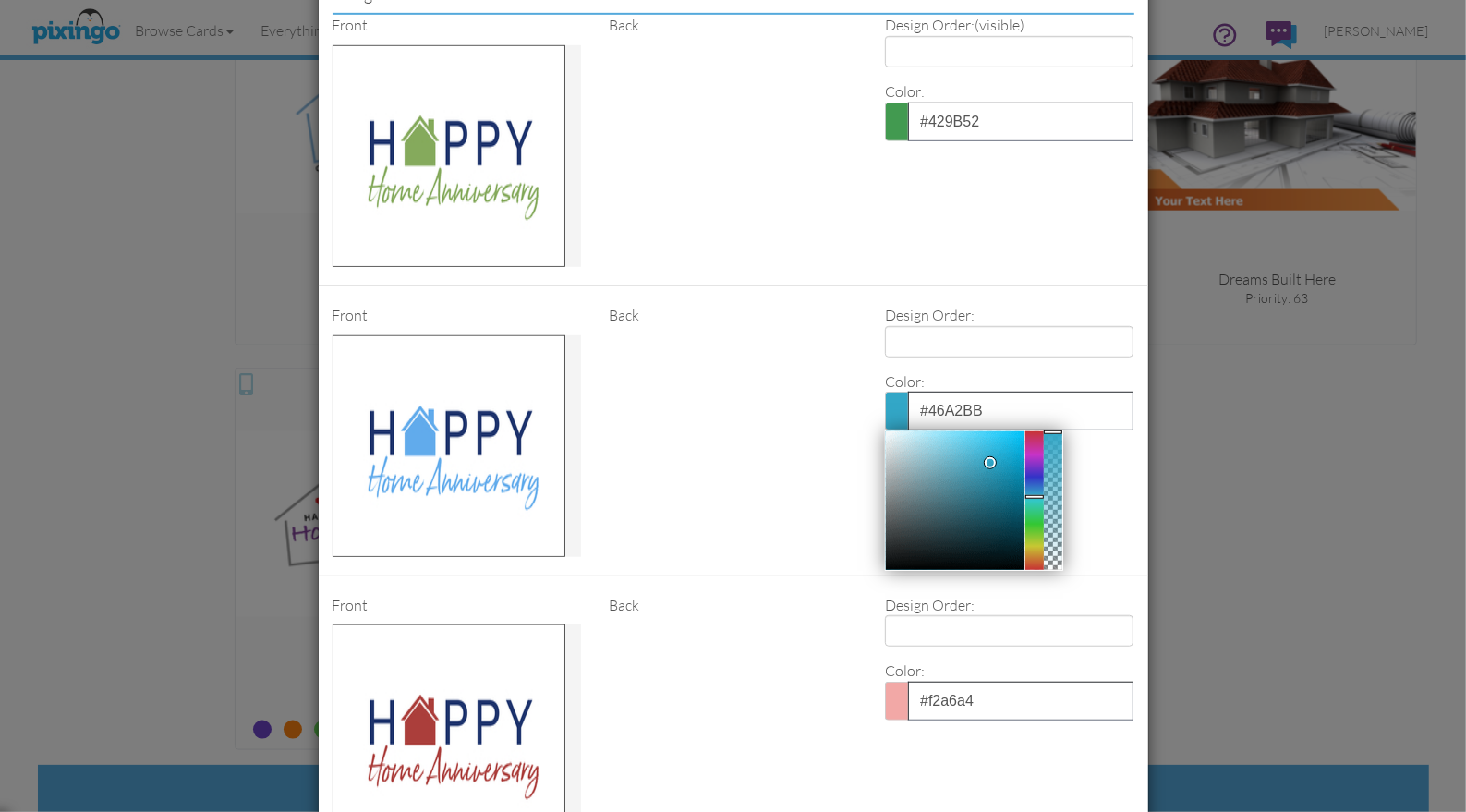
drag, startPoint x: 973, startPoint y: 449, endPoint x: 991, endPoint y: 465, distance: 24.1
click at [973, 449] on div at bounding box center [955, 501] width 138 height 138
click at [1003, 439] on div at bounding box center [955, 501] width 138 height 138
drag, startPoint x: 1015, startPoint y: 424, endPoint x: 1017, endPoint y: 434, distance: 10.2
click at [1015, 432] on div at bounding box center [955, 501] width 138 height 138
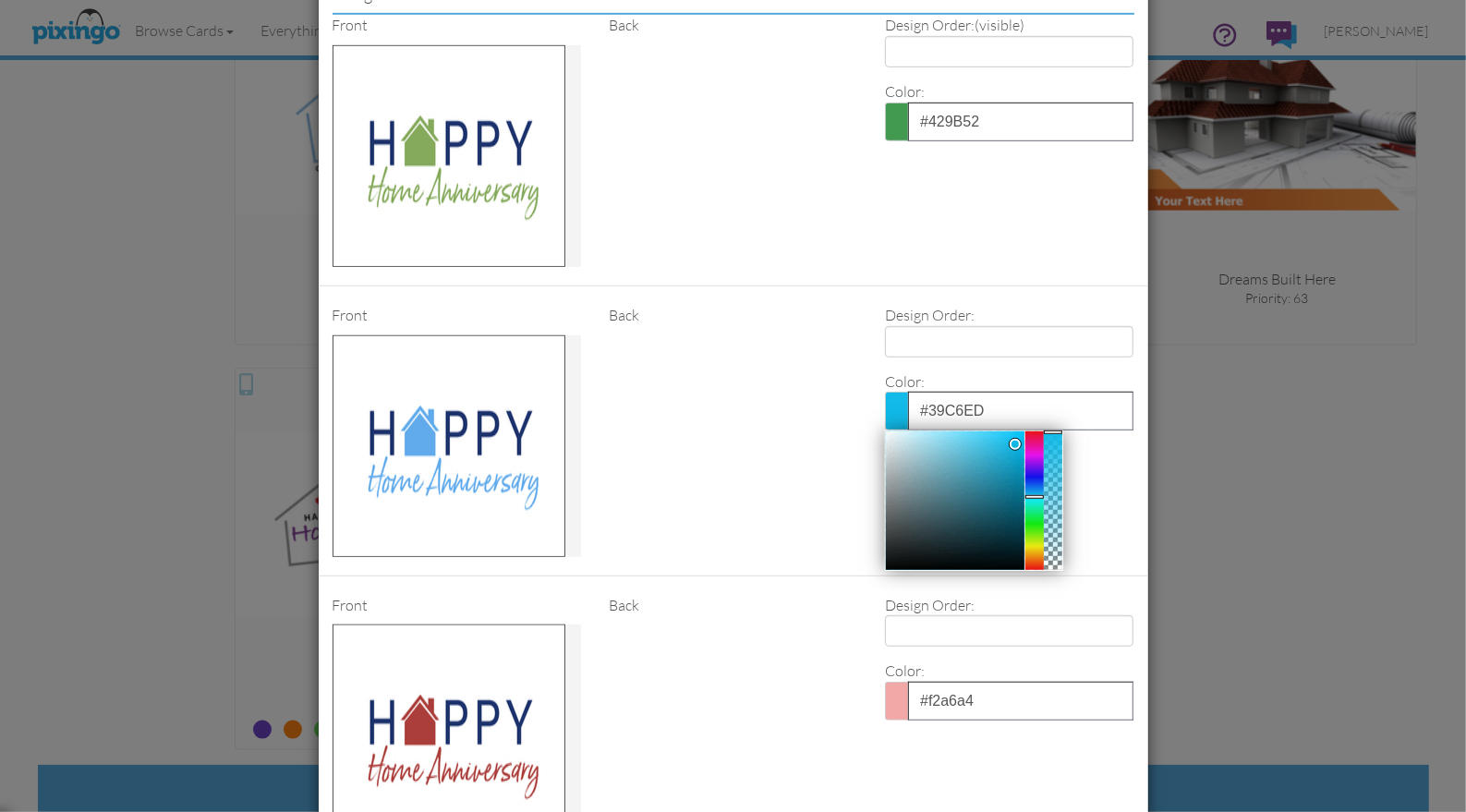
drag, startPoint x: 992, startPoint y: 421, endPoint x: 991, endPoint y: 433, distance: 12.0
click at [991, 432] on div at bounding box center [955, 501] width 138 height 138
click at [1007, 432] on div at bounding box center [955, 501] width 138 height 138
click at [1017, 432] on div at bounding box center [955, 501] width 138 height 138
click at [1014, 443] on div at bounding box center [955, 501] width 138 height 138
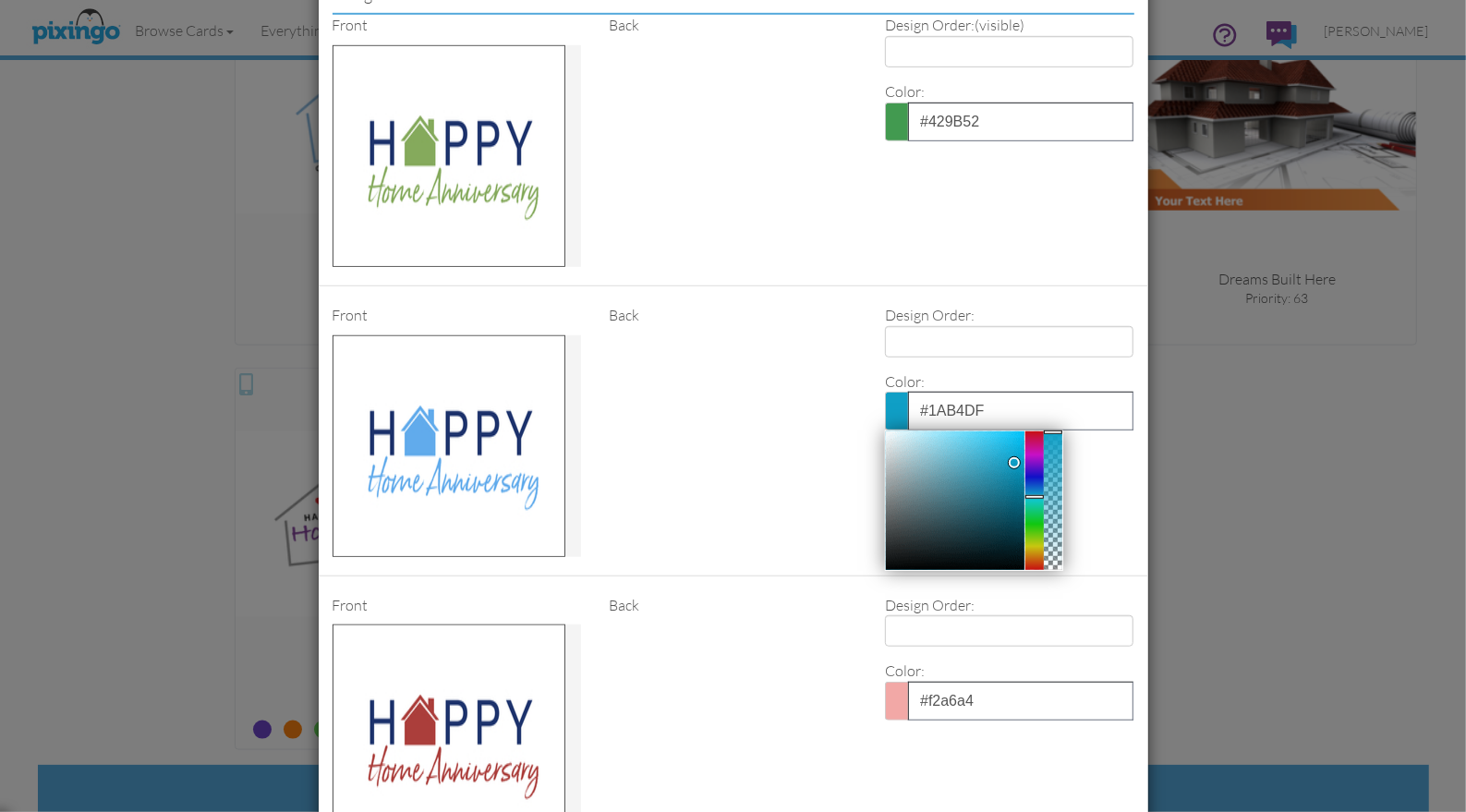
click at [1009, 432] on div at bounding box center [955, 501] width 138 height 138
click at [985, 434] on div at bounding box center [955, 501] width 138 height 138
click at [1010, 448] on div at bounding box center [955, 501] width 138 height 138
drag, startPoint x: 1032, startPoint y: 478, endPoint x: 1029, endPoint y: 447, distance: 31.1
click at [1032, 494] on div at bounding box center [1034, 496] width 19 height 4
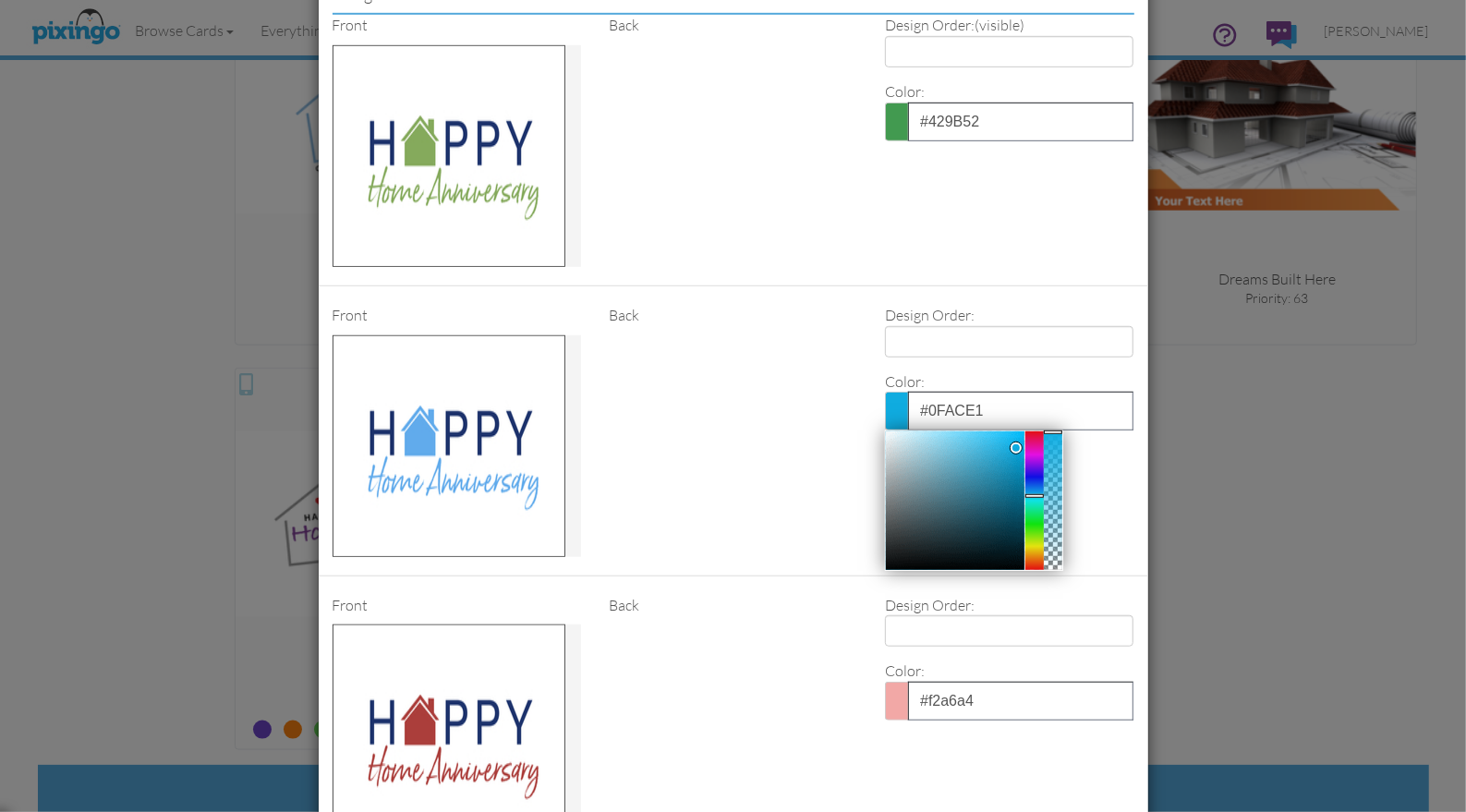
click at [1017, 432] on div at bounding box center [955, 501] width 138 height 138
type input "#0EACE1"
click at [802, 462] on div "Front Back Design Order: 1 2 3 4 Color: #0EACE1 Clear Reset Close" at bounding box center [733, 441] width 829 height 272
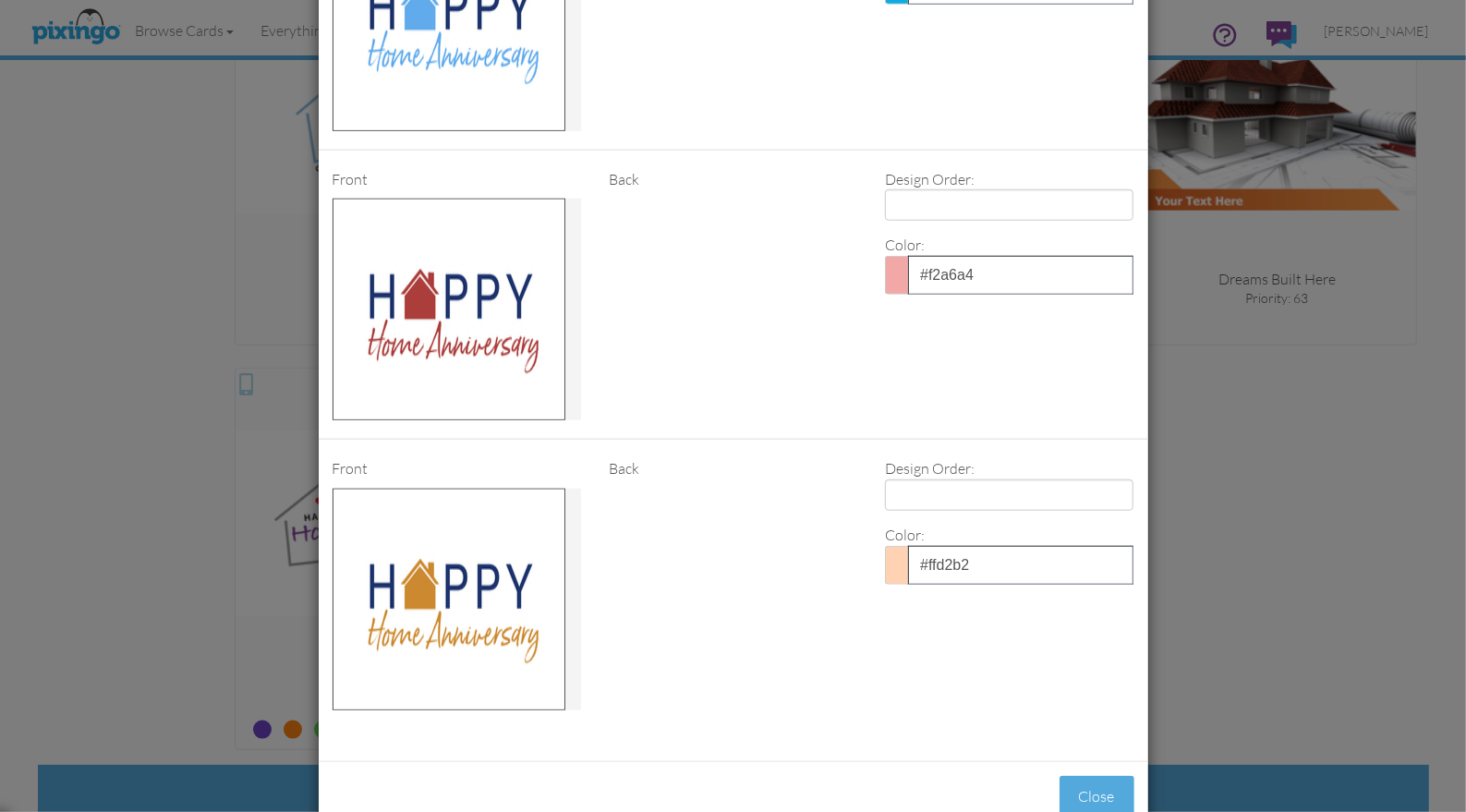
scroll to position [1262, 0]
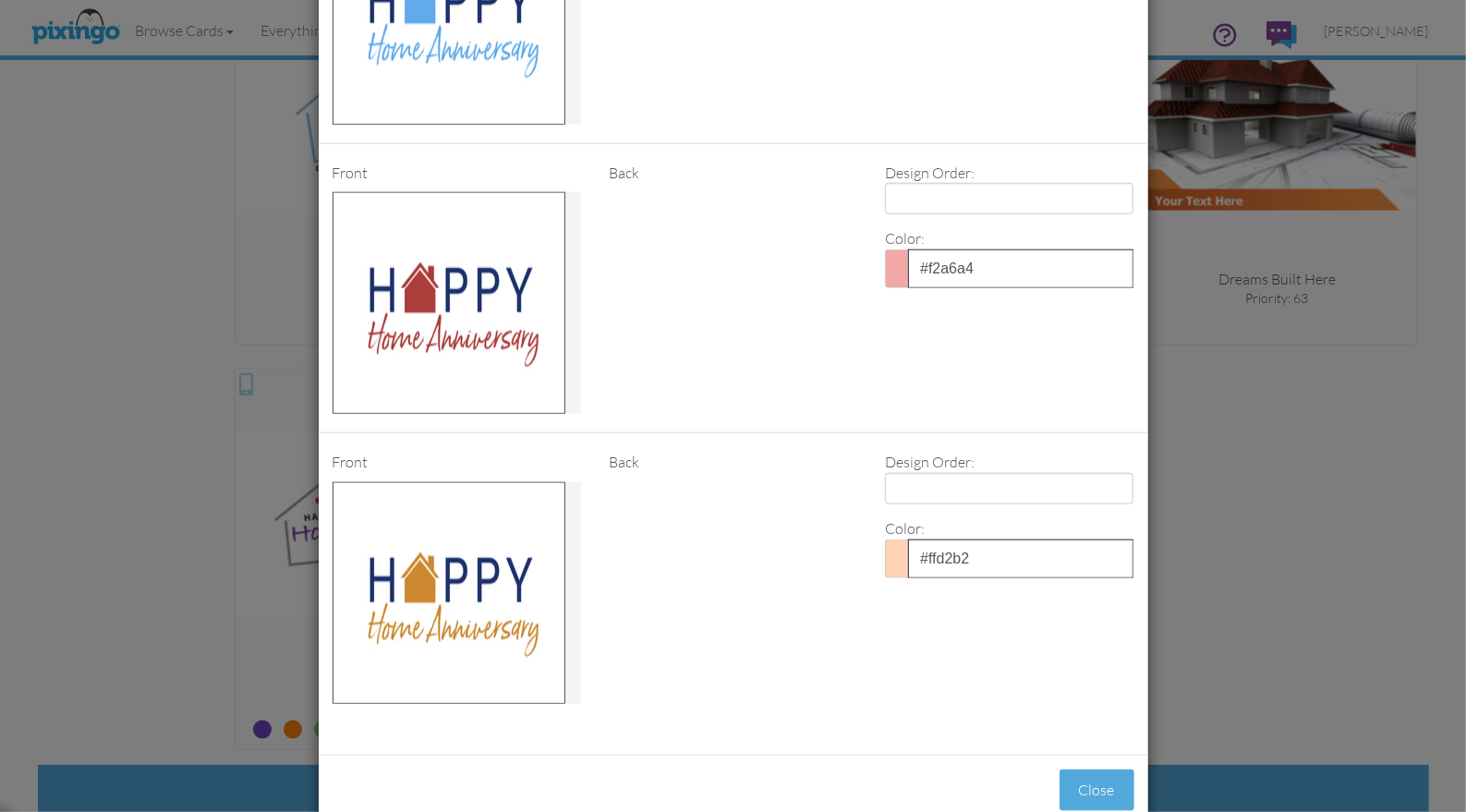
click at [895, 261] on span at bounding box center [897, 269] width 23 height 39
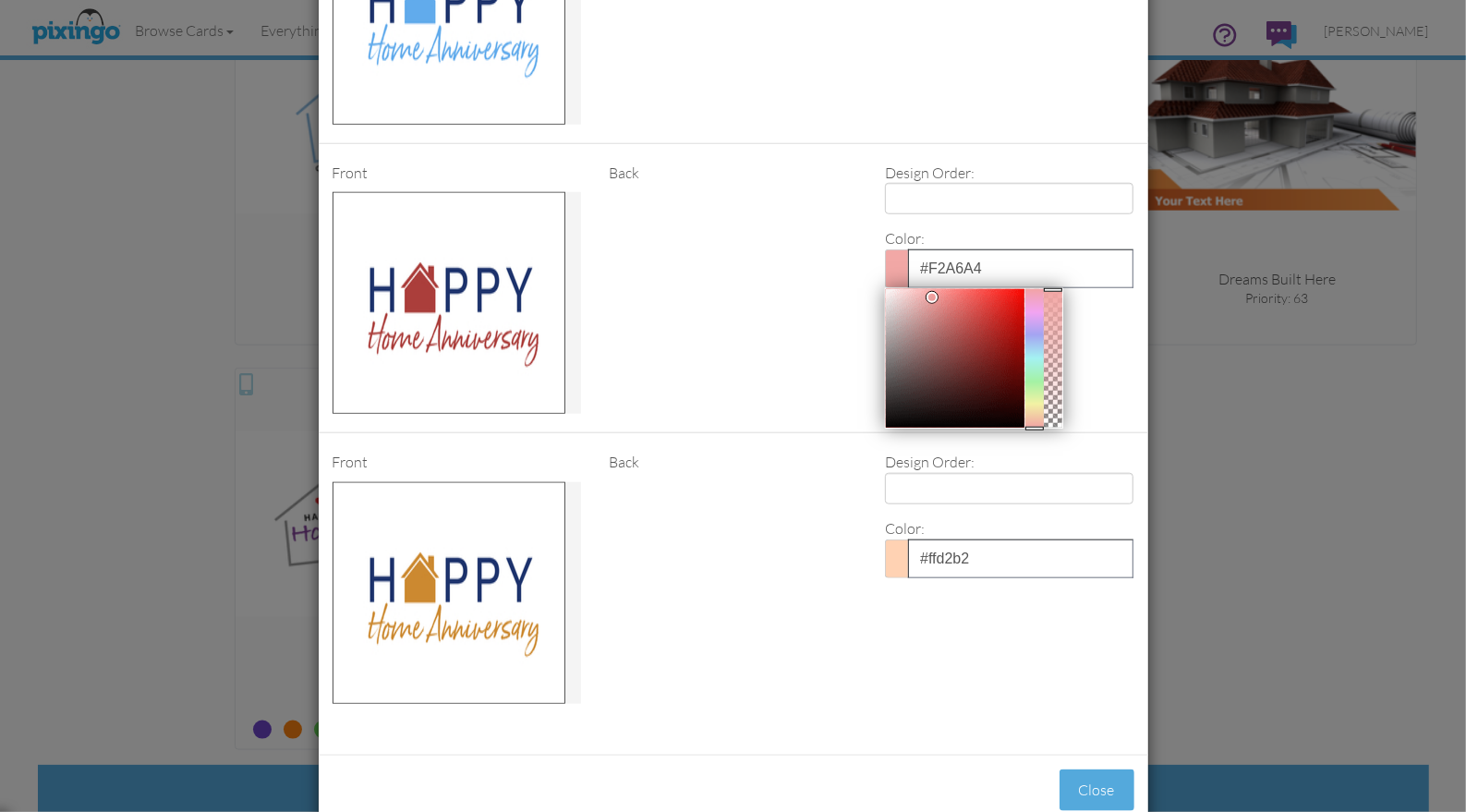
click at [1013, 290] on div at bounding box center [955, 359] width 138 height 138
drag, startPoint x: 1015, startPoint y: 299, endPoint x: 1014, endPoint y: 314, distance: 15.0
click at [1015, 300] on div at bounding box center [955, 359] width 138 height 138
type input "#A8100D"
click at [1015, 317] on div at bounding box center [955, 359] width 138 height 138
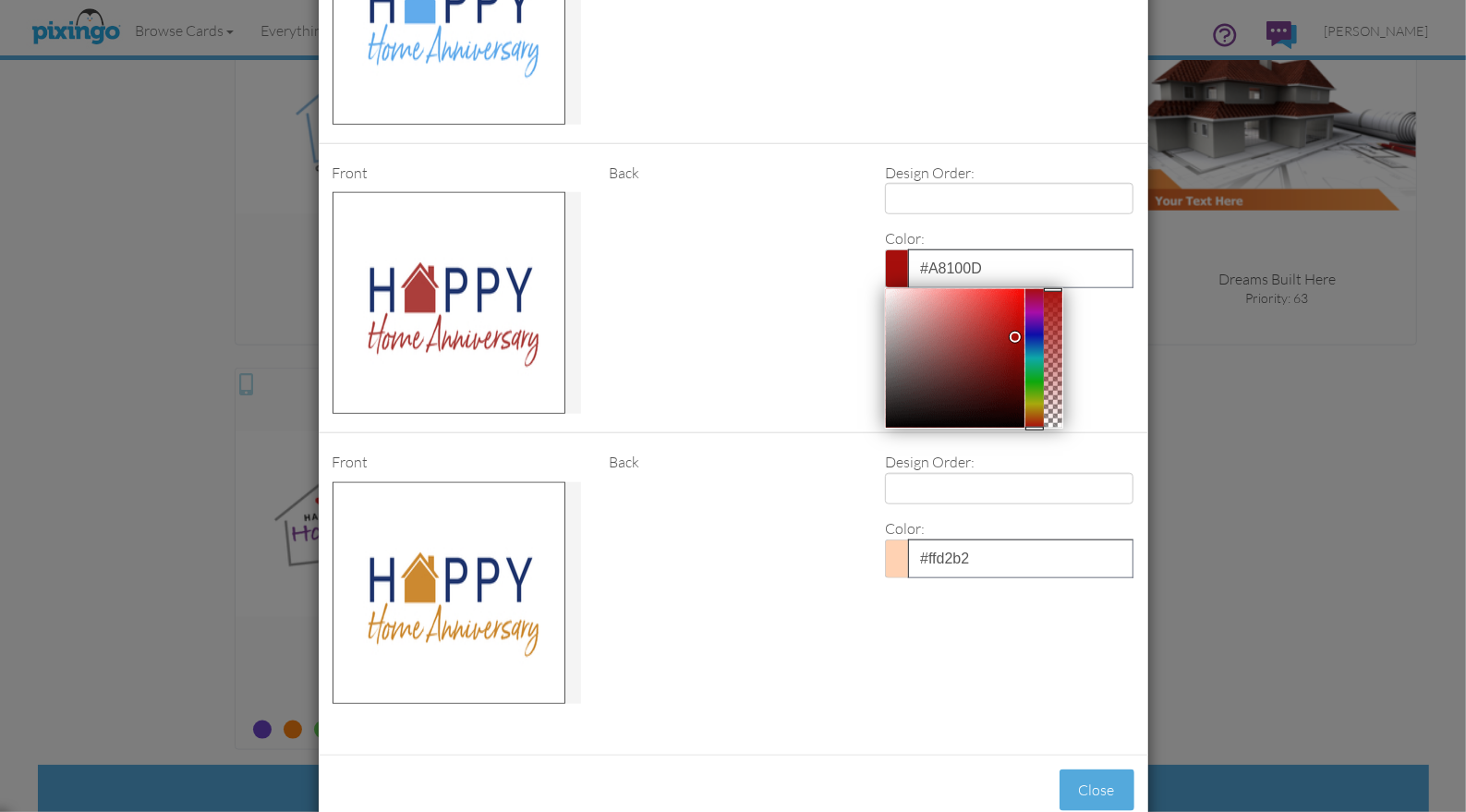
click at [775, 319] on div "Front Back Design Order: 1 2 3 4 Color: #A8100D Clear Reset Close" at bounding box center [733, 298] width 829 height 272
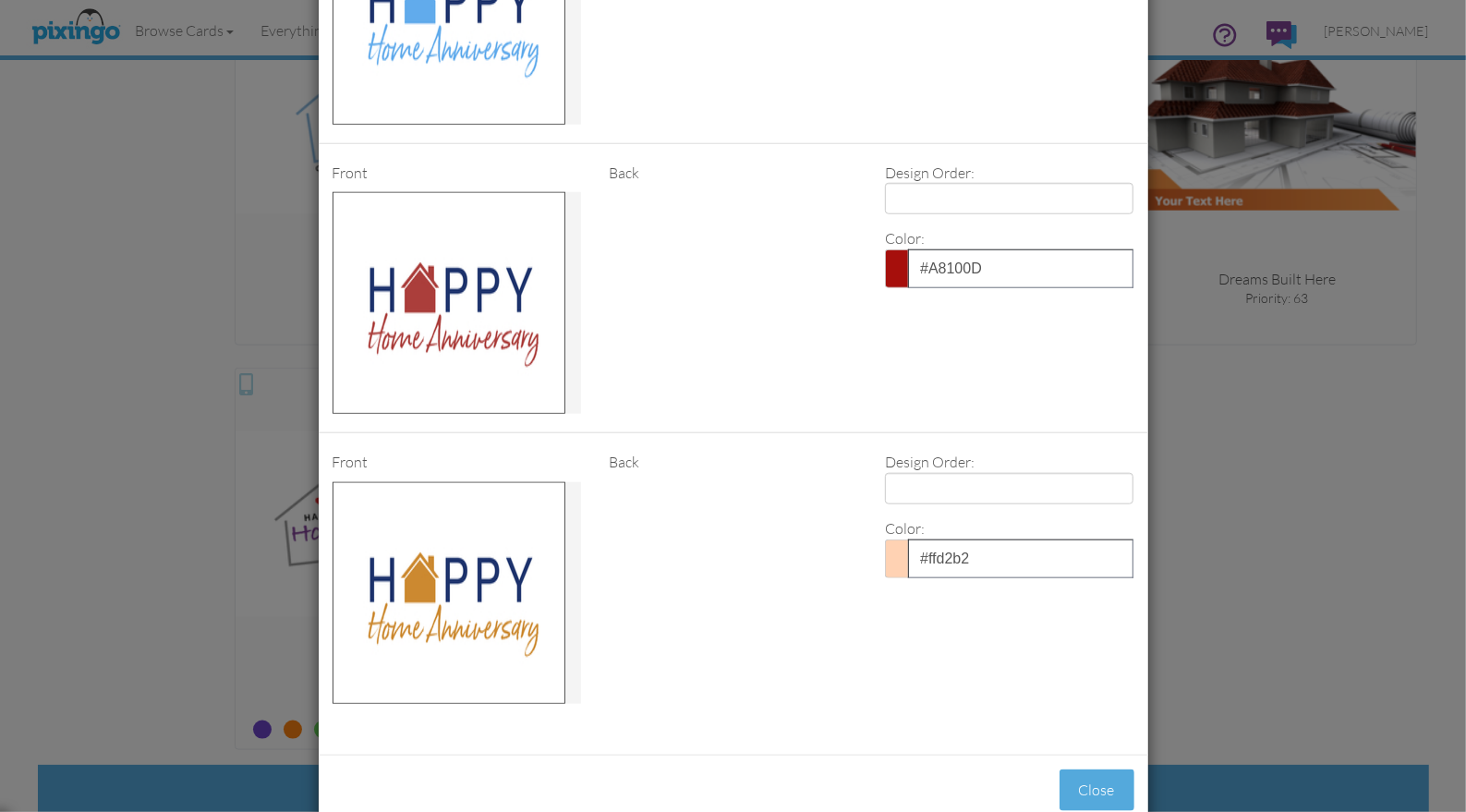
scroll to position [1301, 0]
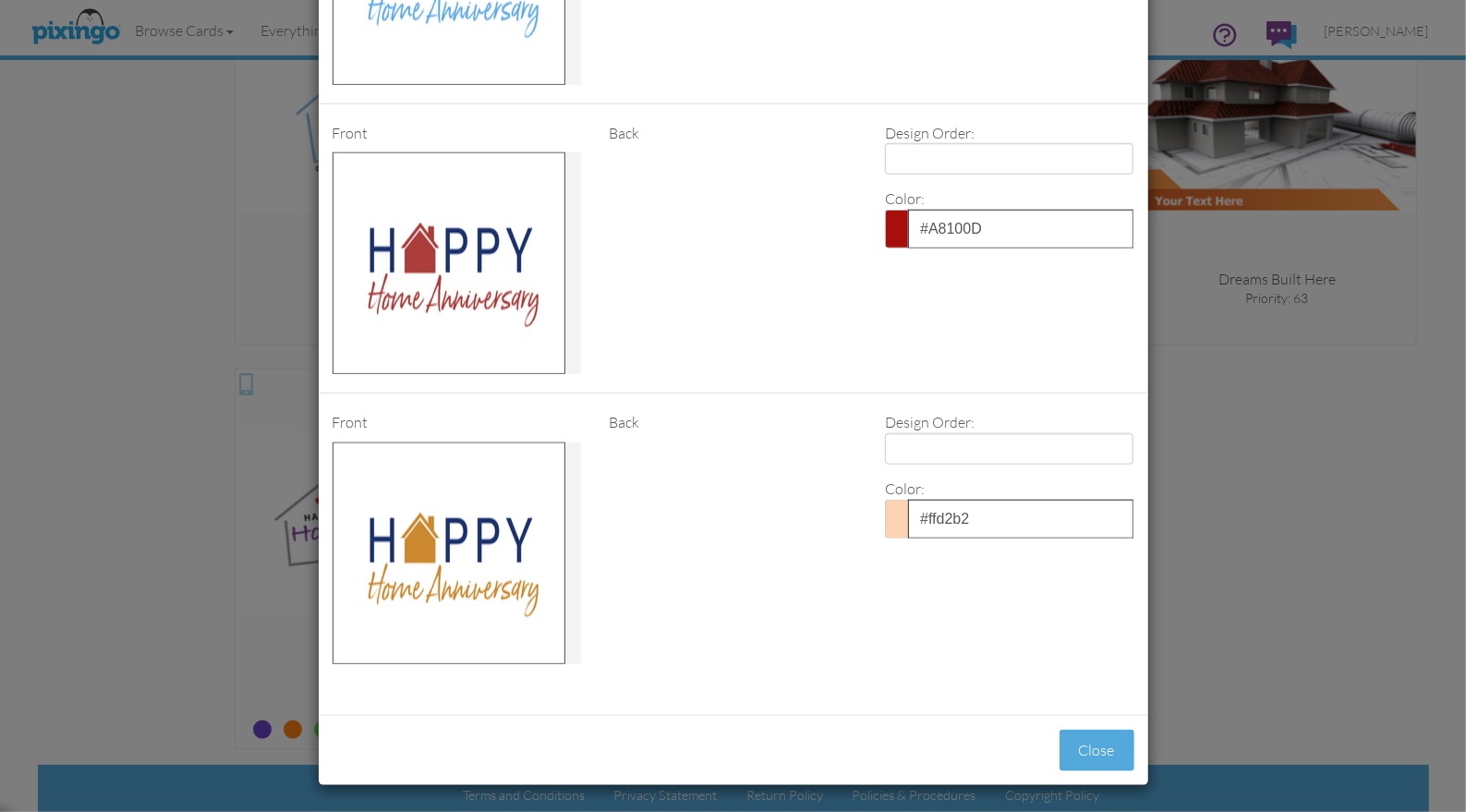
click at [896, 514] on span at bounding box center [897, 520] width 23 height 39
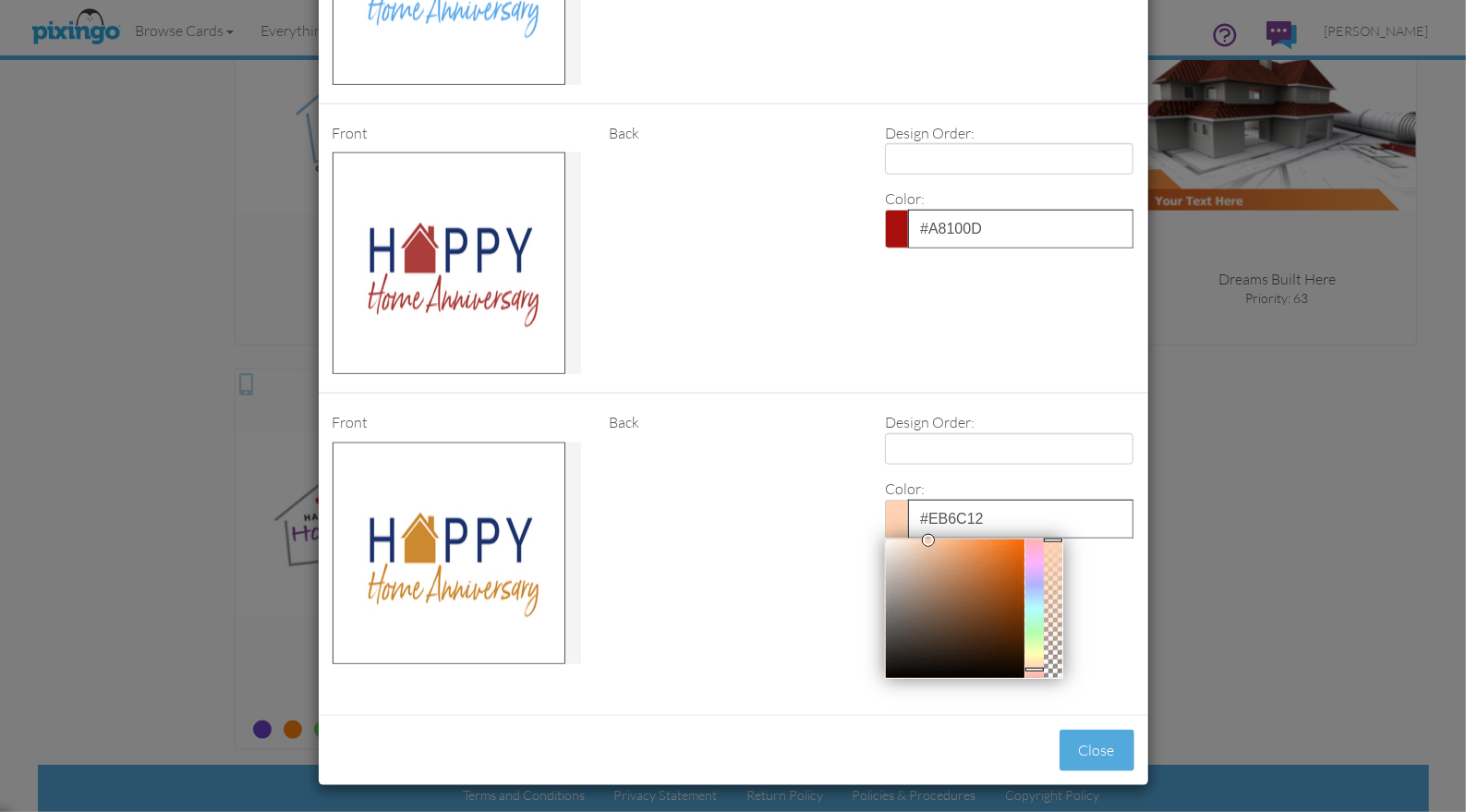
click at [1015, 540] on div at bounding box center [955, 609] width 138 height 138
click at [1005, 554] on div at bounding box center [955, 609] width 138 height 138
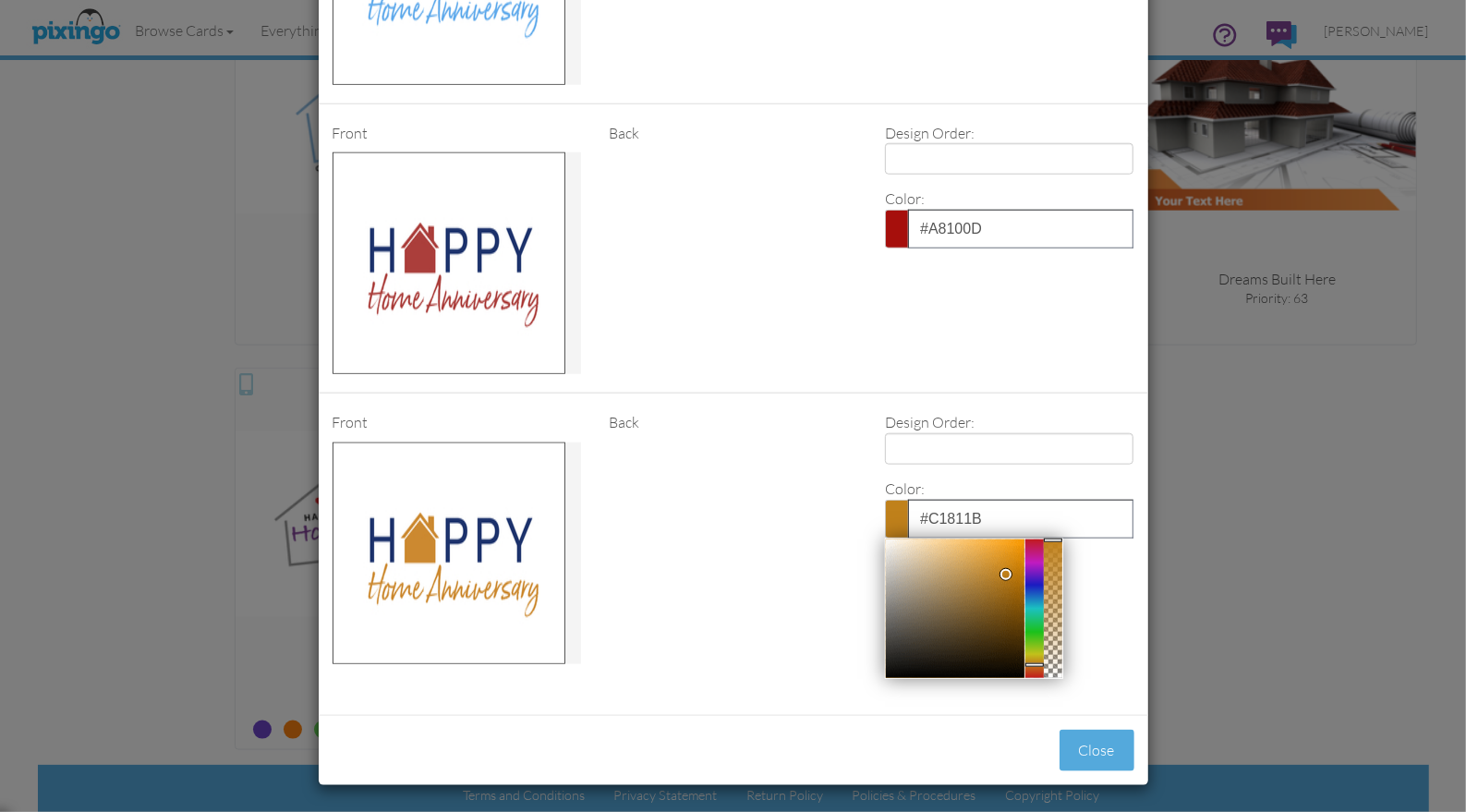
click at [1038, 644] on div at bounding box center [1034, 609] width 19 height 138
type input "#EB9710"
click at [1016, 540] on div at bounding box center [955, 609] width 138 height 138
click at [816, 561] on div "Front Back Design Order: 1 2 3 4 Color: #EB9710 Clear Reset Close" at bounding box center [733, 548] width 829 height 271
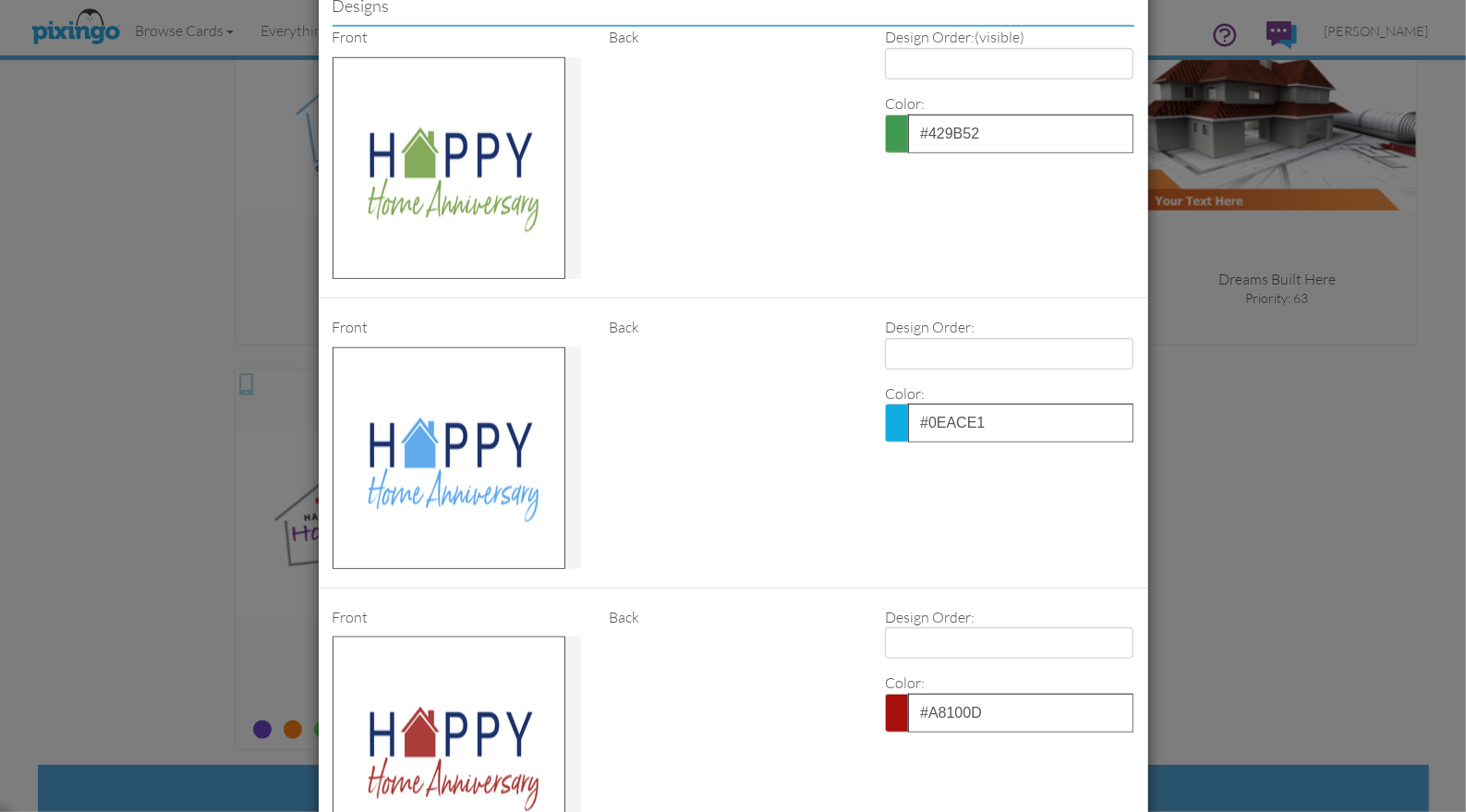
scroll to position [799, 0]
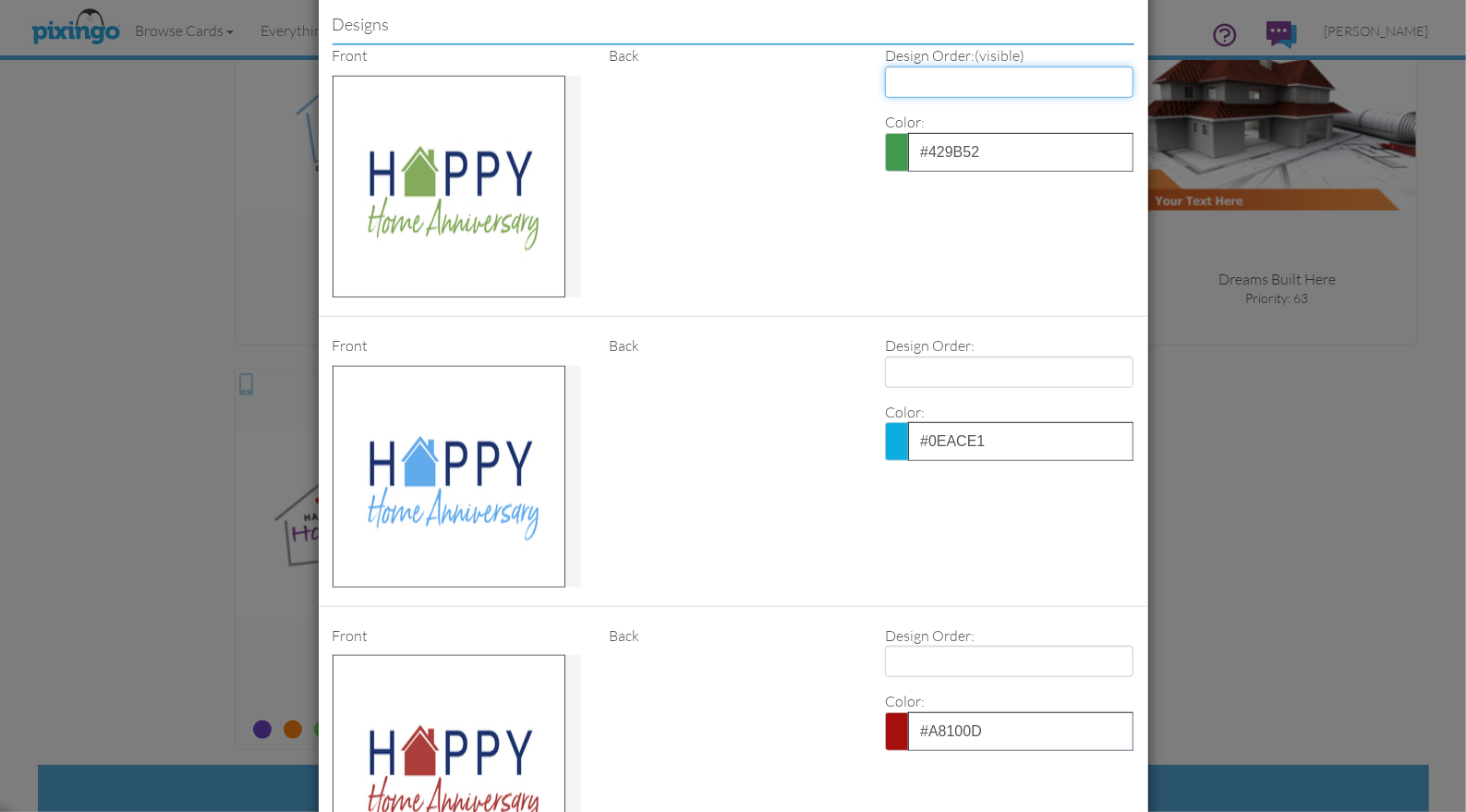
click at [1027, 88] on select "1 2 3 4" at bounding box center [1009, 82] width 249 height 31
select select "number:4"
click at [885, 66] on select "1 2 3 4" at bounding box center [1009, 82] width 249 height 31
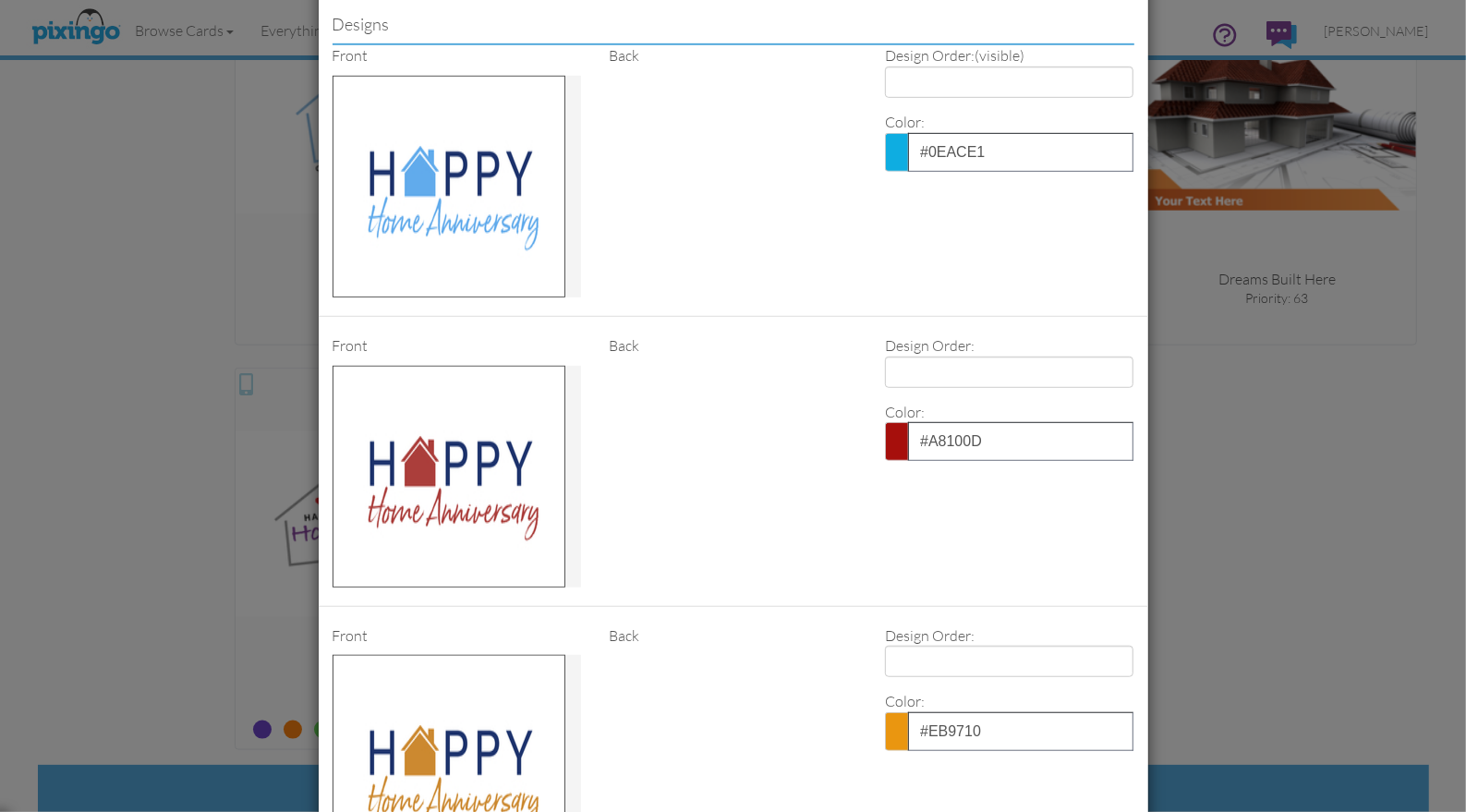
type input "3"
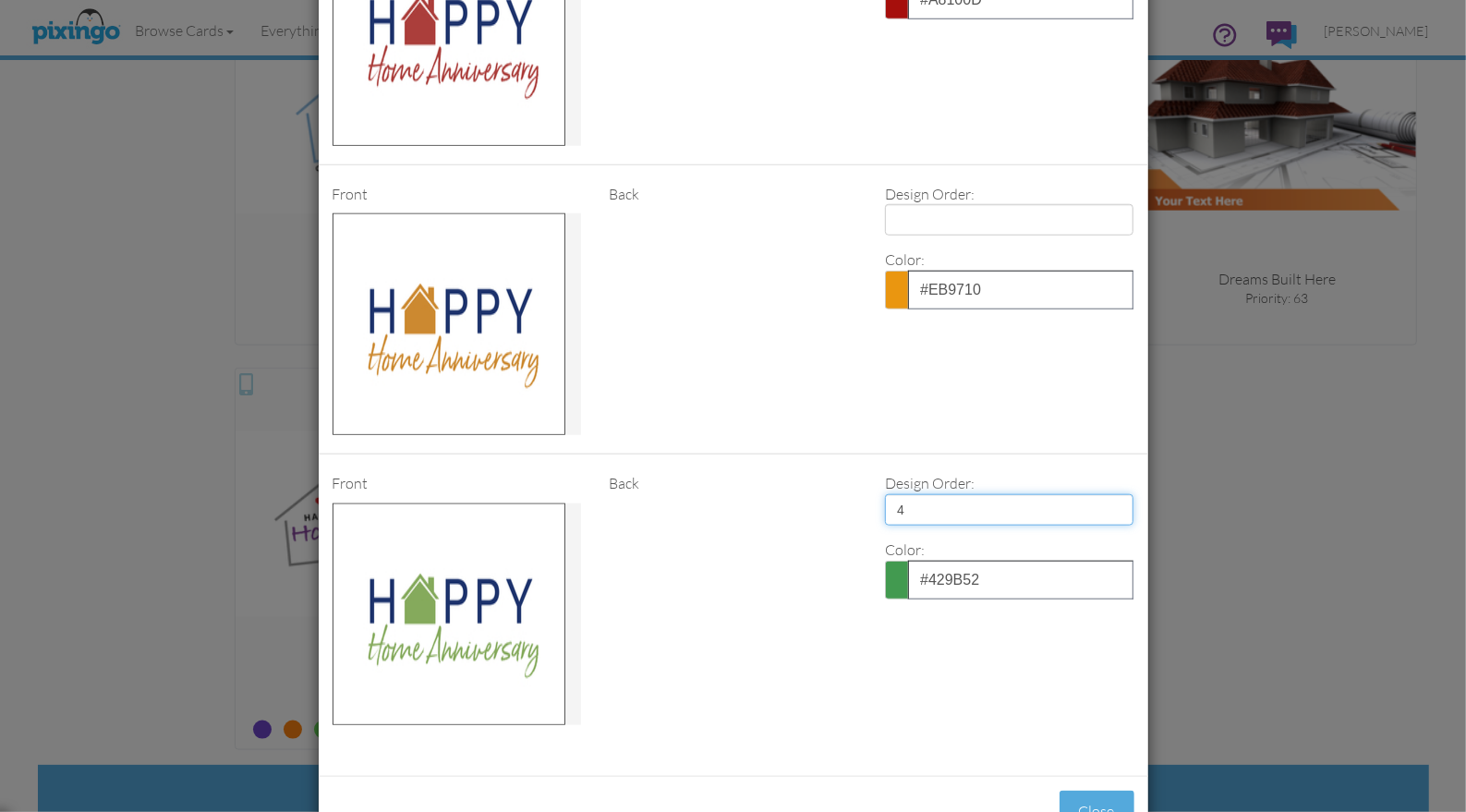
scroll to position [1301, 0]
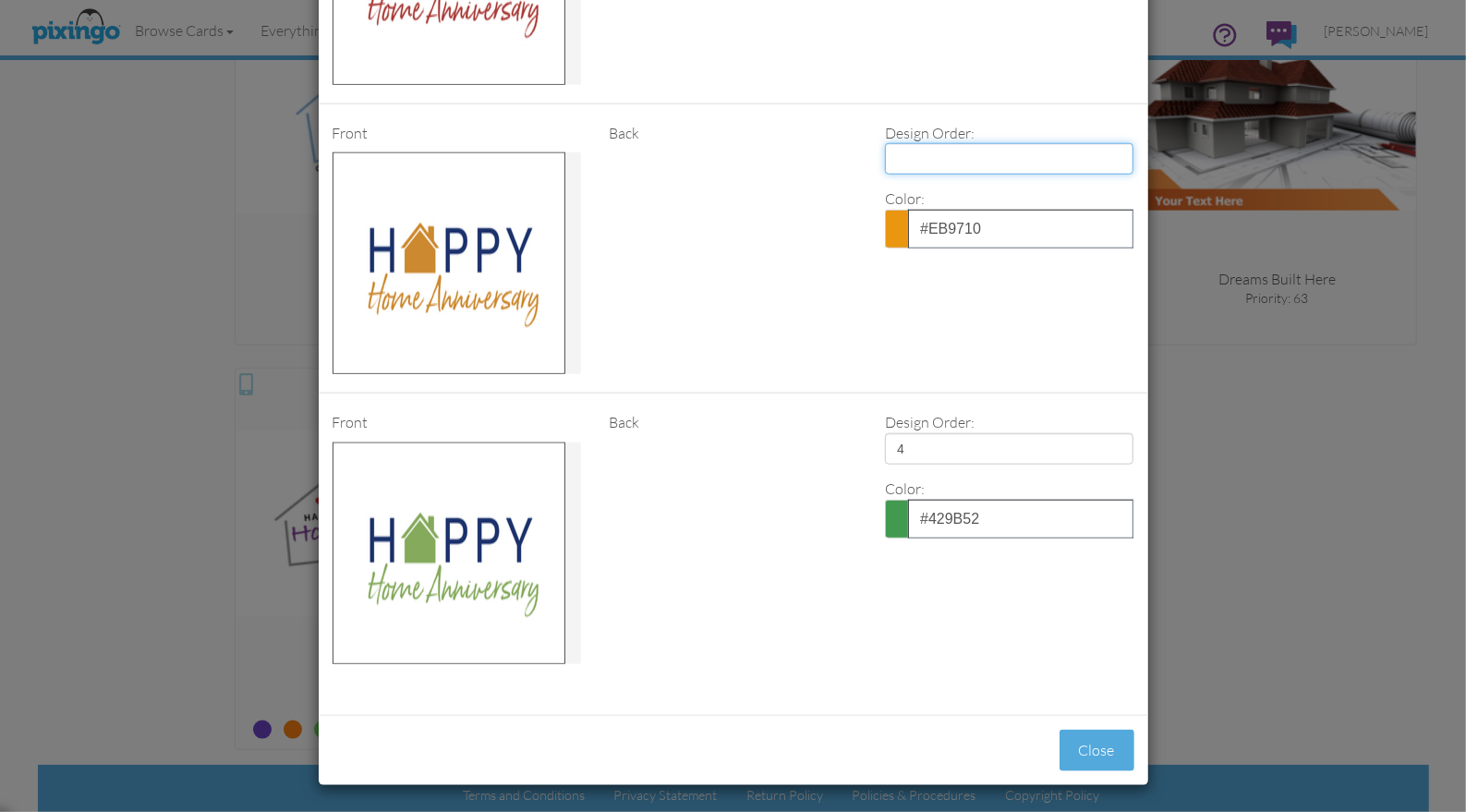
click at [966, 166] on select "1 2 3 4" at bounding box center [1009, 159] width 249 height 31
select select "number:3"
click at [885, 143] on select "1 2 3 4" at bounding box center [1009, 159] width 249 height 31
type input "3"
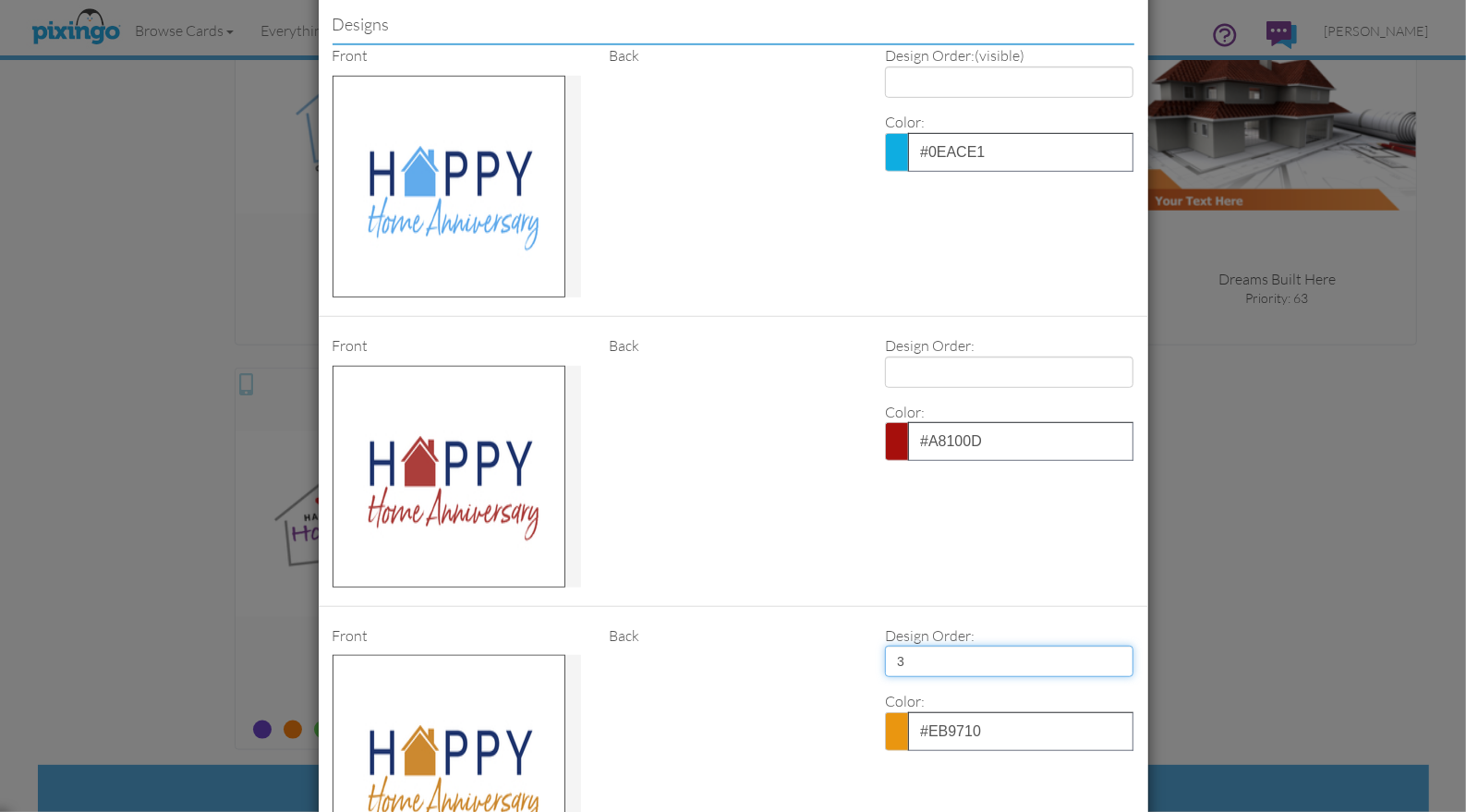
scroll to position [798, 0]
click at [1002, 83] on select "1 2 3 4" at bounding box center [1009, 83] width 249 height 31
select select "number:2"
click at [885, 67] on select "1 2 3 4" at bounding box center [1009, 83] width 249 height 31
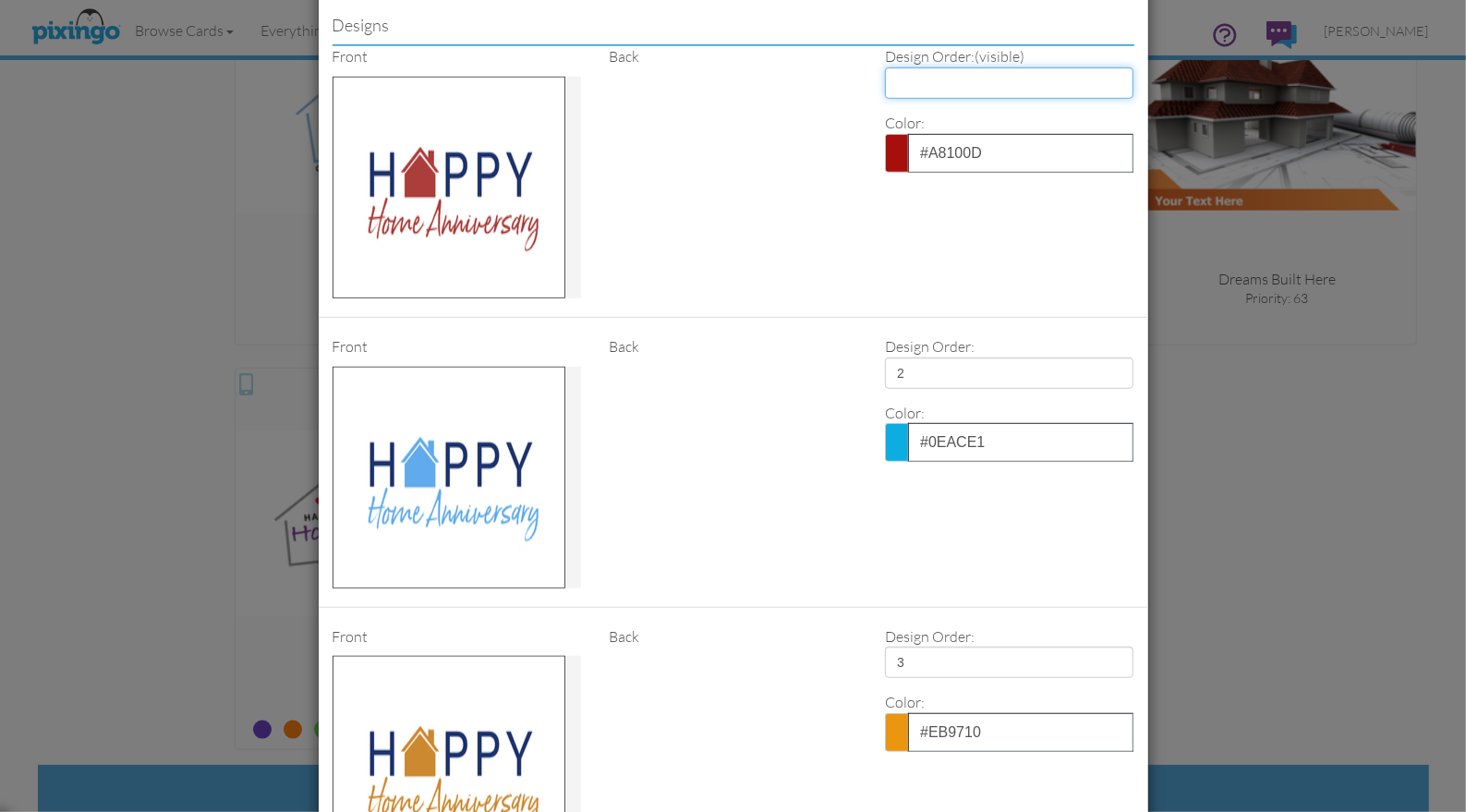
click at [1006, 83] on select "1 2 3 4" at bounding box center [1009, 83] width 249 height 31
select select "number:1"
click at [885, 67] on select "1 2 3 4" at bounding box center [1009, 83] width 249 height 31
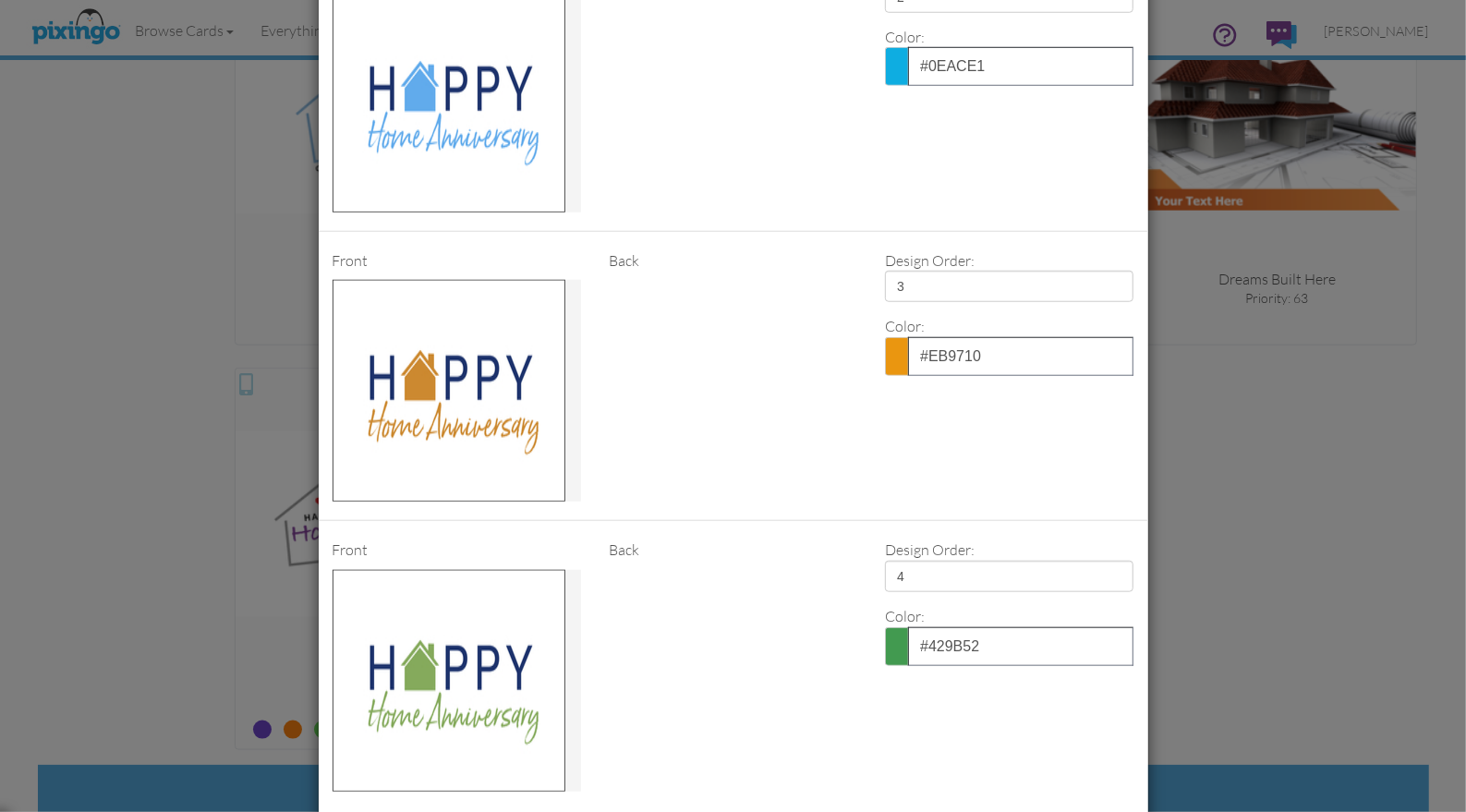
scroll to position [1301, 0]
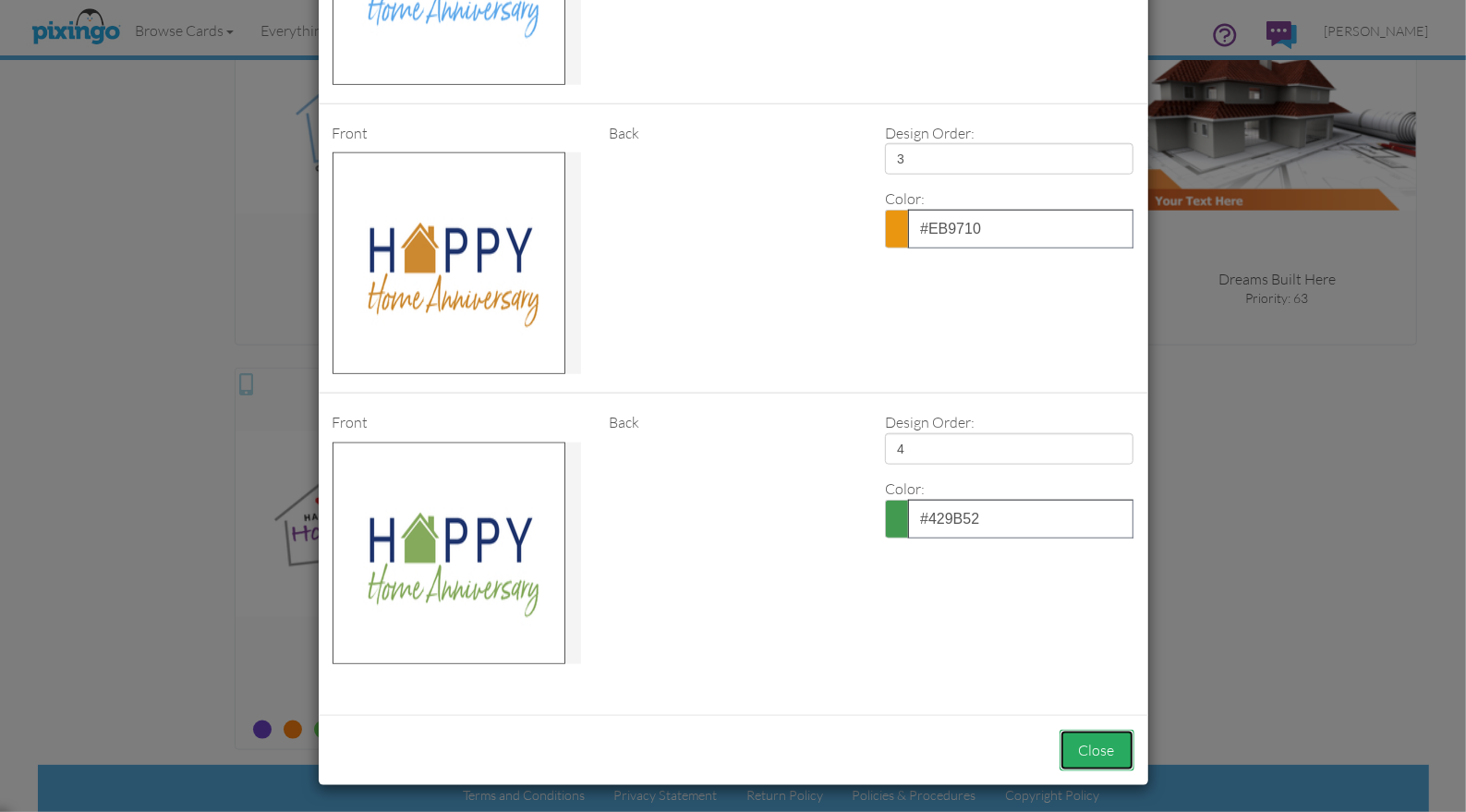
click at [1102, 743] on button "Close" at bounding box center [1097, 751] width 75 height 42
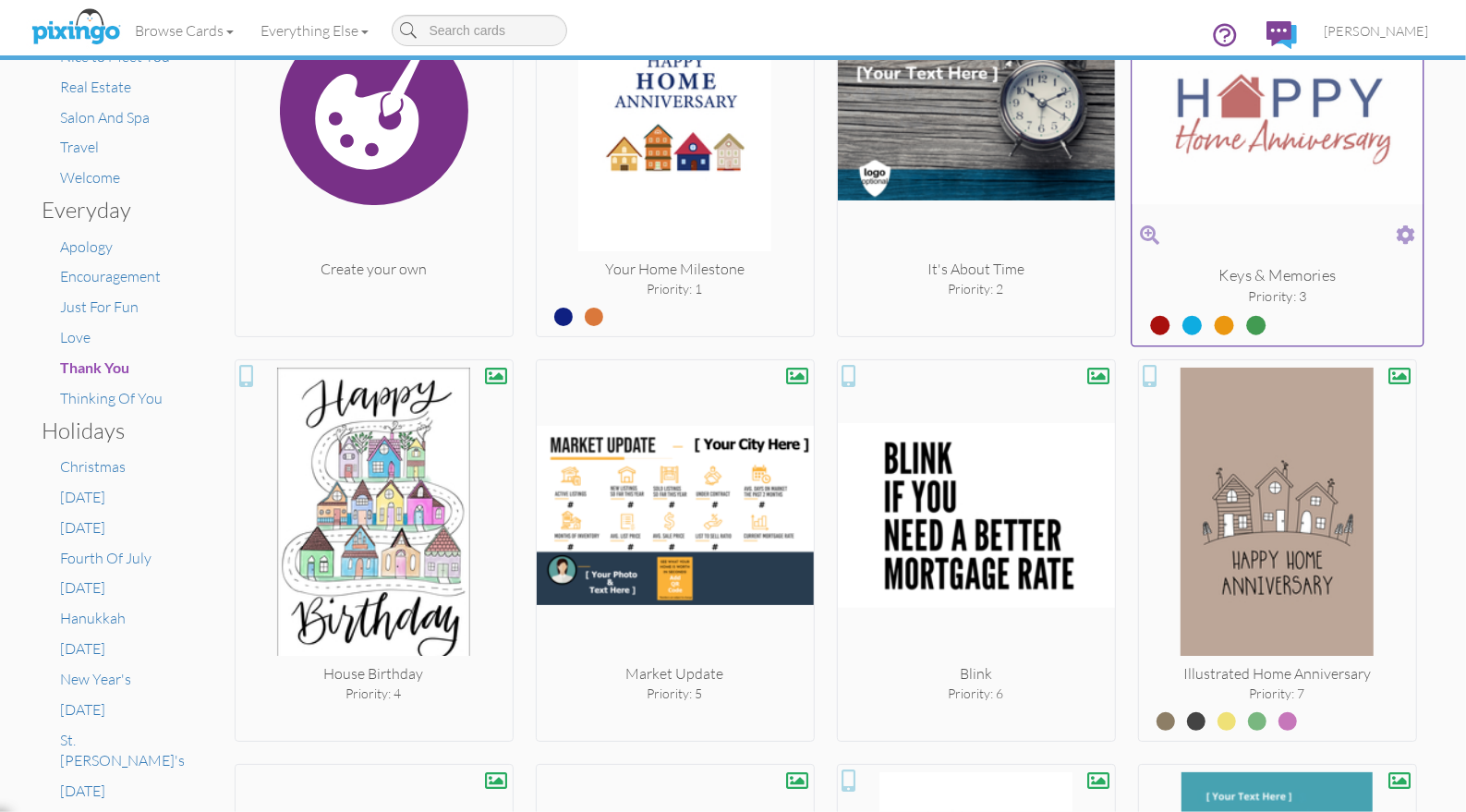
scroll to position [522, 0]
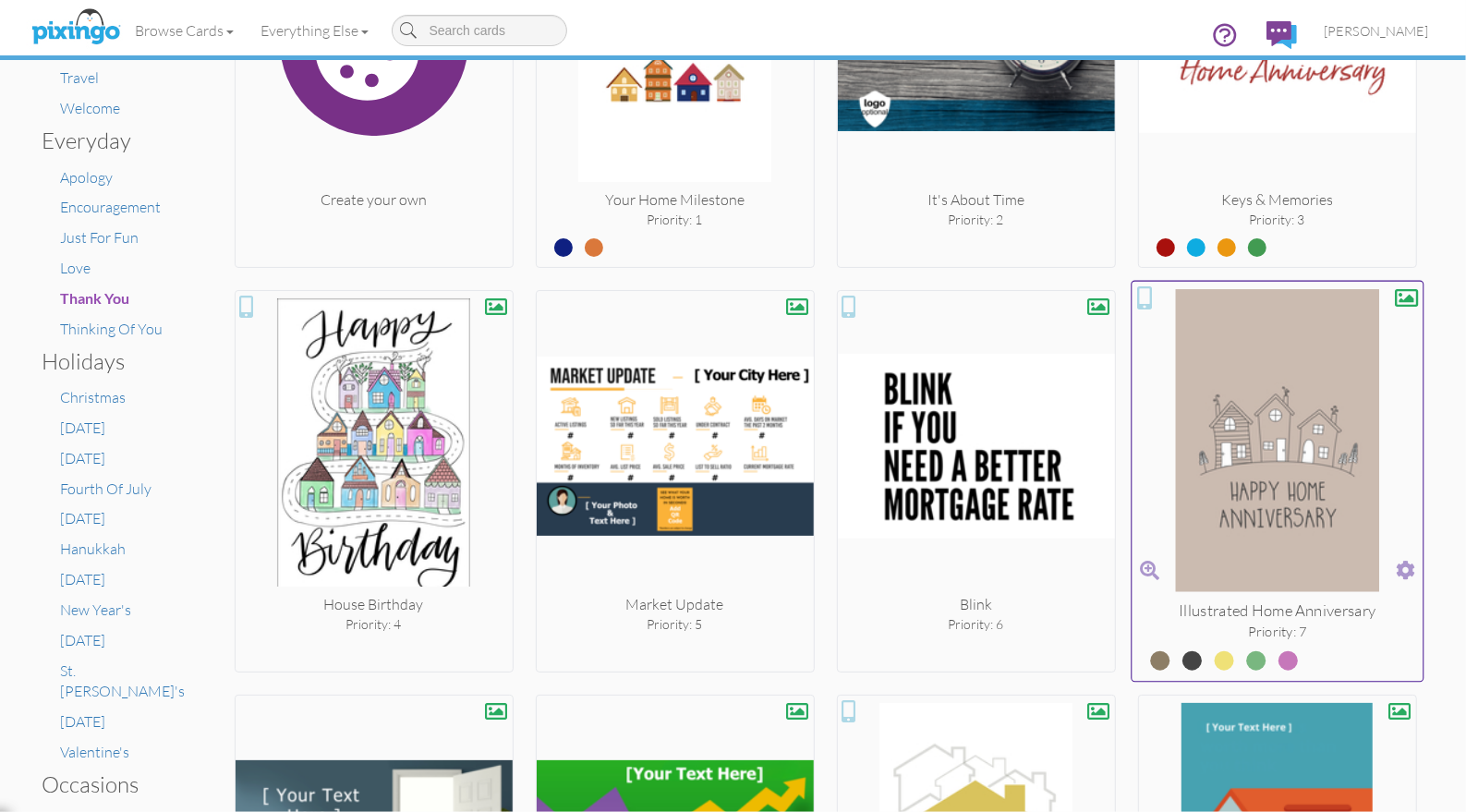
click at [1407, 567] on span at bounding box center [1406, 570] width 19 height 26
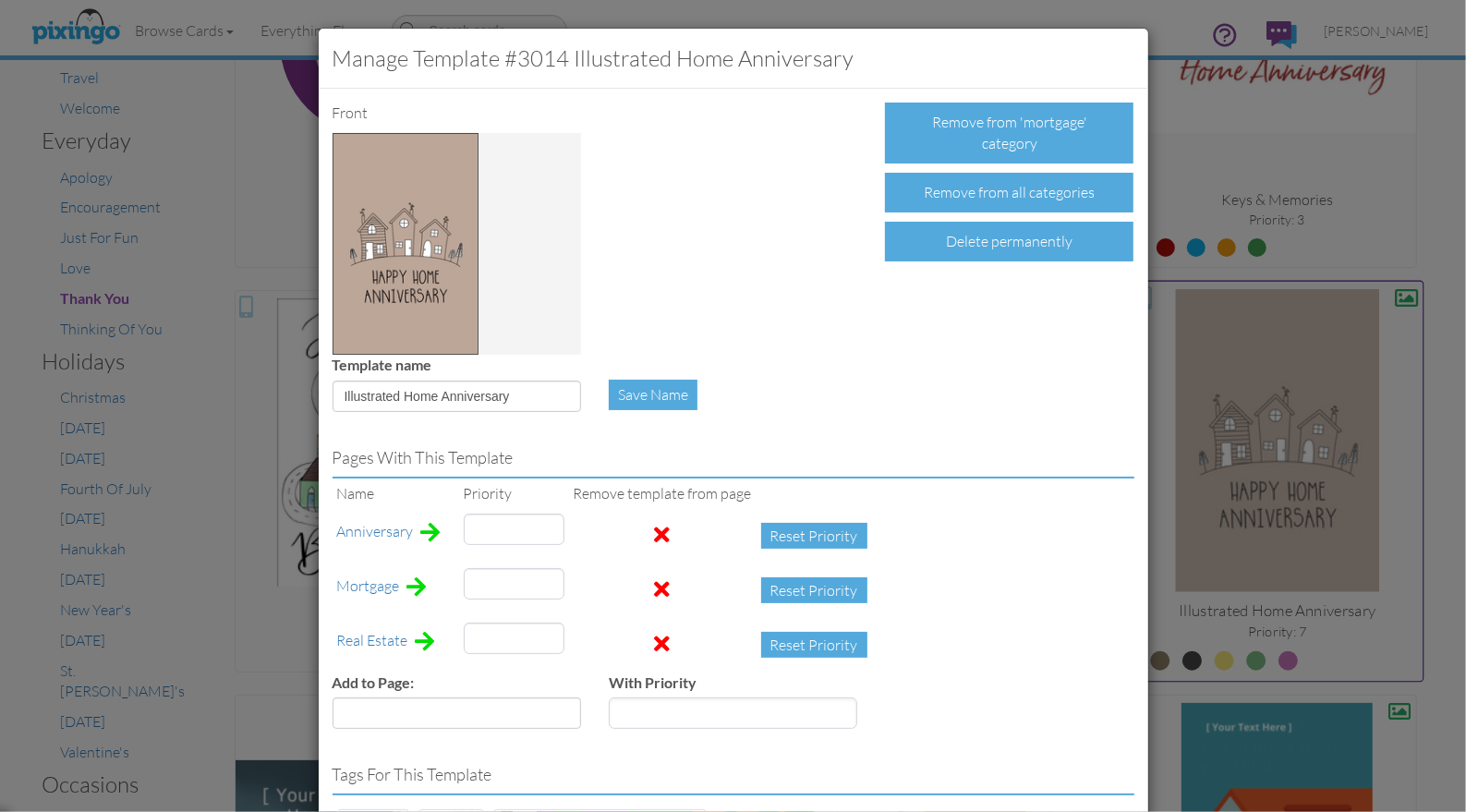
type input "7"
type input "41"
type input "37"
drag, startPoint x: 496, startPoint y: 585, endPoint x: 444, endPoint y: 579, distance: 52.3
click at [444, 579] on tr "Mortgage 7 Reset Priority" at bounding box center [606, 591] width 549 height 55
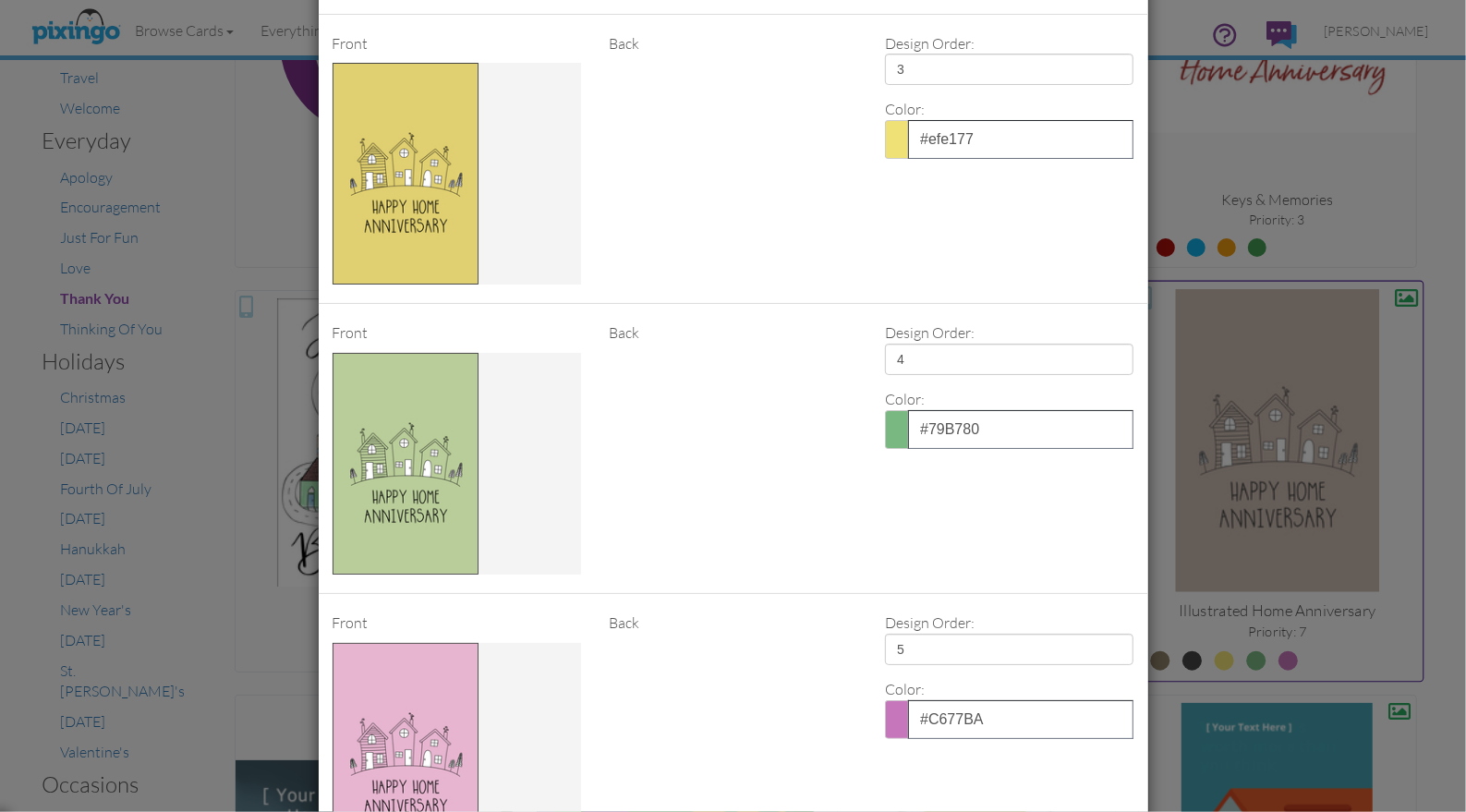
scroll to position [1991, 0]
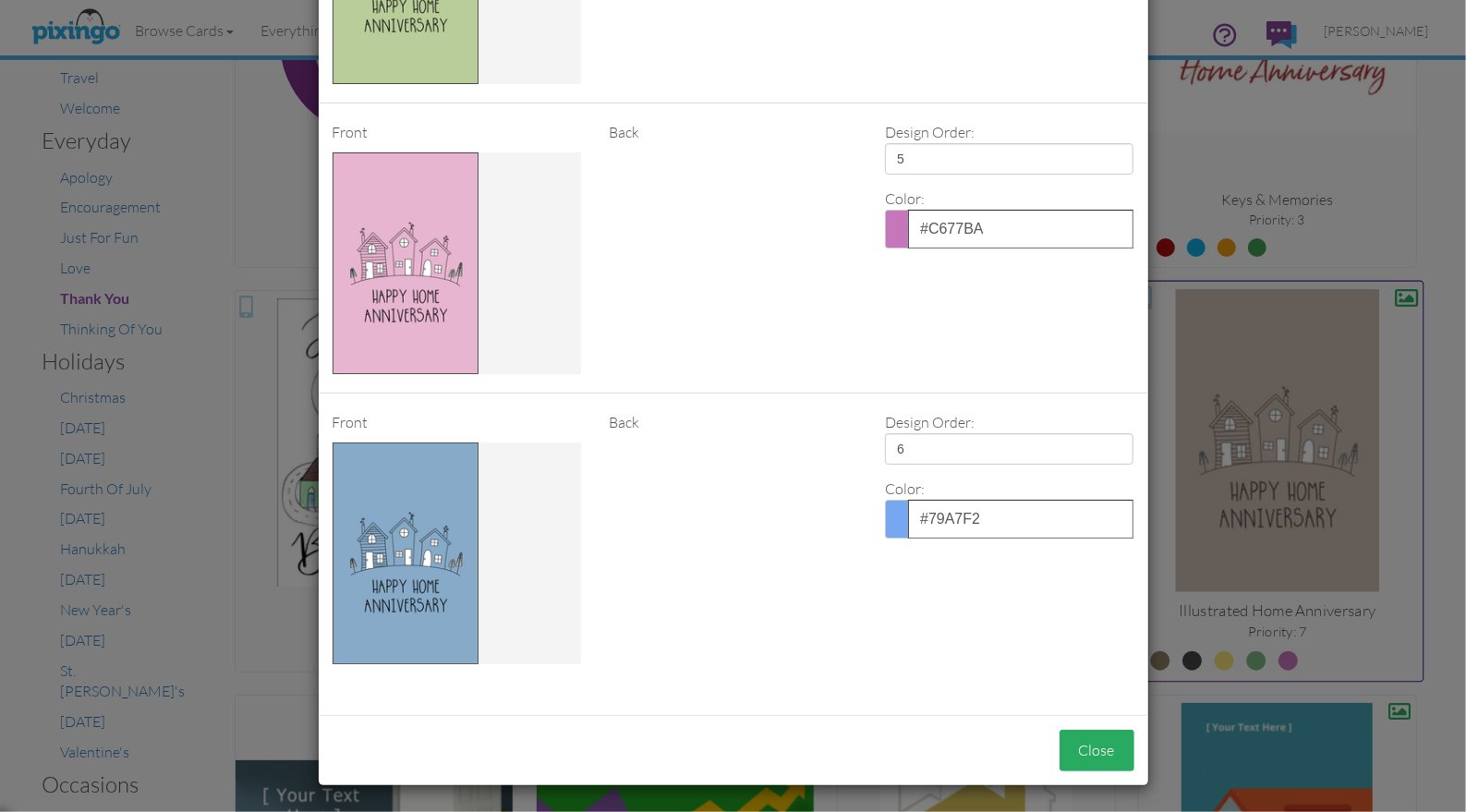
type input "6"
click at [1094, 750] on button "Close" at bounding box center [1097, 751] width 75 height 42
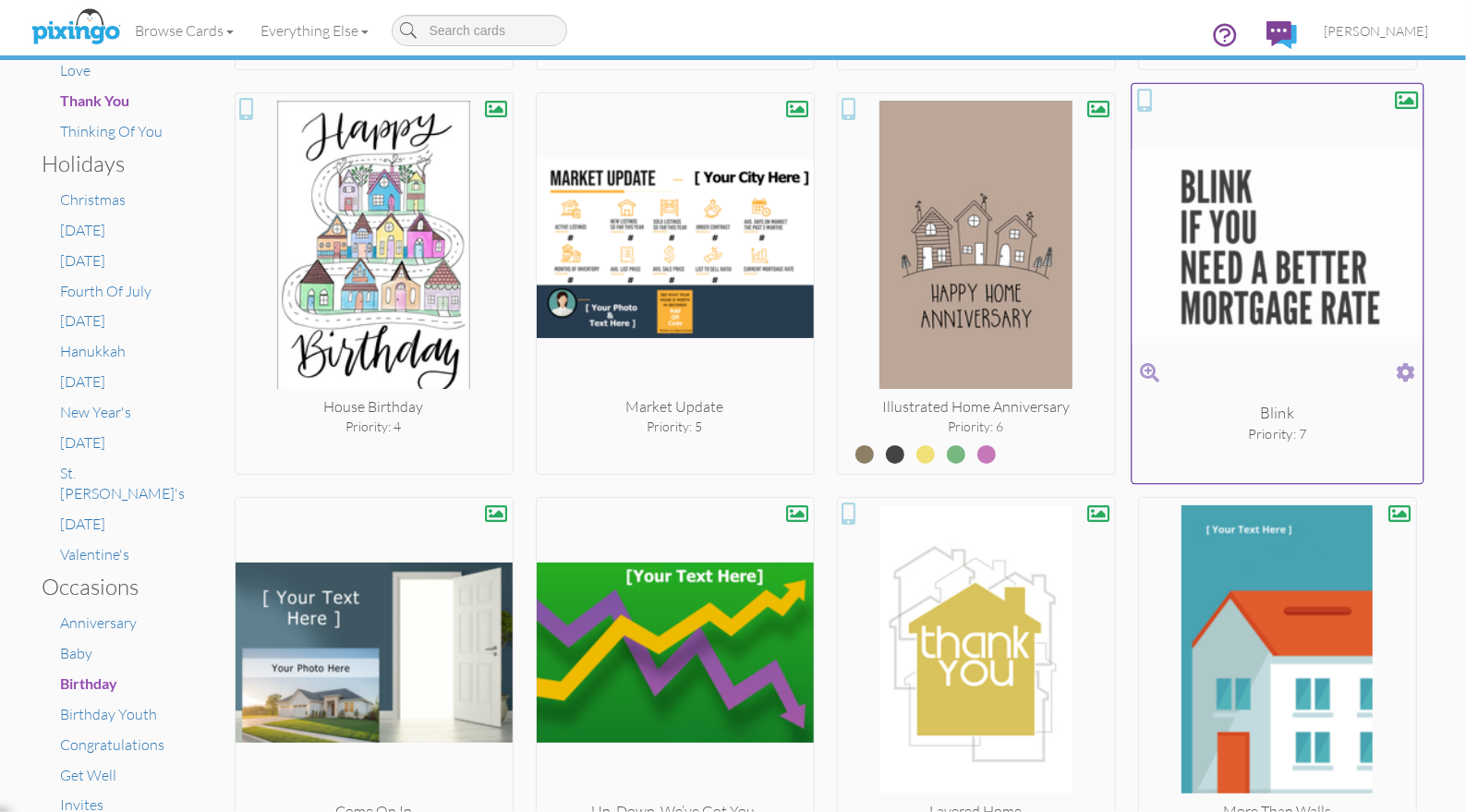
scroll to position [805, 0]
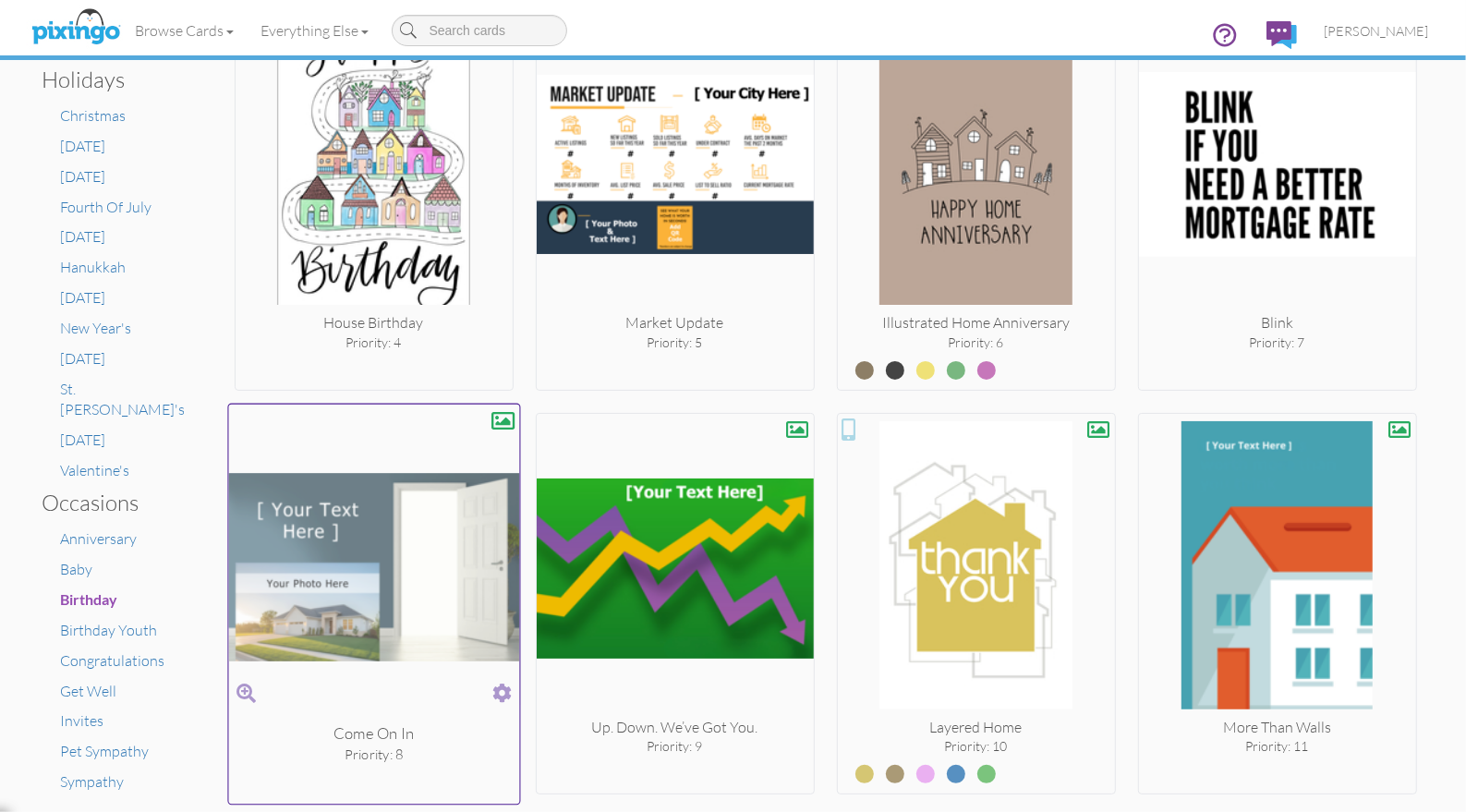
click at [504, 689] on span at bounding box center [502, 692] width 19 height 26
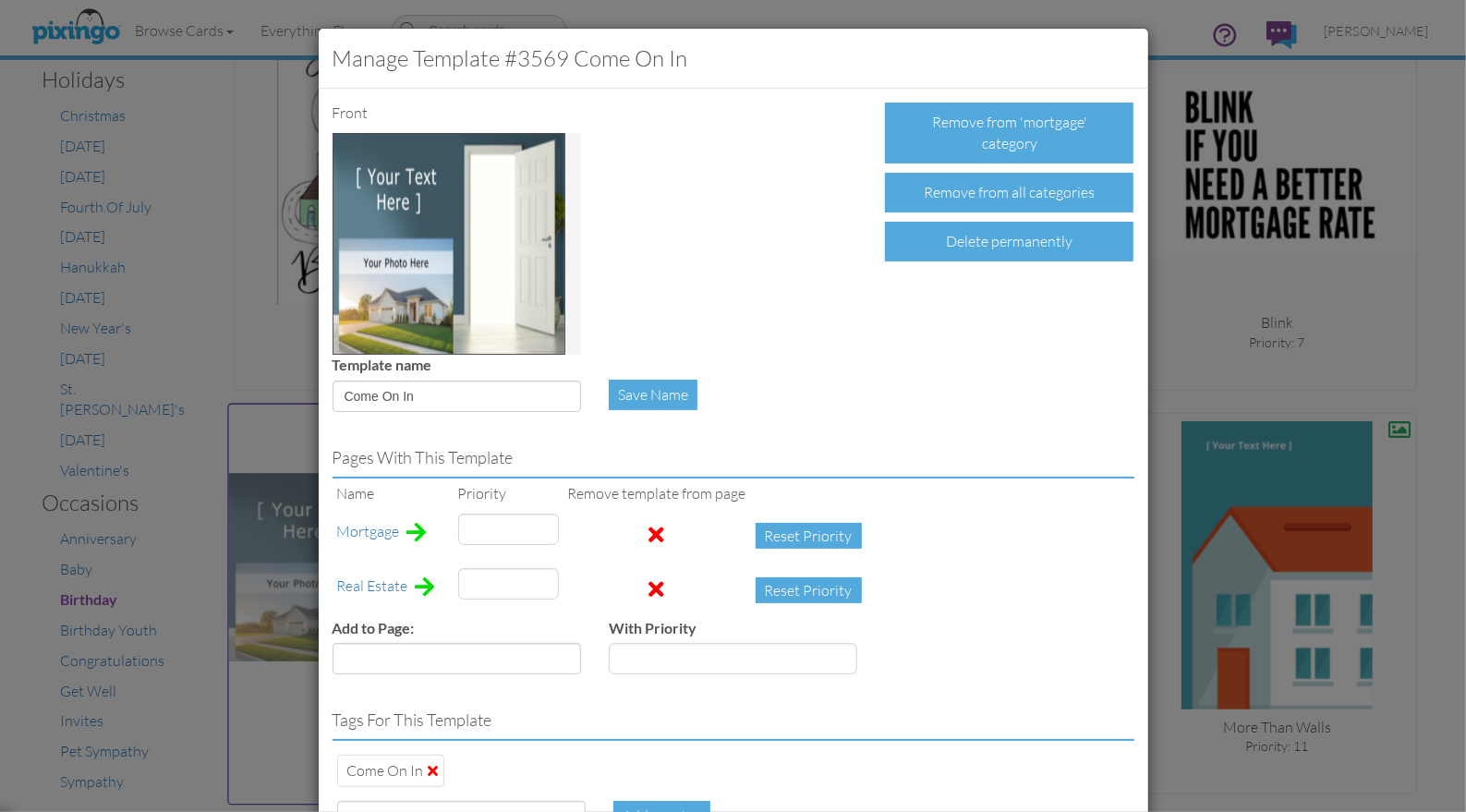
type input "6"
drag, startPoint x: 481, startPoint y: 532, endPoint x: 461, endPoint y: 530, distance: 20.1
click at [461, 530] on input "8" at bounding box center [508, 529] width 100 height 31
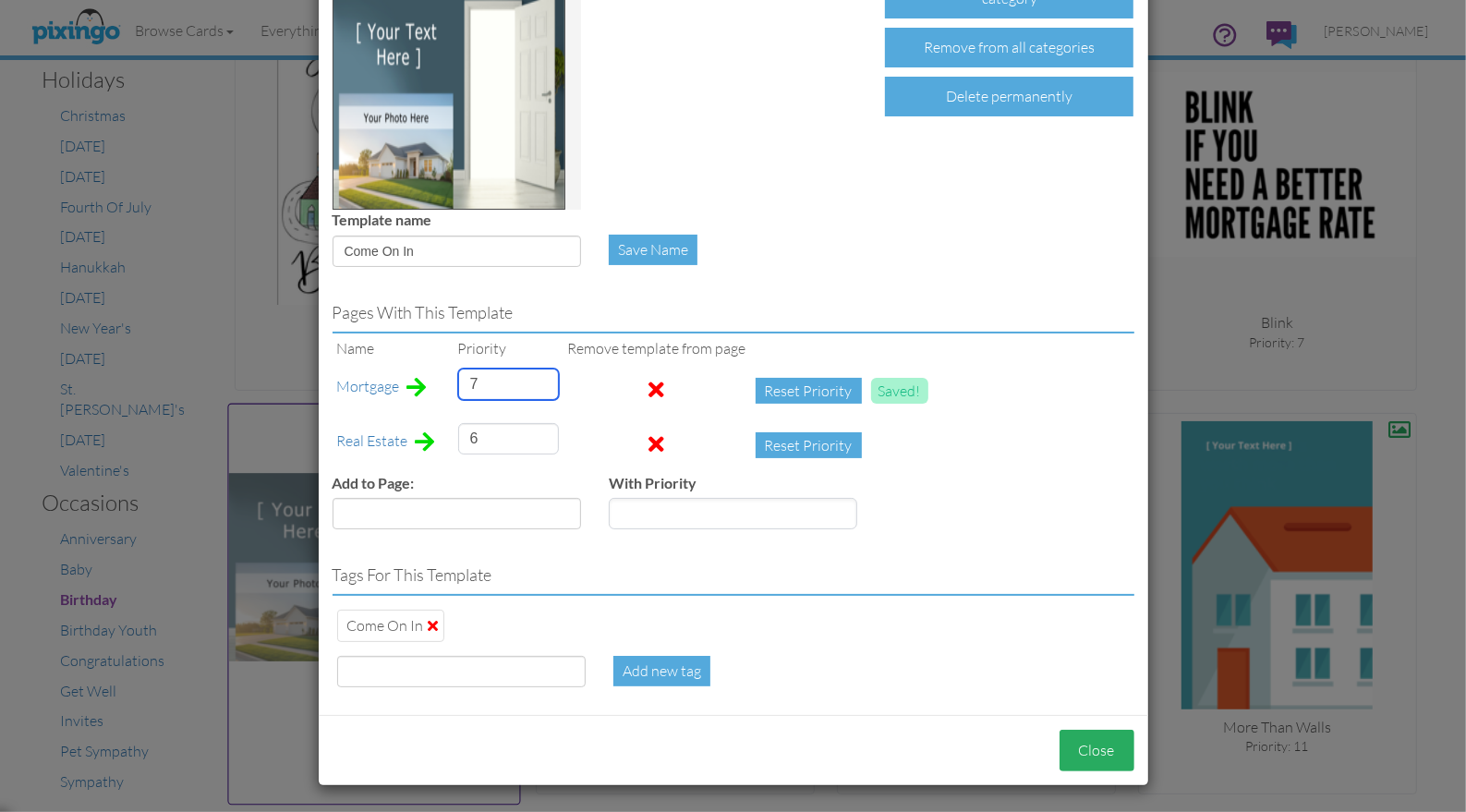
type input "7"
click at [1084, 749] on button "Close" at bounding box center [1097, 751] width 75 height 42
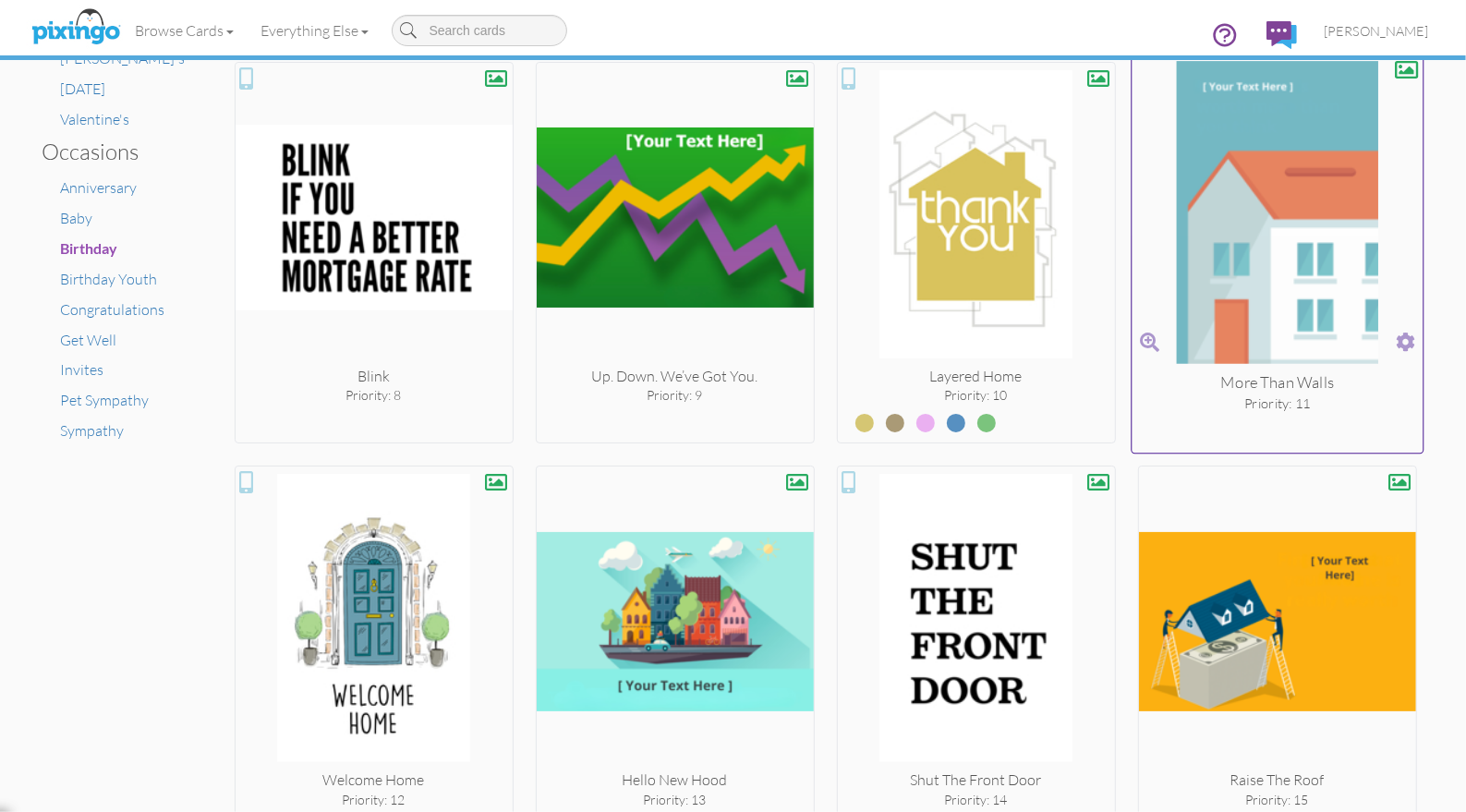
scroll to position [1361, 0]
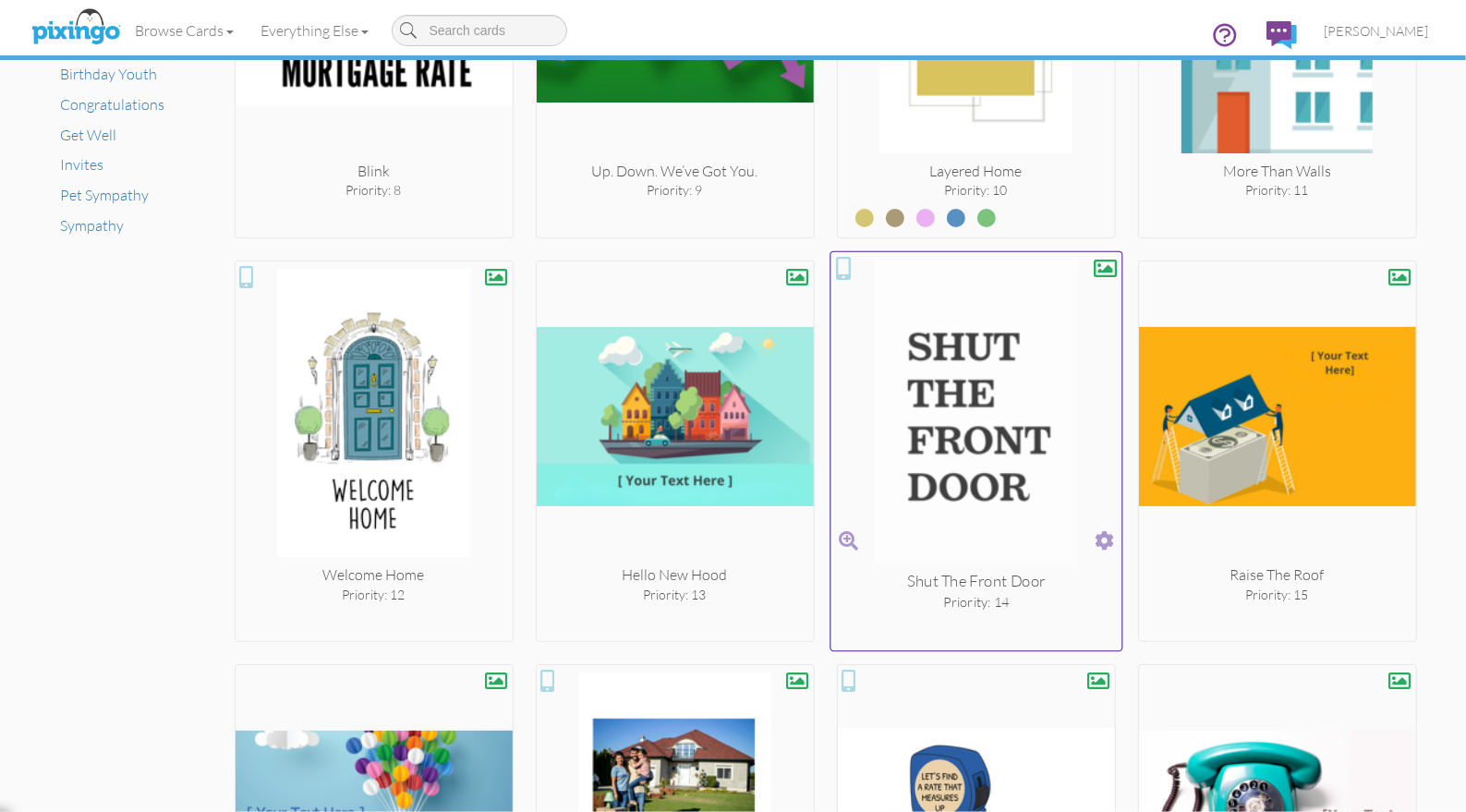
click at [1105, 541] on span at bounding box center [1104, 540] width 19 height 26
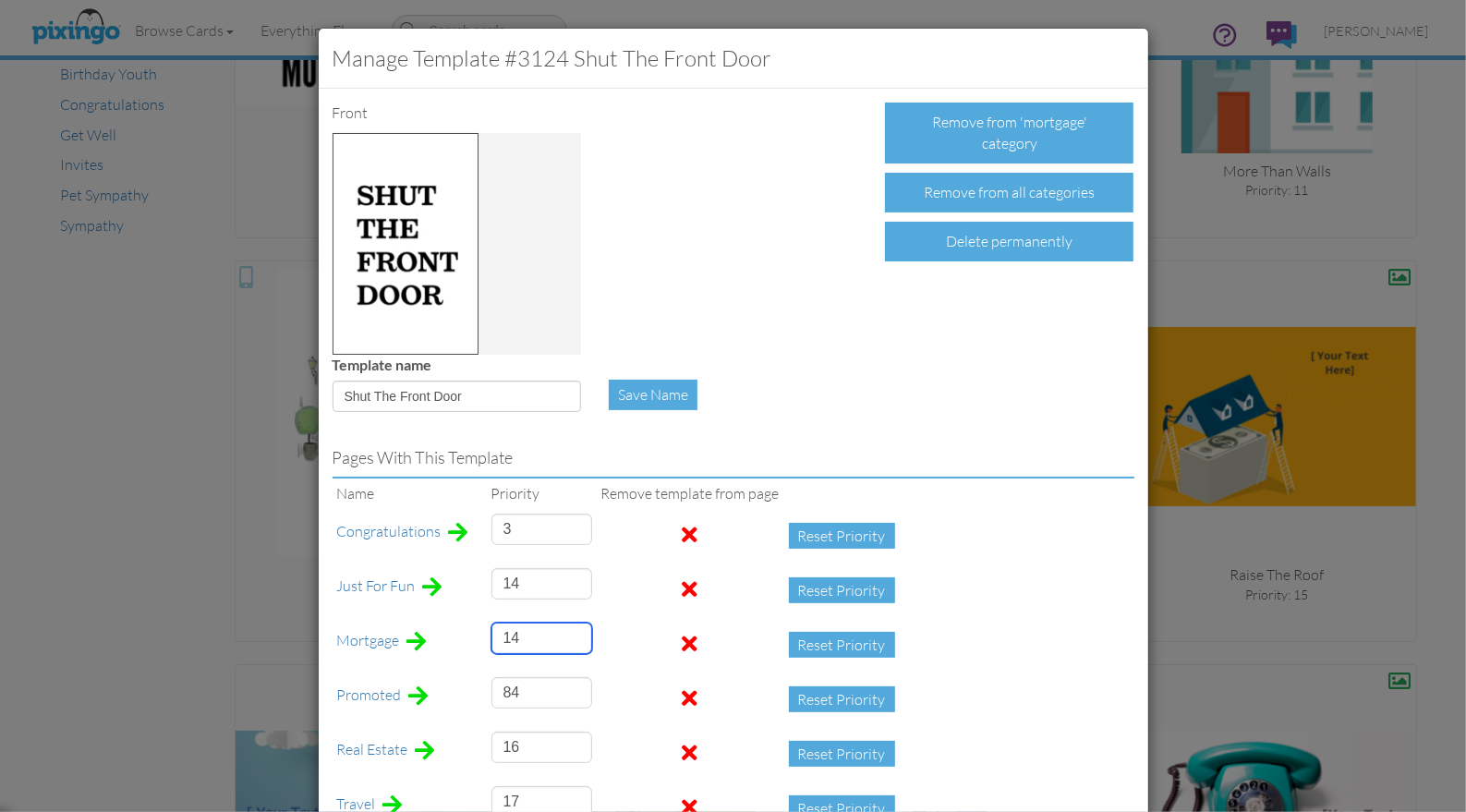
drag, startPoint x: 521, startPoint y: 641, endPoint x: 480, endPoint y: 628, distance: 43.0
click at [478, 631] on tr "Mortgage 14 Reset Priority" at bounding box center [620, 645] width 576 height 55
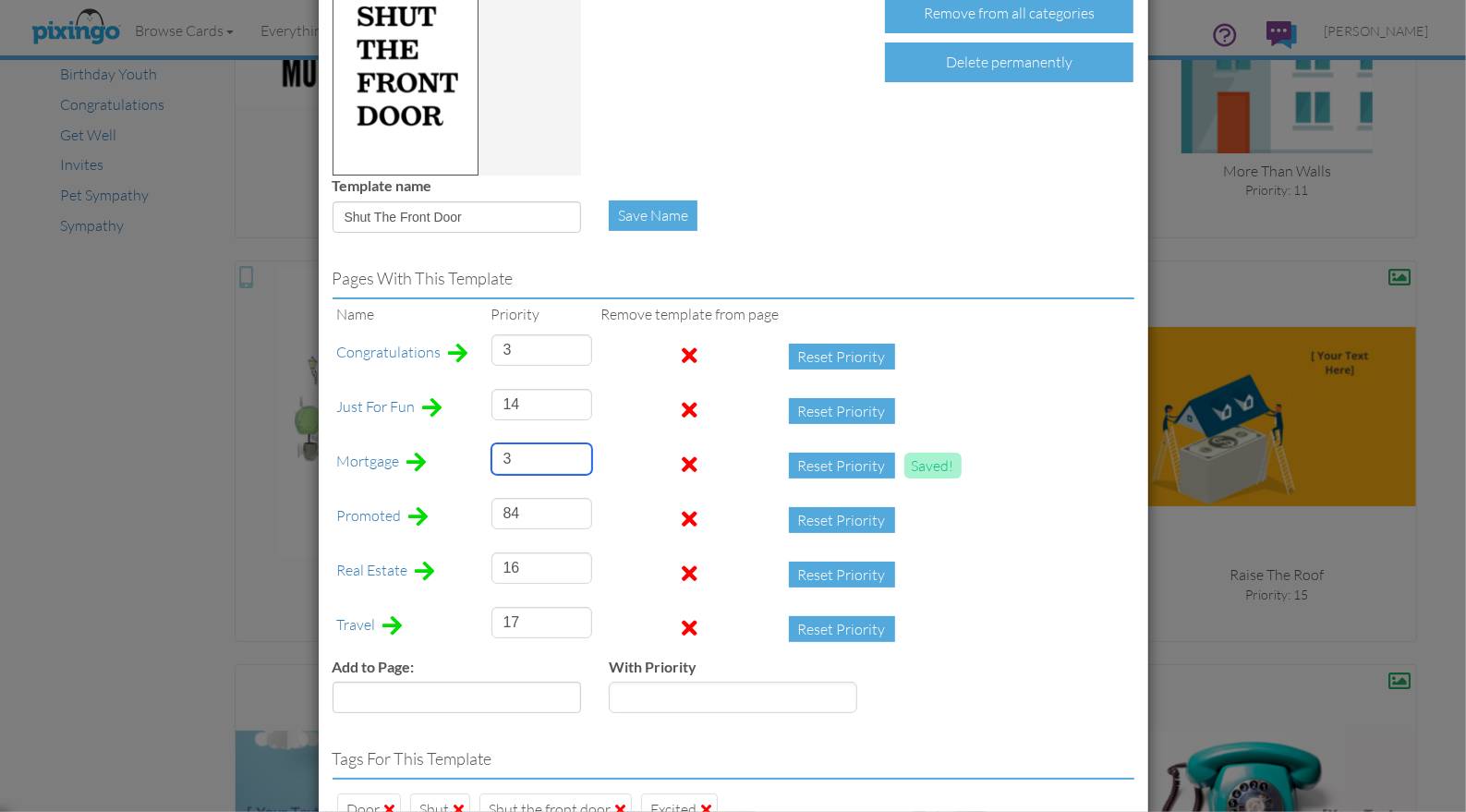
scroll to position [363, 0]
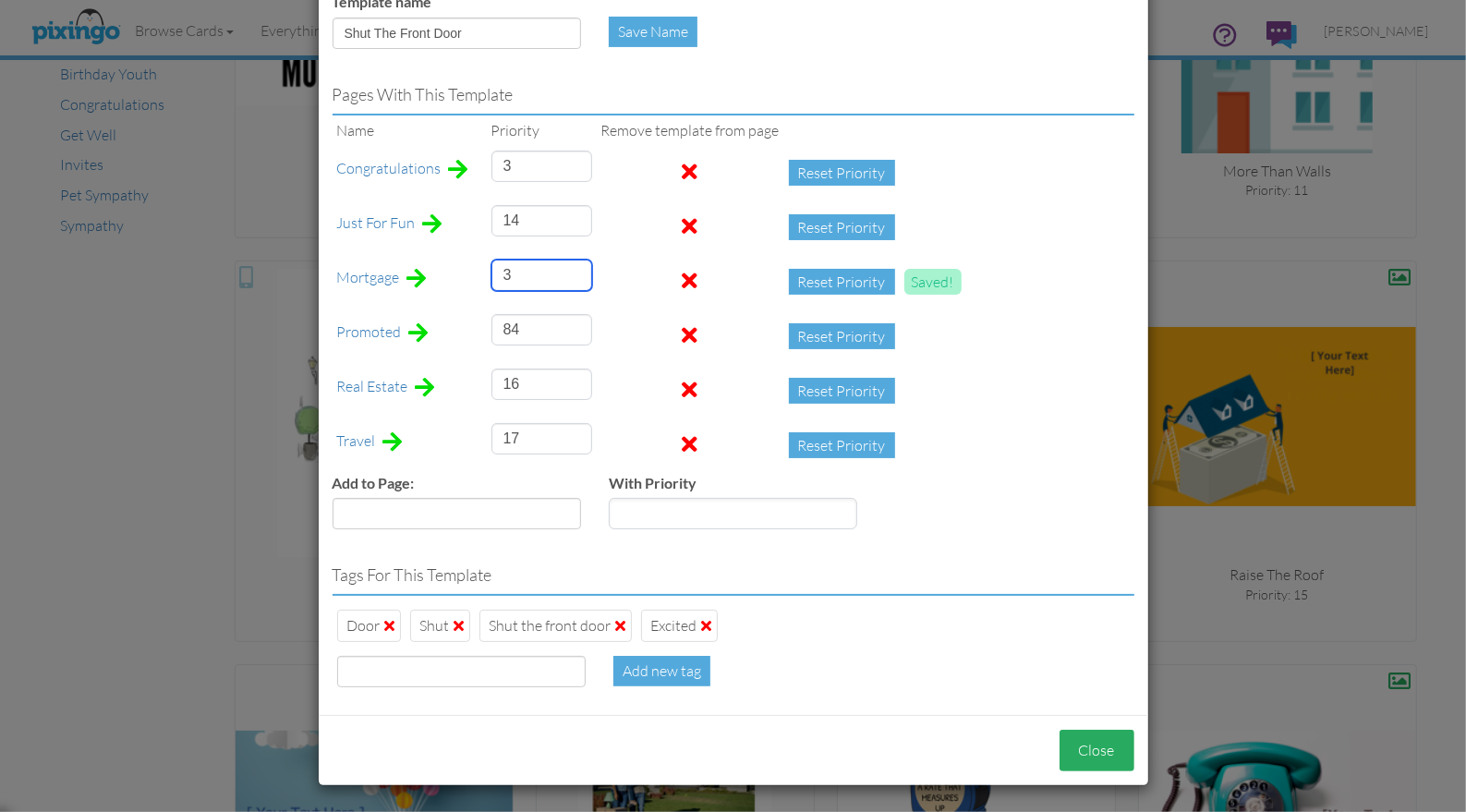
type input "3"
click at [1066, 745] on button "Close" at bounding box center [1097, 751] width 75 height 42
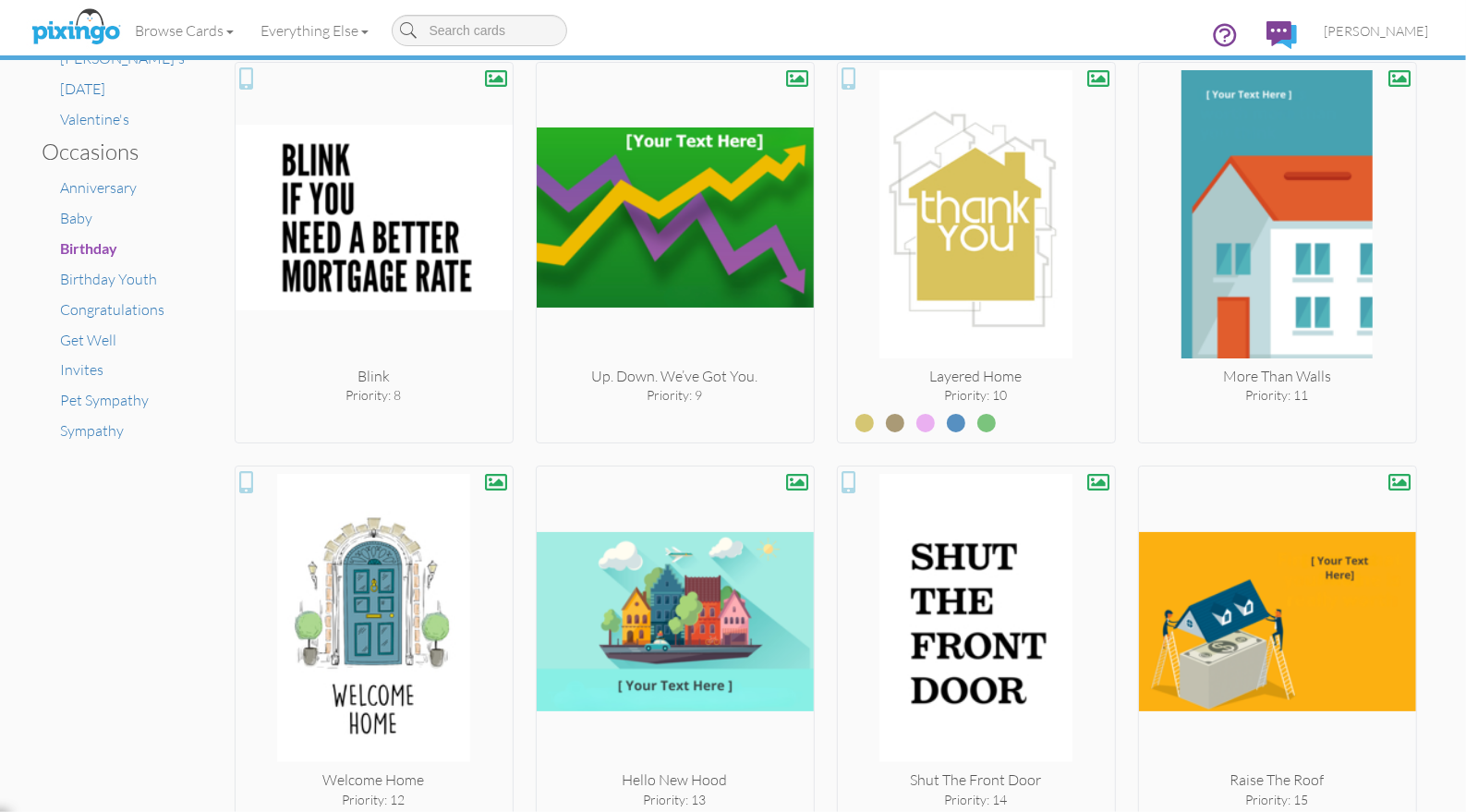
scroll to position [1238, 0]
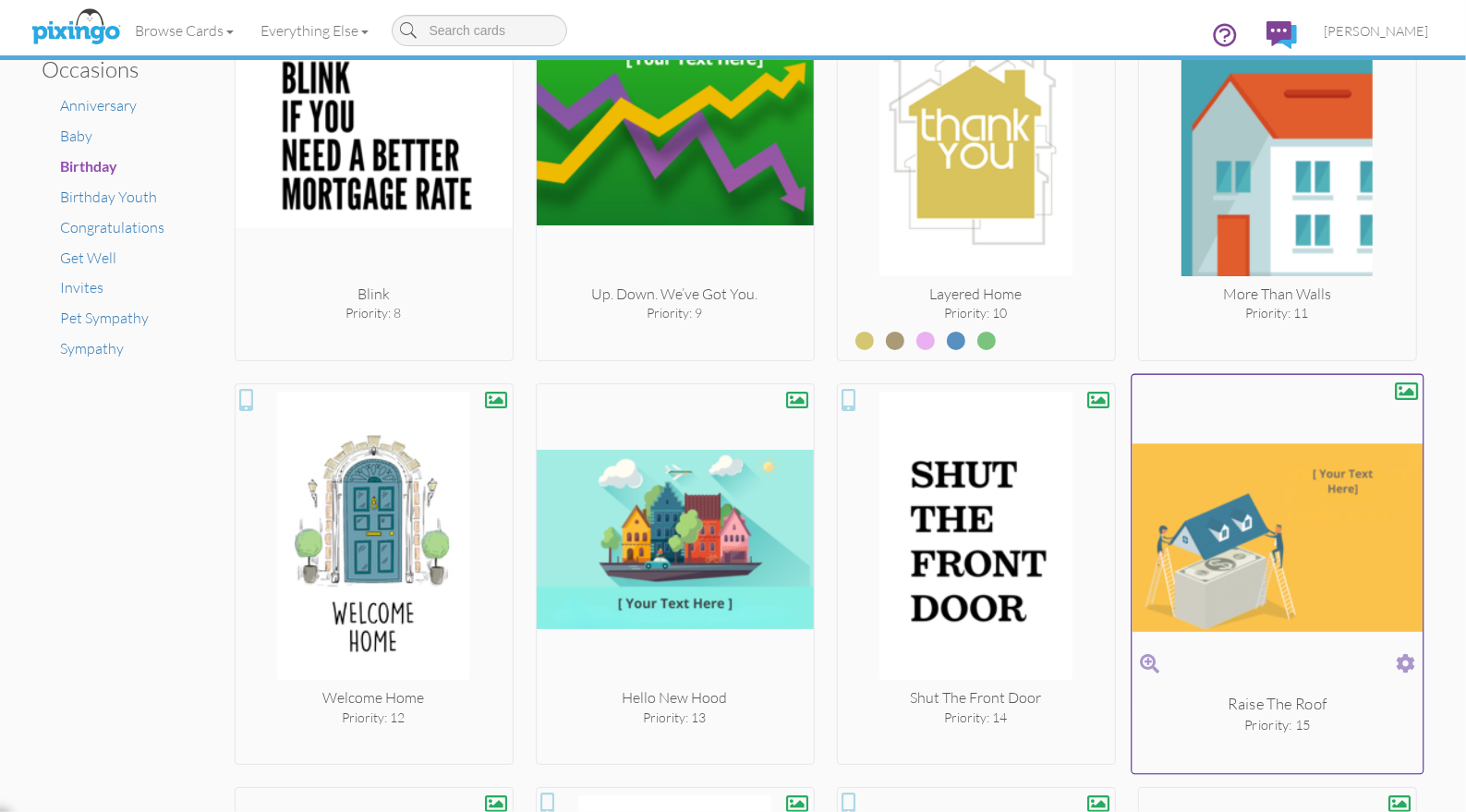
click at [1407, 658] on span at bounding box center [1406, 663] width 19 height 26
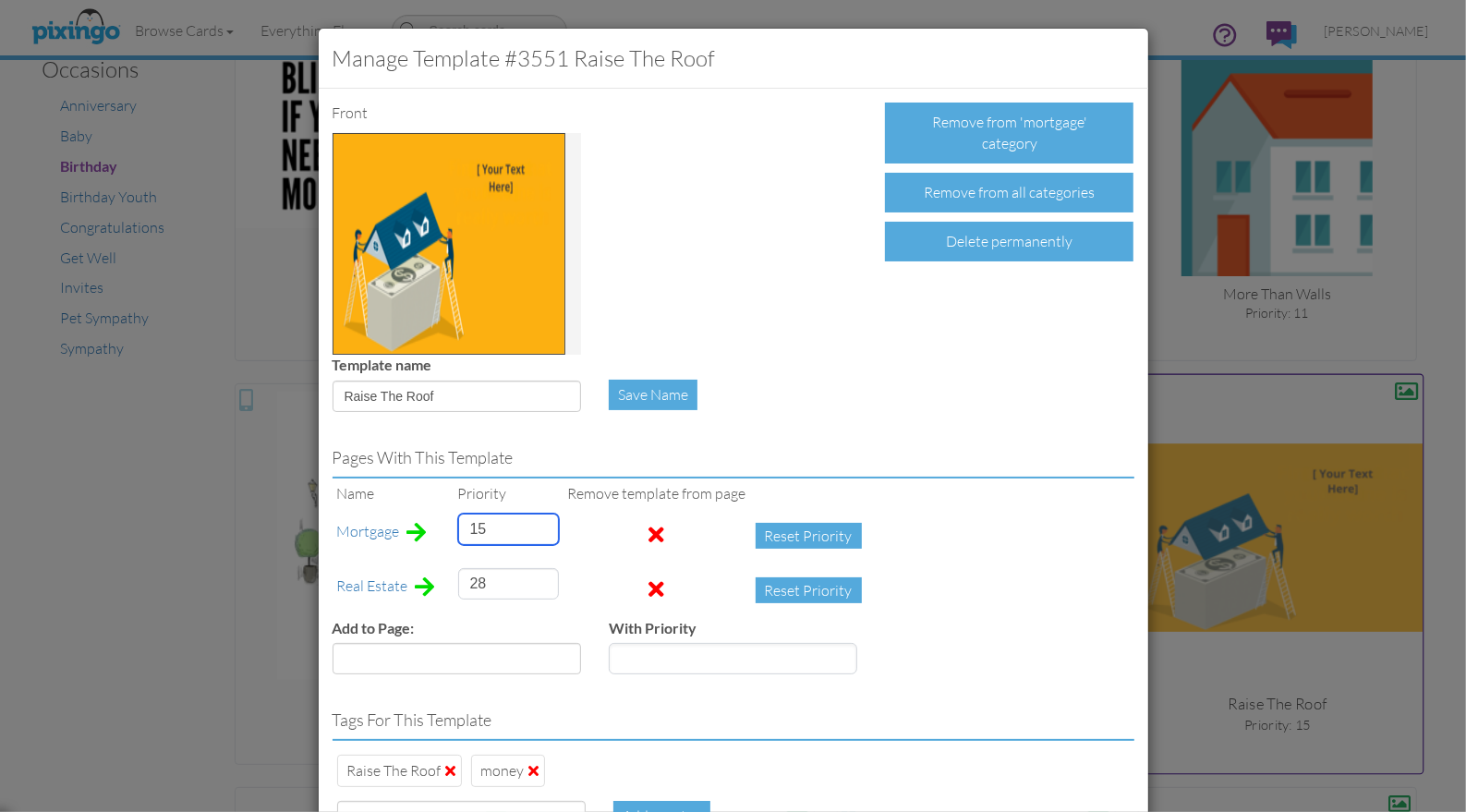
drag, startPoint x: 484, startPoint y: 535, endPoint x: 462, endPoint y: 531, distance: 22.4
click at [462, 531] on input "15" at bounding box center [508, 529] width 100 height 31
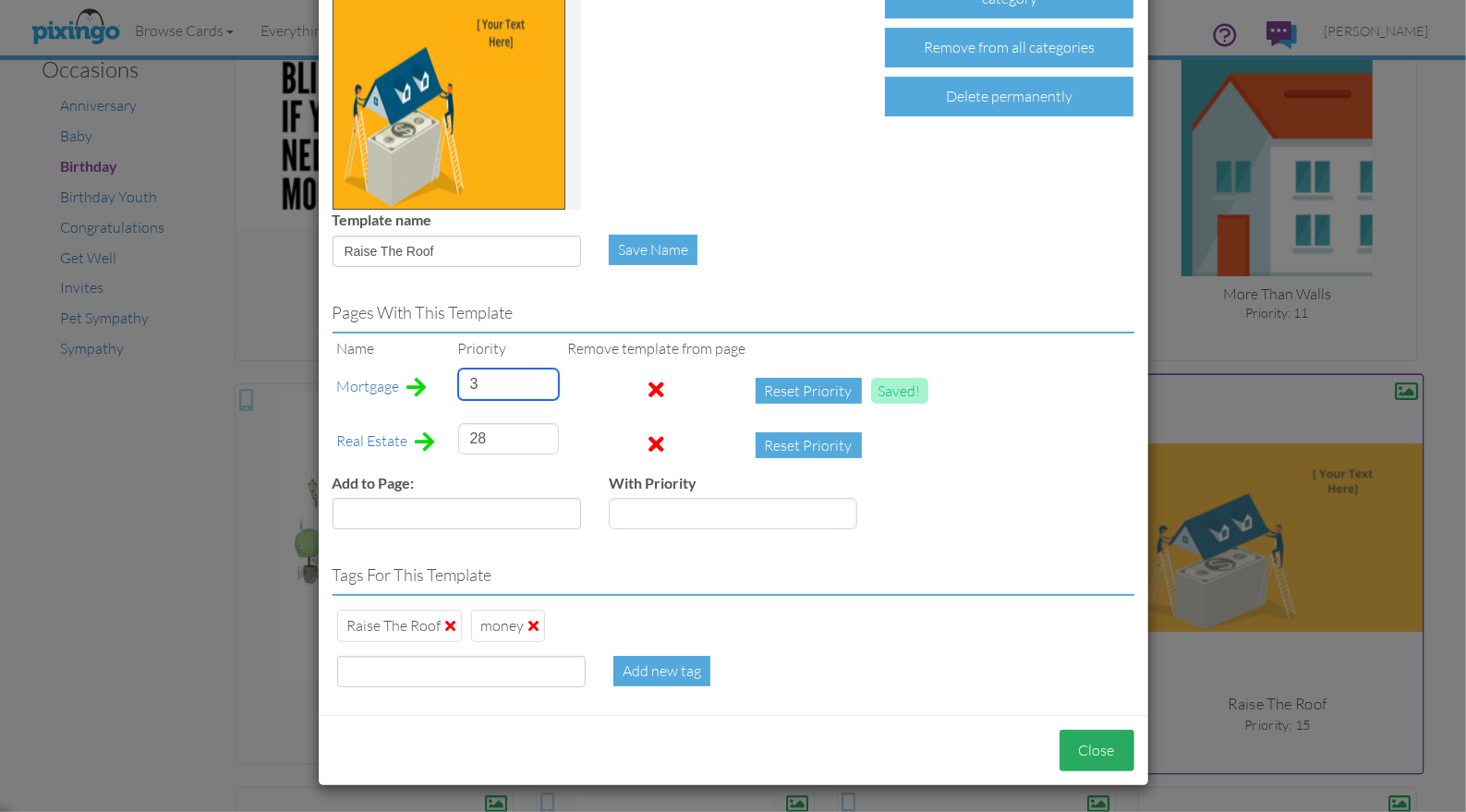
type input "3"
click at [1092, 740] on button "Close" at bounding box center [1097, 751] width 75 height 42
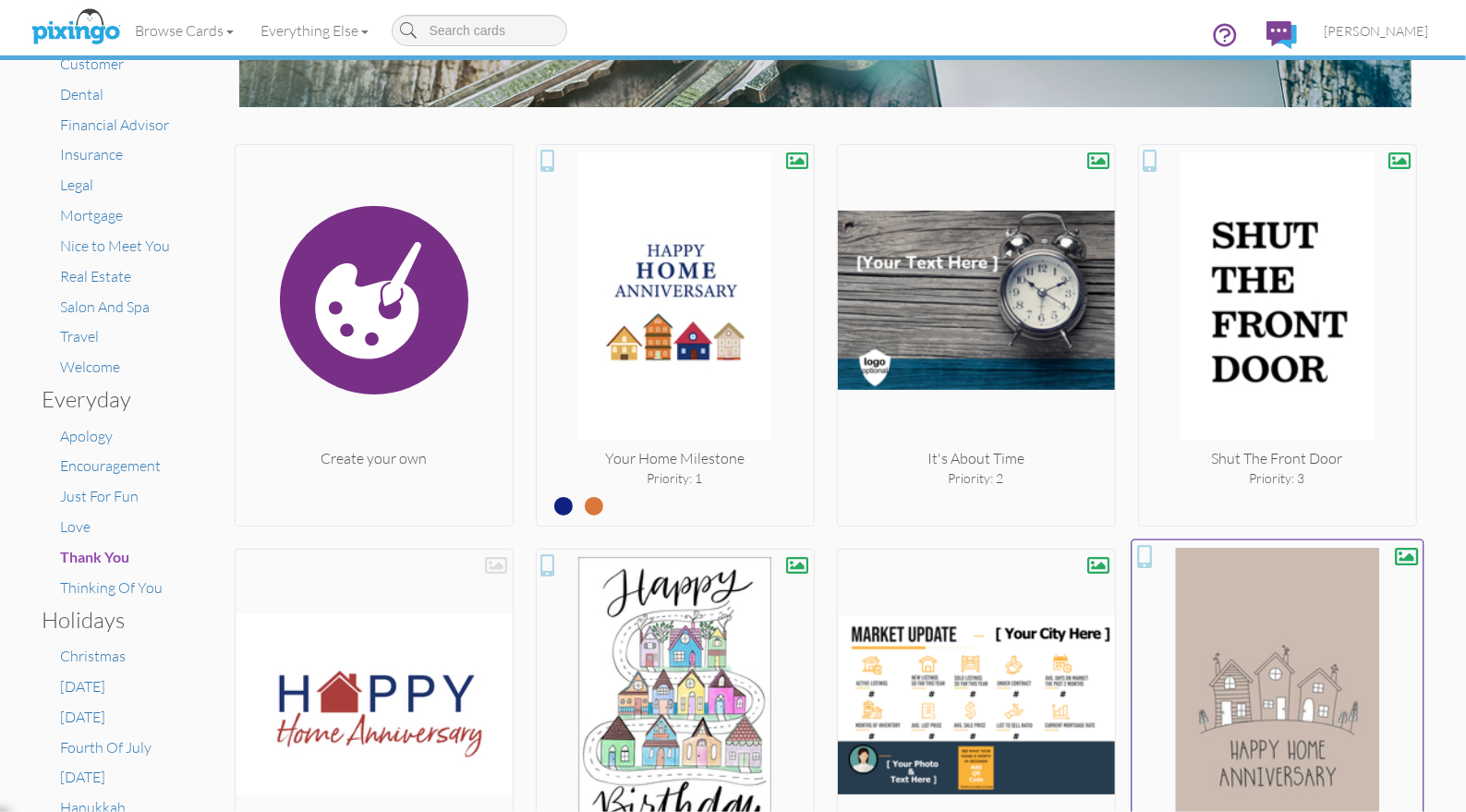
scroll to position [0, 0]
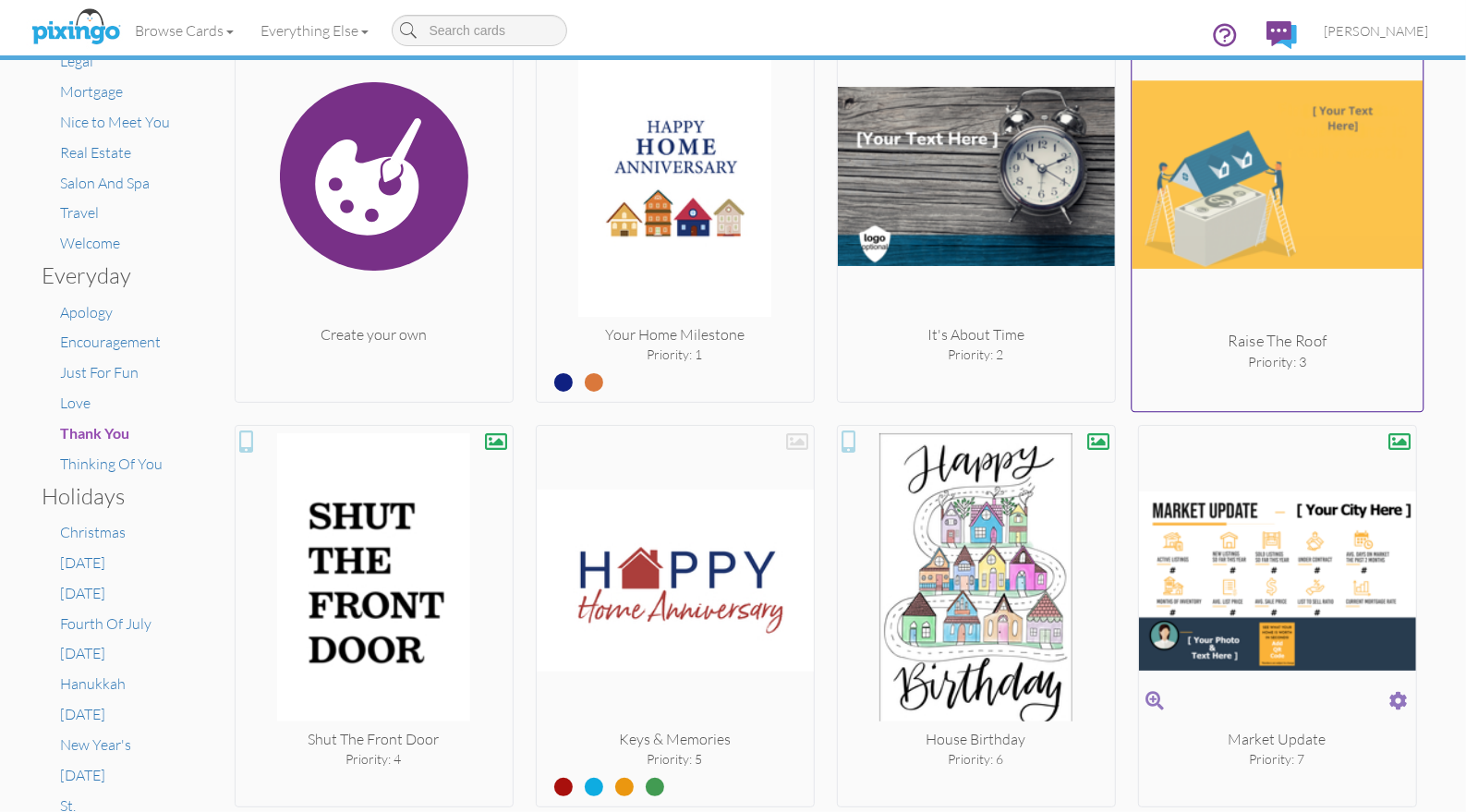
scroll to position [388, 0]
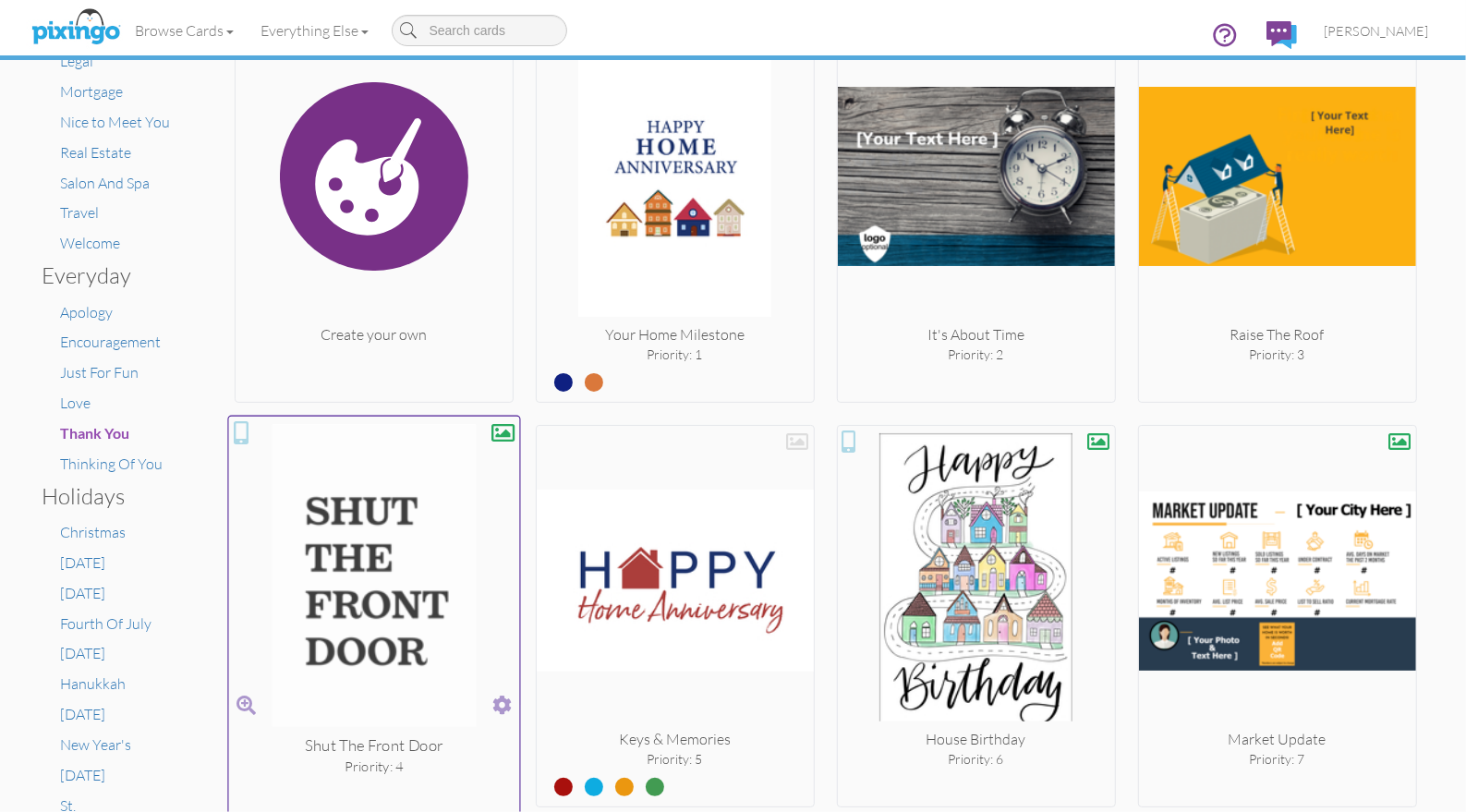
click at [501, 702] on span at bounding box center [502, 705] width 19 height 26
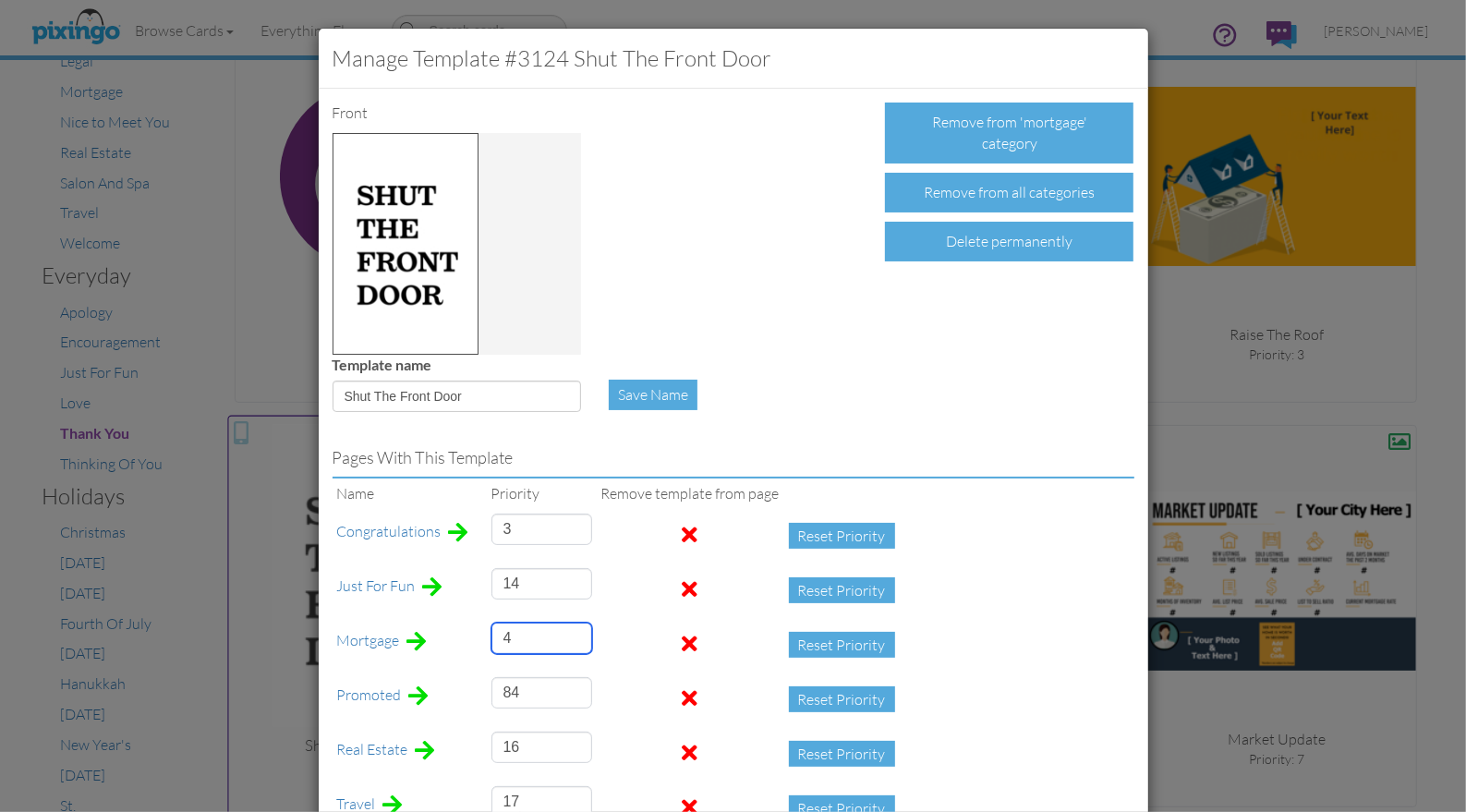
drag, startPoint x: 511, startPoint y: 641, endPoint x: 486, endPoint y: 639, distance: 25.1
click at [486, 639] on td "4" at bounding box center [541, 645] width 110 height 55
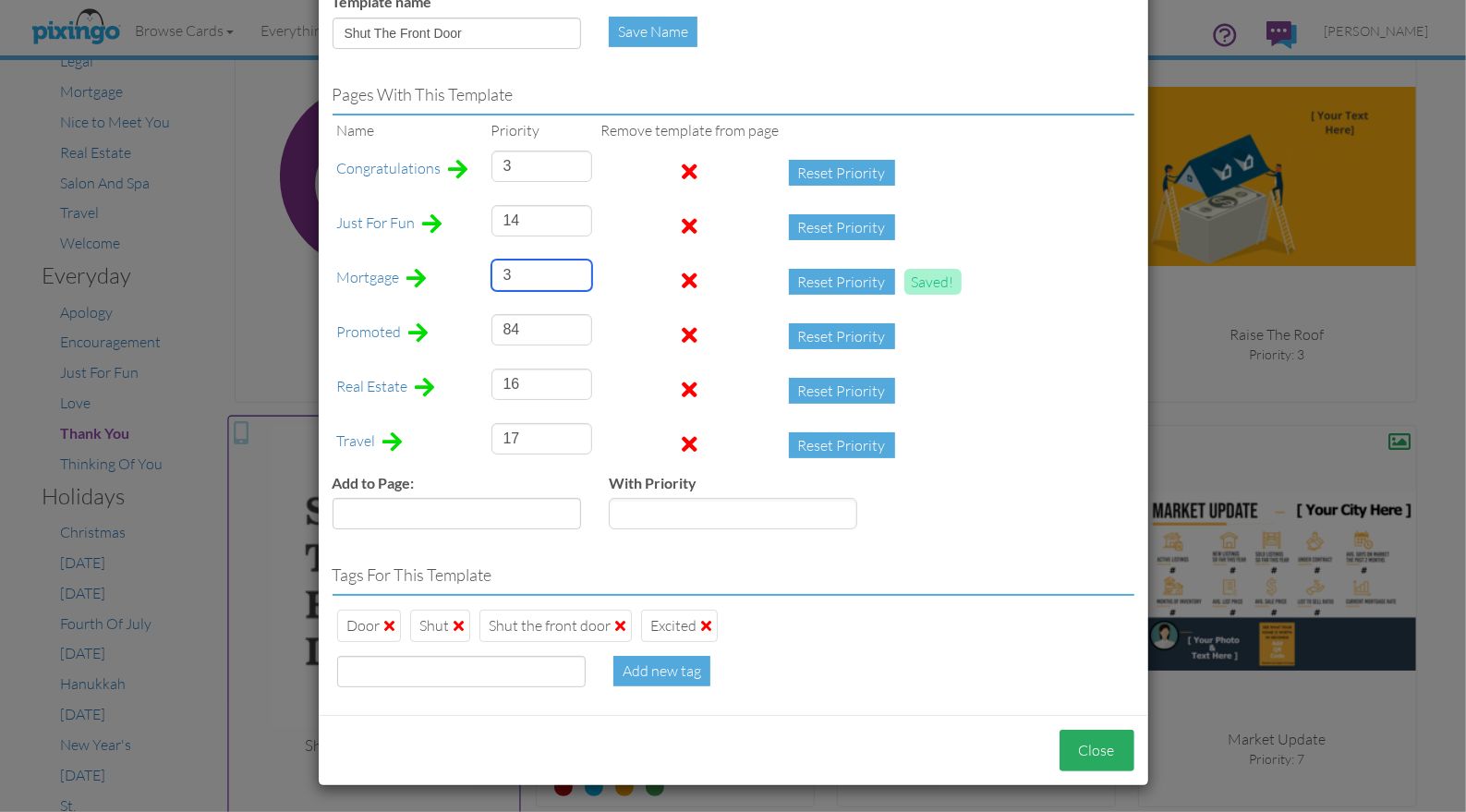
type input "3"
click at [1078, 749] on button "Close" at bounding box center [1097, 751] width 75 height 42
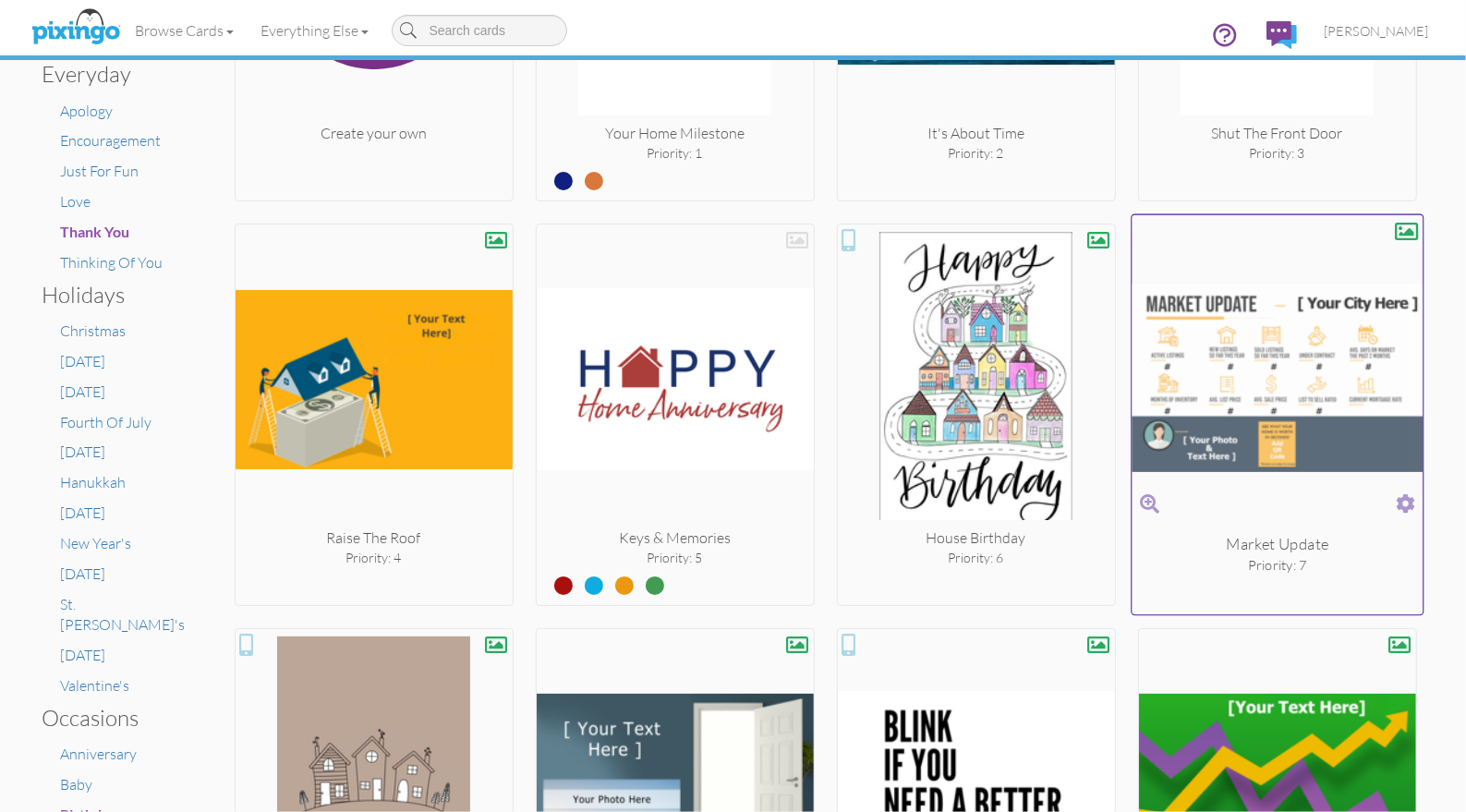
scroll to position [592, 0]
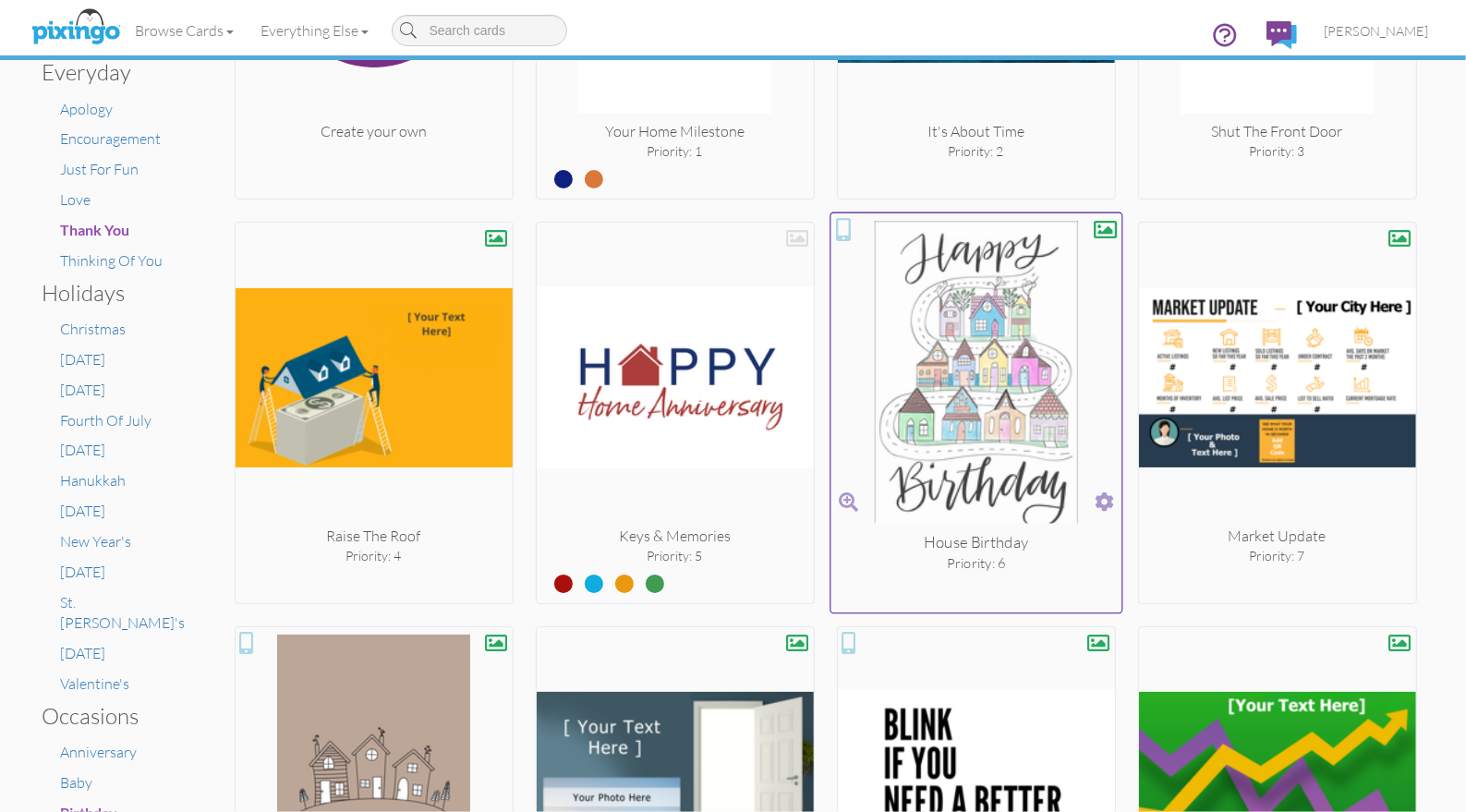
click at [1109, 500] on span at bounding box center [1104, 501] width 19 height 26
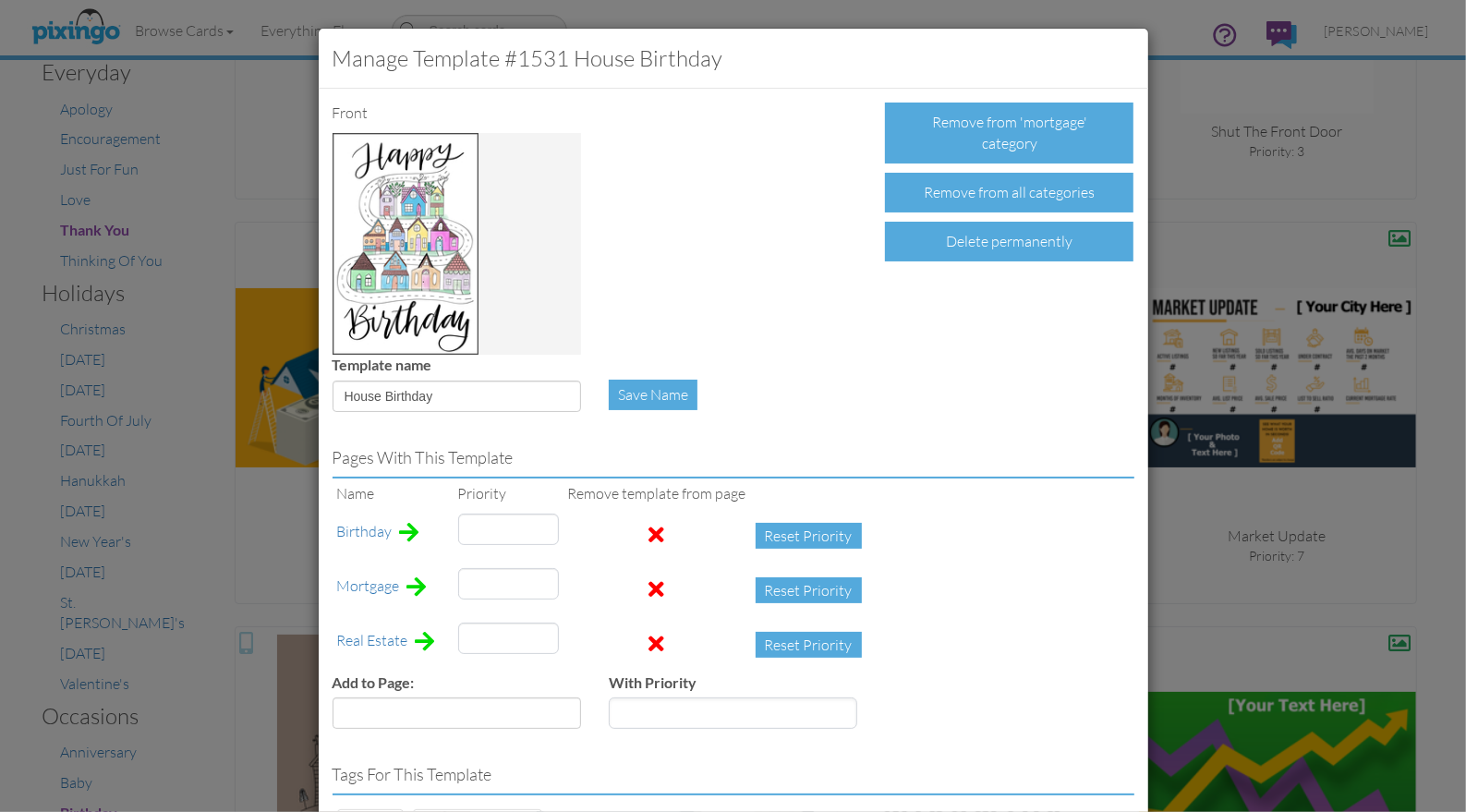
type input "13"
type input "6"
type input "94"
drag, startPoint x: 484, startPoint y: 581, endPoint x: 450, endPoint y: 581, distance: 34.0
click at [450, 581] on tr "Mortgage 6 Reset Priority" at bounding box center [603, 591] width 543 height 55
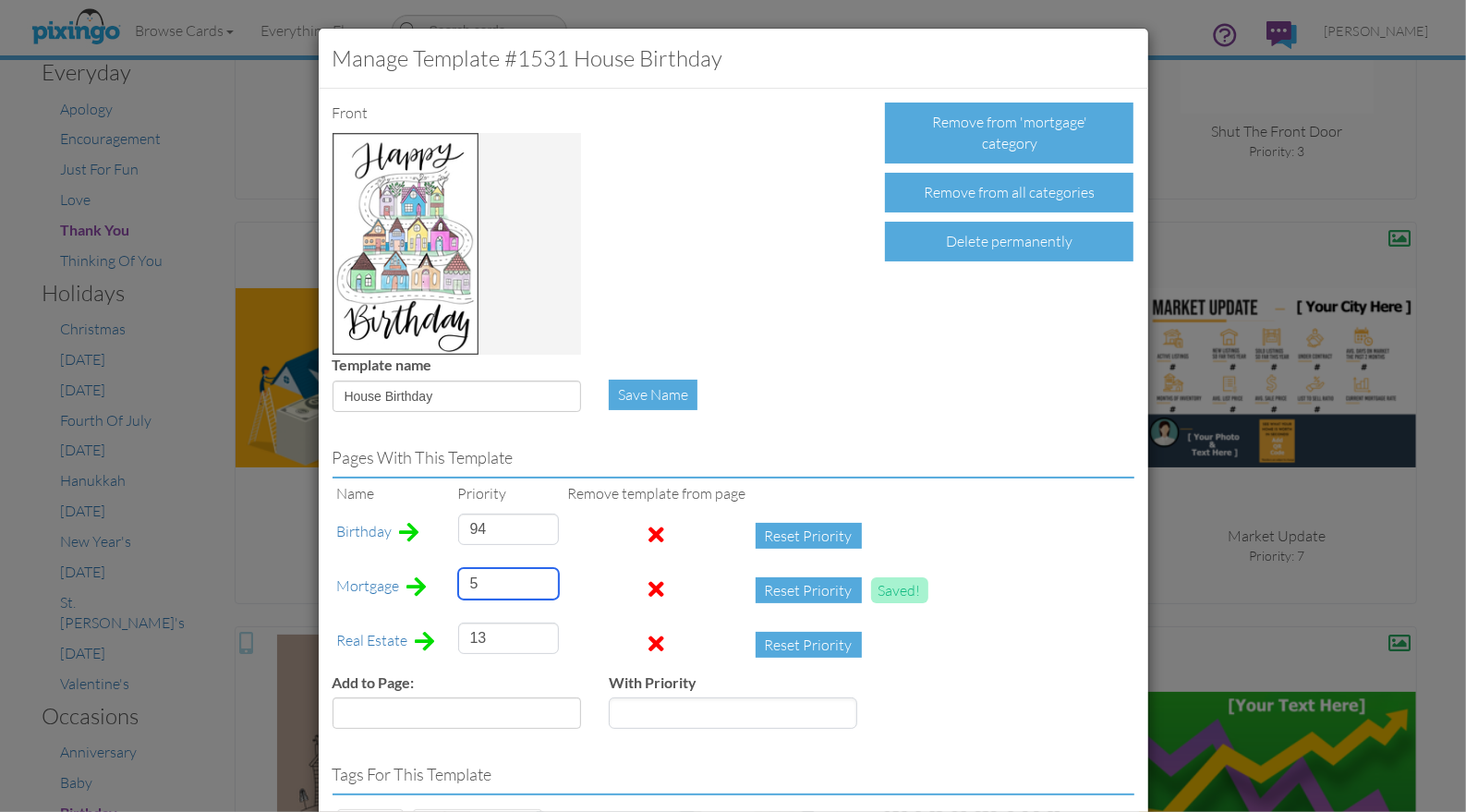
scroll to position [200, 0]
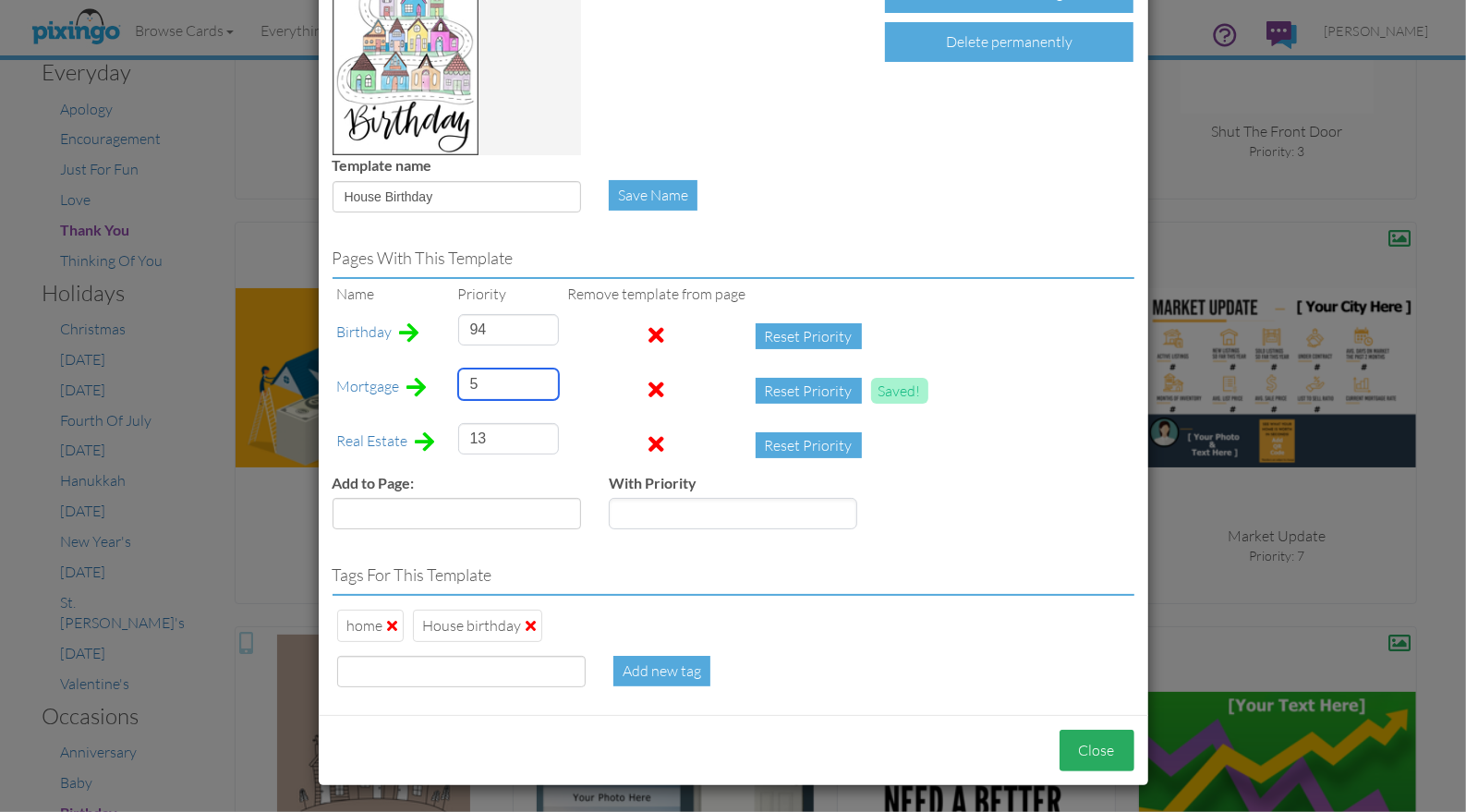
type input "5"
click at [1090, 748] on button "Close" at bounding box center [1097, 751] width 75 height 42
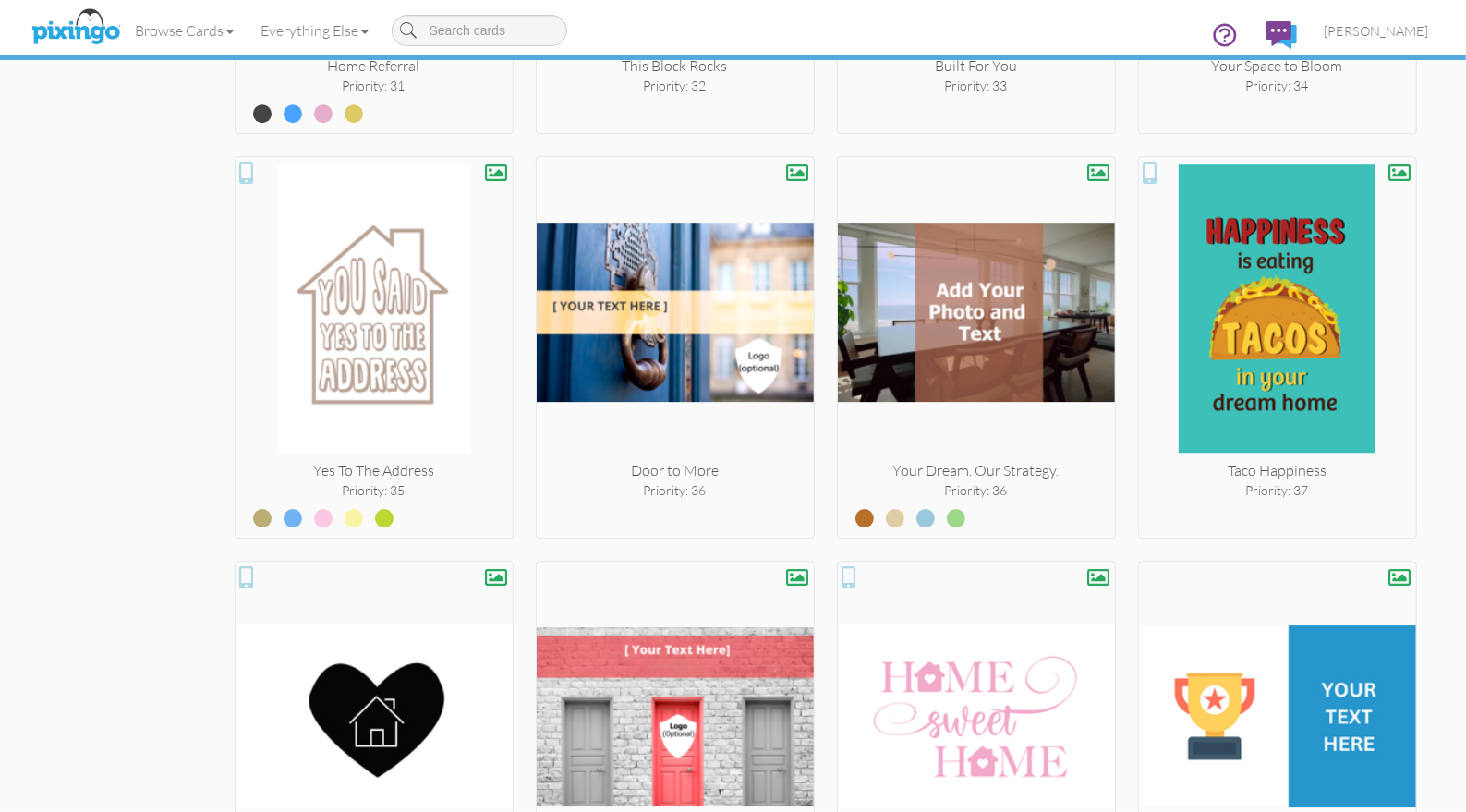
scroll to position [4293, 0]
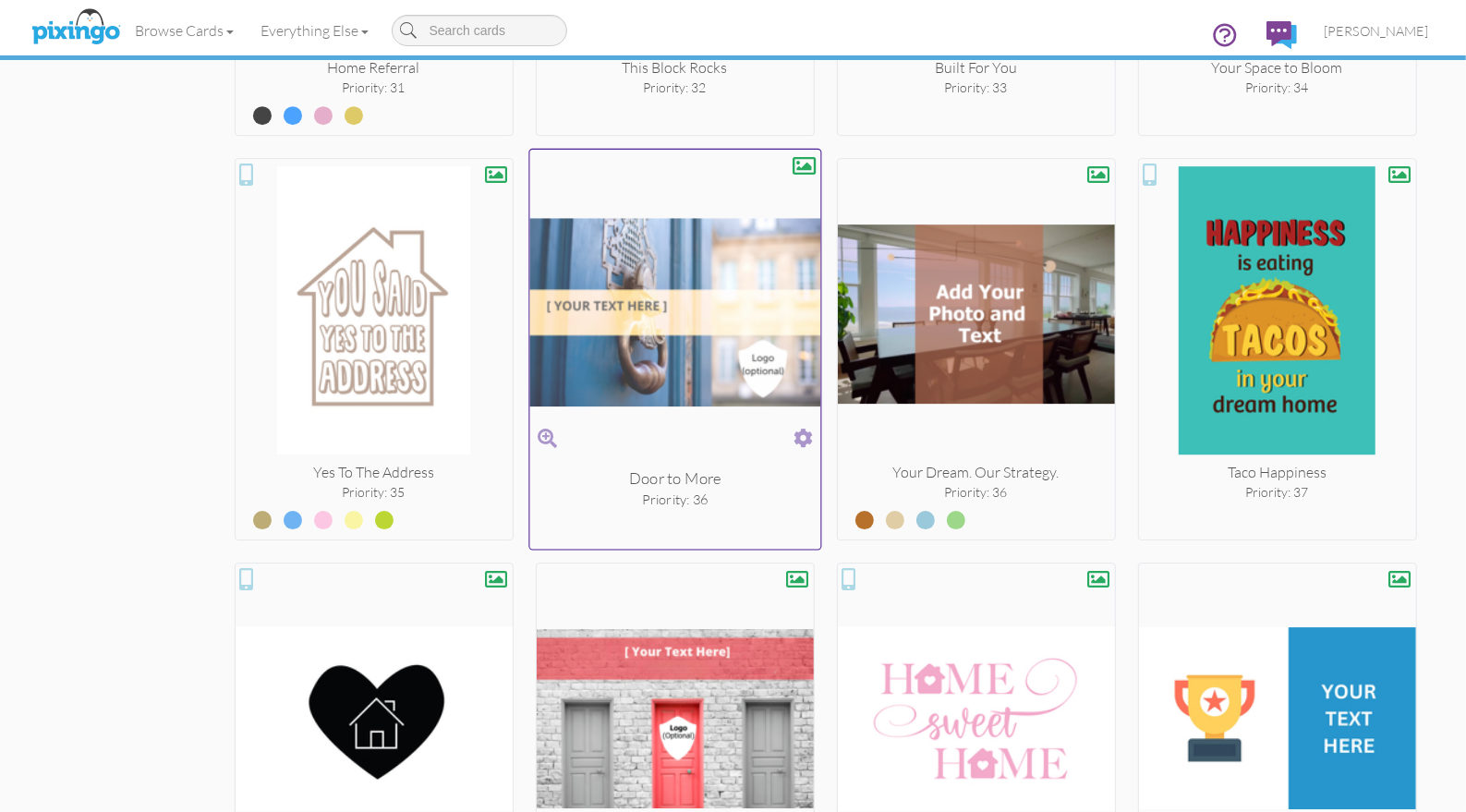
click at [804, 425] on span at bounding box center [803, 438] width 19 height 26
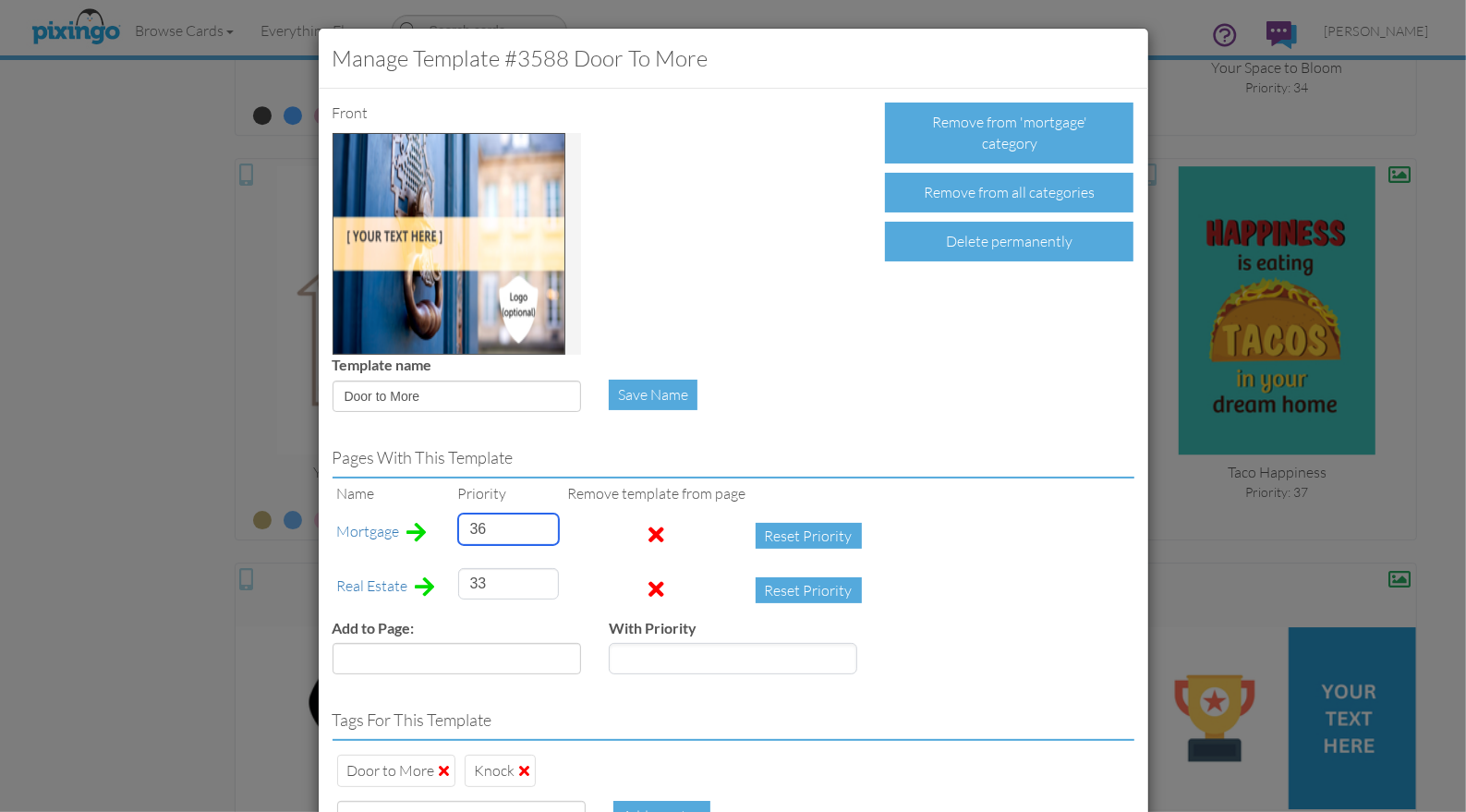
drag, startPoint x: 491, startPoint y: 533, endPoint x: 463, endPoint y: 531, distance: 28.1
click at [464, 530] on input "36" at bounding box center [508, 529] width 100 height 31
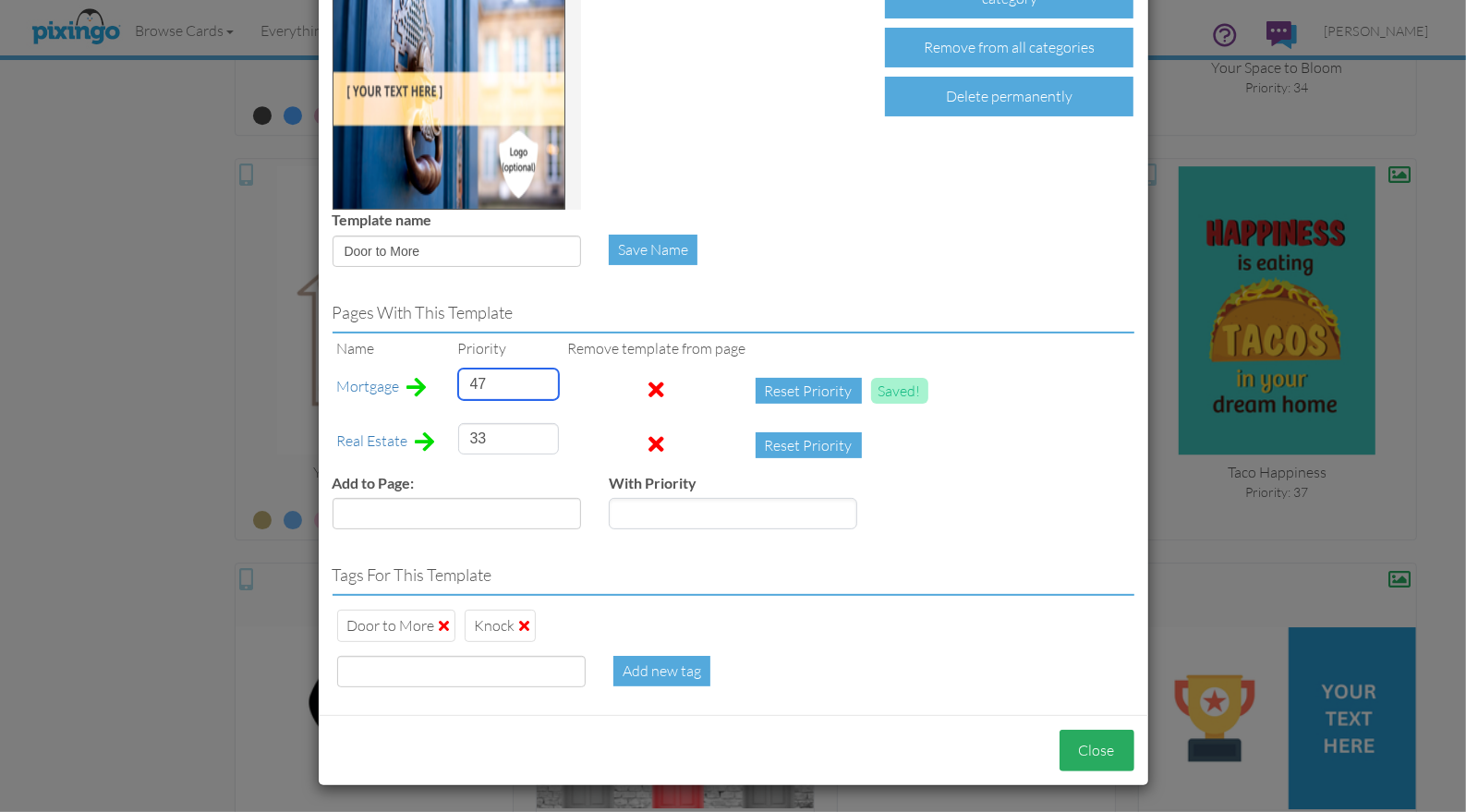
type input "47"
click at [1079, 741] on button "Close" at bounding box center [1097, 751] width 75 height 42
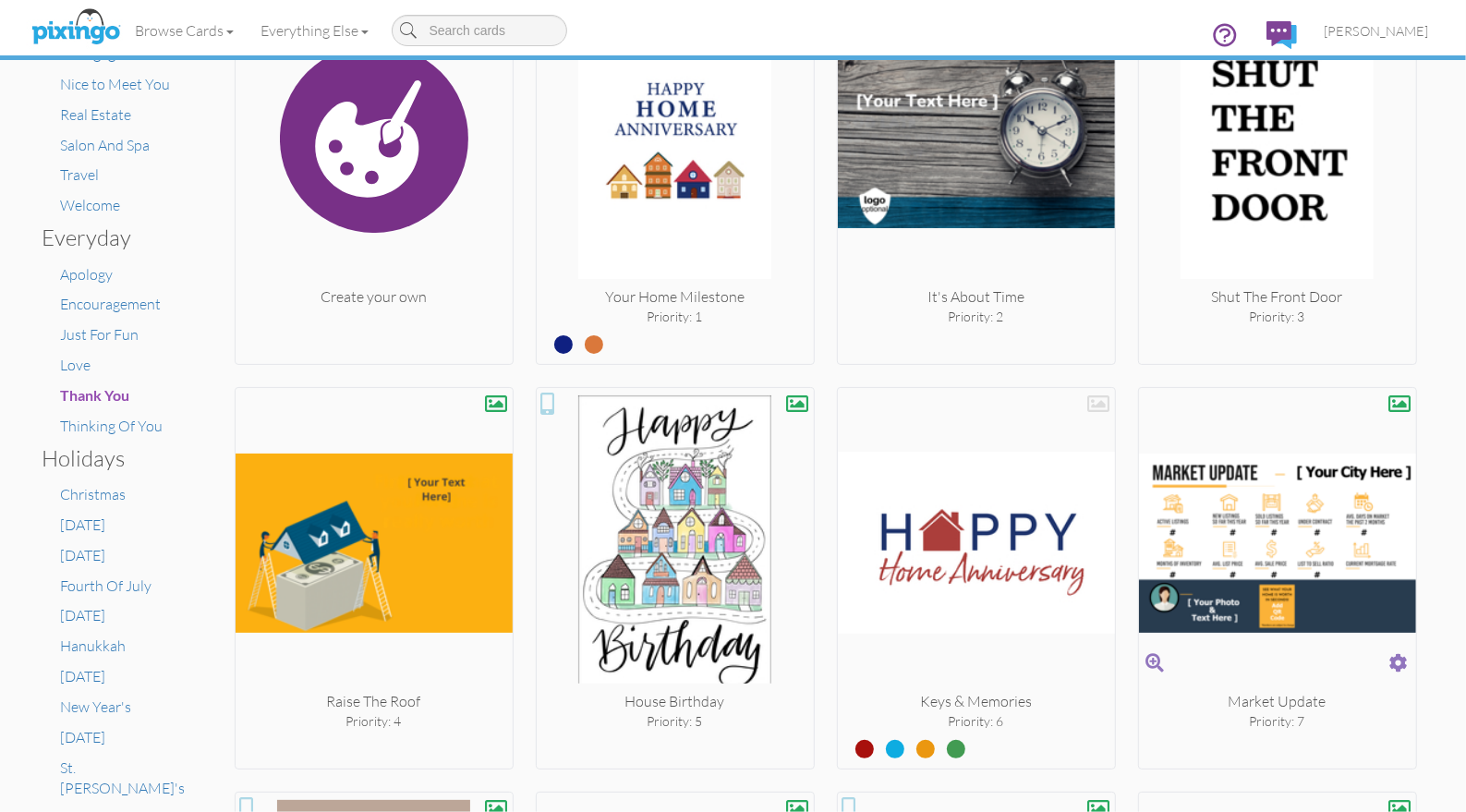
scroll to position [424, 0]
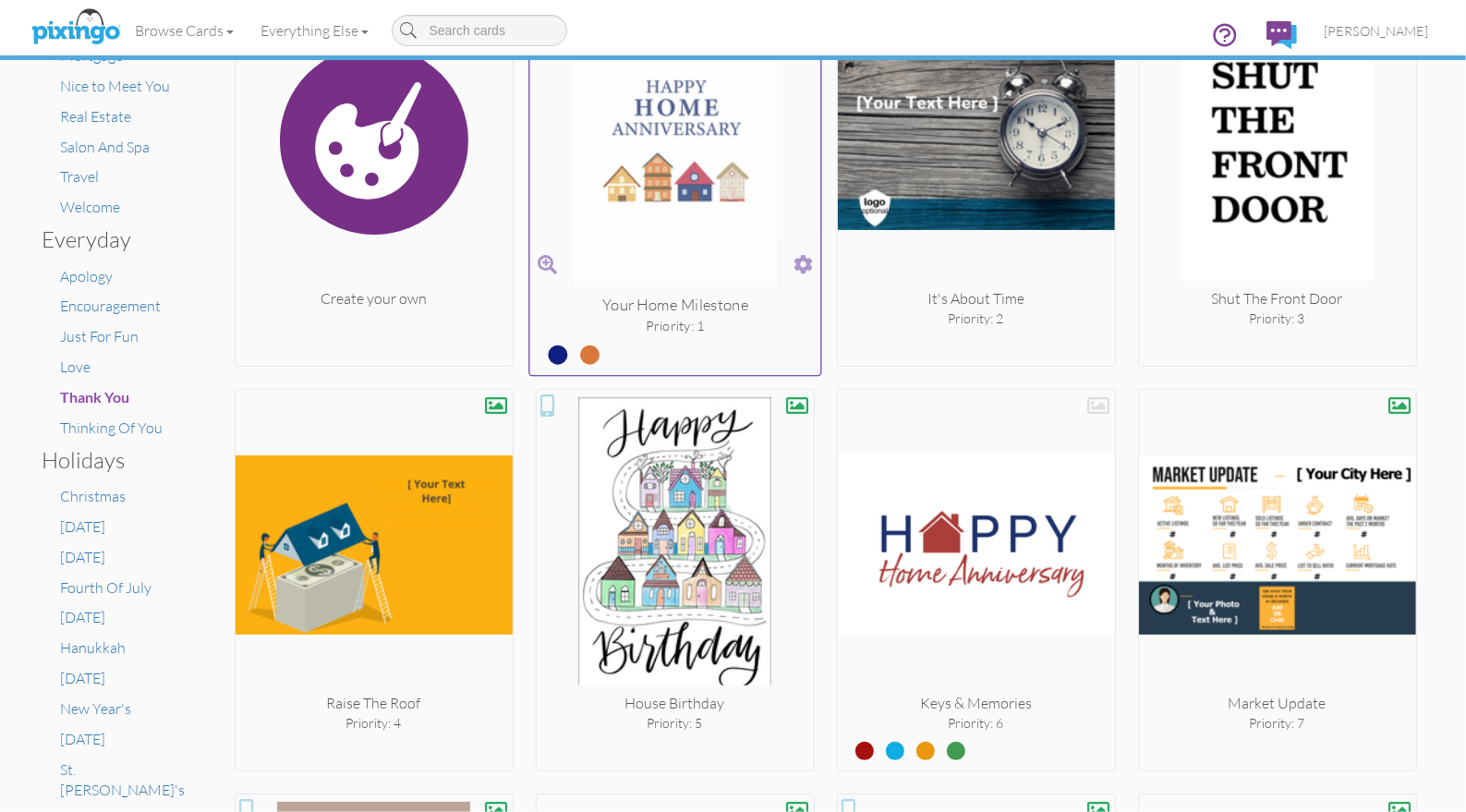
click at [575, 351] on label at bounding box center [575, 347] width 0 height 24
click at [0, 0] on input "radio" at bounding box center [0, 0] width 0 height 0
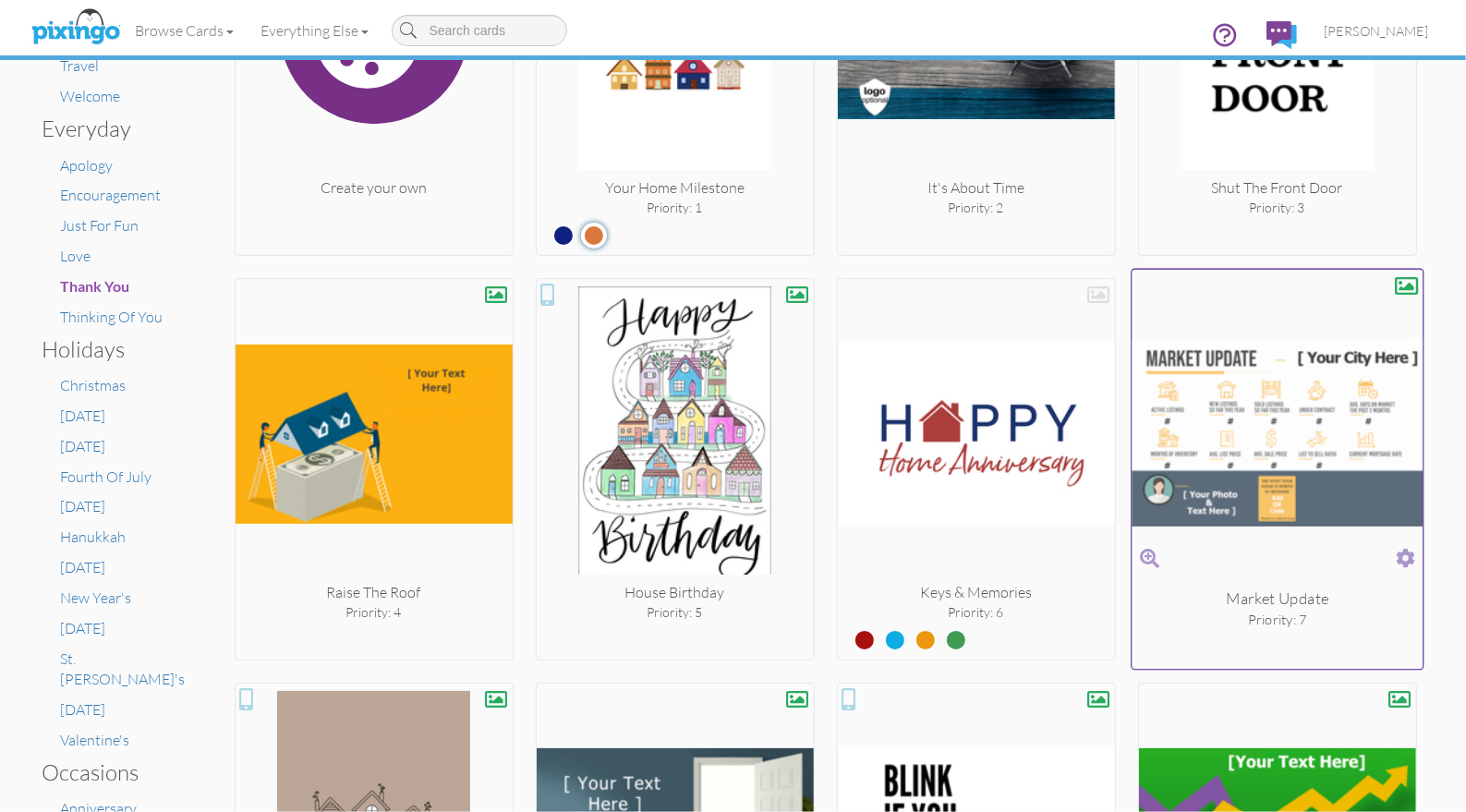
scroll to position [531, 0]
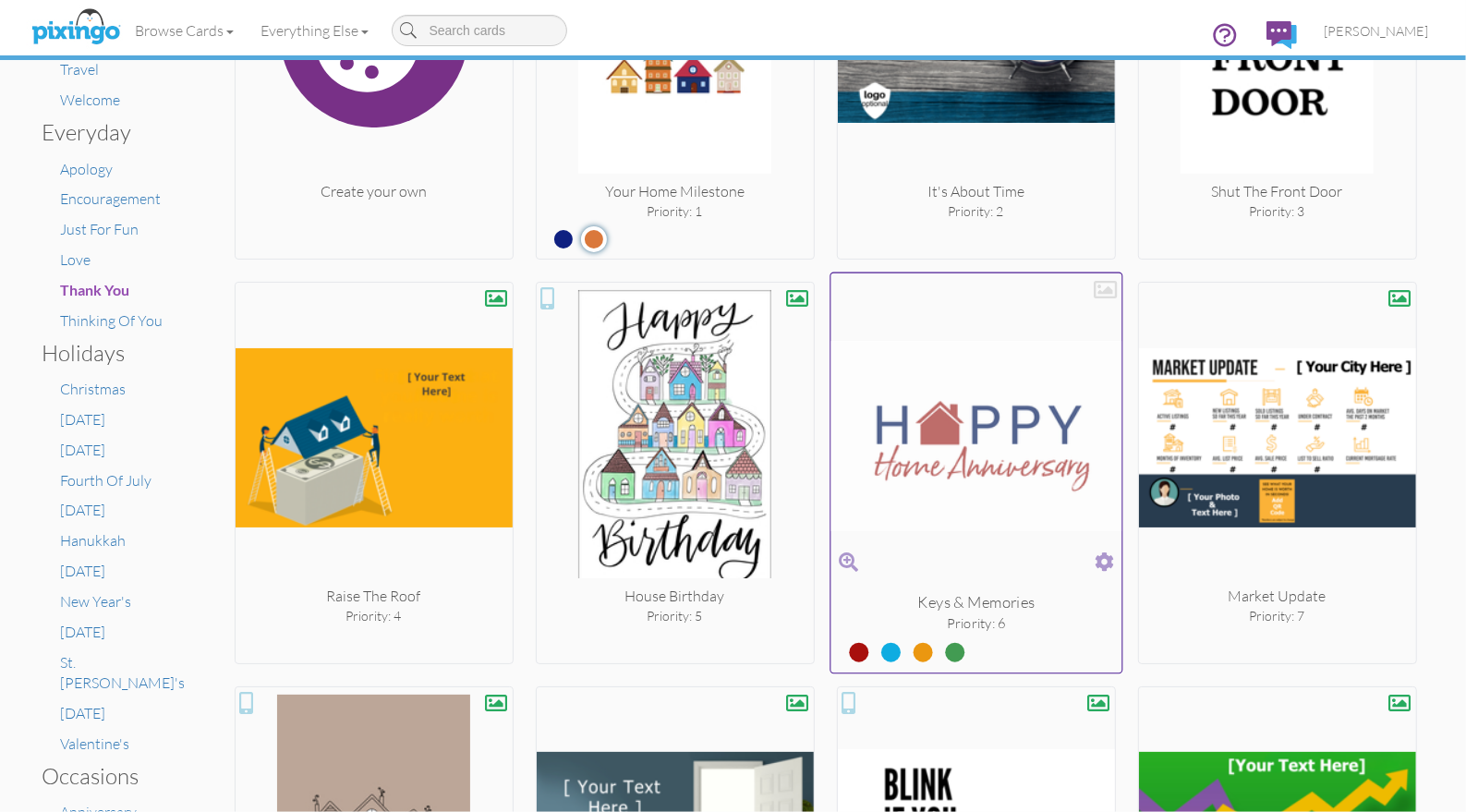
click at [1101, 291] on div at bounding box center [1105, 290] width 23 height 23
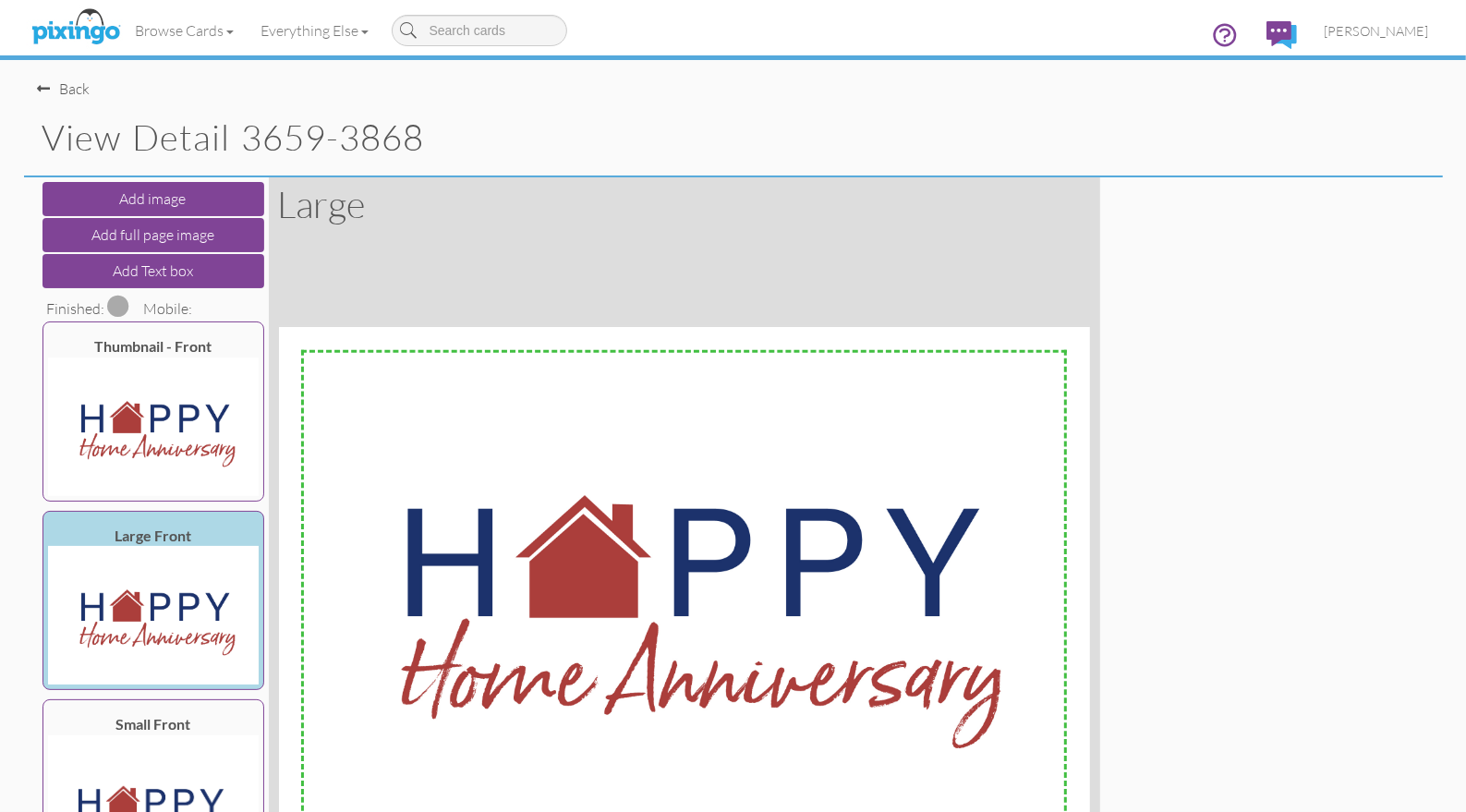
click at [116, 304] on span at bounding box center [119, 305] width 22 height 22
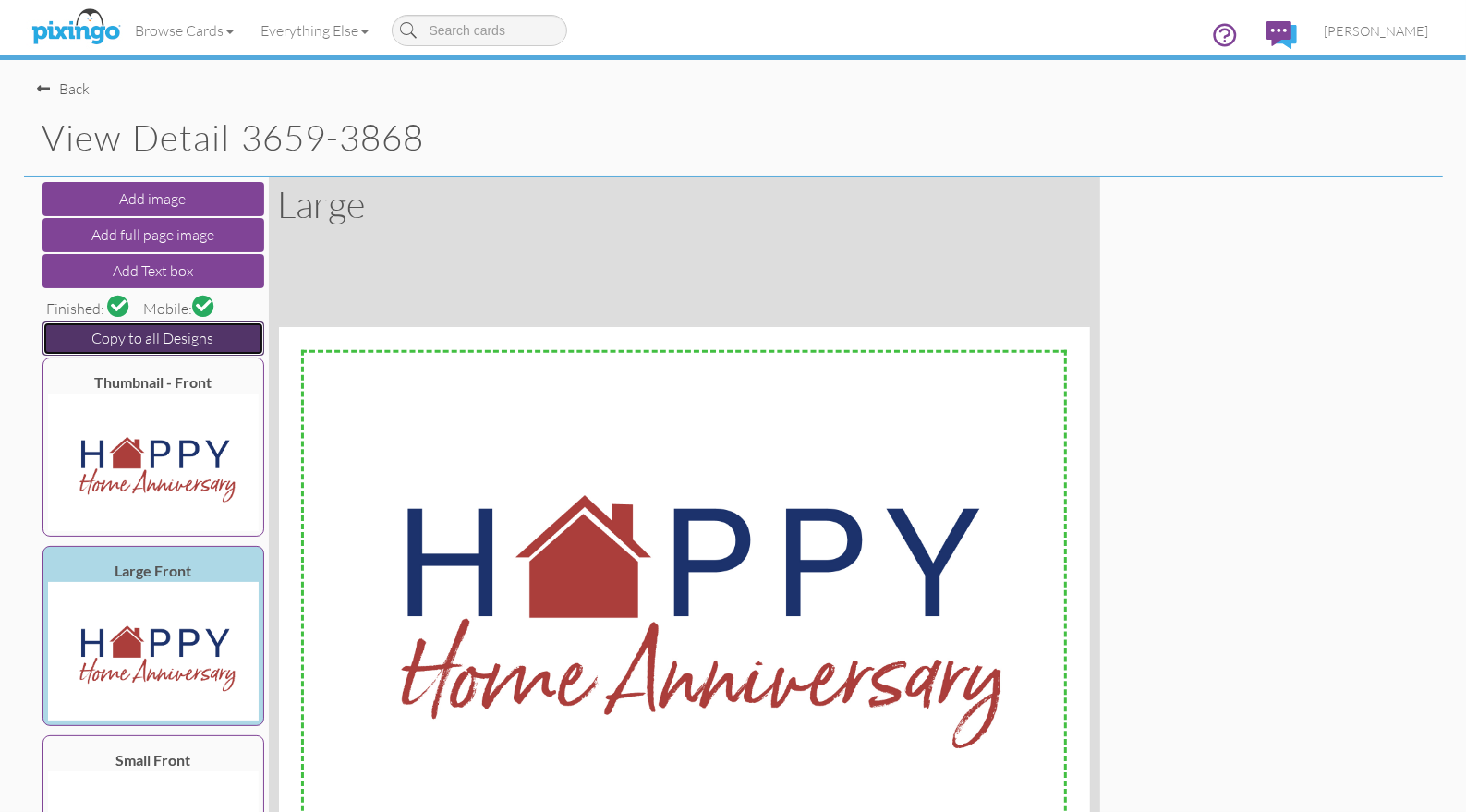
click at [221, 337] on button "Copy to all Designs" at bounding box center [153, 338] width 221 height 34
click at [65, 89] on div "Back" at bounding box center [64, 90] width 53 height 21
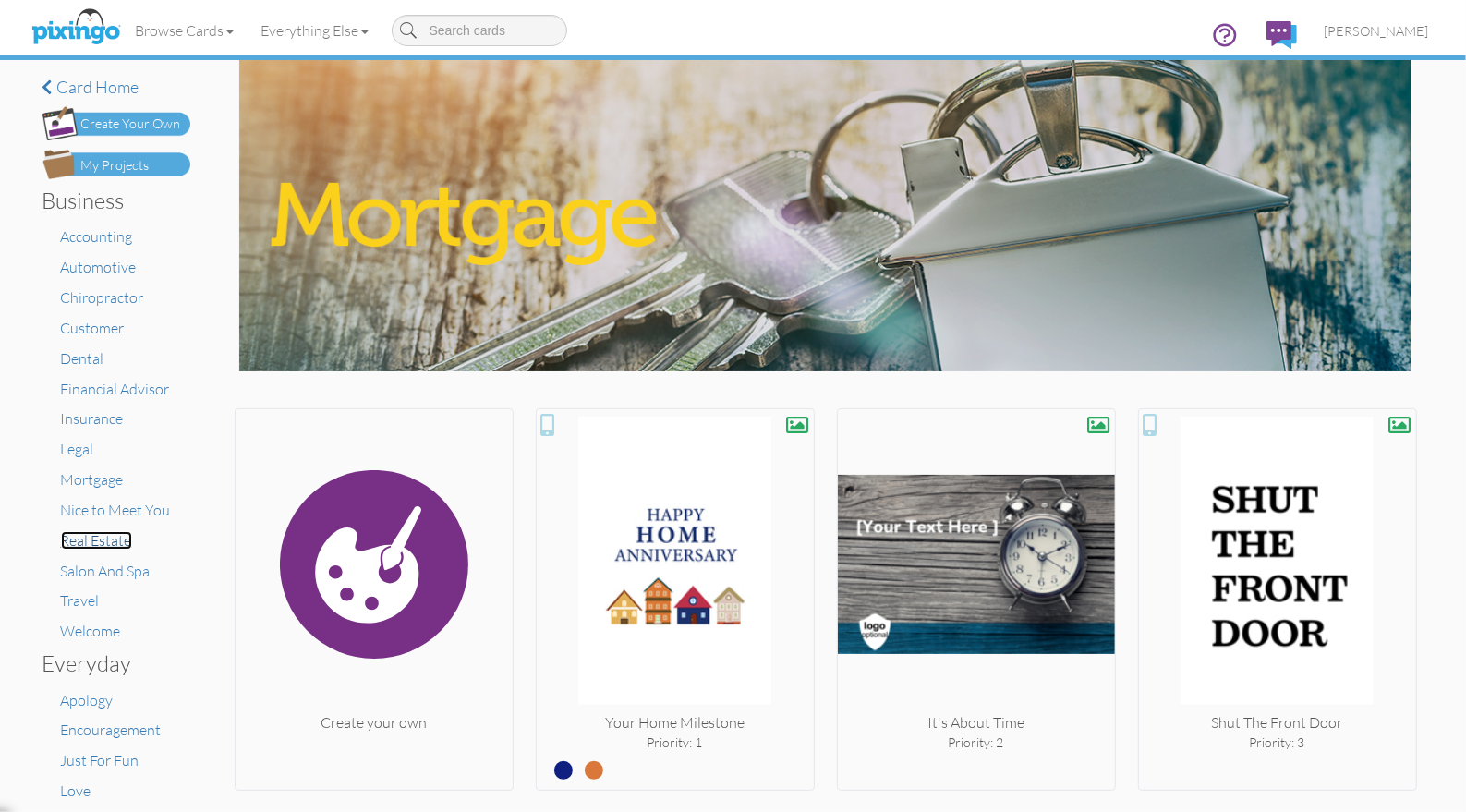
click at [107, 540] on span "Real Estate" at bounding box center [96, 540] width 71 height 19
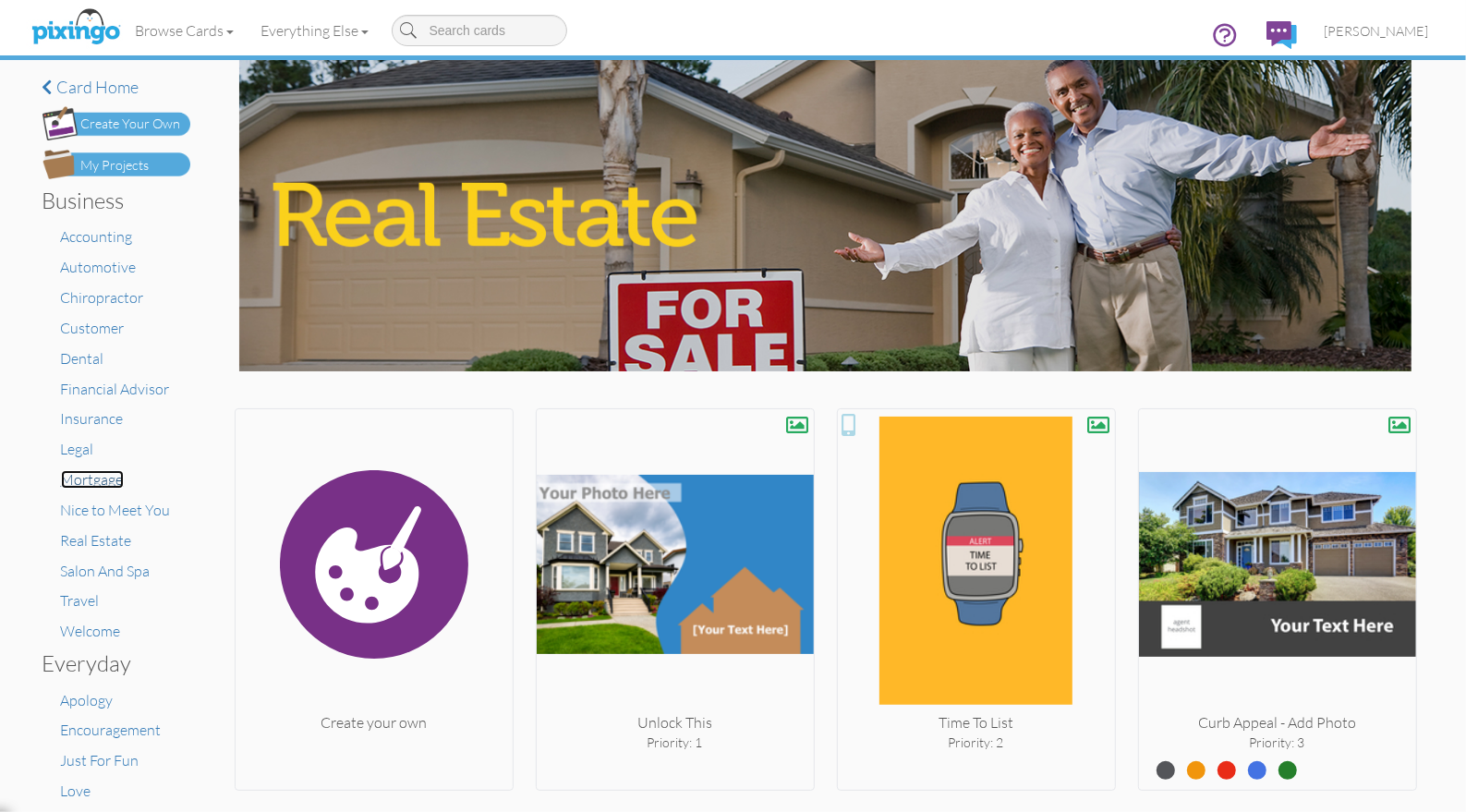
click at [93, 484] on span "Mortgage" at bounding box center [93, 479] width 62 height 19
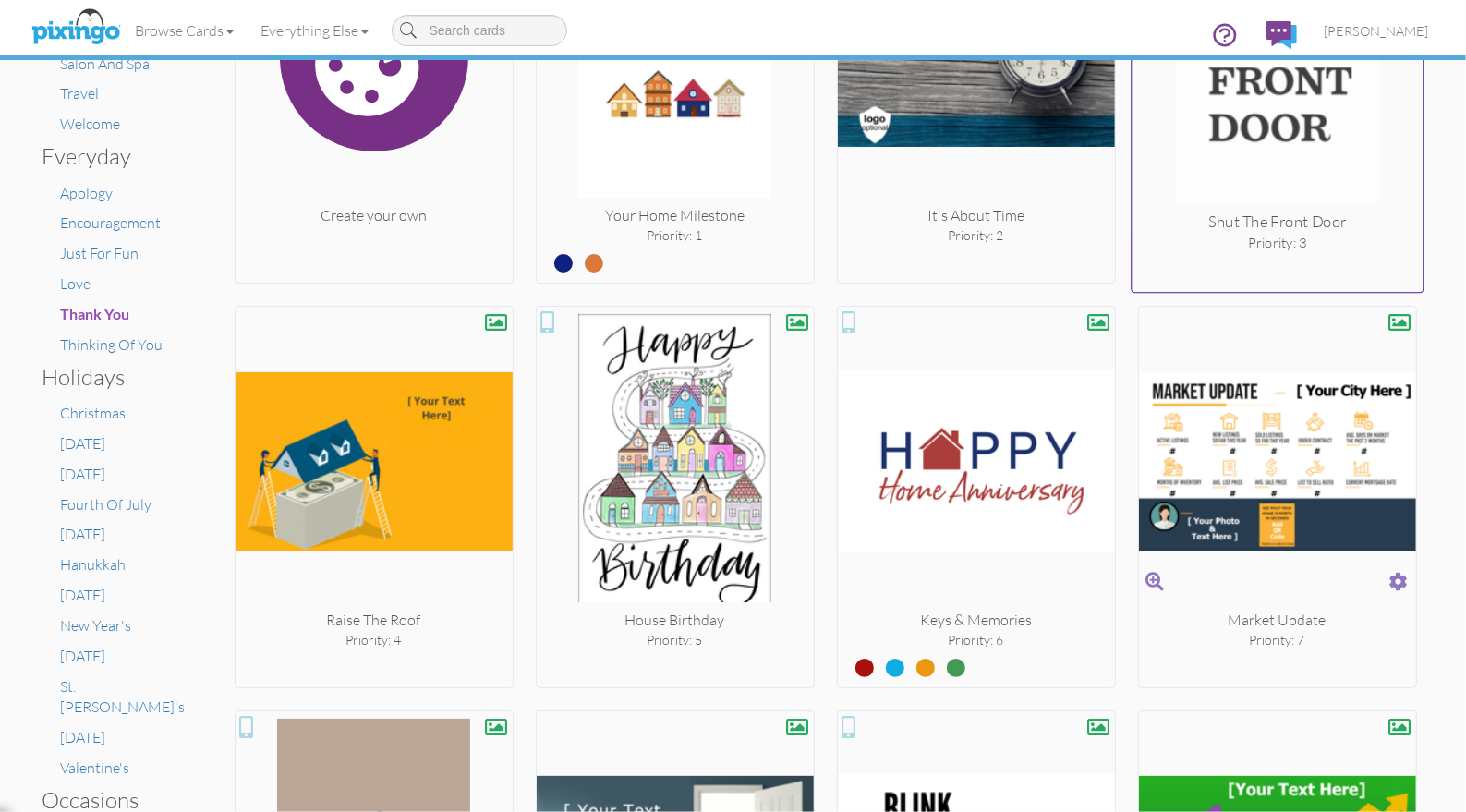
scroll to position [508, 0]
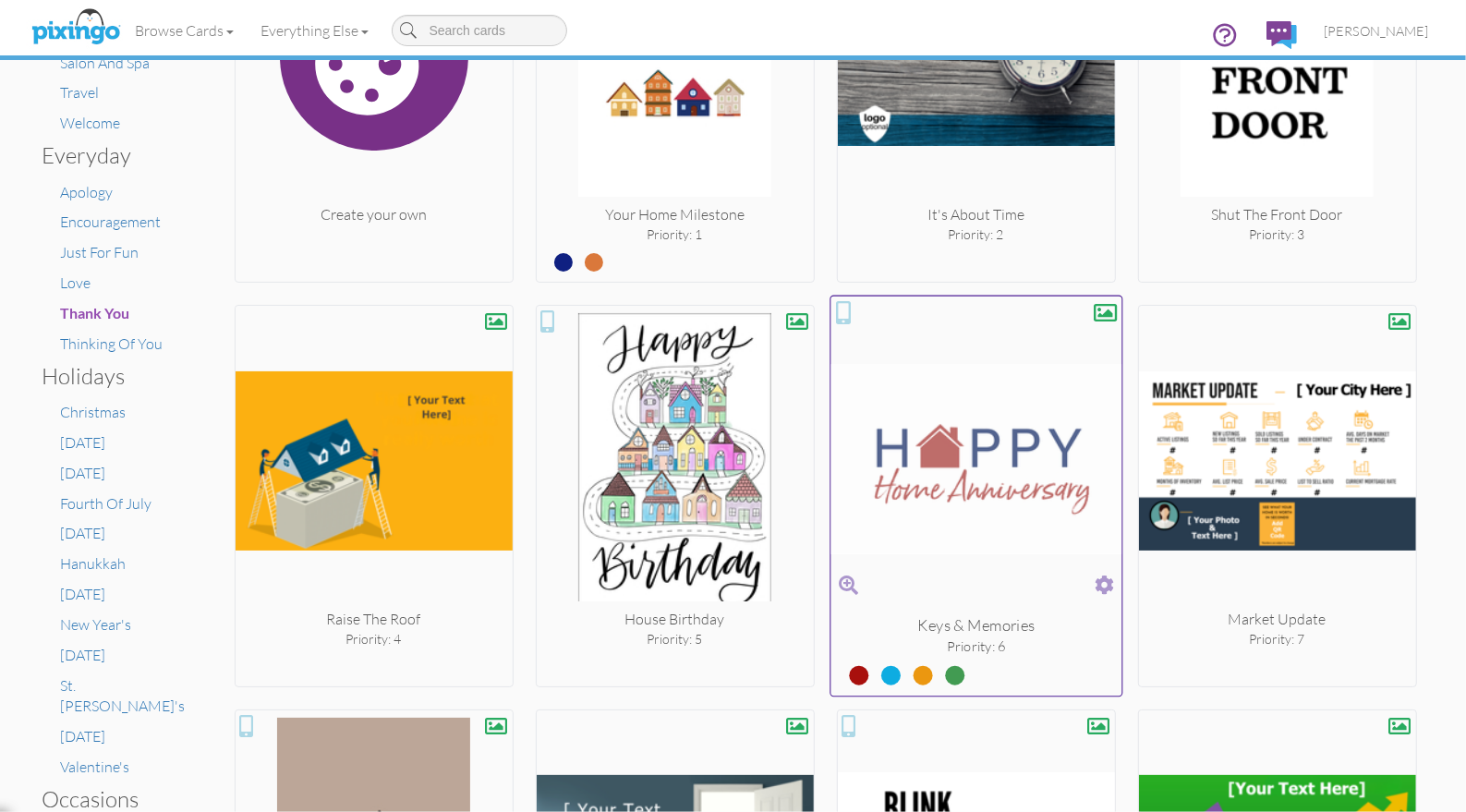
click at [1109, 580] on span at bounding box center [1104, 585] width 19 height 26
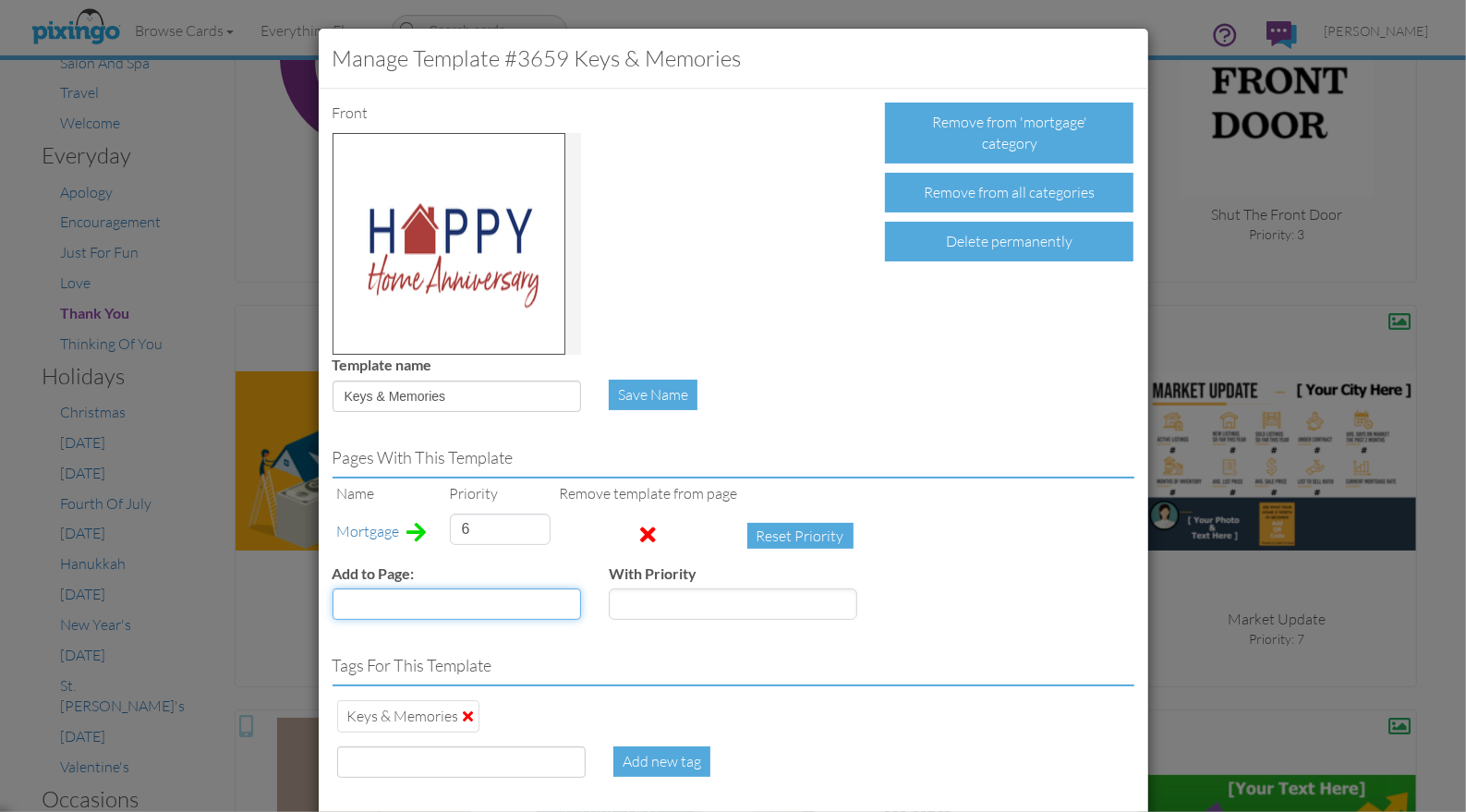
click at [544, 608] on select "Accounting Anniversary Apology Automotive Baby Baby Shower Birthday Birthday Yo…" at bounding box center [456, 604] width 249 height 31
select select "object:4861"
click at [332, 589] on select "Accounting Anniversary Apology Automotive Baby Baby Shower Birthday Birthday Yo…" at bounding box center [456, 604] width 249 height 31
click at [665, 599] on input "number" at bounding box center [733, 604] width 249 height 31
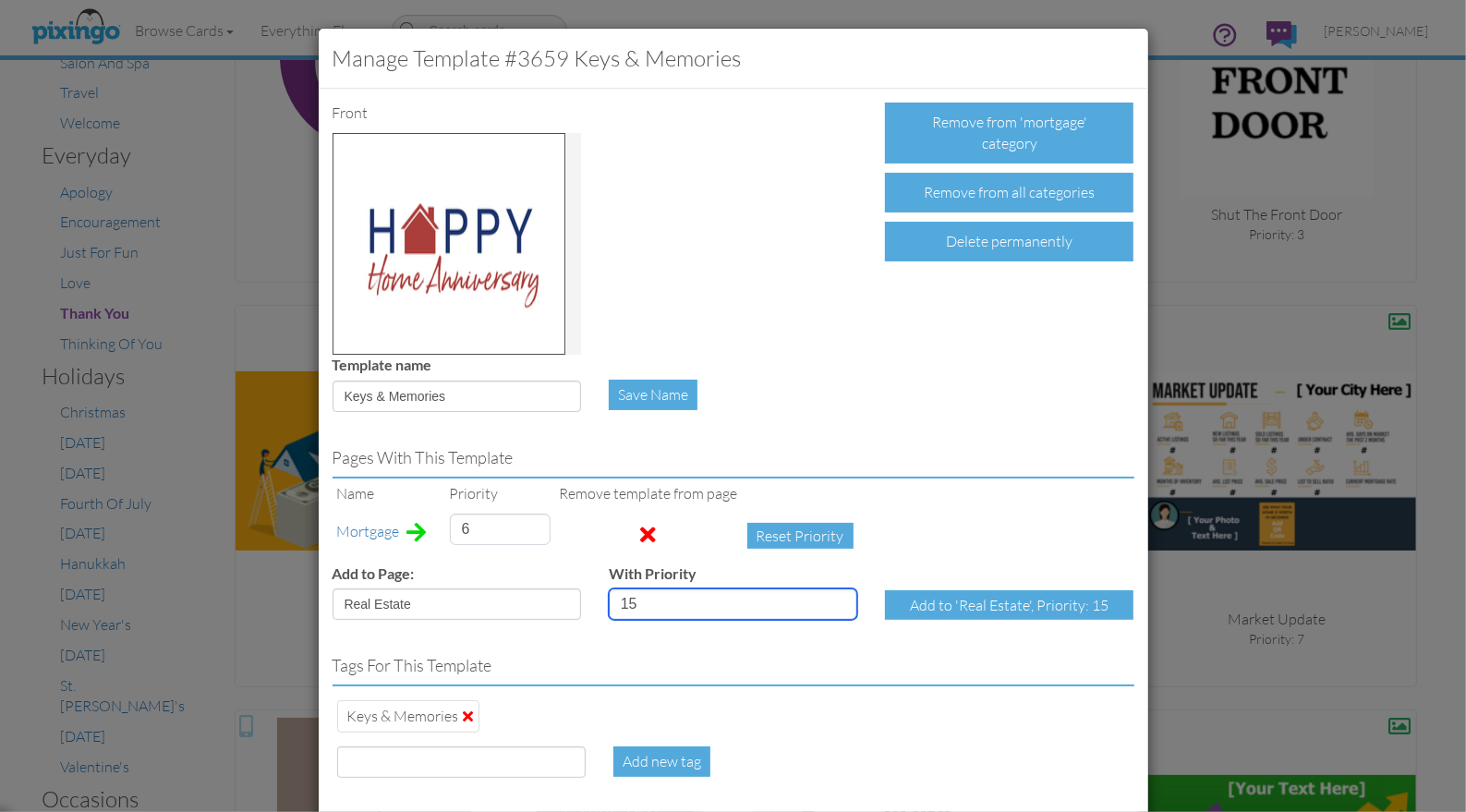
type input "15"
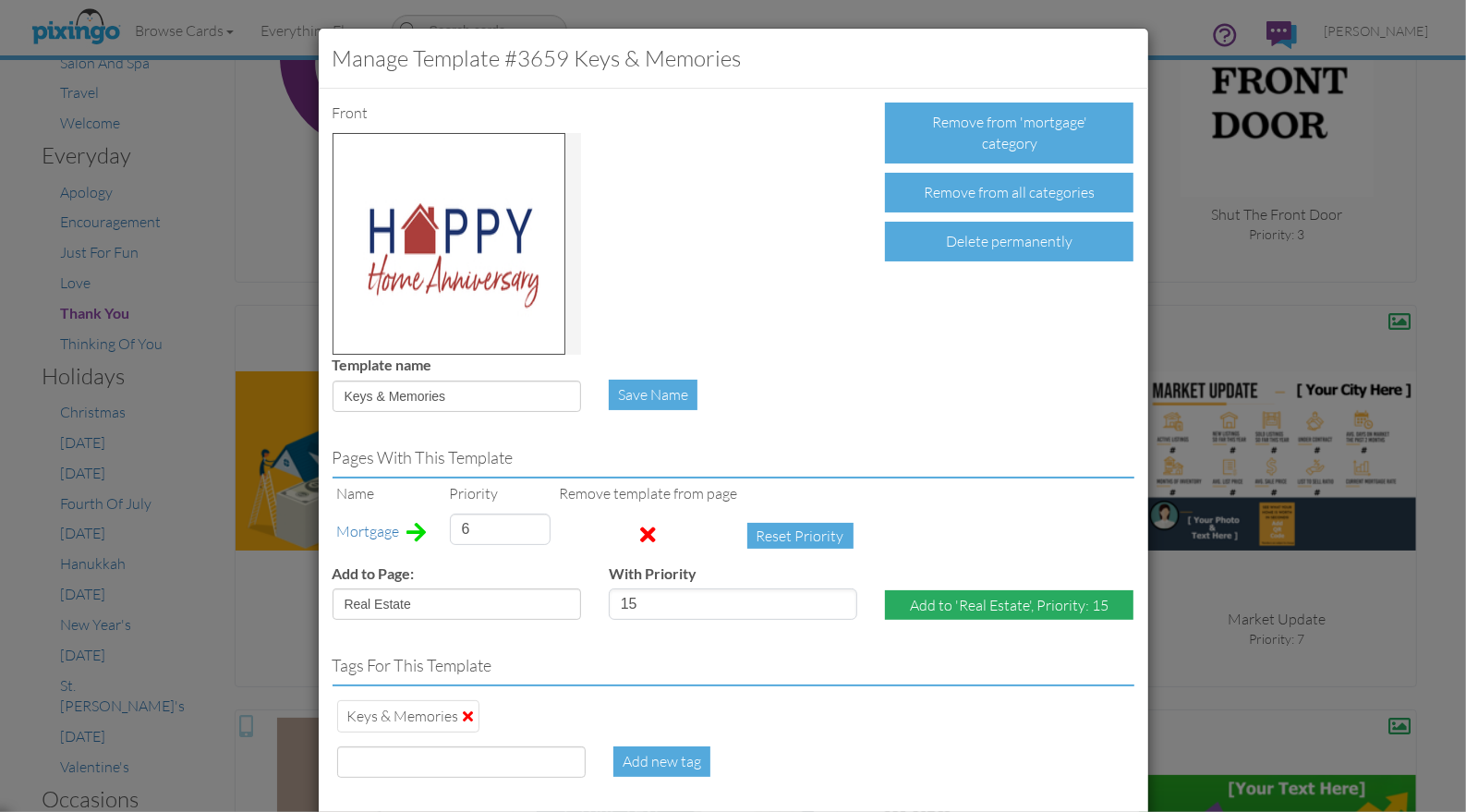
click at [989, 596] on div "Add to 'Real Estate', Priority: 15" at bounding box center [1009, 605] width 249 height 30
select select "?"
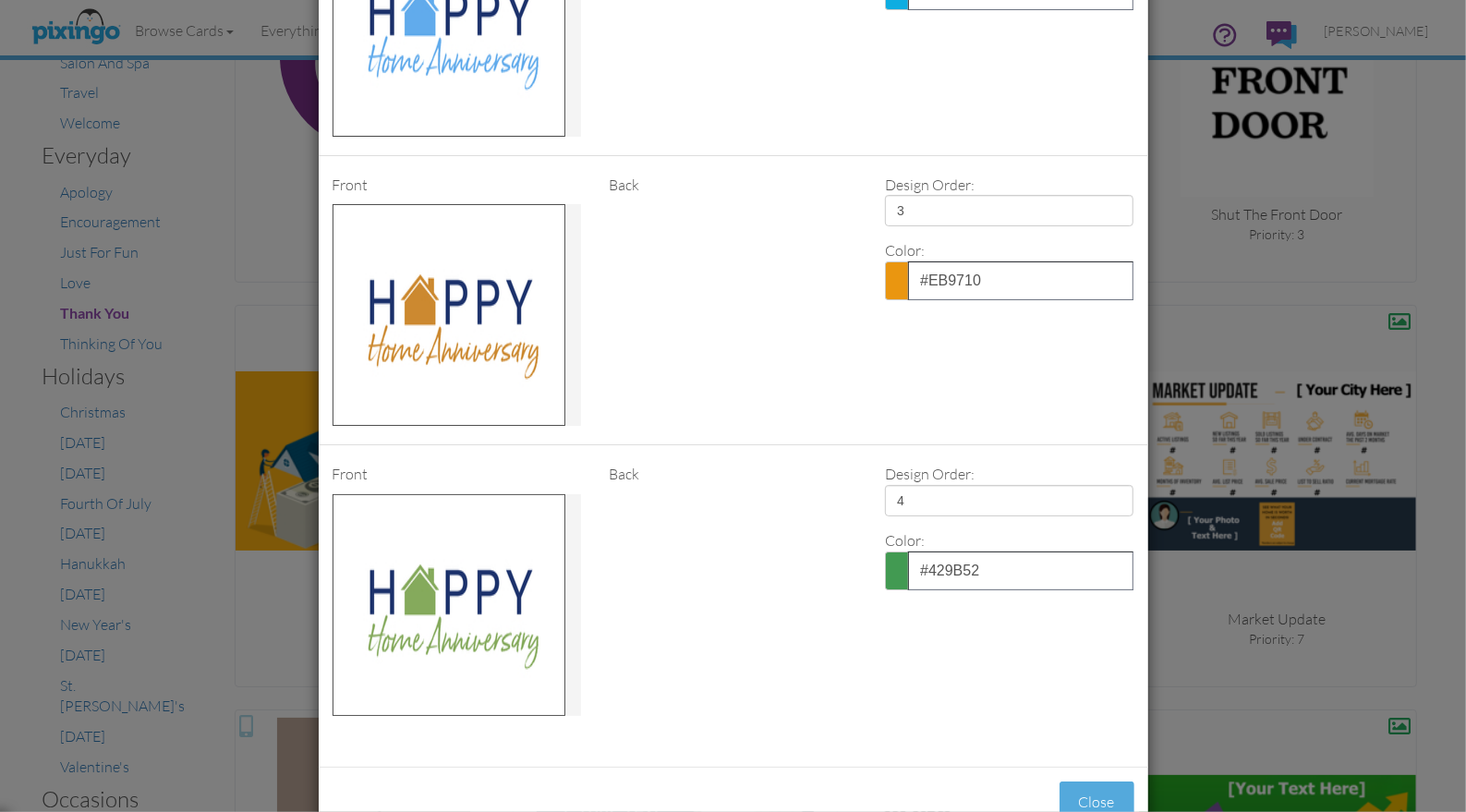
scroll to position [1356, 0]
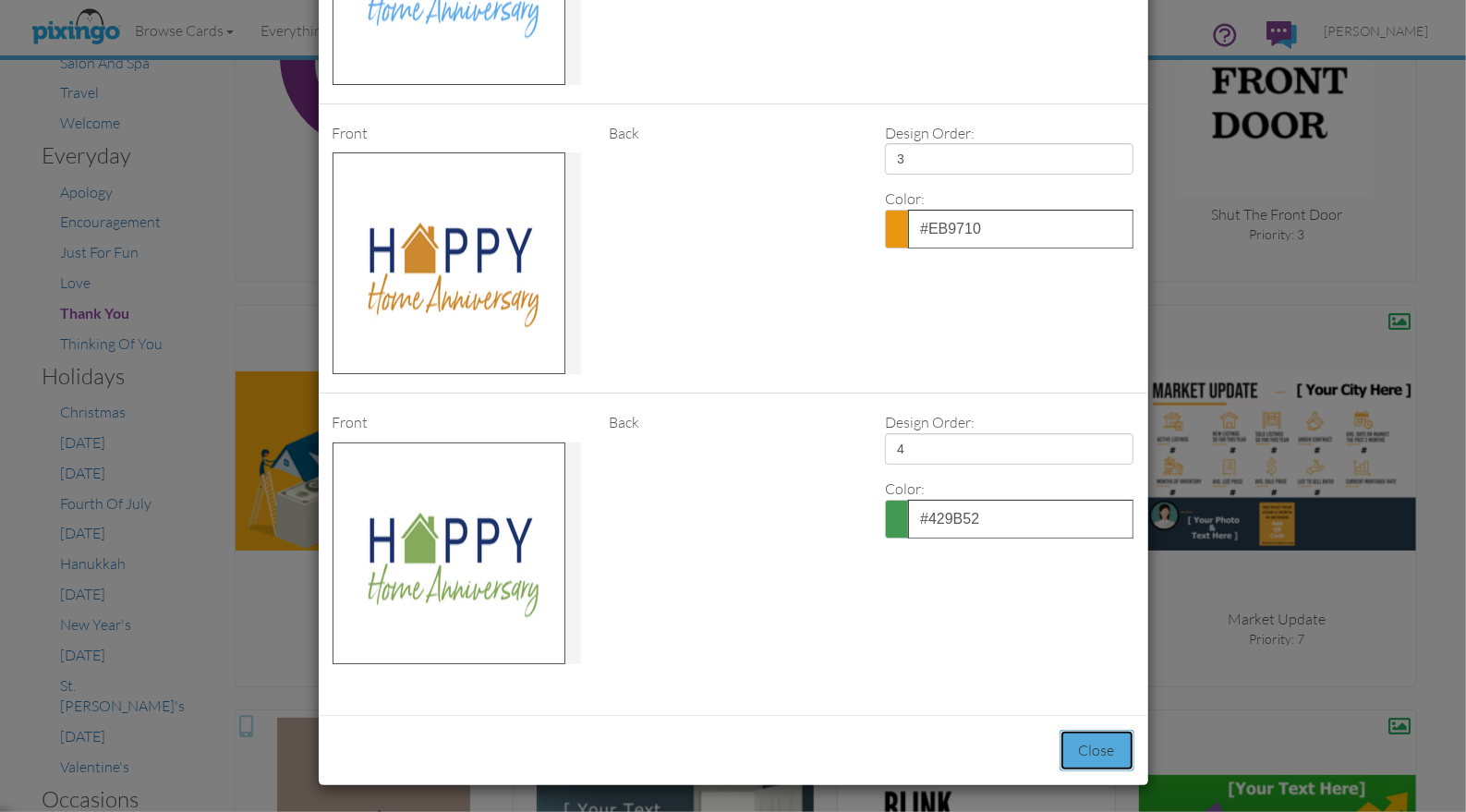
click at [1099, 751] on button "Close" at bounding box center [1097, 751] width 75 height 42
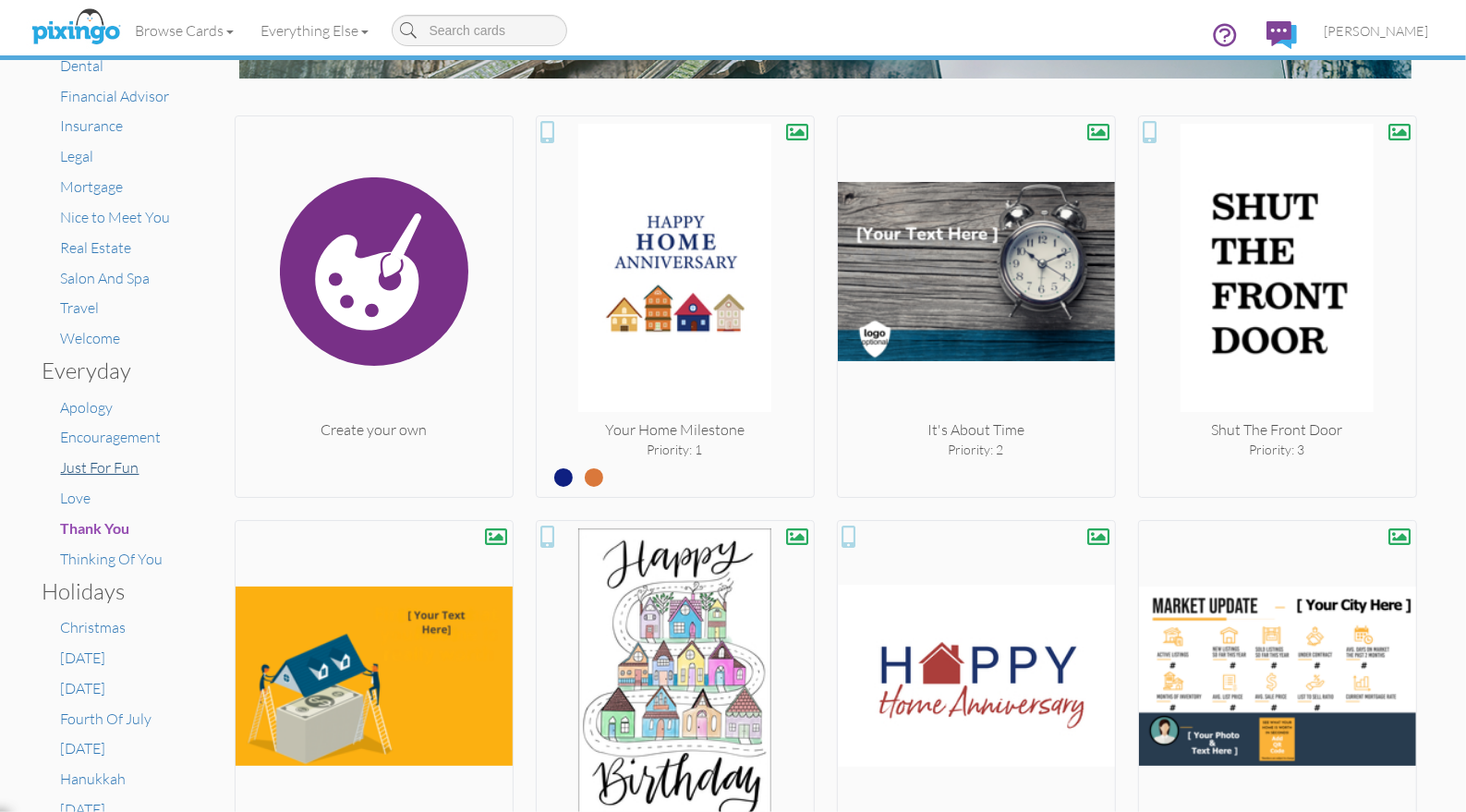
scroll to position [0, 0]
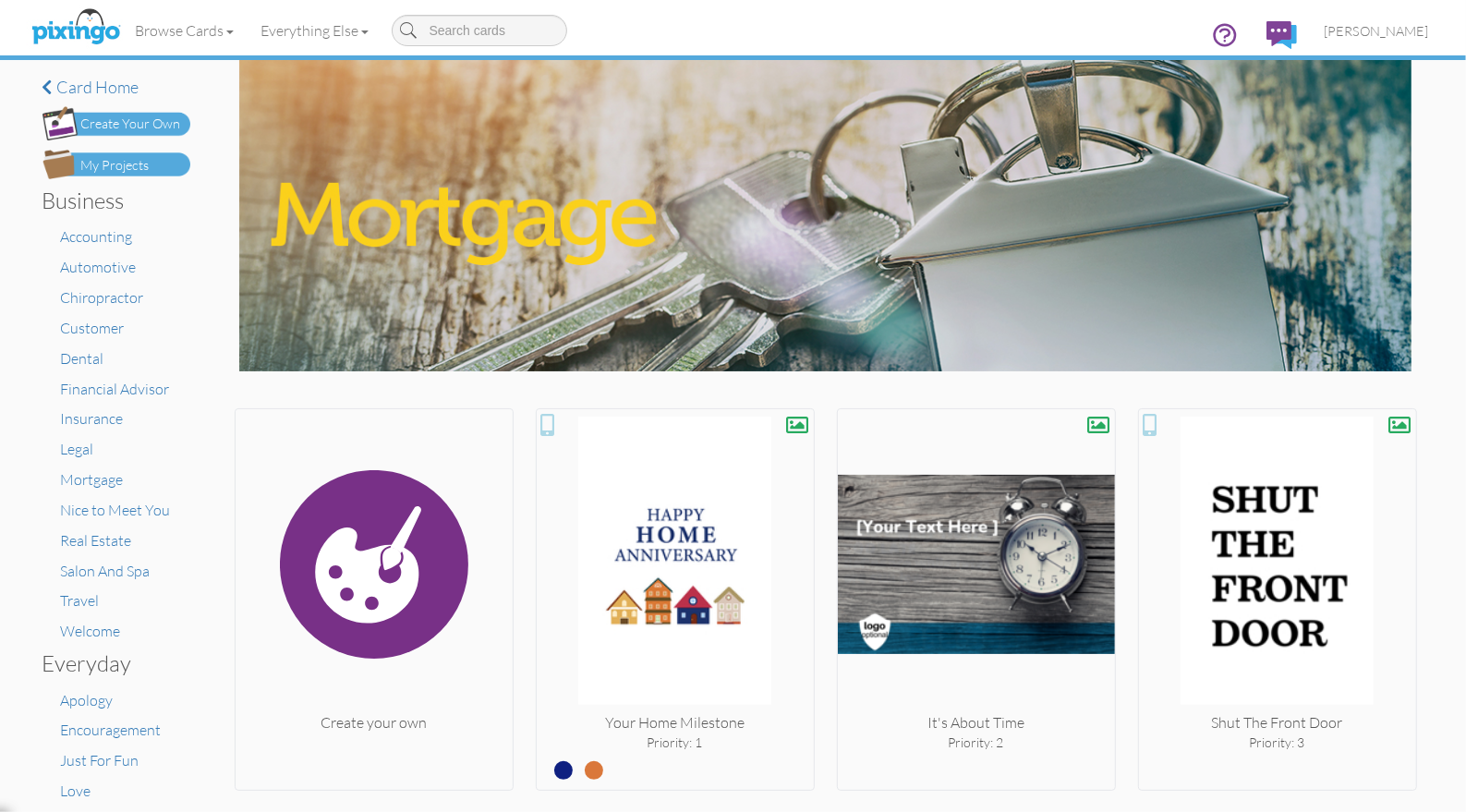
click at [107, 530] on li "Real Estate" at bounding box center [126, 541] width 130 height 21
click at [109, 537] on span "Real Estate" at bounding box center [96, 540] width 71 height 19
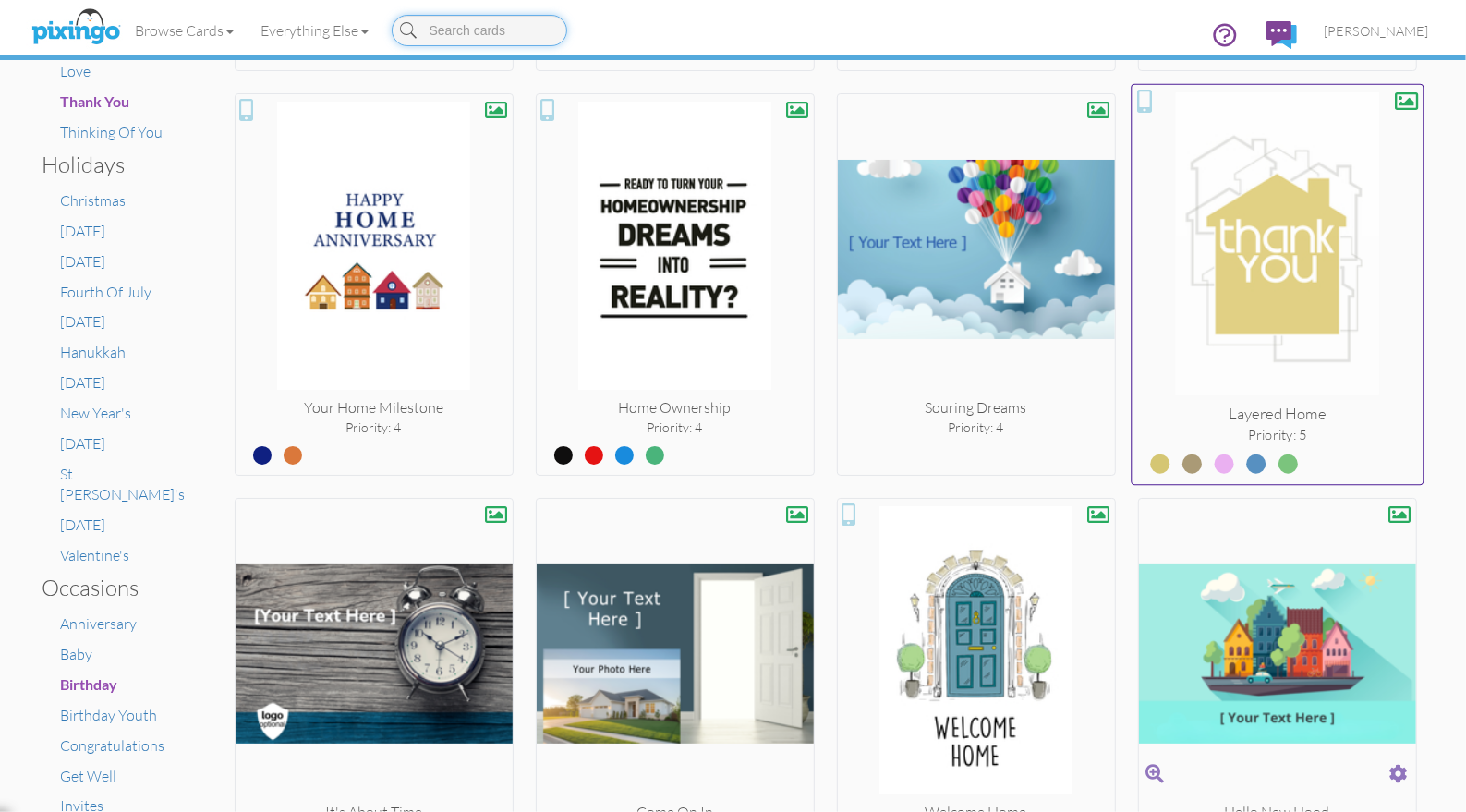
scroll to position [716, 0]
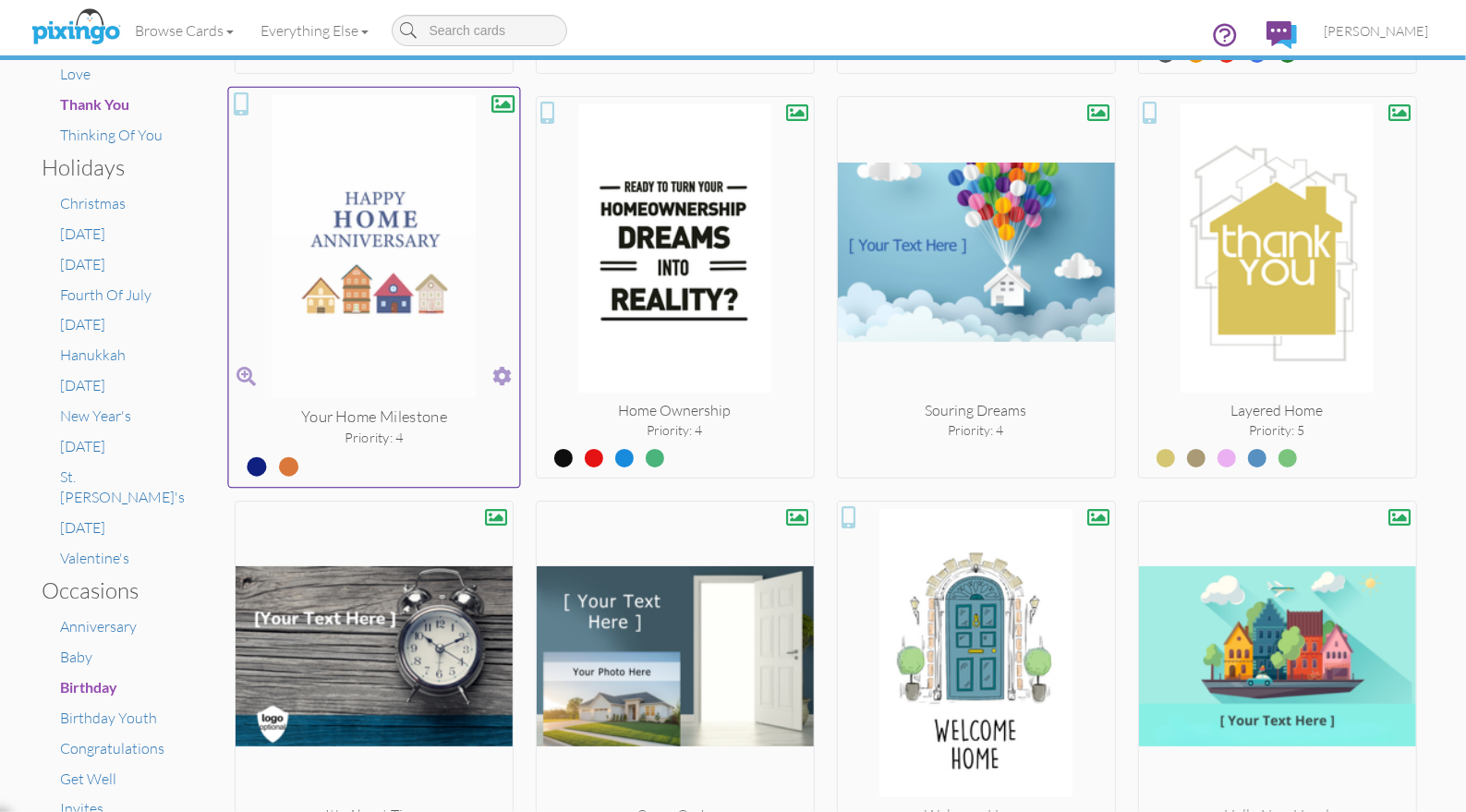
click at [503, 373] on span at bounding box center [502, 375] width 19 height 26
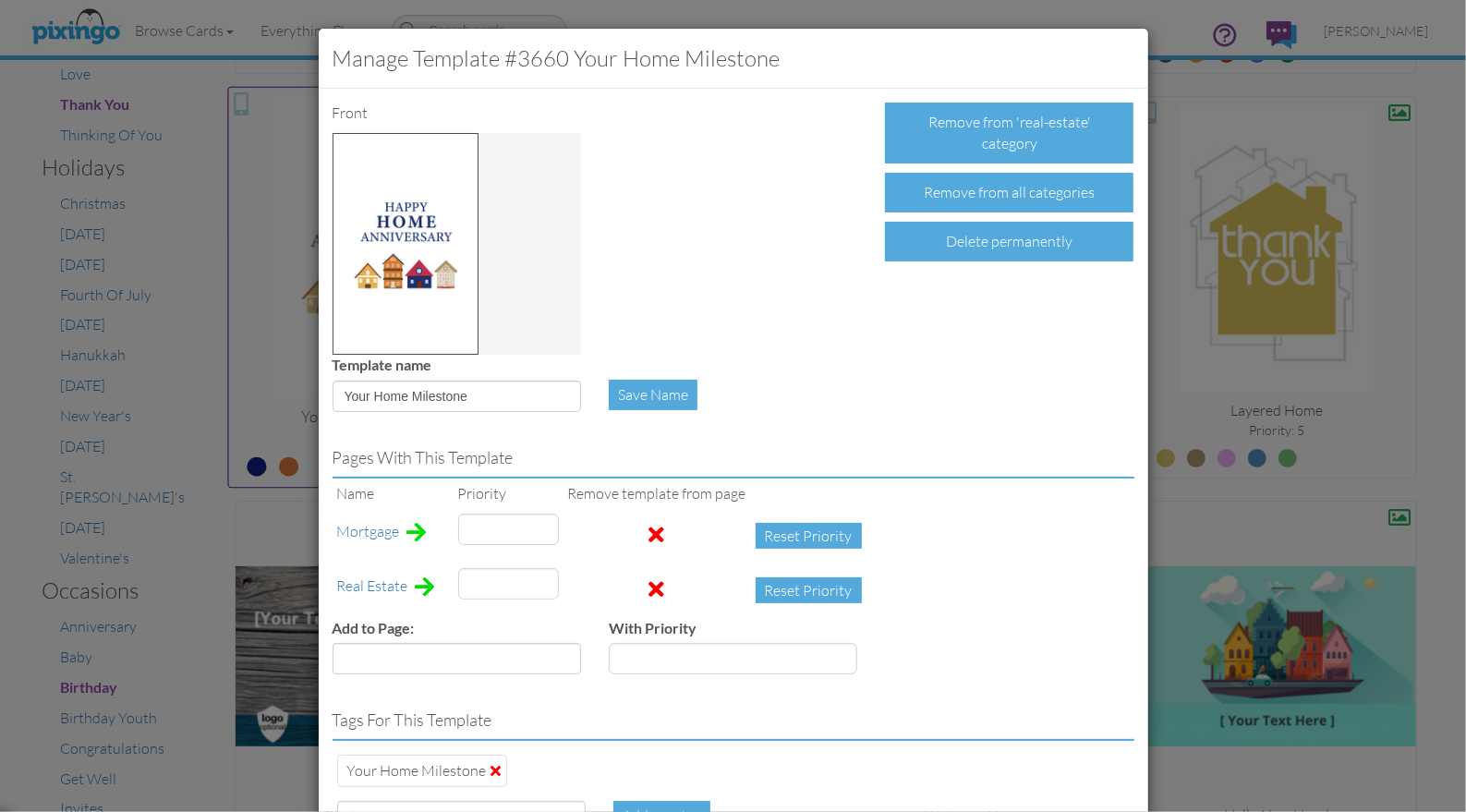
type input "1"
type input "4"
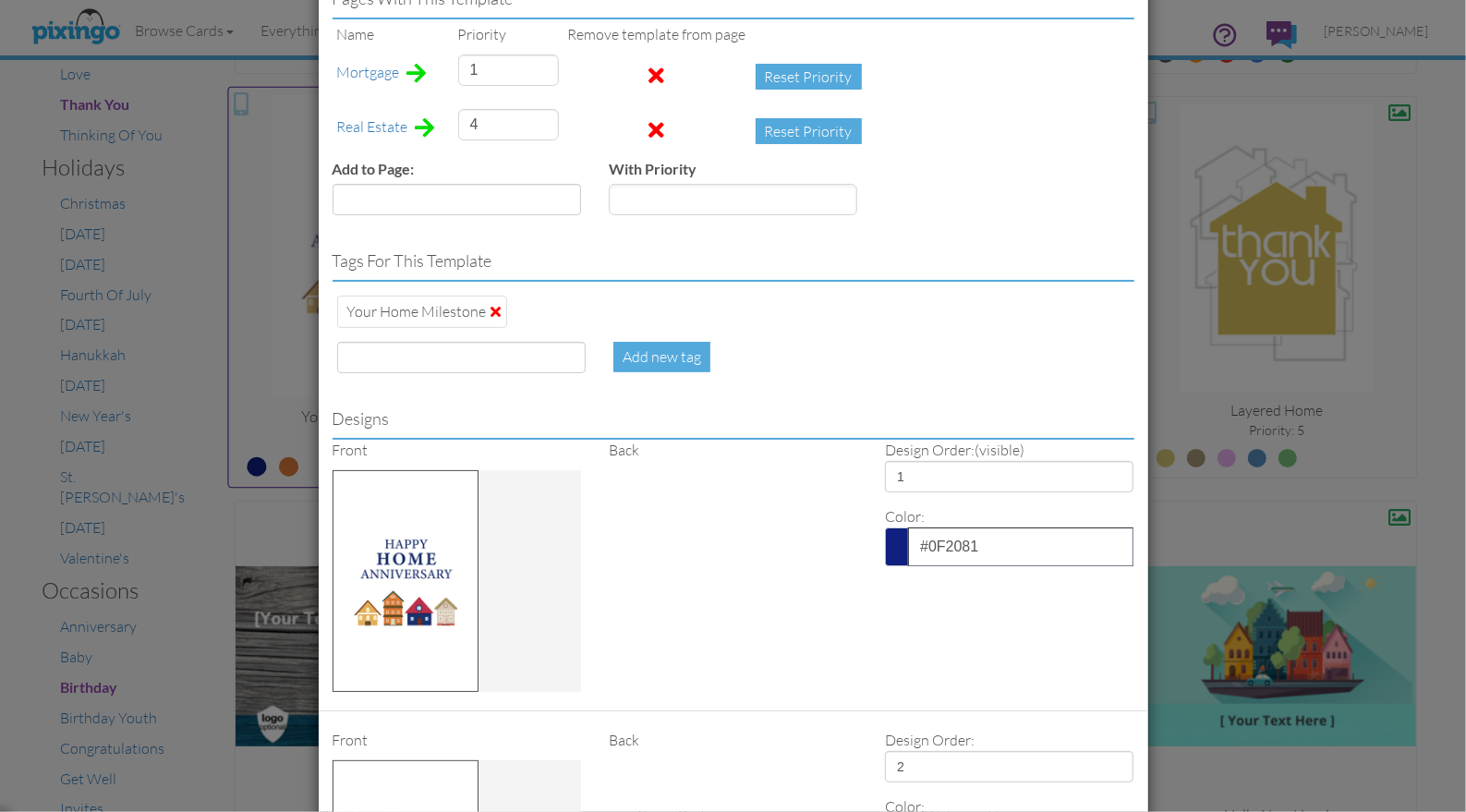
scroll to position [465, 0]
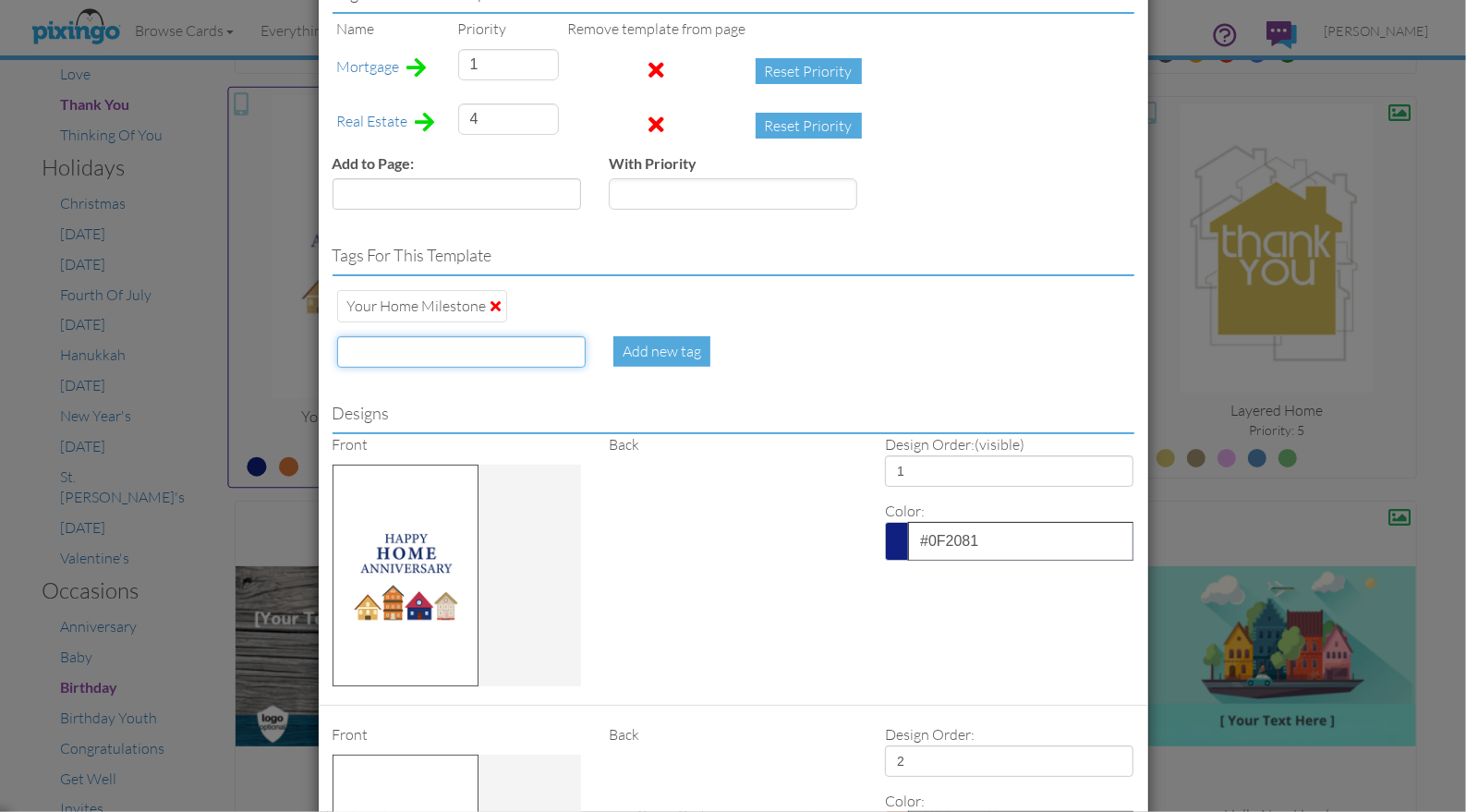
drag, startPoint x: 444, startPoint y: 349, endPoint x: 563, endPoint y: 363, distance: 119.8
click at [447, 348] on input at bounding box center [461, 352] width 249 height 31
type input "promoted"
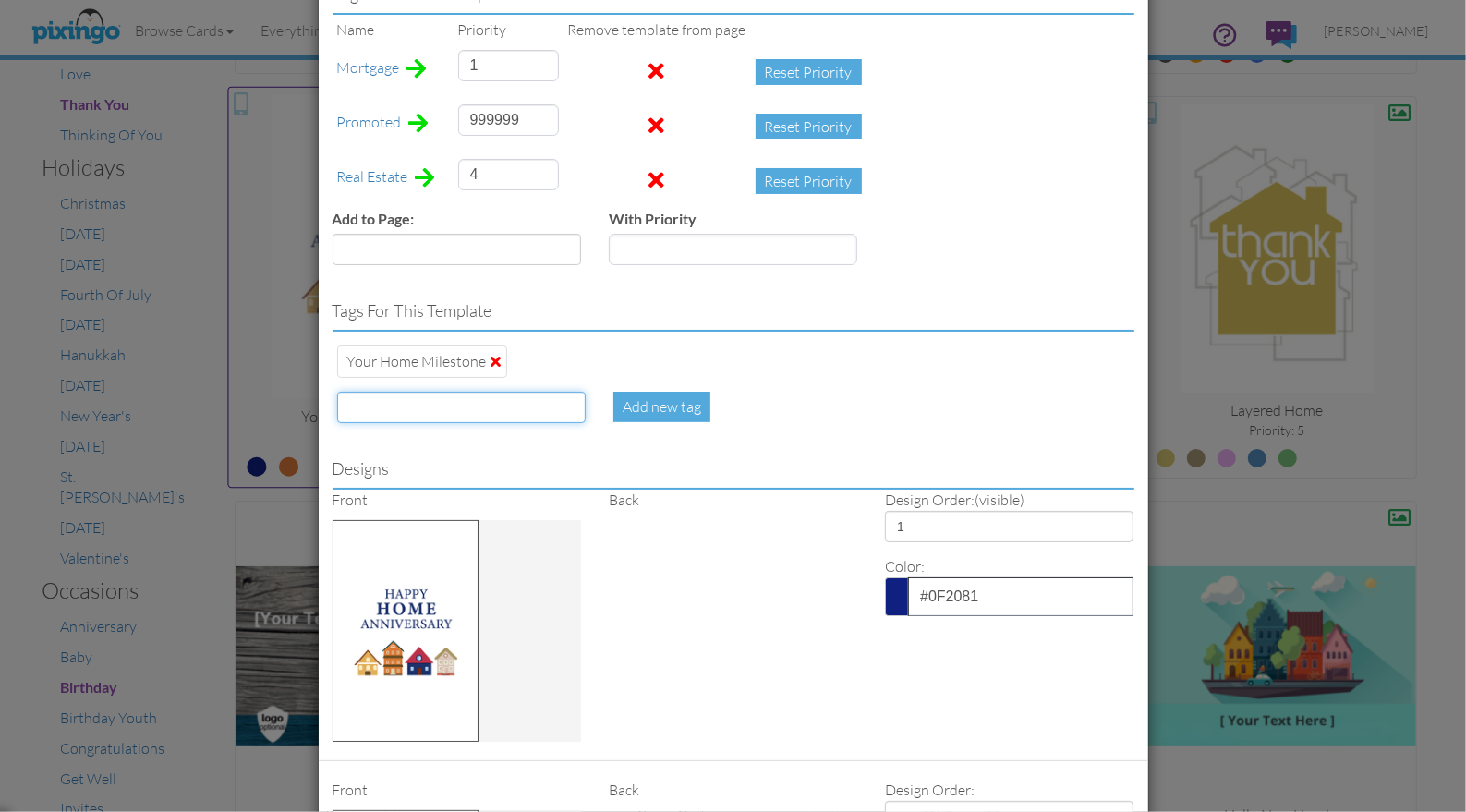
scroll to position [463, 0]
click at [473, 120] on input "999999" at bounding box center [508, 121] width 100 height 31
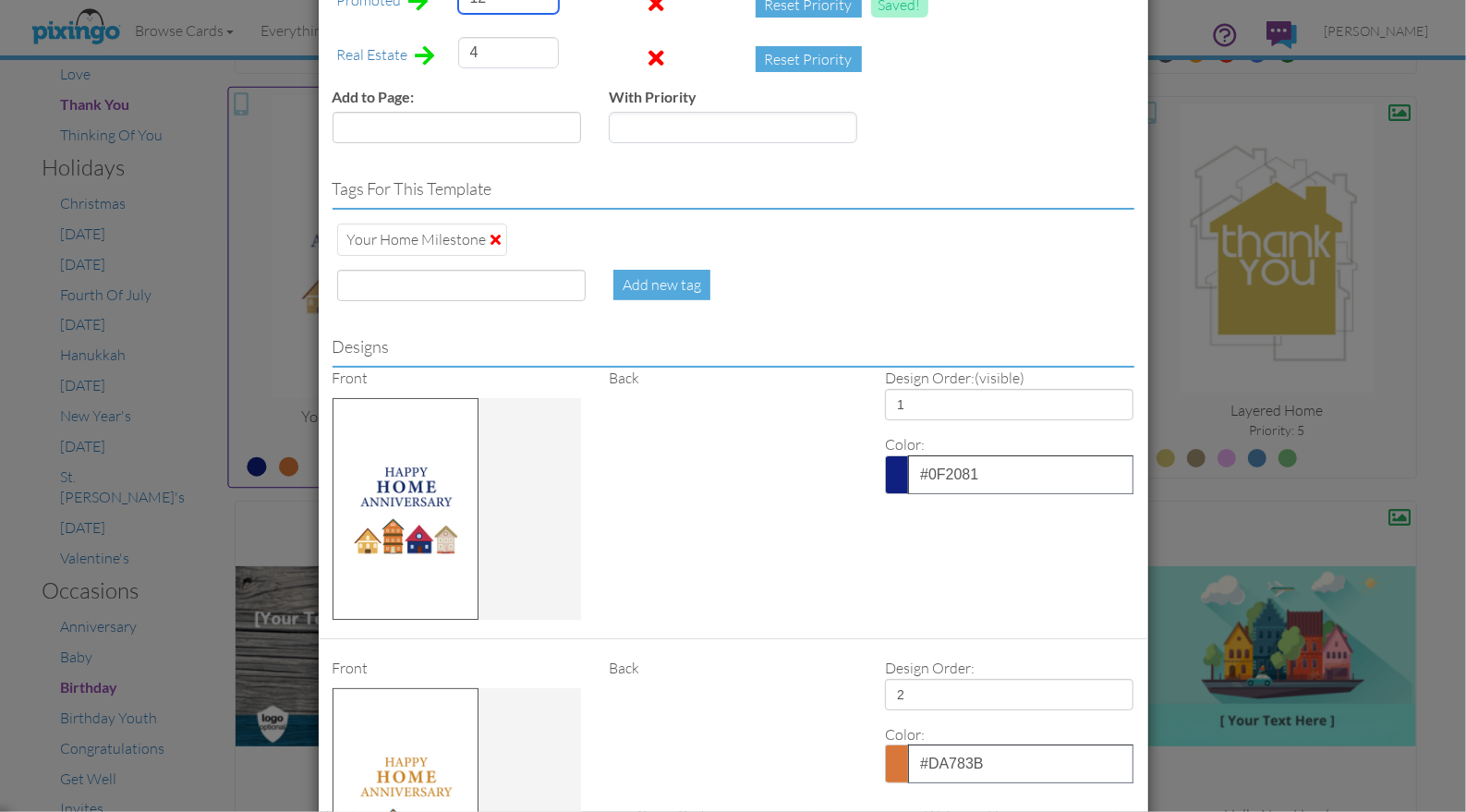
scroll to position [831, 0]
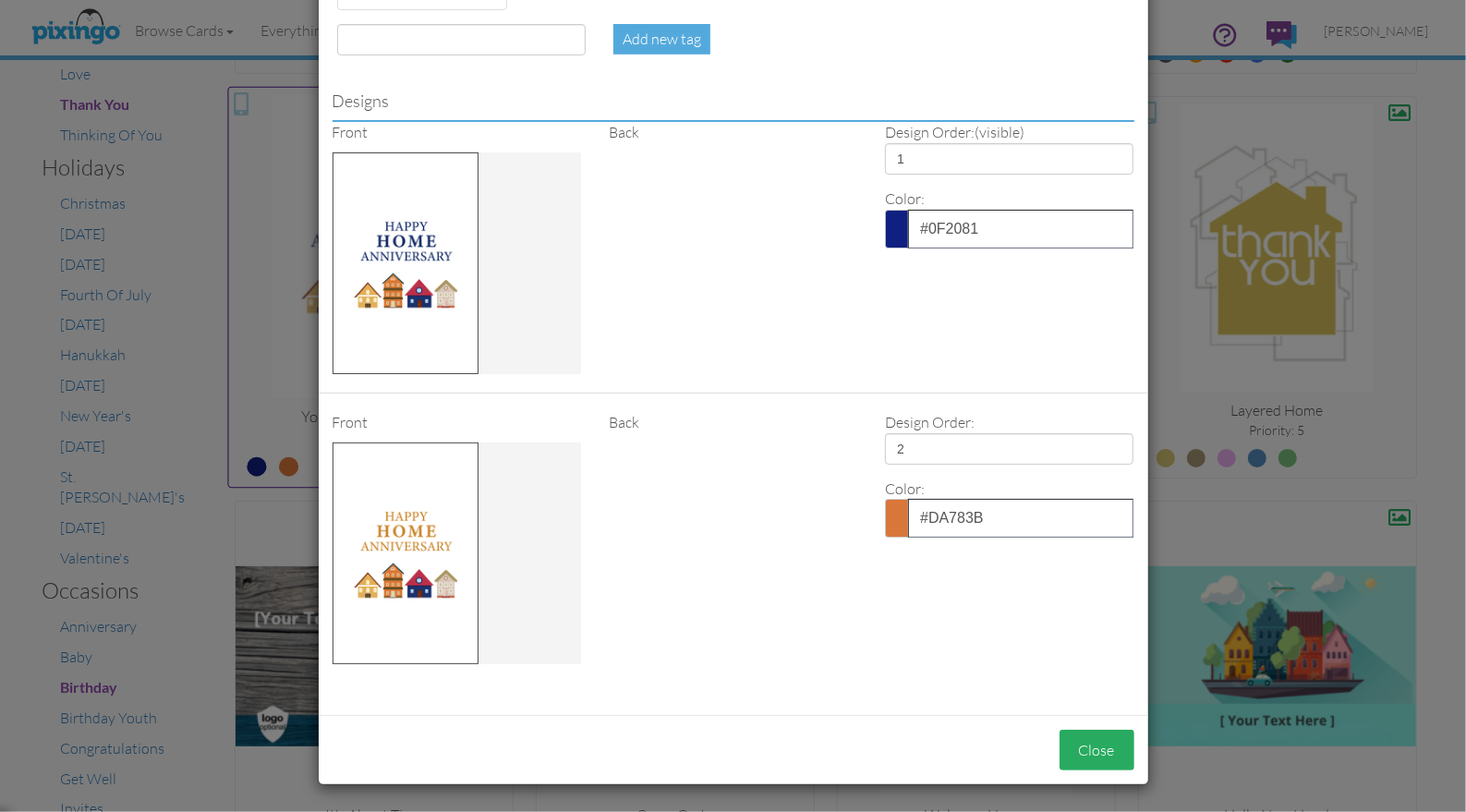
type input "12"
click at [1092, 761] on button "Close" at bounding box center [1097, 751] width 75 height 42
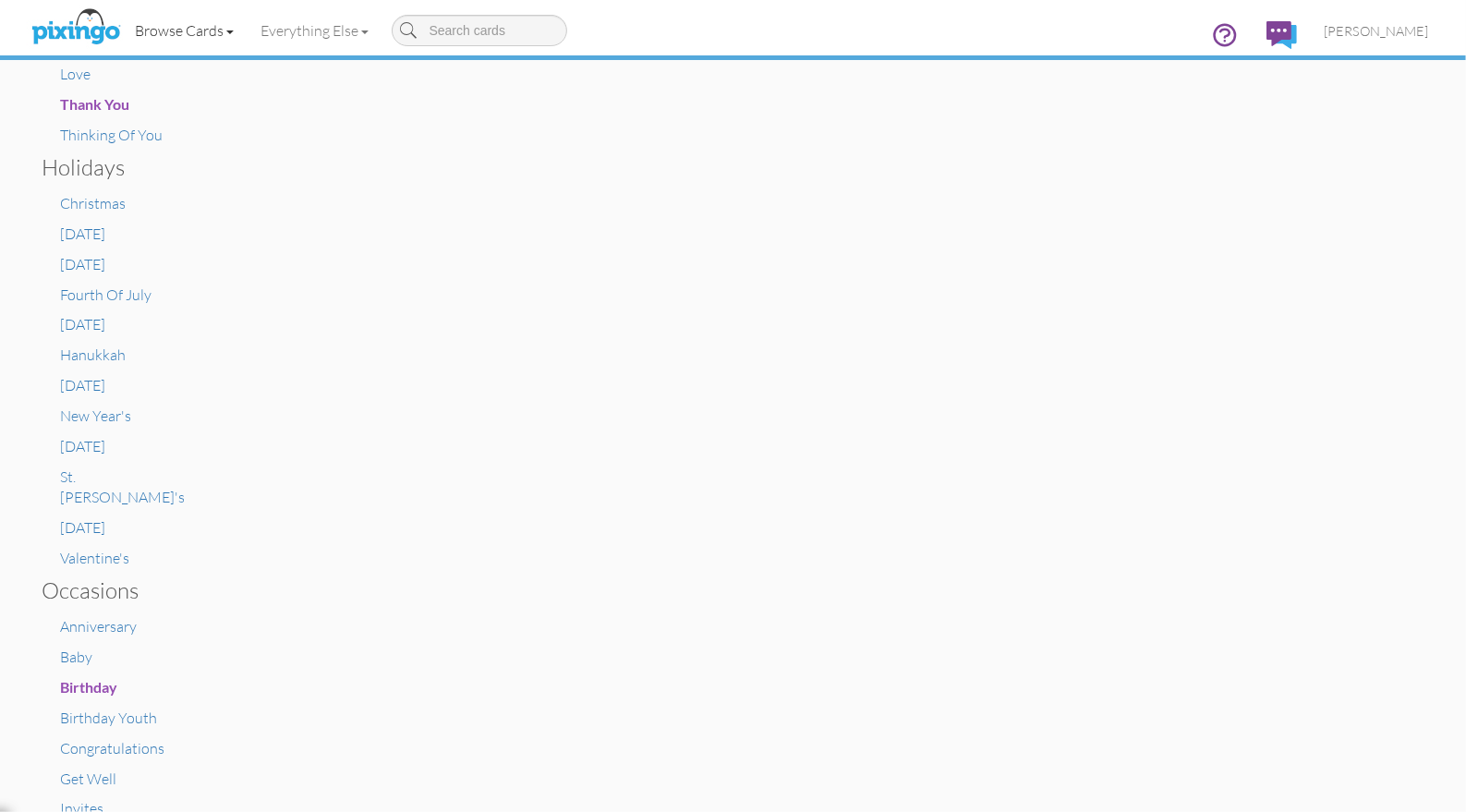
click at [208, 32] on link "Browse Cards" at bounding box center [184, 30] width 126 height 46
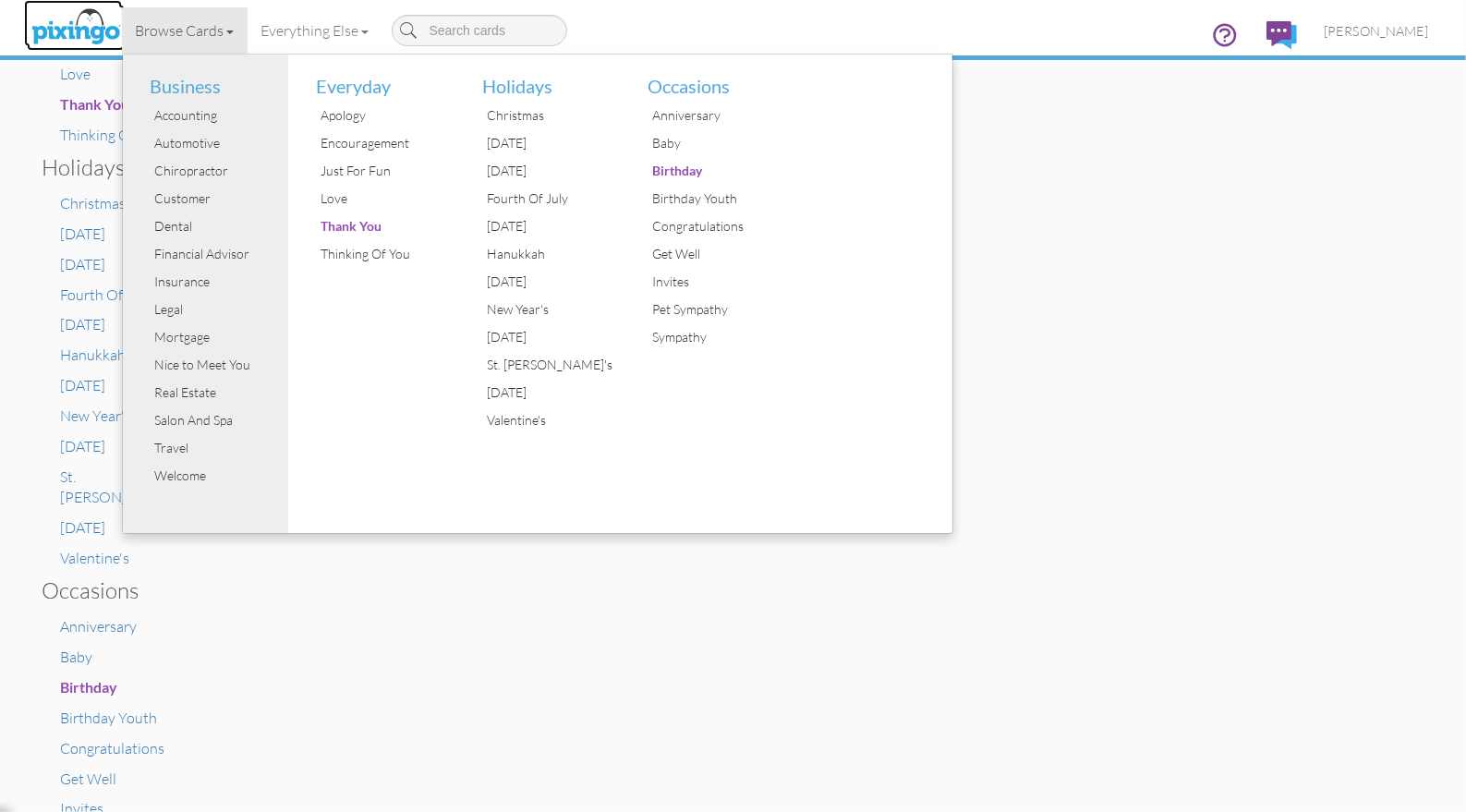
click at [58, 25] on img at bounding box center [75, 27] width 97 height 46
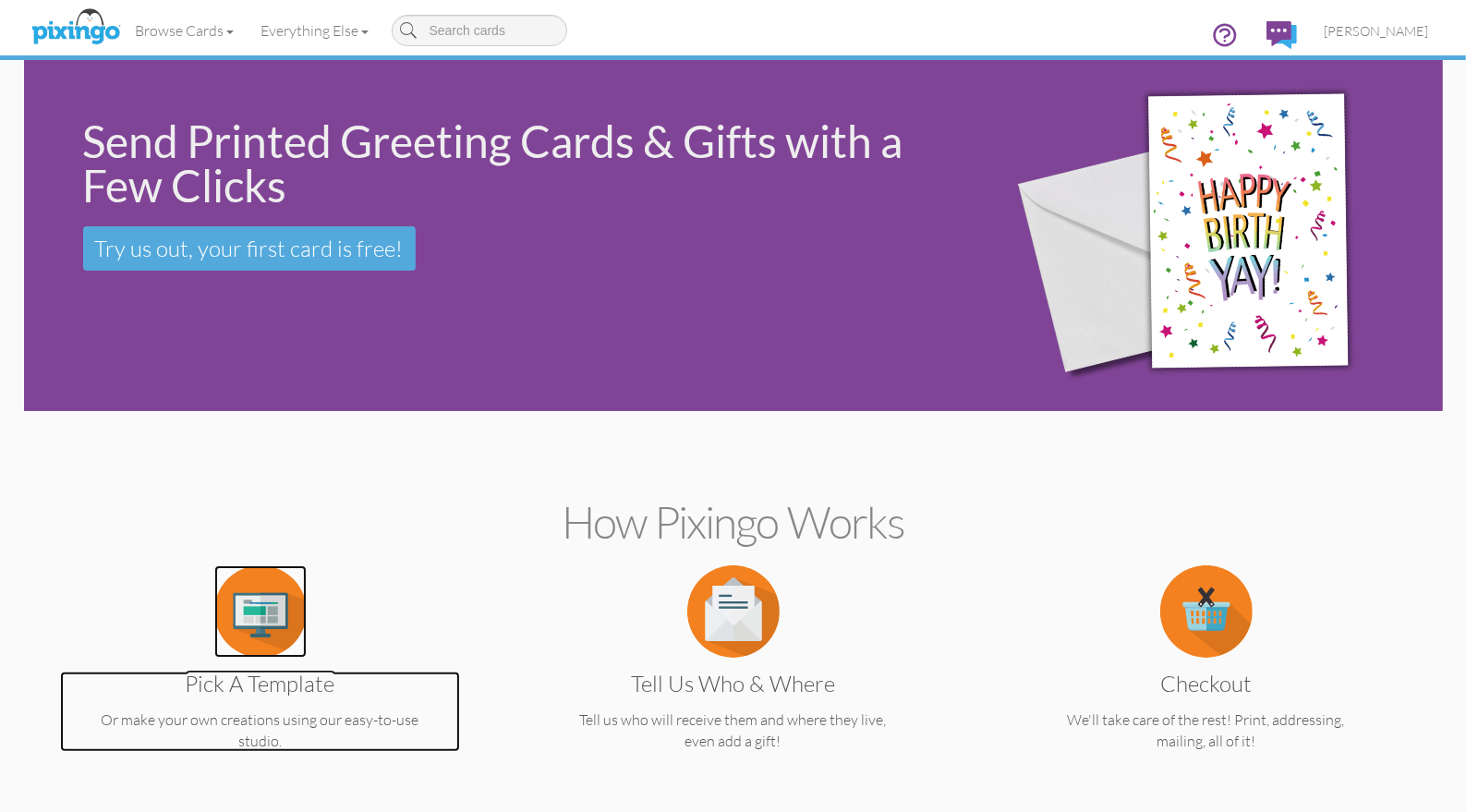
click at [247, 647] on img at bounding box center [260, 611] width 93 height 93
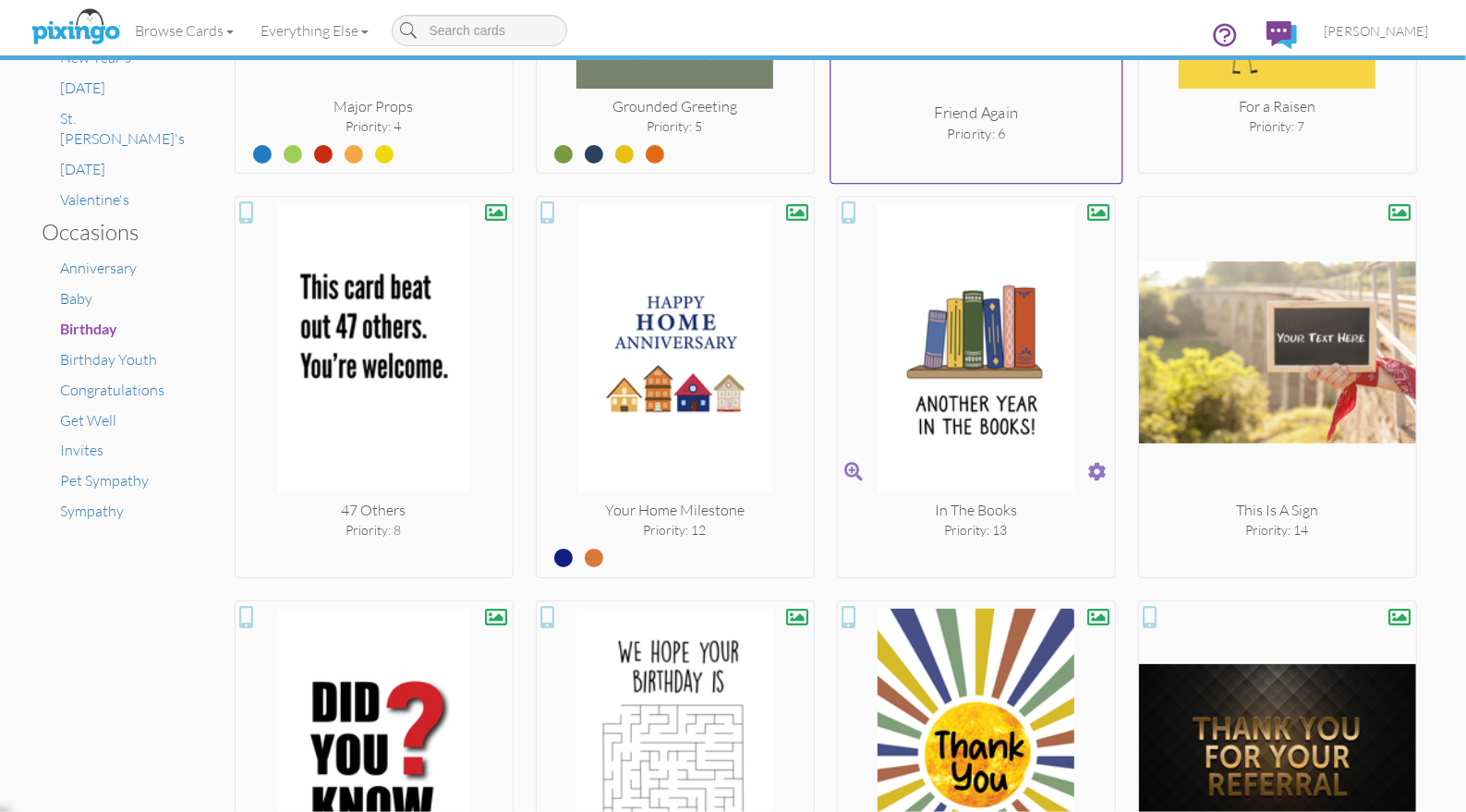
scroll to position [1079, 0]
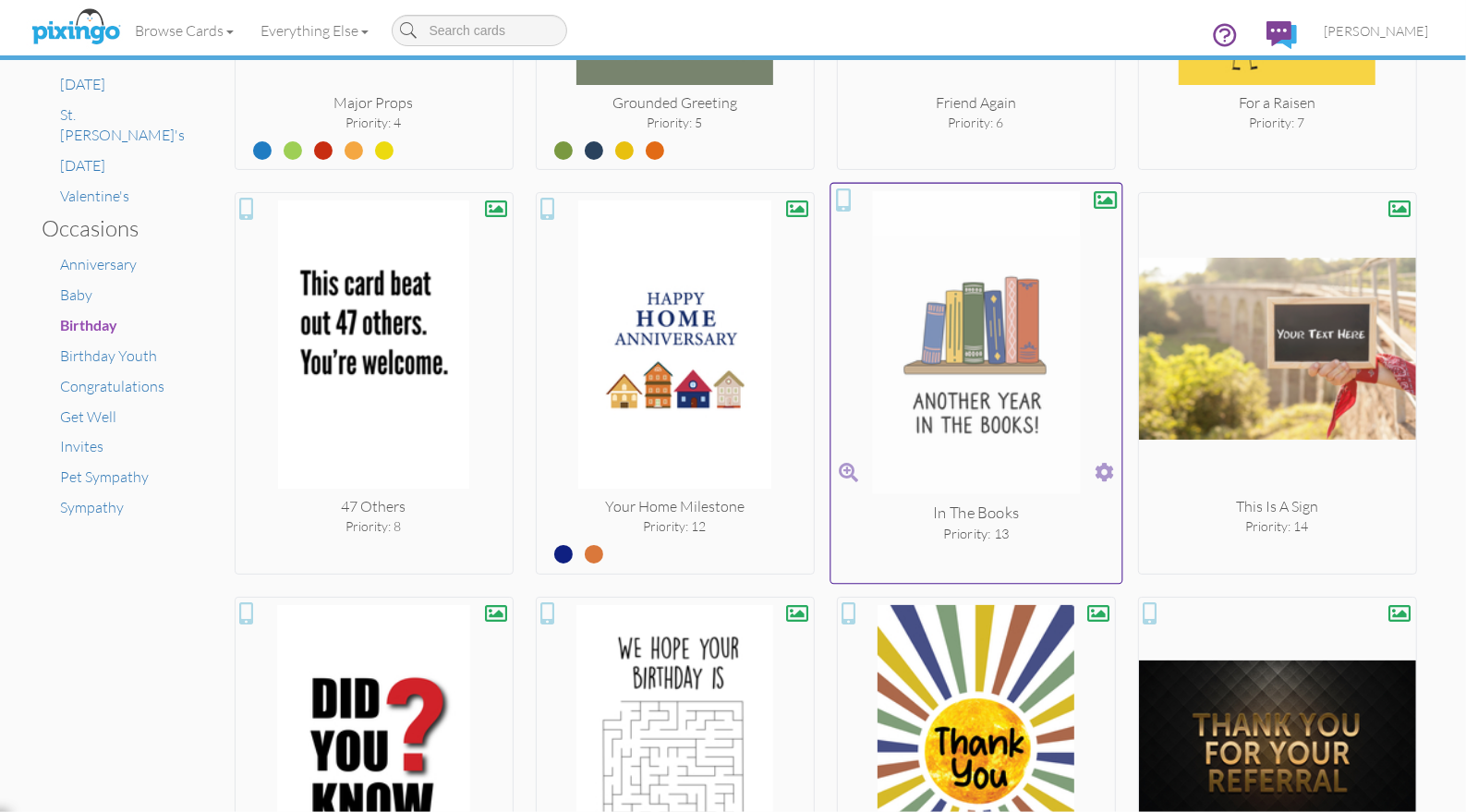
click at [1100, 467] on span at bounding box center [1104, 472] width 19 height 26
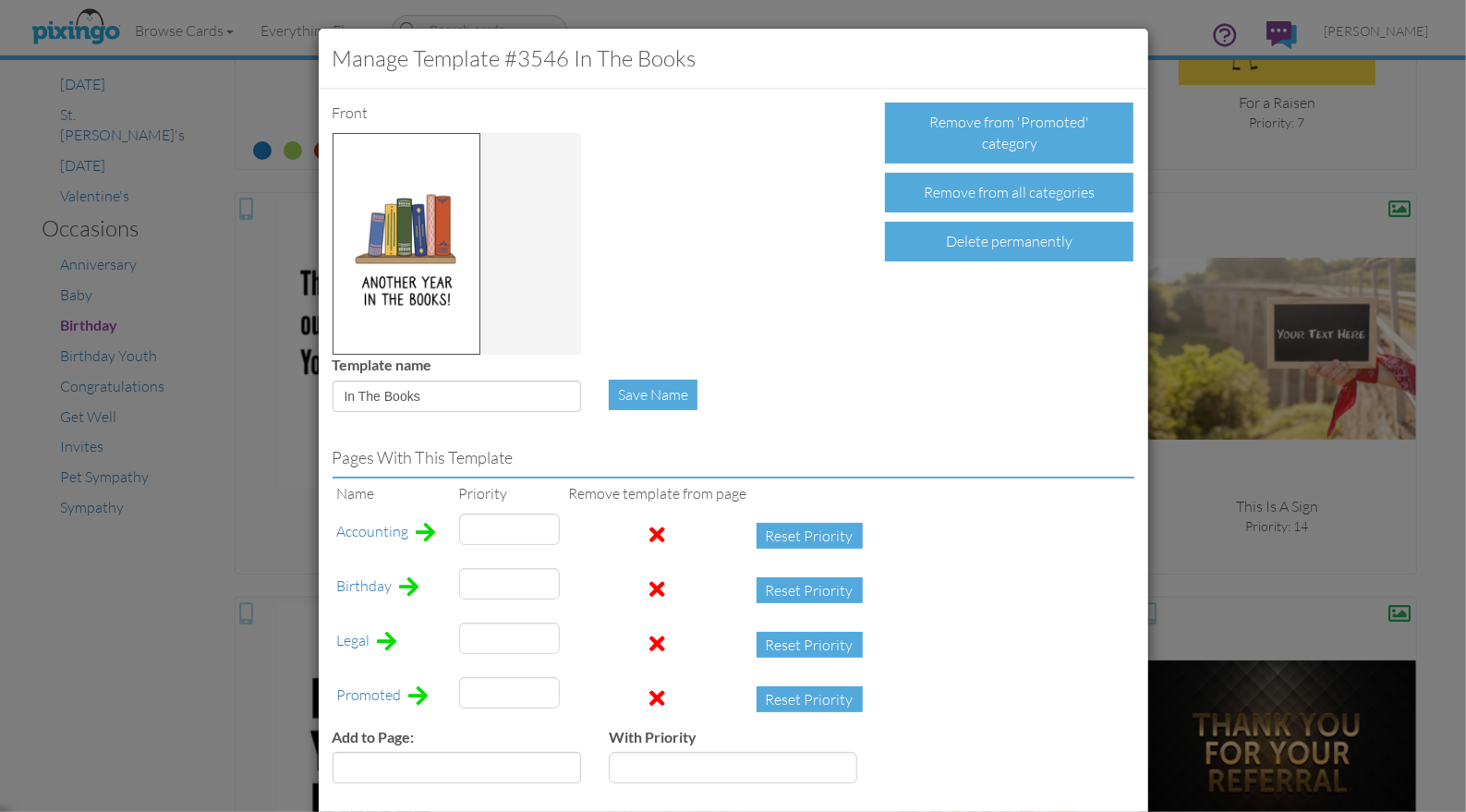
type input "5"
type input "12"
type input "10"
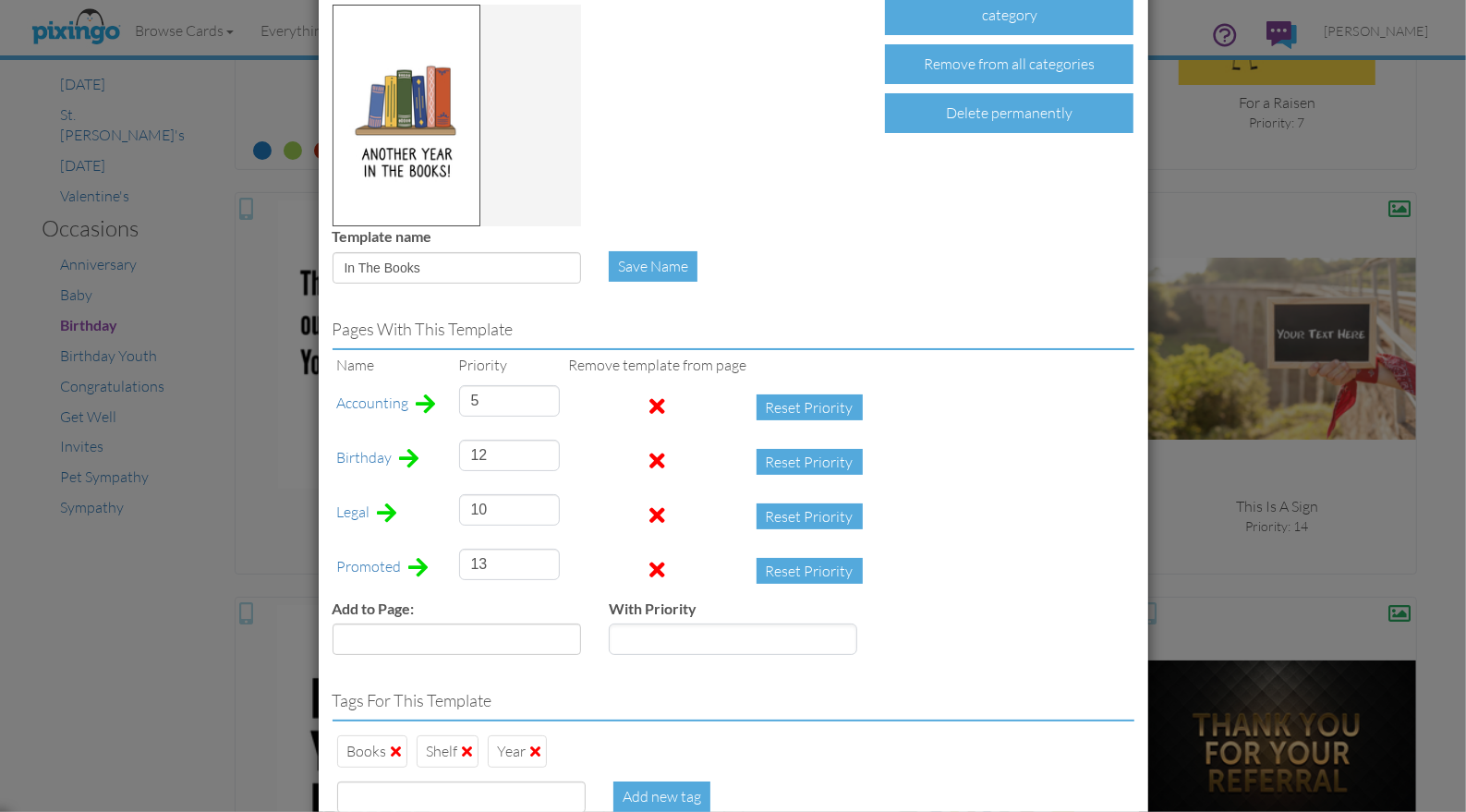
scroll to position [155, 0]
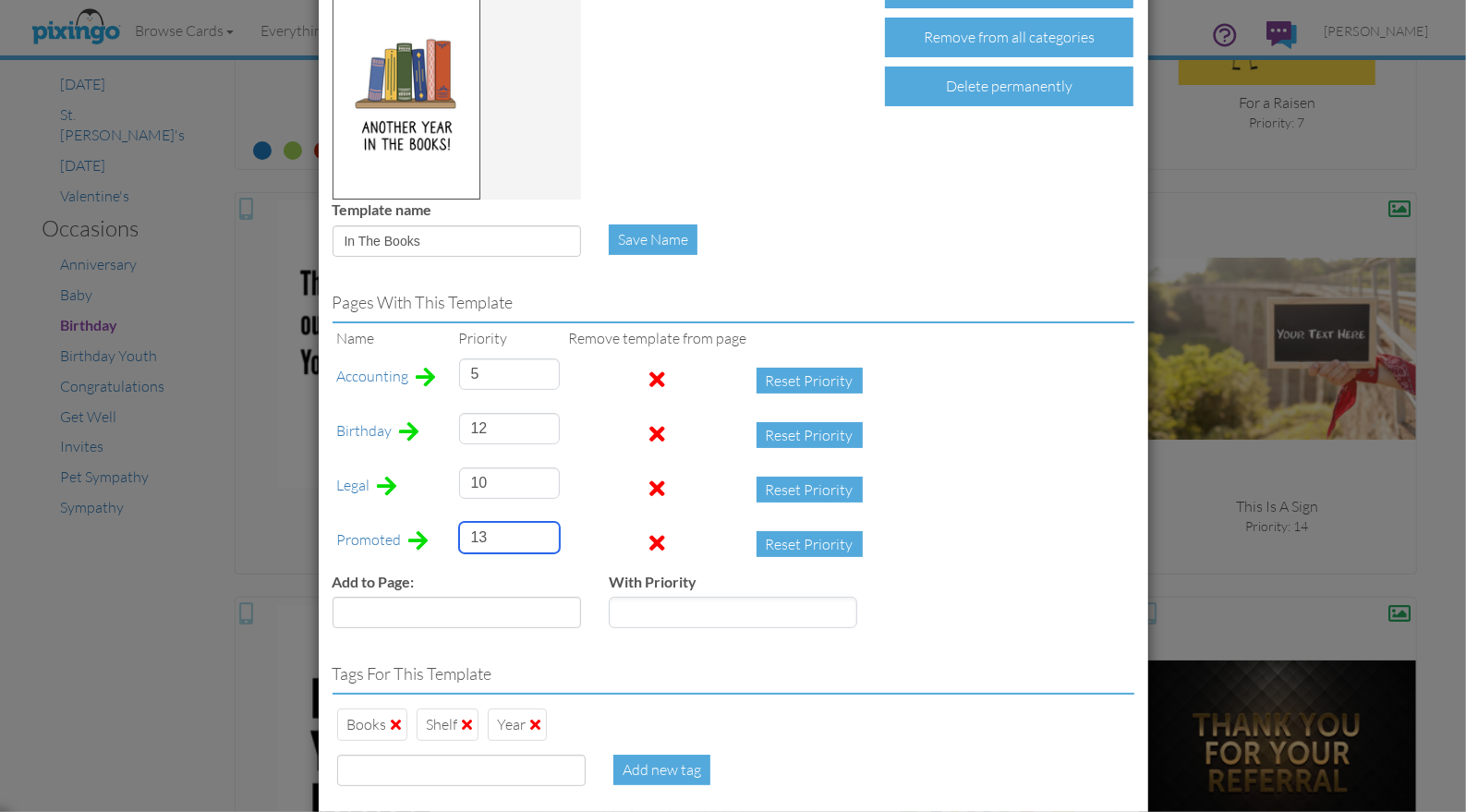
drag, startPoint x: 497, startPoint y: 545, endPoint x: 441, endPoint y: 539, distance: 56.3
click at [439, 539] on tr "Promoted 13 Reset Priority" at bounding box center [604, 545] width 544 height 55
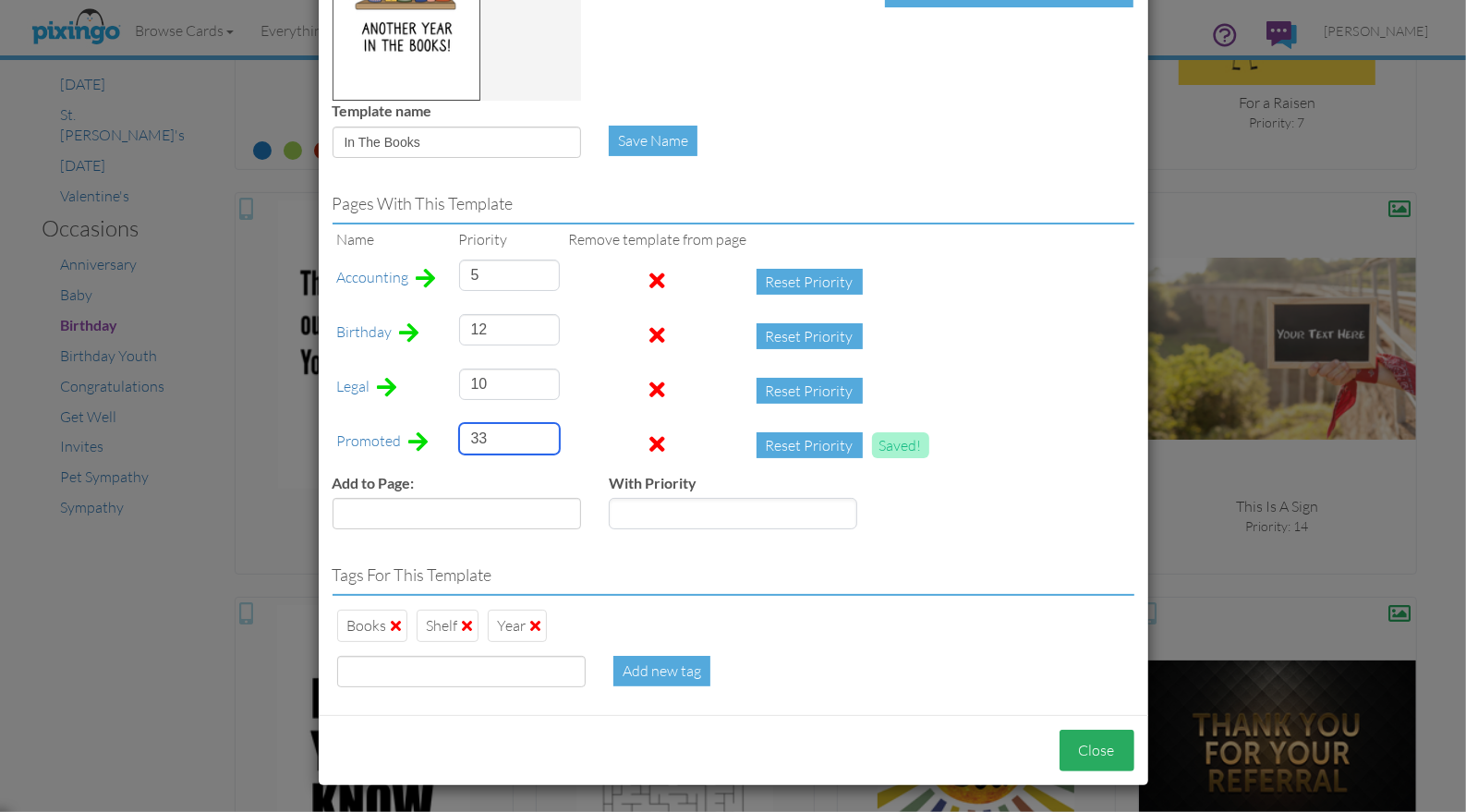
type input "33"
click at [1105, 745] on button "Close" at bounding box center [1097, 751] width 75 height 42
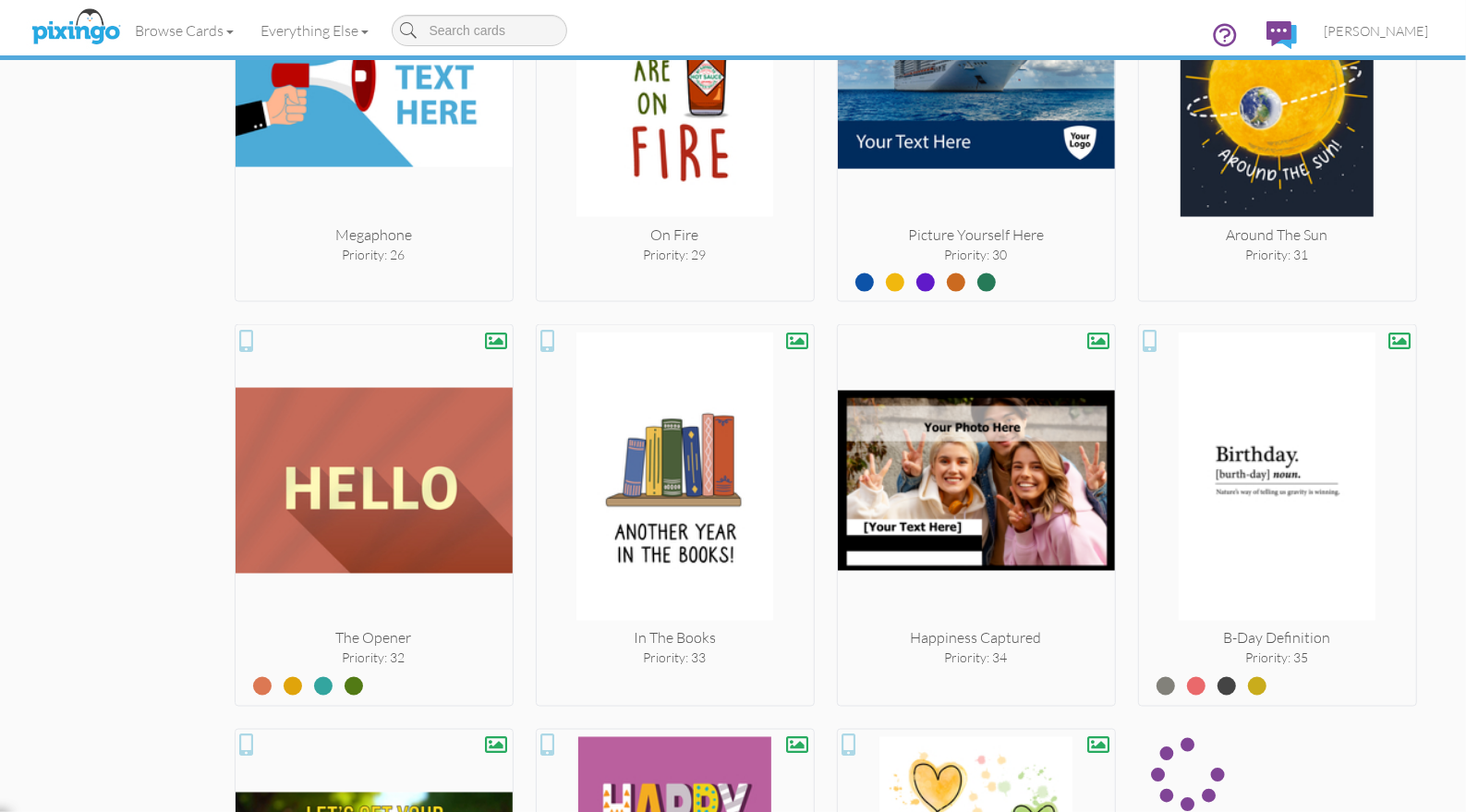
scroll to position [2167, 0]
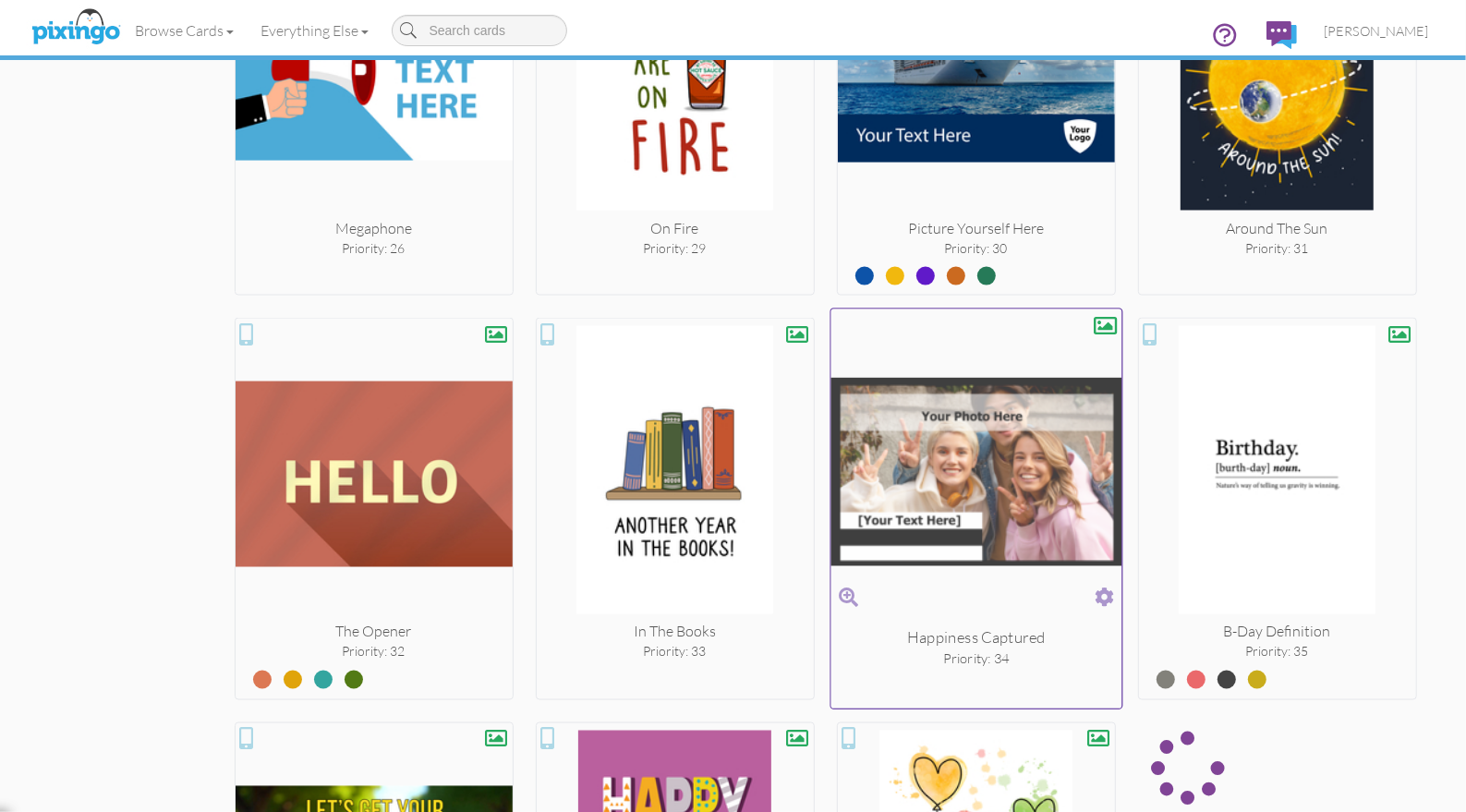
click at [1103, 593] on span at bounding box center [1104, 598] width 19 height 26
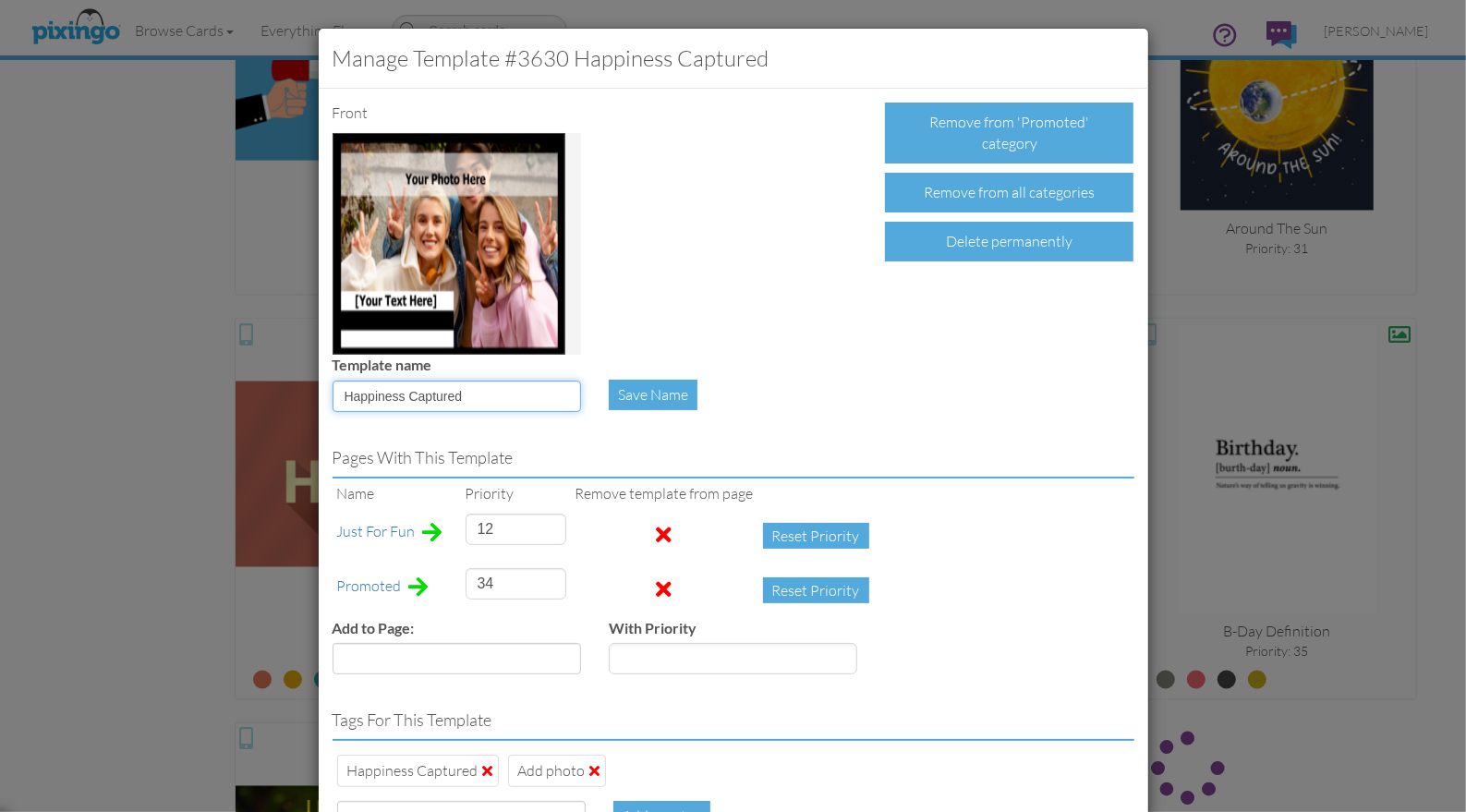
click at [494, 398] on input "Happiness Captured" at bounding box center [456, 396] width 249 height 31
type input "Happiness Captured (add photo)"
click at [653, 404] on div "Save Name" at bounding box center [653, 395] width 89 height 30
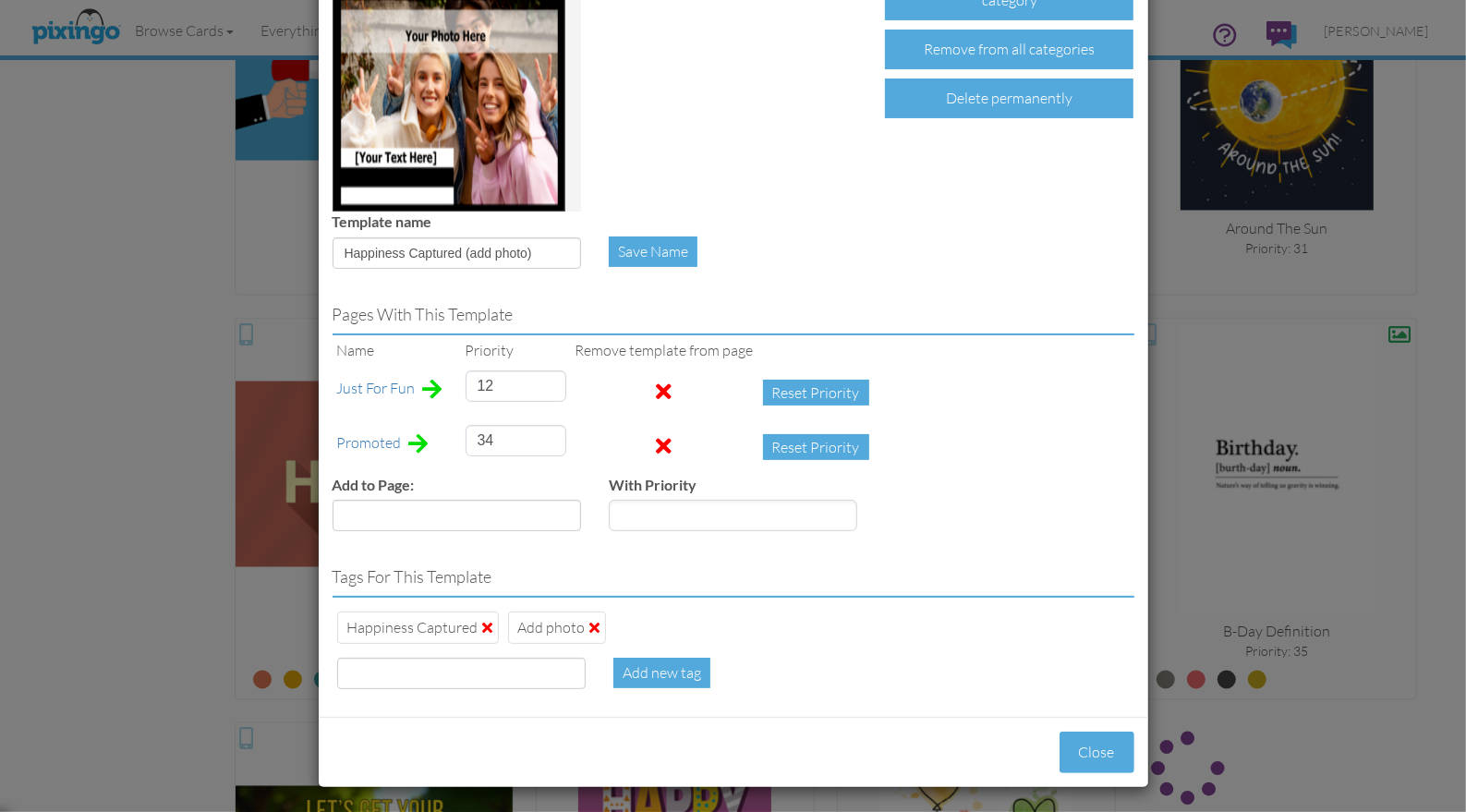
scroll to position [145, 0]
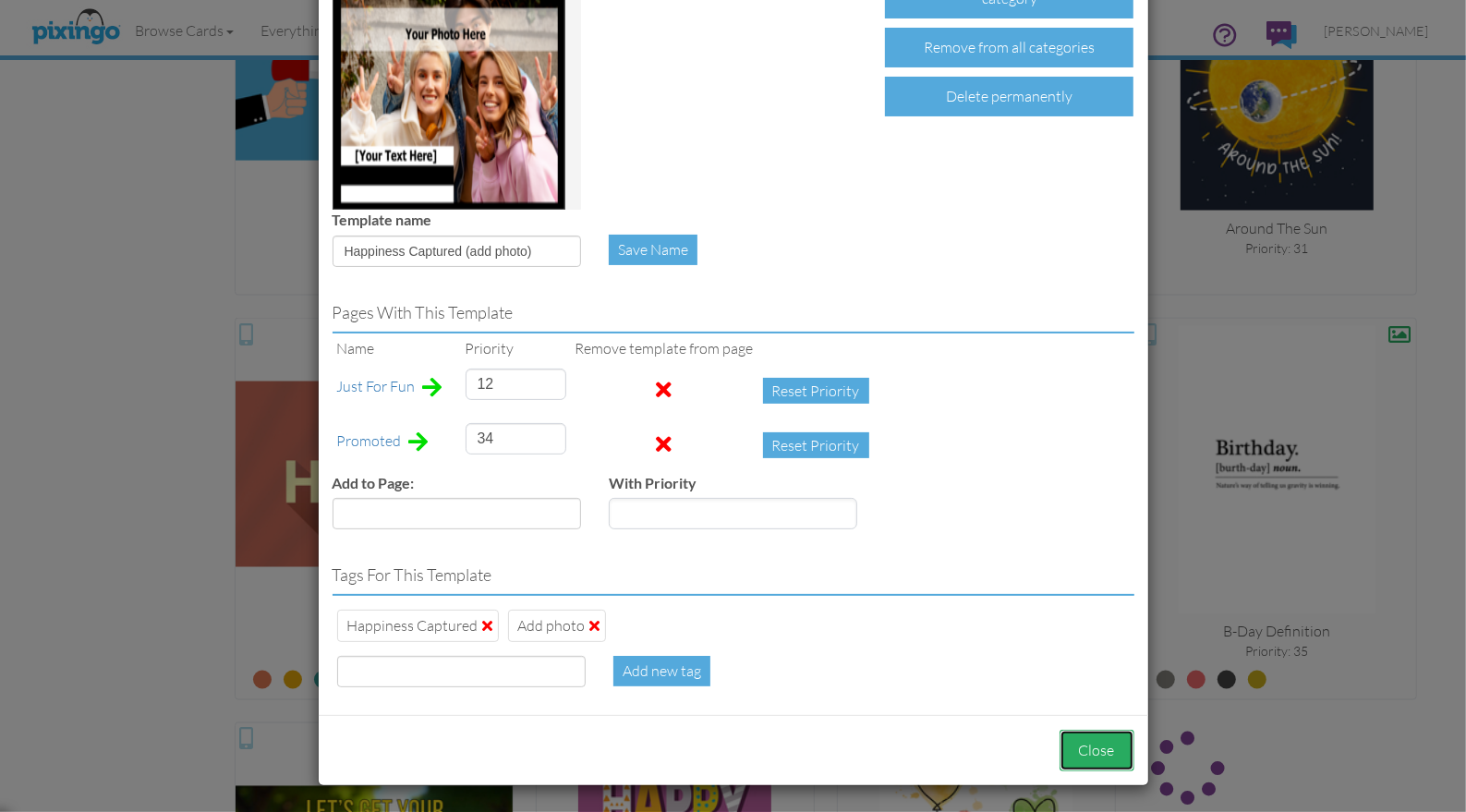
click at [1092, 739] on button "Close" at bounding box center [1097, 751] width 75 height 42
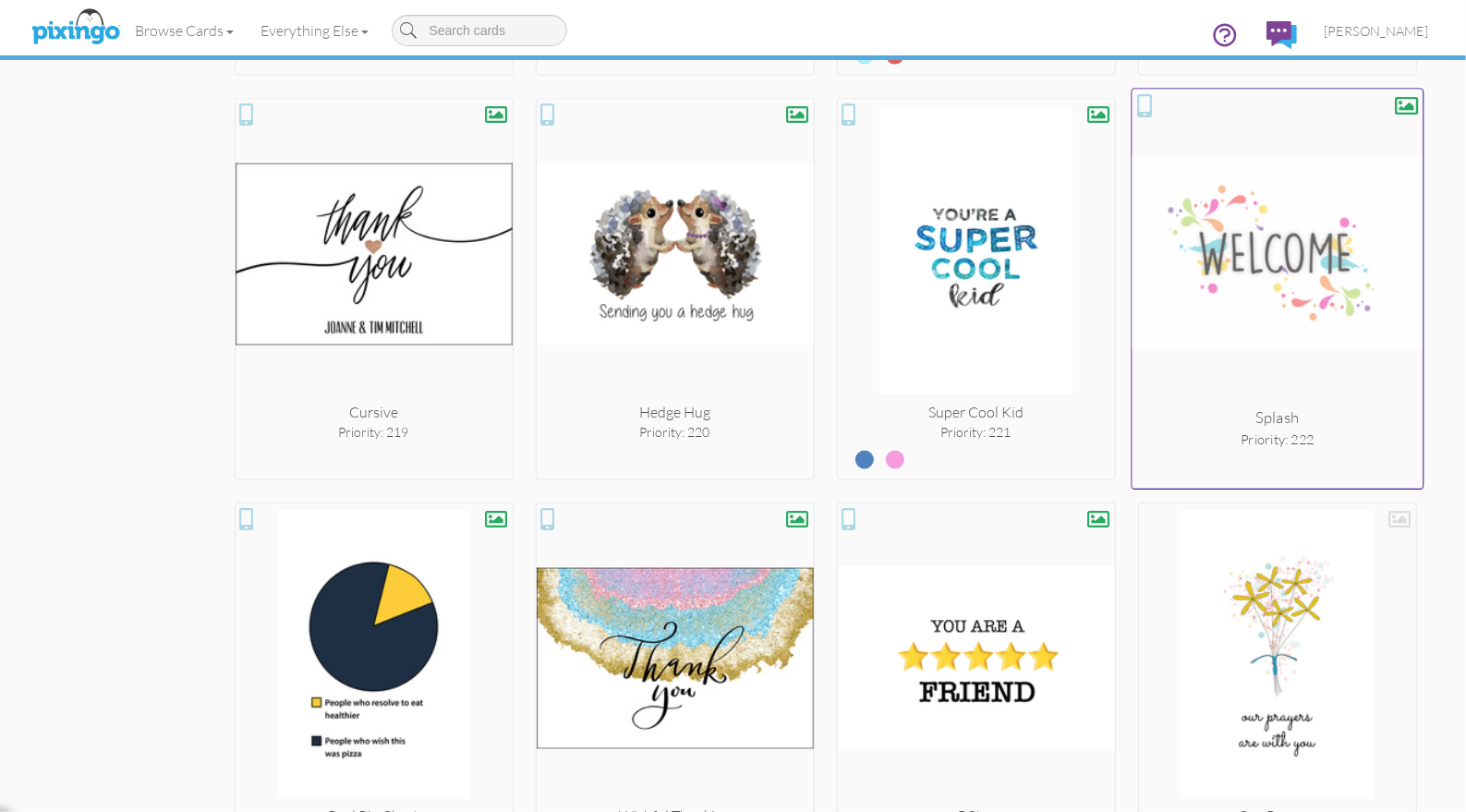
scroll to position [12895, 0]
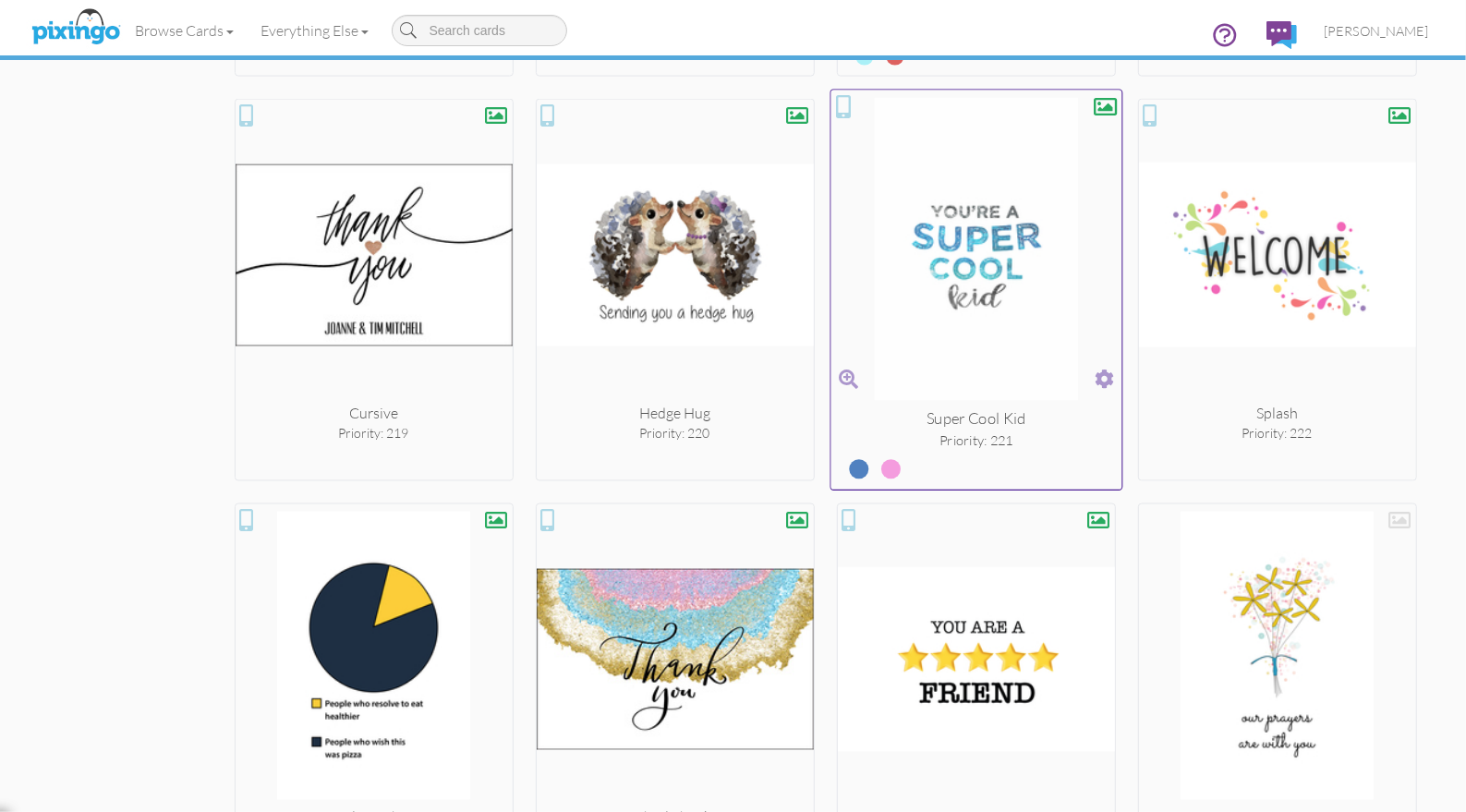
click at [1100, 366] on span at bounding box center [1104, 378] width 19 height 26
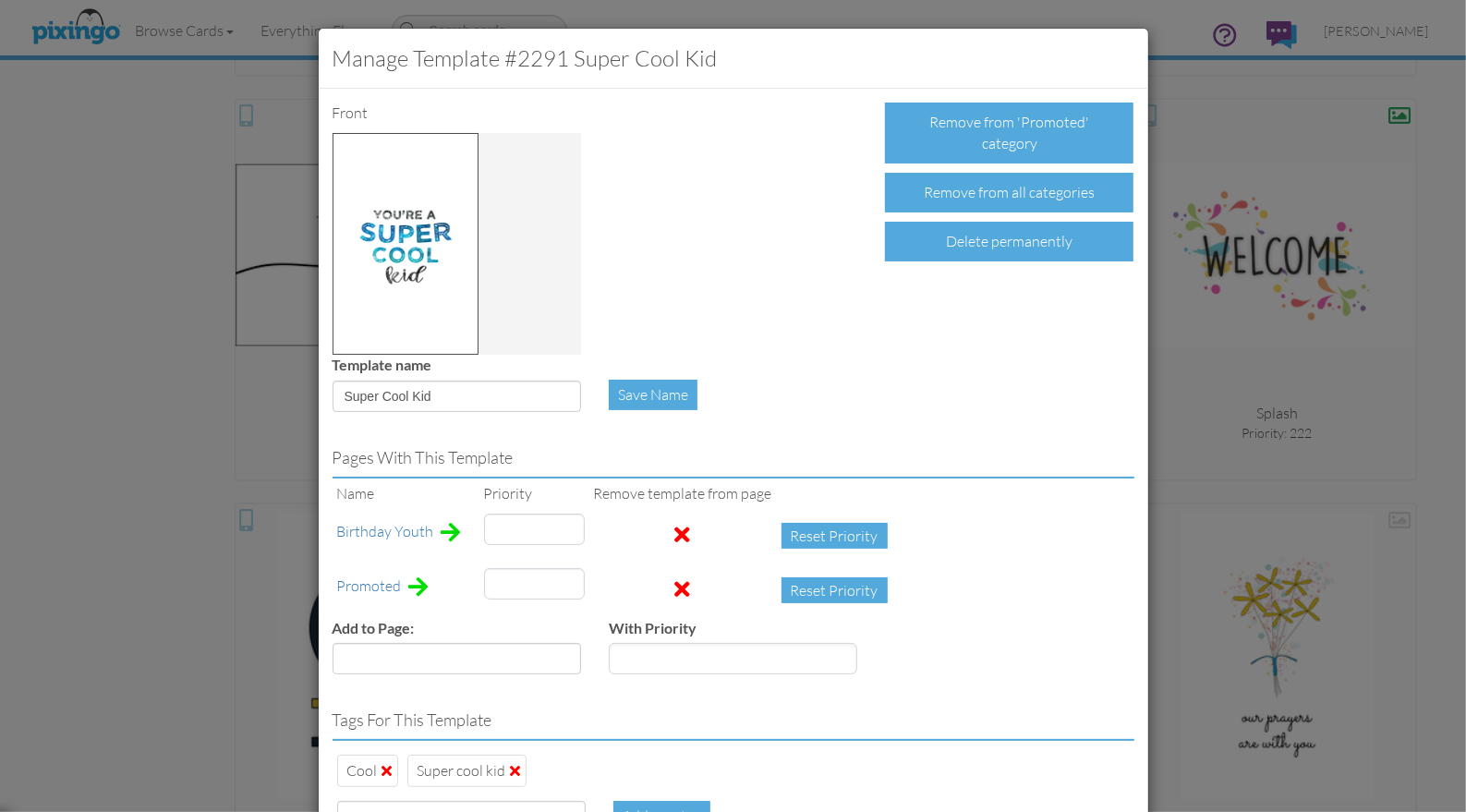
type input "23"
type input "221"
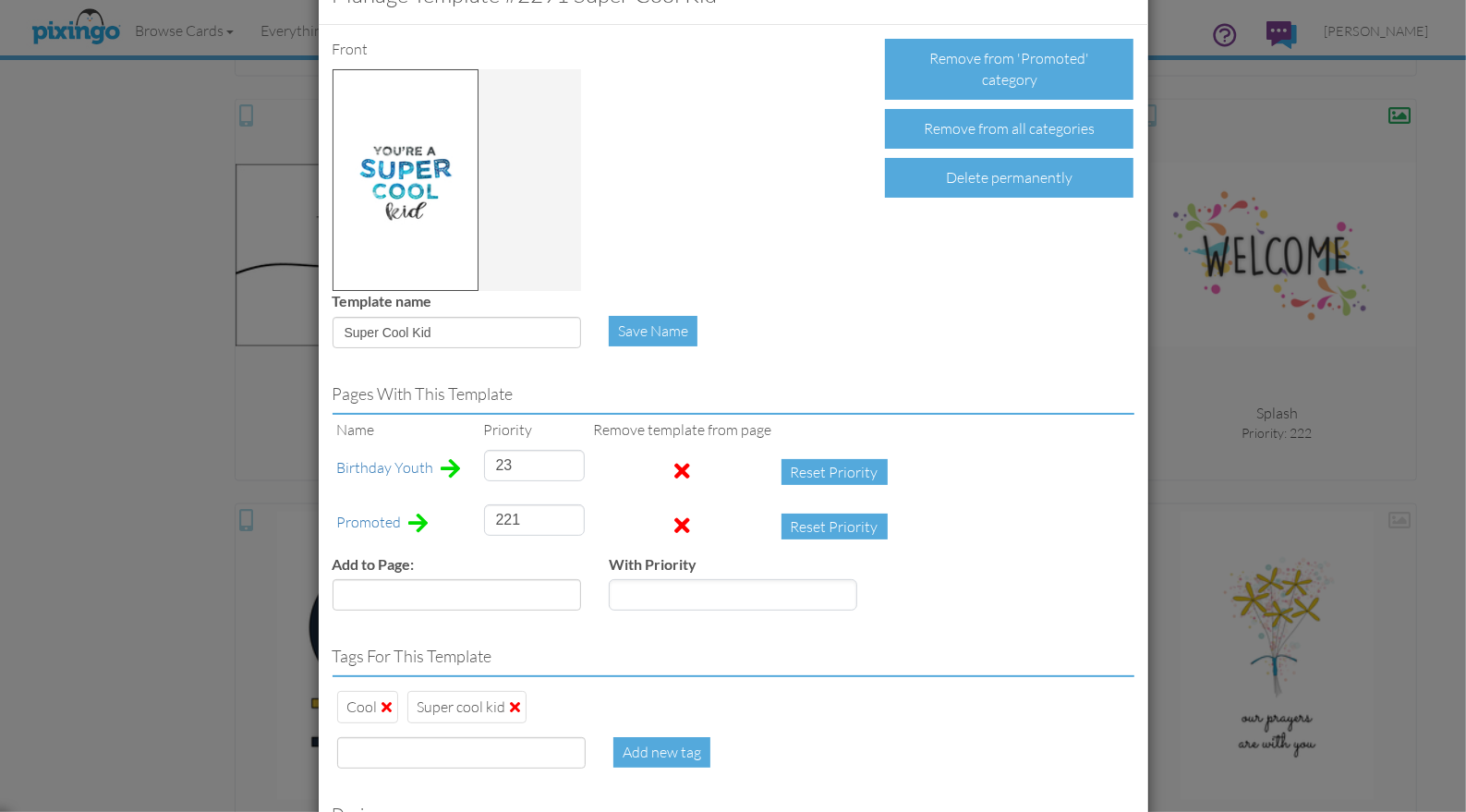
scroll to position [65, 0]
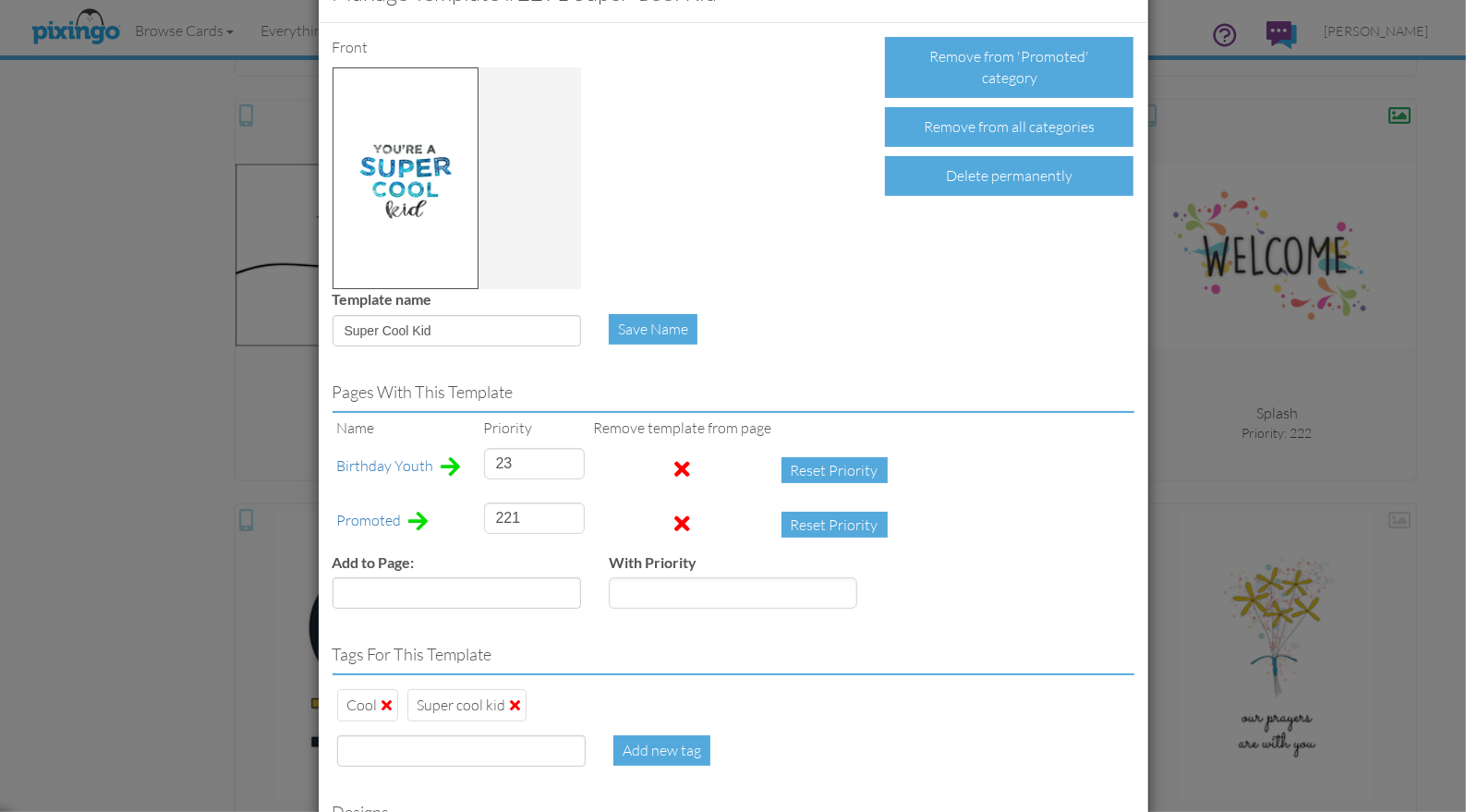
click at [675, 522] on span at bounding box center [683, 523] width 16 height 22
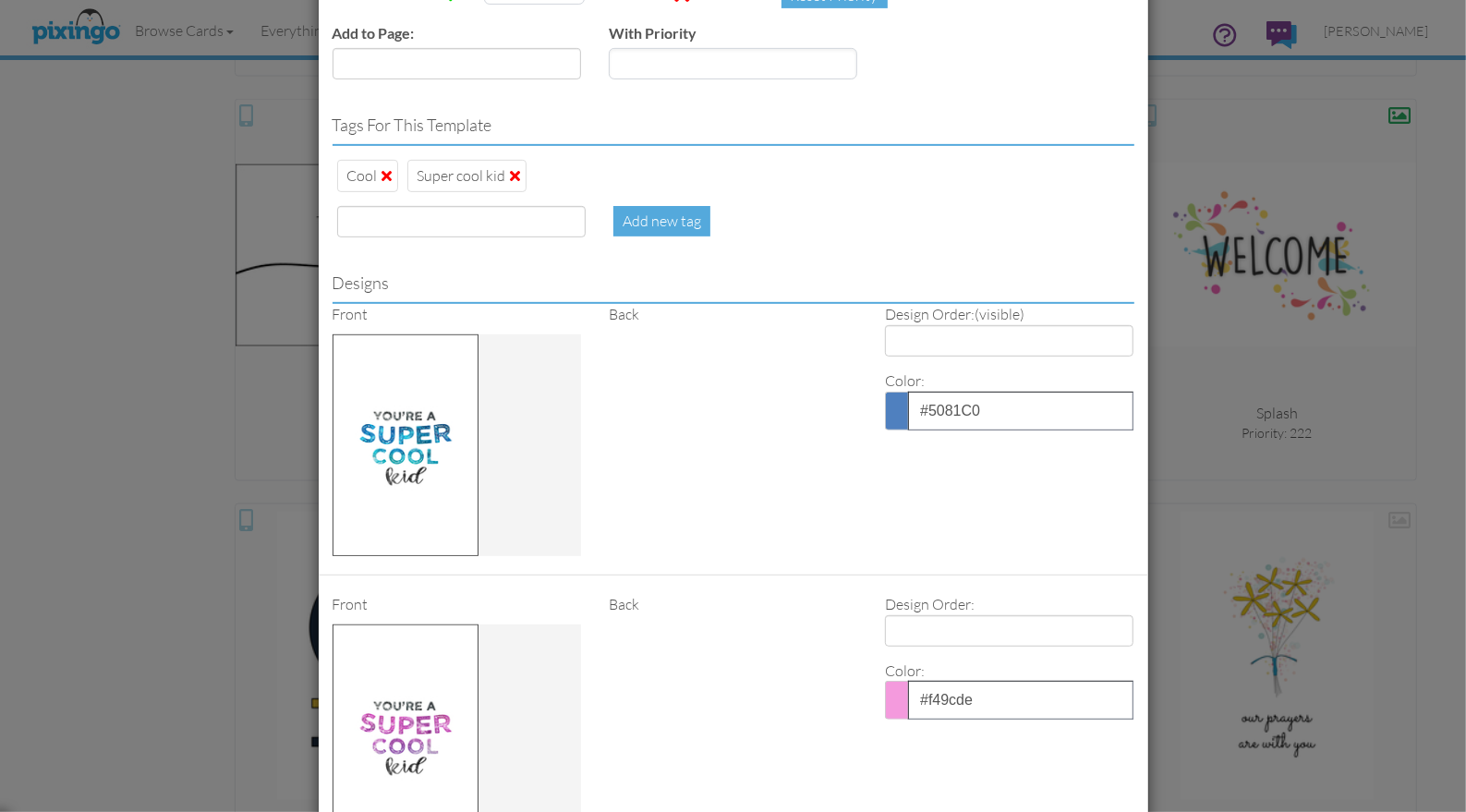
scroll to position [722, 0]
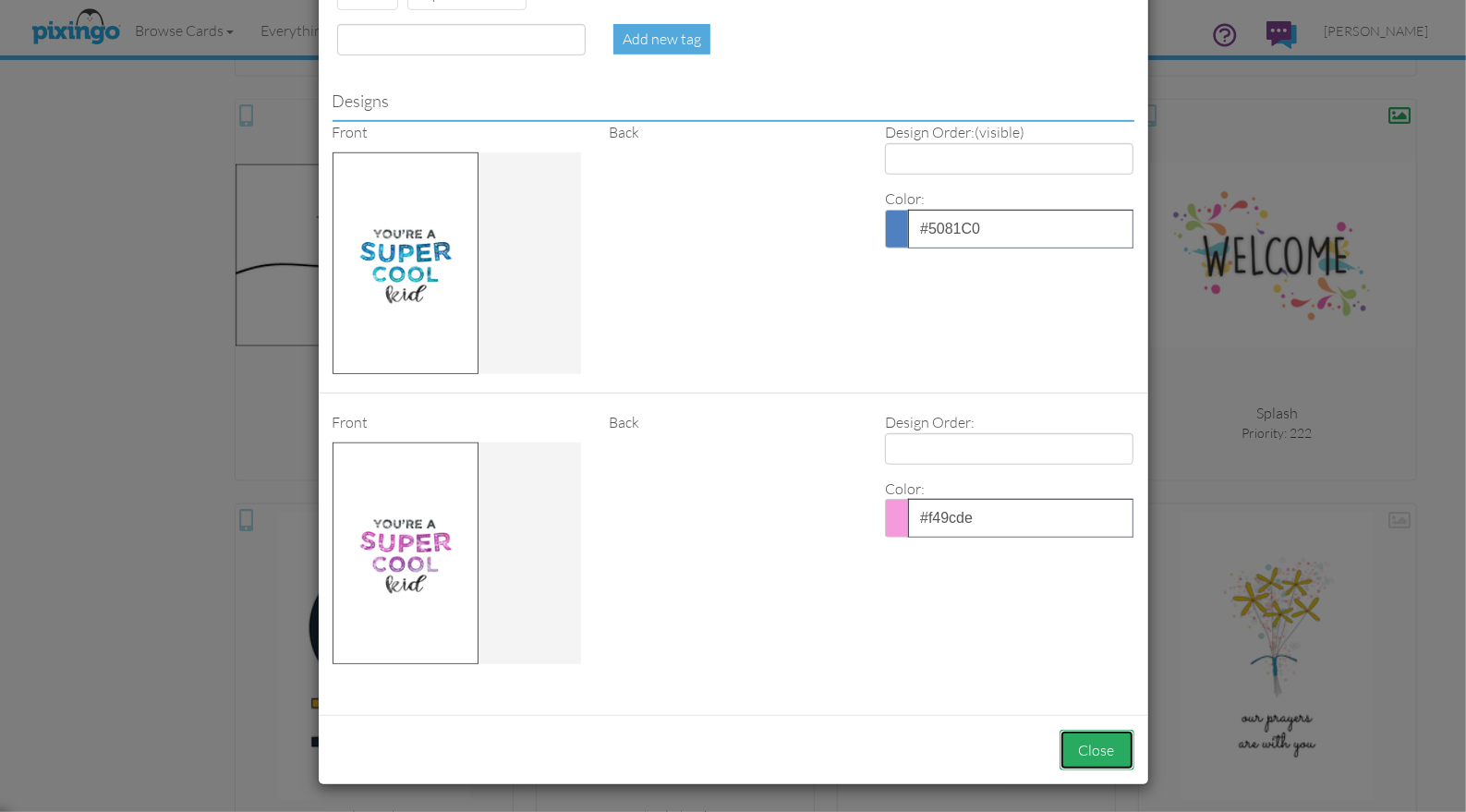
click at [1081, 747] on button "Close" at bounding box center [1097, 751] width 75 height 42
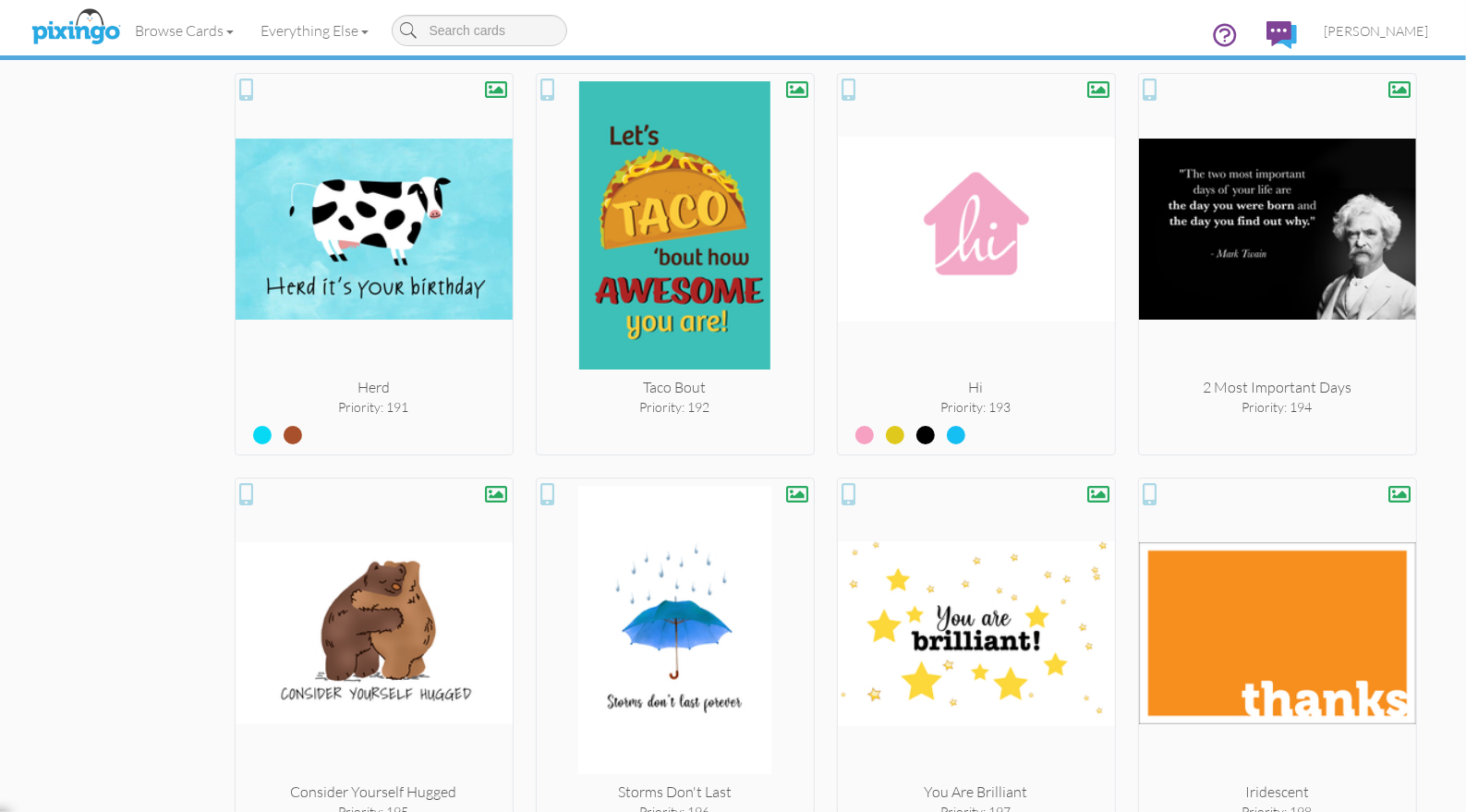
scroll to position [10468, 0]
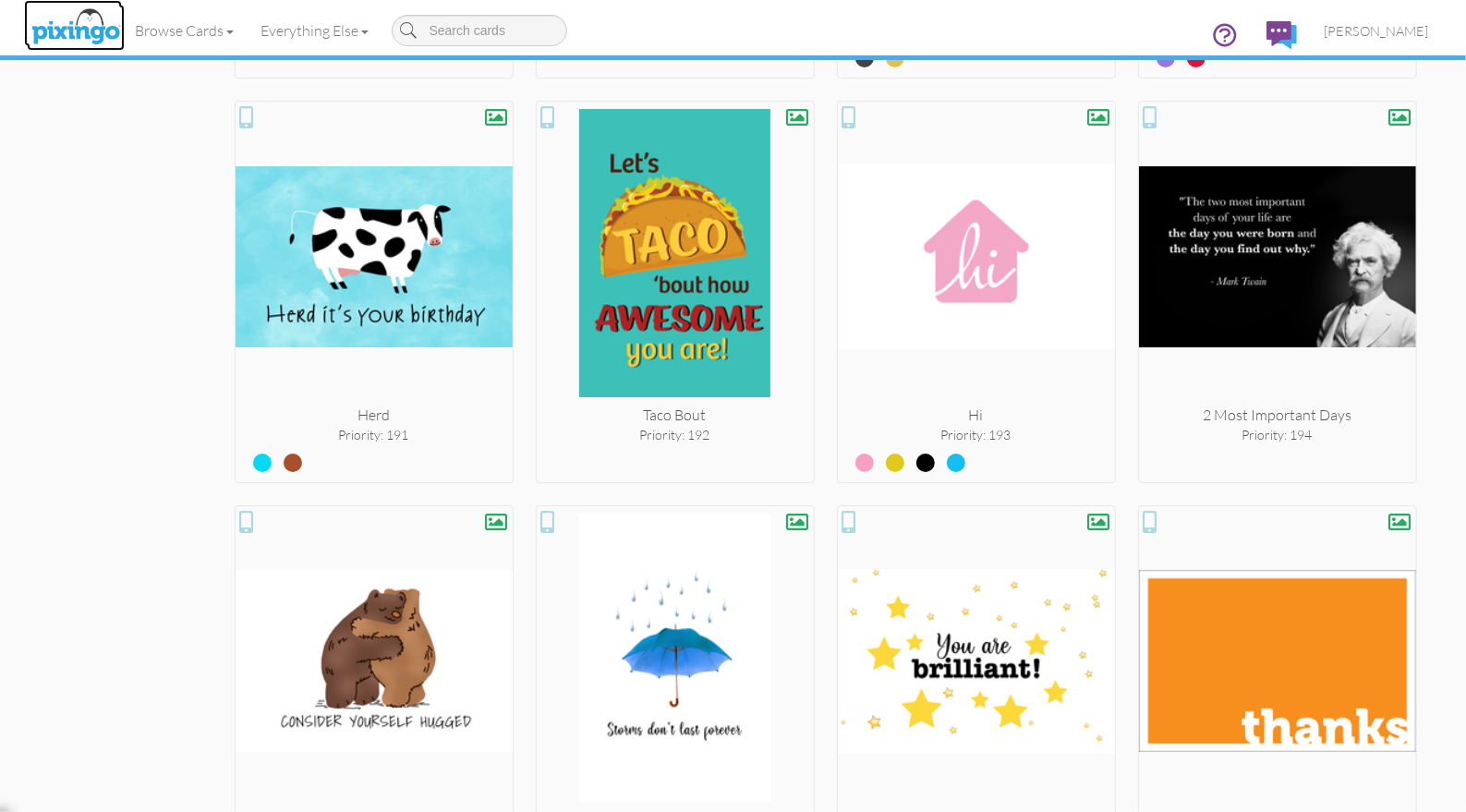
click at [85, 24] on img at bounding box center [75, 27] width 97 height 46
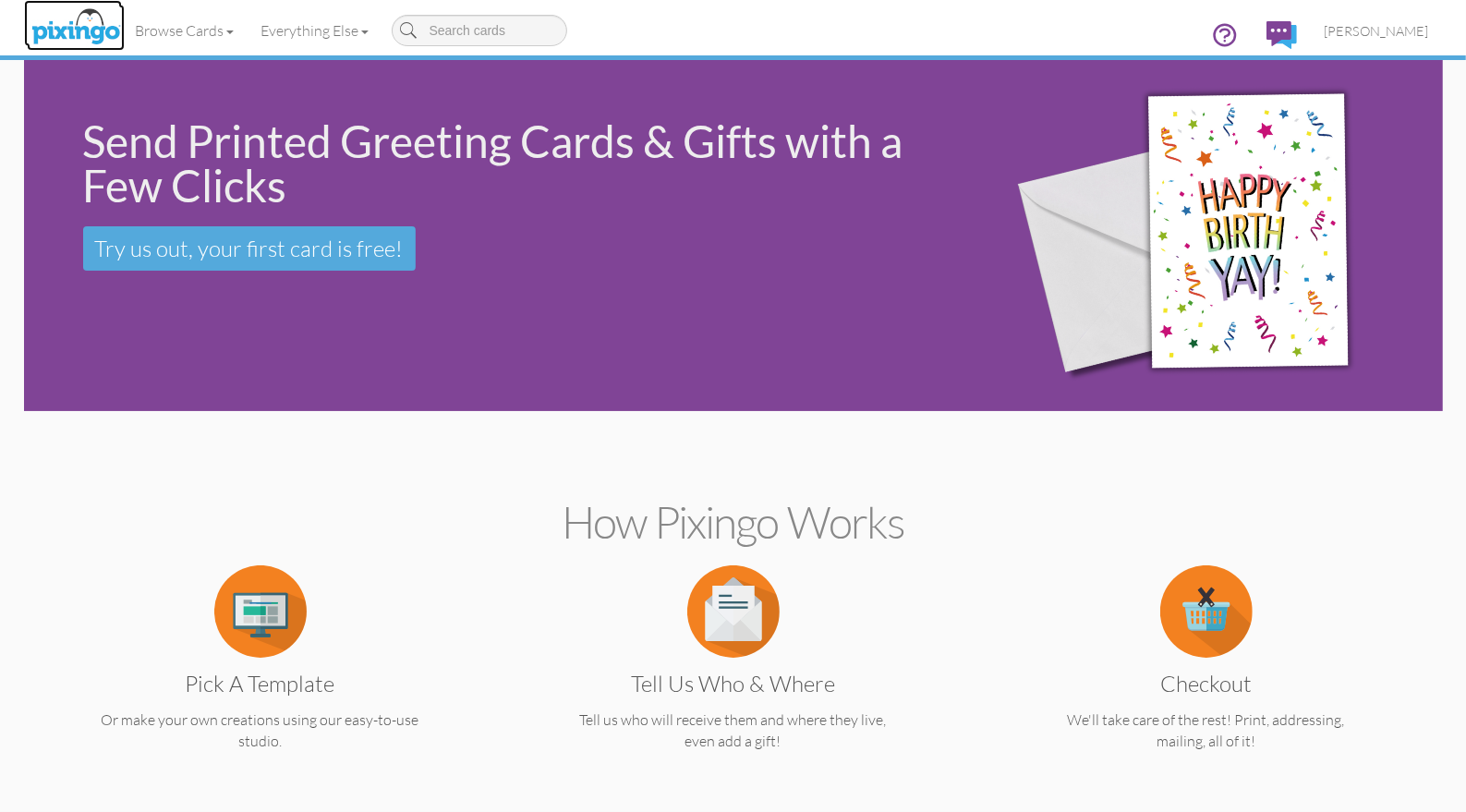
click at [91, 19] on img at bounding box center [75, 27] width 97 height 46
click at [1297, 28] on img at bounding box center [1281, 35] width 30 height 27
click at [1239, 29] on icon at bounding box center [1225, 35] width 27 height 27
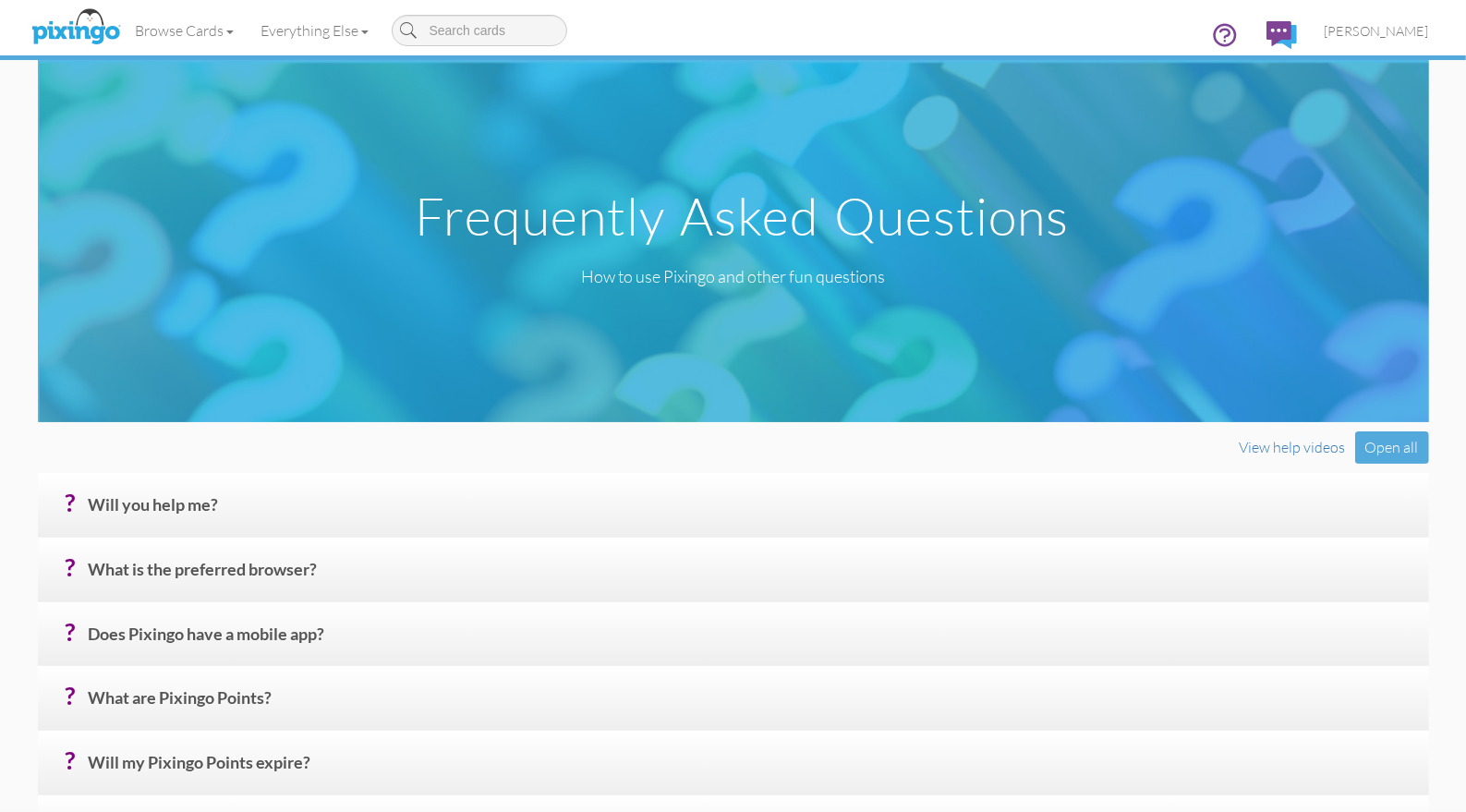
click at [1177, 30] on div "Browse Cards Business Accounting Automotive Chiropractor Customer Dental Financ…" at bounding box center [733, 36] width 1391 height 73
click at [253, 566] on h4 "? What is the preferred browser?" at bounding box center [752, 576] width 1327 height 32
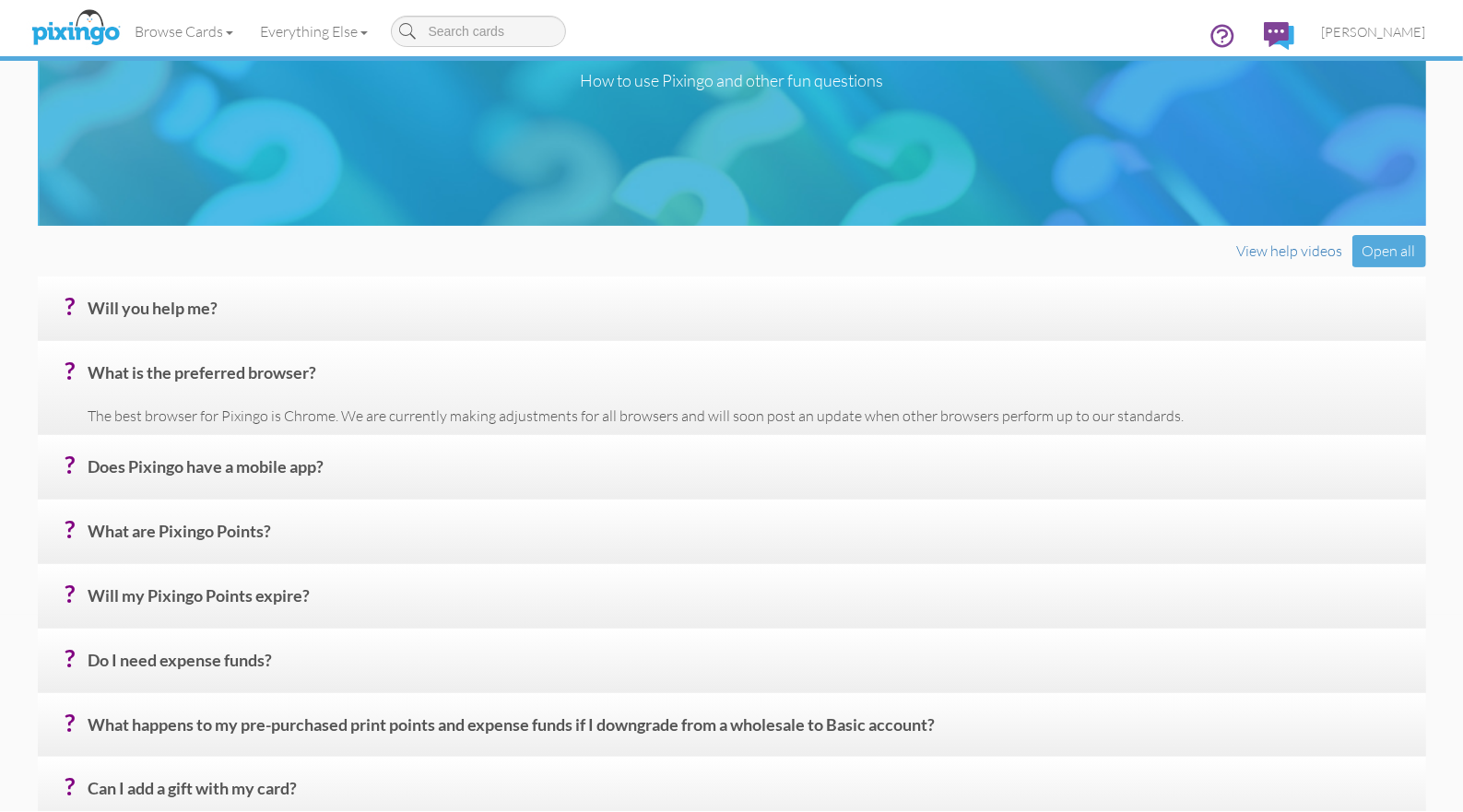
scroll to position [218, 0]
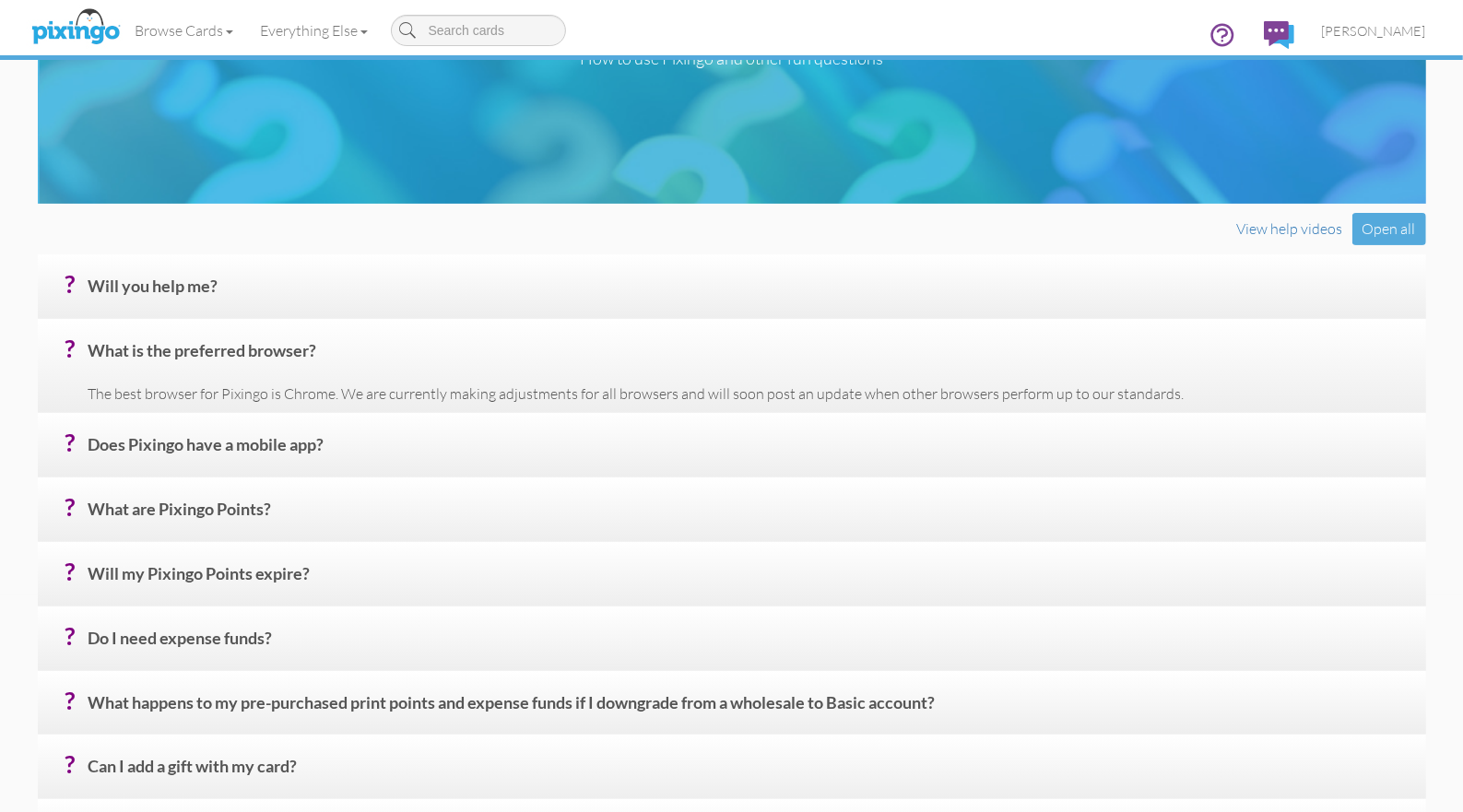
drag, startPoint x: 100, startPoint y: 349, endPoint x: 293, endPoint y: 354, distance: 193.1
click at [325, 358] on h4 "? What is the preferred browser?" at bounding box center [750, 358] width 1324 height 32
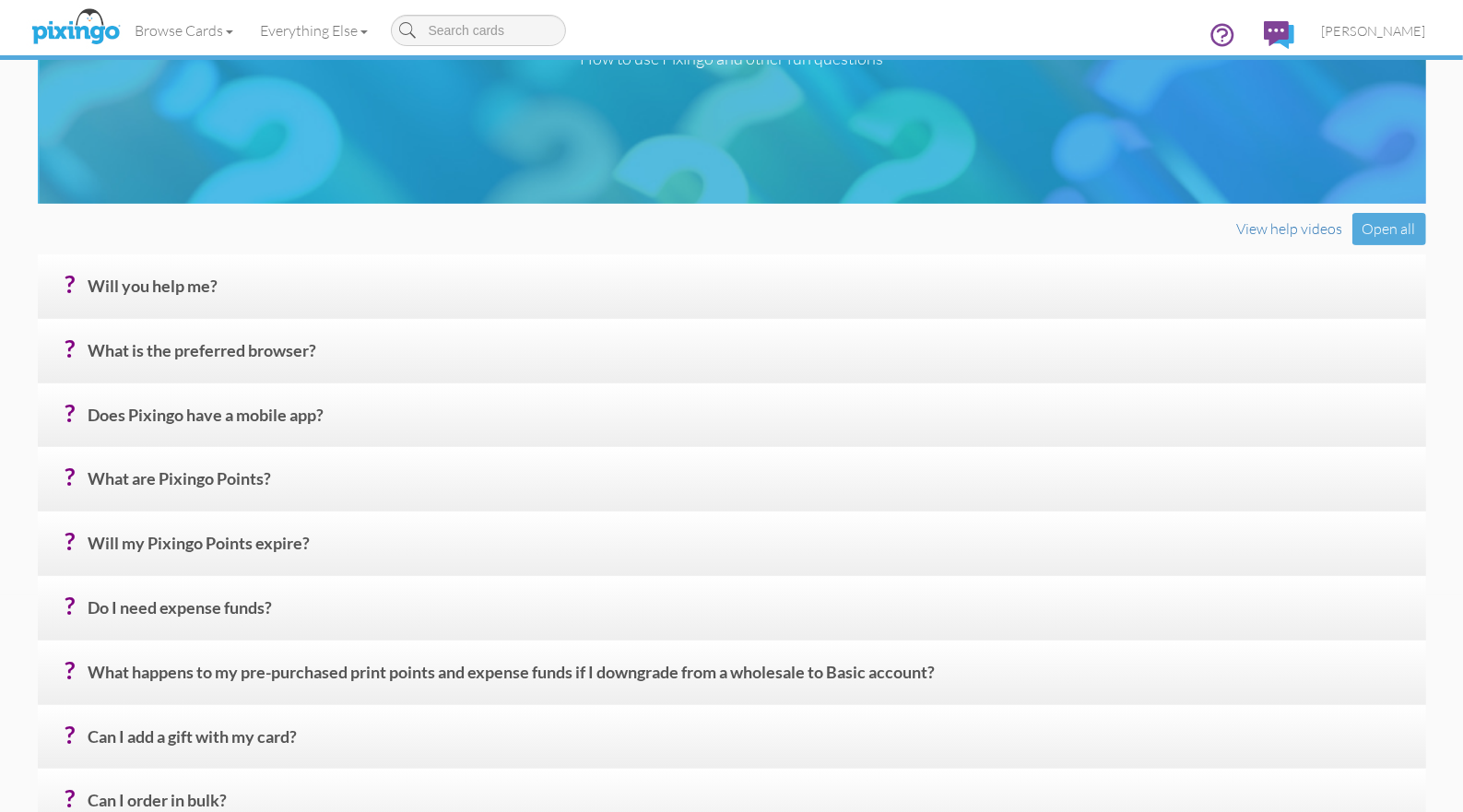
copy h4 "What is the preferred browser?"
click at [323, 361] on h4 "? What is the preferred browser?" at bounding box center [750, 358] width 1324 height 32
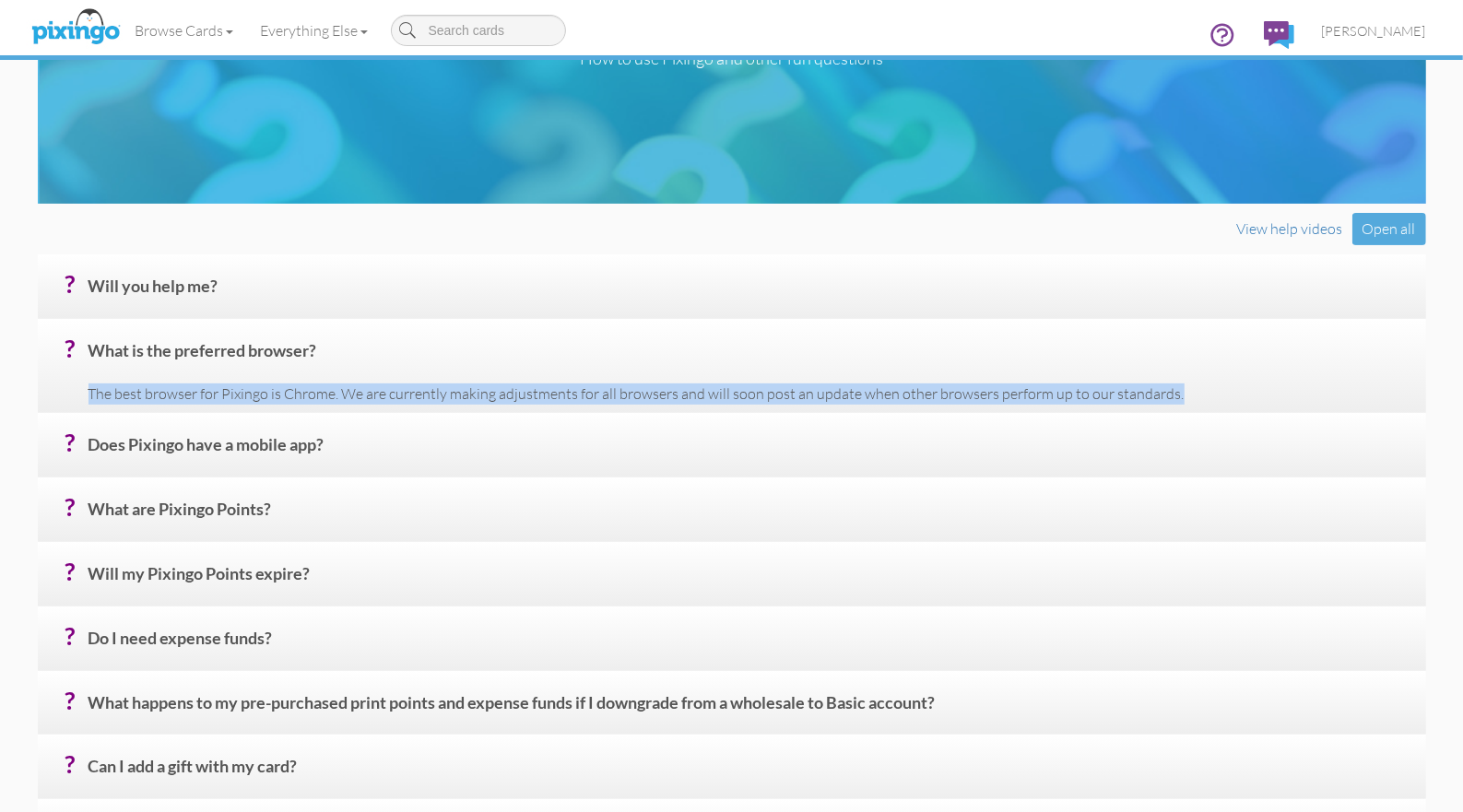
drag, startPoint x: 88, startPoint y: 392, endPoint x: 1137, endPoint y: 392, distance: 1049.0
click at [1191, 392] on p "The best browser for Pixingo is Chrome. We are currently making adjustments for…" at bounding box center [750, 394] width 1324 height 21
copy p "The best browser for Pixingo is Chrome. We are currently making adjustments for…"
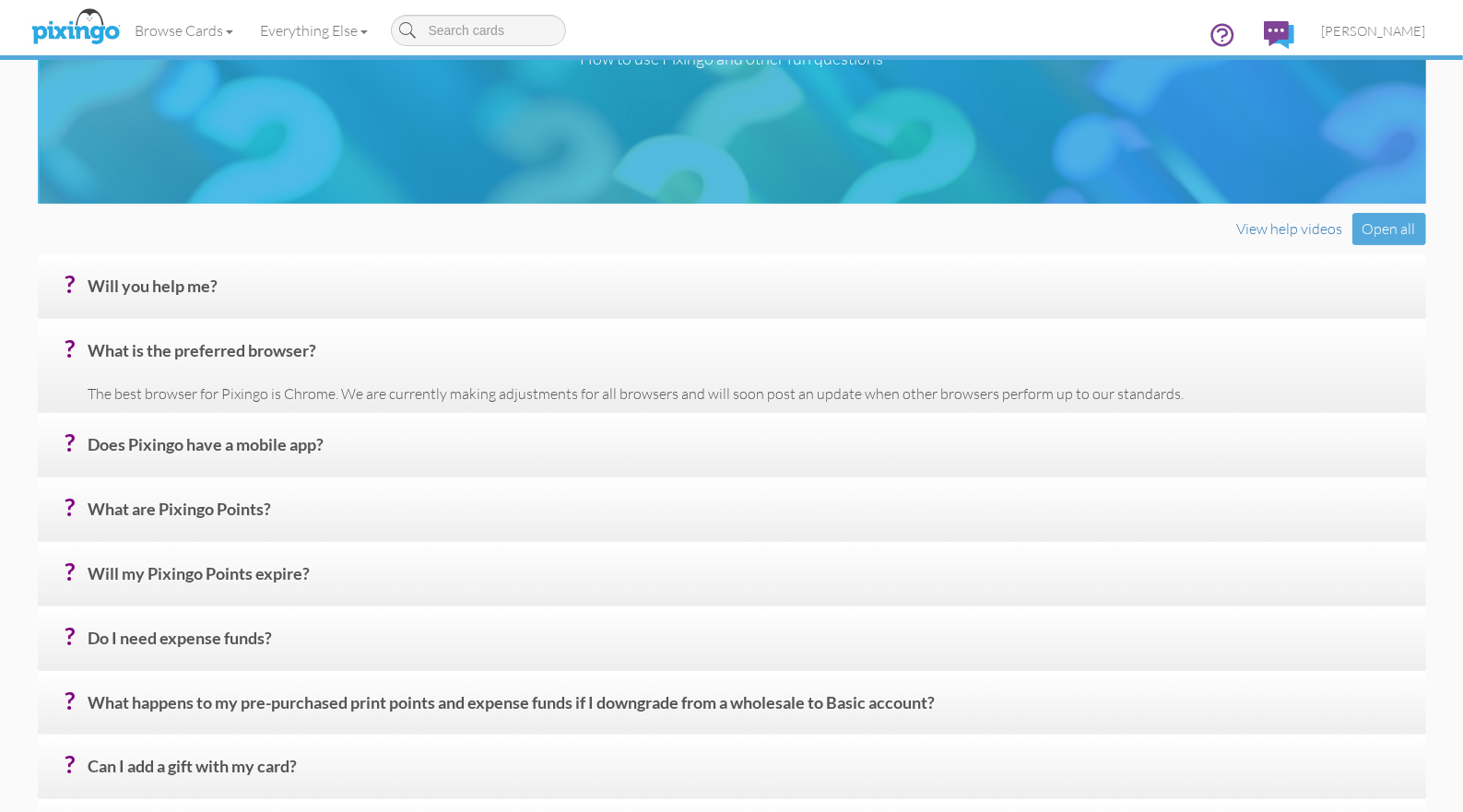
click at [318, 442] on h4 "? Does Pixingo have a mobile app?" at bounding box center [750, 451] width 1324 height 32
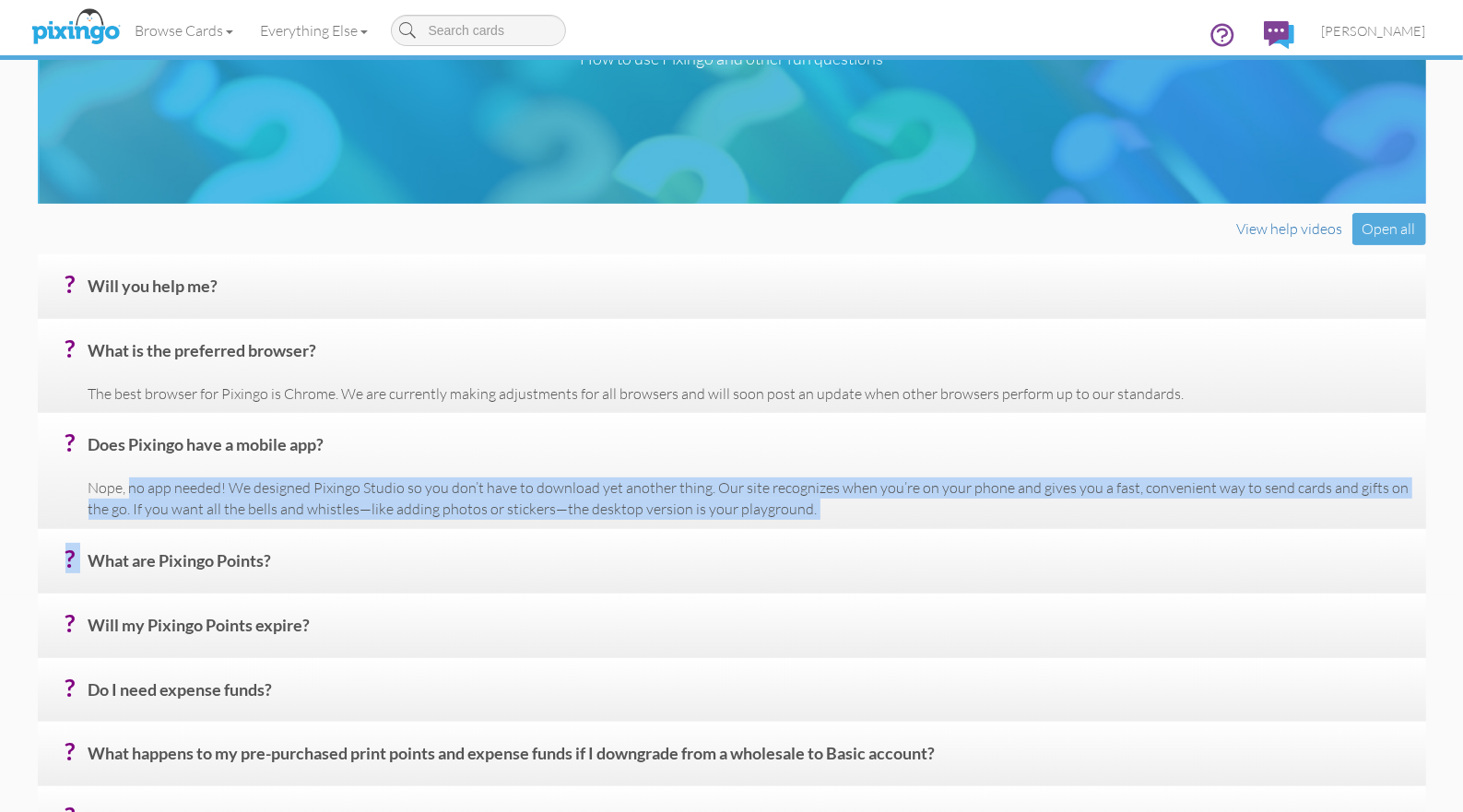
drag, startPoint x: 130, startPoint y: 486, endPoint x: 757, endPoint y: 523, distance: 628.1
click at [828, 534] on div "? Will you help me? Absolutely! If you need a one-on-one walk-thru of the site,…" at bounding box center [732, 752] width 1416 height 1097
copy div "no app needed! We designed Pixingo Studio so you don’t have to download yet ano…"
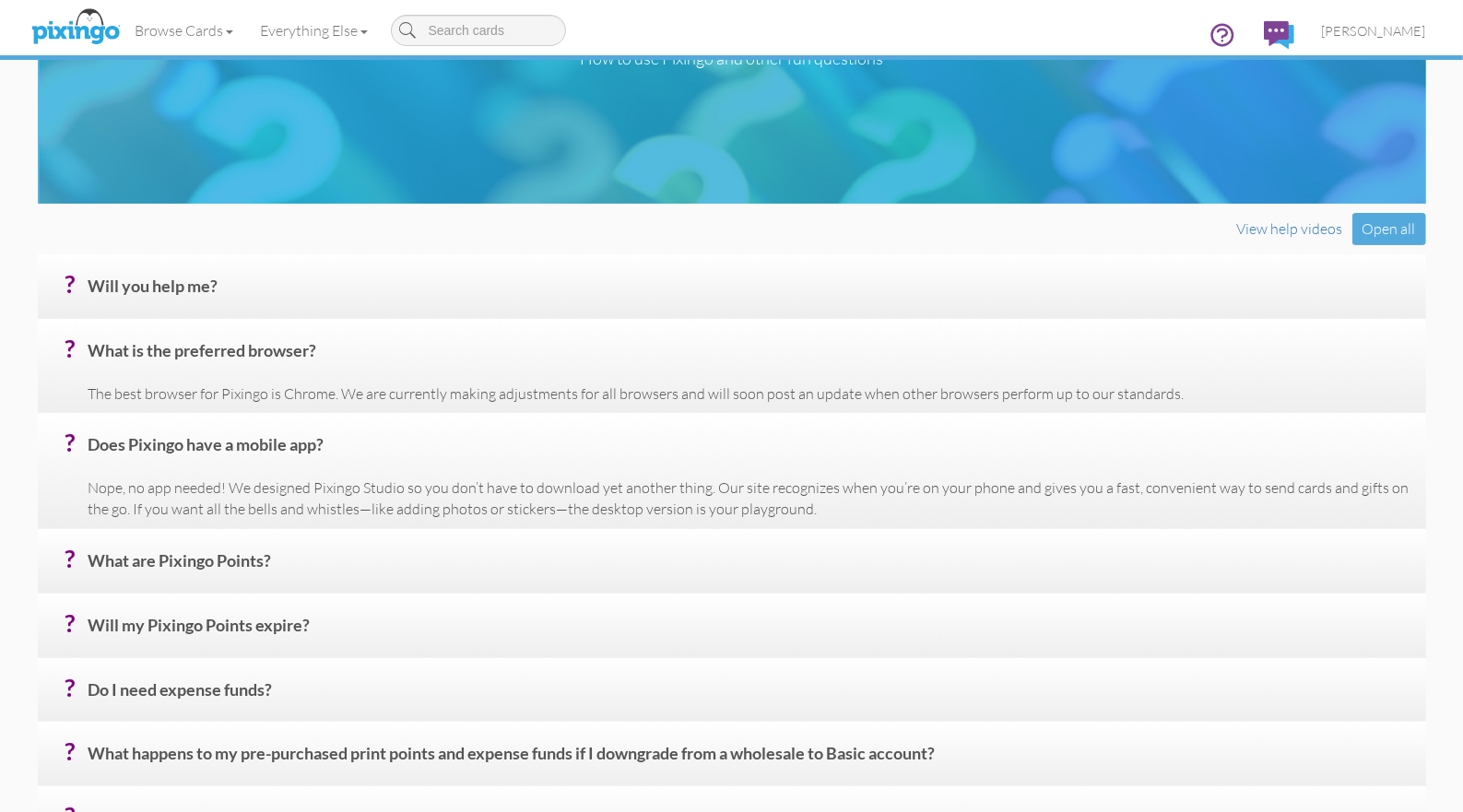
click at [243, 559] on h4 "? What are Pixingo Points?" at bounding box center [750, 568] width 1324 height 32
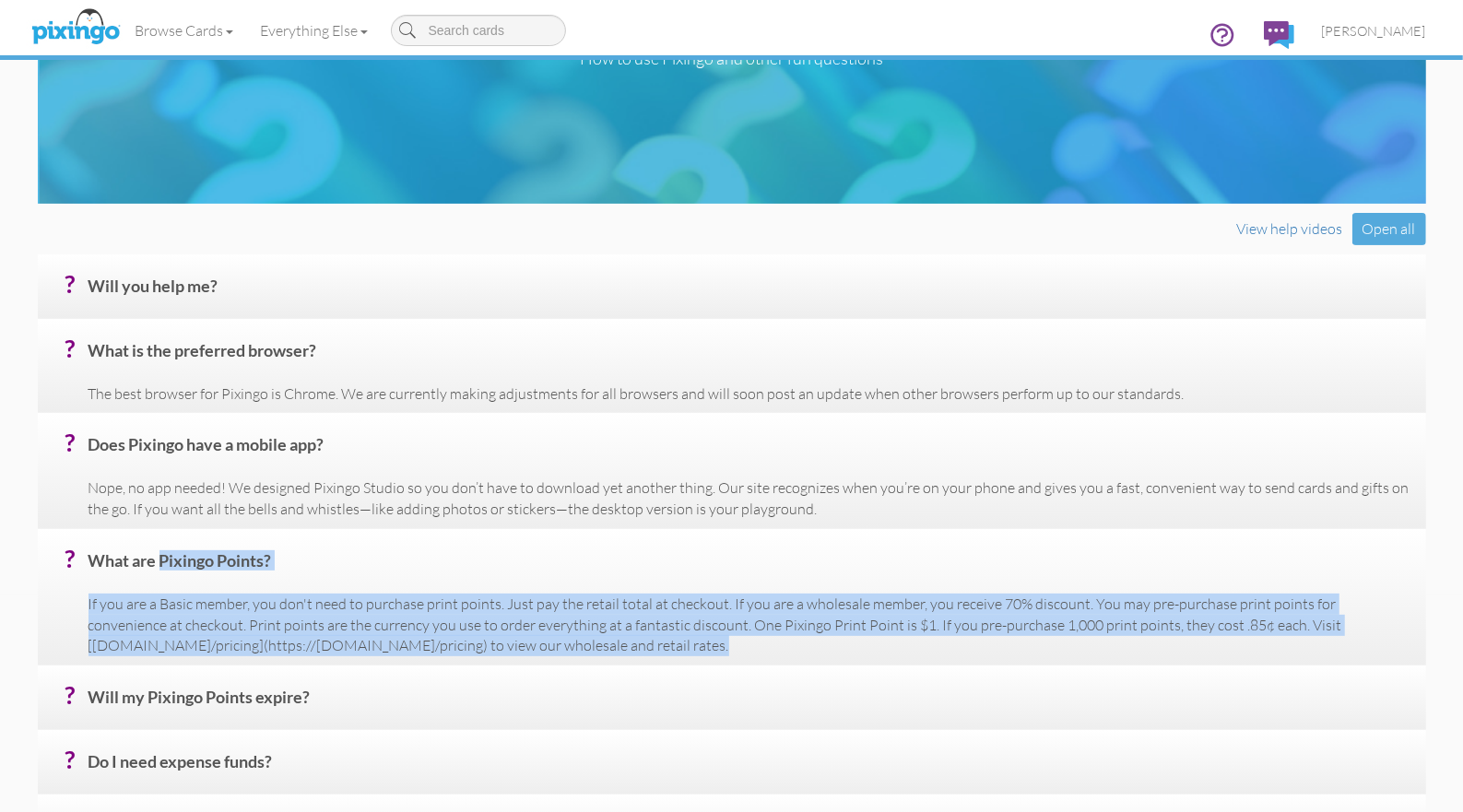
drag, startPoint x: 90, startPoint y: 557, endPoint x: 473, endPoint y: 634, distance: 390.7
click at [592, 643] on div "? What are Pixingo Points? If you are a Basic member, you don't need to purchas…" at bounding box center [732, 597] width 1388 height 136
copy div "What are Pixingo Points? If you are a Basic member, you don't need to purchase …"
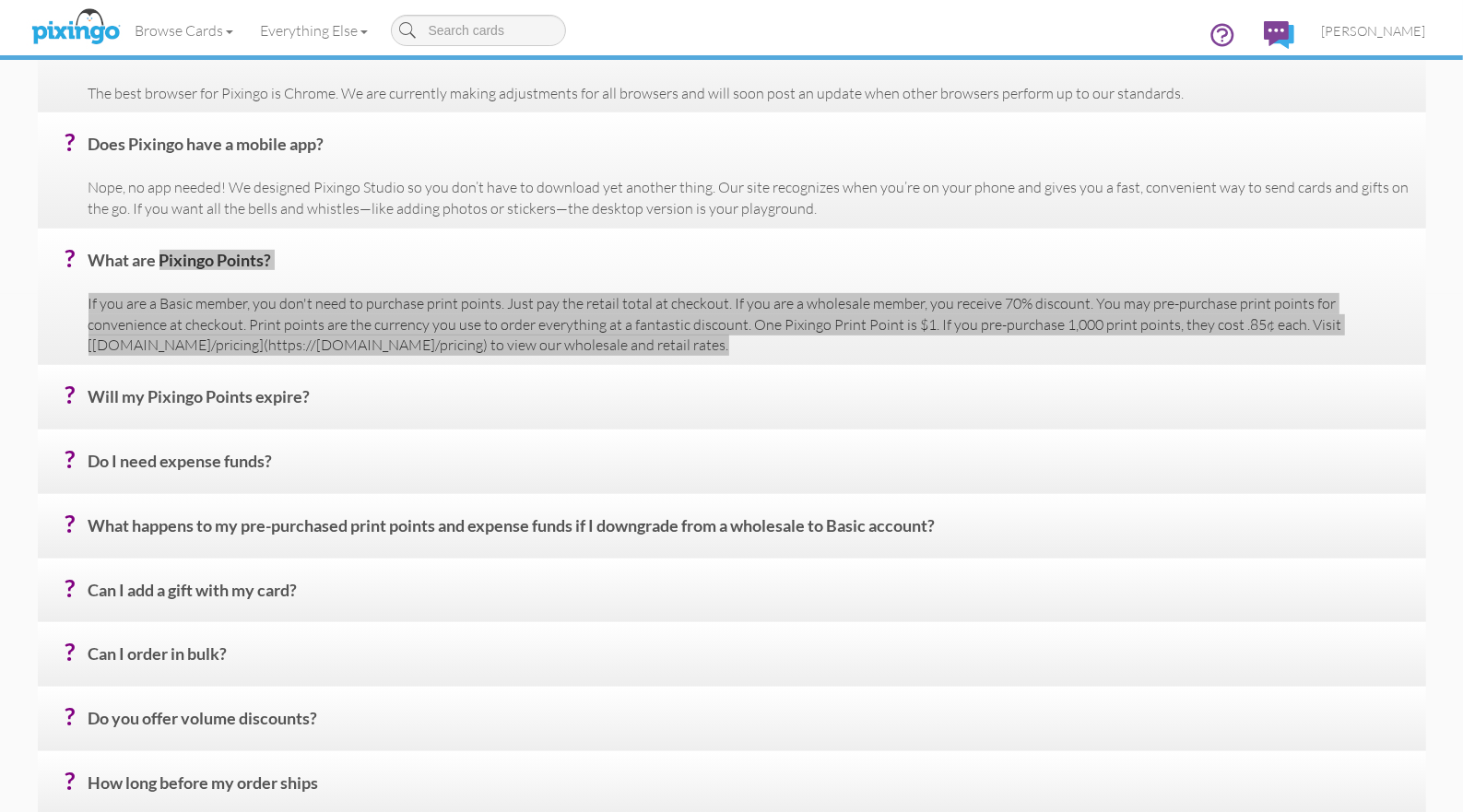
scroll to position [571, 0]
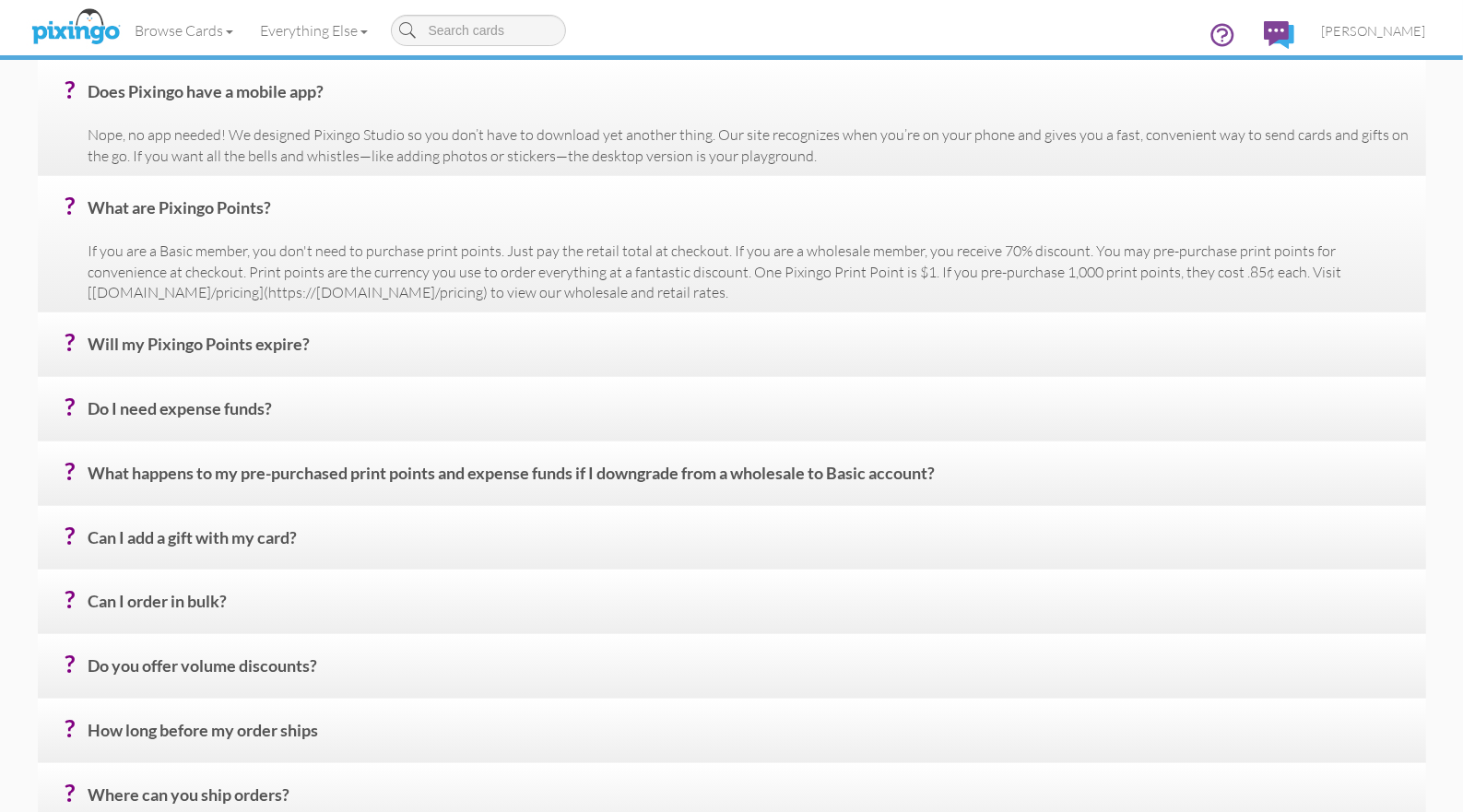
click at [237, 347] on h4 "? Will my Pixingo Points expire?" at bounding box center [750, 351] width 1324 height 32
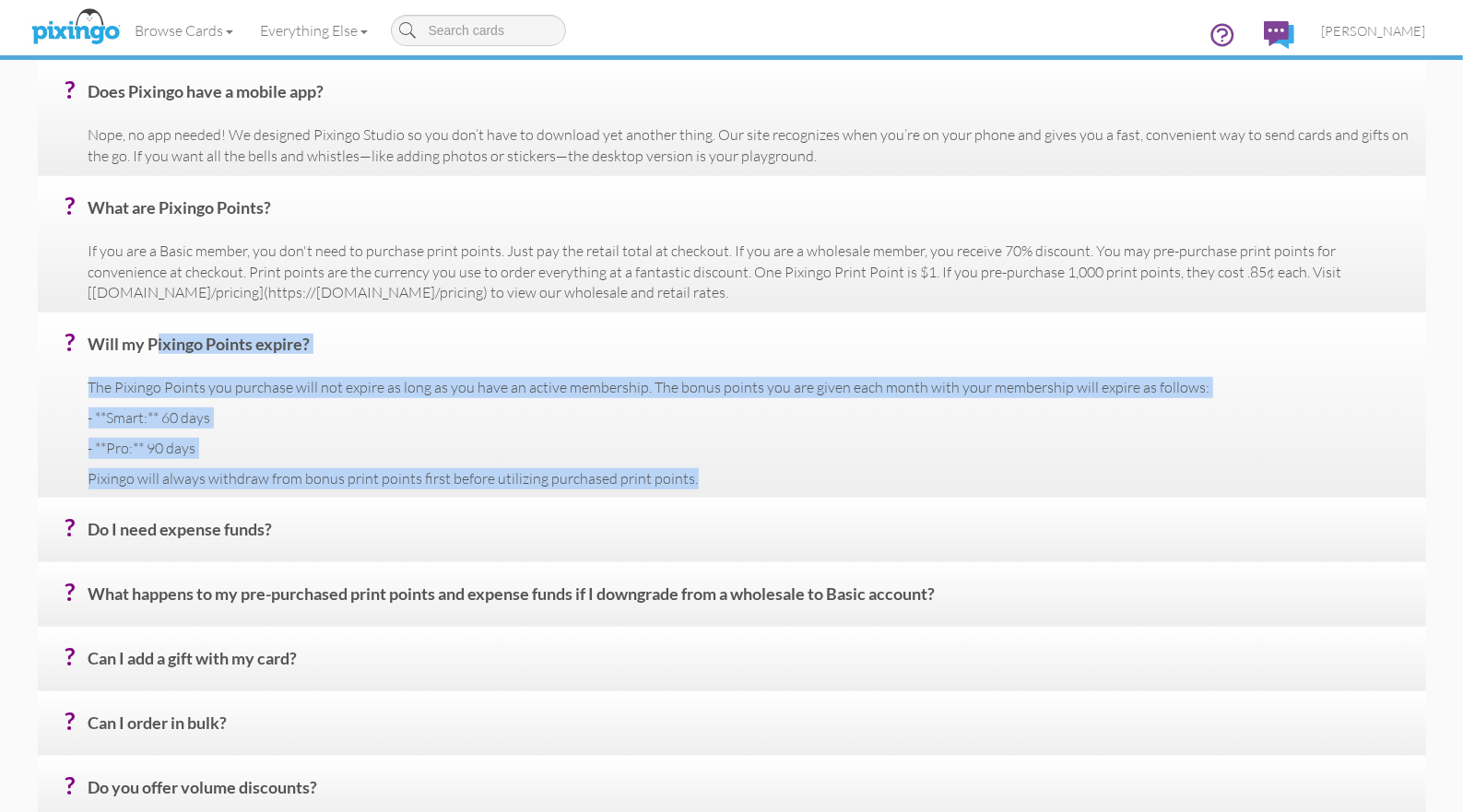
drag, startPoint x: 89, startPoint y: 343, endPoint x: 551, endPoint y: 468, distance: 478.6
click at [696, 491] on div "? Will my Pixingo Points expire? The Pixingo Points you purchase will not expir…" at bounding box center [732, 405] width 1388 height 186
copy div "Will my Pixingo Points expire? The Pixingo Points you purchase will not expire …"
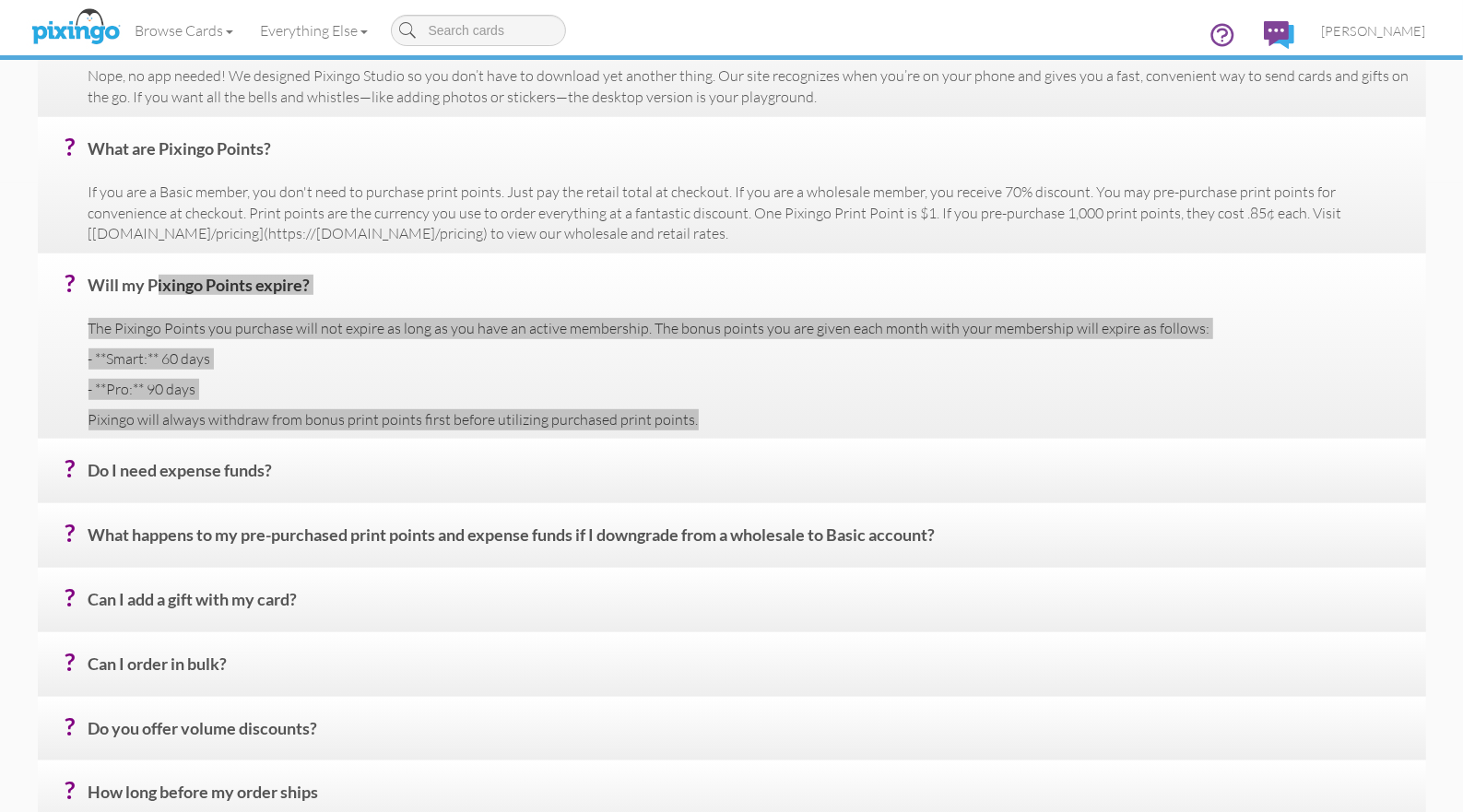
scroll to position [649, 0]
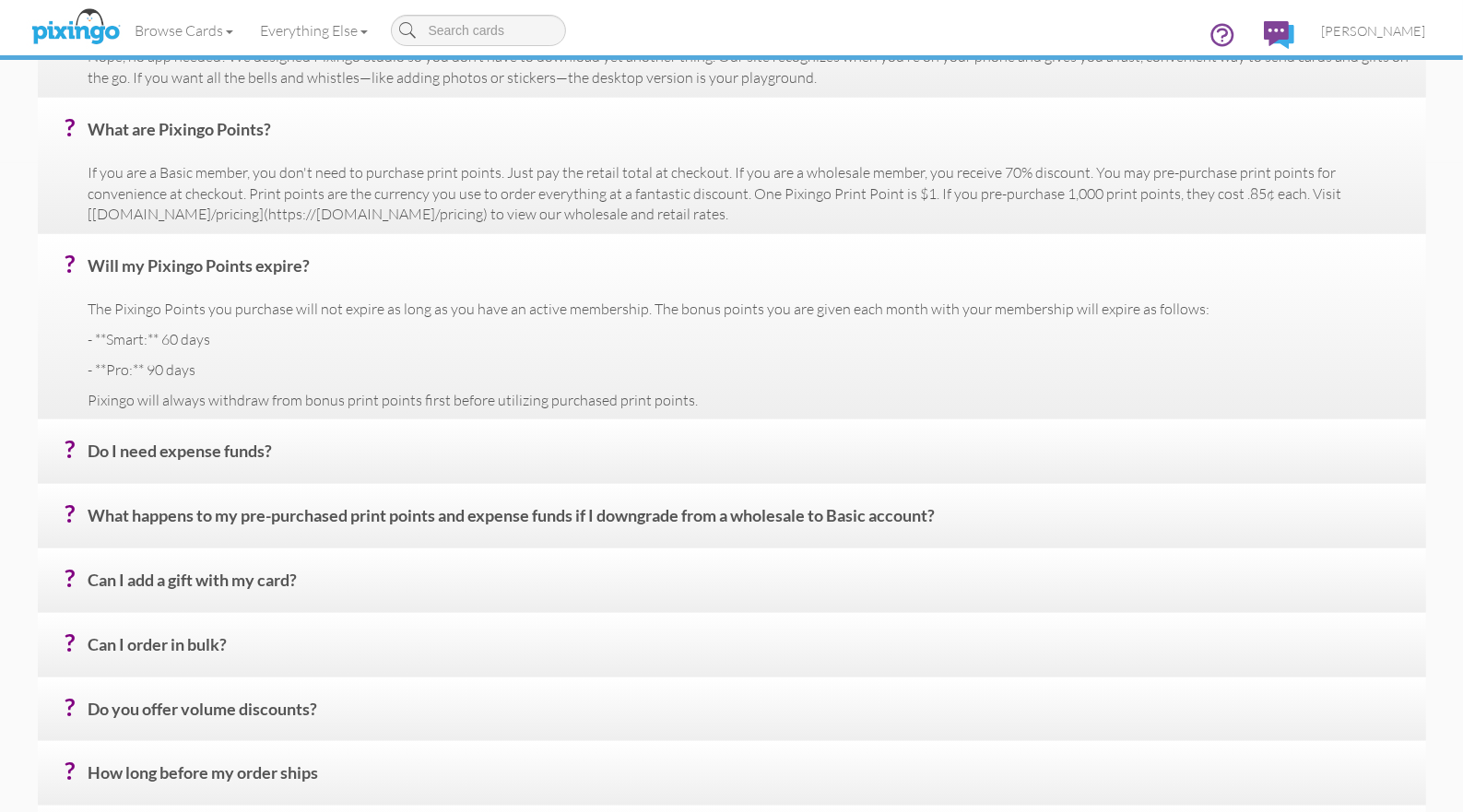
click at [209, 453] on h4 "? Do I need expense funds?" at bounding box center [750, 458] width 1324 height 32
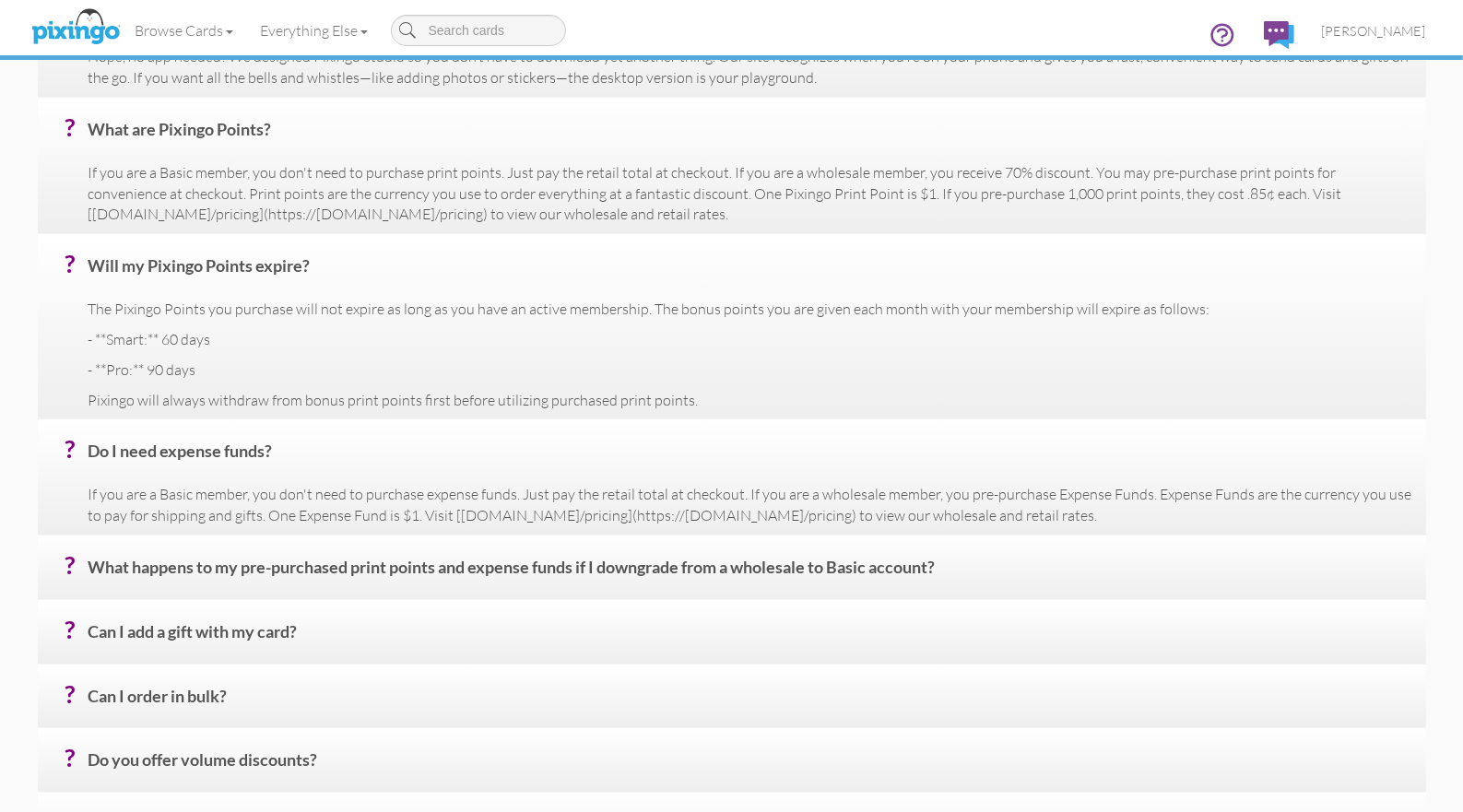
click at [406, 573] on h4 "? What happens to my pre-purchased print points and expense funds if I downgrad…" at bounding box center [750, 574] width 1324 height 32
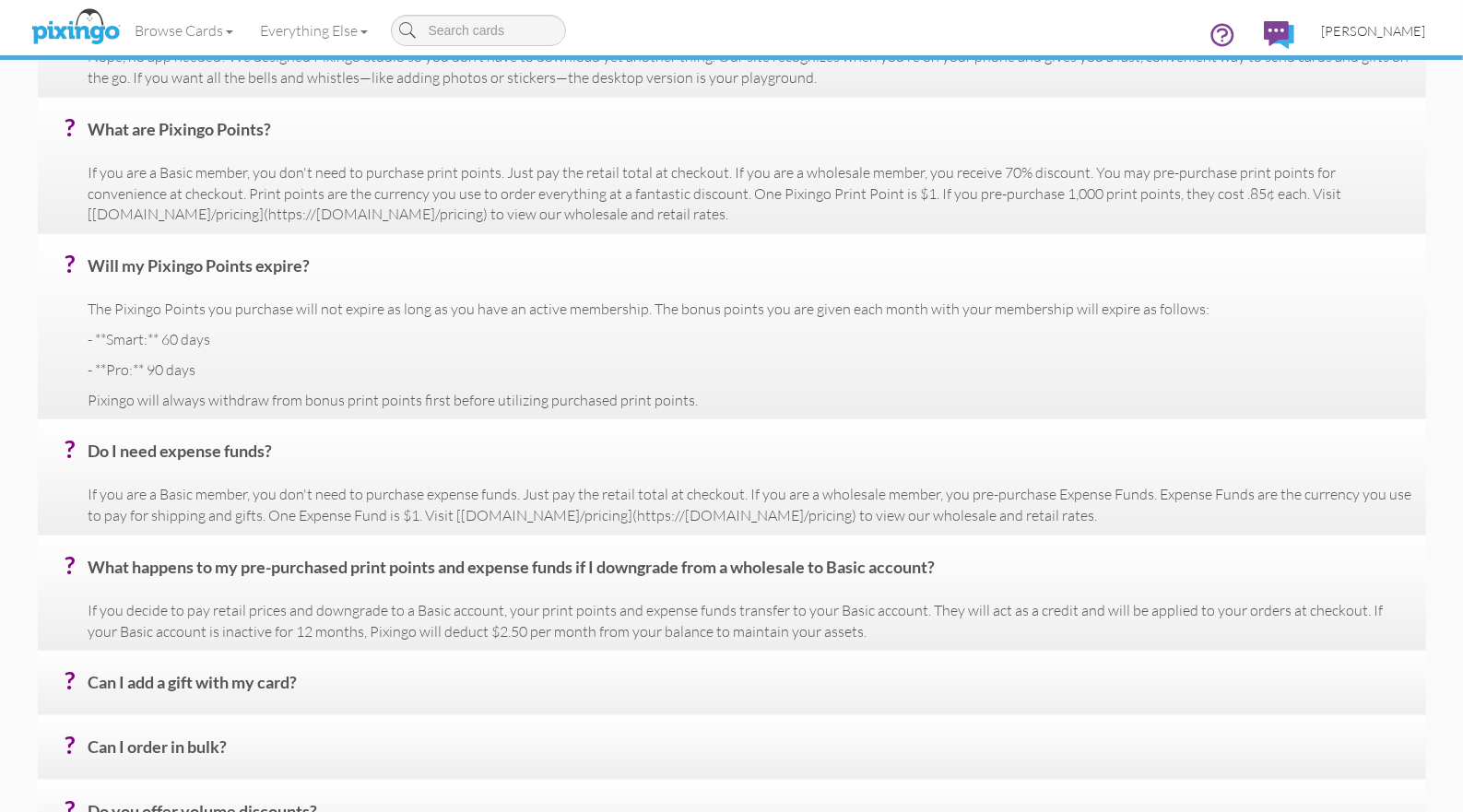
click at [1386, 31] on span "[PERSON_NAME]" at bounding box center [1374, 31] width 104 height 16
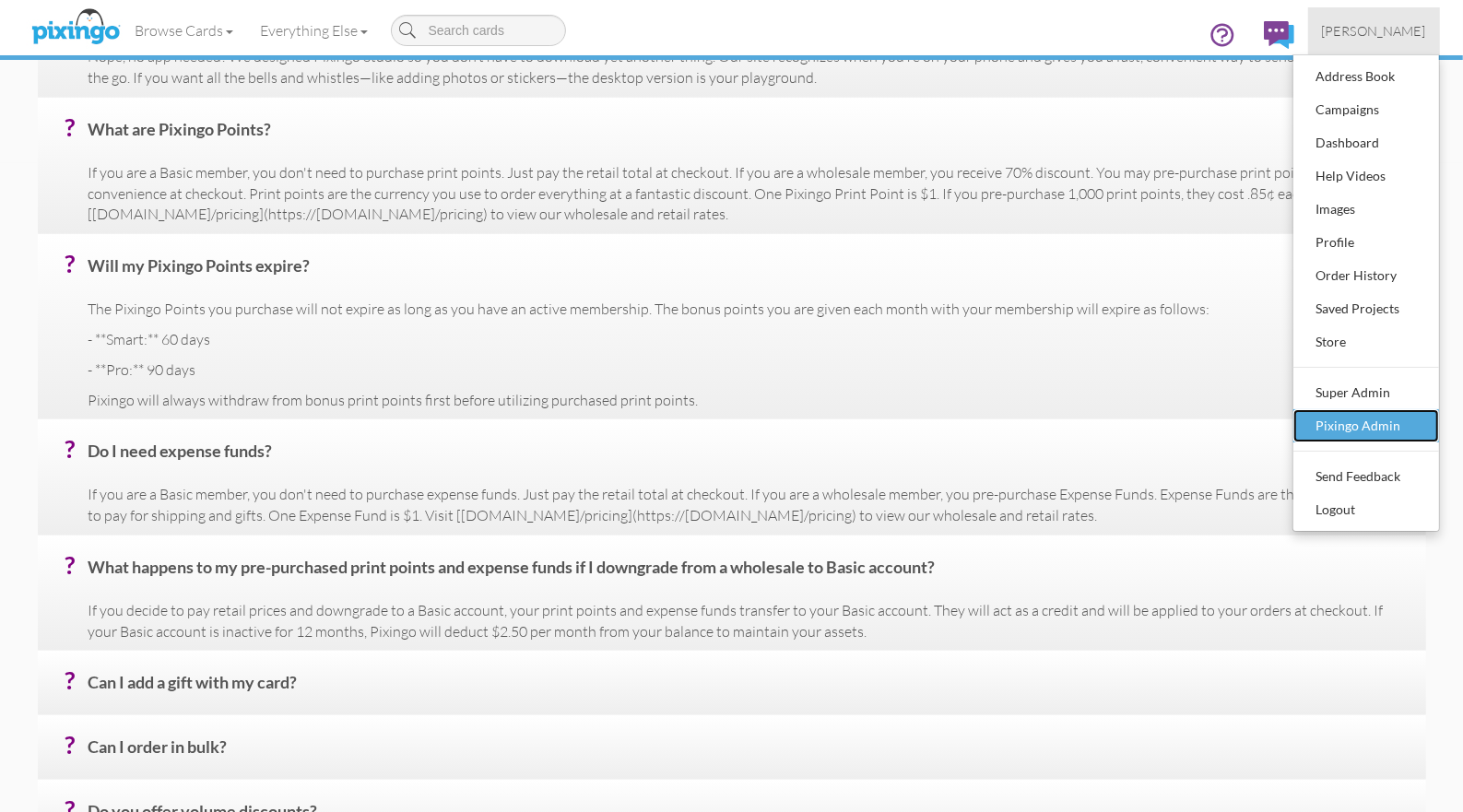
click at [1373, 420] on div "Pixingo Admin" at bounding box center [1367, 426] width 109 height 27
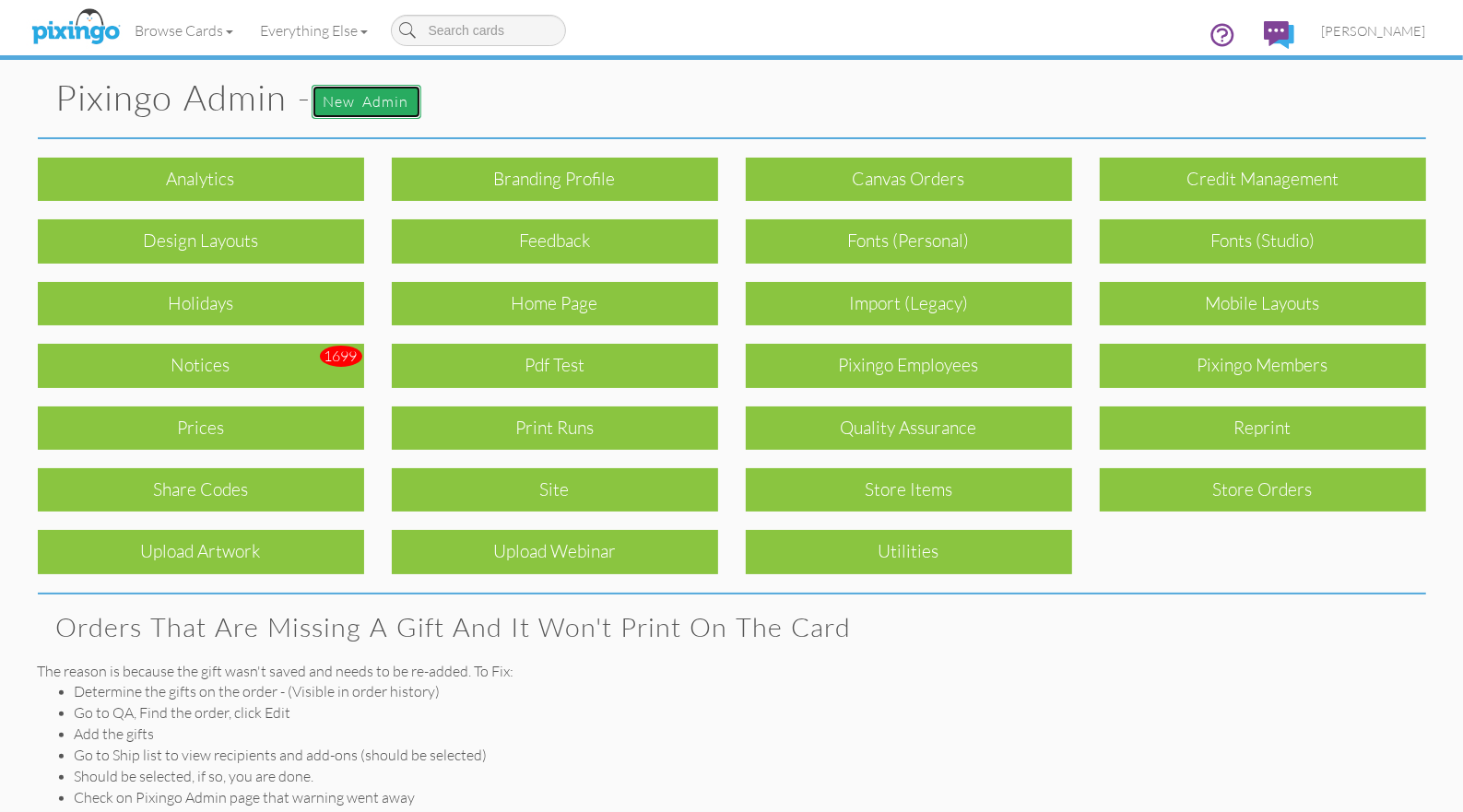
click at [383, 106] on link "New admin" at bounding box center [366, 101] width 110 height 34
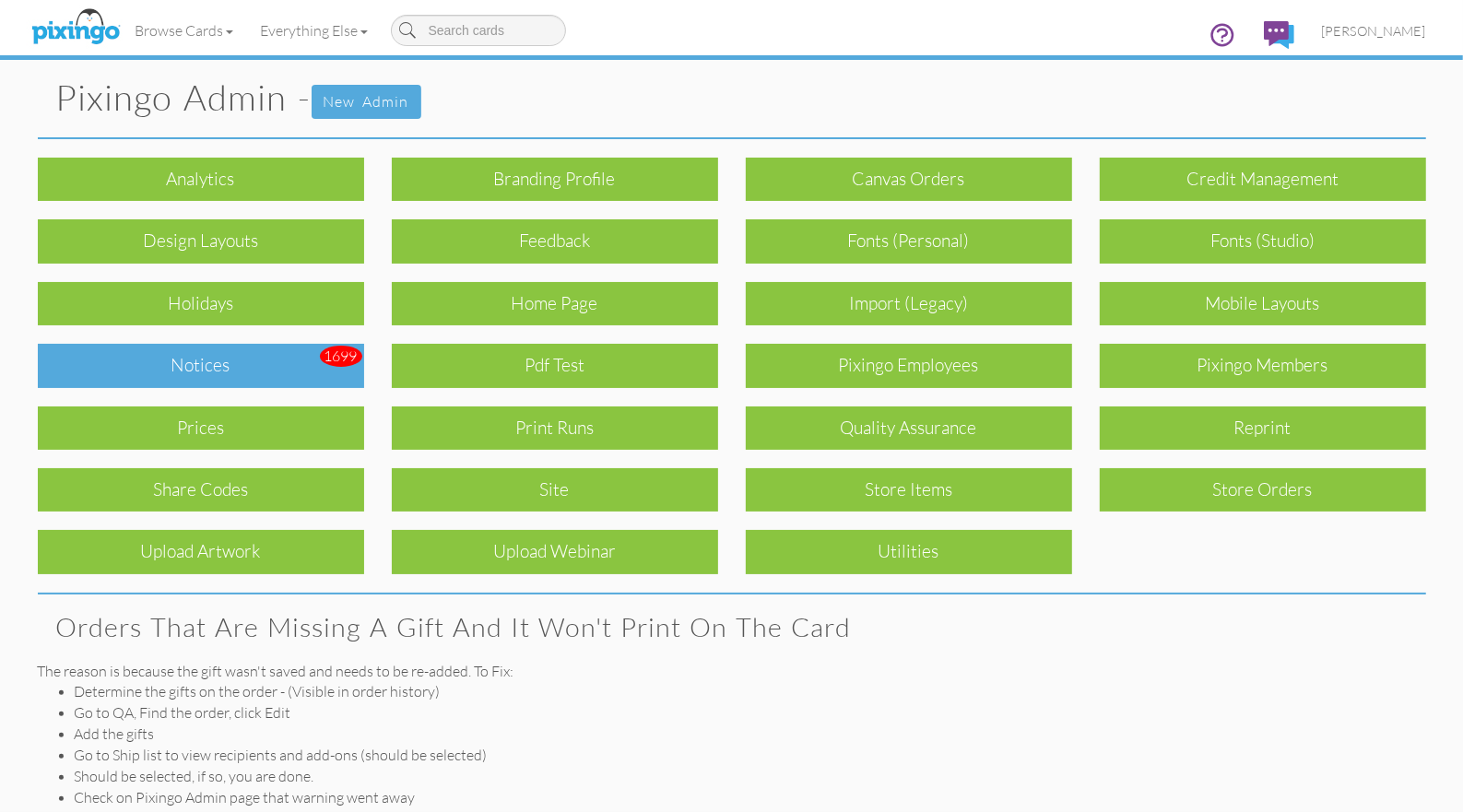
click at [199, 375] on div "Notices" at bounding box center [201, 366] width 327 height 44
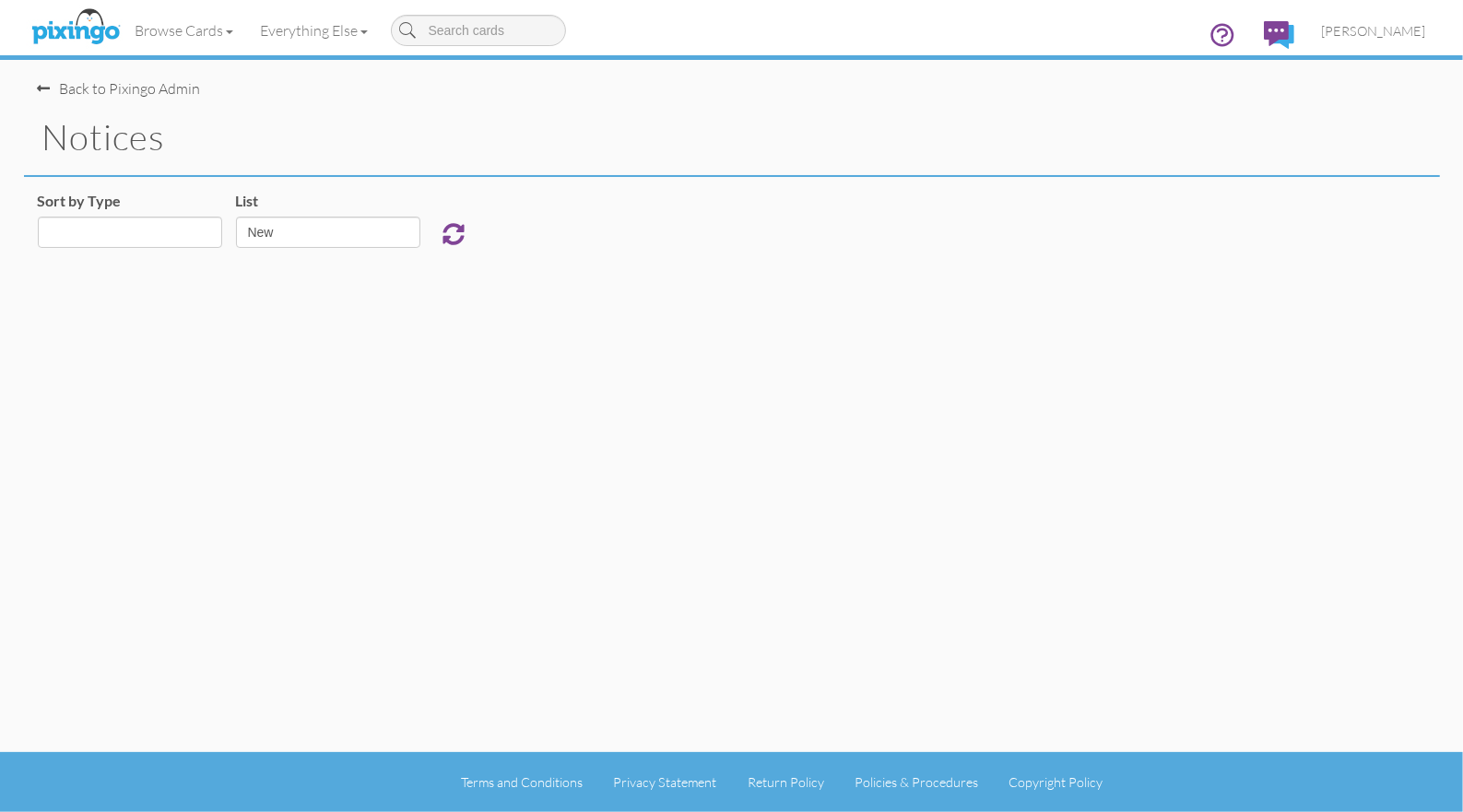
select select "object:368"
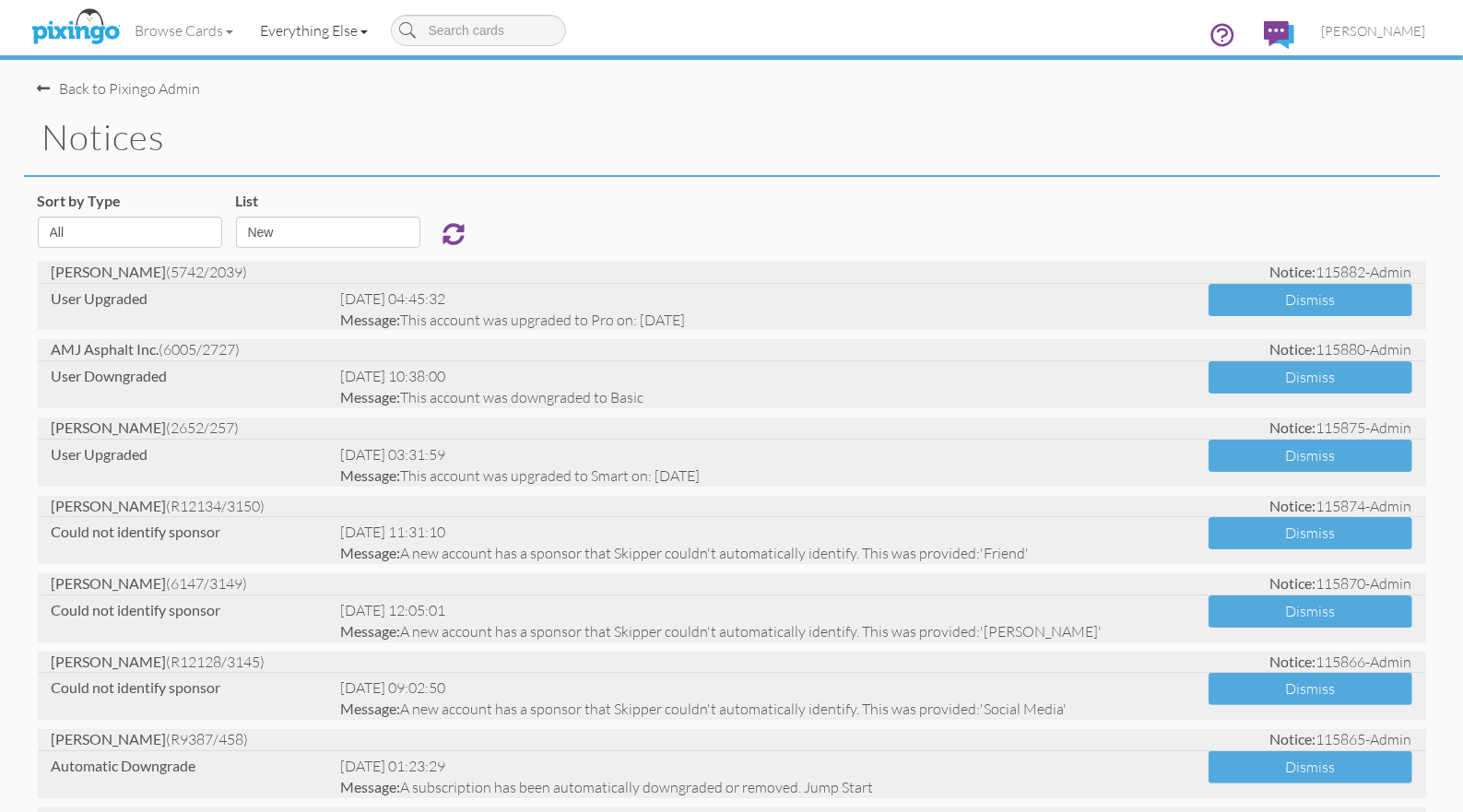
click at [310, 32] on link "Everything Else" at bounding box center [314, 30] width 134 height 46
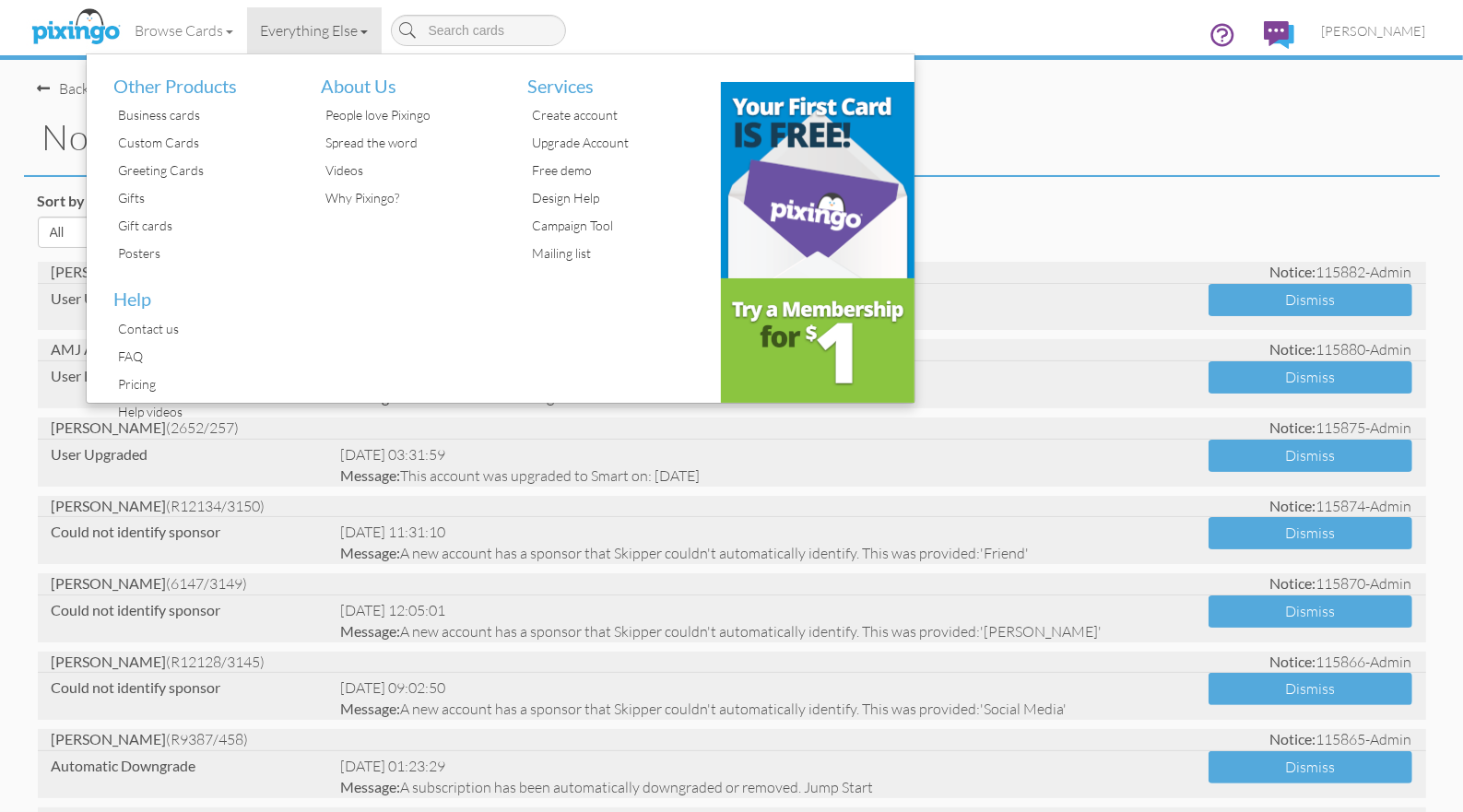
drag, startPoint x: 1028, startPoint y: 123, endPoint x: 1181, endPoint y: 99, distance: 154.9
click at [1028, 123] on h1 "notices" at bounding box center [741, 137] width 1398 height 39
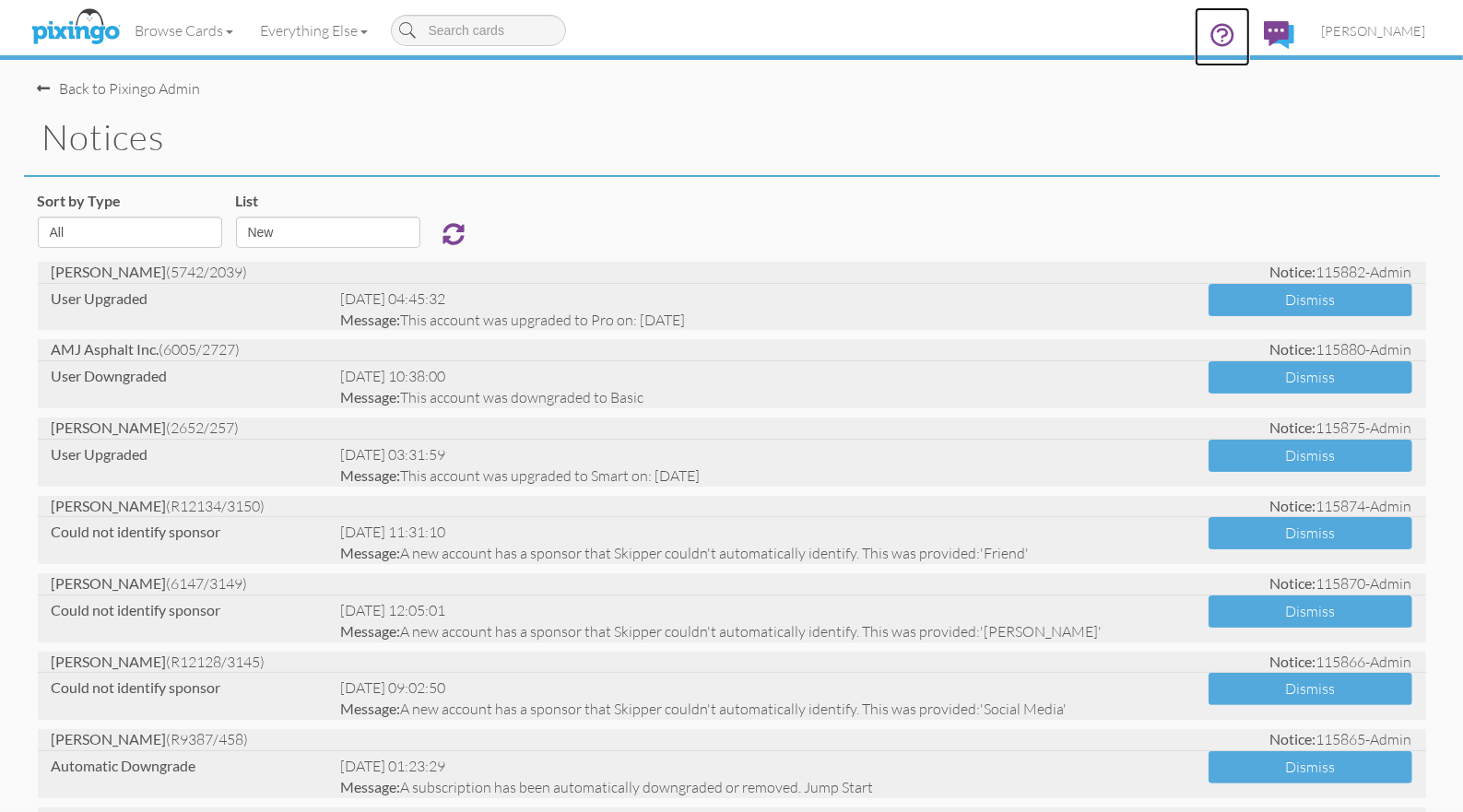
click at [1236, 36] on icon at bounding box center [1223, 35] width 27 height 27
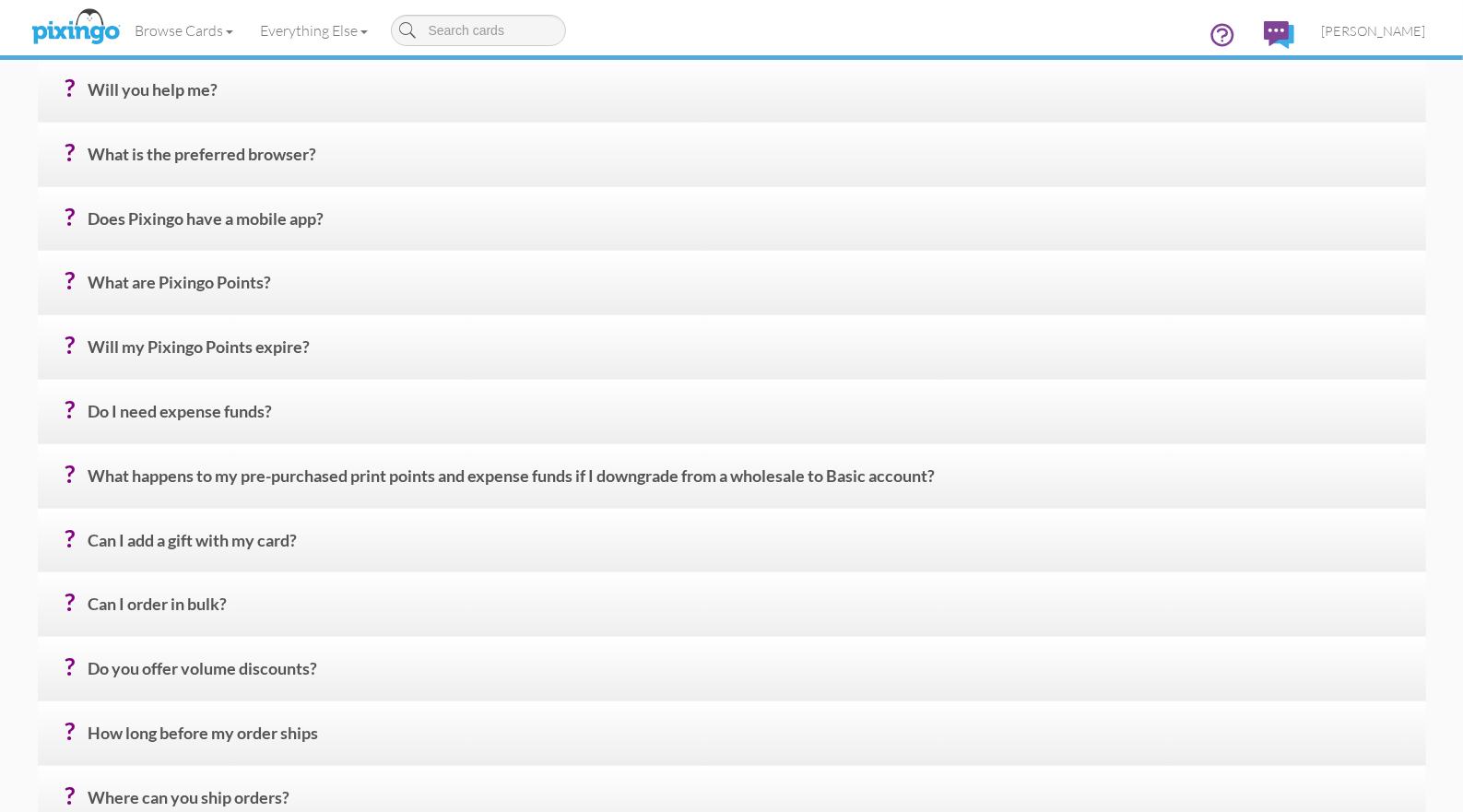
scroll to position [413, 0]
click at [237, 351] on h4 "? Will my Pixingo Points expire?" at bounding box center [750, 355] width 1324 height 32
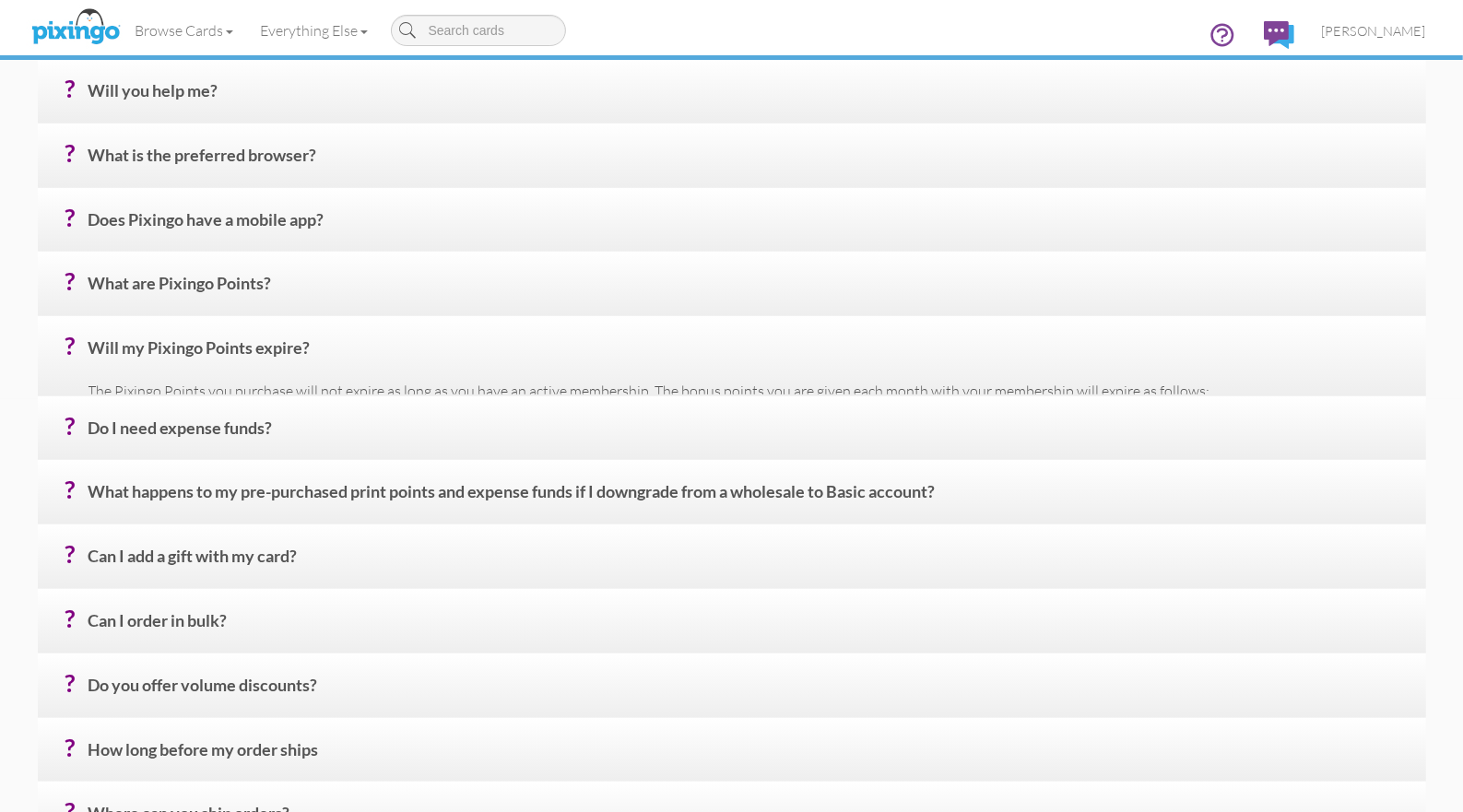
click at [237, 351] on h4 "? Will my Pixingo Points expire?" at bounding box center [750, 355] width 1324 height 32
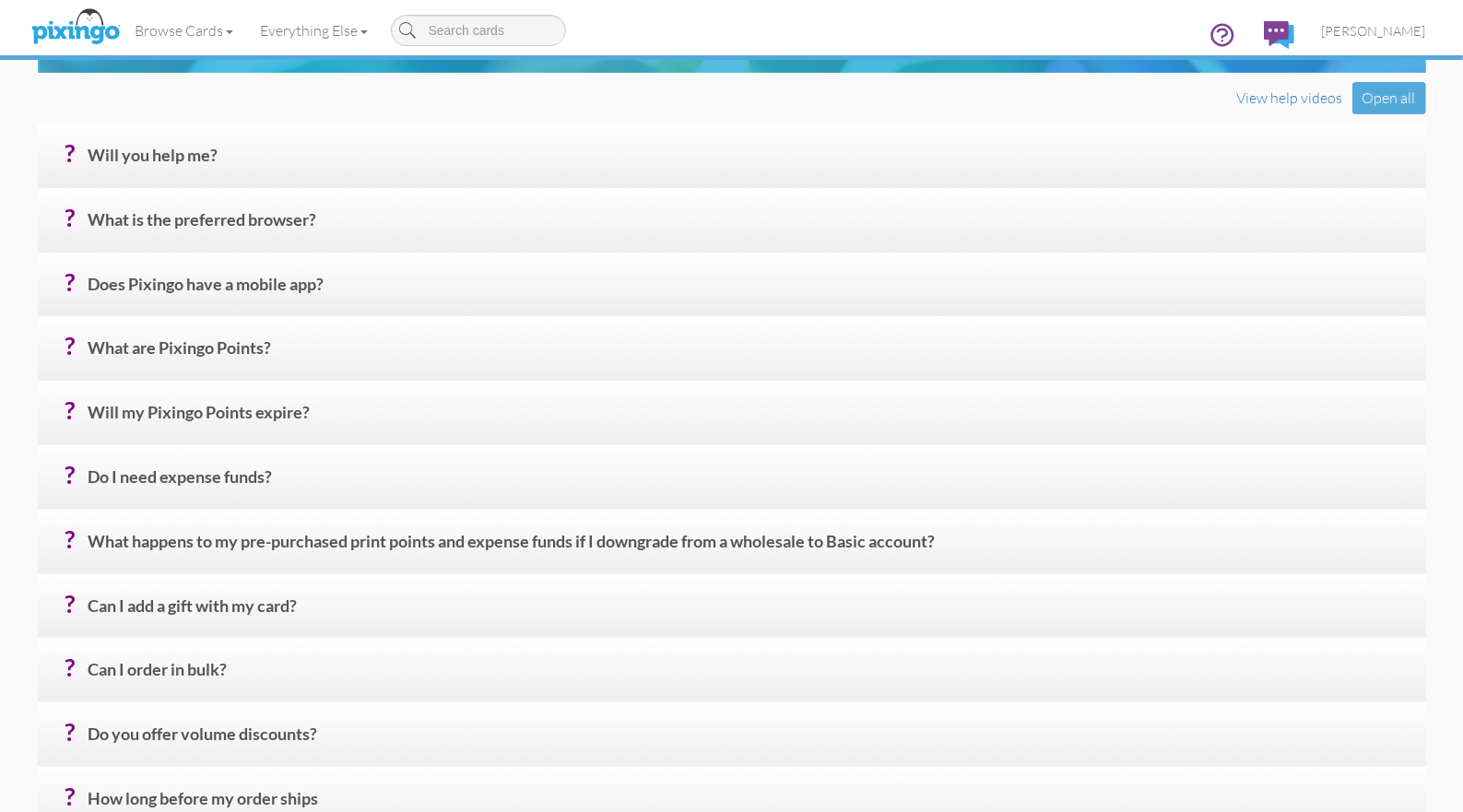
scroll to position [371, 0]
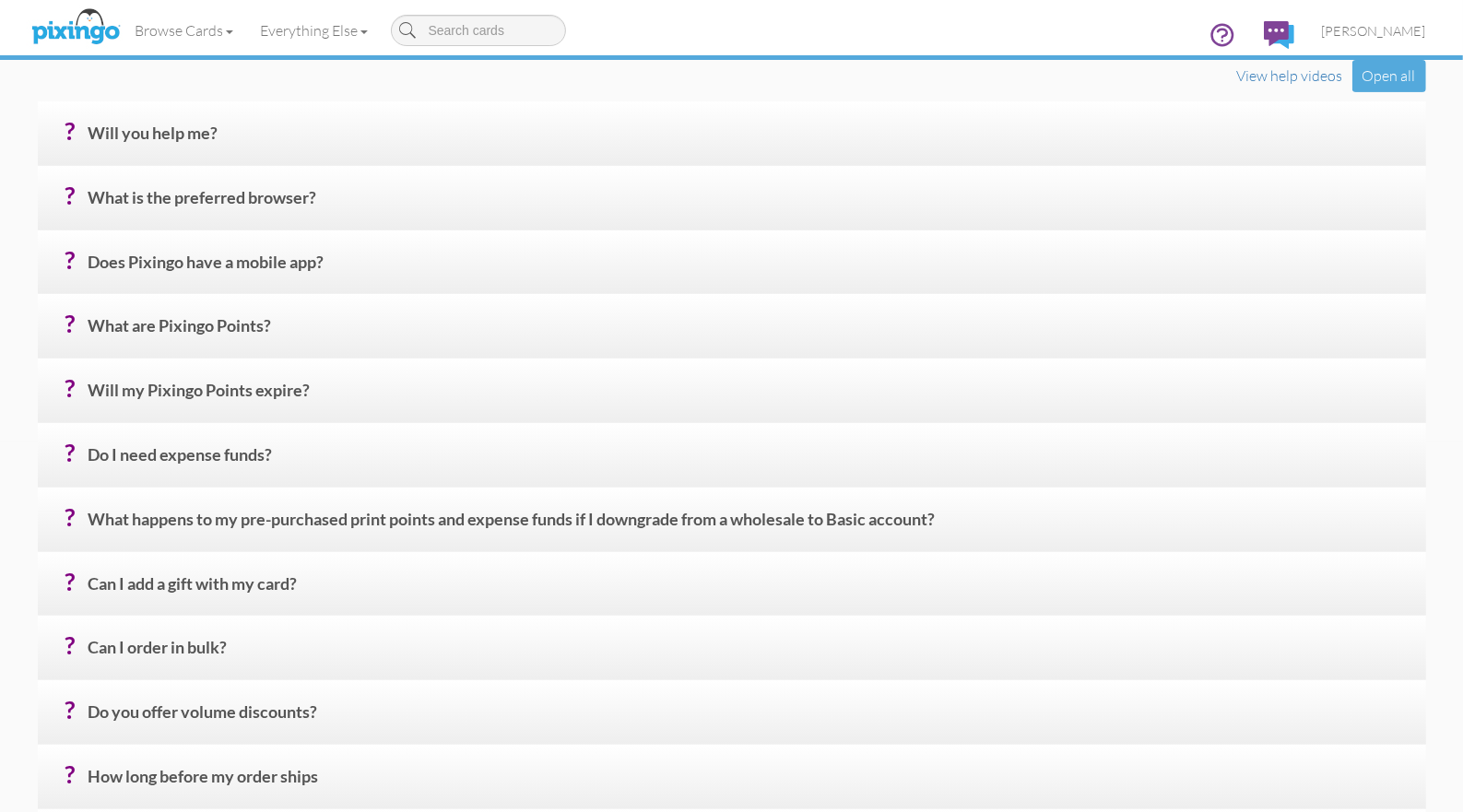
click at [244, 453] on h4 "? Do I need expense funds?" at bounding box center [750, 462] width 1324 height 32
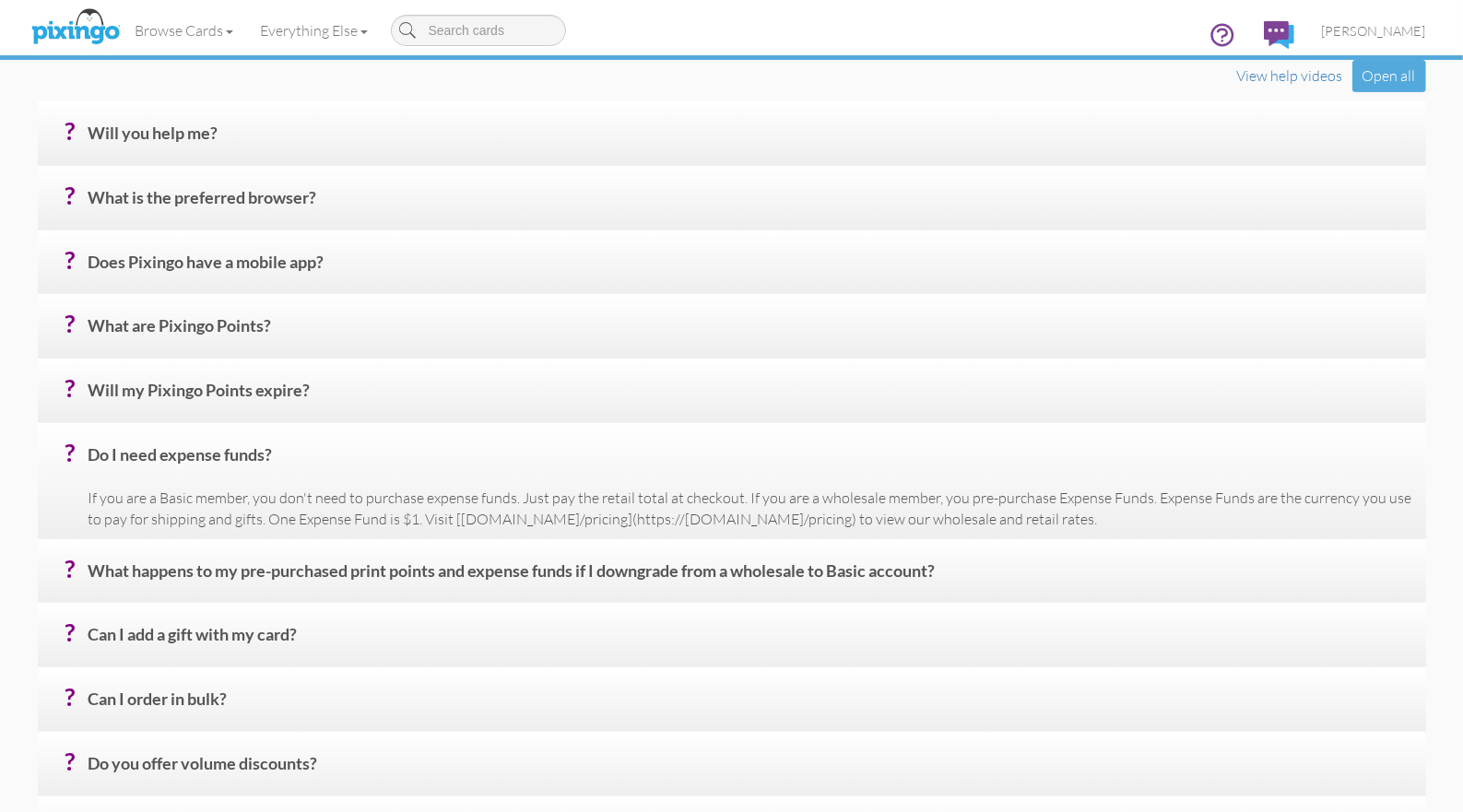
click at [1254, 506] on p "If you are a Basic member, you don't need to purchase expense funds. Just pay t…" at bounding box center [750, 509] width 1324 height 43
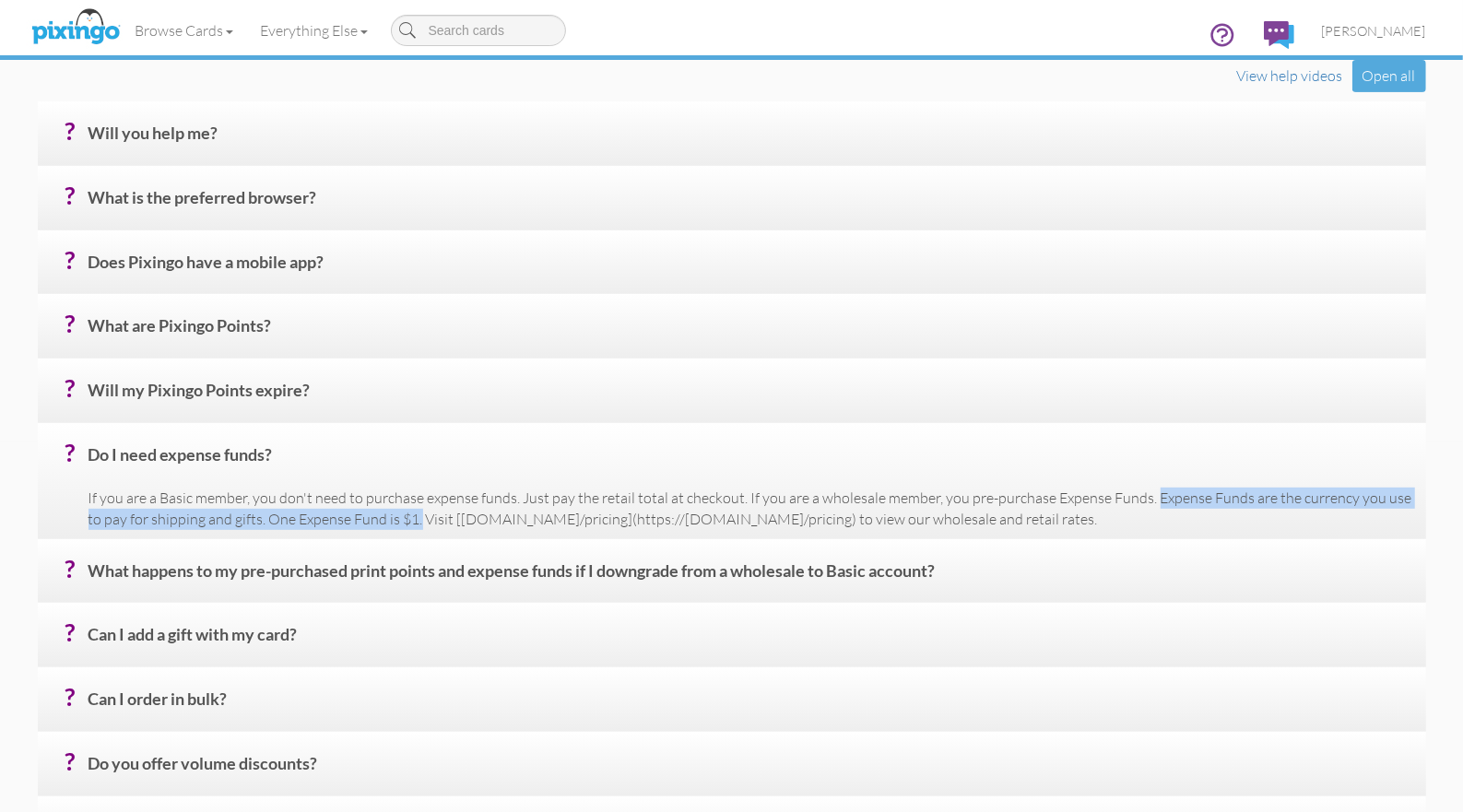
drag, startPoint x: 1162, startPoint y: 506, endPoint x: 417, endPoint y: 526, distance: 745.3
click at [417, 526] on p "If you are a Basic member, you don't need to purchase expense funds. Just pay t…" at bounding box center [750, 509] width 1324 height 43
copy p "Expense Funds are the currency you use to pay for shipping and gifts. One Expen…"
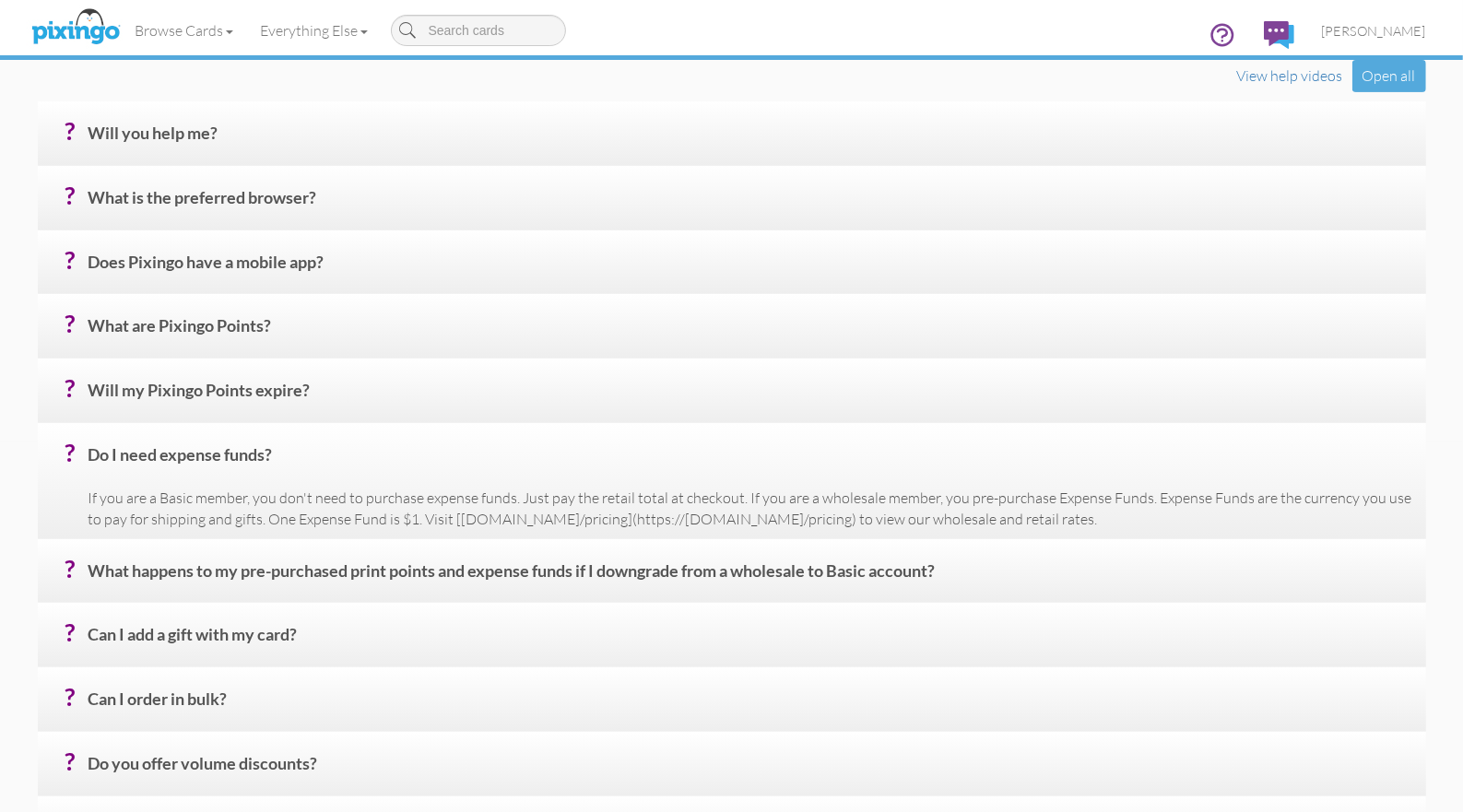
click at [198, 572] on h4 "? What happens to my pre-purchased print points and expense funds if I downgrad…" at bounding box center [750, 578] width 1324 height 32
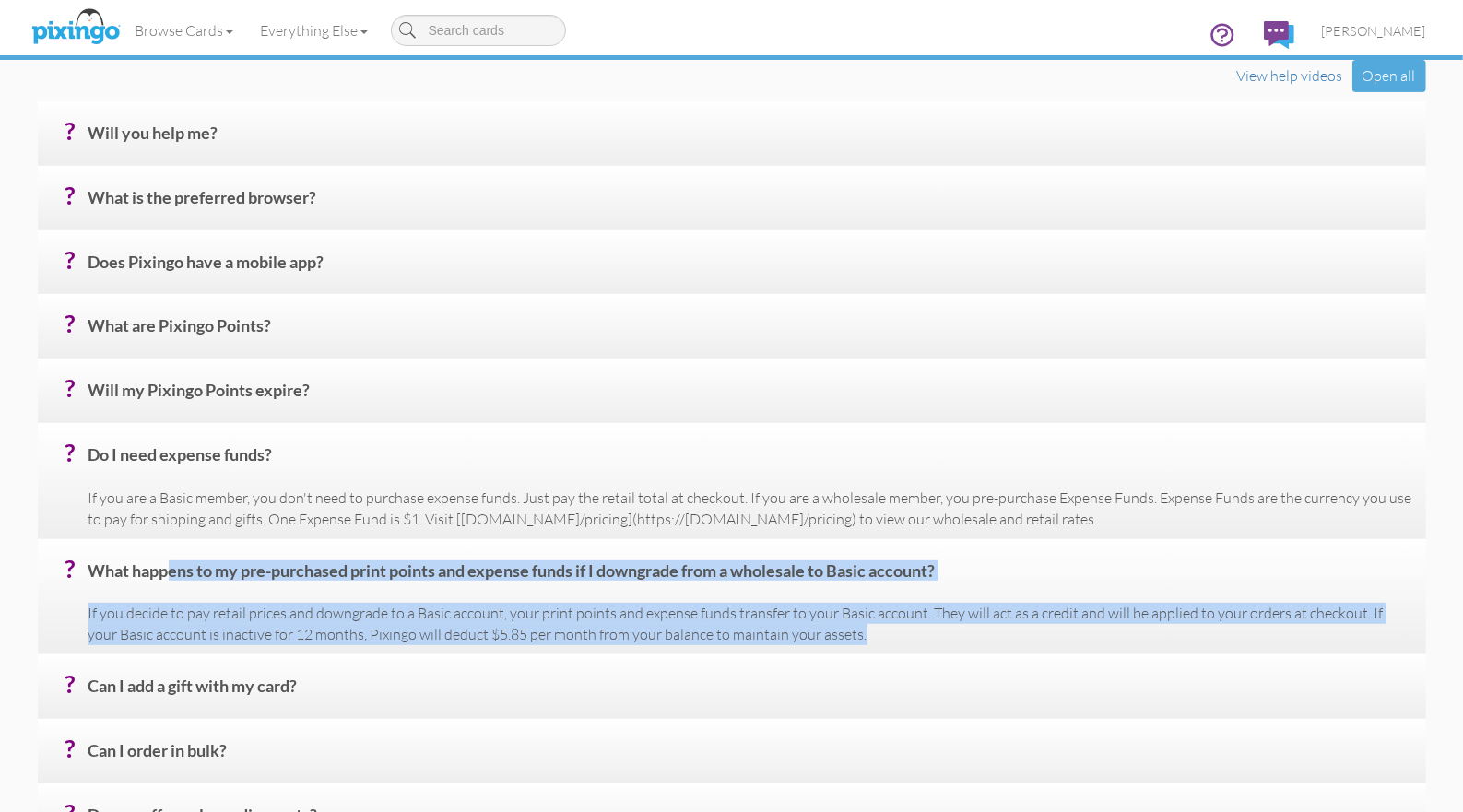
drag, startPoint x: 92, startPoint y: 568, endPoint x: 734, endPoint y: 643, distance: 646.4
click at [826, 647] on div "? What happens to my pre-purchased print points and expense funds if I downgrad…" at bounding box center [732, 596] width 1388 height 115
copy div "What happens to my pre-purchased print points and expense funds if I downgrade …"
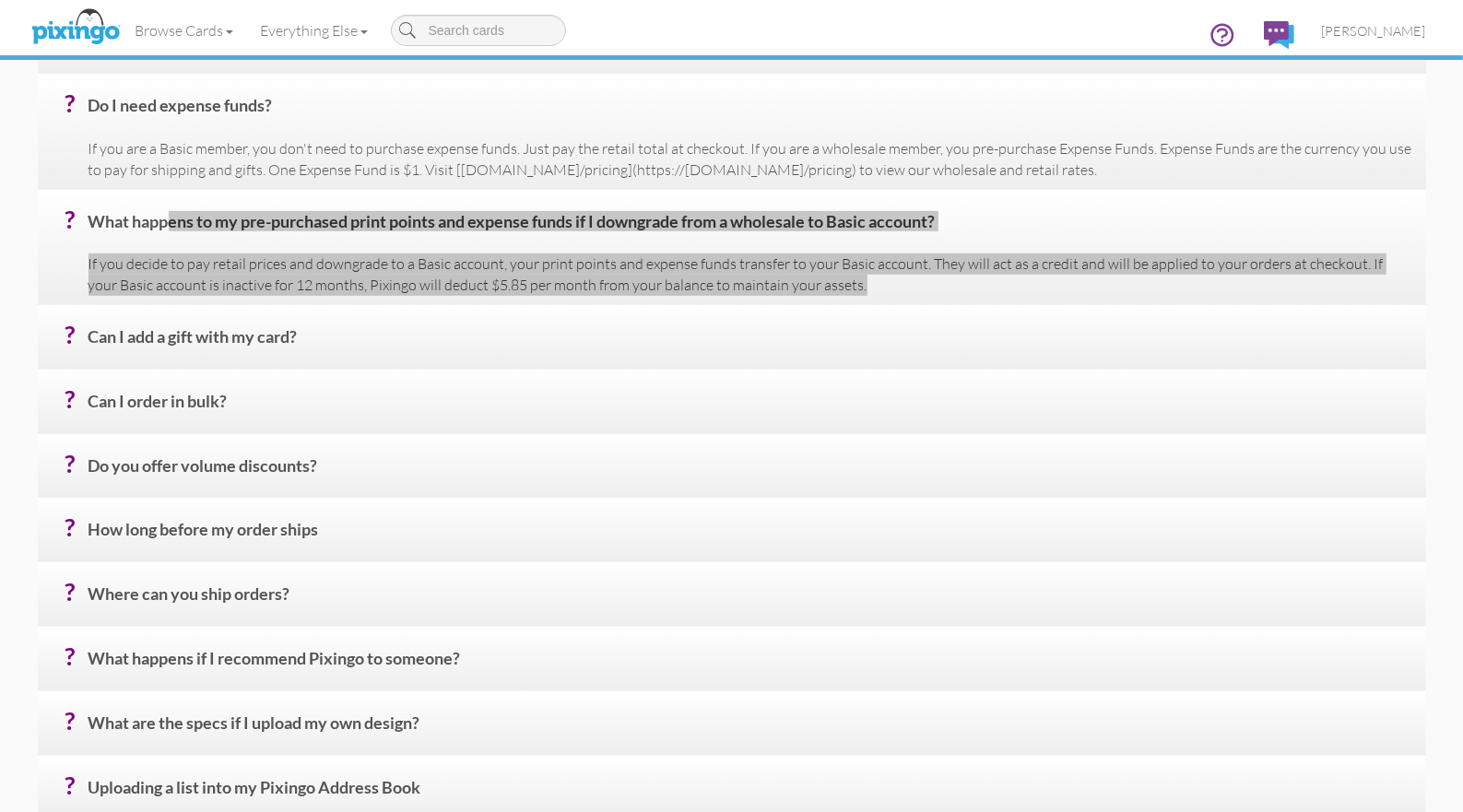
scroll to position [722, 0]
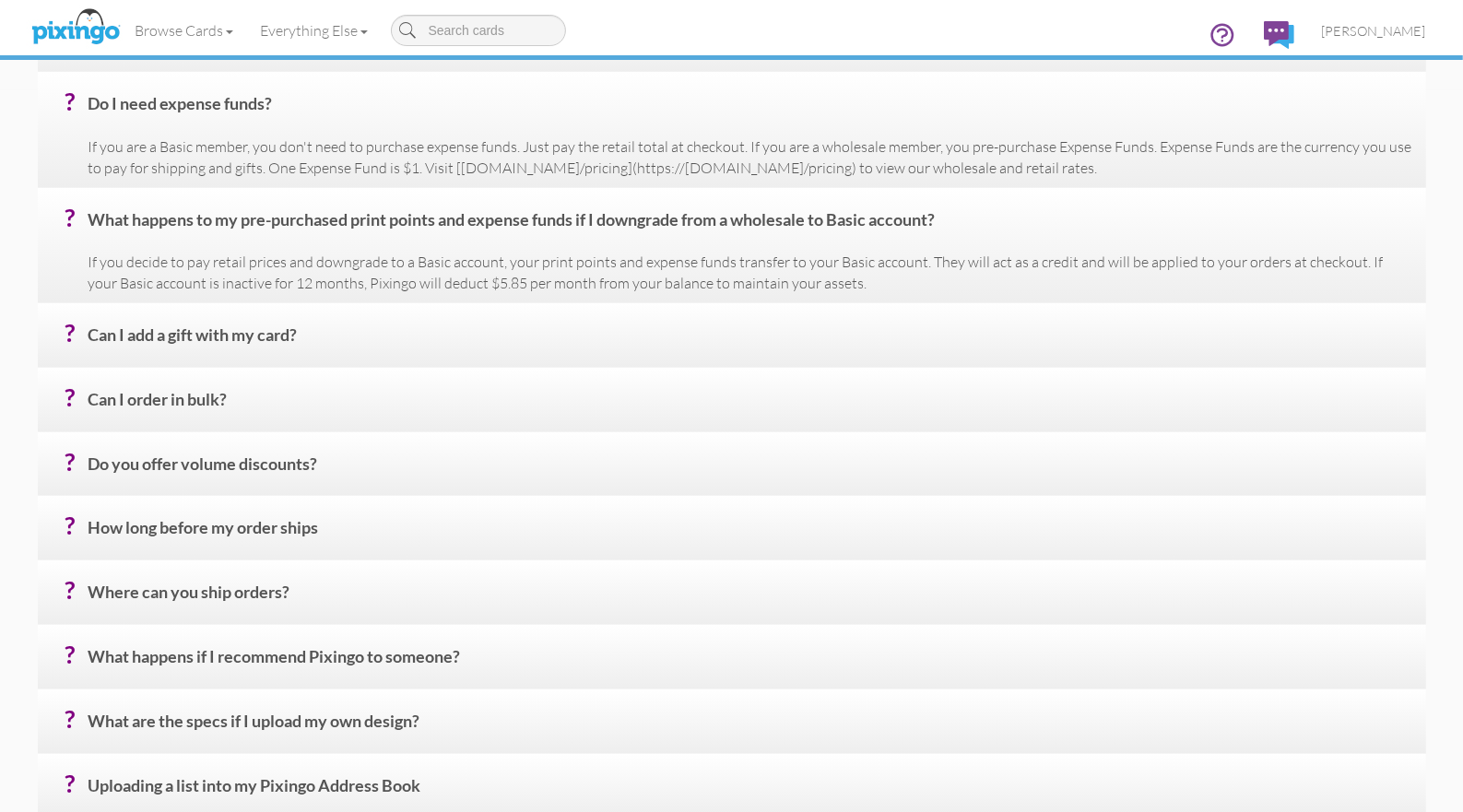
click at [192, 338] on h4 "? Can I add a gift with my card?" at bounding box center [750, 342] width 1324 height 32
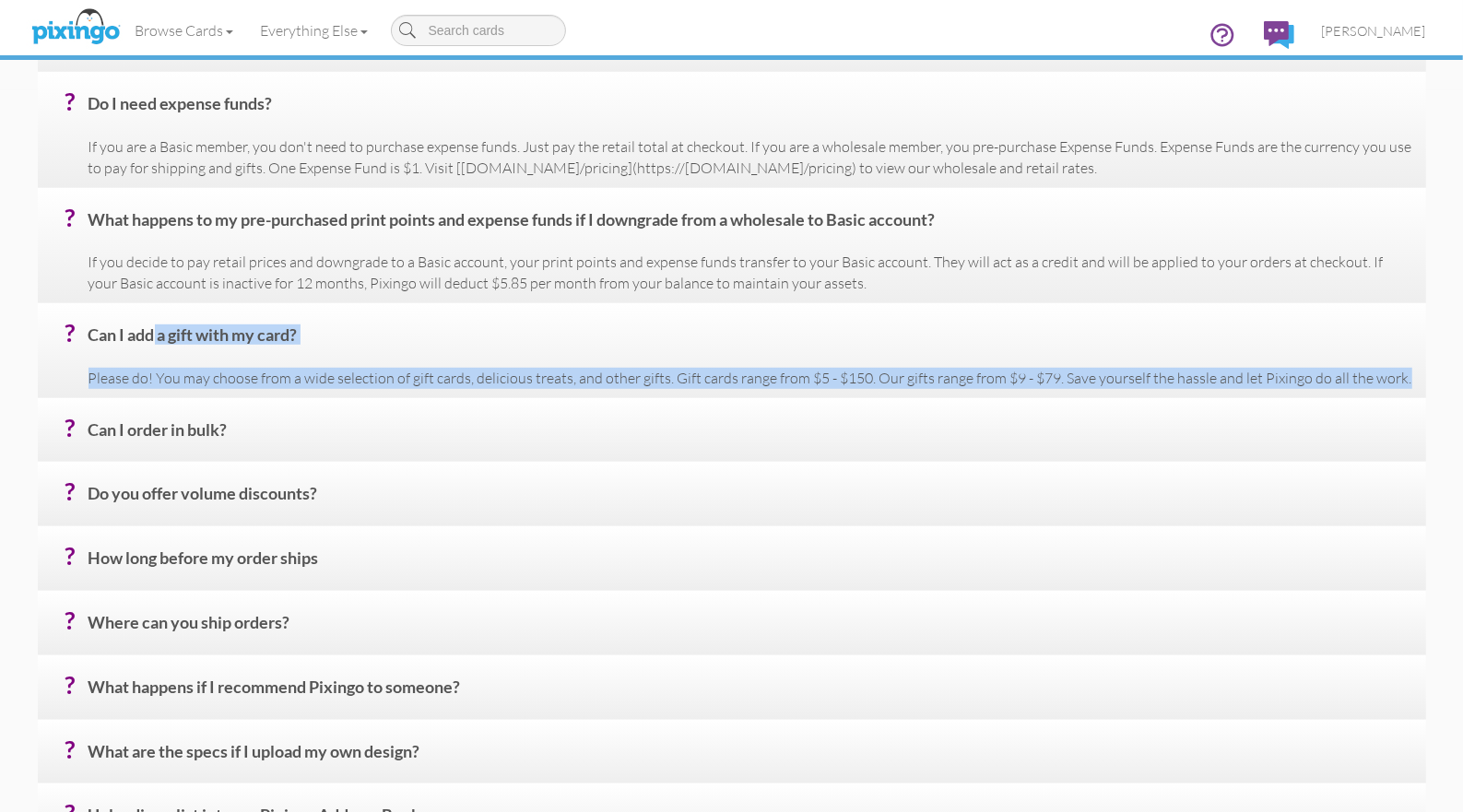
drag, startPoint x: 93, startPoint y: 335, endPoint x: 1257, endPoint y: 391, distance: 1165.3
click at [1271, 391] on div "? Can I add a gift with my card? Please do! You may choose from a wide selectio…" at bounding box center [732, 351] width 1388 height 95
copy div "Can I add a gift with my card? Please do! You may choose from a wide selection …"
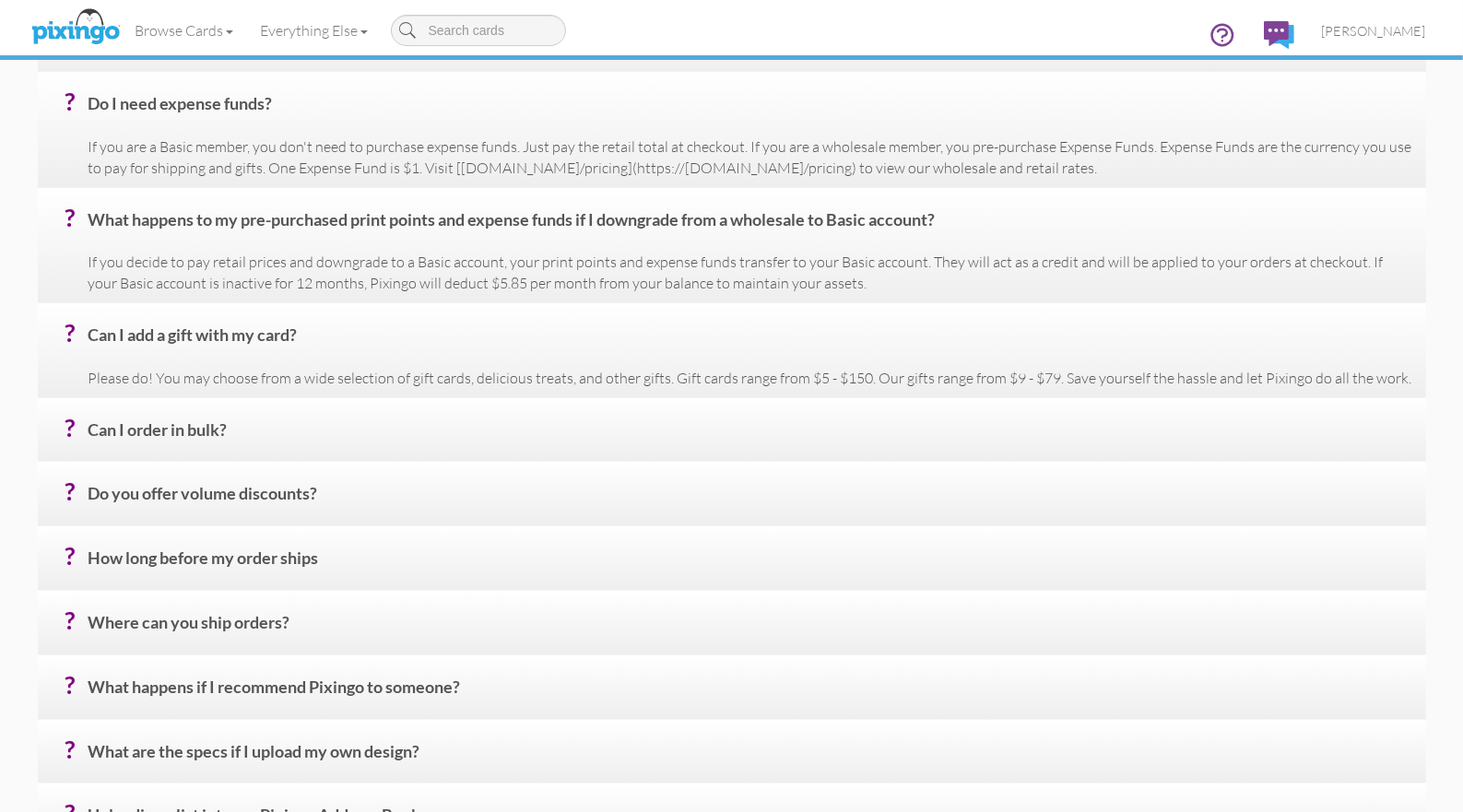
click at [161, 432] on h4 "? Can I order in bulk?" at bounding box center [750, 437] width 1324 height 32
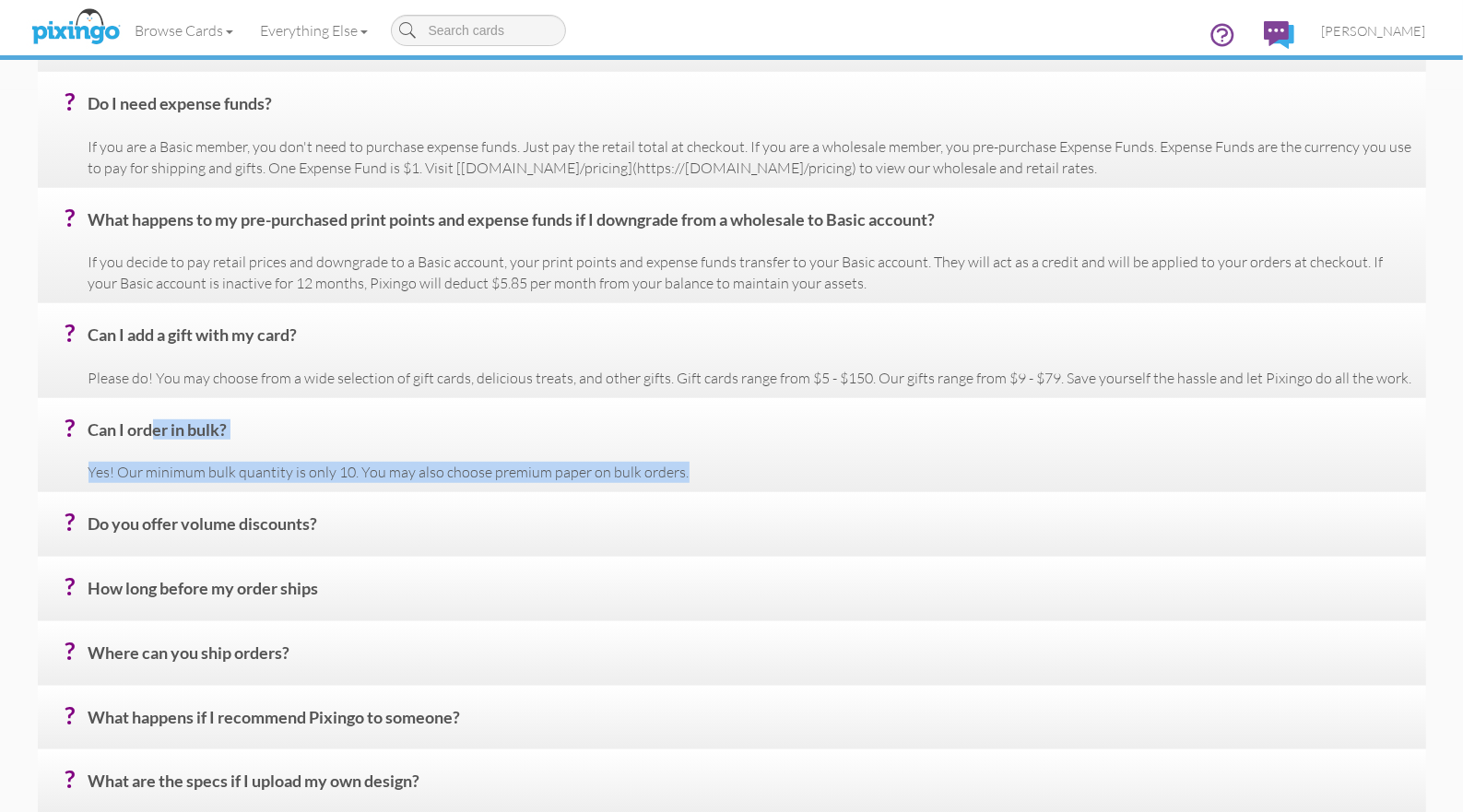
drag, startPoint x: 89, startPoint y: 428, endPoint x: 722, endPoint y: 481, distance: 635.2
click at [722, 481] on div "? Can I order in bulk? Yes! Our minimum bulk quantity is only 10. You may also …" at bounding box center [732, 445] width 1388 height 95
copy div "Can I order in bulk? Yes! Our minimum bulk quantity is only 10. You may also ch…"
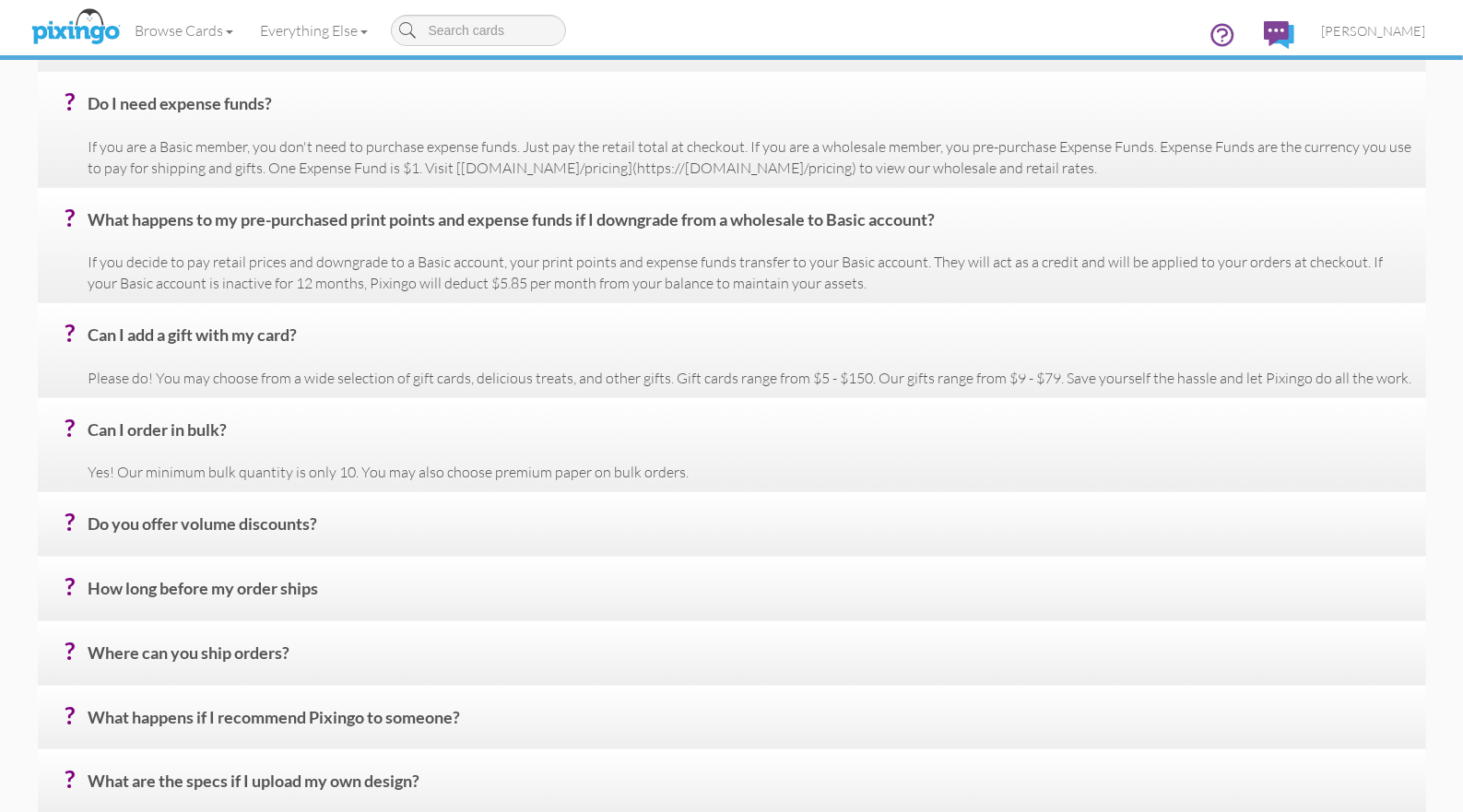
click at [787, 12] on div "Browse Cards Business Accounting Automotive Chiropractor Customer Dental Financ…" at bounding box center [732, 36] width 1388 height 73
click at [1362, 32] on span "[PERSON_NAME]" at bounding box center [1374, 31] width 104 height 16
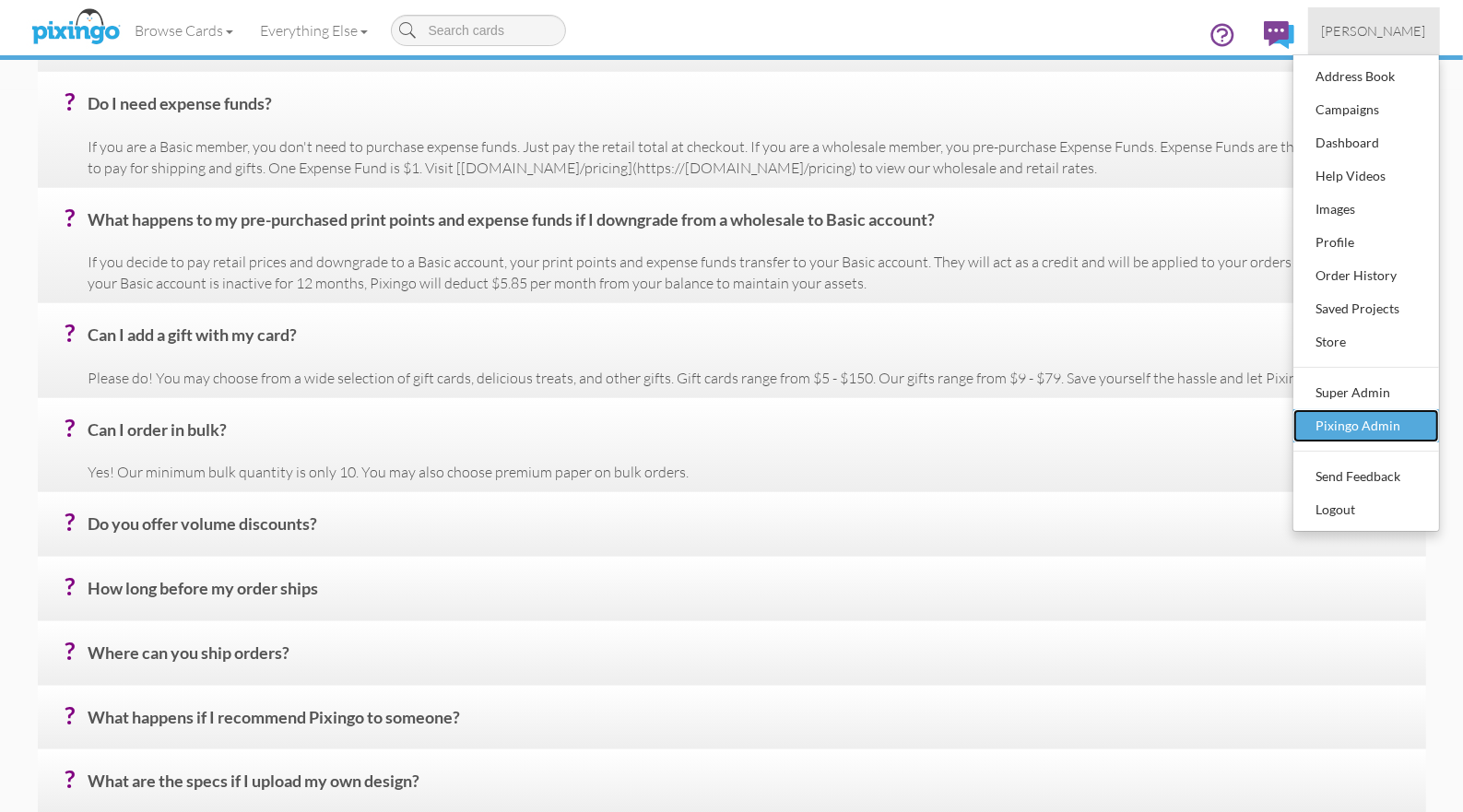
click at [1378, 413] on div "Pixingo Admin" at bounding box center [1367, 426] width 109 height 27
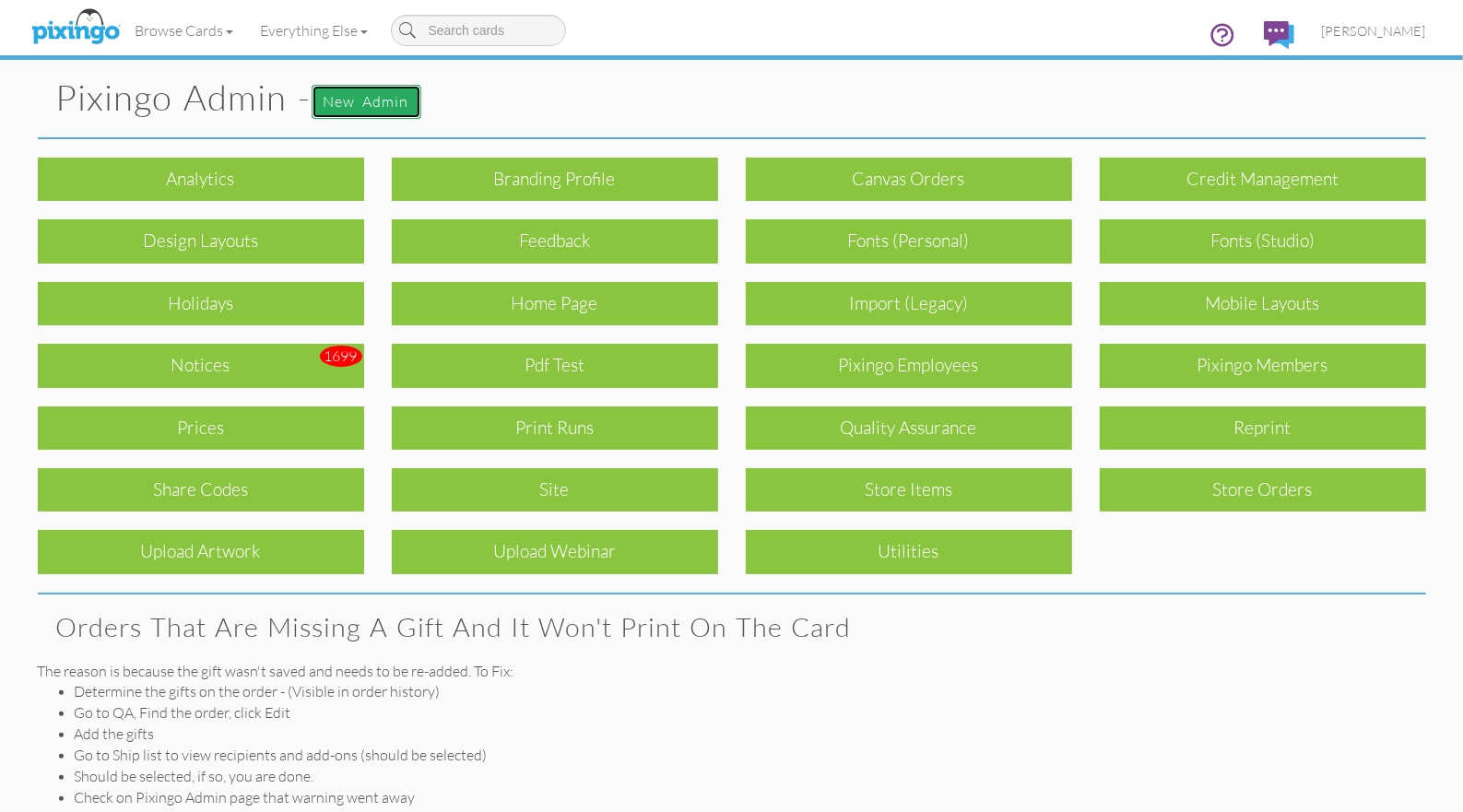
click at [350, 96] on link "New admin" at bounding box center [366, 101] width 110 height 34
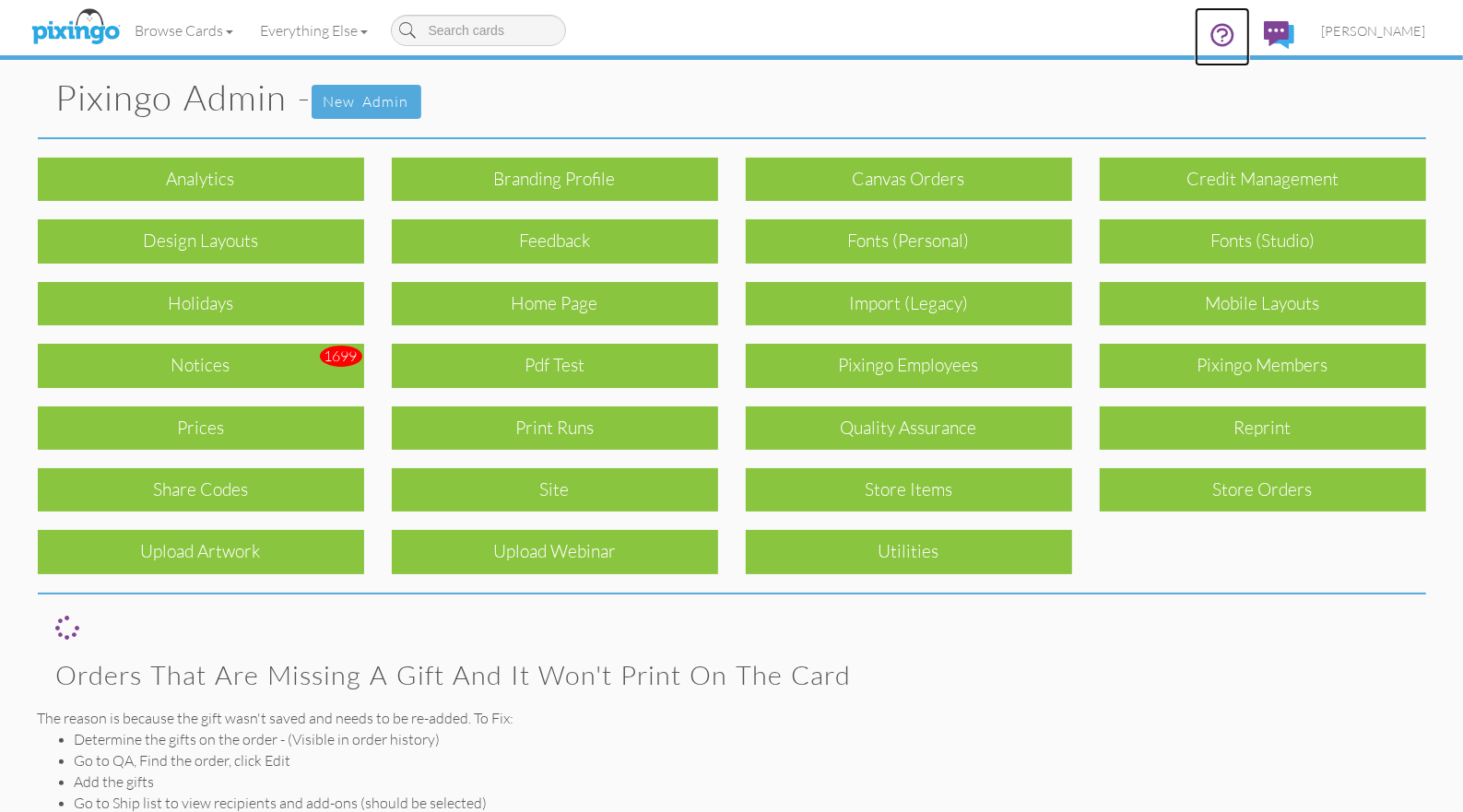
click at [1236, 36] on icon at bounding box center [1223, 35] width 27 height 27
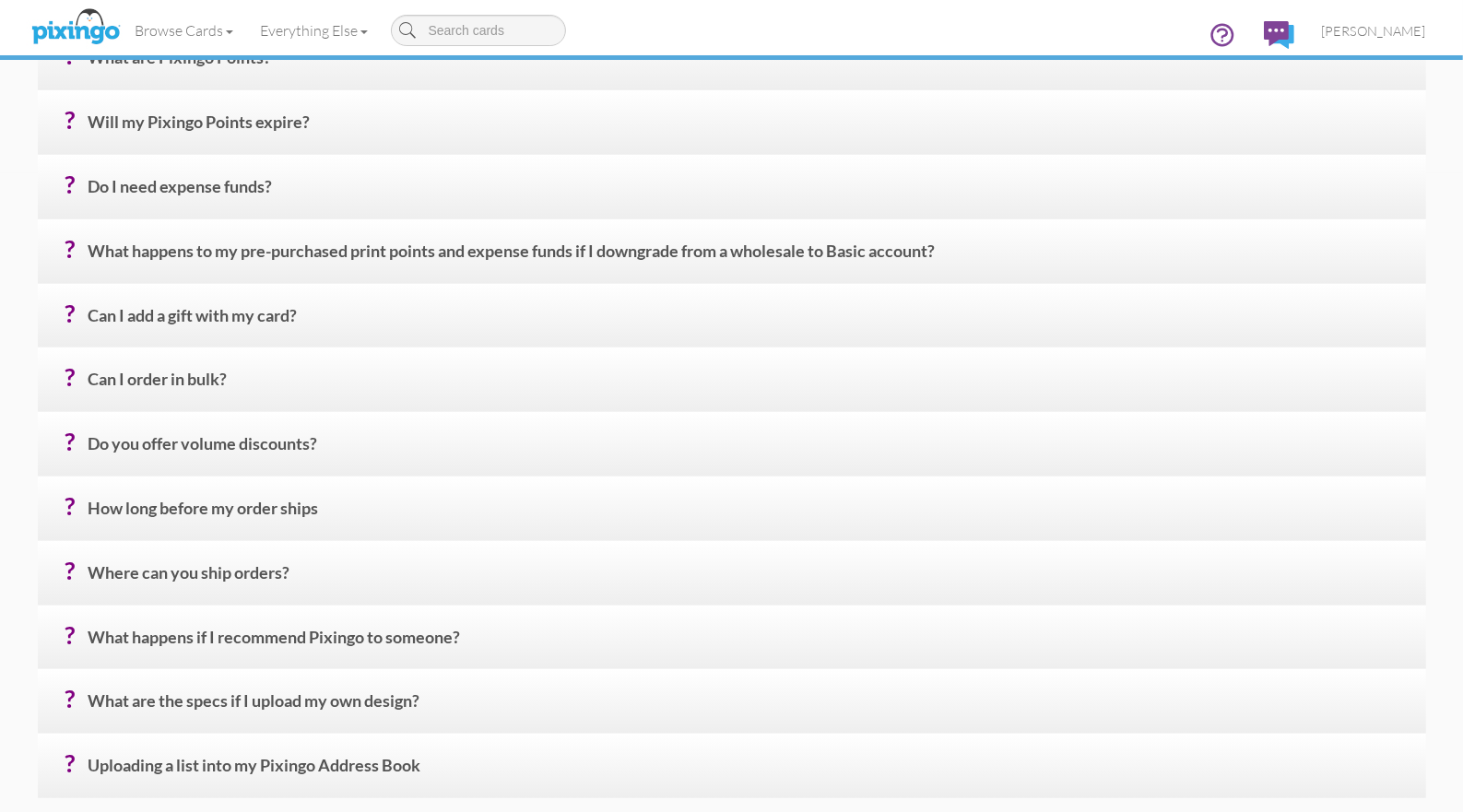
scroll to position [635, 0]
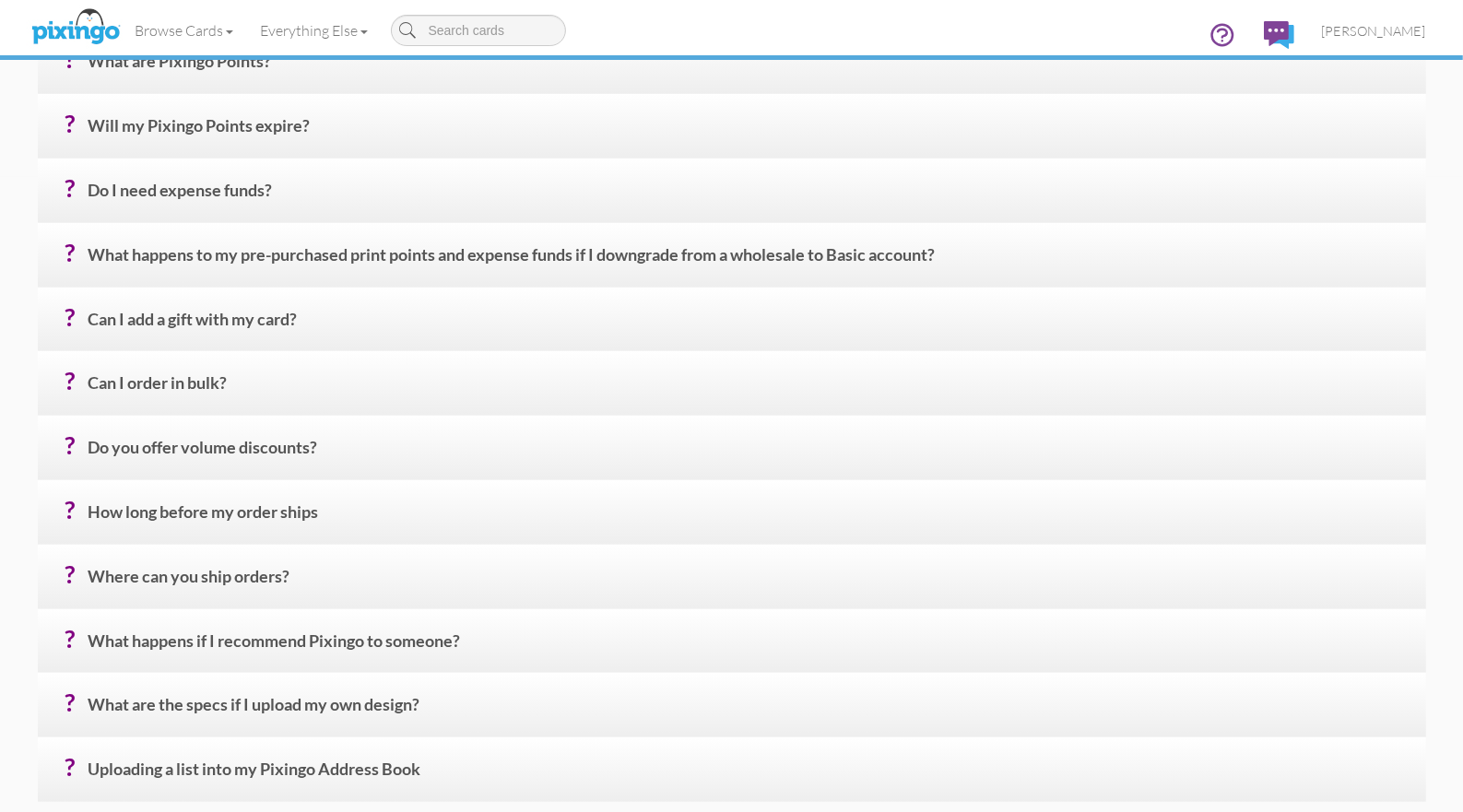
click at [237, 449] on h4 "? Do you offer volume discounts?" at bounding box center [750, 454] width 1324 height 32
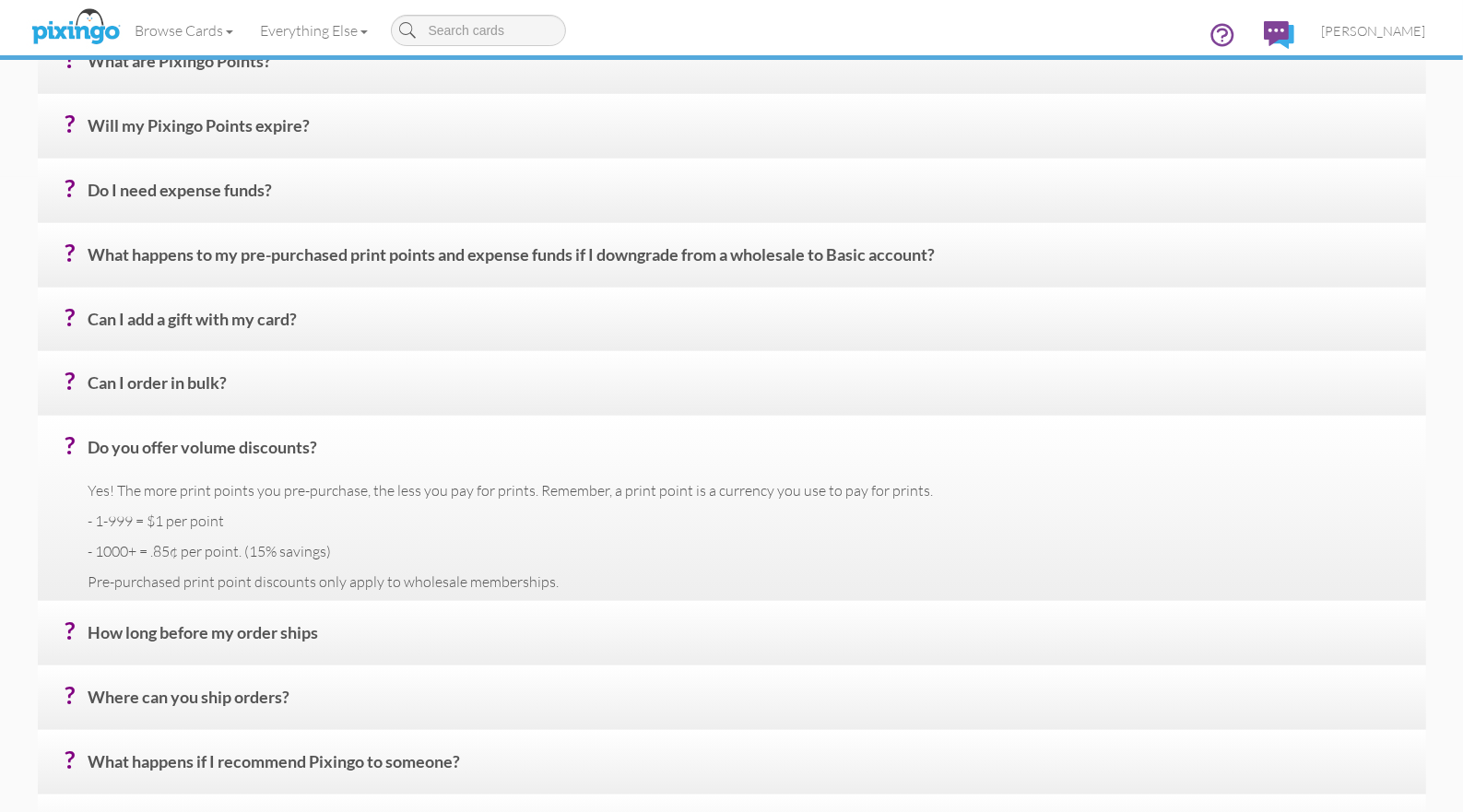
click at [96, 447] on h4 "? Do you offer volume discounts?" at bounding box center [750, 454] width 1324 height 32
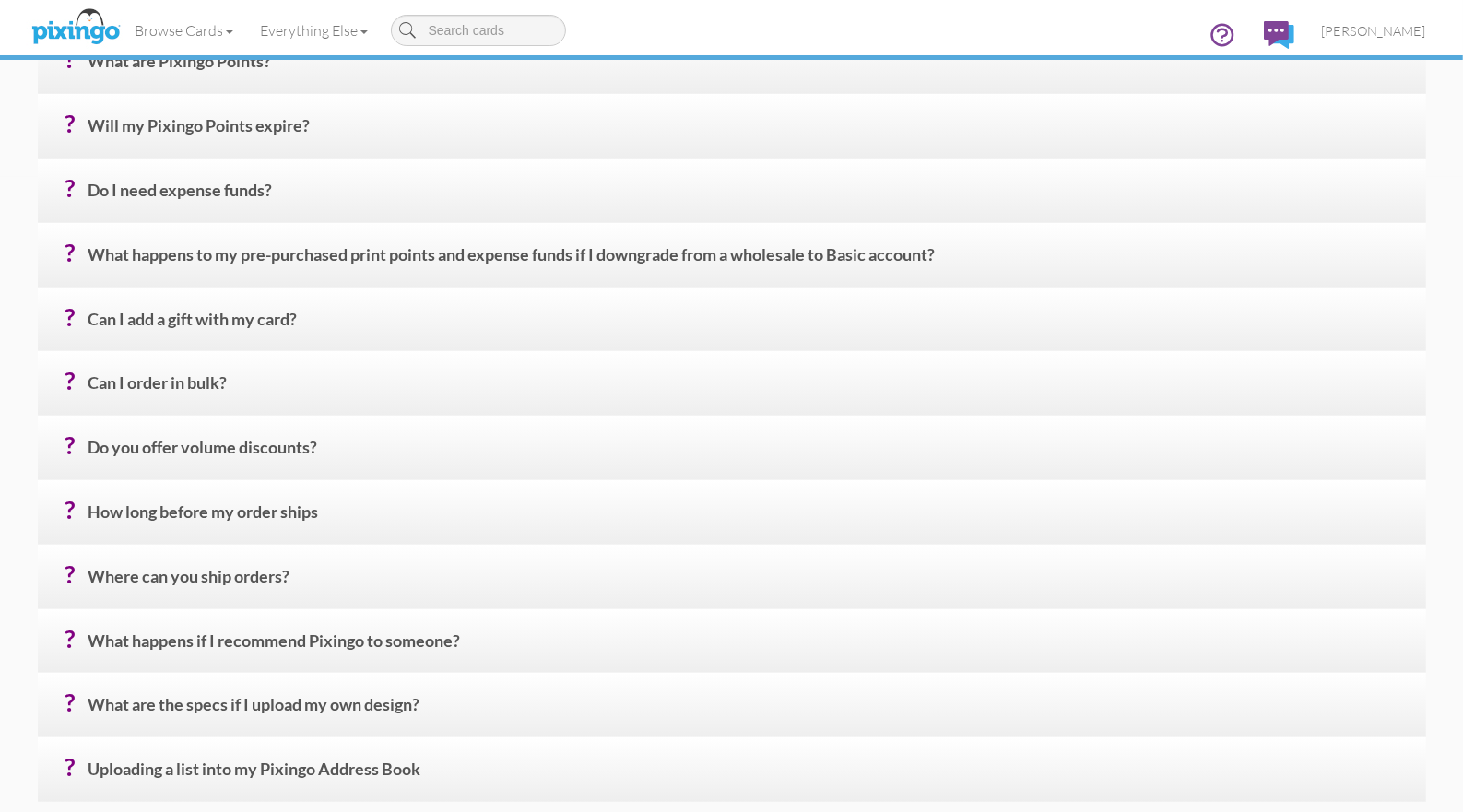
click at [90, 445] on h4 "? Do you offer volume discounts?" at bounding box center [750, 454] width 1324 height 32
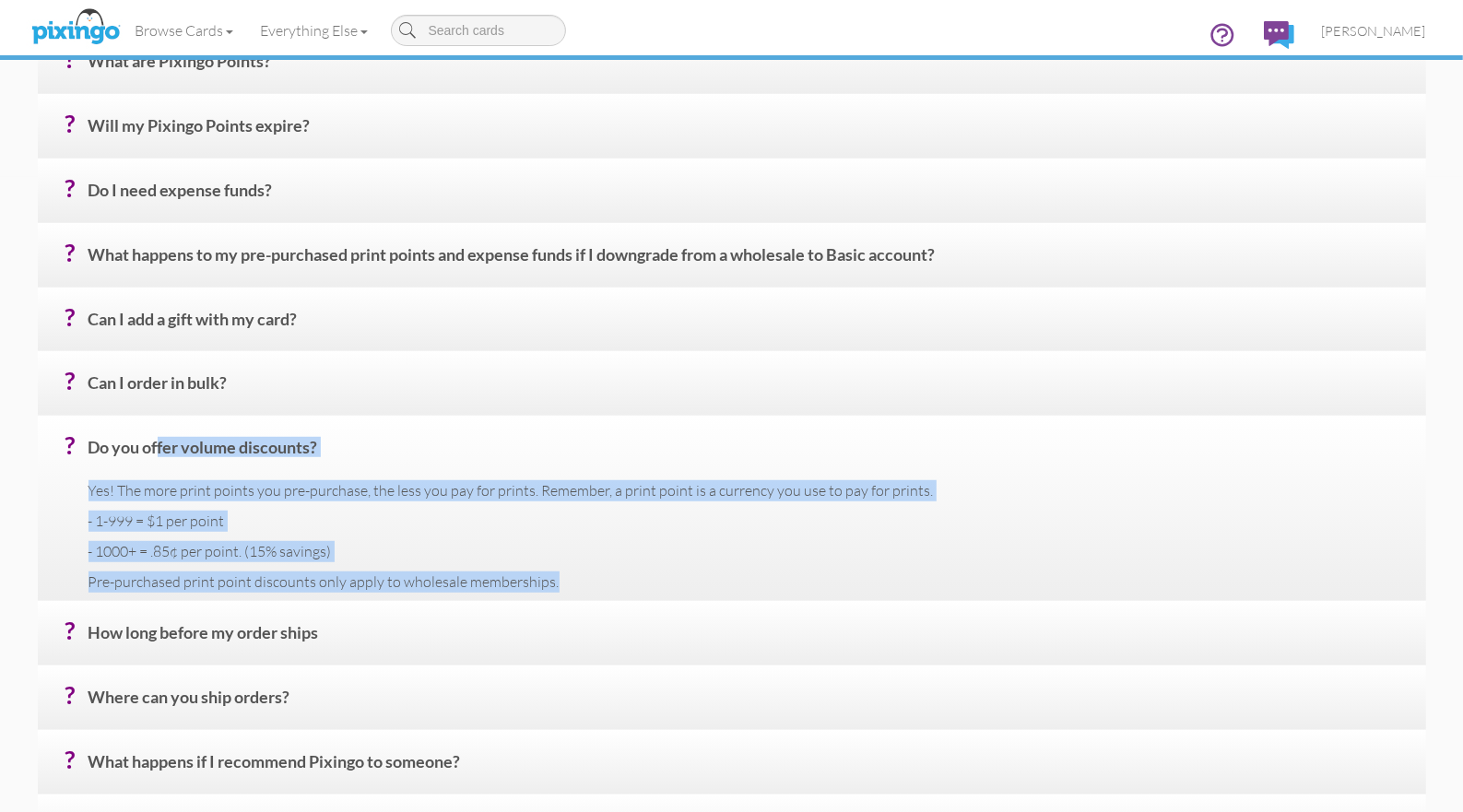
drag, startPoint x: 102, startPoint y: 477, endPoint x: 589, endPoint y: 591, distance: 500.2
click at [589, 591] on div "? Do you offer volume discounts? Yes! The more print points you pre-purchase, t…" at bounding box center [732, 508] width 1388 height 186
copy div "Do you offer volume discounts? Yes! The more print points you pre-purchase, the…"
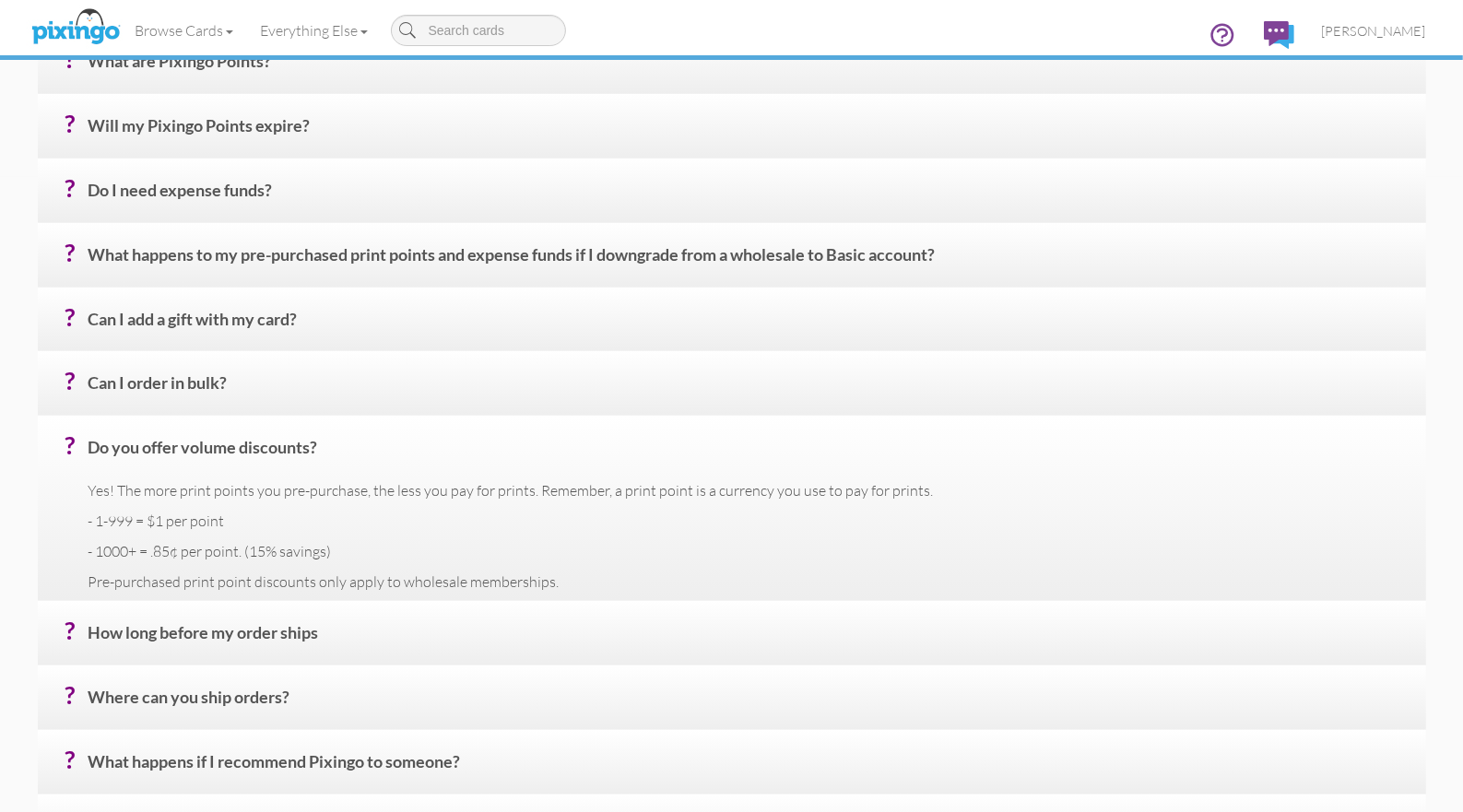
click at [211, 633] on h4 "? How long before my order ships" at bounding box center [750, 640] width 1324 height 32
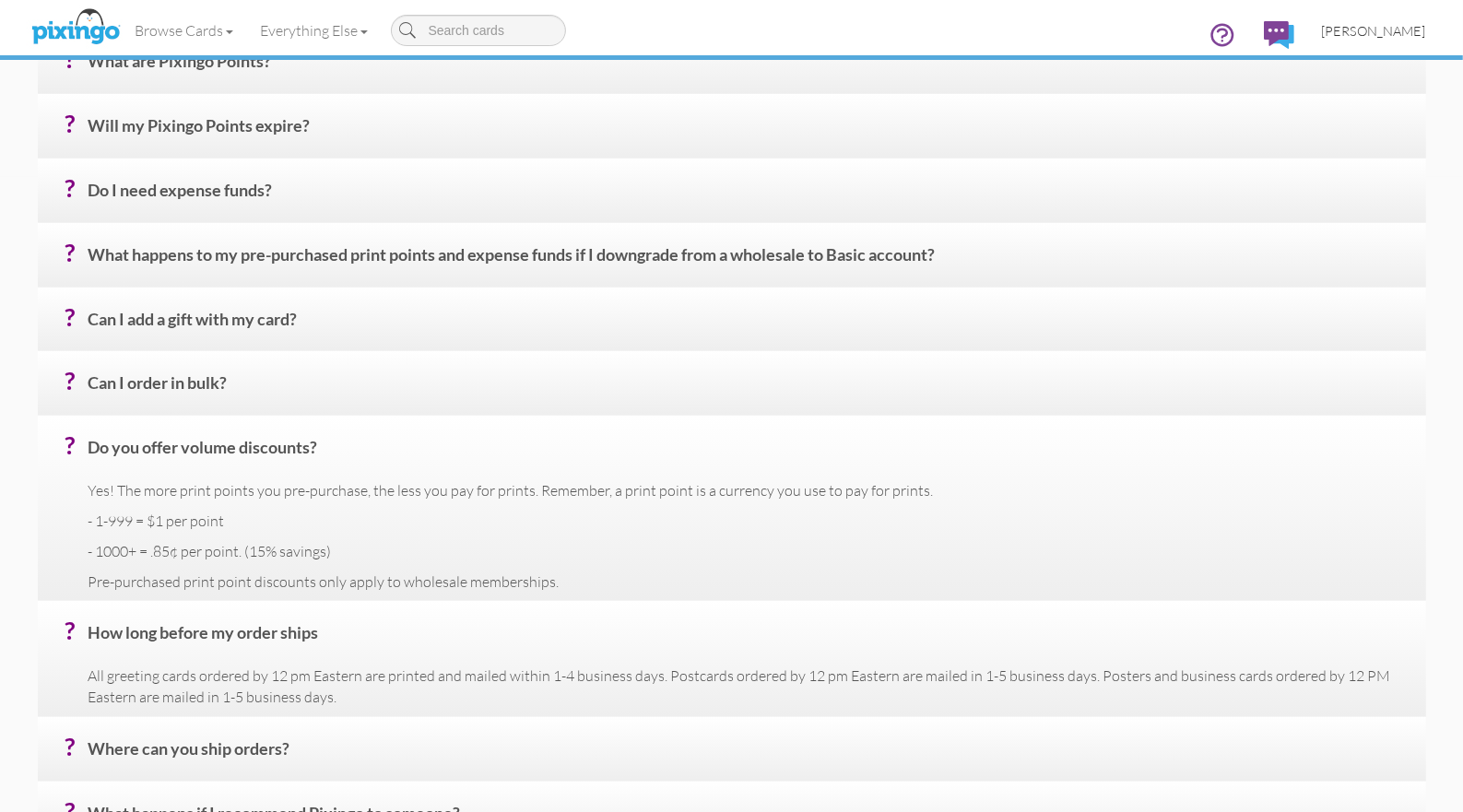
drag, startPoint x: 1394, startPoint y: 10, endPoint x: 1392, endPoint y: 28, distance: 18.1
click at [1394, 13] on link "[PERSON_NAME]" at bounding box center [1374, 31] width 132 height 47
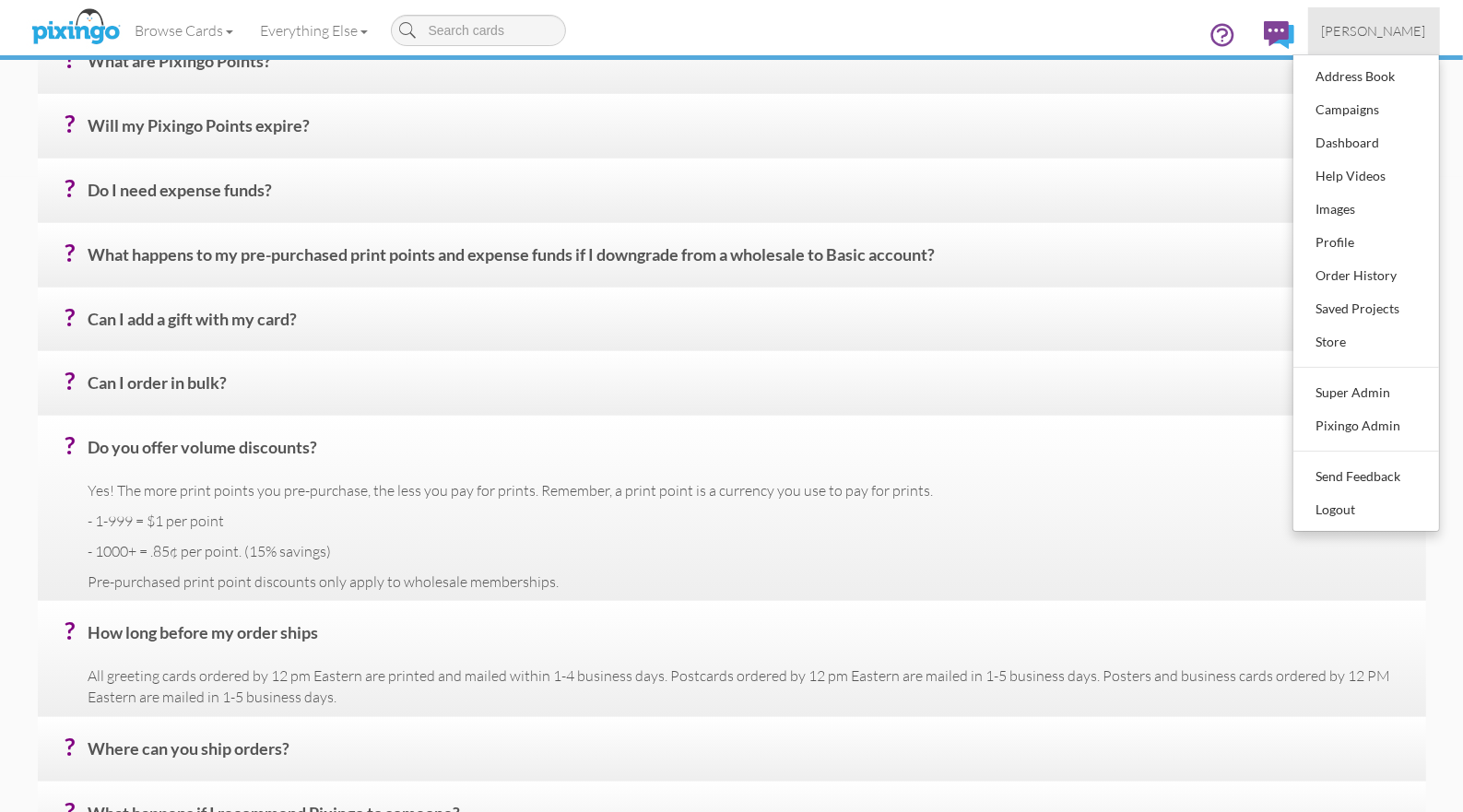
click at [1391, 38] on link "[PERSON_NAME]" at bounding box center [1374, 31] width 132 height 47
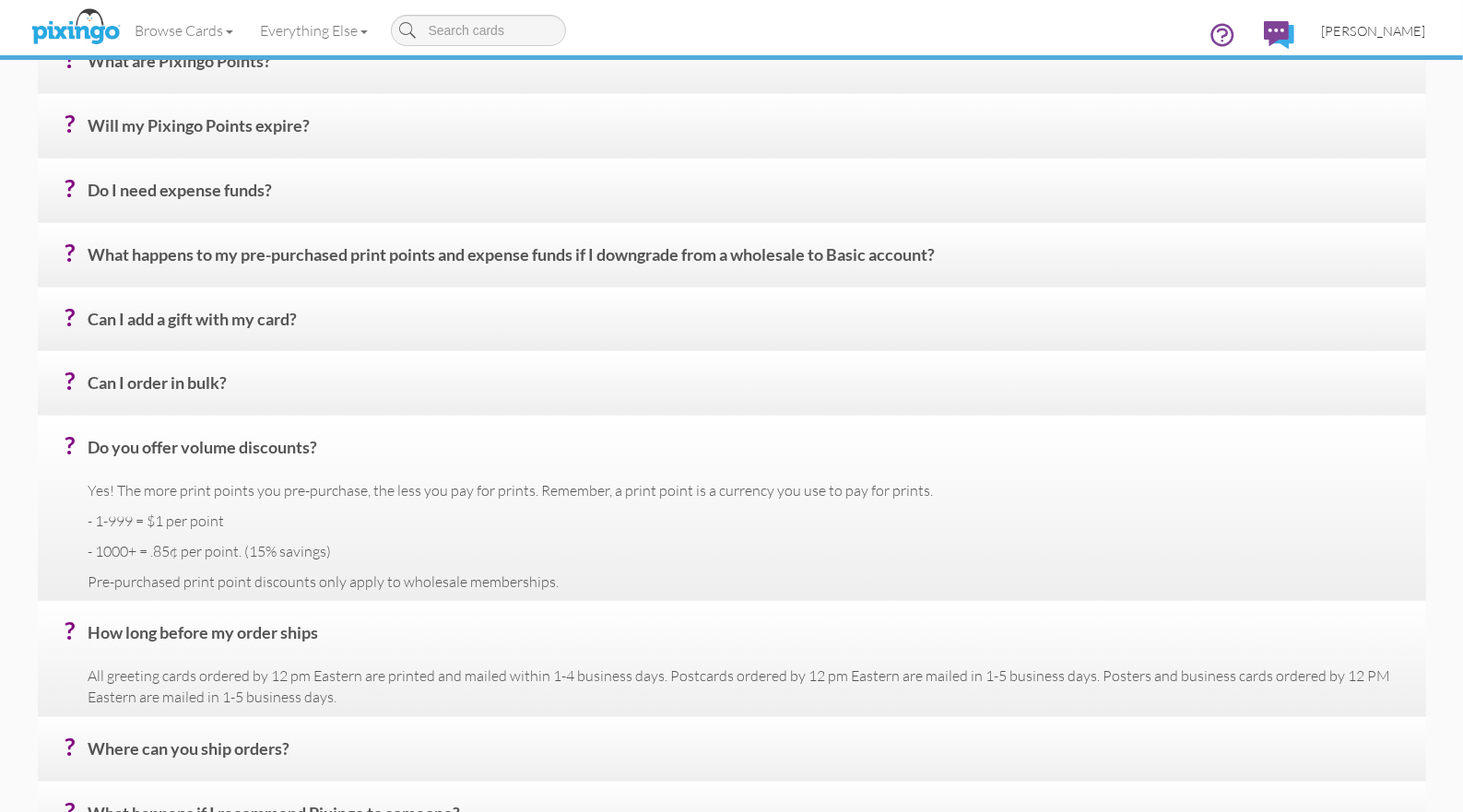
click at [1368, 34] on span "[PERSON_NAME]" at bounding box center [1374, 31] width 104 height 16
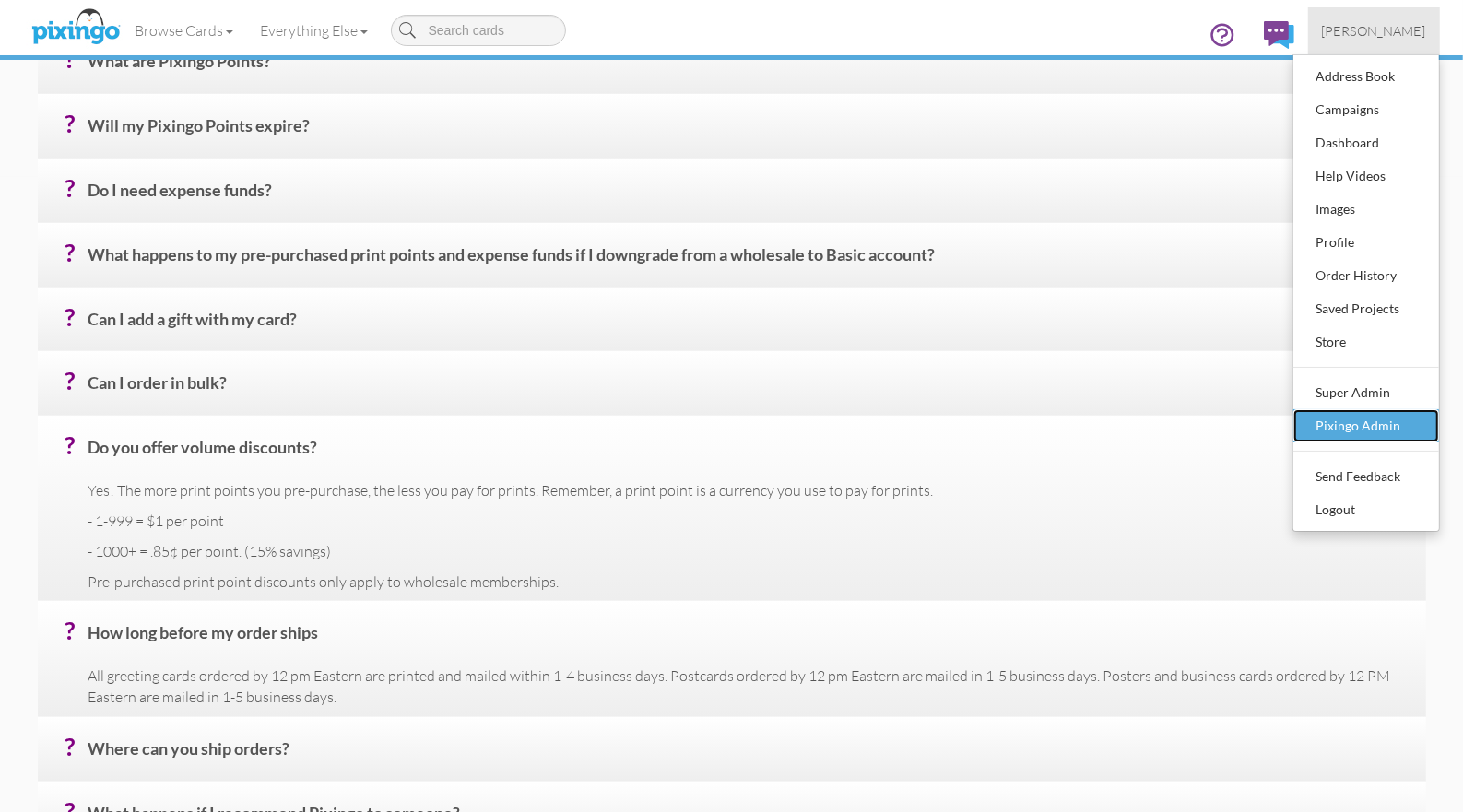
click at [1348, 417] on div "Pixingo Admin" at bounding box center [1367, 426] width 109 height 27
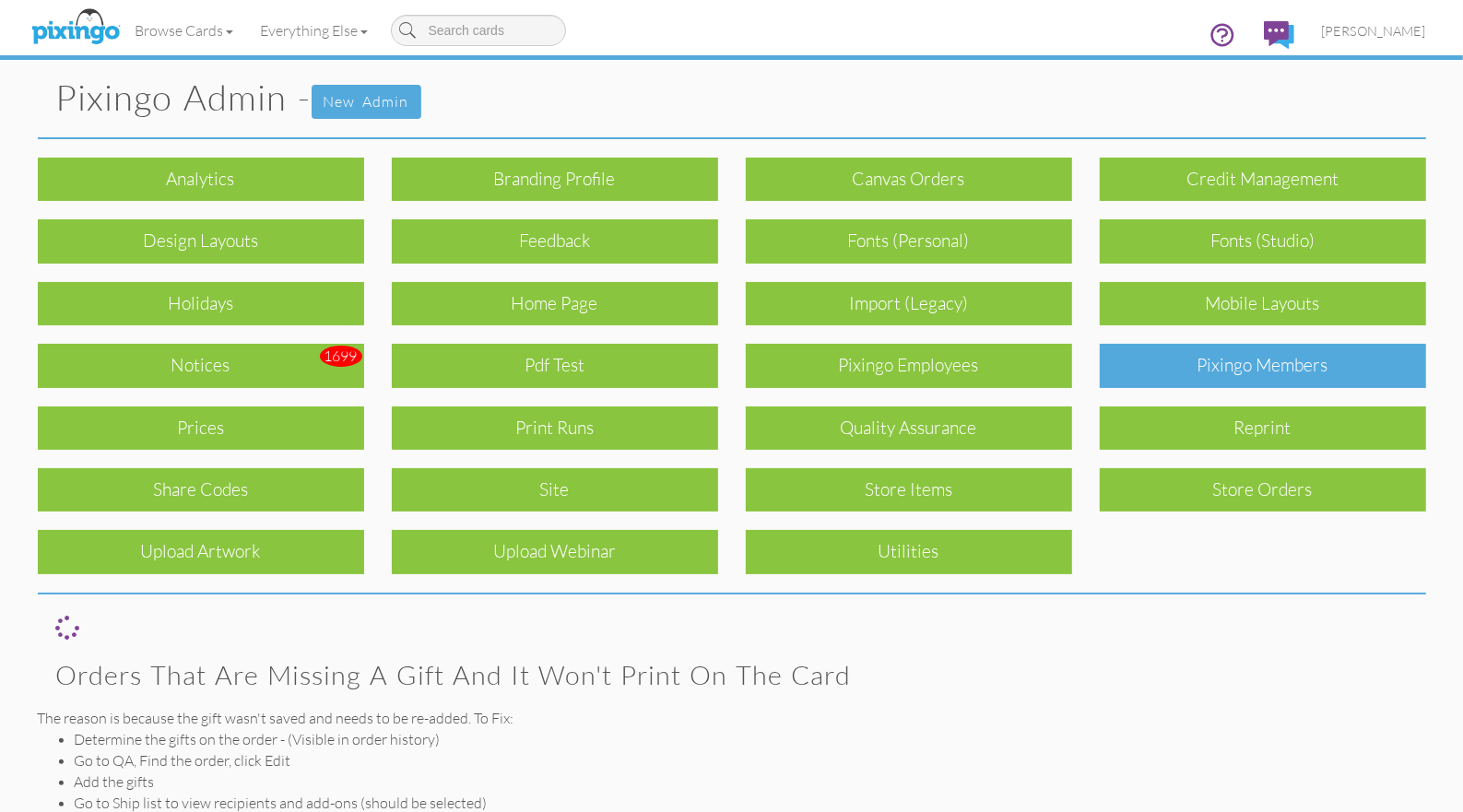
click at [1183, 373] on div "Pixingo Members" at bounding box center [1264, 366] width 327 height 44
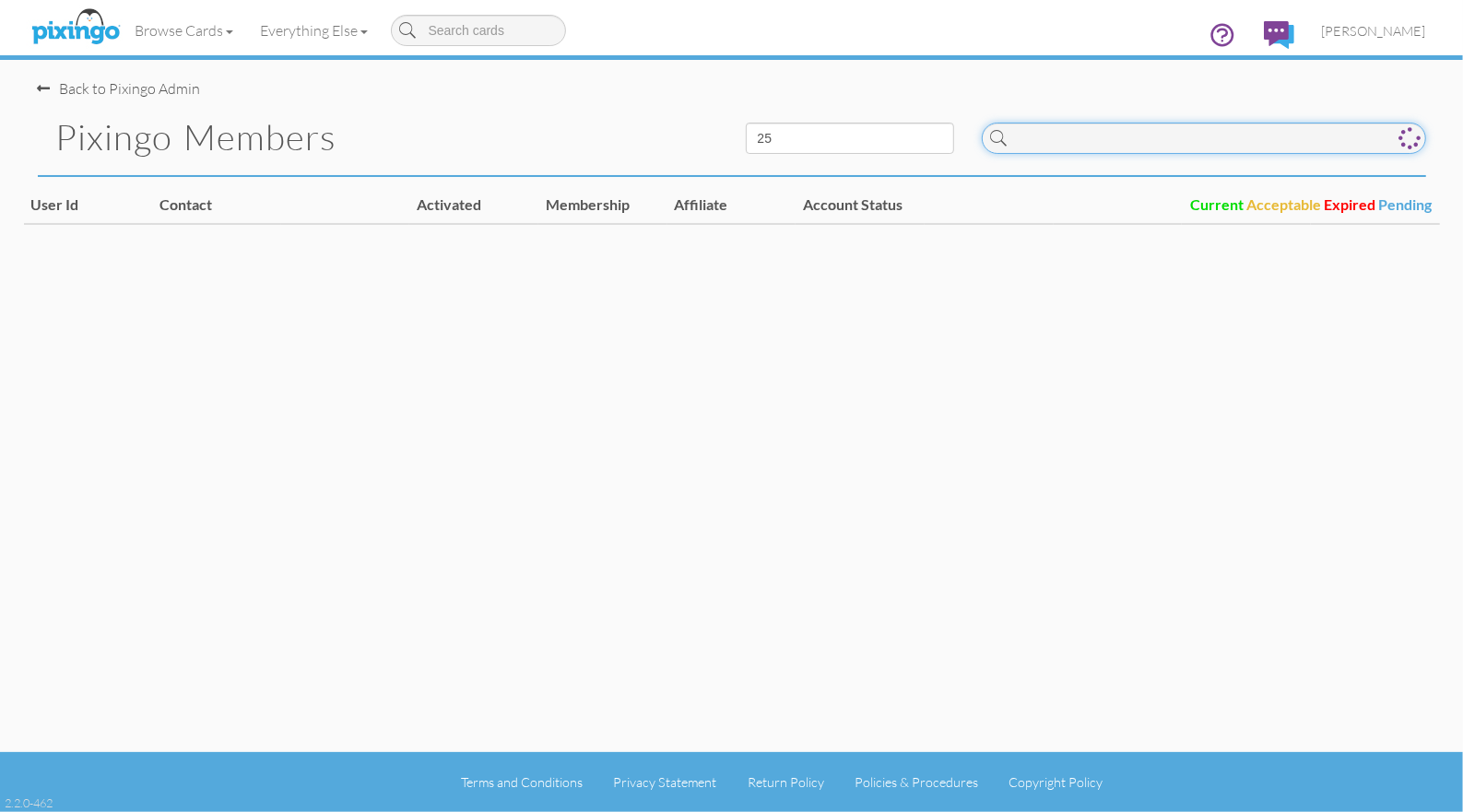
click at [1051, 144] on input at bounding box center [1203, 138] width 445 height 31
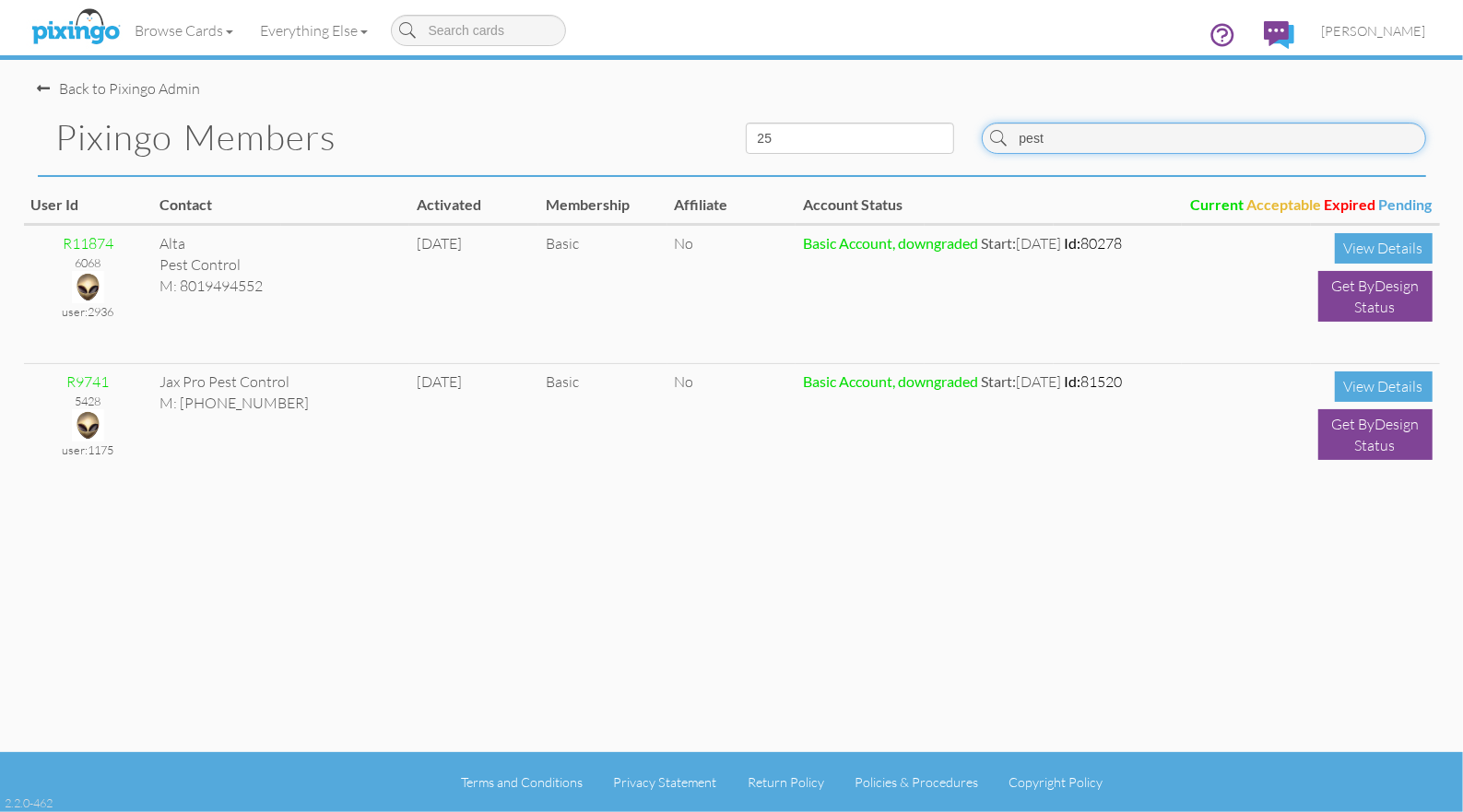
type input "pest"
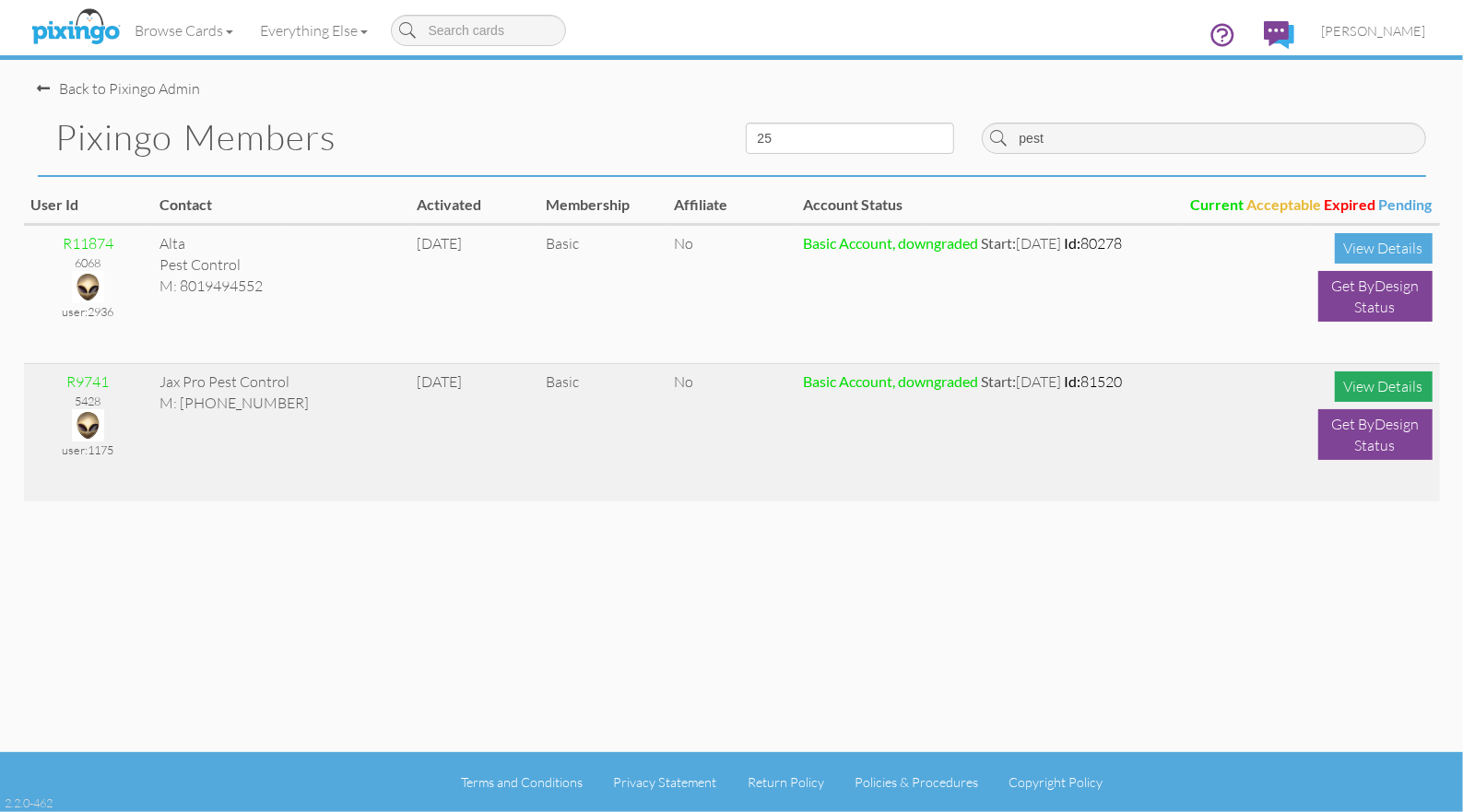
click at [1351, 388] on div "View Details" at bounding box center [1383, 386] width 97 height 30
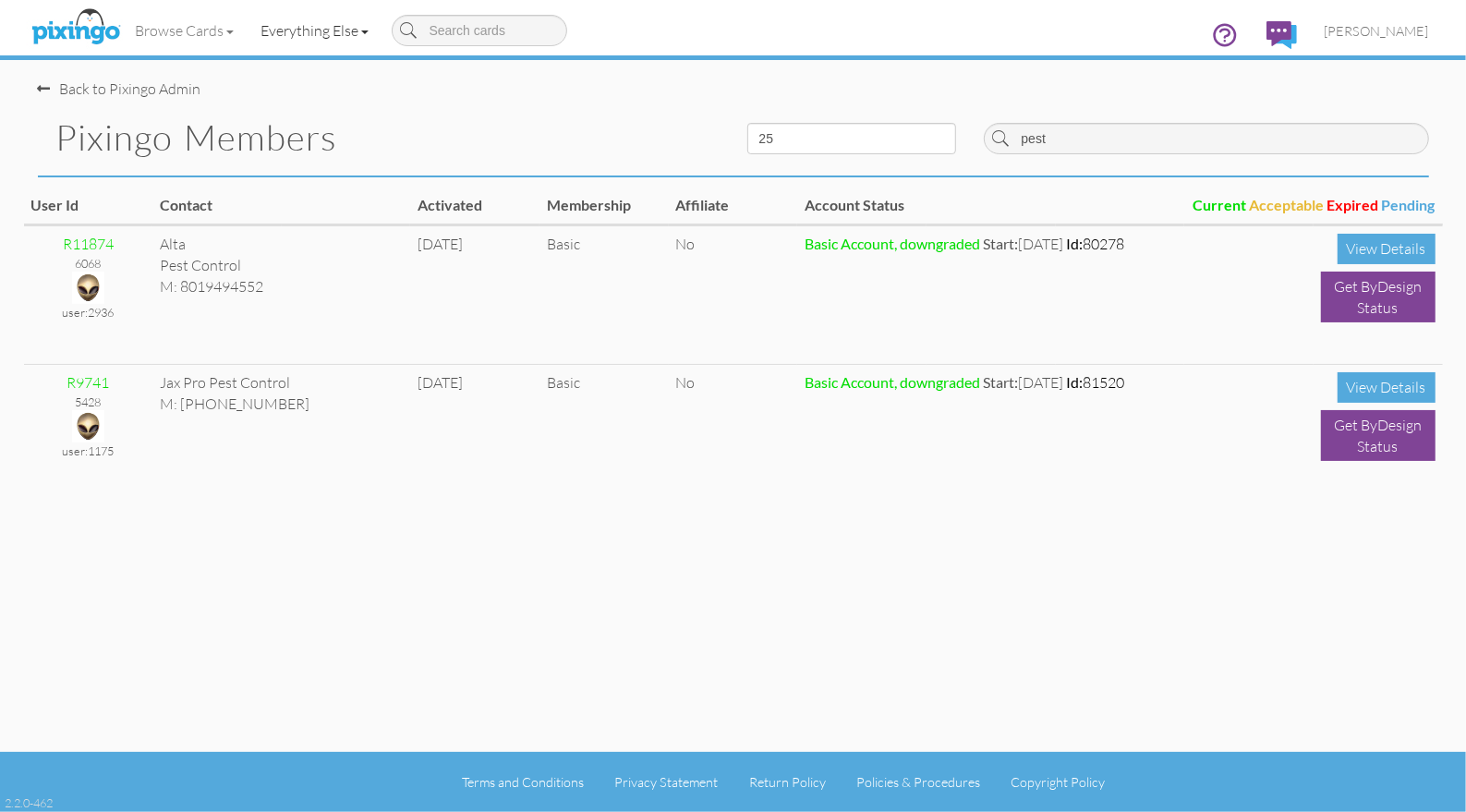
click at [329, 24] on link "Everything Else" at bounding box center [315, 30] width 135 height 46
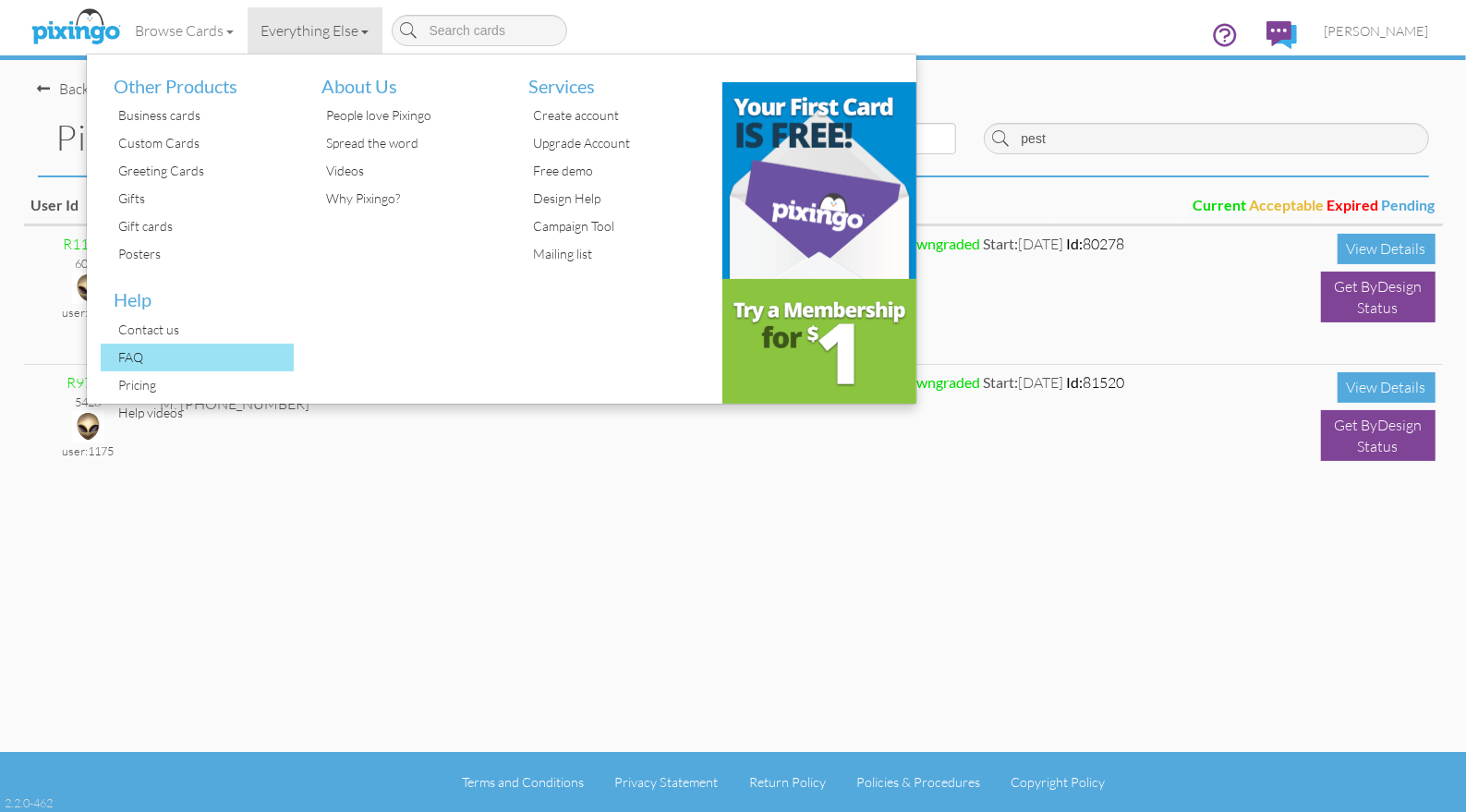
click at [128, 358] on div "FAQ" at bounding box center [205, 358] width 180 height 27
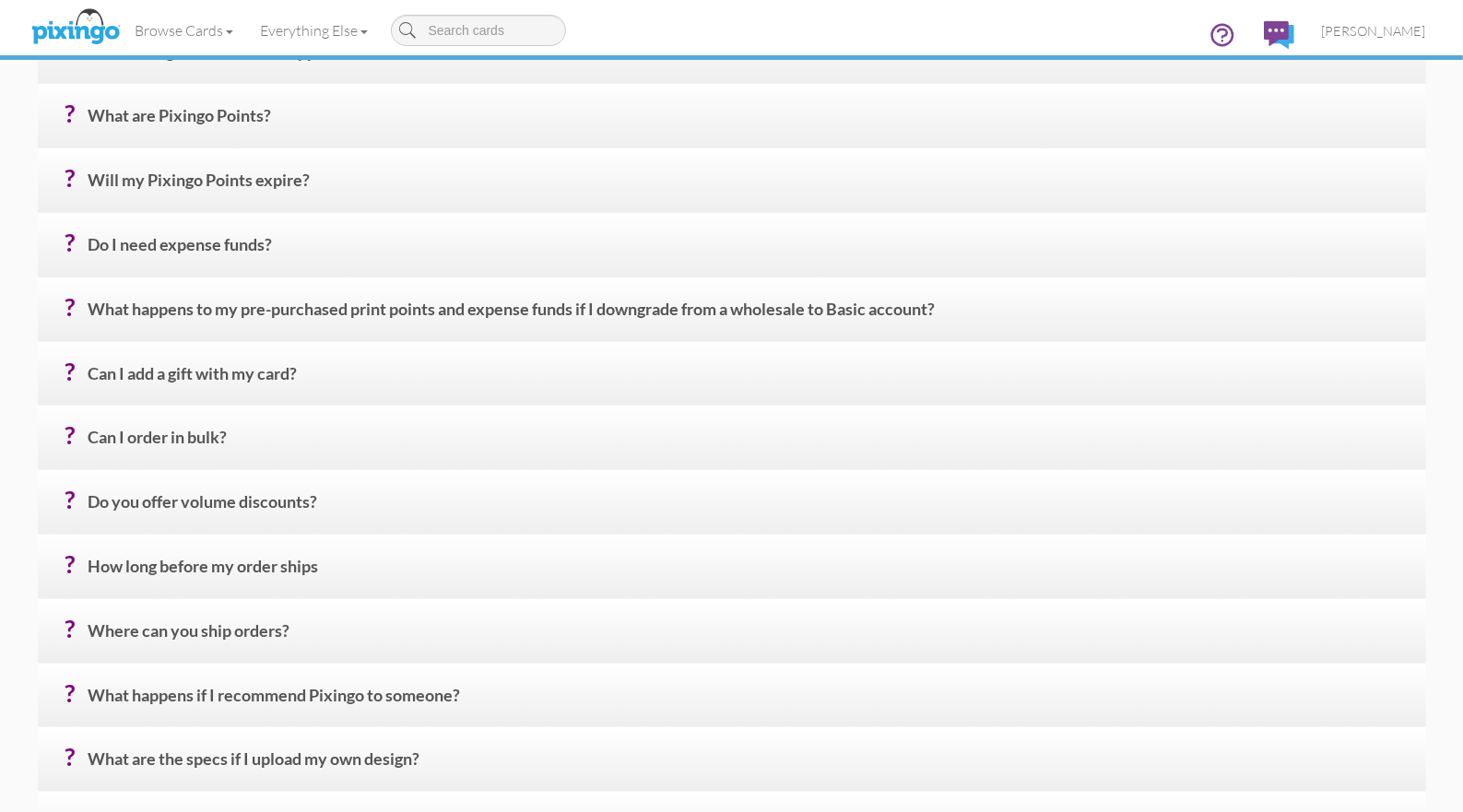
scroll to position [588, 0]
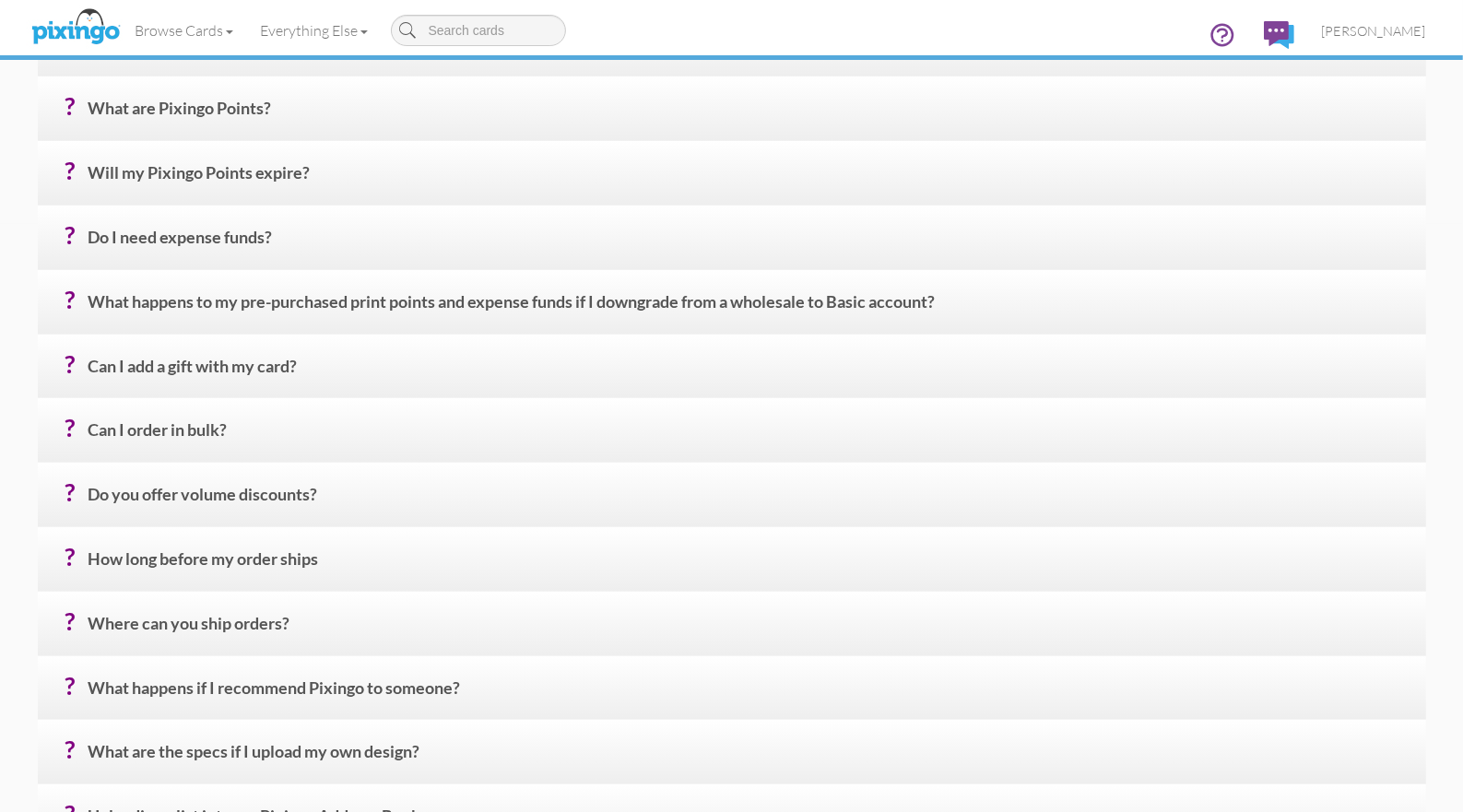
click at [220, 565] on h4 "? How long before my order ships" at bounding box center [750, 566] width 1324 height 32
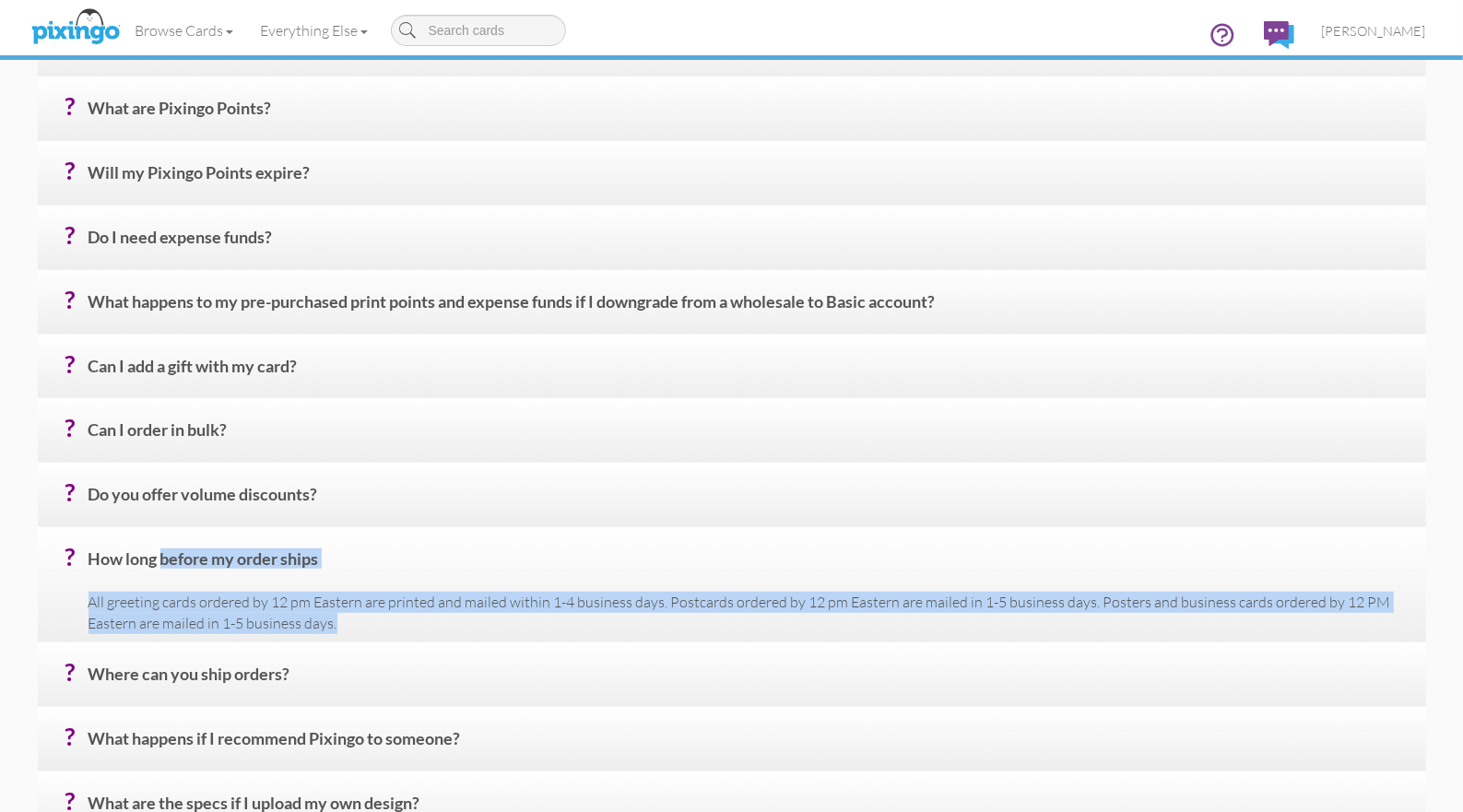
drag, startPoint x: 92, startPoint y: 564, endPoint x: 365, endPoint y: 633, distance: 281.6
click at [365, 633] on div "? How long before my order ships All greeting cards ordered by 12 pm Eastern ar…" at bounding box center [732, 584] width 1388 height 115
copy div "How long before my order ships All greeting cards ordered by 12 pm Eastern are …"
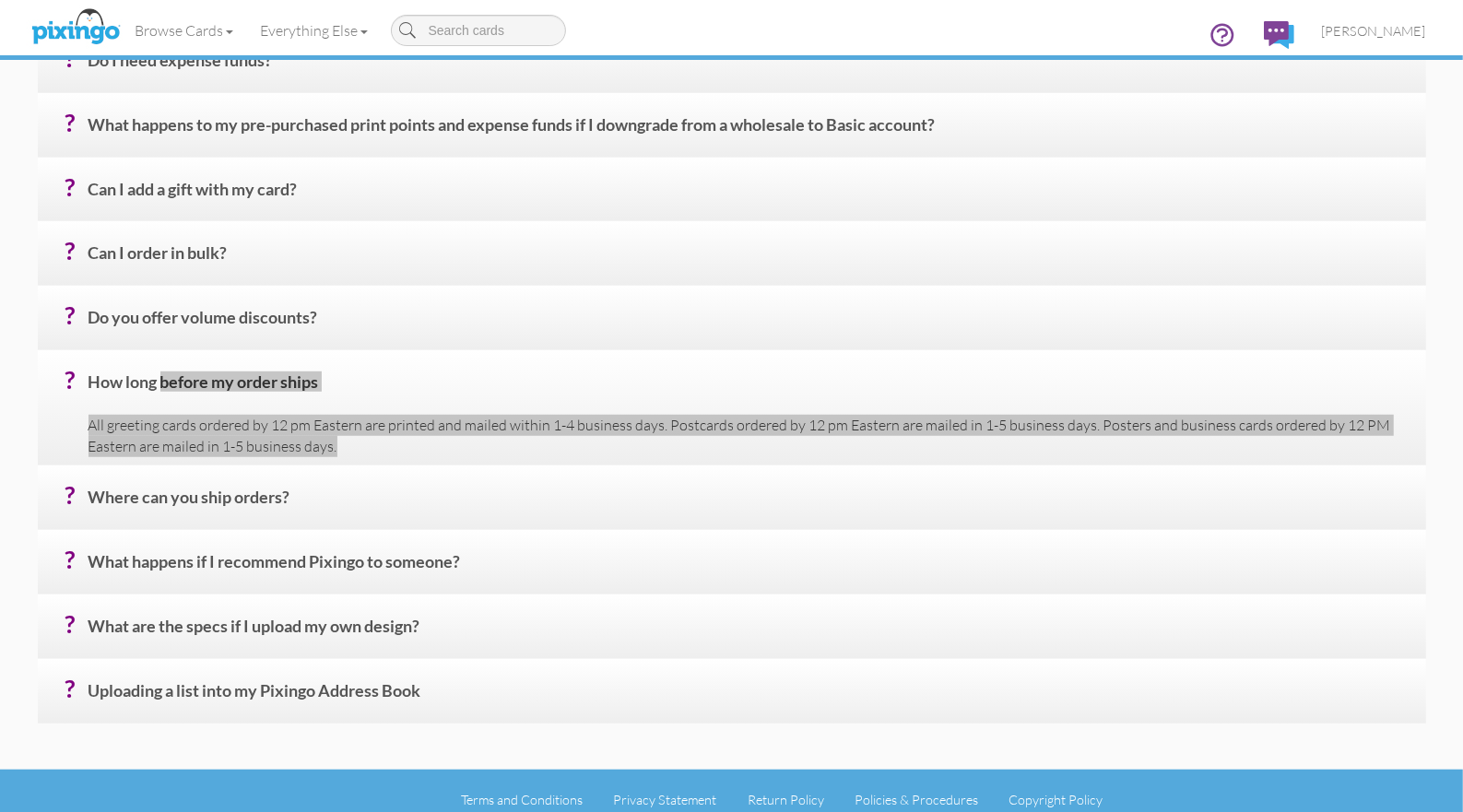
scroll to position [782, 0]
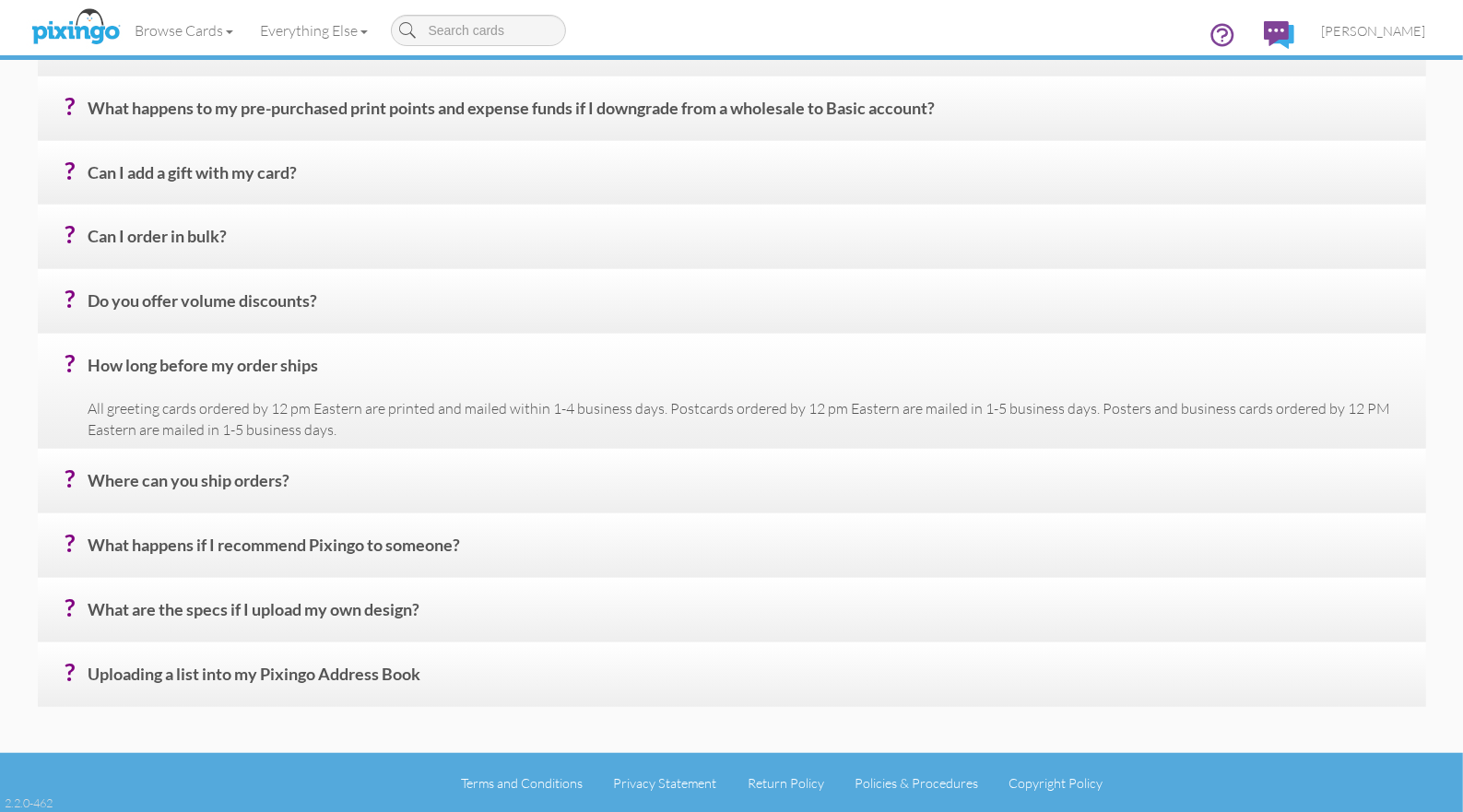
click at [185, 480] on h4 "? Where can you ship orders?" at bounding box center [750, 487] width 1324 height 32
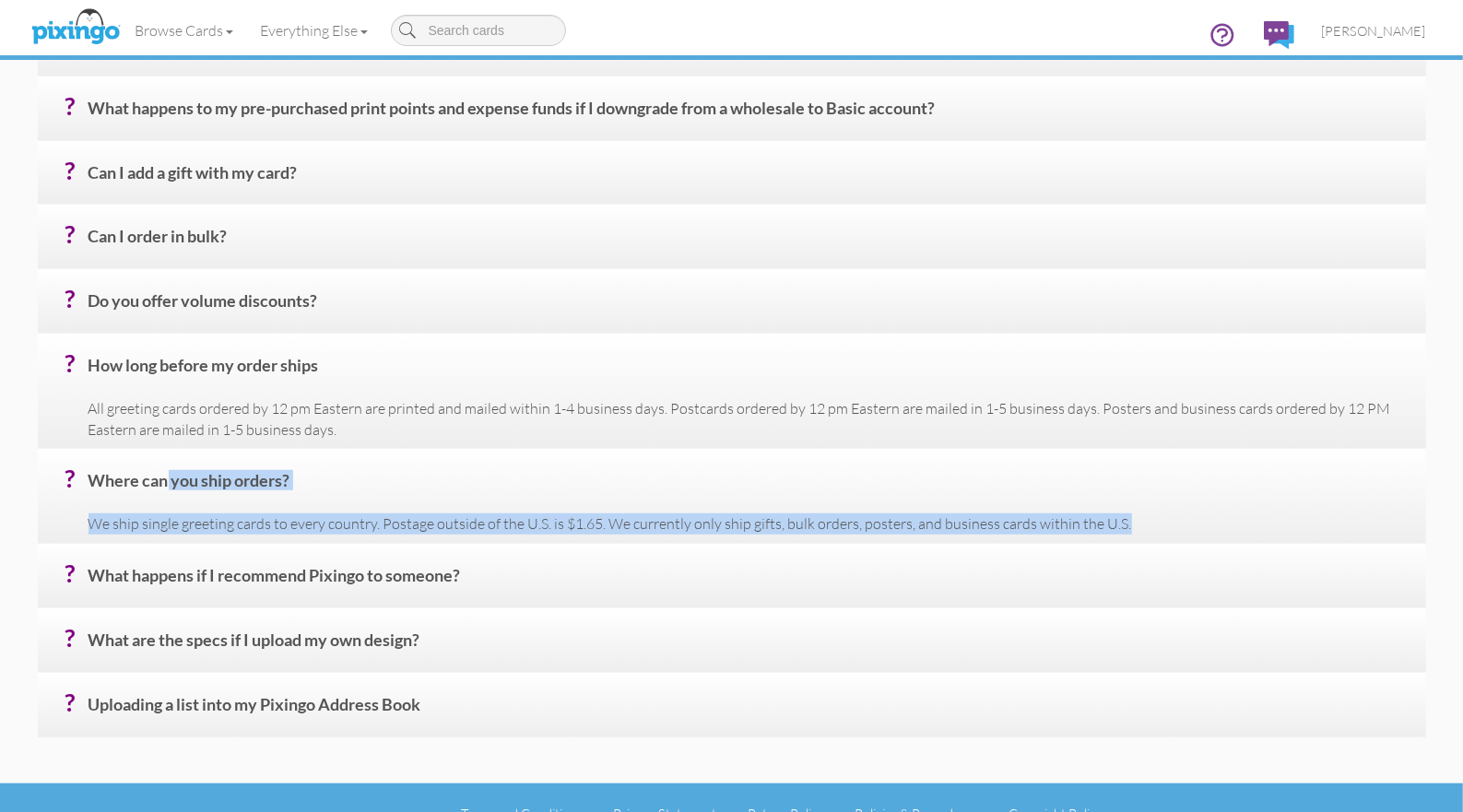
drag, startPoint x: 94, startPoint y: 486, endPoint x: 1152, endPoint y: 530, distance: 1058.9
click at [1152, 530] on div "? Where can you ship orders? We ship single greeting cards to every country. Po…" at bounding box center [732, 497] width 1388 height 95
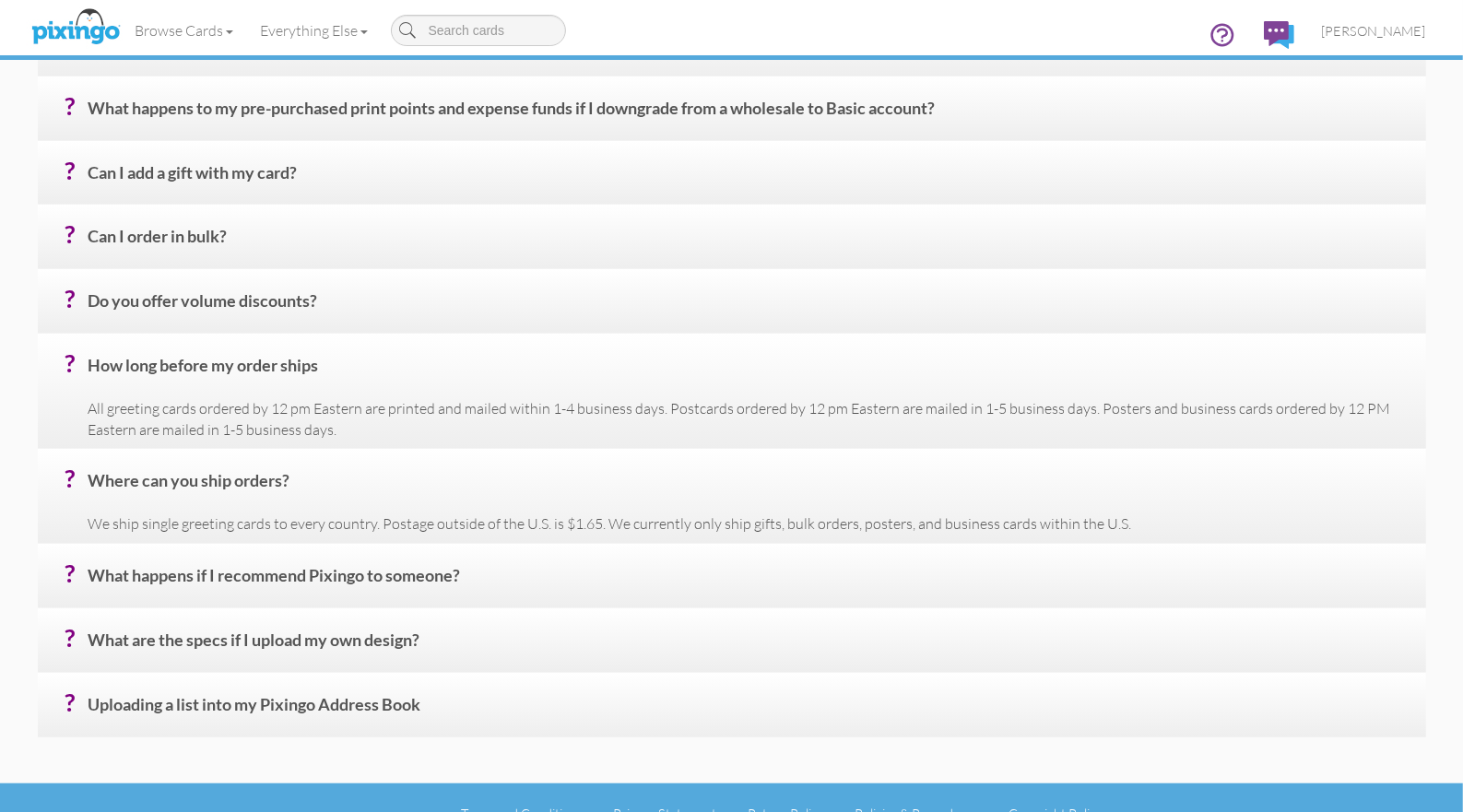
click at [187, 574] on h4 "? What happens if I recommend Pixingo to someone?" at bounding box center [750, 583] width 1324 height 32
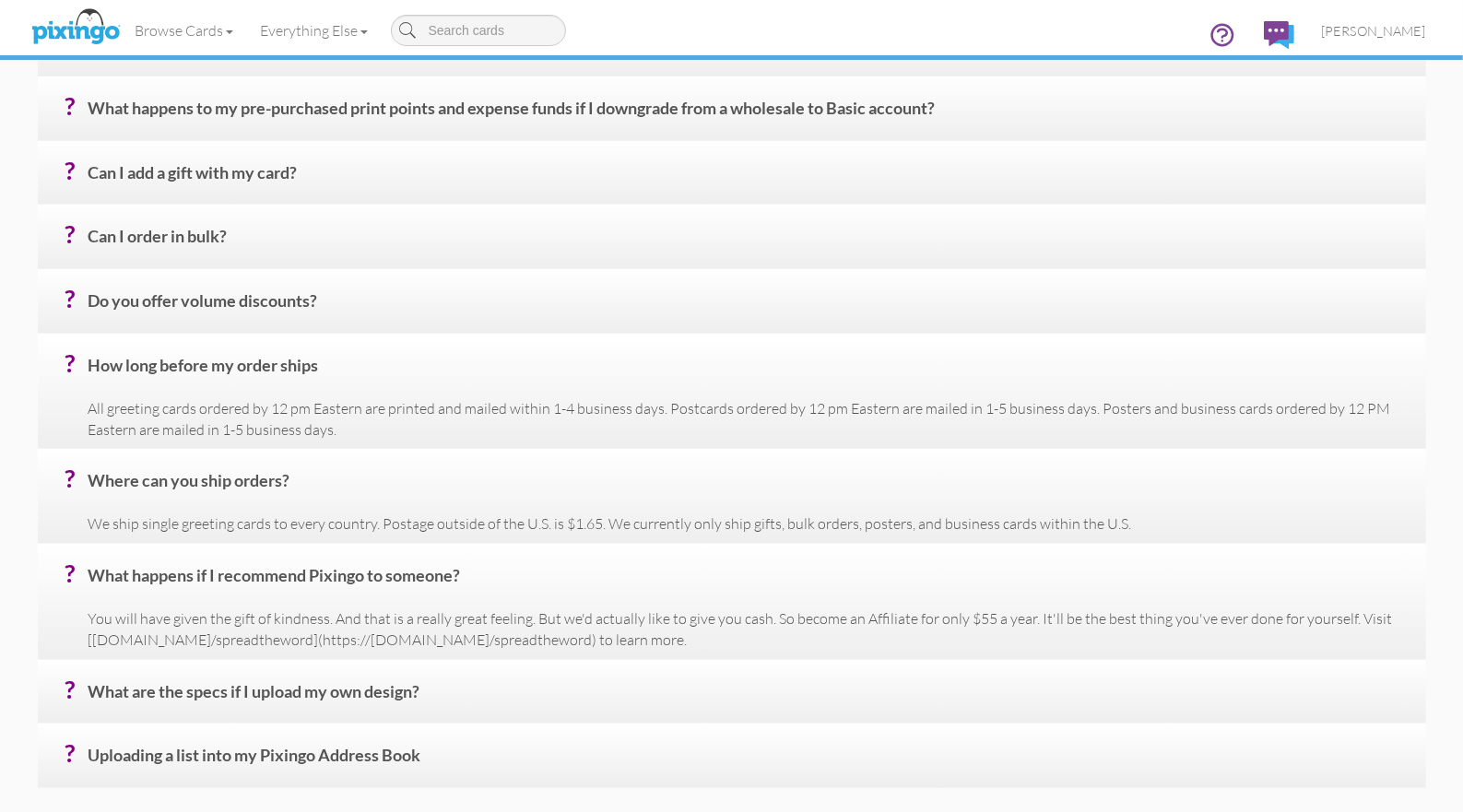
click at [220, 694] on h4 "? What are the specs if I upload my own design?" at bounding box center [750, 698] width 1324 height 32
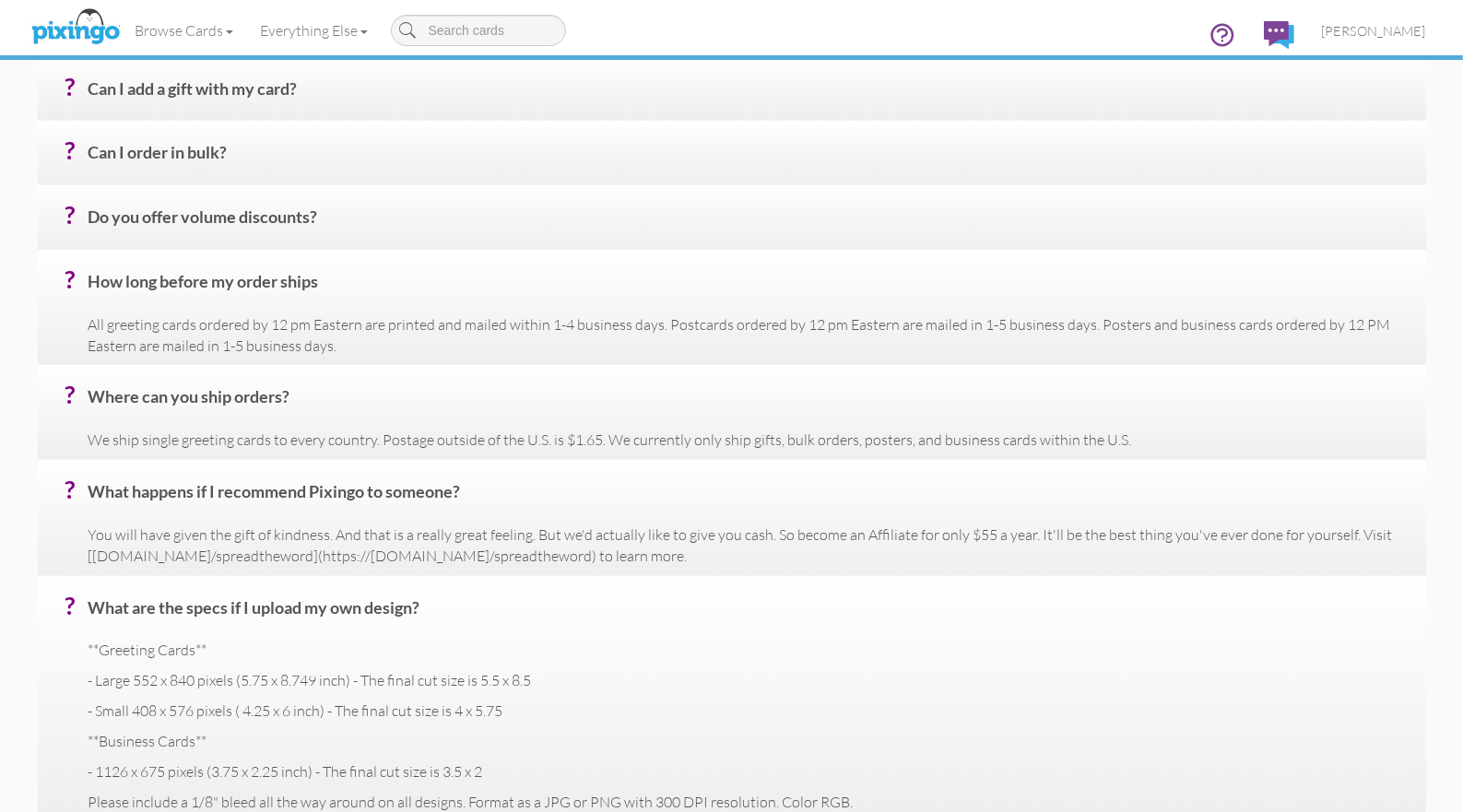
scroll to position [934, 0]
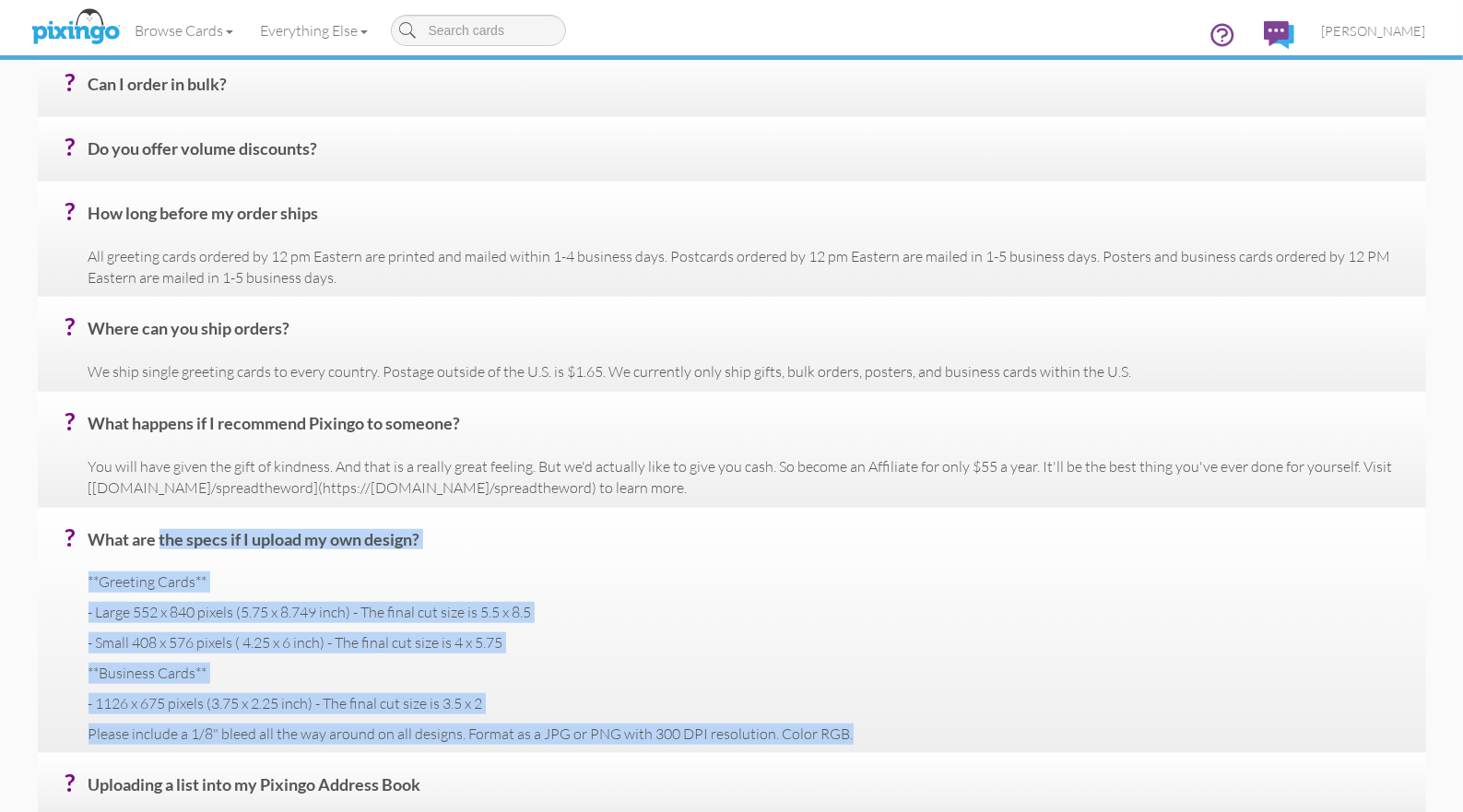
drag, startPoint x: 90, startPoint y: 542, endPoint x: 864, endPoint y: 732, distance: 797.0
click at [864, 732] on div "? What are the specs if I upload my own design? **Greeting Cards** - Large 552 …" at bounding box center [732, 630] width 1388 height 246
copy div "What are the specs if I upload my own design? **Greeting Cards** - Large 552 x …"
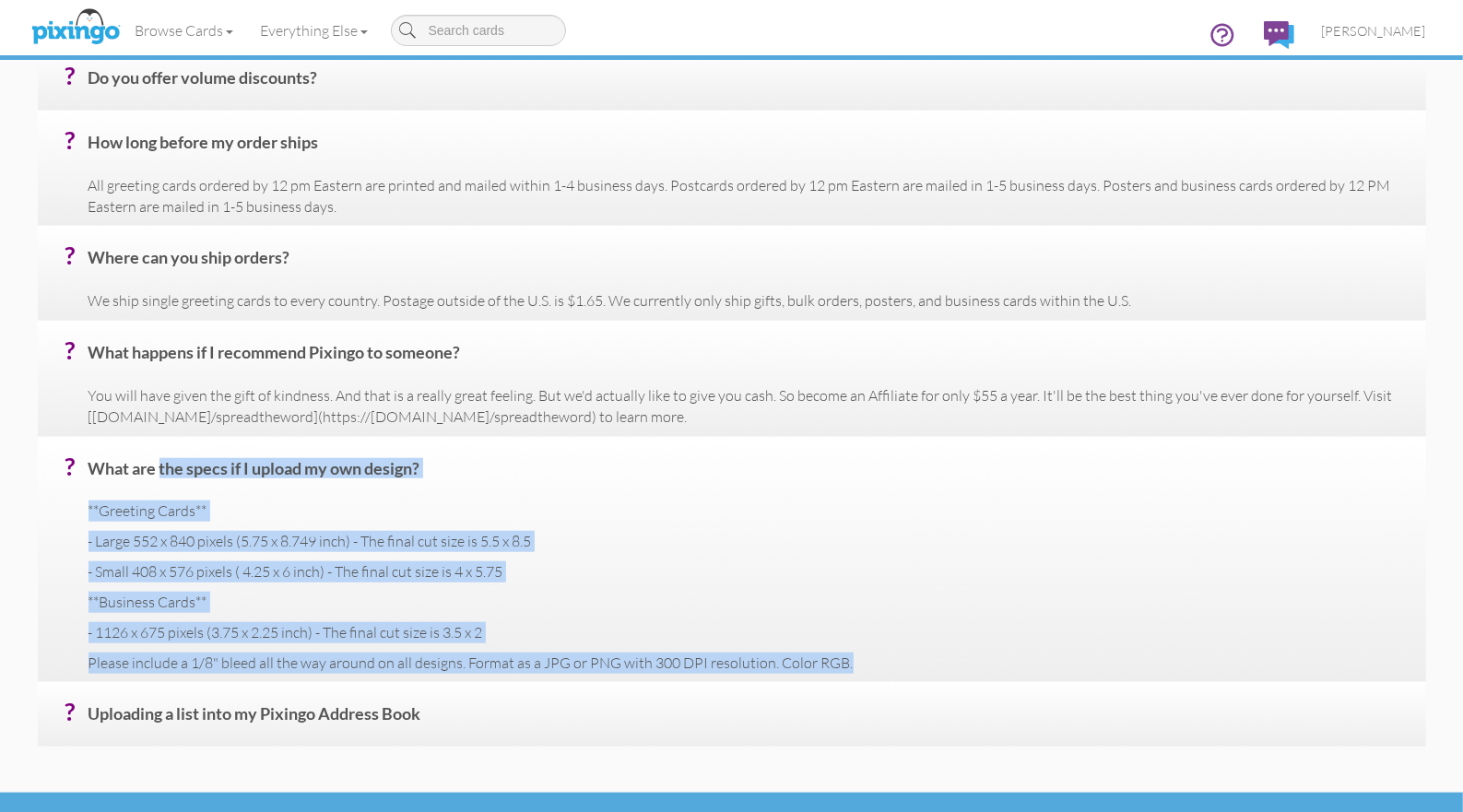
scroll to position [1044, 0]
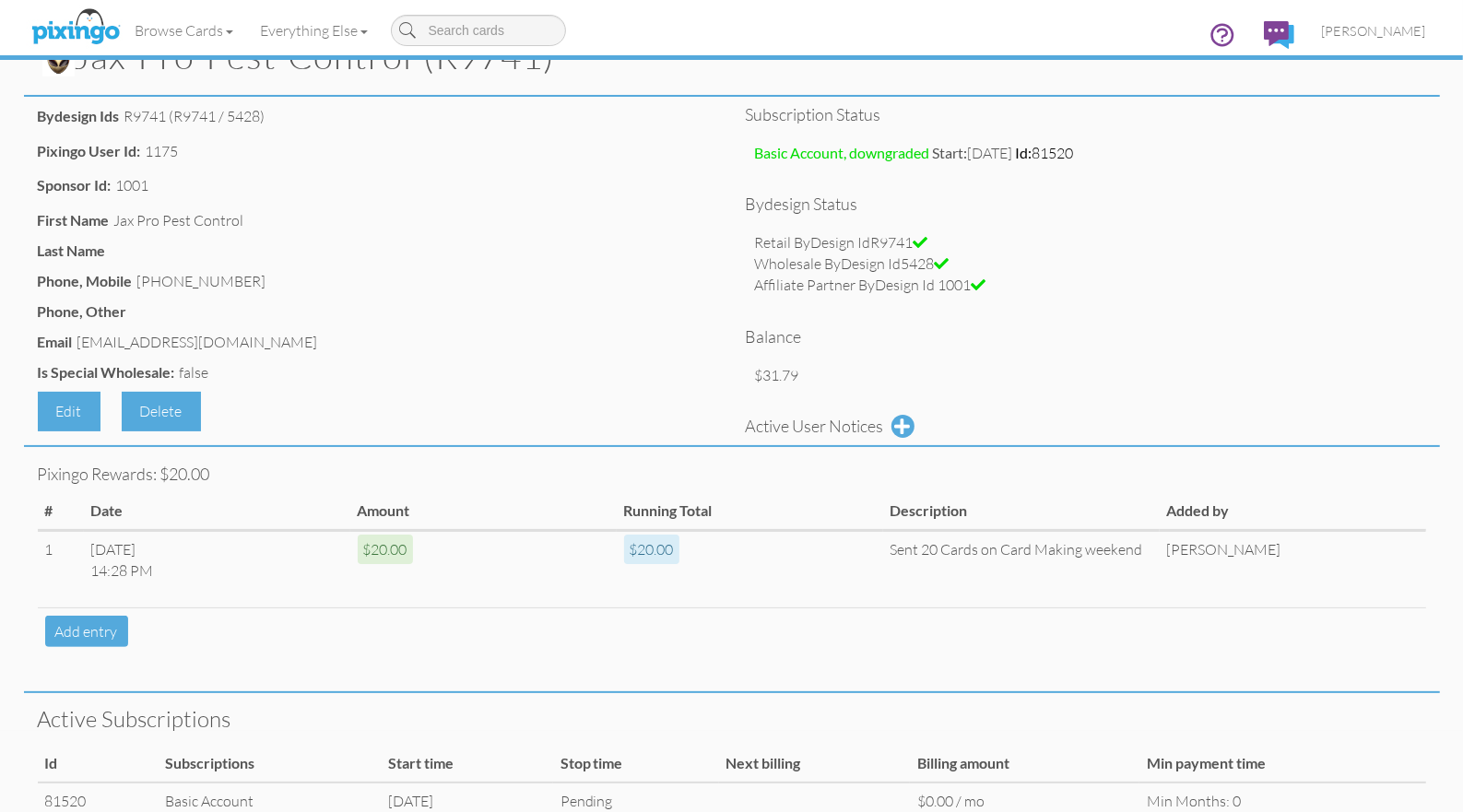
scroll to position [80, 0]
drag, startPoint x: 125, startPoint y: 118, endPoint x: 165, endPoint y: 117, distance: 40.0
click at [165, 117] on div "R9741 (R9741 / 5428)" at bounding box center [195, 118] width 141 height 21
copy div "R9741"
click at [147, 418] on div "Delete" at bounding box center [161, 412] width 80 height 40
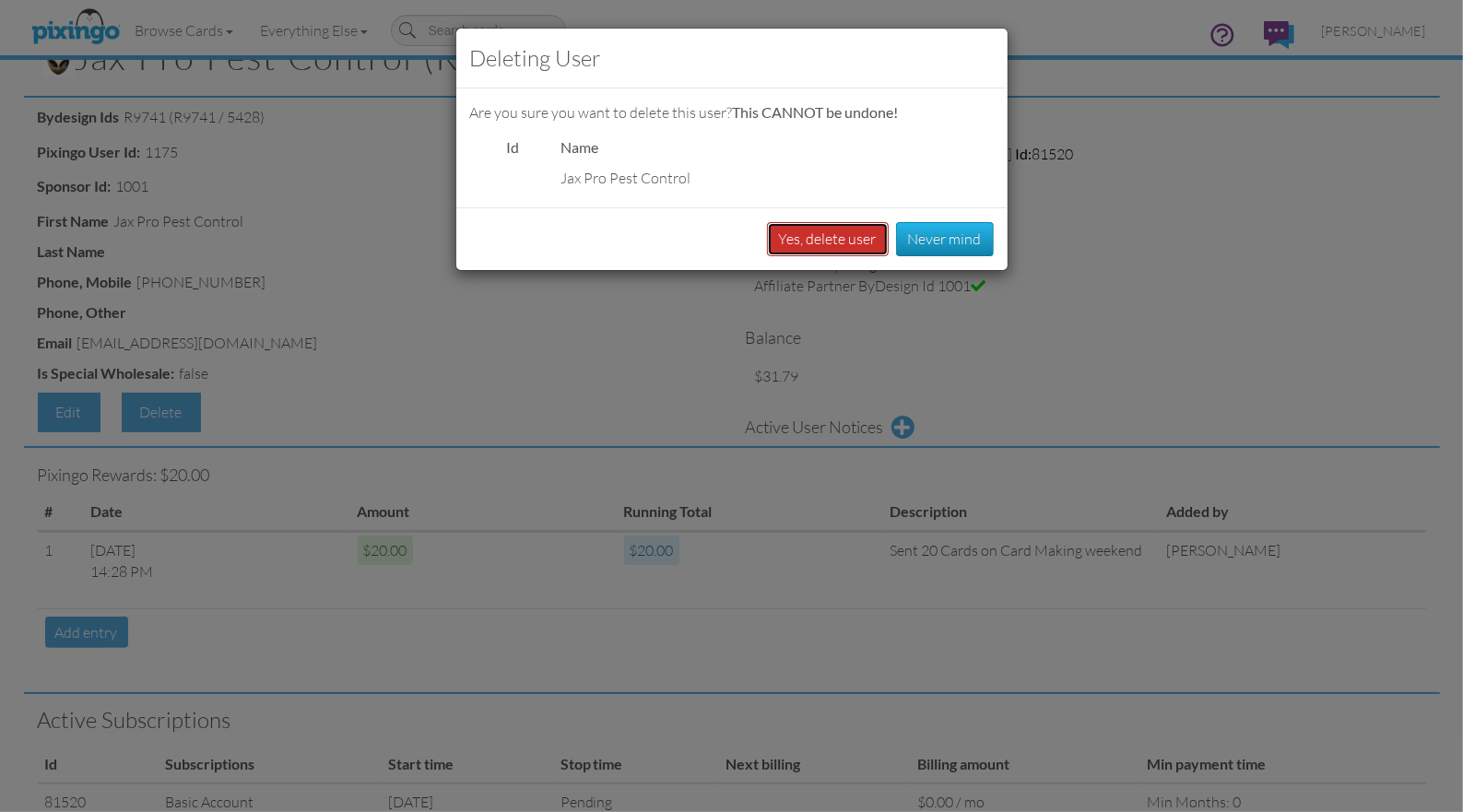
click at [825, 245] on button "Yes, delete user" at bounding box center [828, 238] width 122 height 34
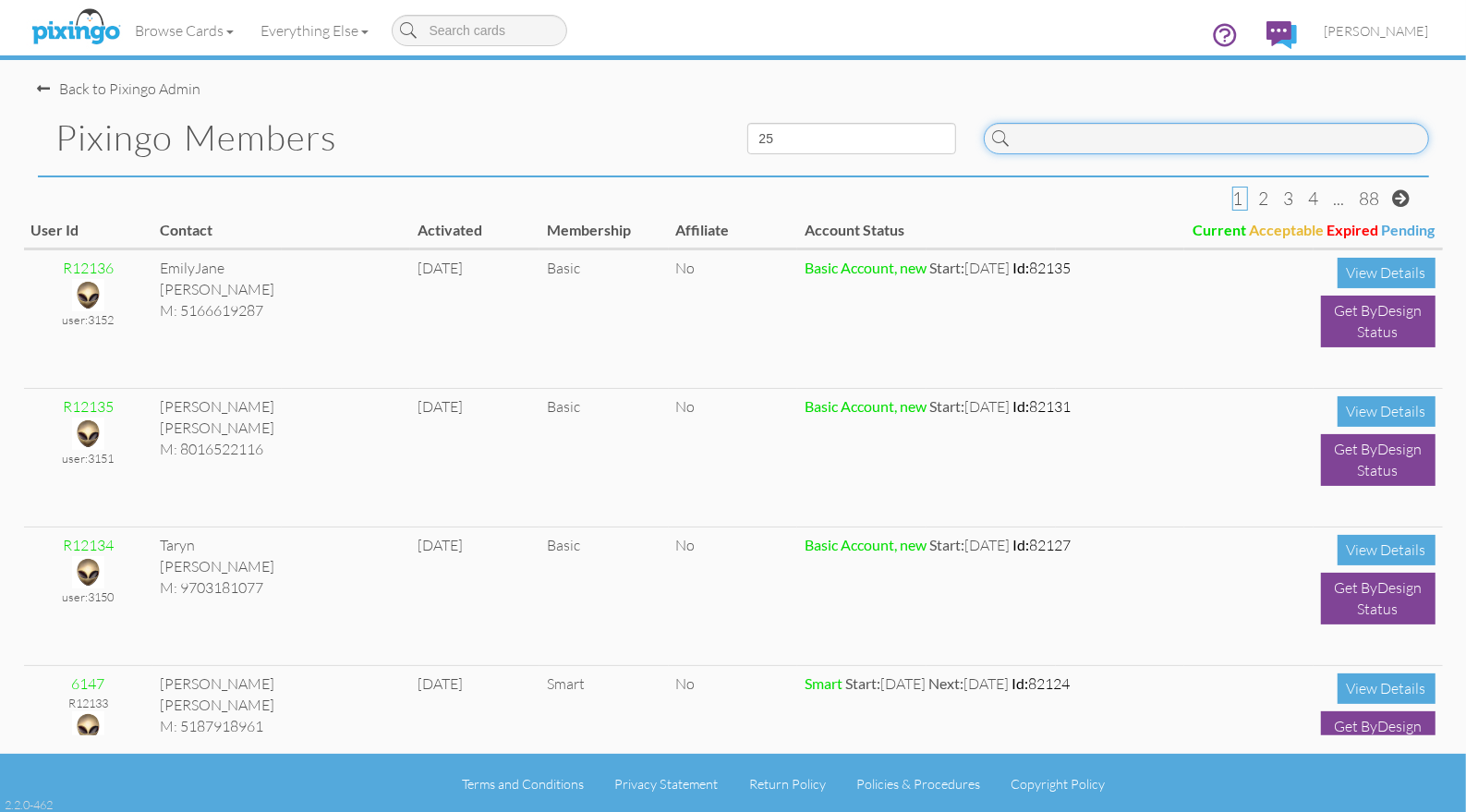
click at [1232, 131] on input at bounding box center [1206, 138] width 445 height 31
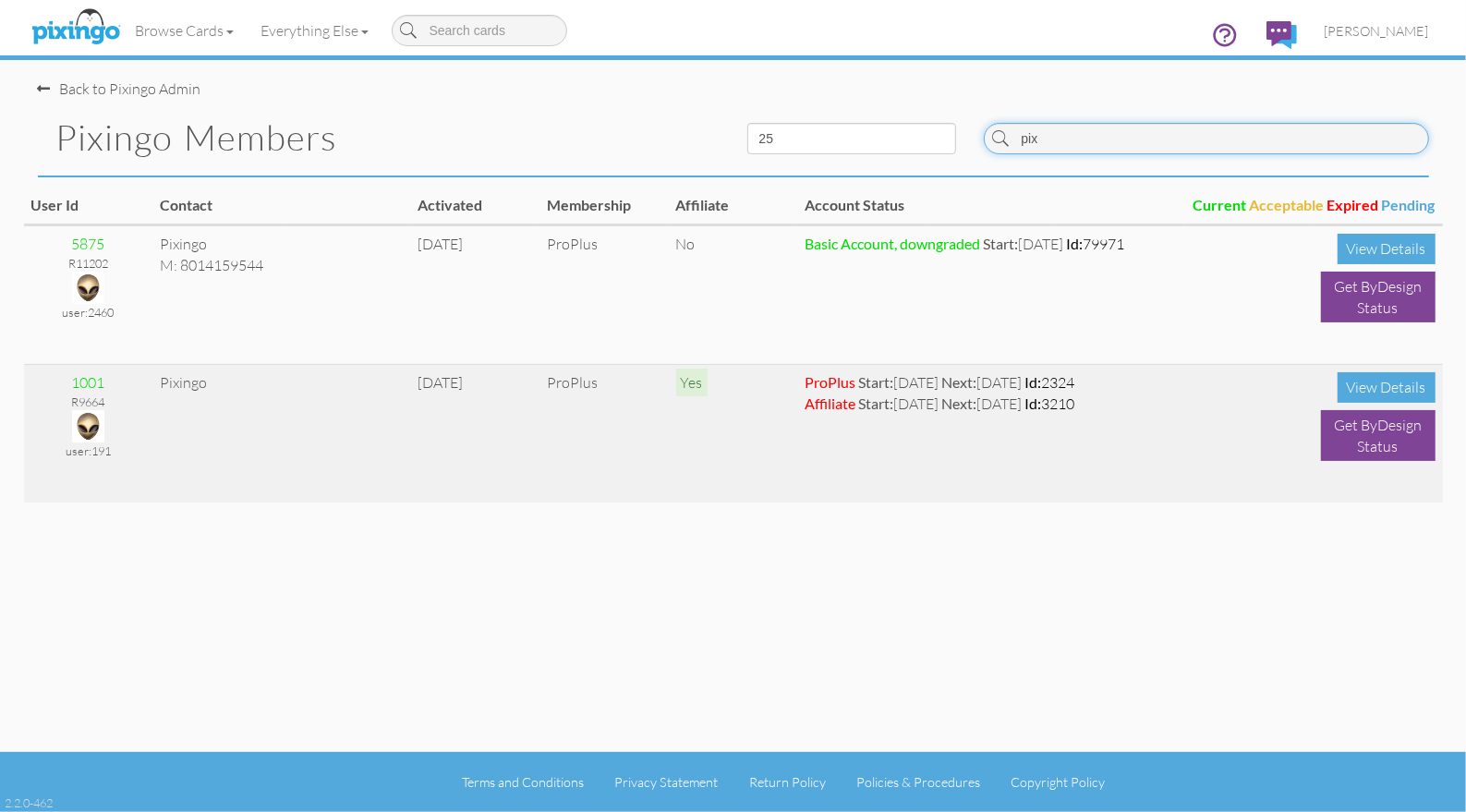
type input "pix"
click at [95, 417] on img at bounding box center [88, 426] width 32 height 32
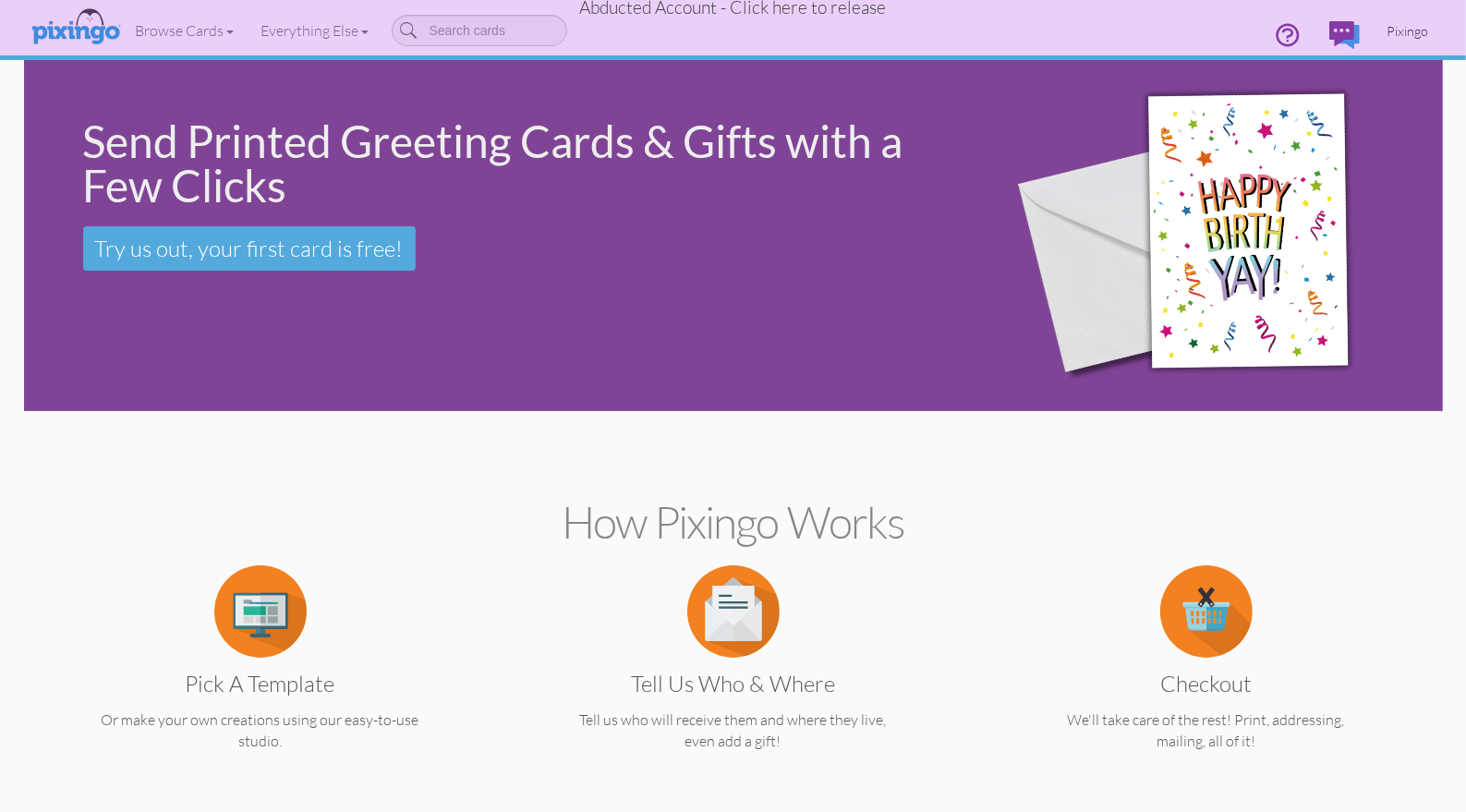
click at [1415, 30] on span "Pixingo" at bounding box center [1408, 31] width 42 height 16
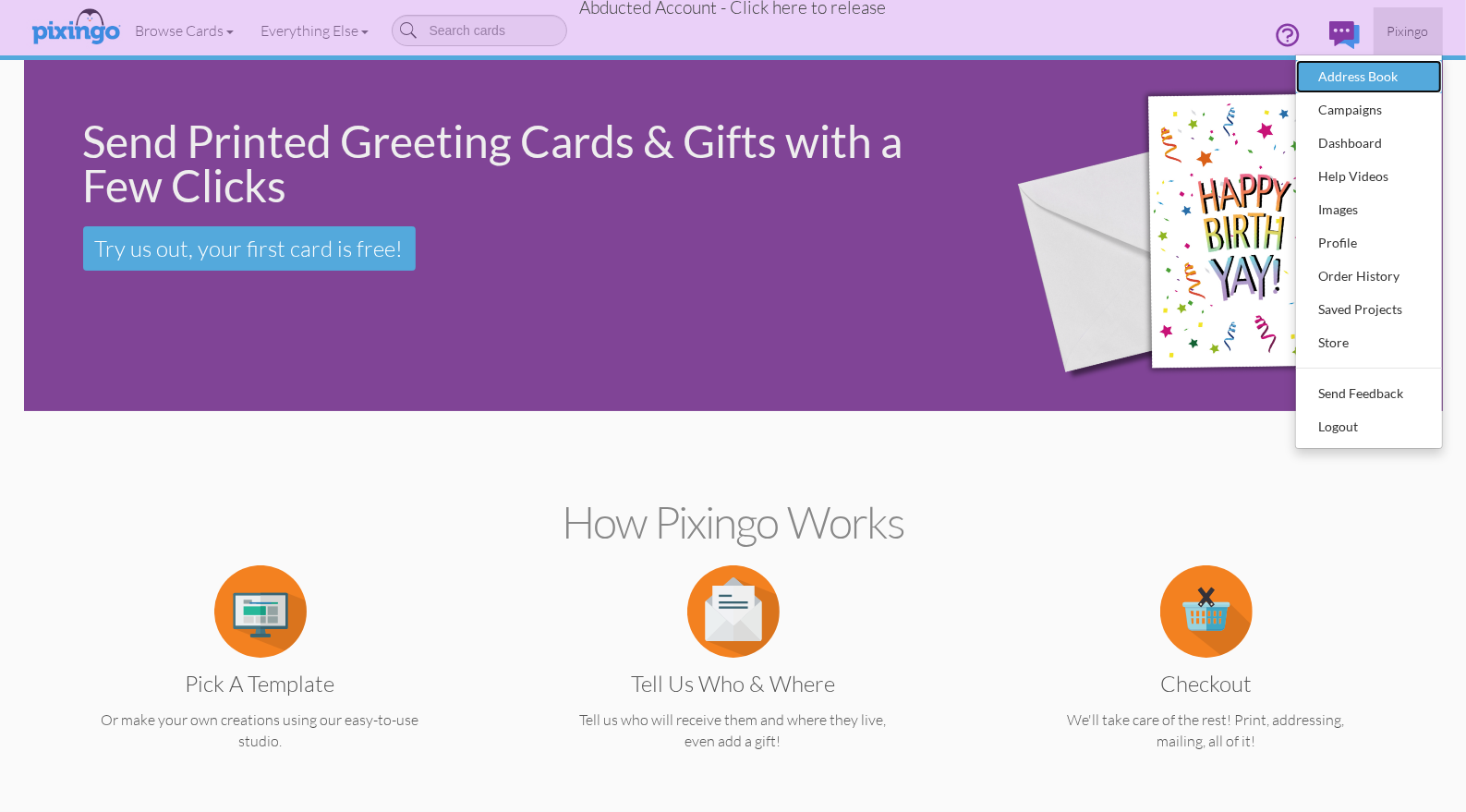
click at [1376, 81] on div "Address Book" at bounding box center [1370, 76] width 109 height 27
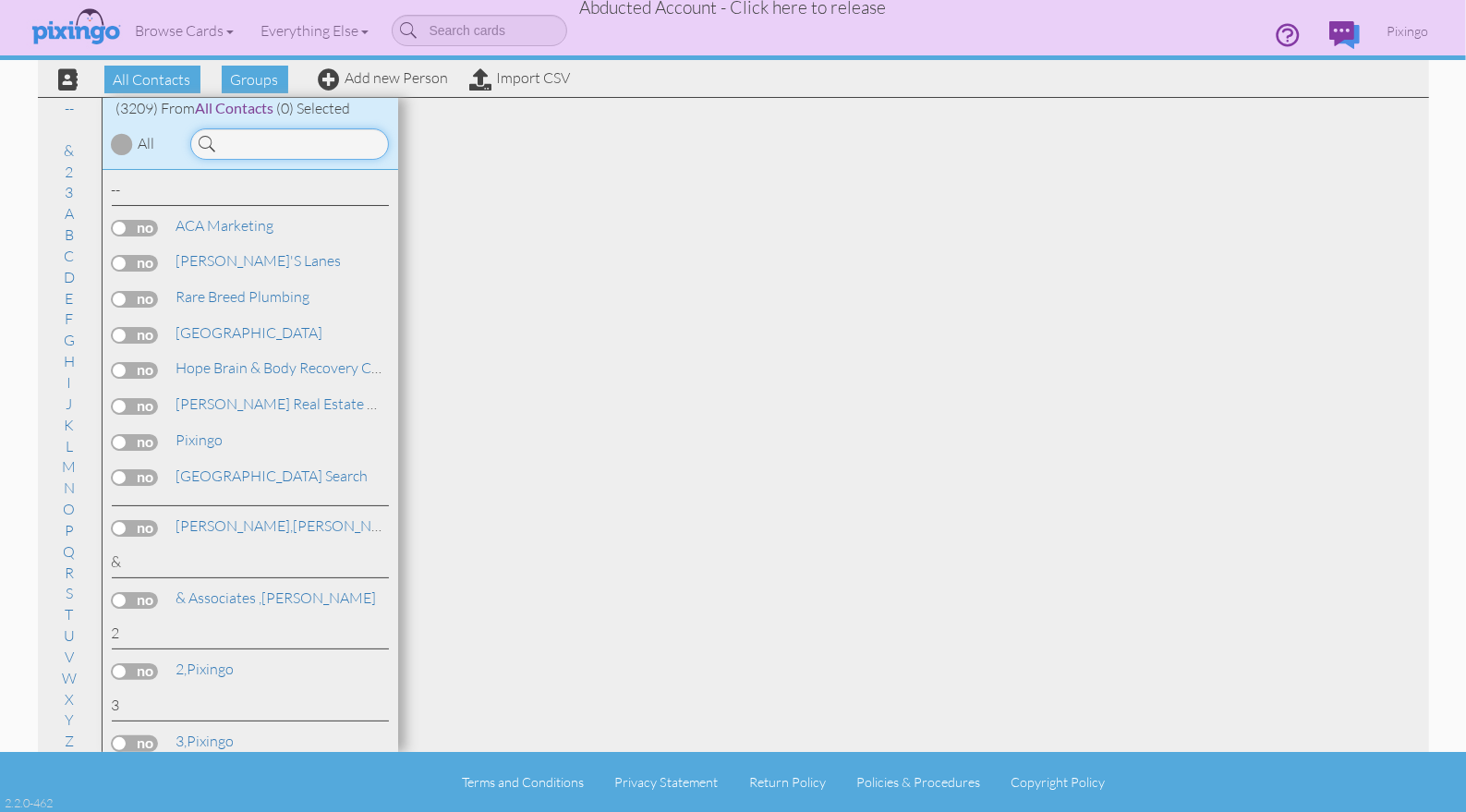
click at [287, 150] on input at bounding box center [289, 144] width 199 height 31
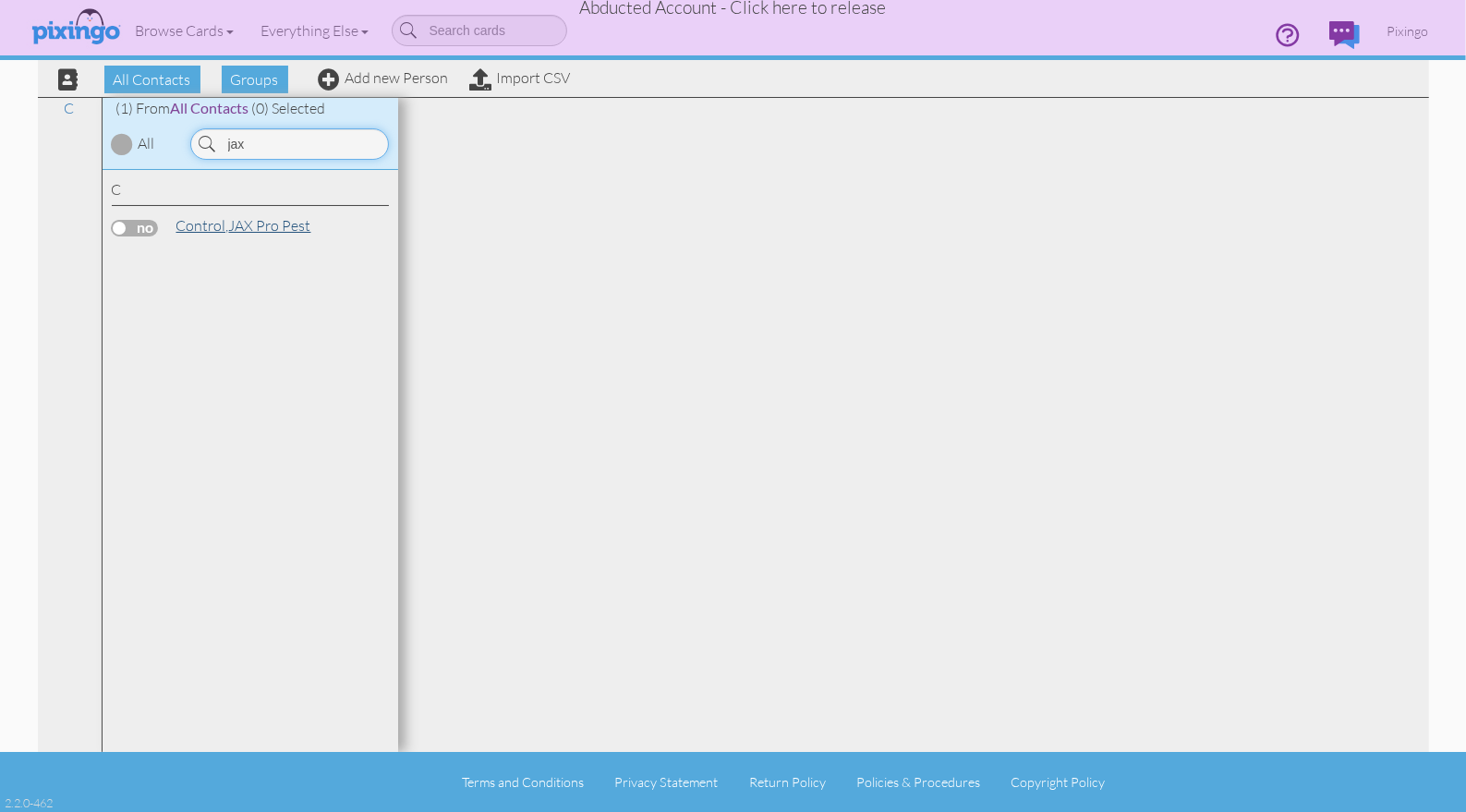
type input "jax"
click at [283, 226] on link "Control, JAX Pro Pest" at bounding box center [244, 225] width 138 height 22
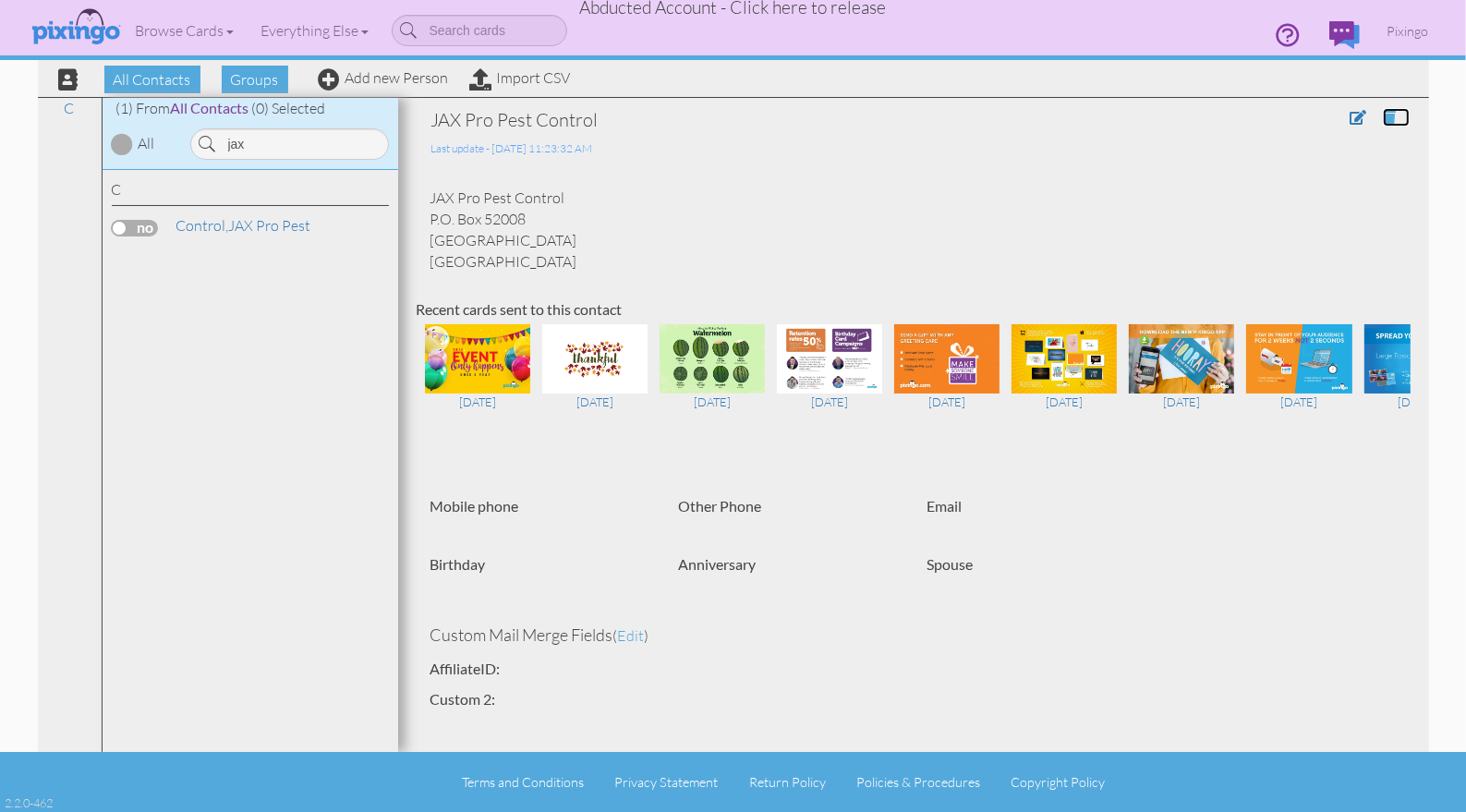
click at [1395, 116] on span at bounding box center [1389, 117] width 13 height 15
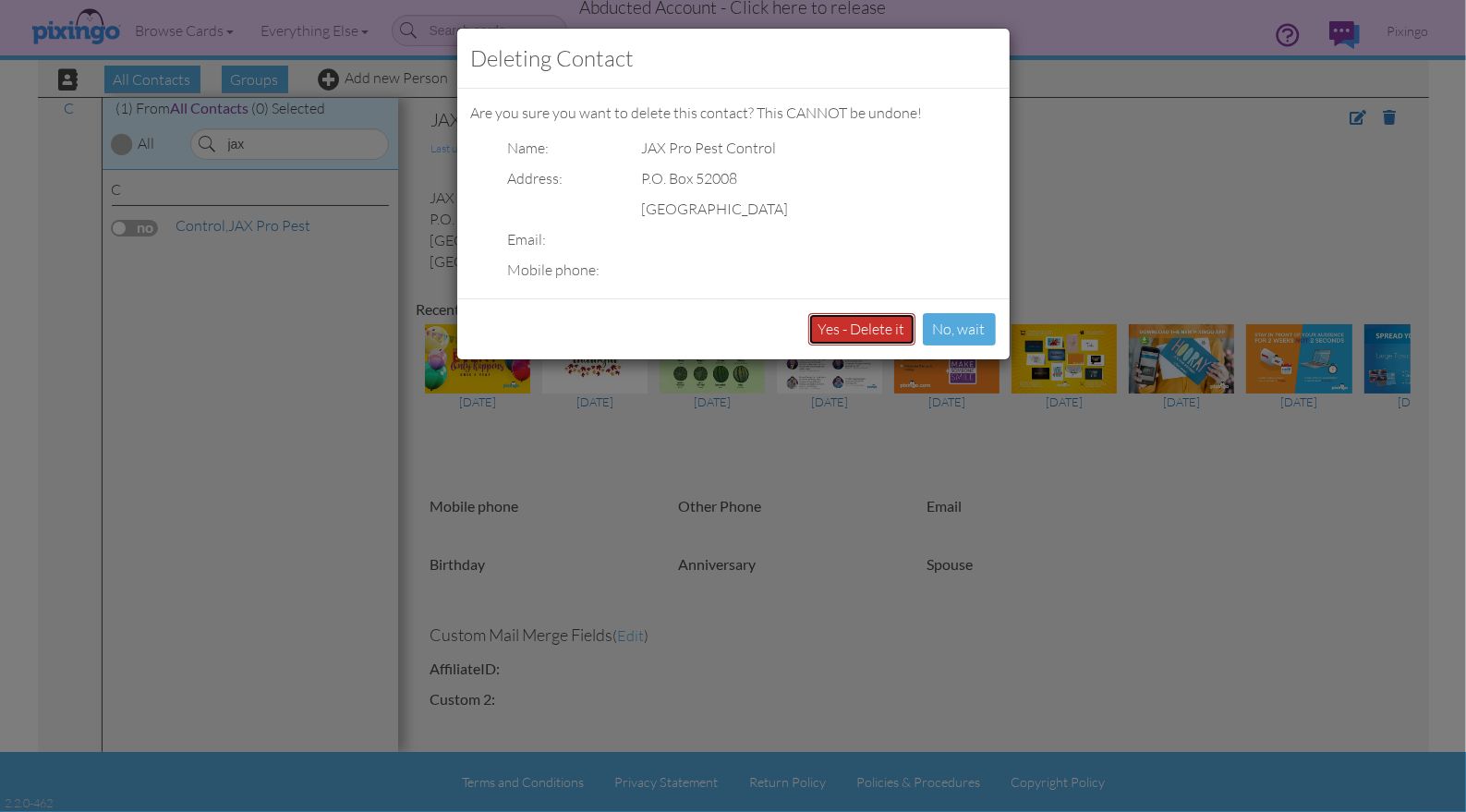
click at [858, 332] on button "Yes - Delete it" at bounding box center [862, 329] width 107 height 32
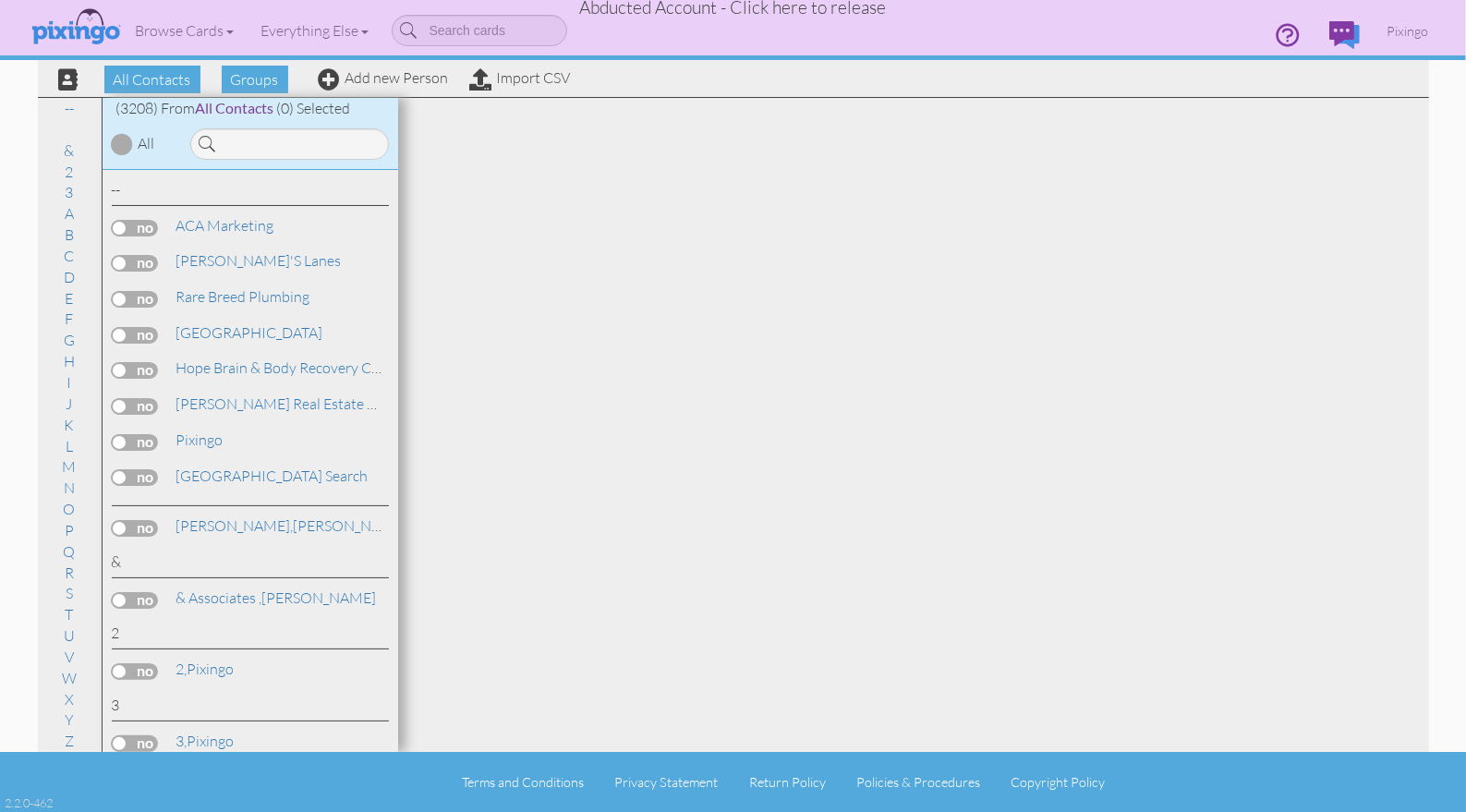
click at [784, 10] on span "Abducted Account - Click here to release" at bounding box center [733, 7] width 307 height 22
click at [762, 13] on body "Toggle navigation Visit Pixingo Mobile Browse Cards Business Accounting Automot…" at bounding box center [733, 406] width 1466 height 812
